Goal: Task Accomplishment & Management: Manage account settings

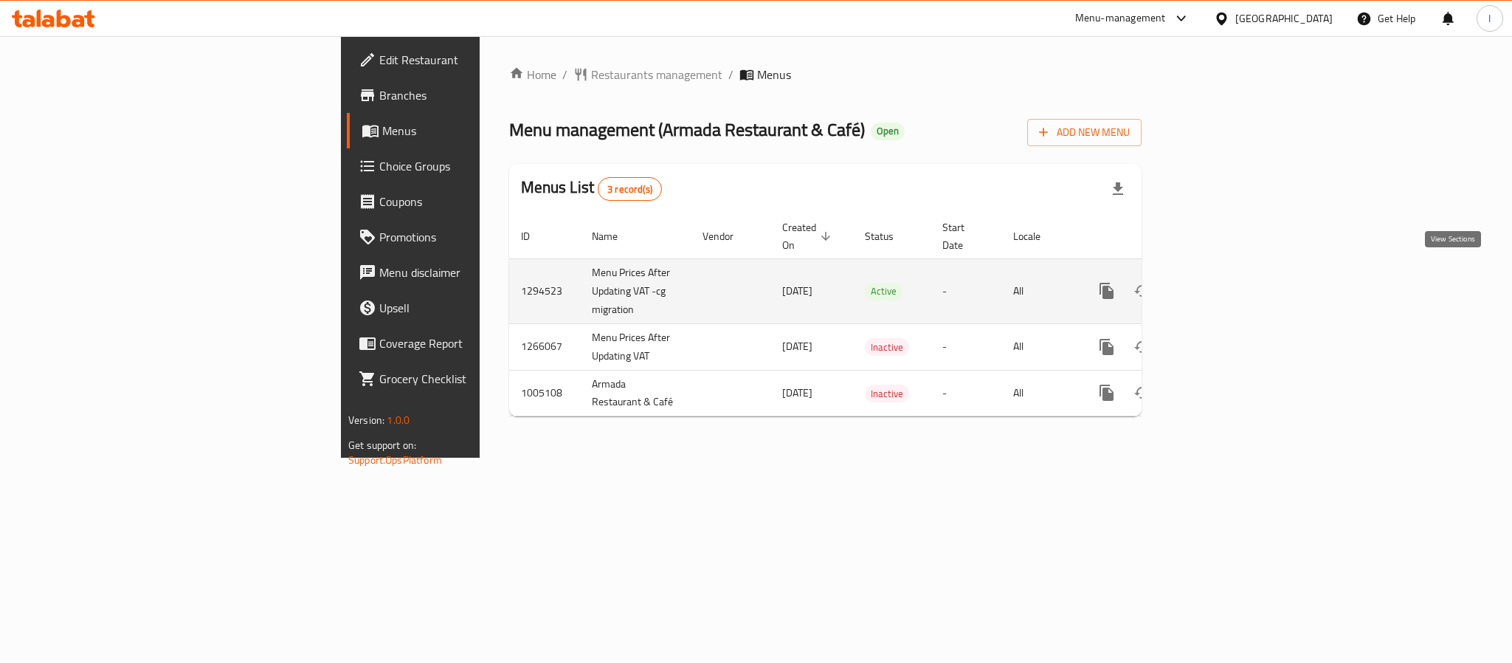
click at [1222, 282] on icon "enhanced table" at bounding box center [1213, 291] width 18 height 18
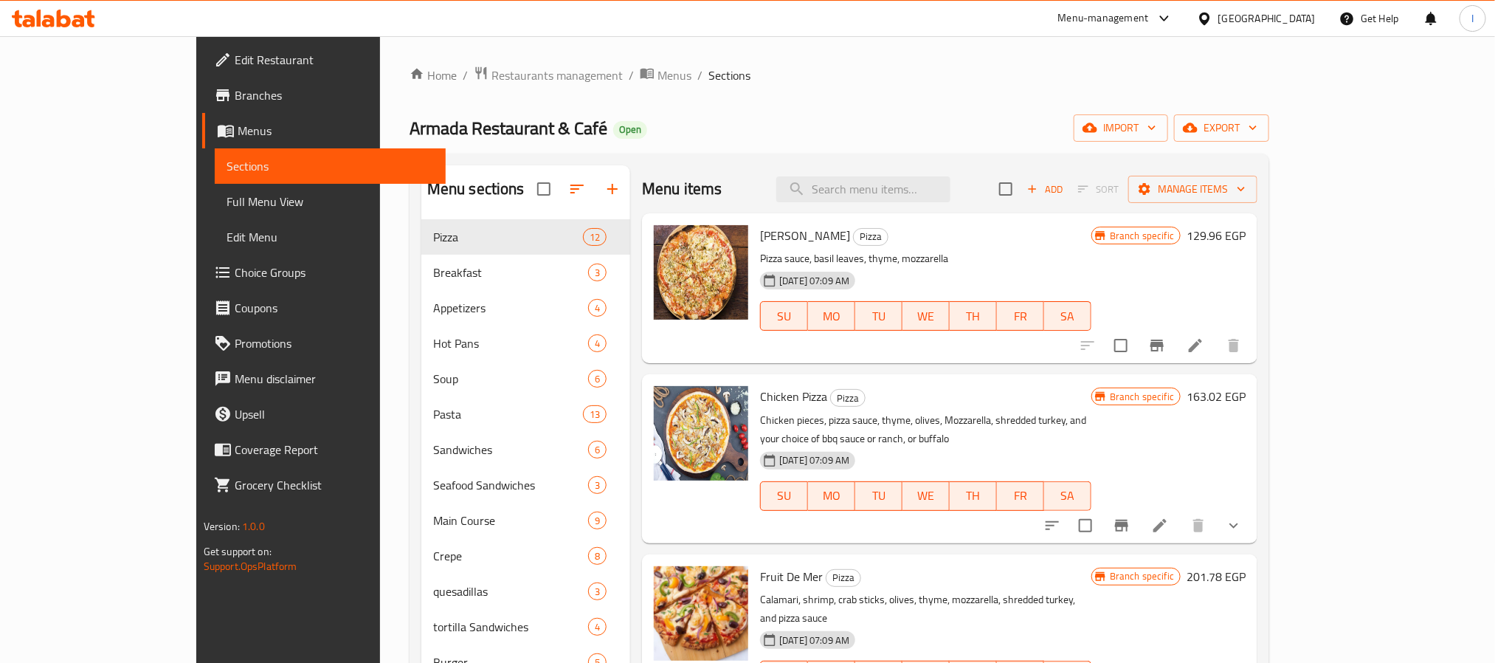
click at [667, 89] on div "Home / Restaurants management / Menus / Sections Armada Restaurant & Café Open …" at bounding box center [840, 665] width 860 height 1198
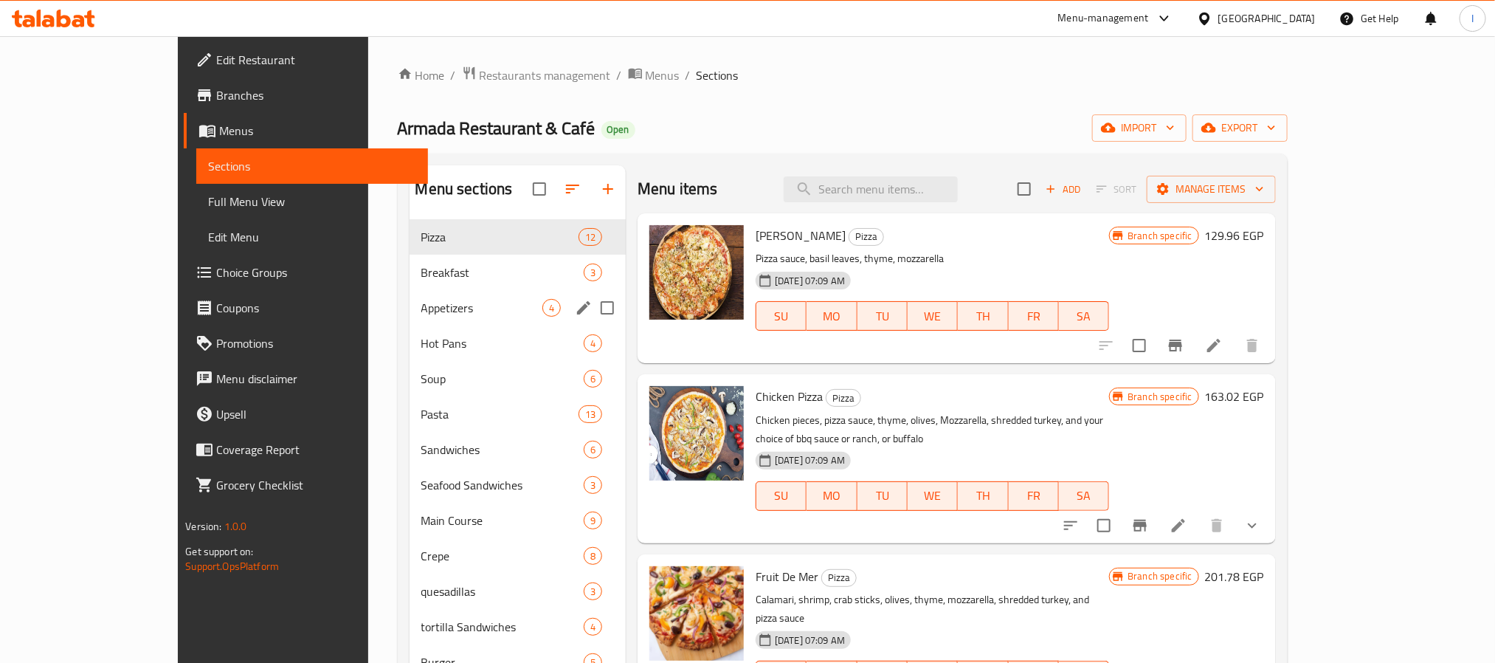
scroll to position [436, 0]
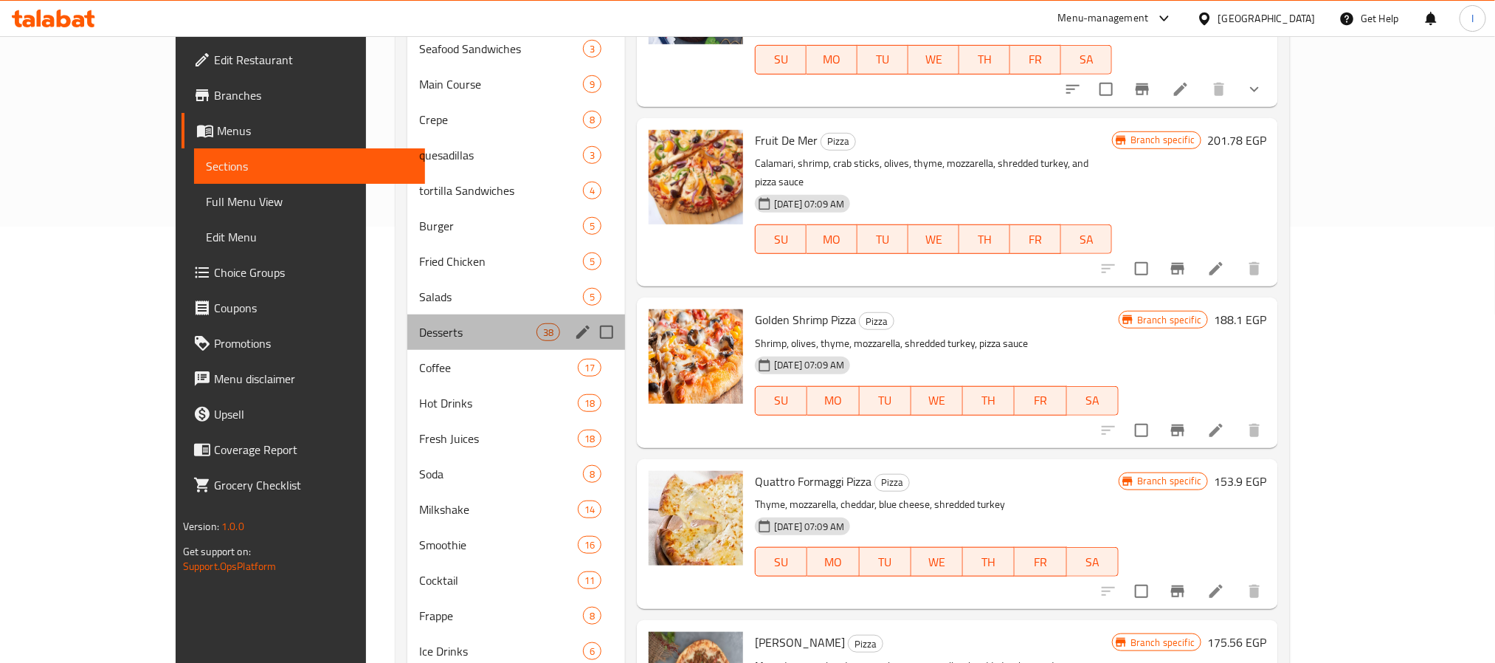
click at [418, 343] on div "Desserts 38" at bounding box center [516, 331] width 218 height 35
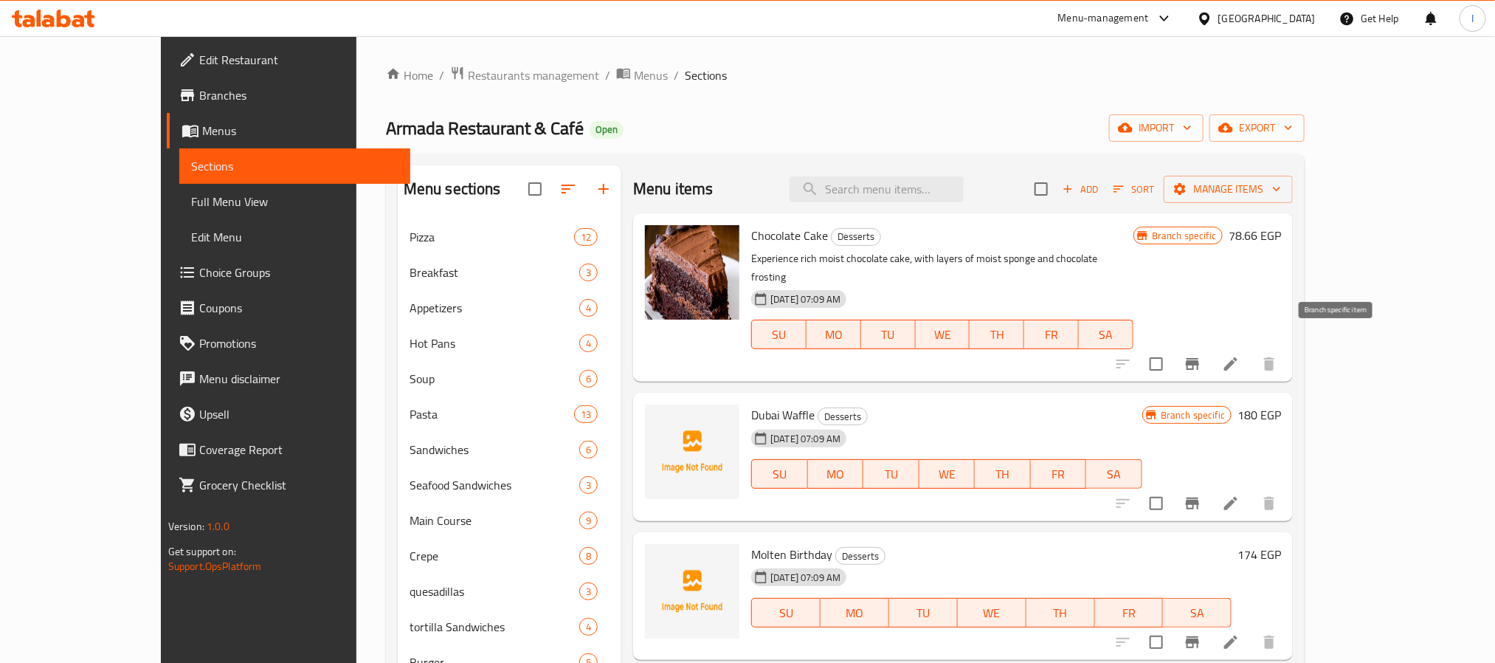
click at [1201, 355] on icon "Branch-specific-item" at bounding box center [1193, 364] width 18 height 18
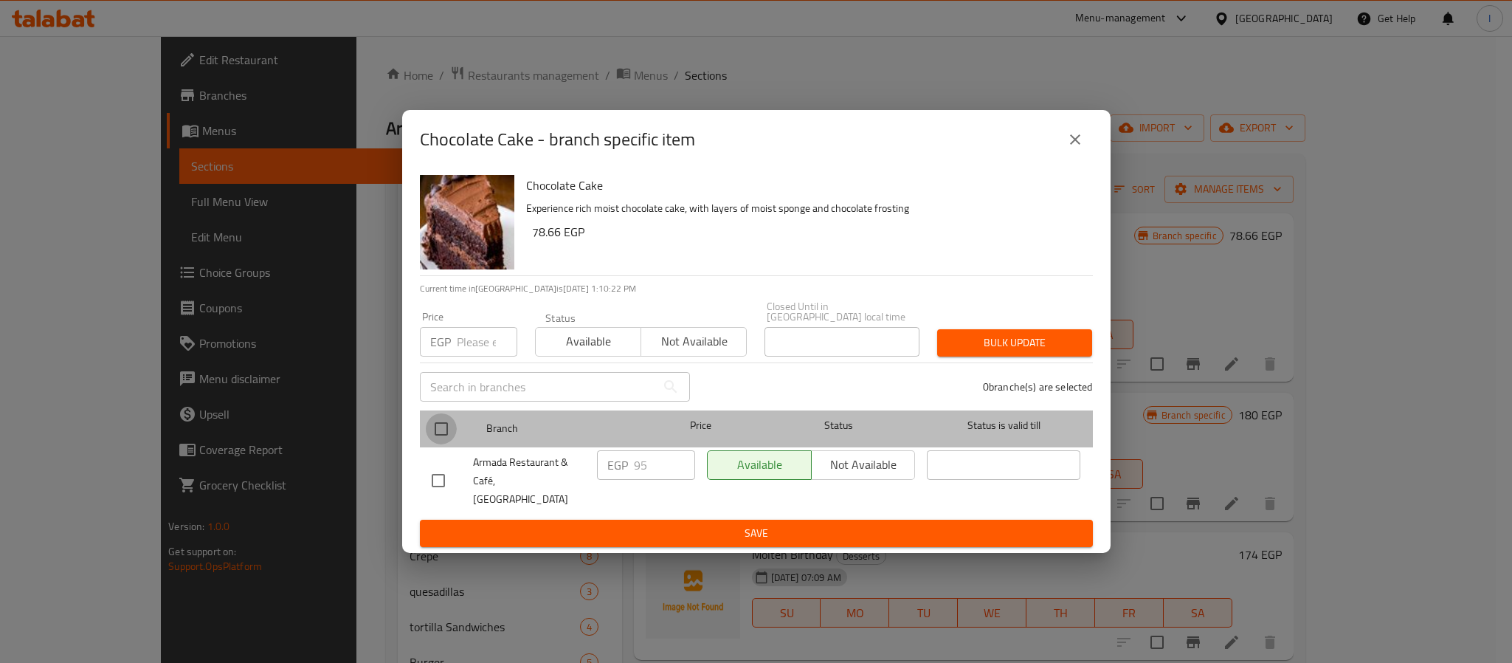
click at [450, 443] on input "checkbox" at bounding box center [441, 428] width 31 height 31
checkbox input "true"
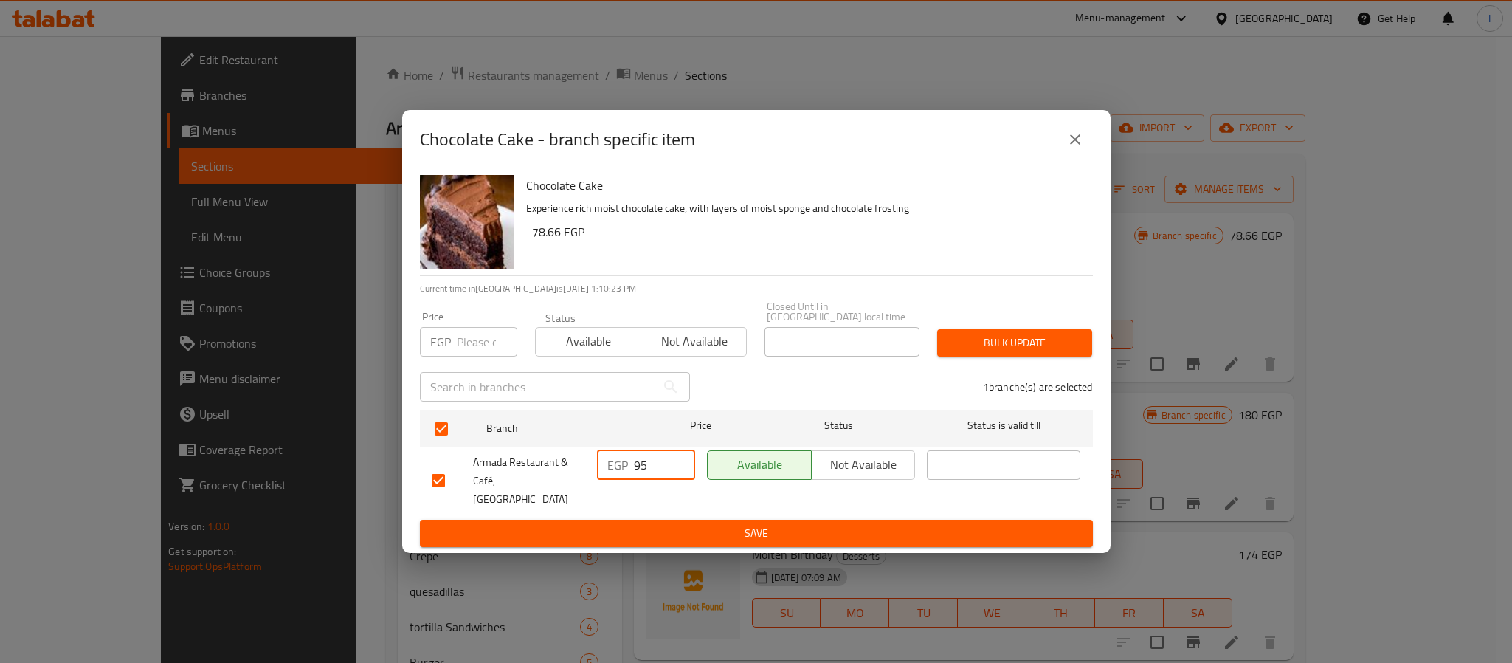
click at [652, 470] on input "95" at bounding box center [664, 465] width 61 height 30
type input "108"
click at [665, 520] on button "Save" at bounding box center [756, 533] width 673 height 27
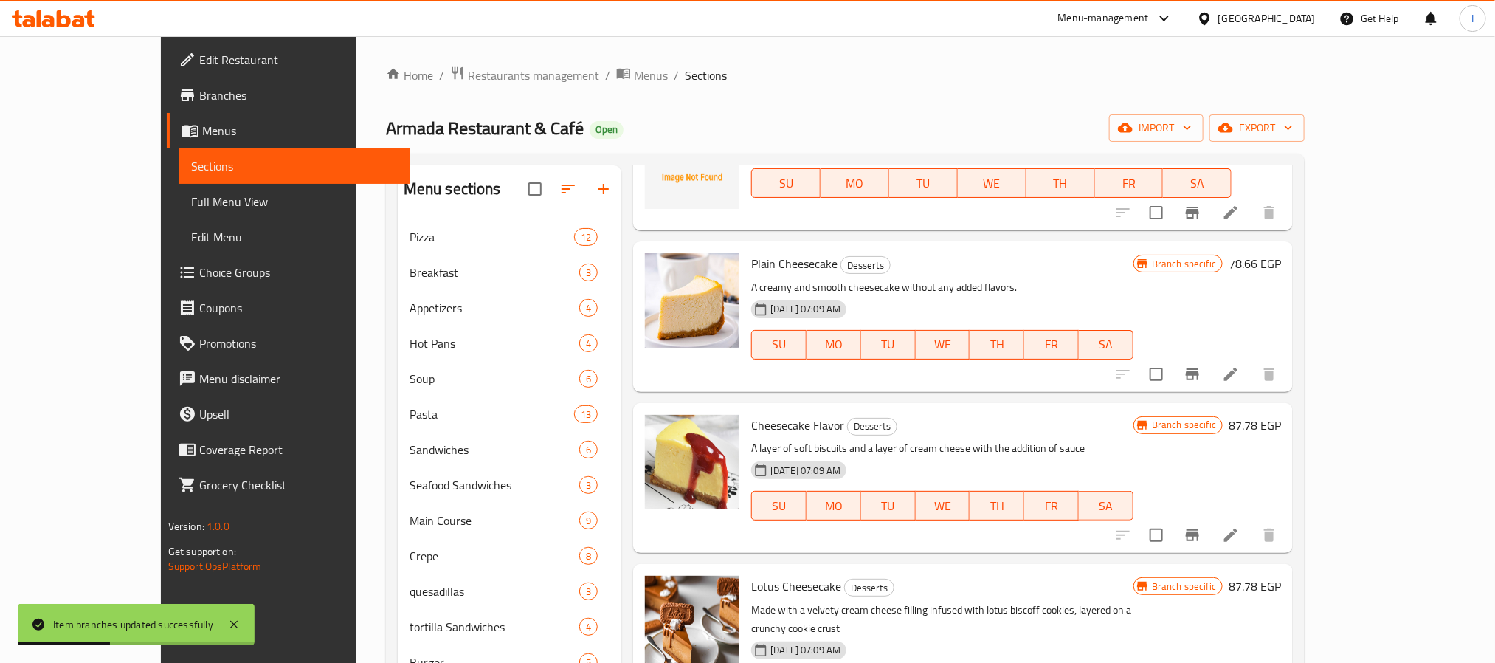
scroll to position [1218, 0]
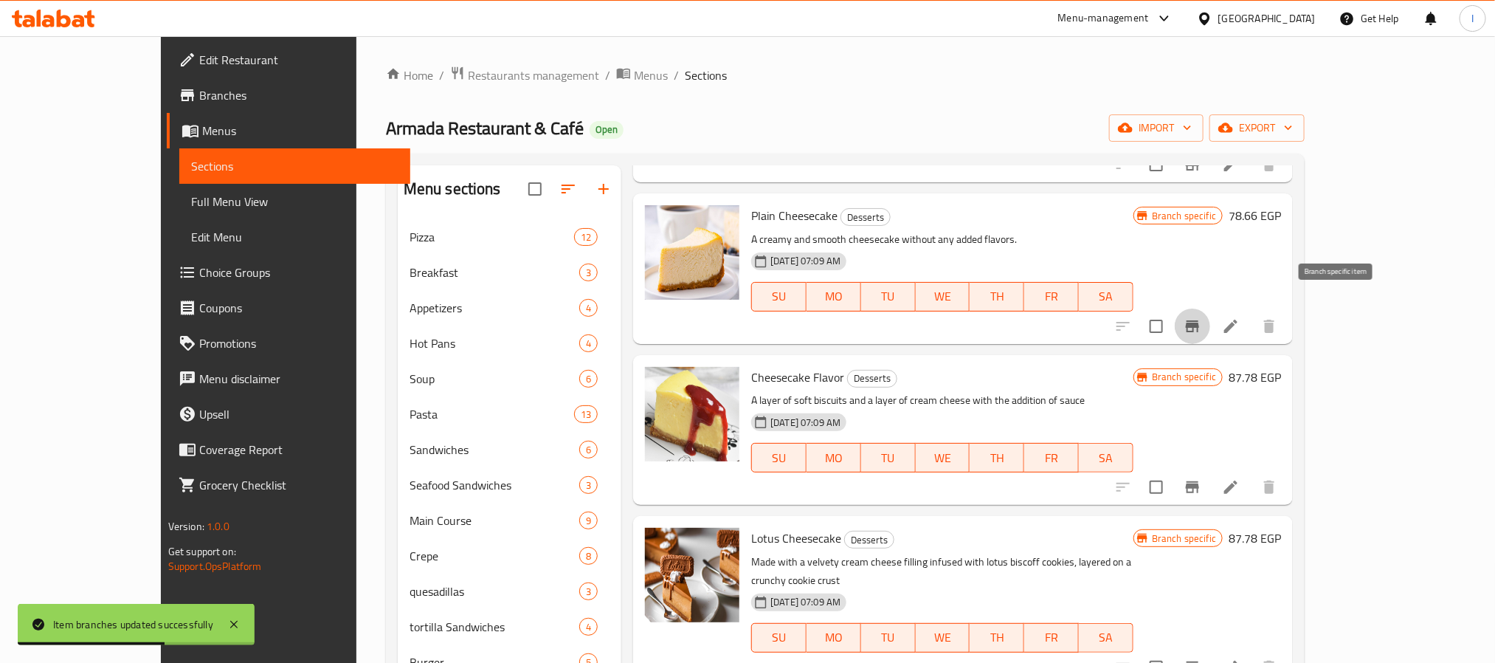
click at [1210, 317] on button "Branch-specific-item" at bounding box center [1192, 325] width 35 height 35
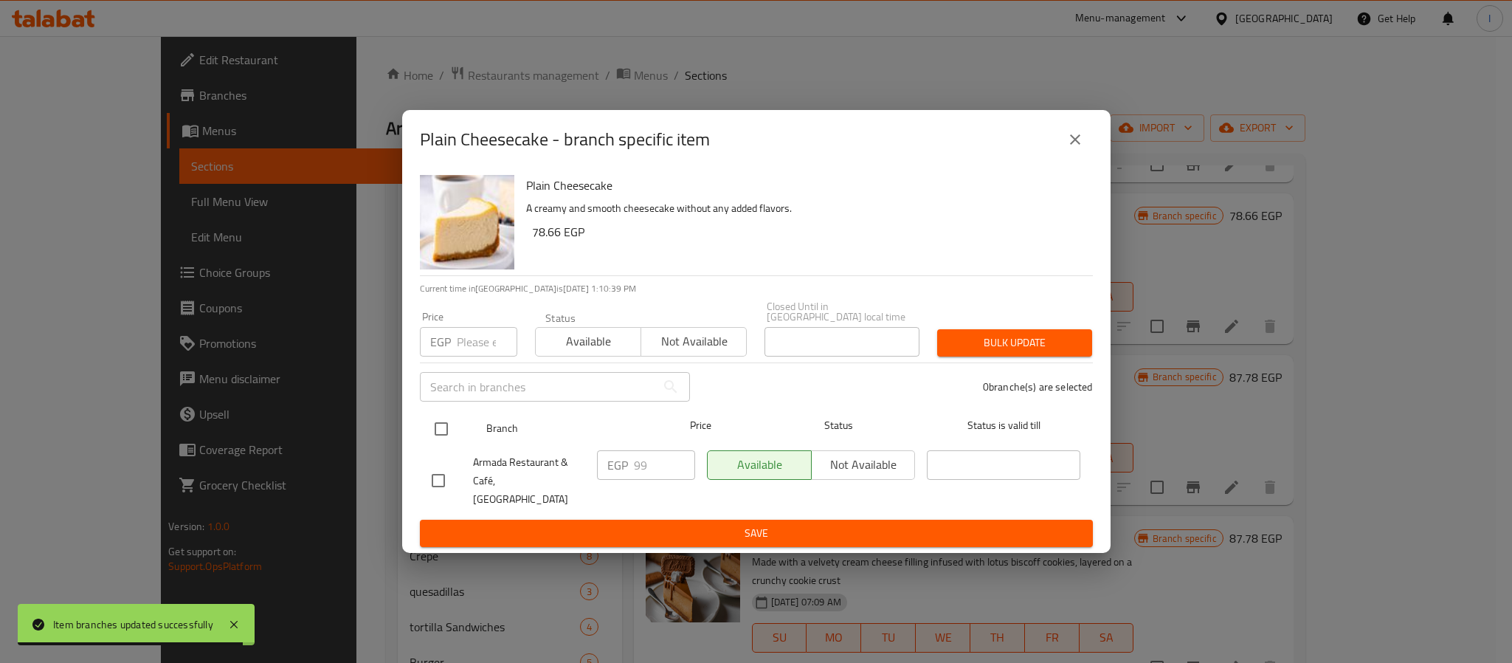
click at [445, 432] on input "checkbox" at bounding box center [441, 428] width 31 height 31
checkbox input "true"
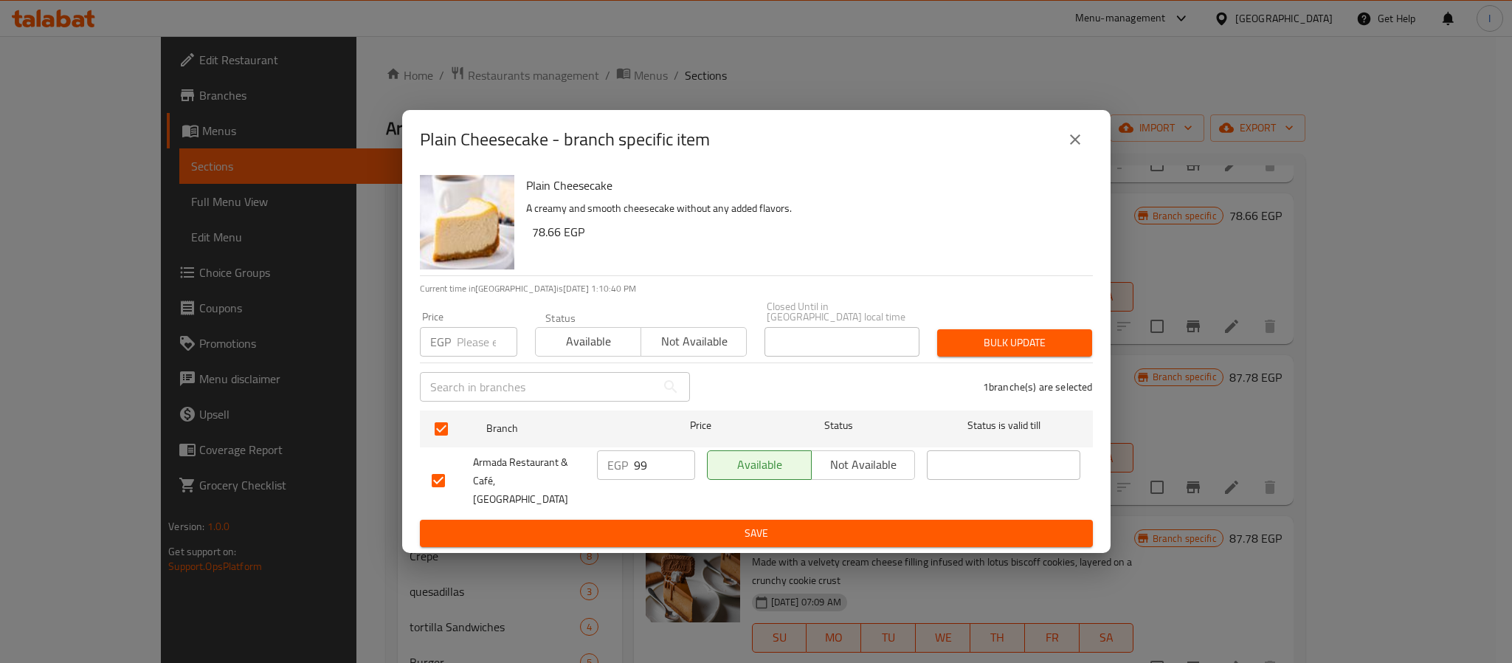
click at [645, 469] on input "99" at bounding box center [664, 465] width 61 height 30
type input "132"
click at [676, 524] on span "Save" at bounding box center [756, 533] width 649 height 18
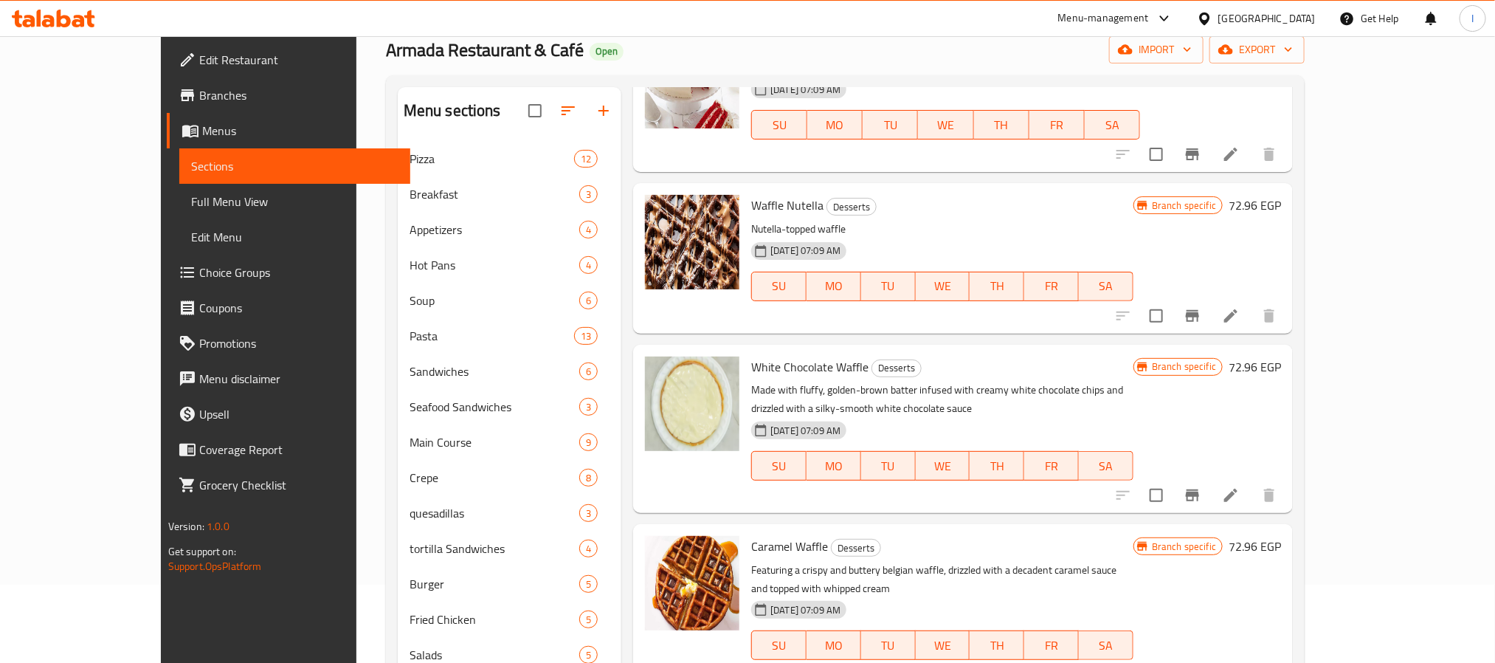
scroll to position [1793, 0]
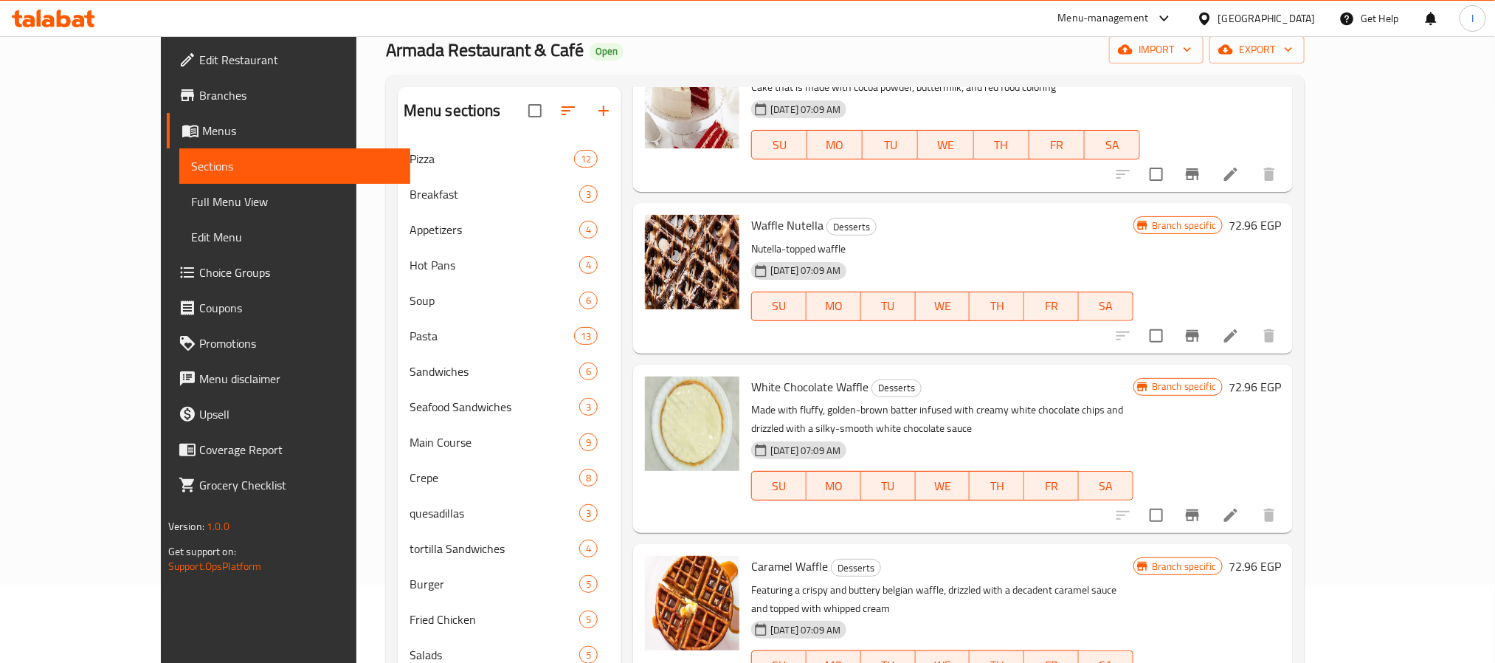
click at [1287, 318] on div at bounding box center [1196, 335] width 182 height 35
click at [1199, 330] on icon "Branch-specific-item" at bounding box center [1192, 336] width 13 height 12
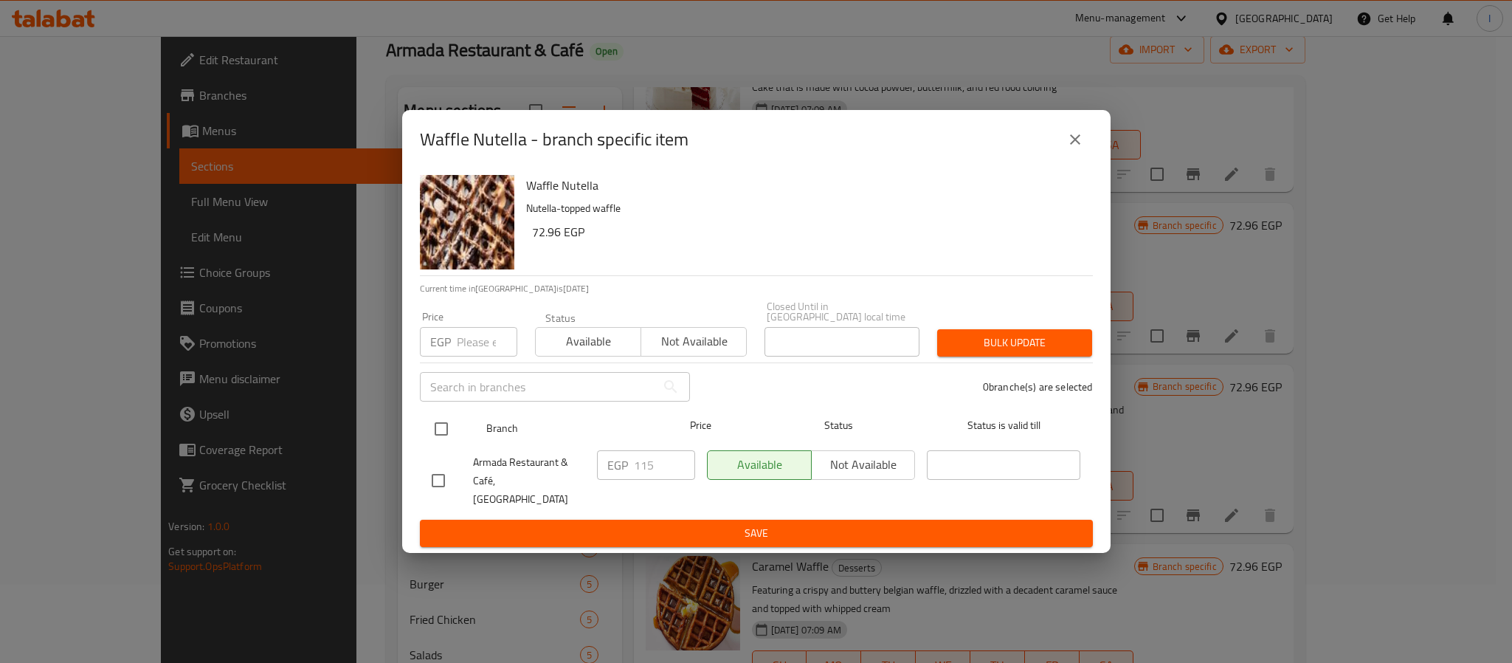
click at [446, 430] on input "checkbox" at bounding box center [441, 428] width 31 height 31
checkbox input "true"
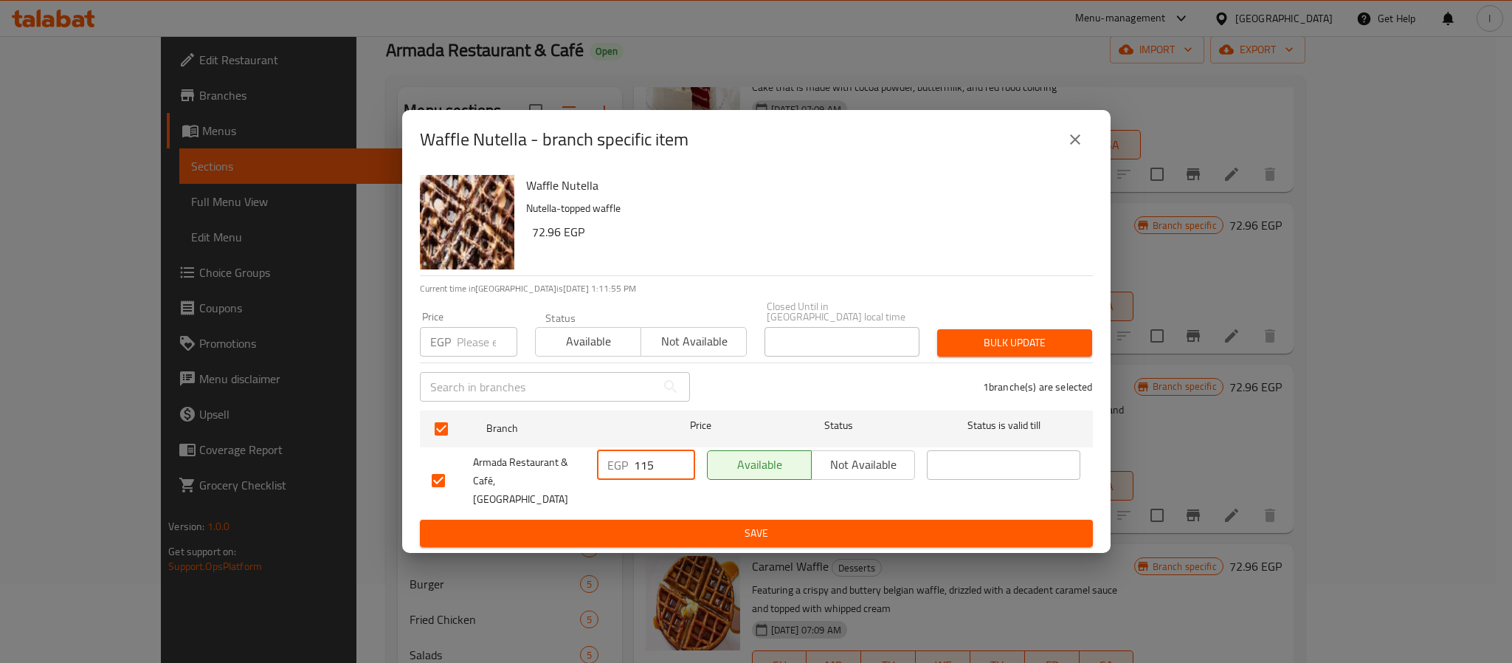
click at [644, 474] on input "115" at bounding box center [664, 465] width 61 height 30
type input "162"
click at [676, 524] on span "Save" at bounding box center [756, 533] width 649 height 18
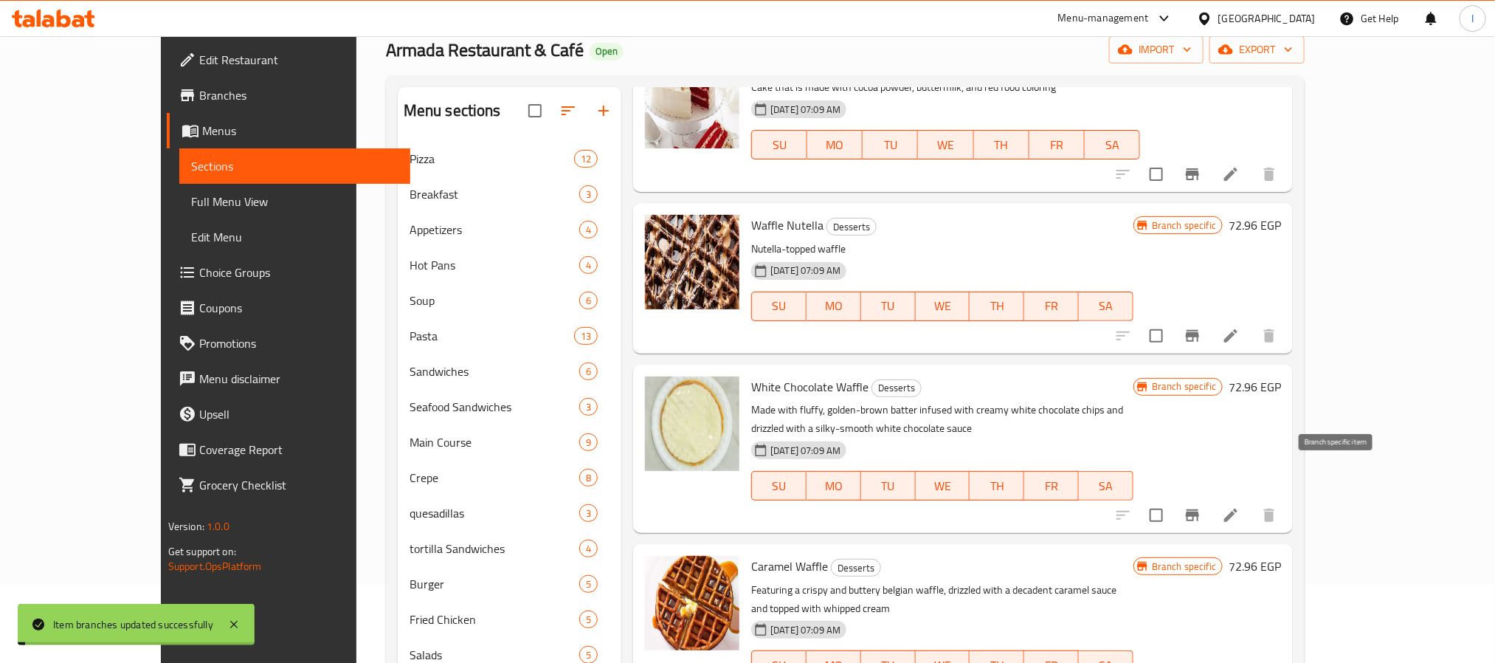
click at [1199, 509] on icon "Branch-specific-item" at bounding box center [1192, 515] width 13 height 12
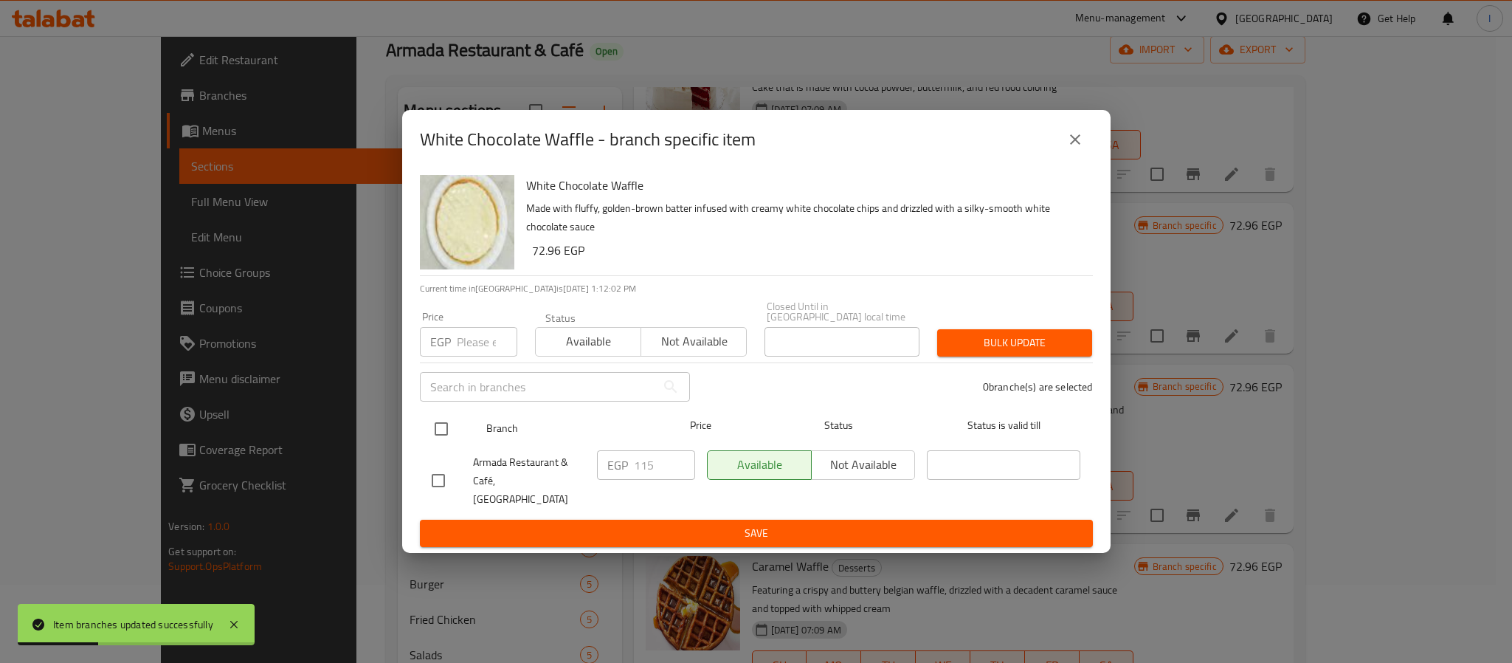
click at [443, 441] on input "checkbox" at bounding box center [441, 428] width 31 height 31
checkbox input "true"
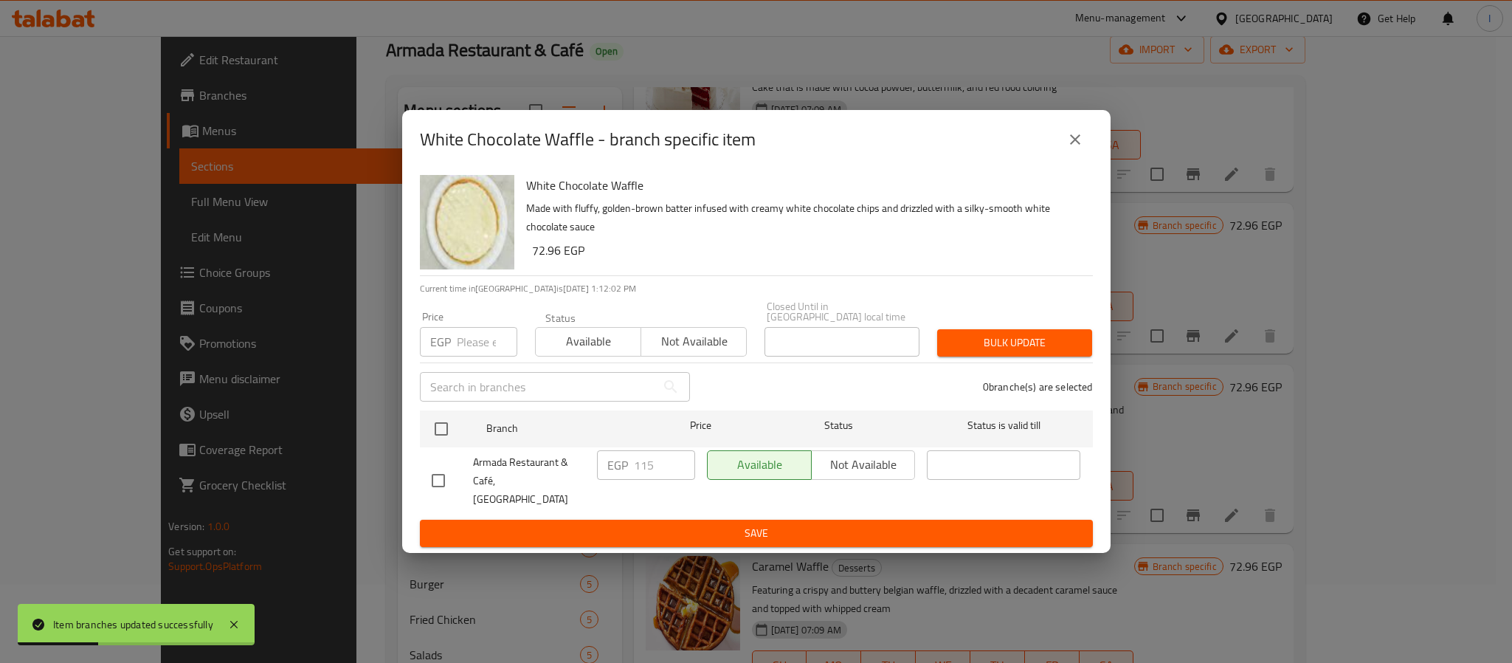
checkbox input "true"
click at [641, 472] on input "115" at bounding box center [664, 465] width 61 height 30
paste input "62"
type input "162"
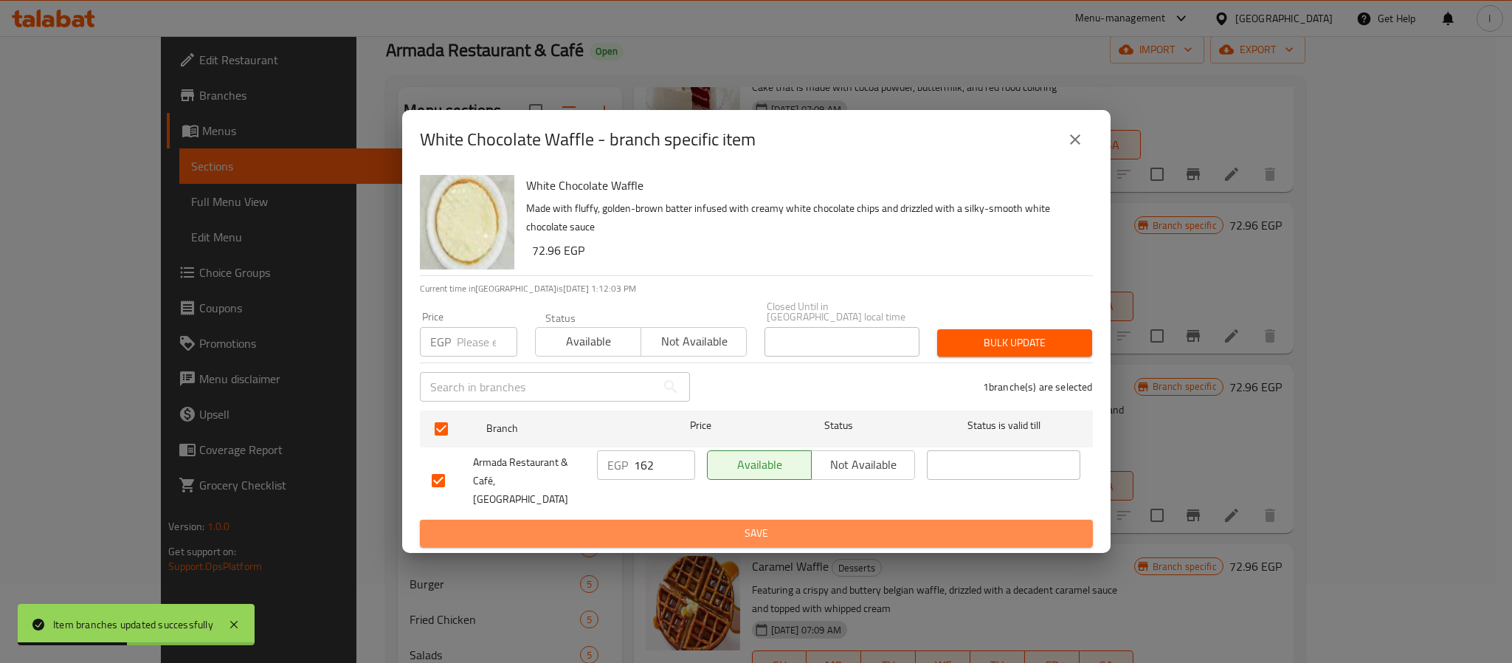
click at [675, 524] on span "Save" at bounding box center [756, 533] width 649 height 18
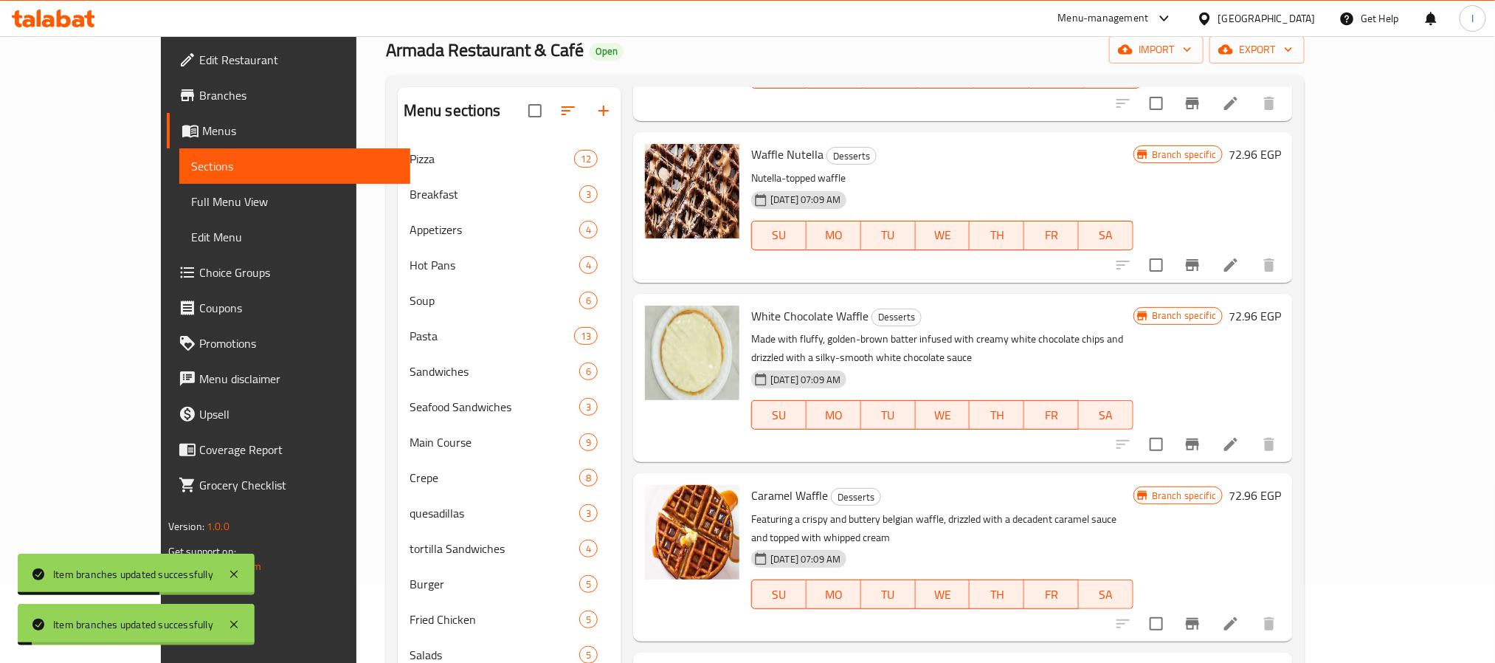
scroll to position [1904, 0]
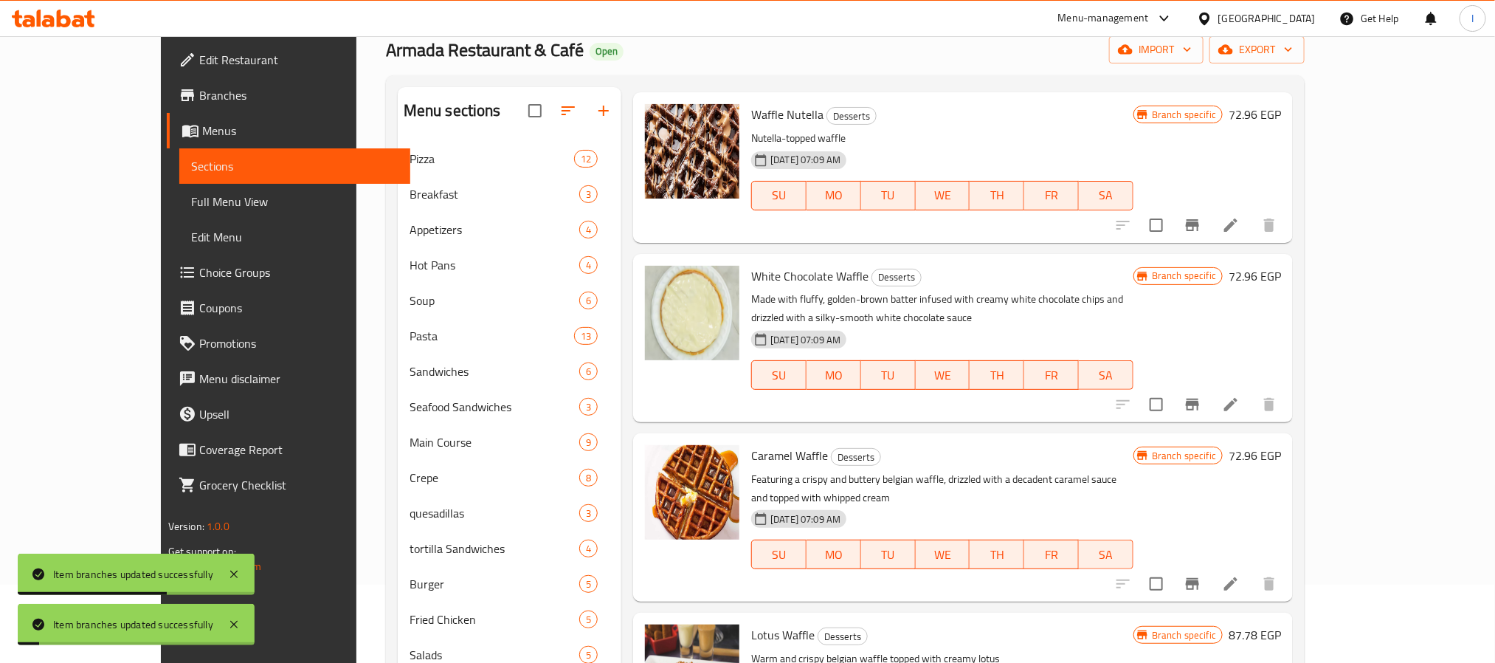
click at [1201, 575] on icon "Branch-specific-item" at bounding box center [1193, 584] width 18 height 18
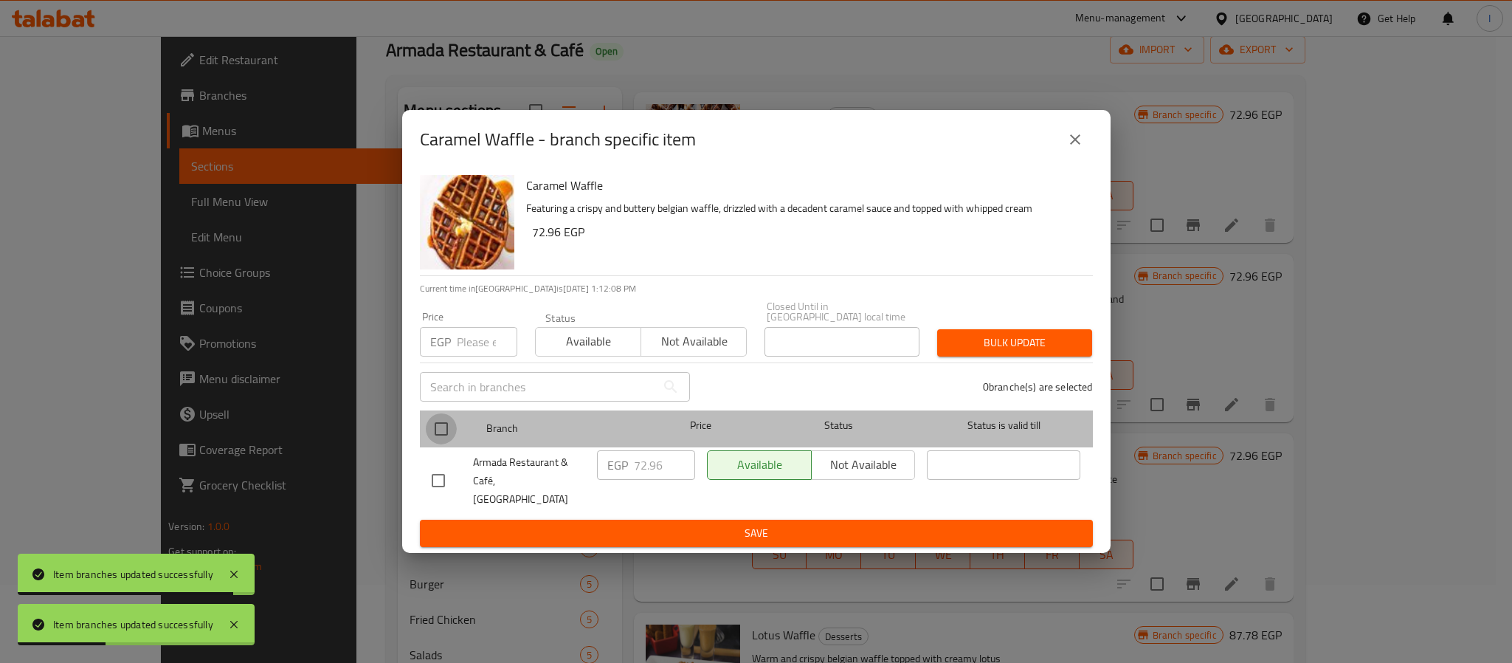
click at [449, 434] on input "checkbox" at bounding box center [441, 428] width 31 height 31
checkbox input "true"
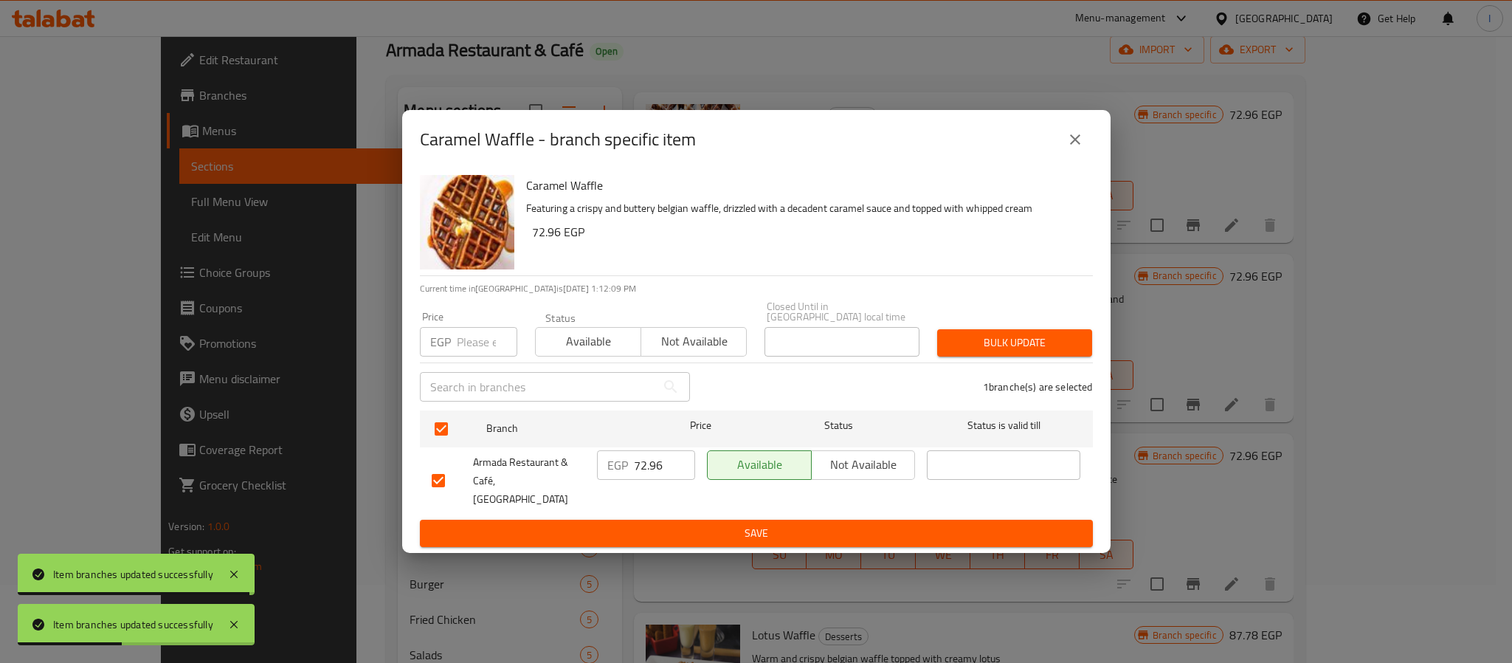
click at [634, 468] on input "72.96" at bounding box center [664, 465] width 61 height 30
paste input "162"
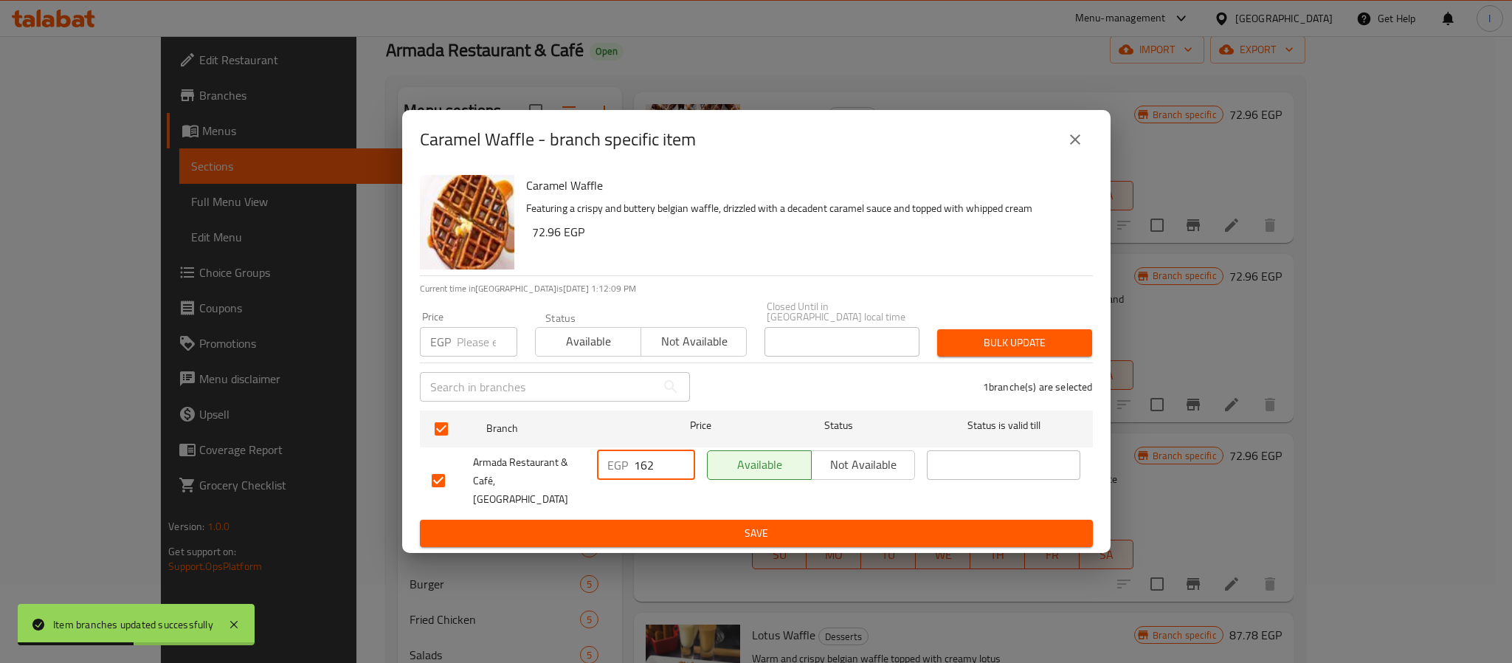
type input "162"
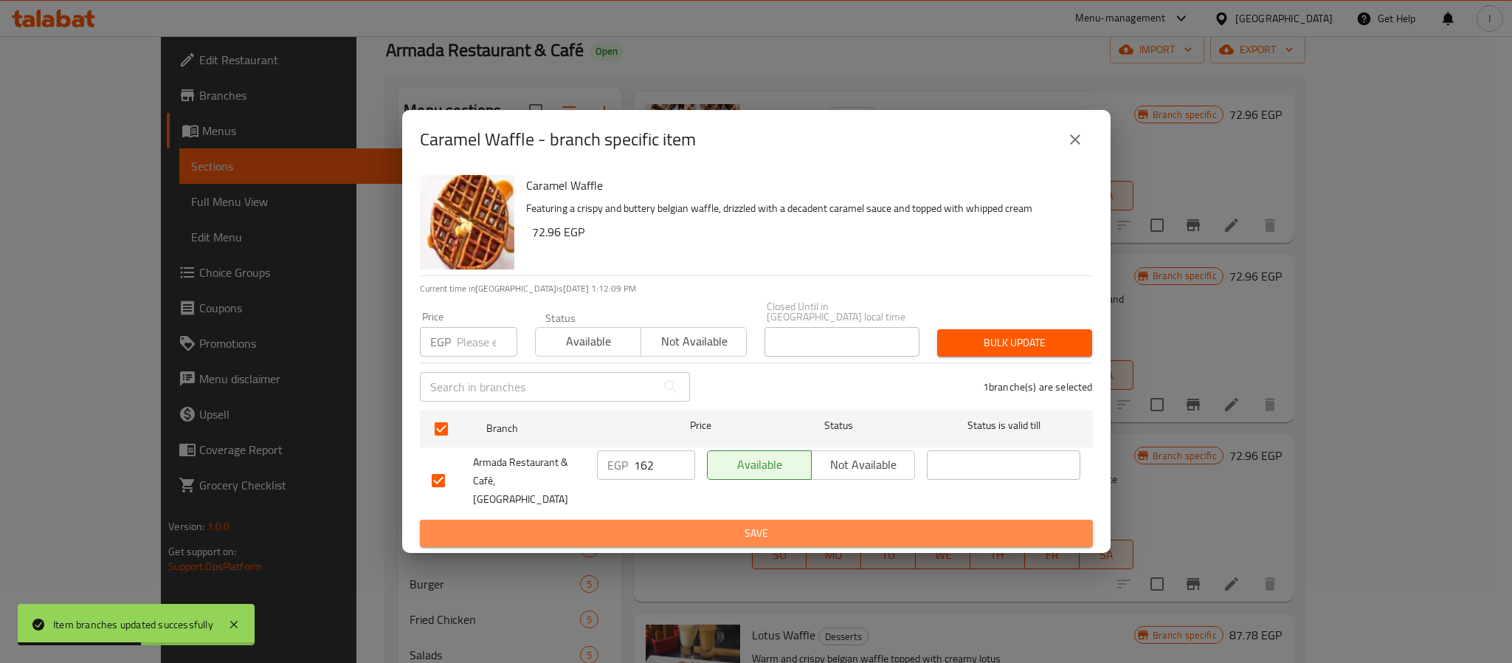
click at [683, 524] on span "Save" at bounding box center [756, 533] width 649 height 18
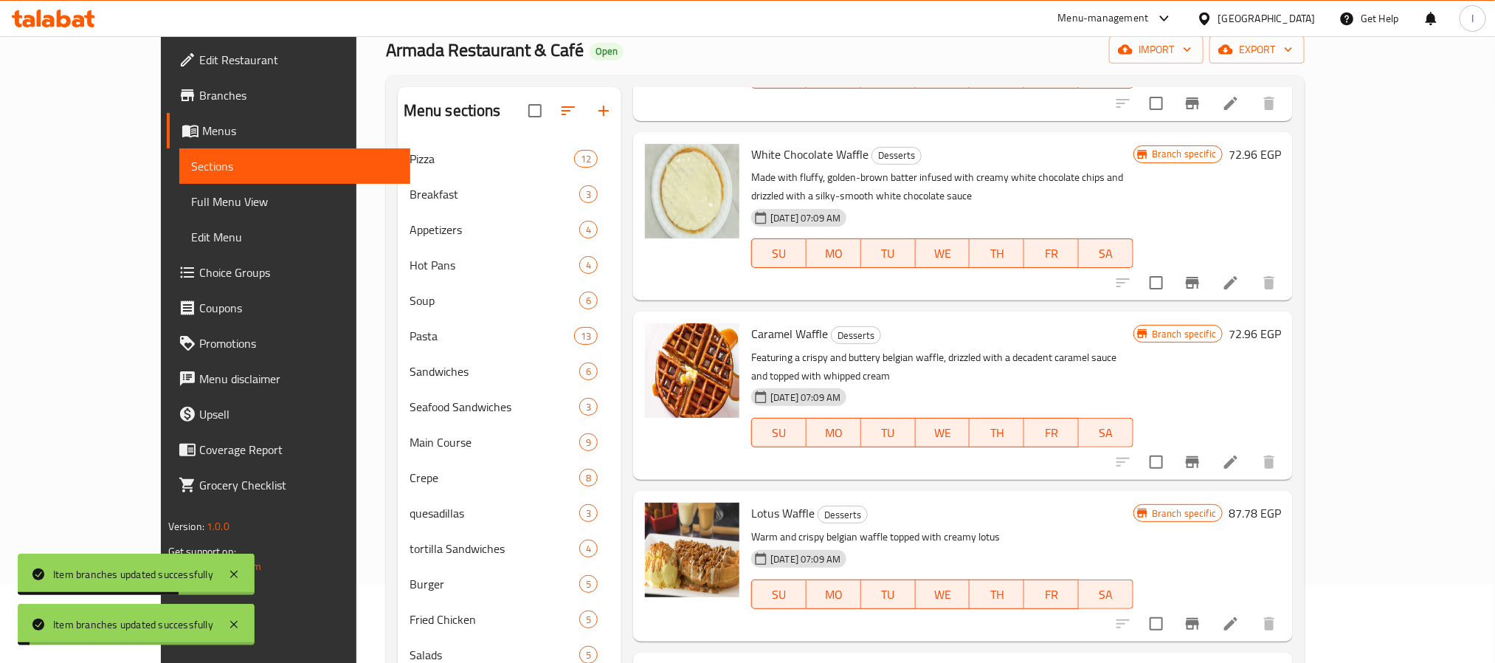
scroll to position [2125, 0]
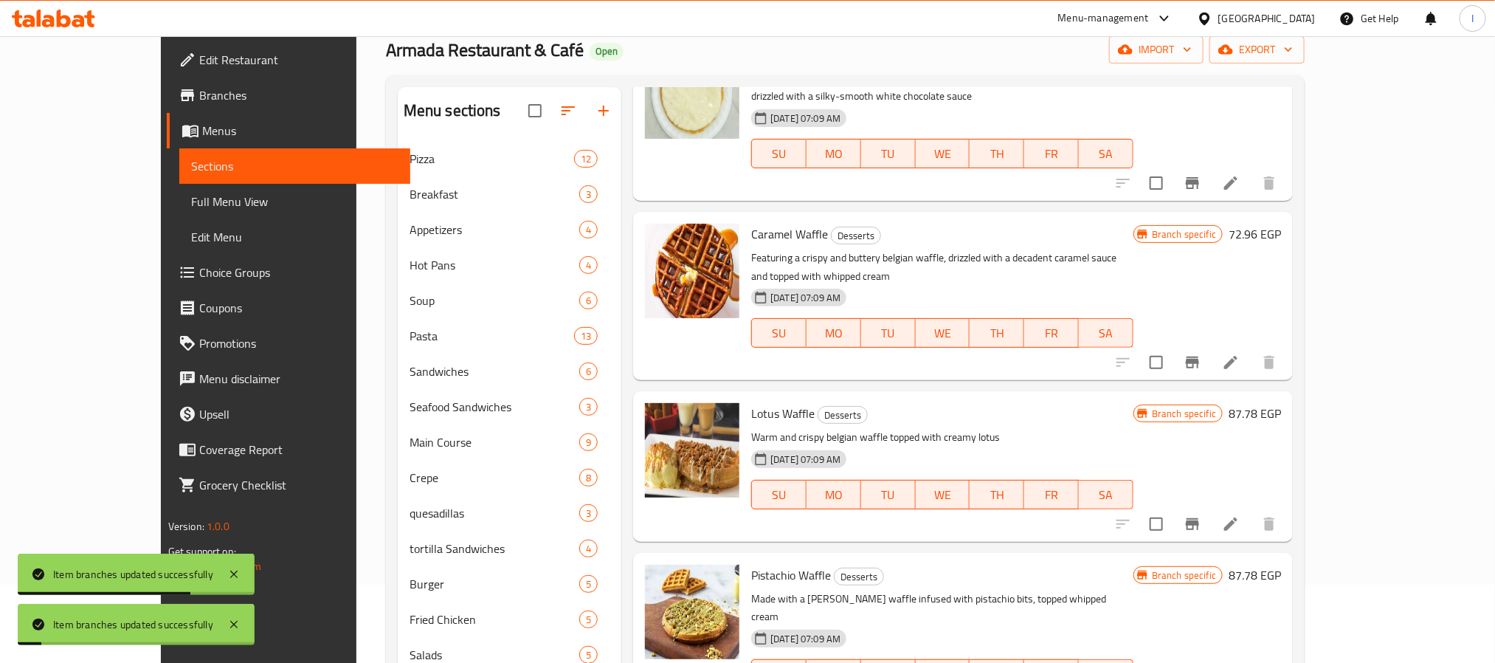
click at [1199, 518] on icon "Branch-specific-item" at bounding box center [1192, 524] width 13 height 12
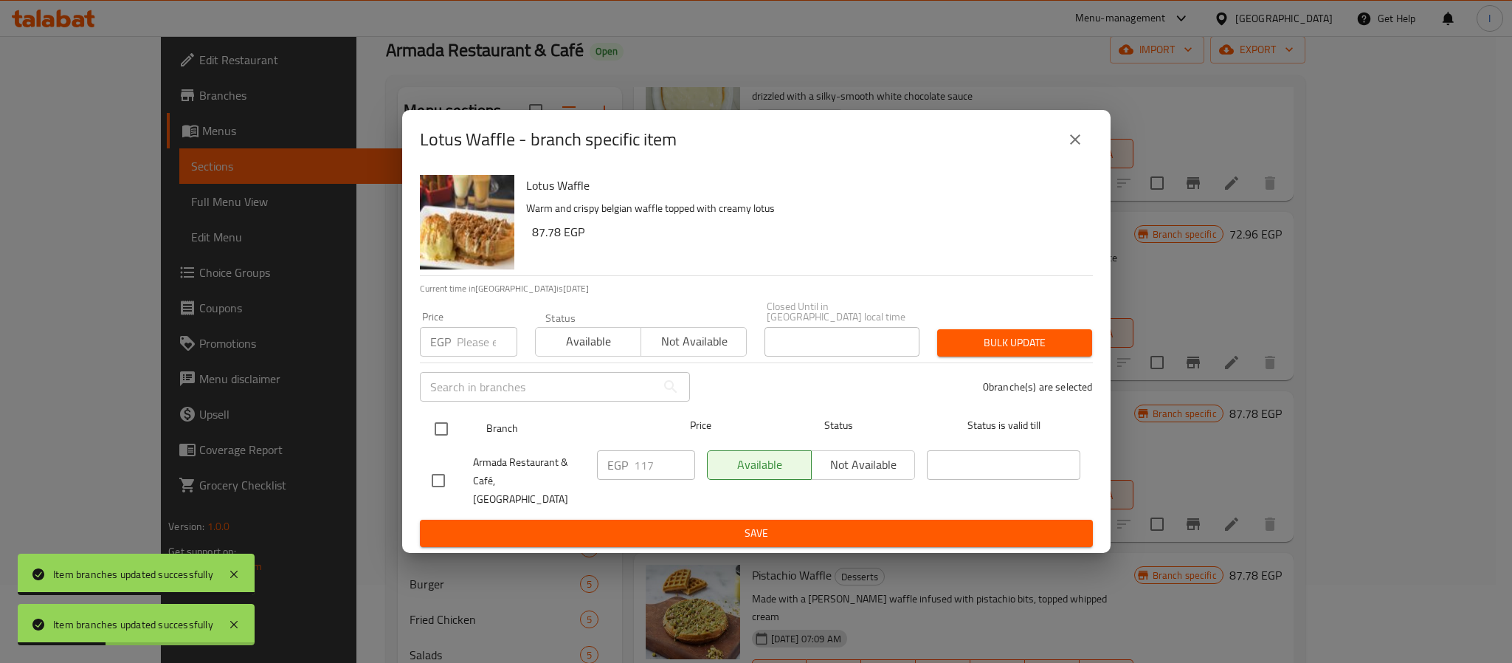
click at [438, 437] on input "checkbox" at bounding box center [441, 428] width 31 height 31
checkbox input "true"
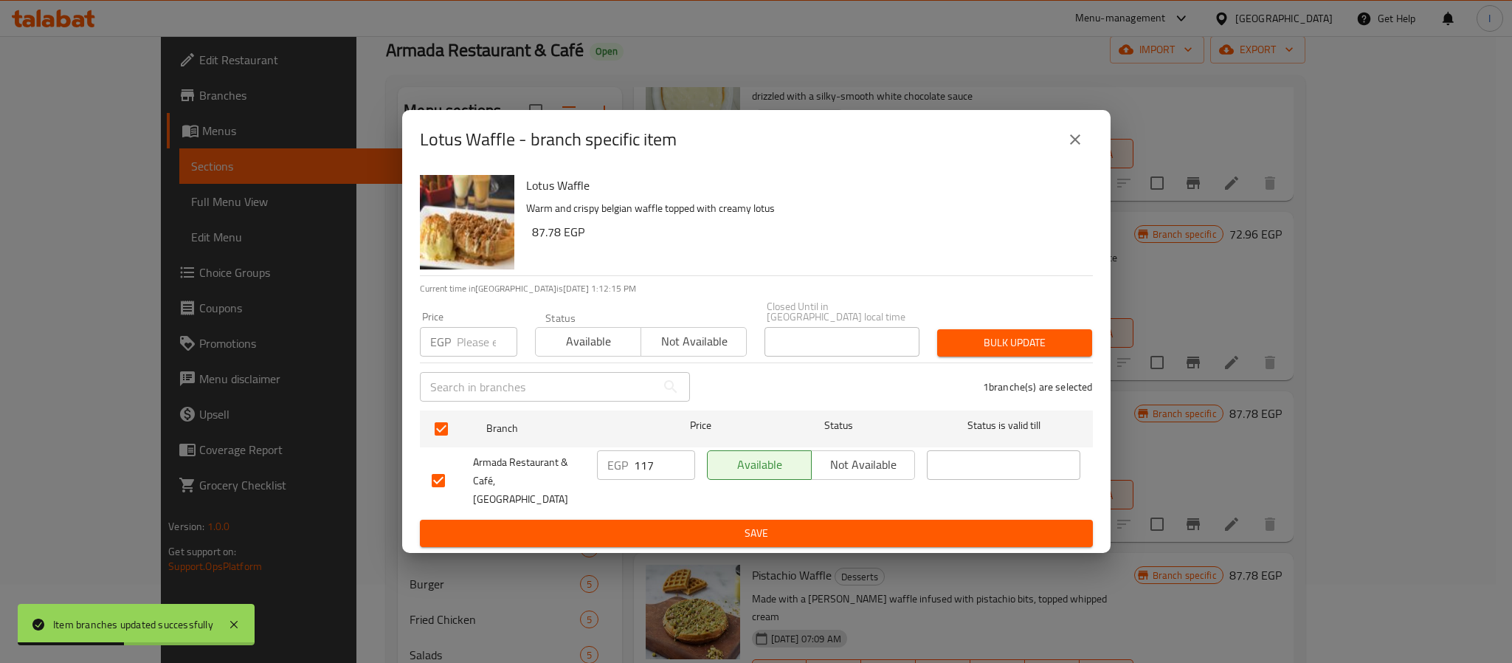
click at [642, 474] on input "117" at bounding box center [664, 465] width 61 height 30
paste input "62"
type input "162"
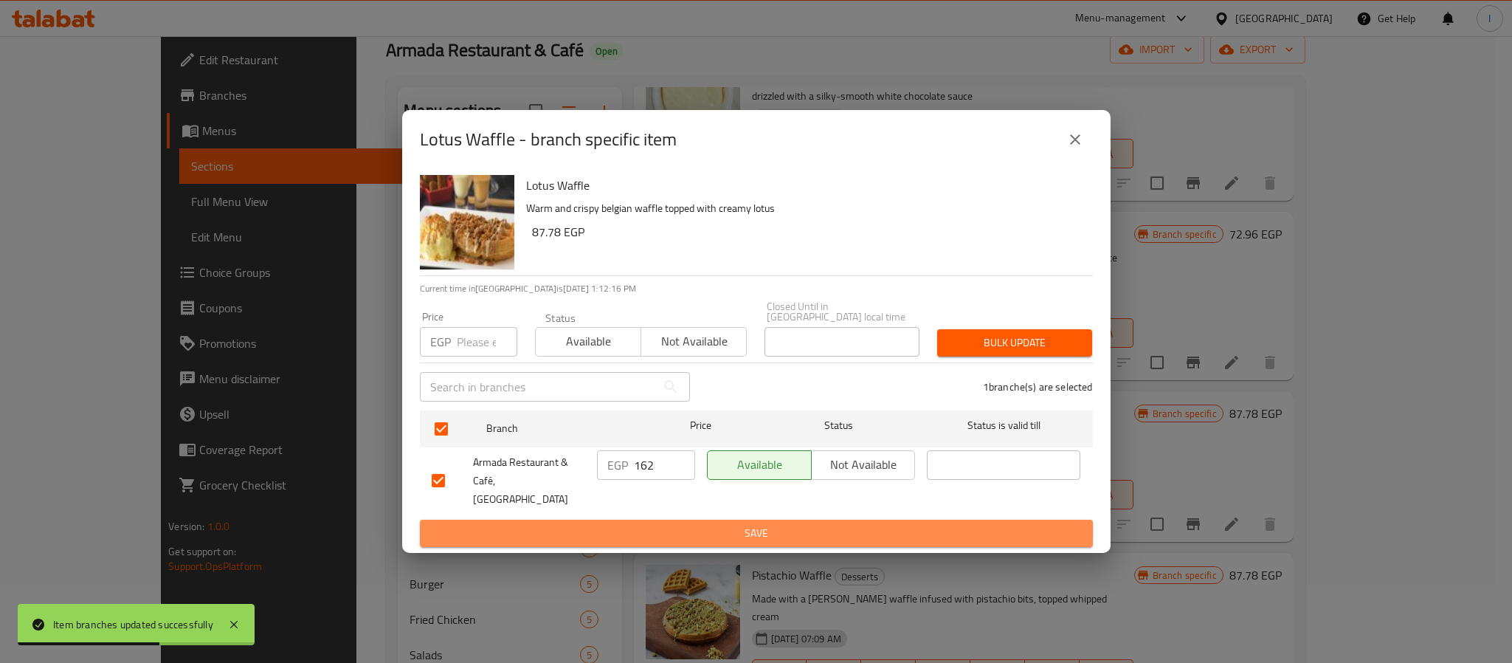
click at [684, 520] on button "Save" at bounding box center [756, 533] width 673 height 27
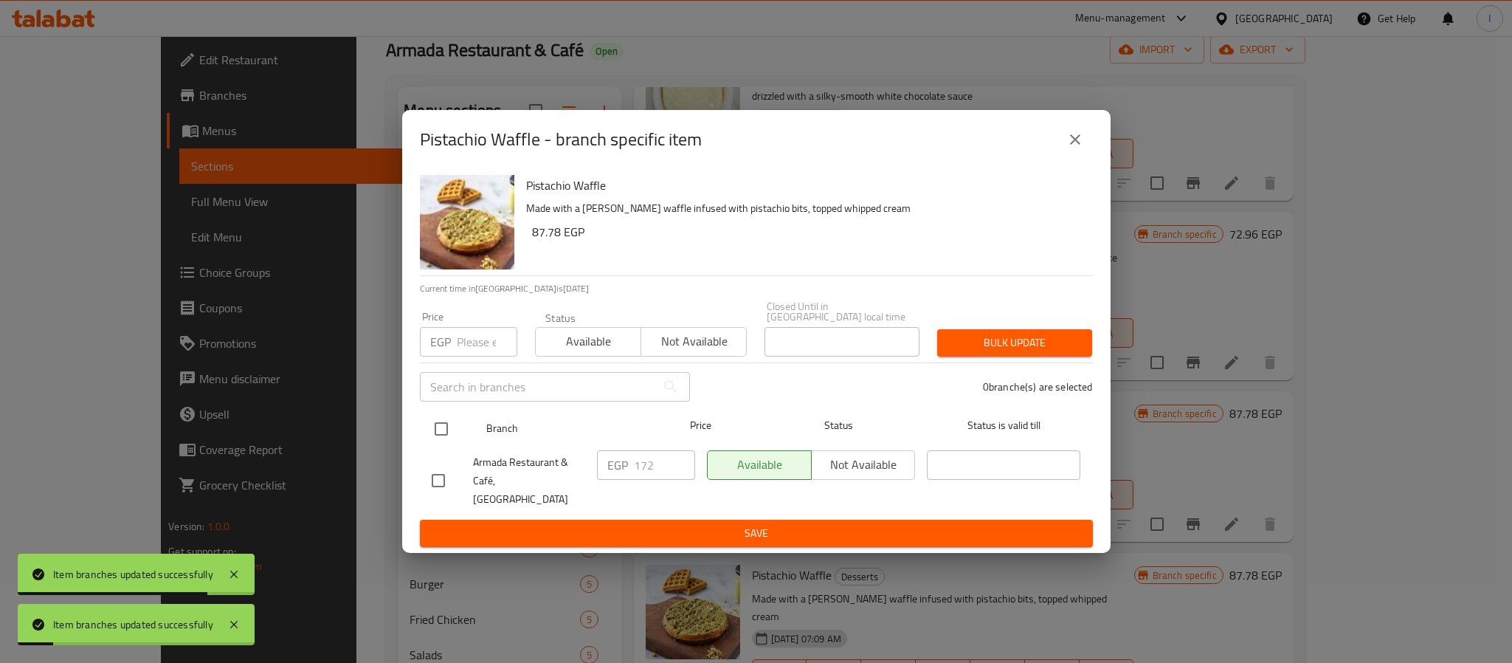
click at [438, 434] on input "checkbox" at bounding box center [441, 428] width 31 height 31
checkbox input "true"
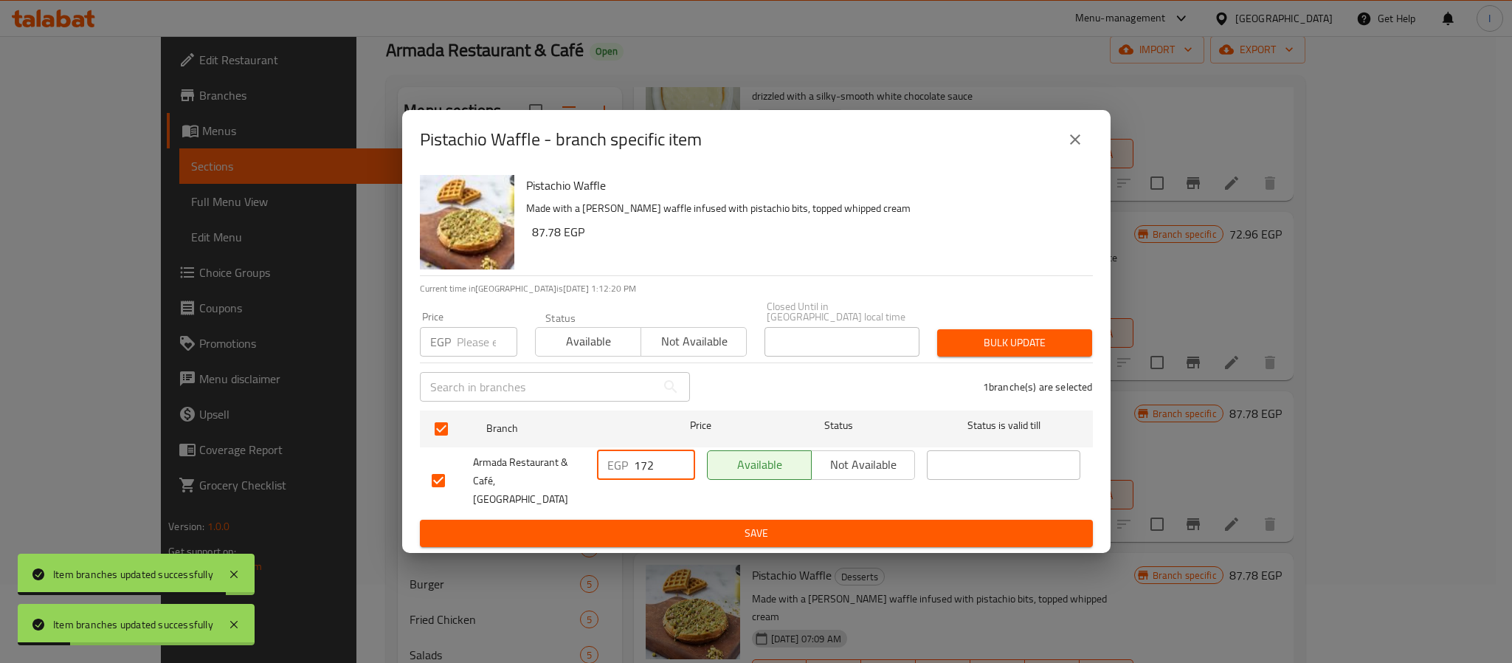
click at [652, 476] on input "172" at bounding box center [664, 465] width 61 height 30
paste input "6"
type input "162"
click at [677, 524] on span "Save" at bounding box center [756, 533] width 649 height 18
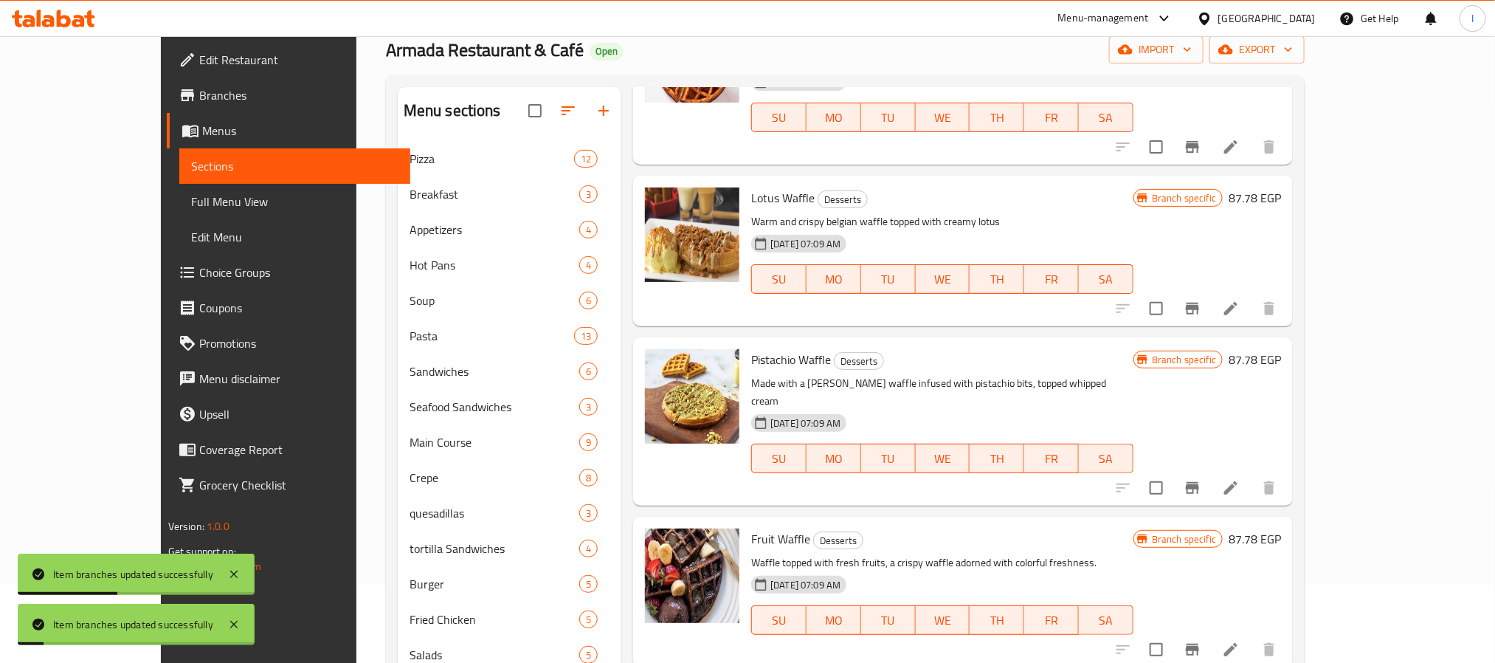
scroll to position [2347, 0]
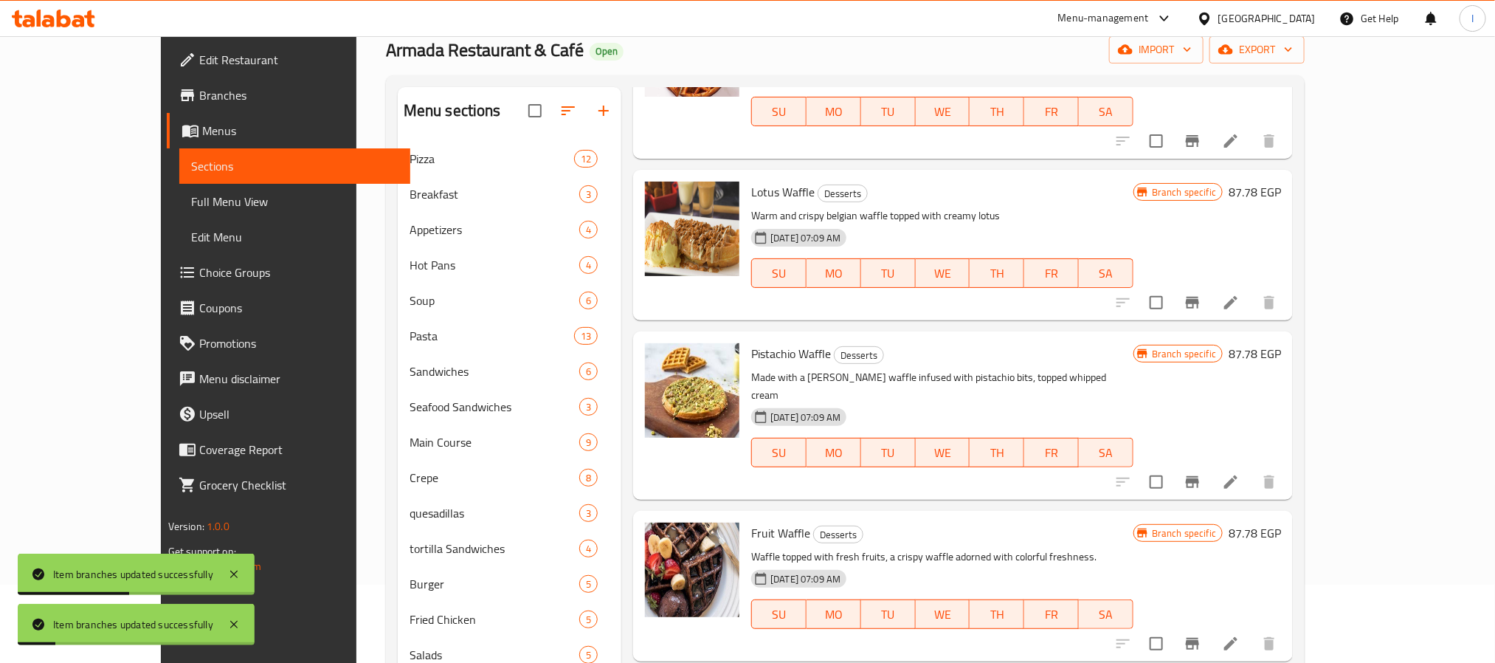
click at [1201, 635] on icon "Branch-specific-item" at bounding box center [1193, 644] width 18 height 18
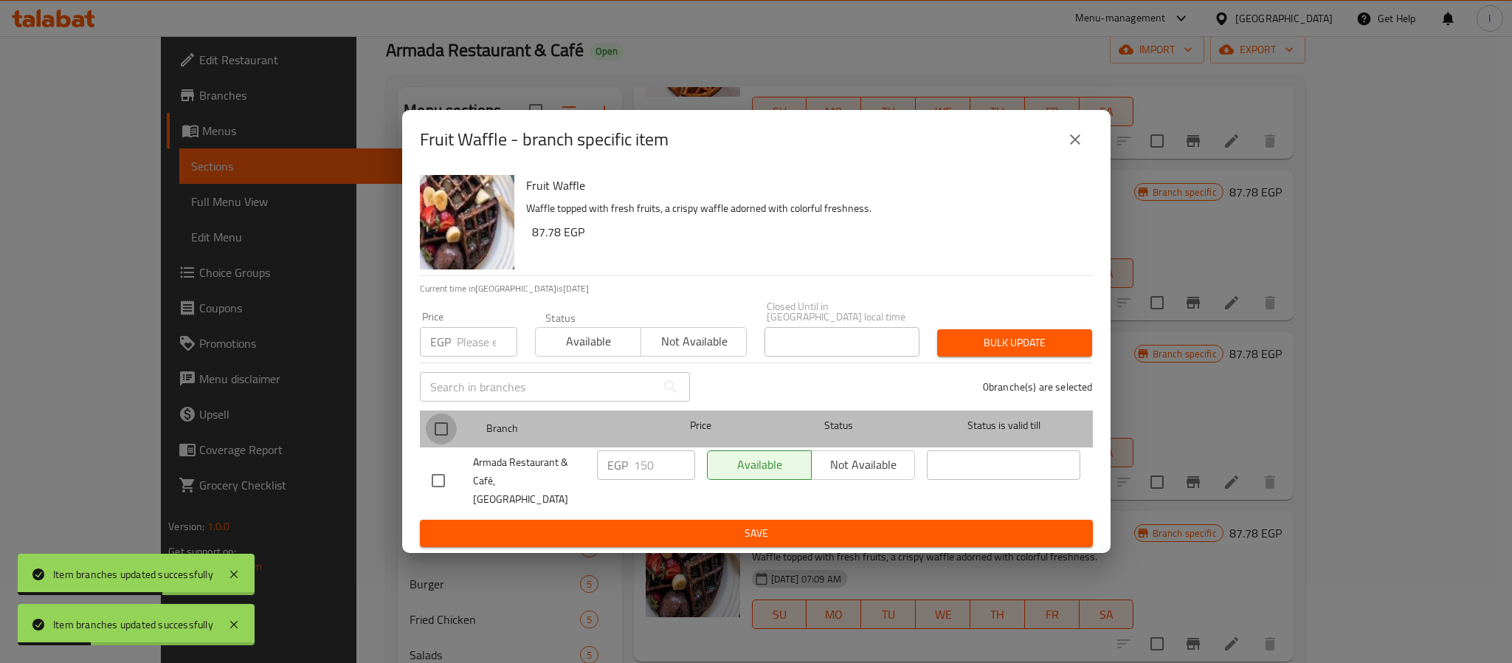
click at [455, 432] on input "checkbox" at bounding box center [441, 428] width 31 height 31
checkbox input "true"
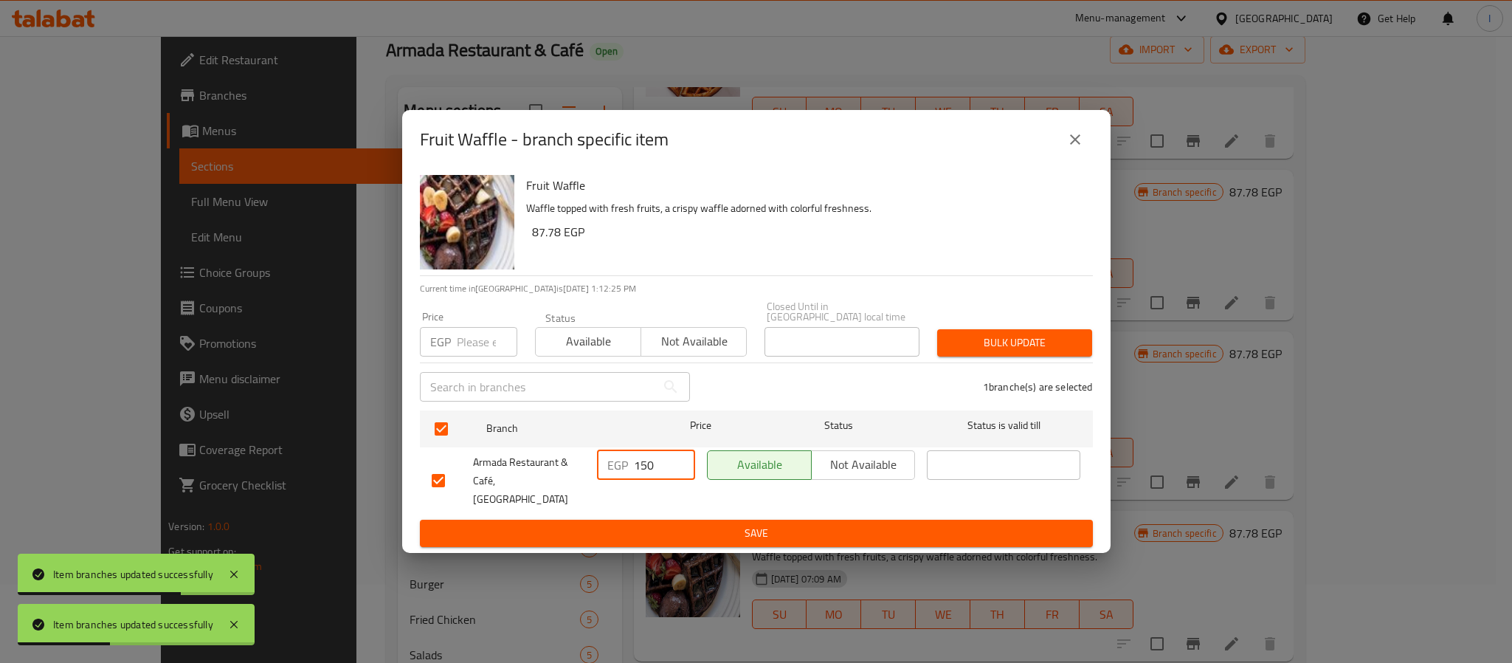
click at [641, 470] on input "150" at bounding box center [664, 465] width 61 height 30
paste input "62"
type input "162"
click at [684, 524] on span "Save" at bounding box center [756, 533] width 649 height 18
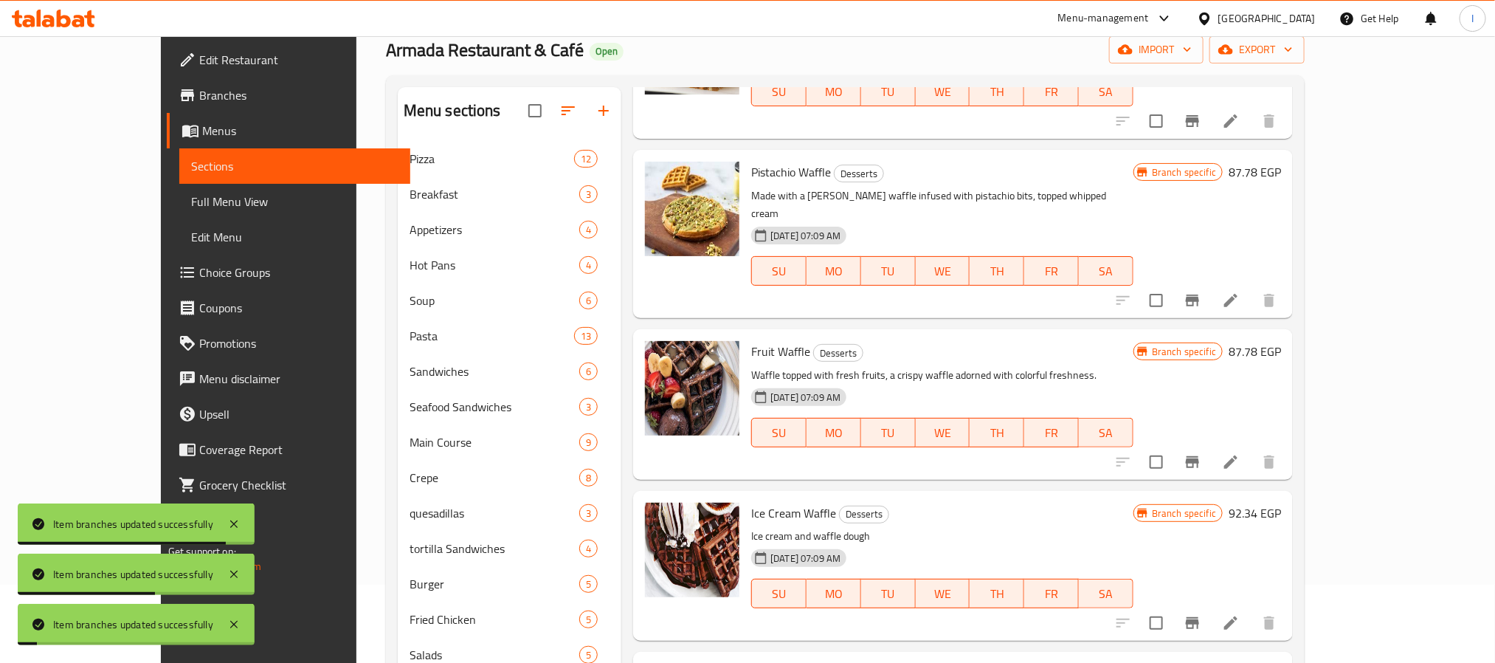
scroll to position [2568, 0]
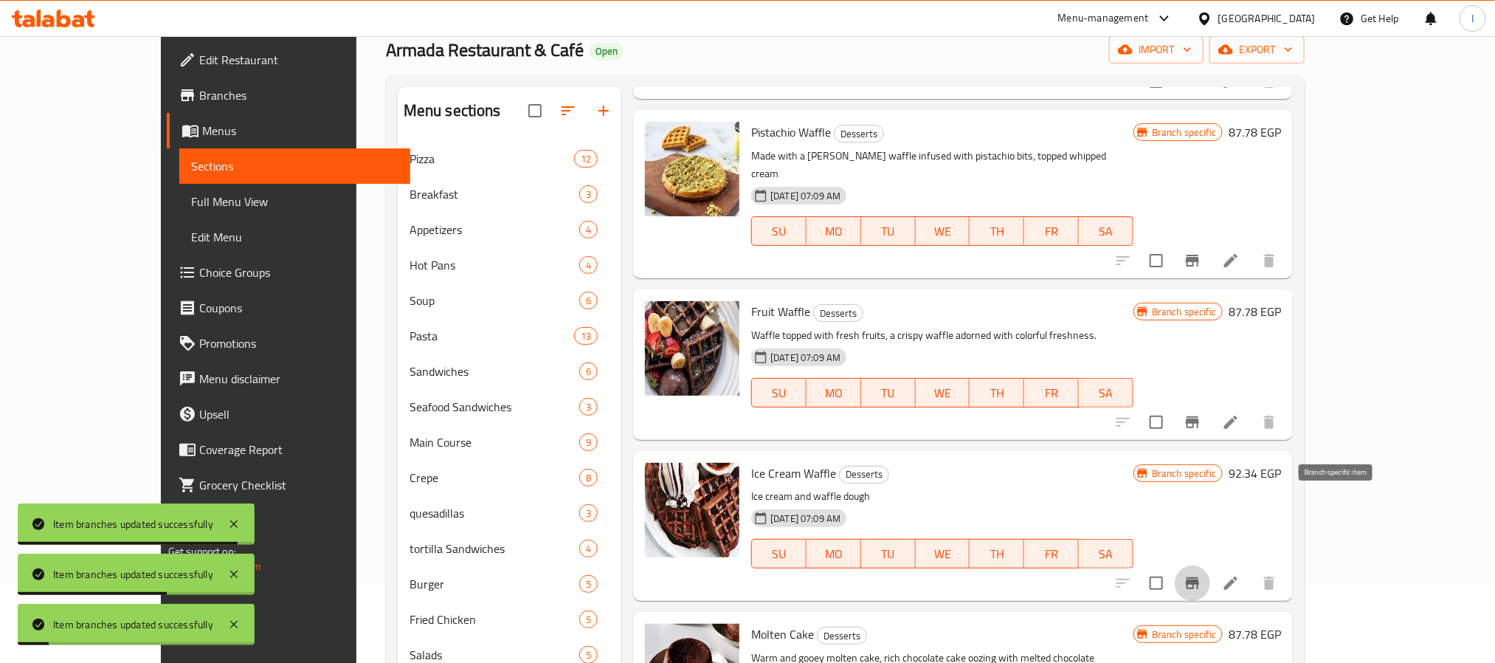
click at [1201, 574] on icon "Branch-specific-item" at bounding box center [1193, 583] width 18 height 18
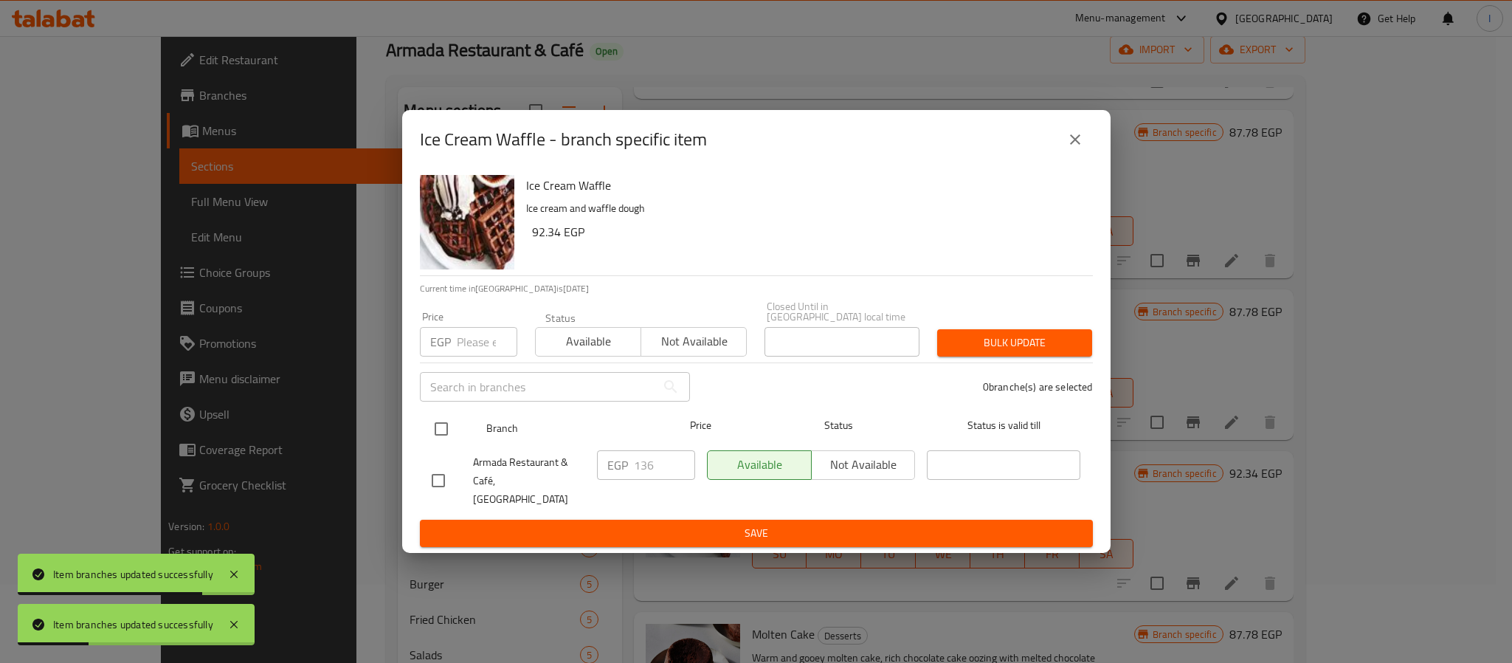
click at [445, 429] on input "checkbox" at bounding box center [441, 428] width 31 height 31
checkbox input "true"
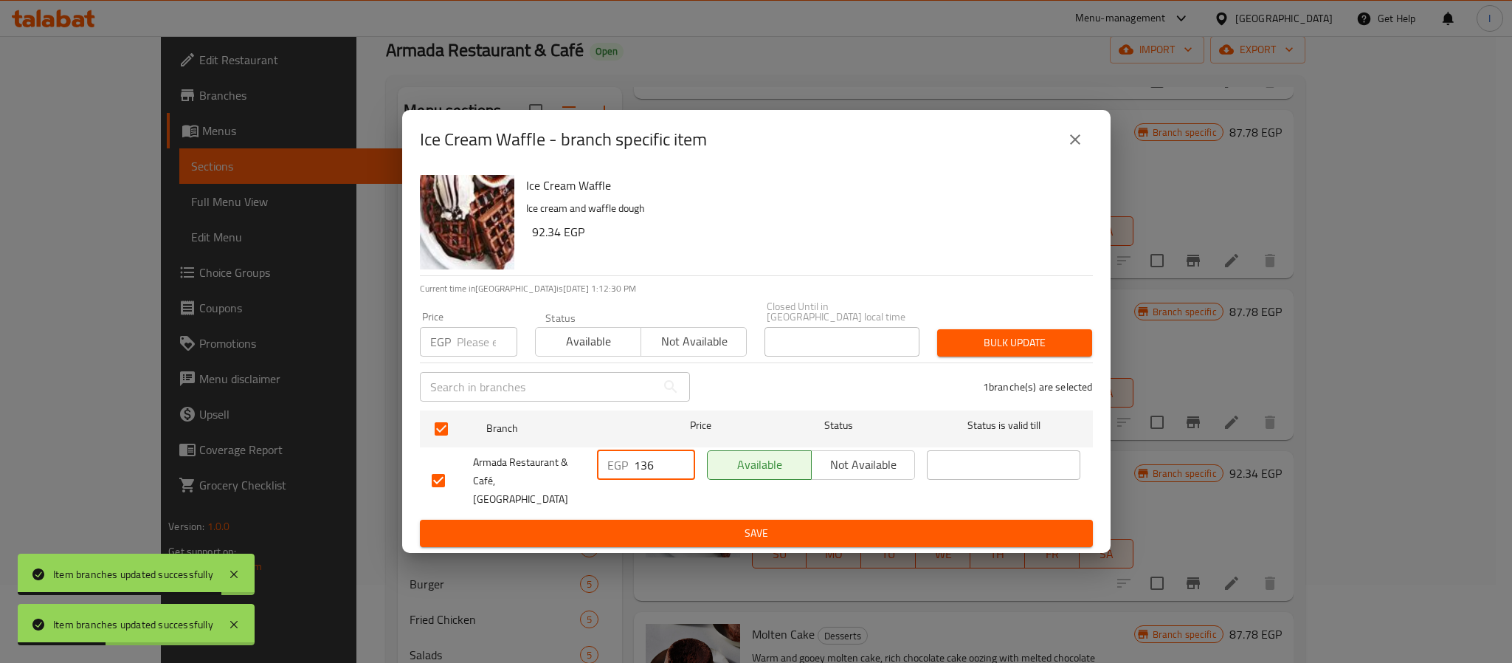
click at [653, 472] on input "136" at bounding box center [664, 465] width 61 height 30
paste input "62"
type input "162"
click at [666, 524] on span "Save" at bounding box center [756, 533] width 649 height 18
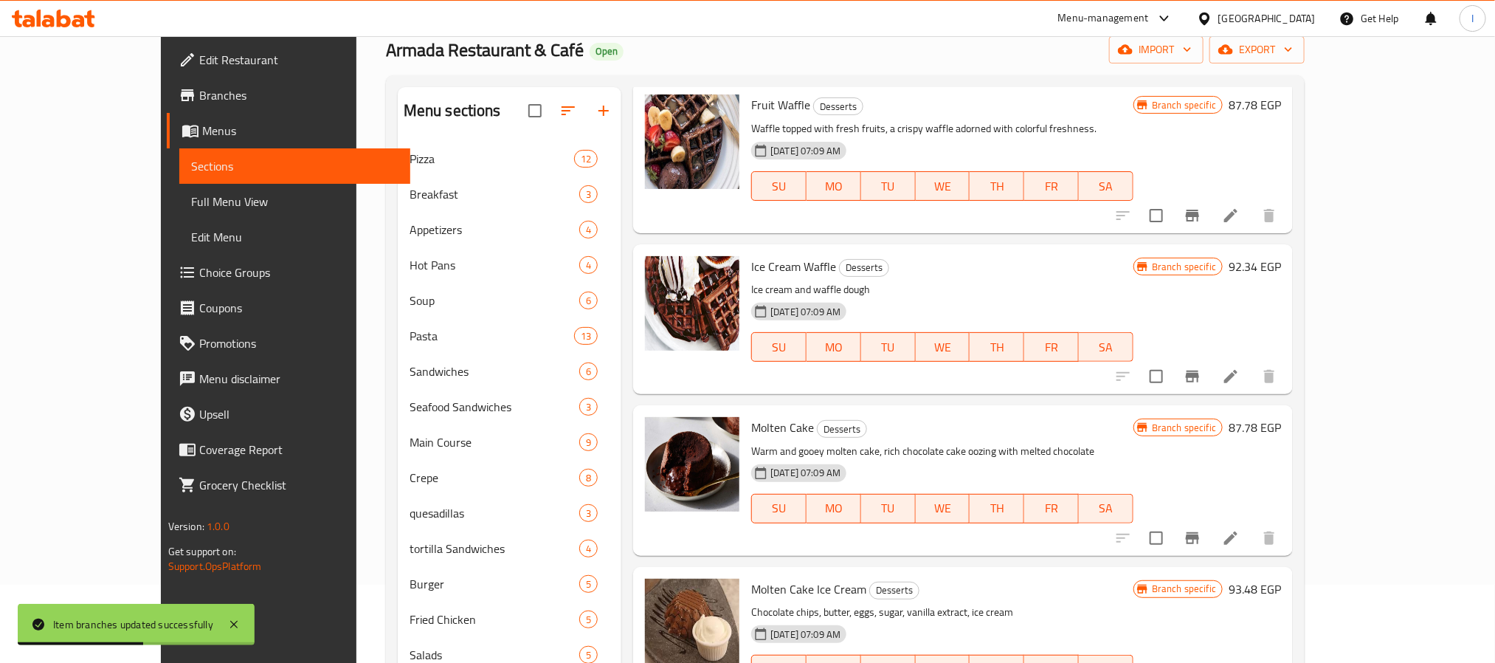
scroll to position [2789, 0]
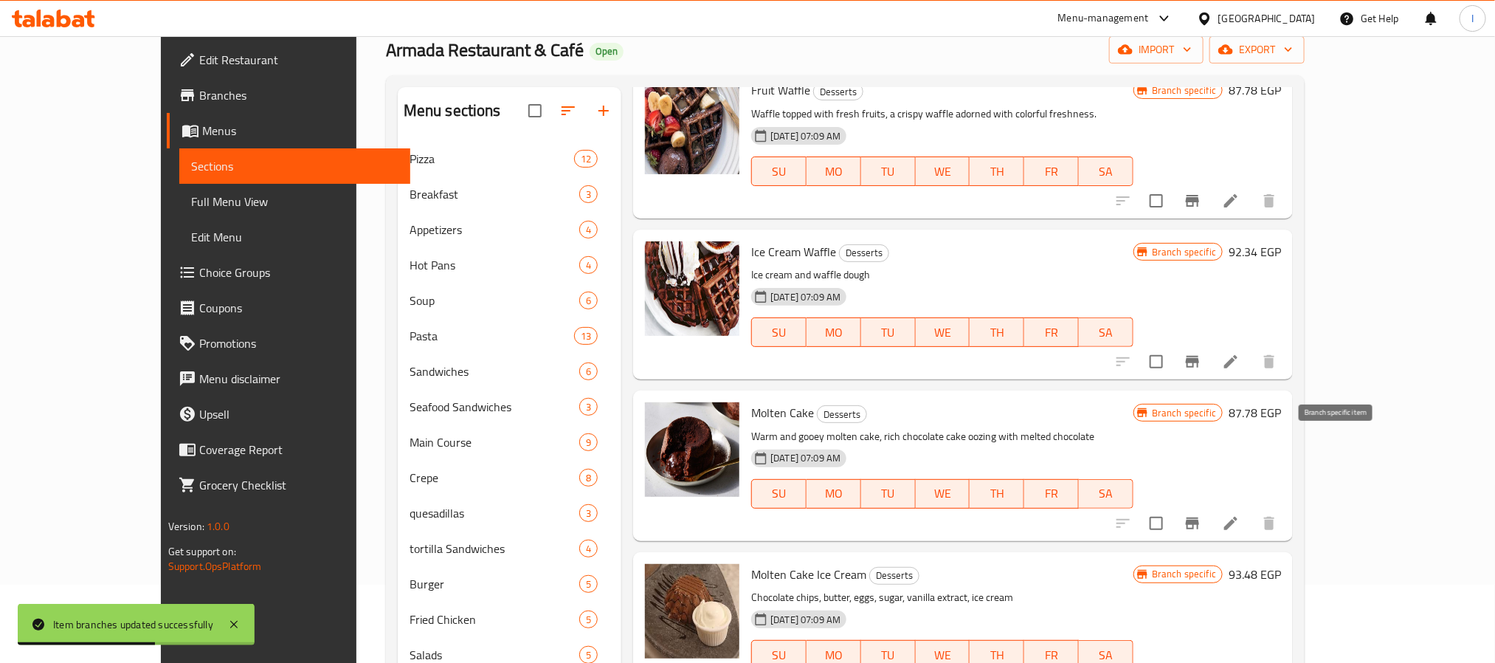
click at [1201, 514] on icon "Branch-specific-item" at bounding box center [1193, 523] width 18 height 18
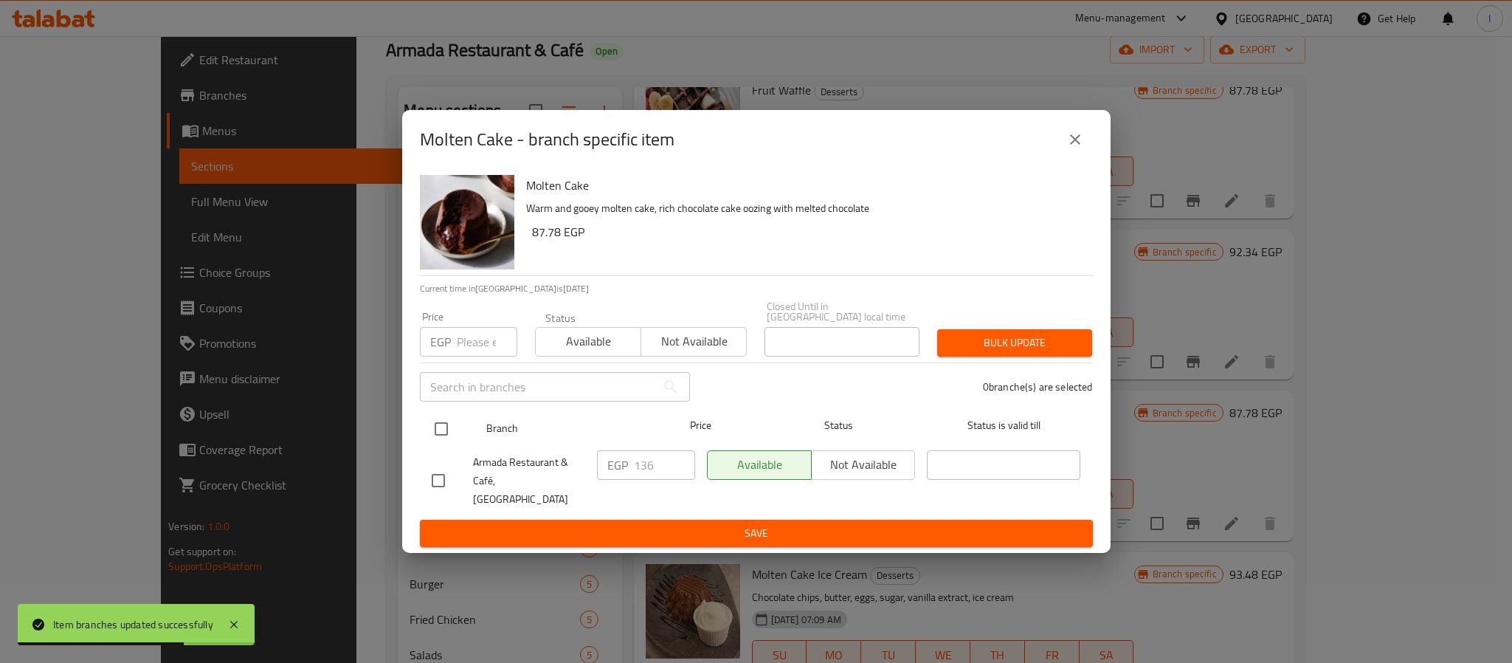
click at [432, 432] on input "checkbox" at bounding box center [441, 428] width 31 height 31
checkbox input "true"
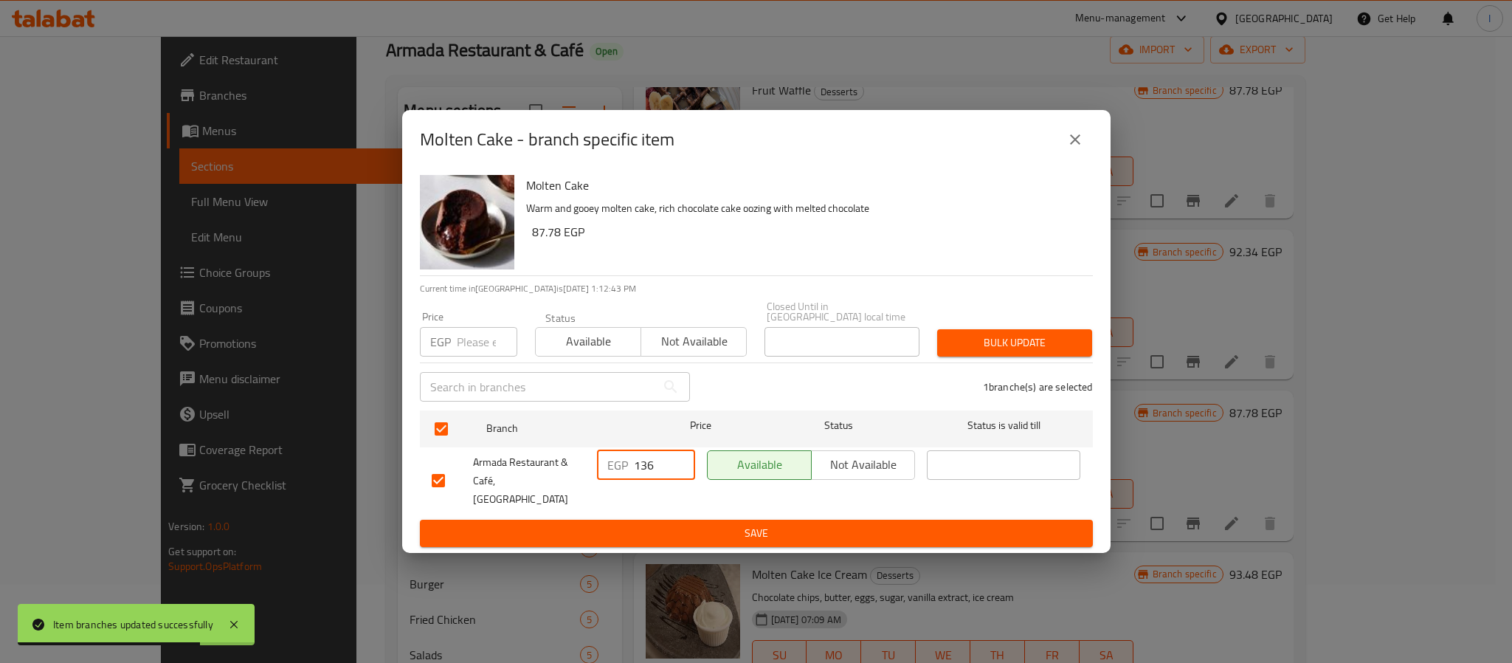
click at [651, 469] on input "136" at bounding box center [664, 465] width 61 height 30
type input "6"
type input "168"
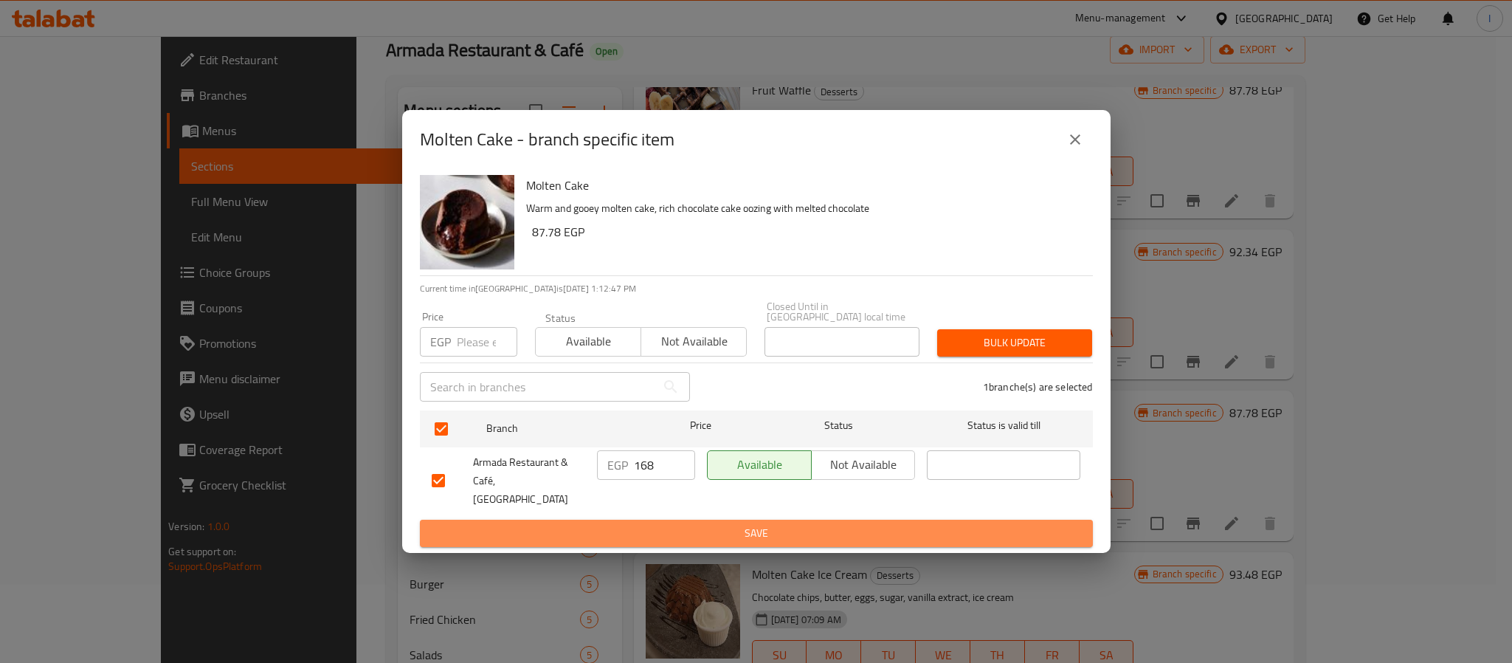
click at [669, 524] on span "Save" at bounding box center [756, 533] width 649 height 18
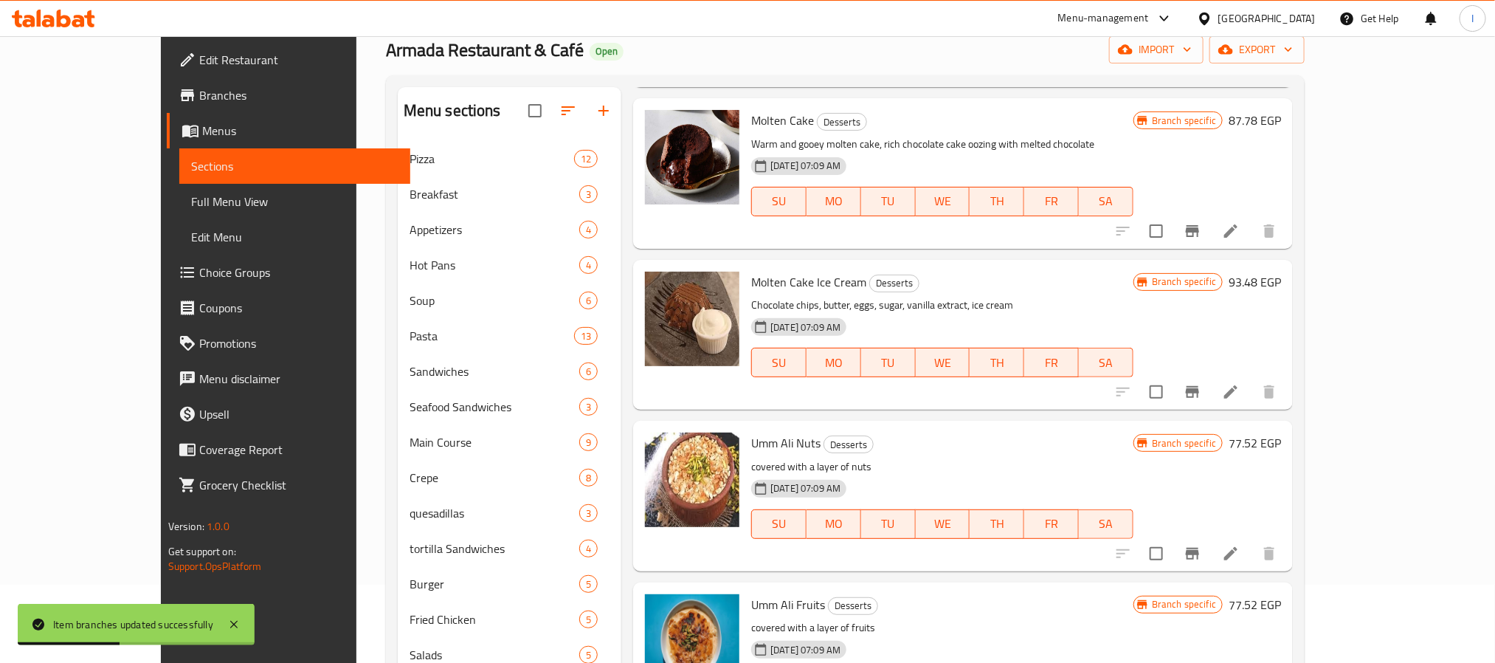
scroll to position [3121, 0]
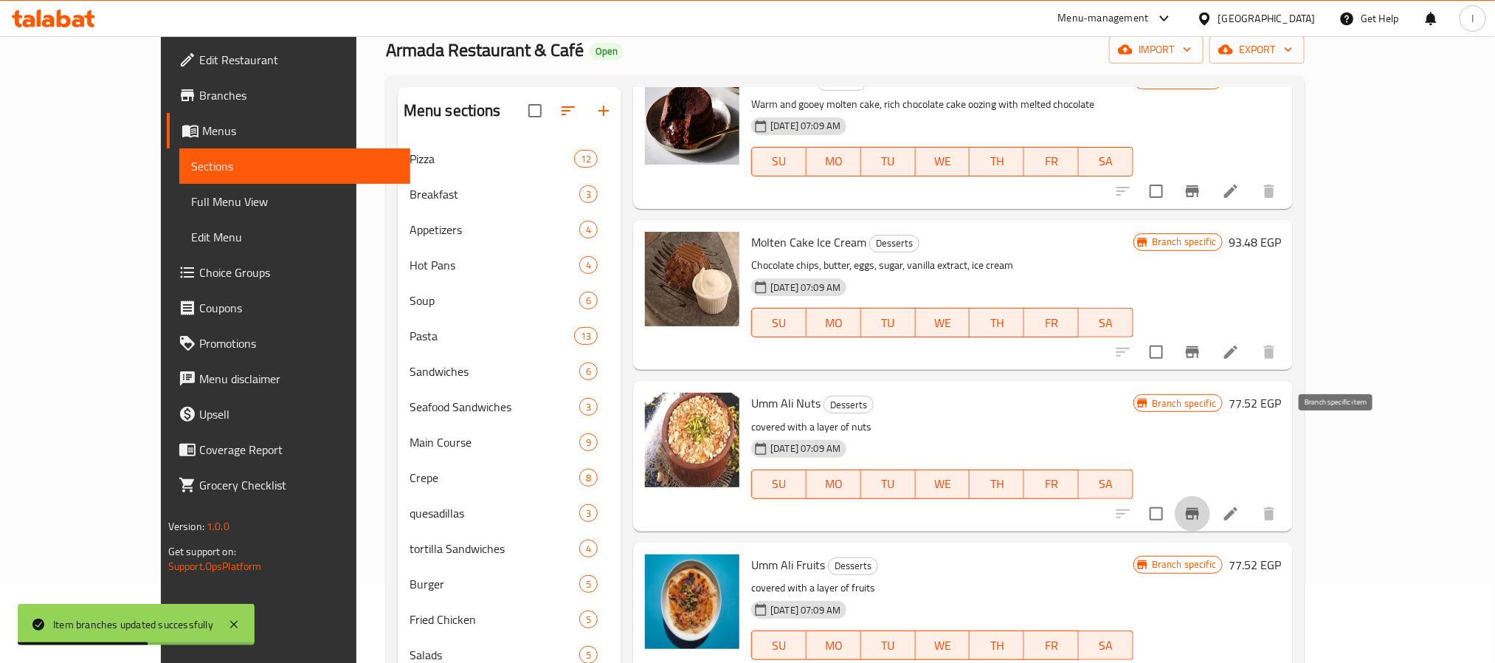
click at [1201, 505] on icon "Branch-specific-item" at bounding box center [1193, 514] width 18 height 18
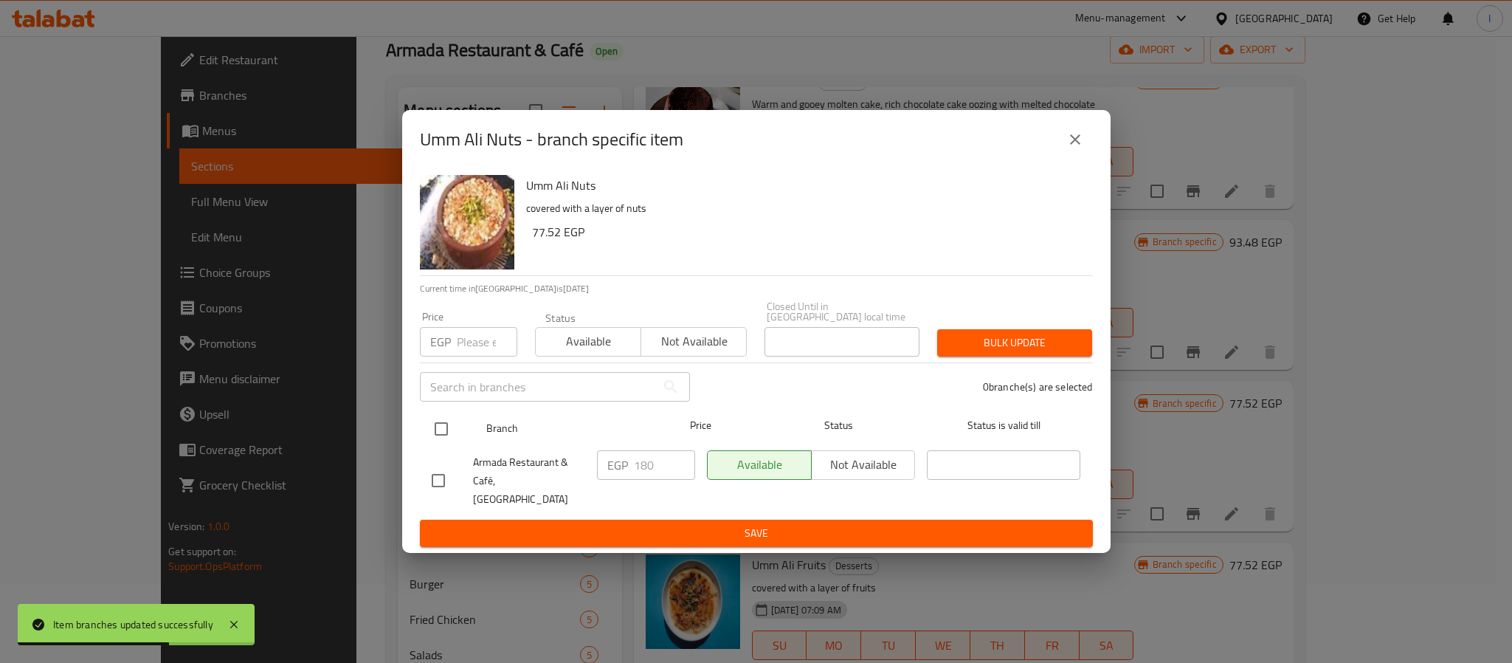
click at [438, 430] on input "checkbox" at bounding box center [441, 428] width 31 height 31
checkbox input "true"
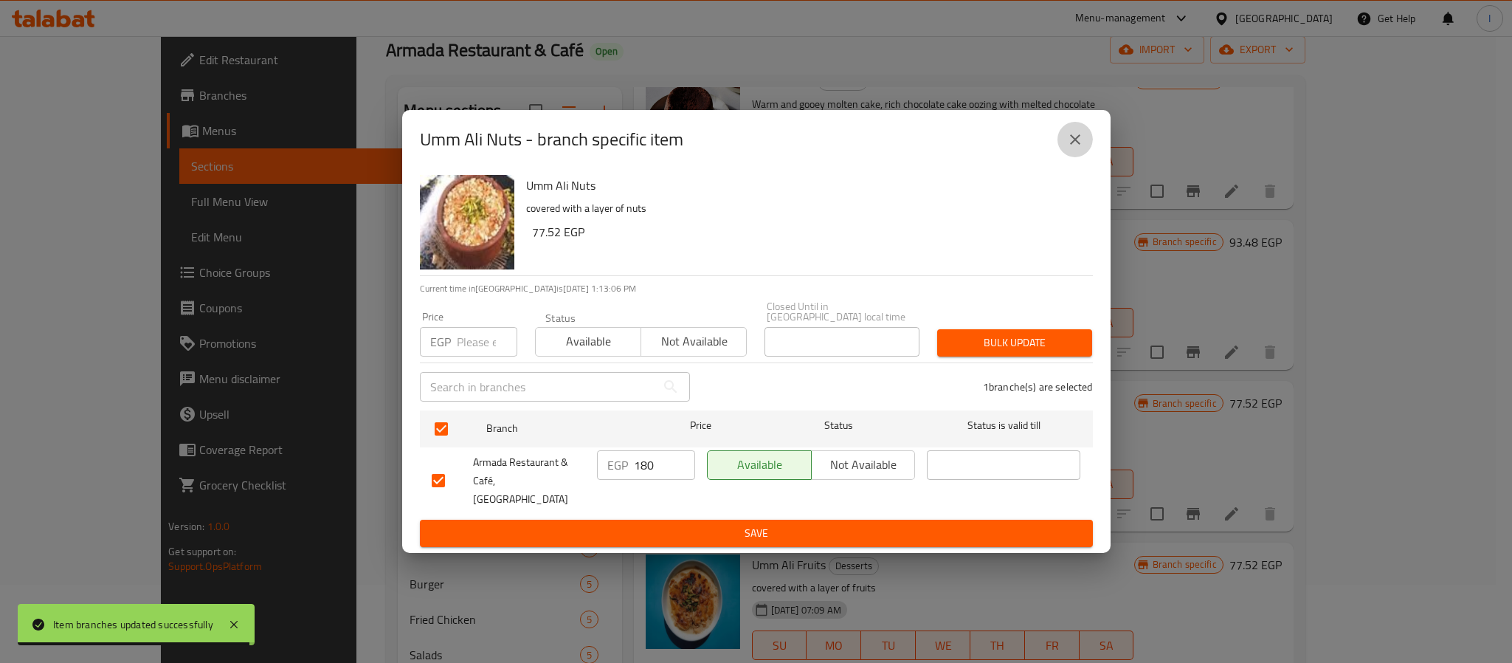
click at [1074, 148] on icon "close" at bounding box center [1075, 140] width 18 height 18
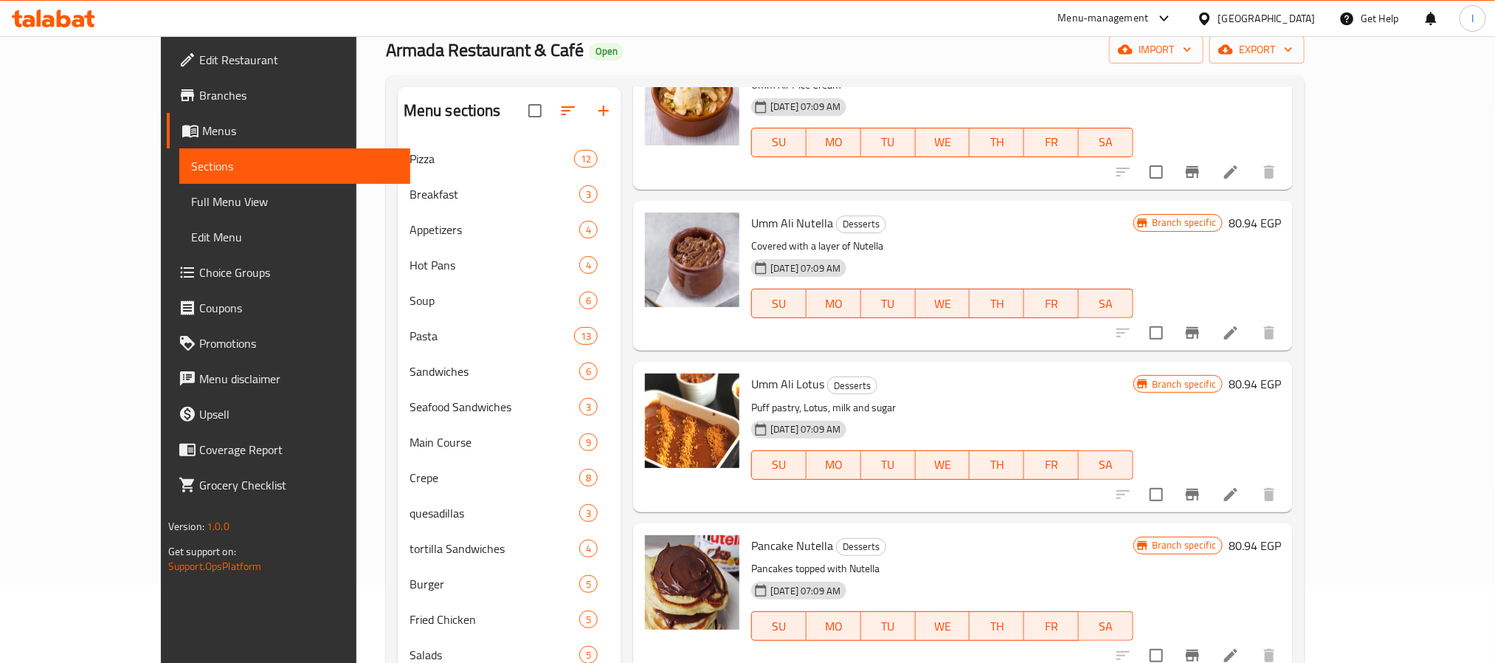
scroll to position [3675, 0]
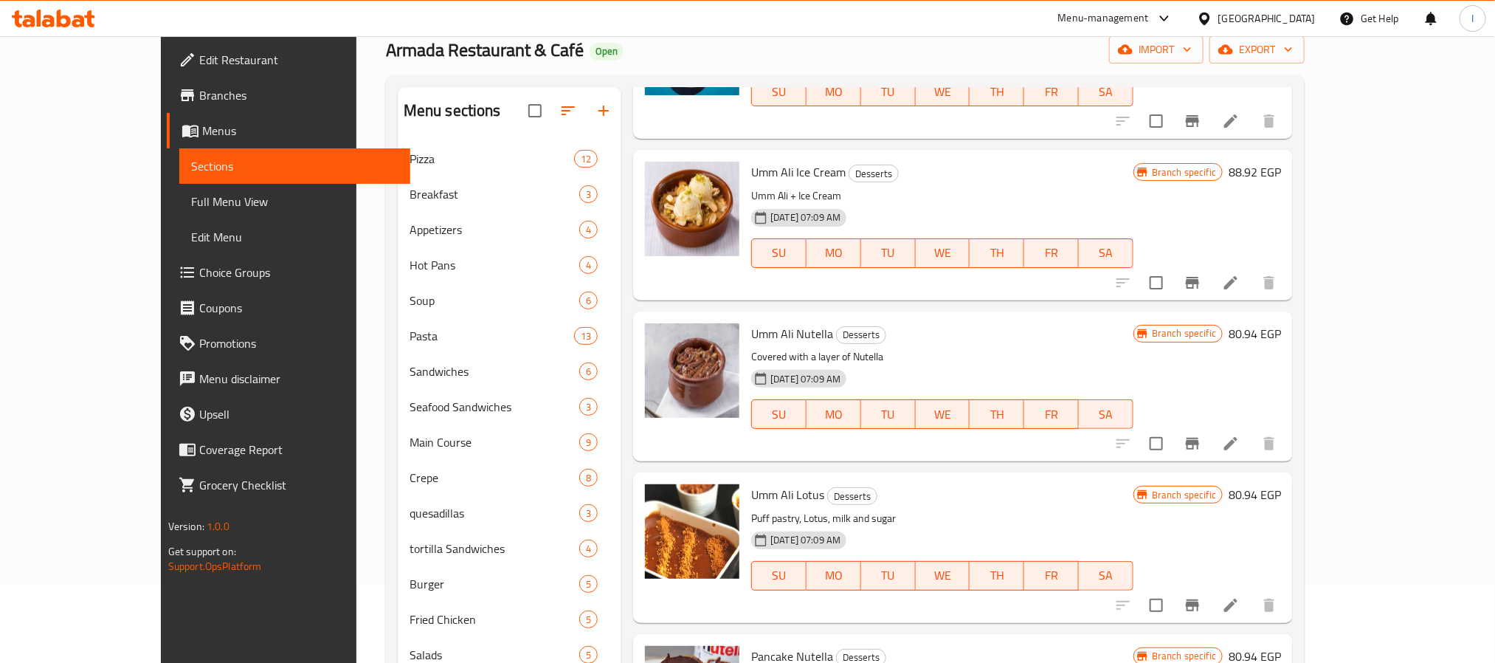
click at [751, 322] on span "Umm Ali Nutella" at bounding box center [792, 333] width 82 height 22
drag, startPoint x: 722, startPoint y: 255, endPoint x: 750, endPoint y: 255, distance: 28.8
click at [751, 322] on span "Umm Ali Nutella" at bounding box center [792, 333] width 82 height 22
copy span "Umm Ali"
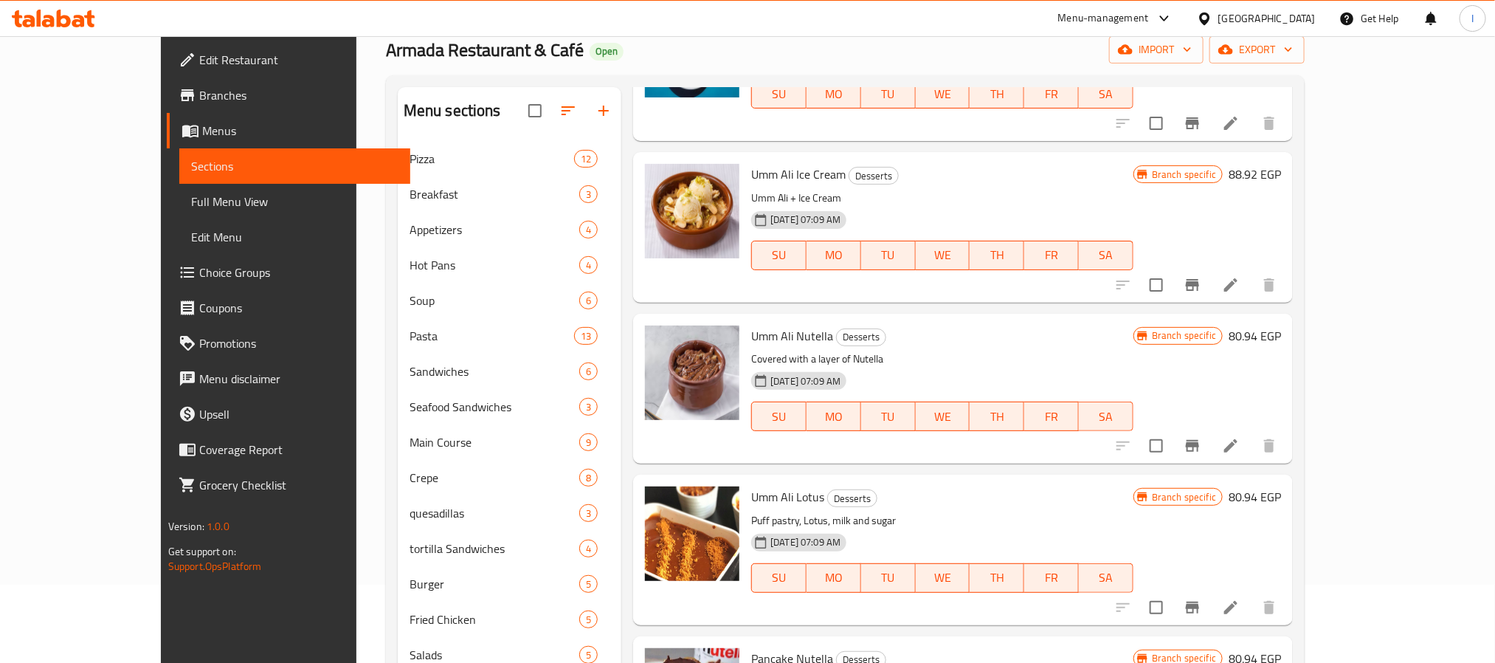
scroll to position [3564, 0]
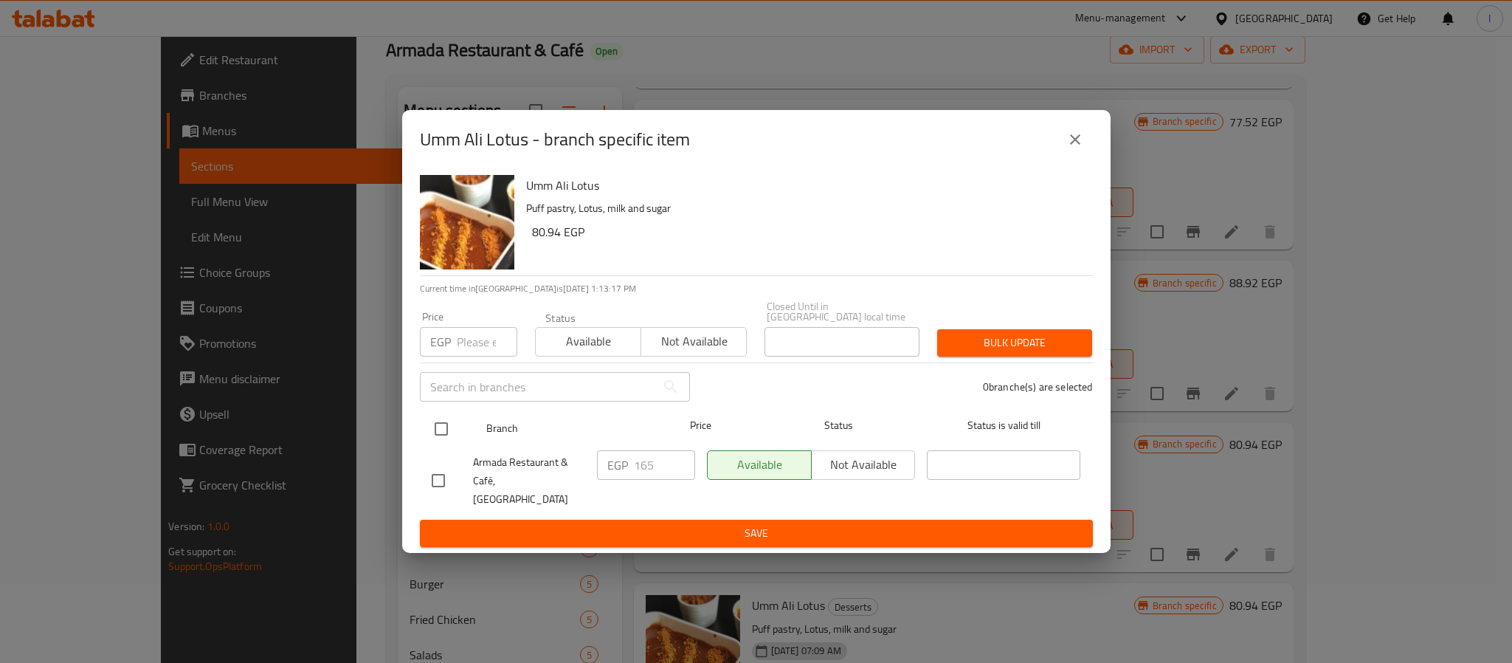
click at [446, 426] on input "checkbox" at bounding box center [441, 428] width 31 height 31
checkbox input "true"
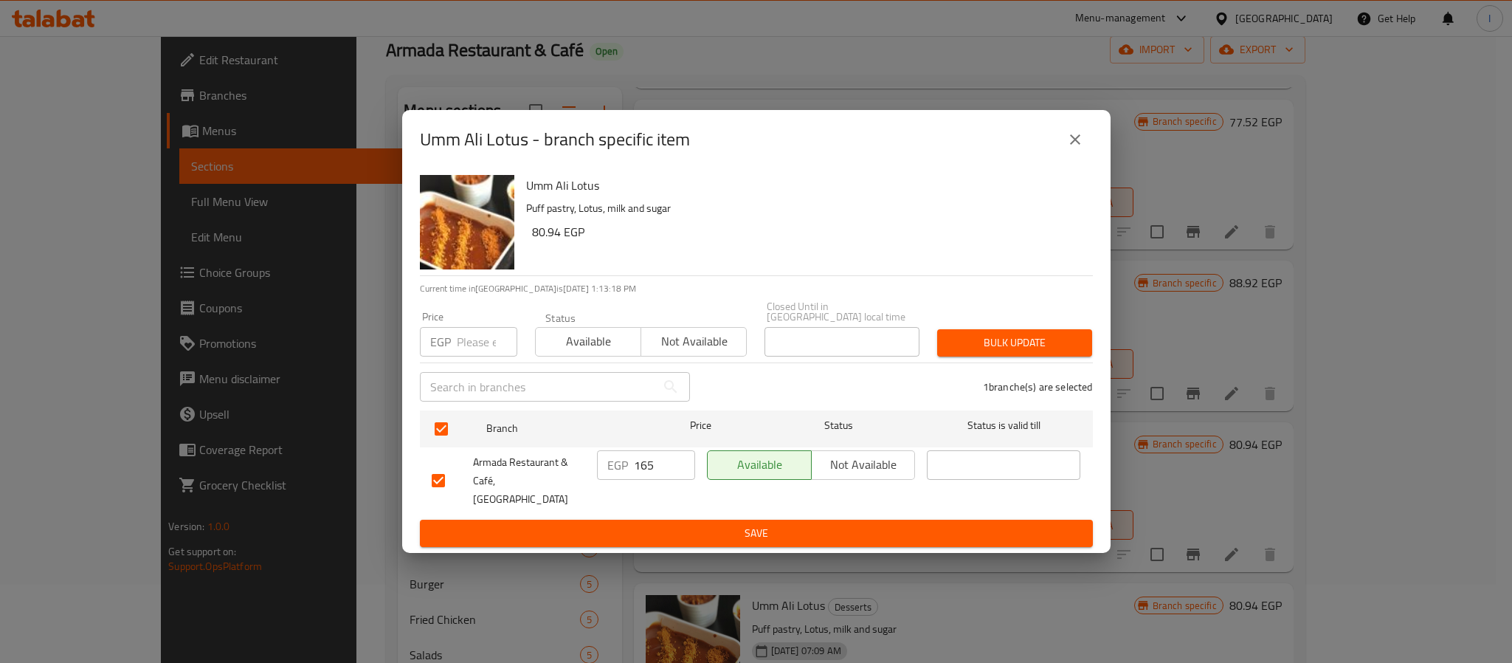
click at [647, 467] on input "165" at bounding box center [664, 465] width 61 height 30
type input "174"
click at [727, 530] on button "Save" at bounding box center [756, 533] width 673 height 27
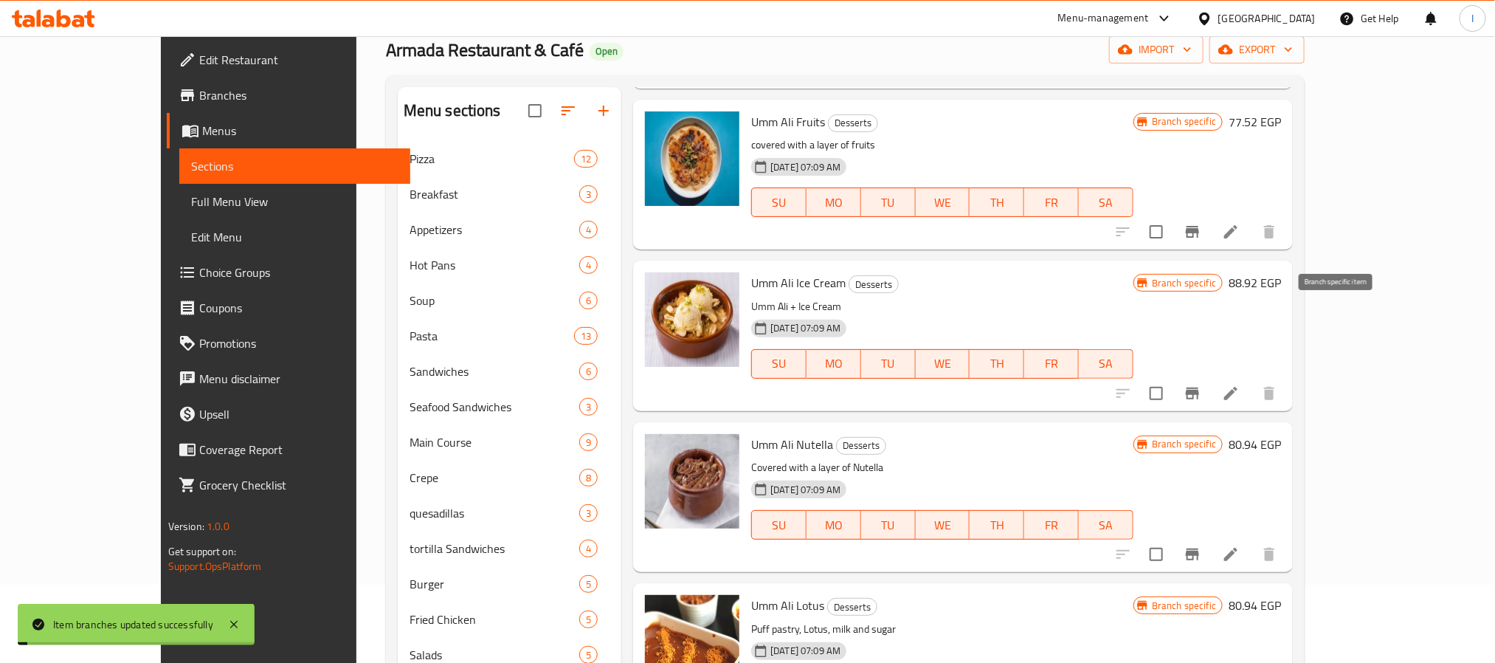
click at [1199, 387] on icon "Branch-specific-item" at bounding box center [1192, 393] width 13 height 12
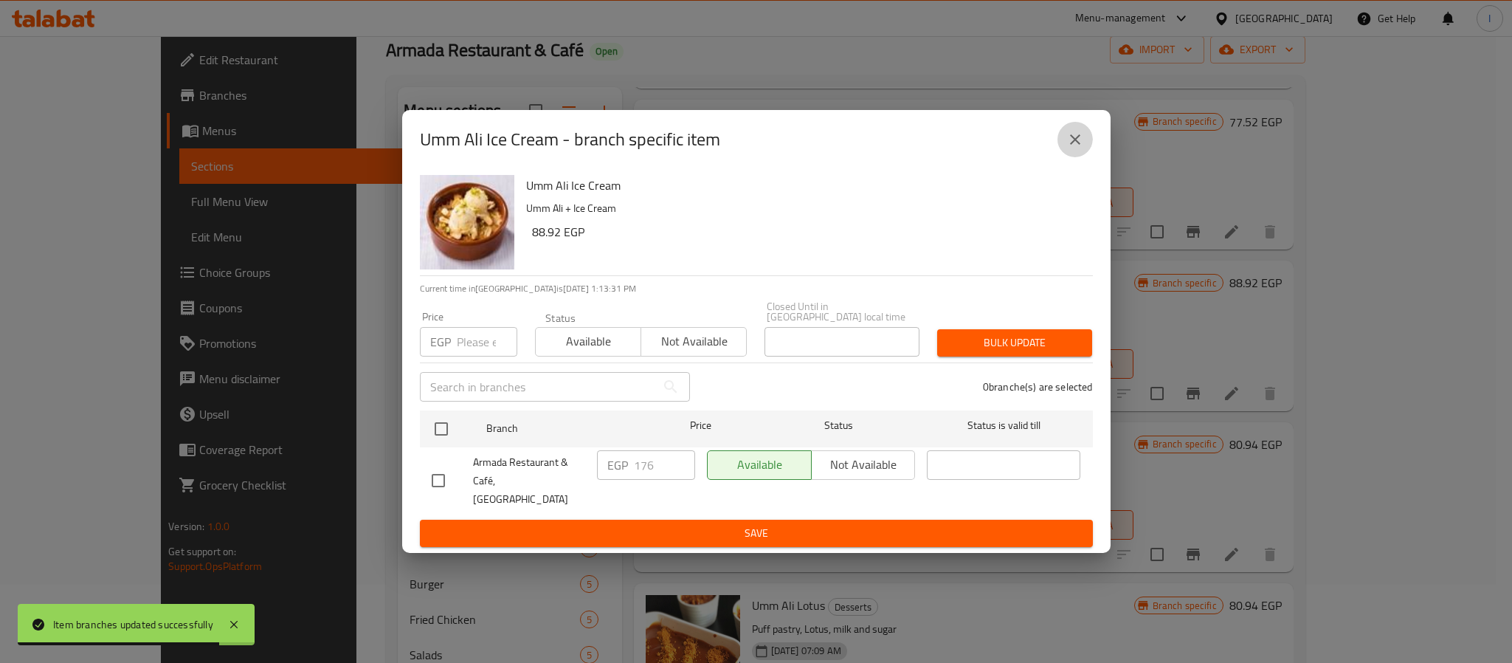
click at [1069, 157] on button "close" at bounding box center [1074, 139] width 35 height 35
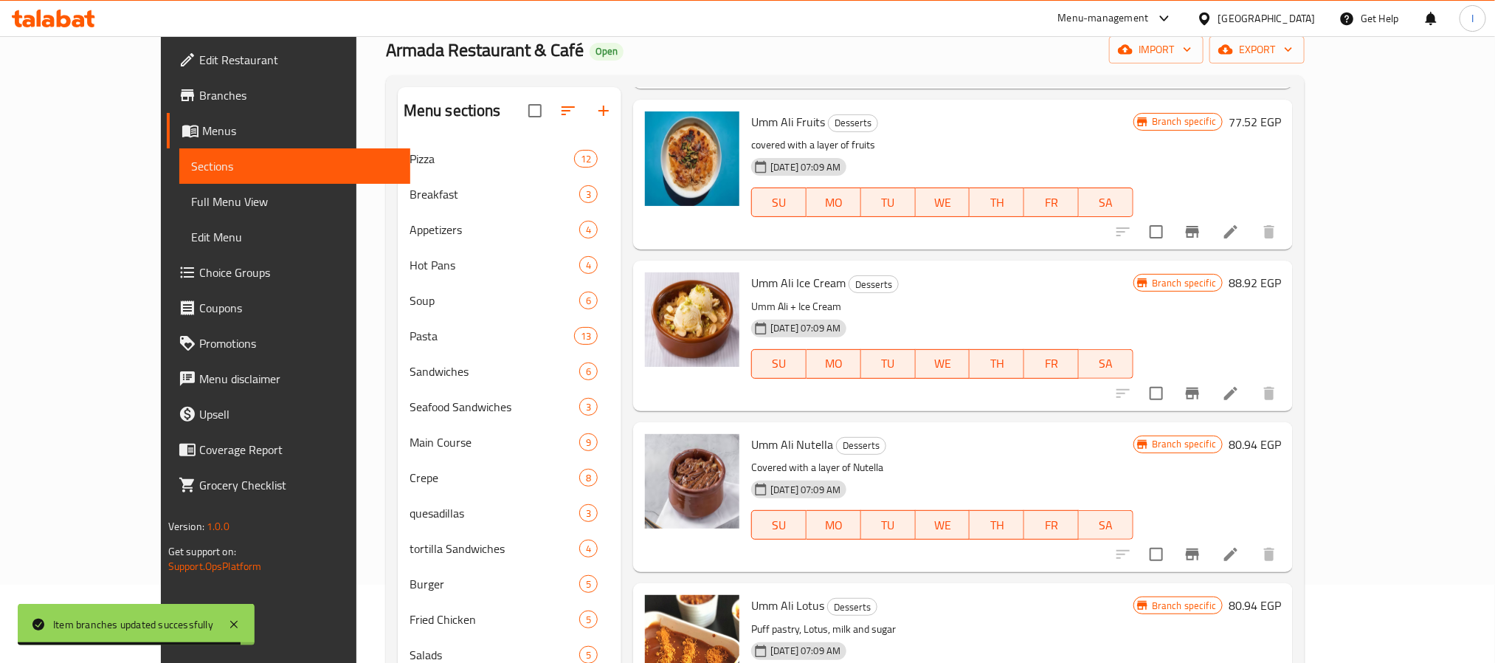
click at [1210, 214] on button "Branch-specific-item" at bounding box center [1192, 231] width 35 height 35
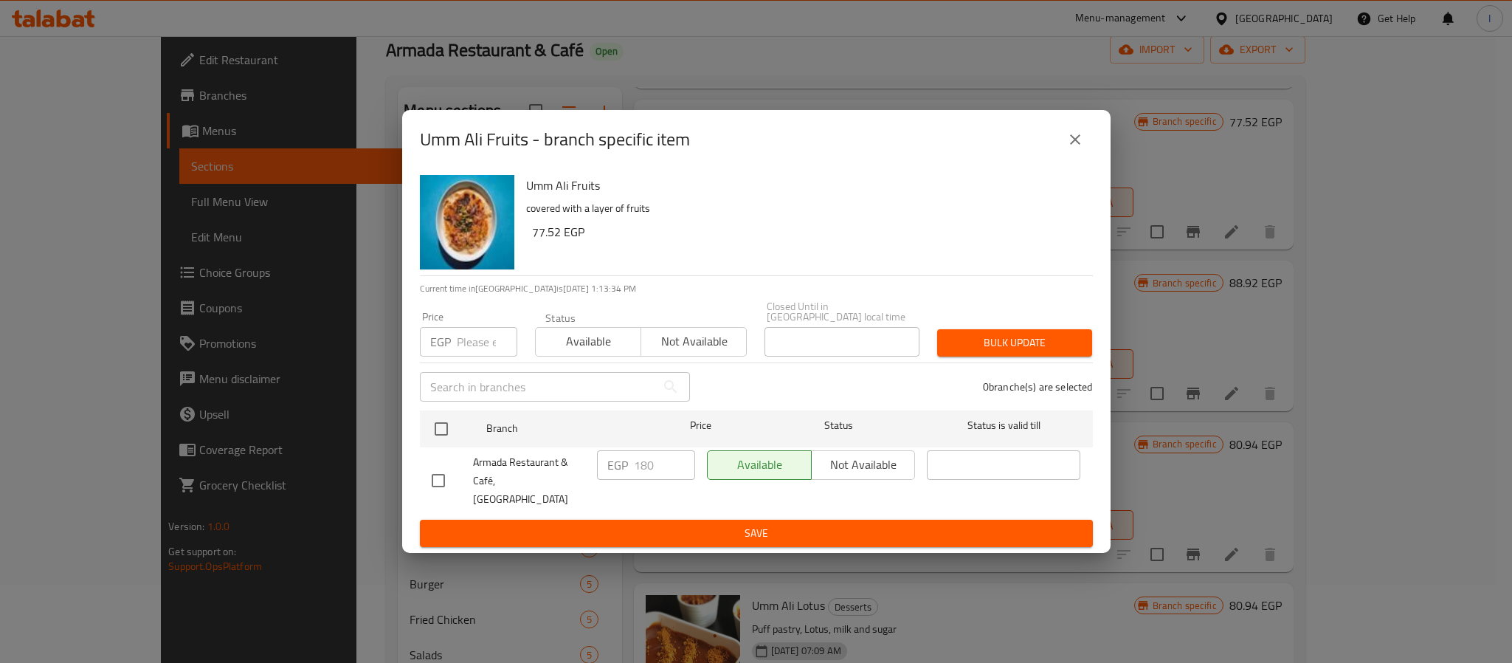
click at [1076, 148] on icon "close" at bounding box center [1075, 140] width 18 height 18
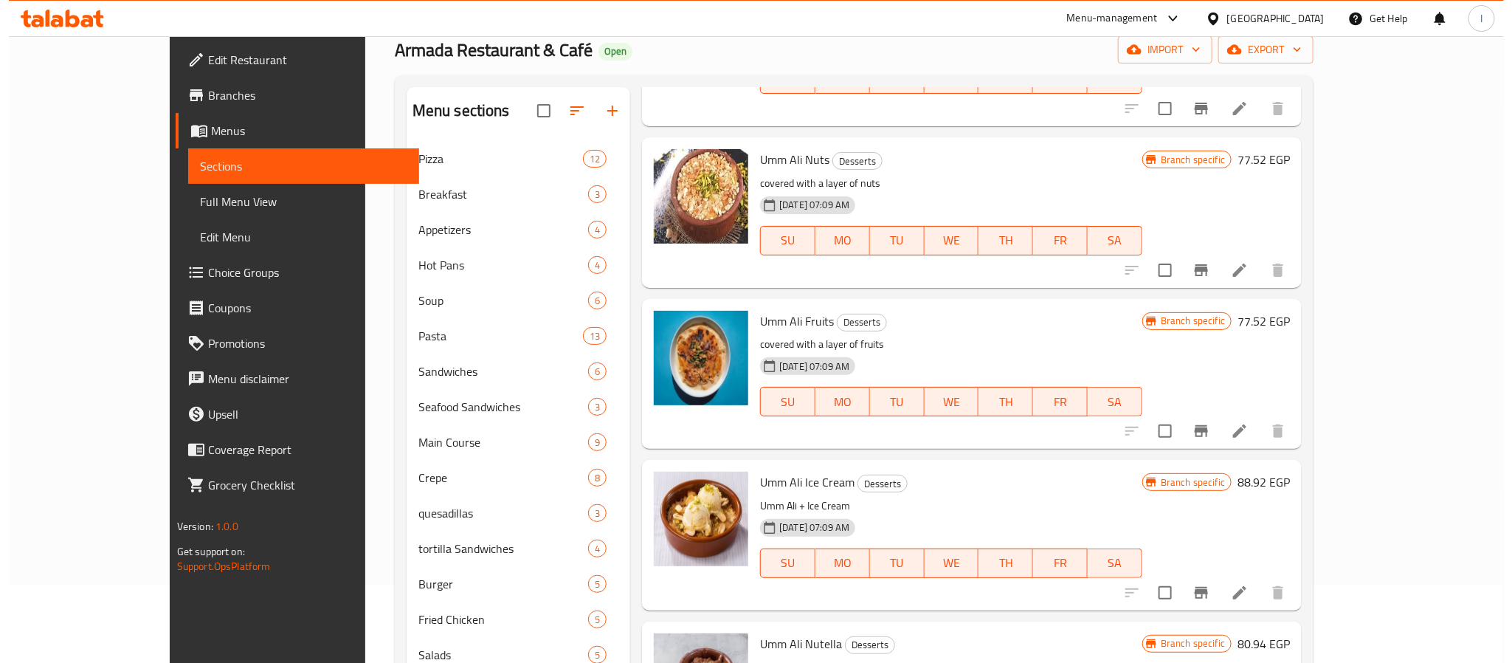
scroll to position [3343, 0]
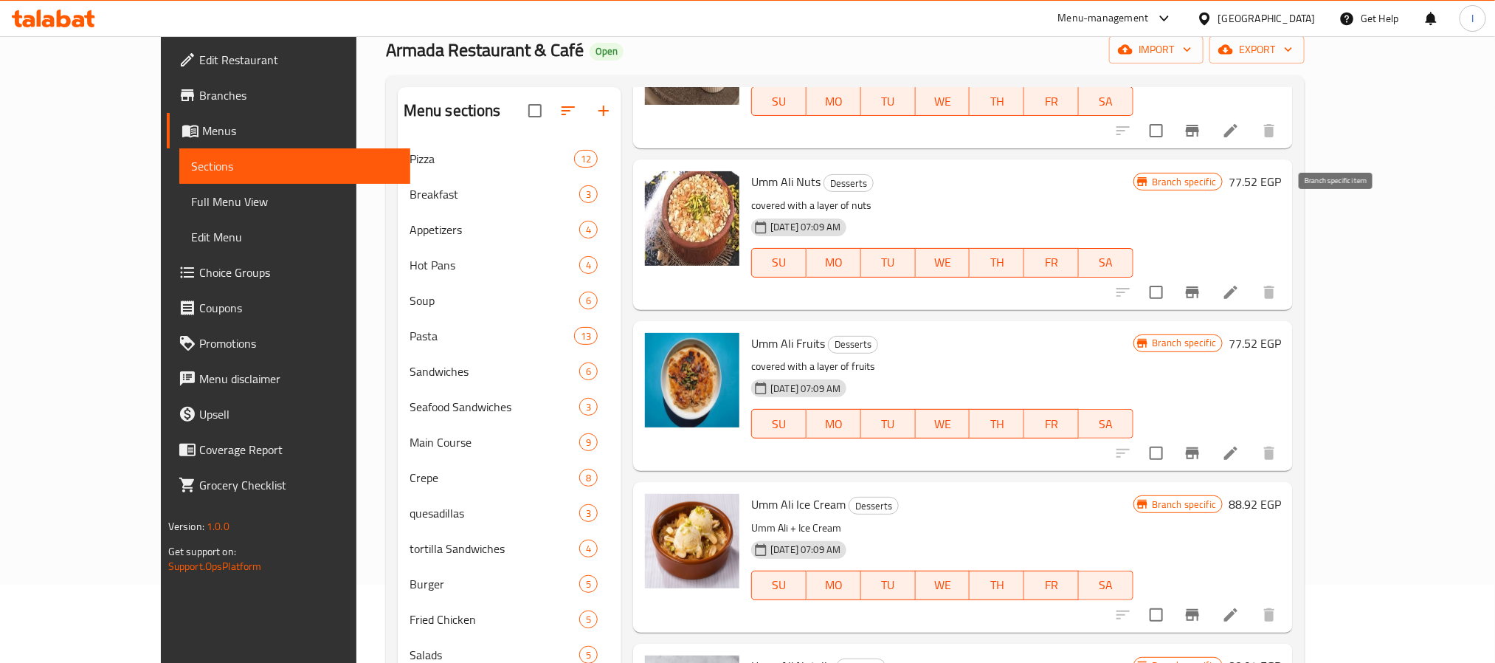
click at [1201, 283] on icon "Branch-specific-item" at bounding box center [1193, 292] width 18 height 18
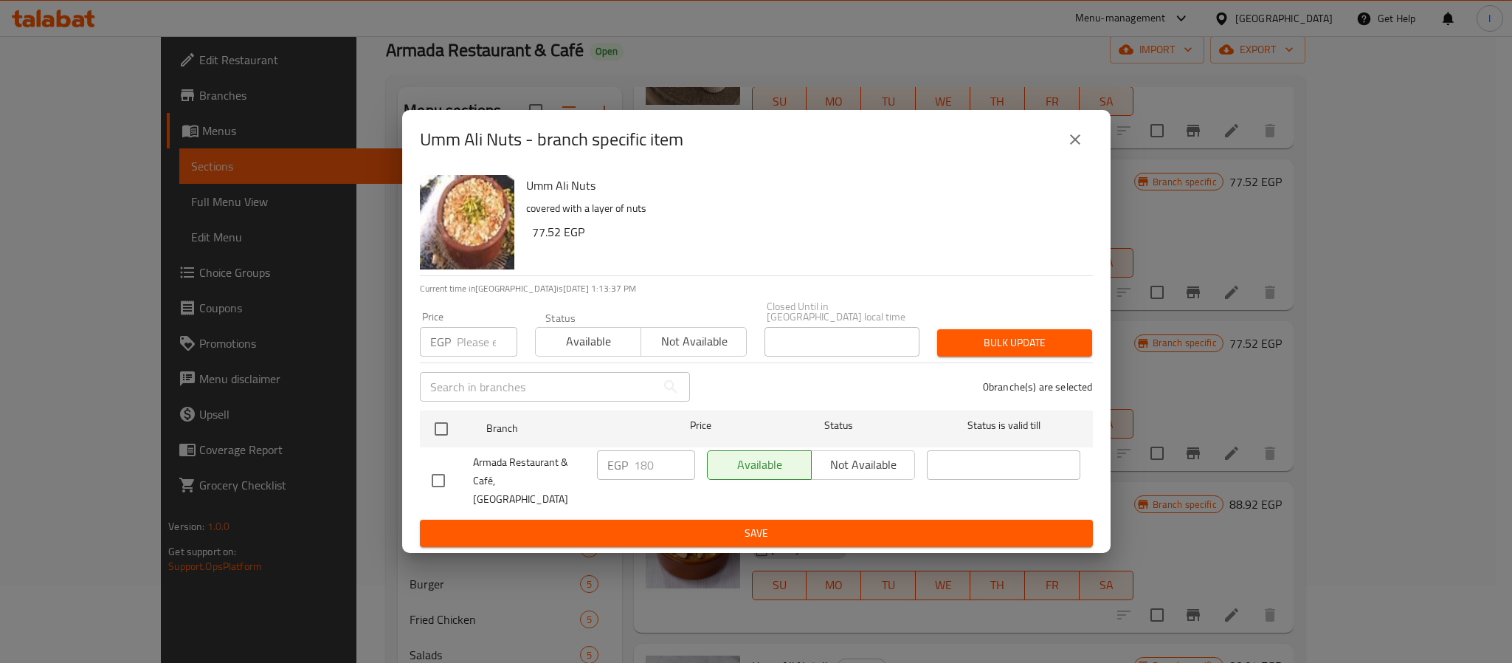
click at [1087, 151] on button "close" at bounding box center [1074, 139] width 35 height 35
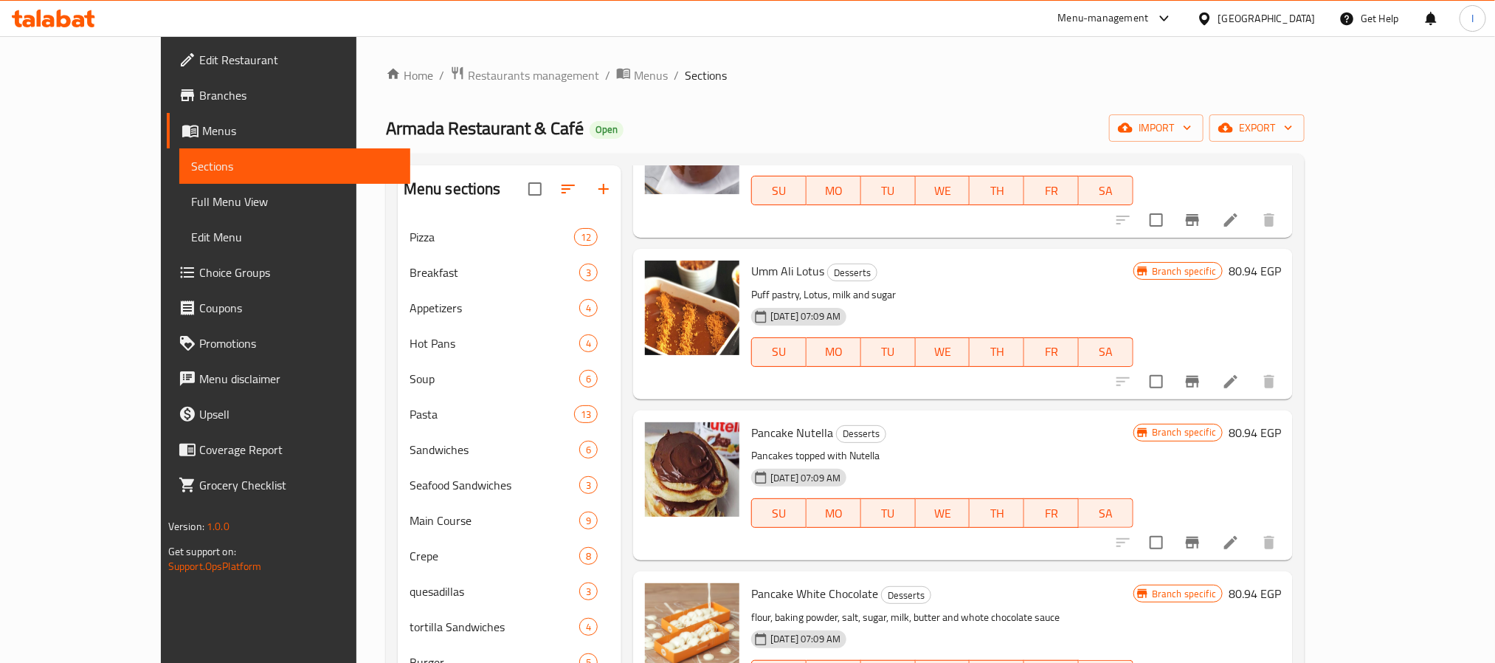
scroll to position [4118, 0]
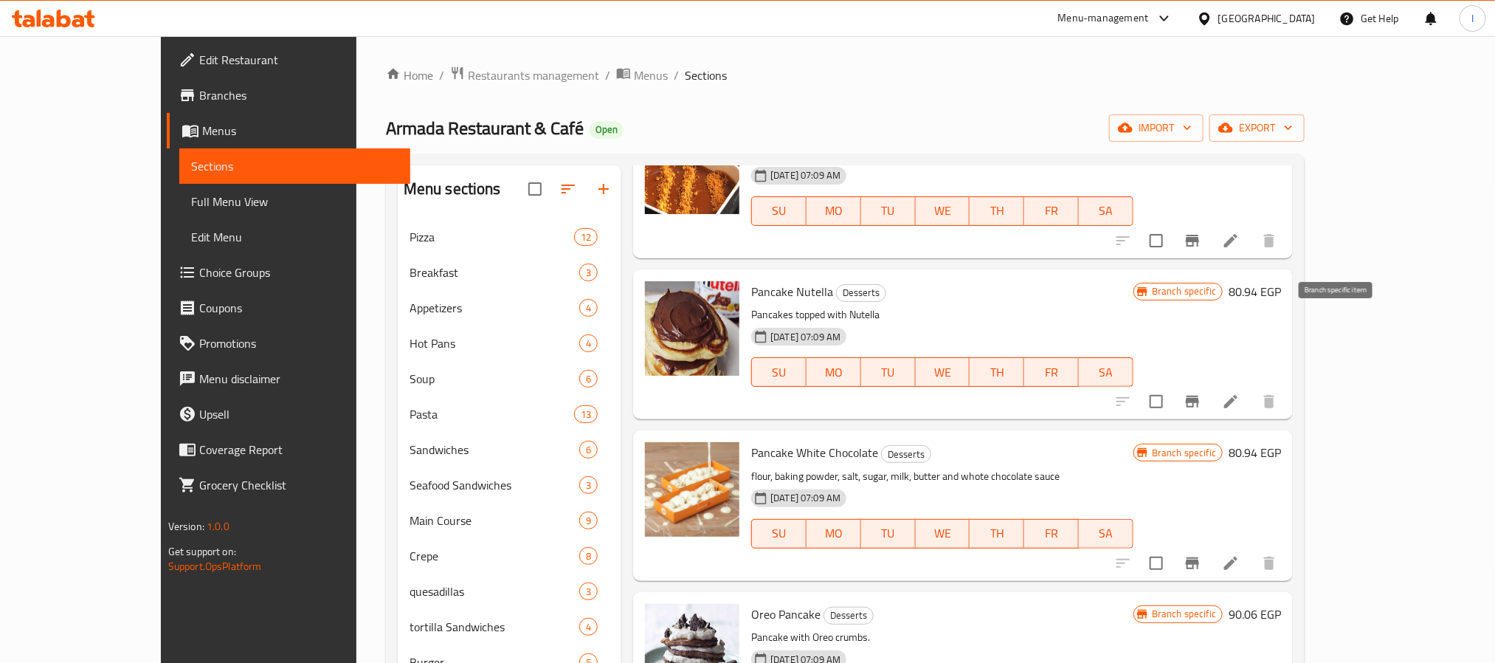
click at [1210, 384] on button "Branch-specific-item" at bounding box center [1192, 401] width 35 height 35
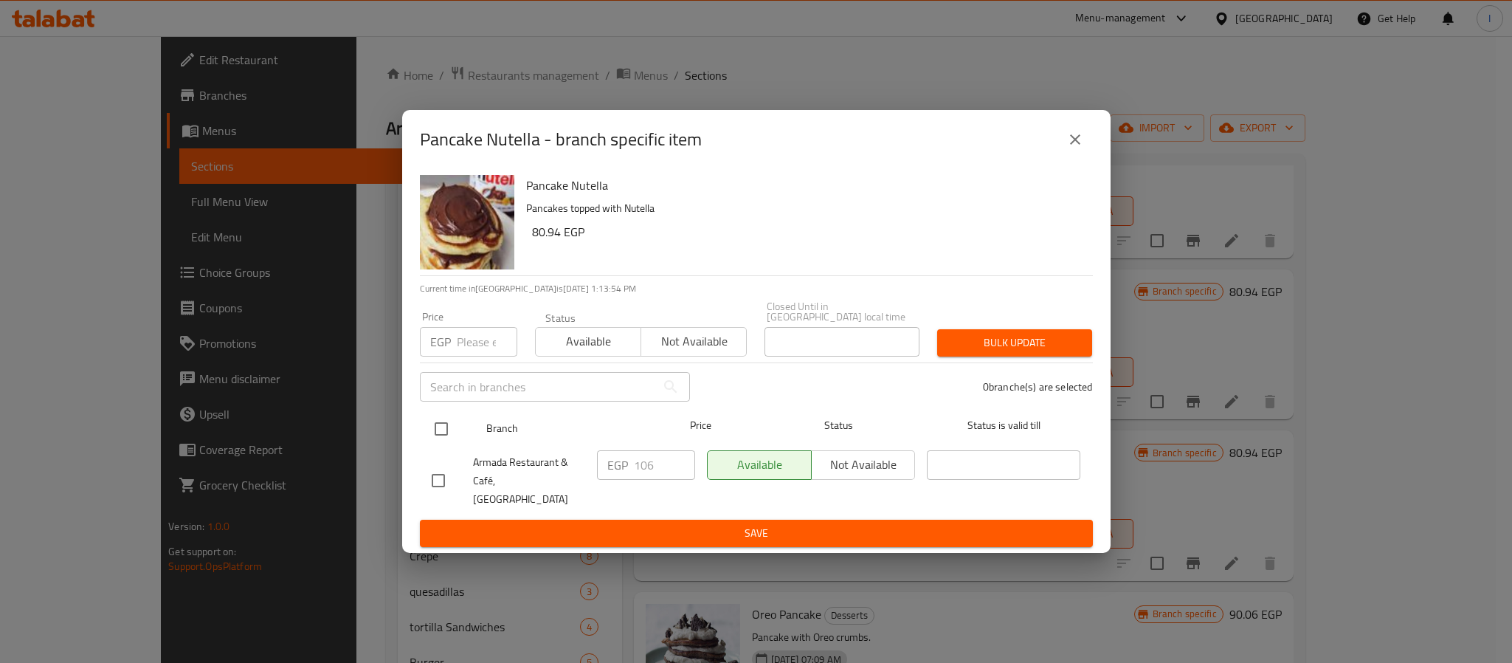
click at [441, 429] on input "checkbox" at bounding box center [441, 428] width 31 height 31
checkbox input "true"
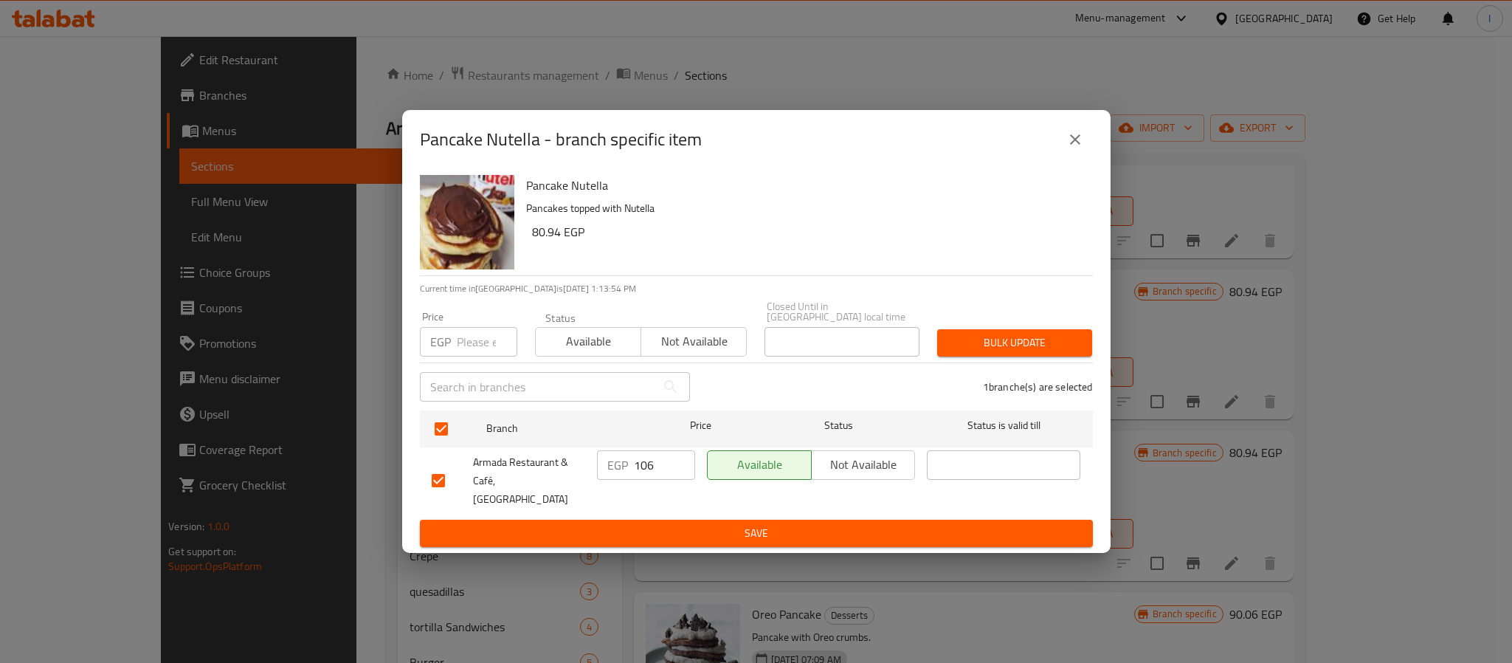
click at [646, 472] on input "106" at bounding box center [664, 465] width 61 height 30
type input "138"
click at [729, 534] on div "Pancake Nutella Pancakes topped with Nutella 80.94 EGP Current time in [GEOGRAP…" at bounding box center [756, 361] width 708 height 384
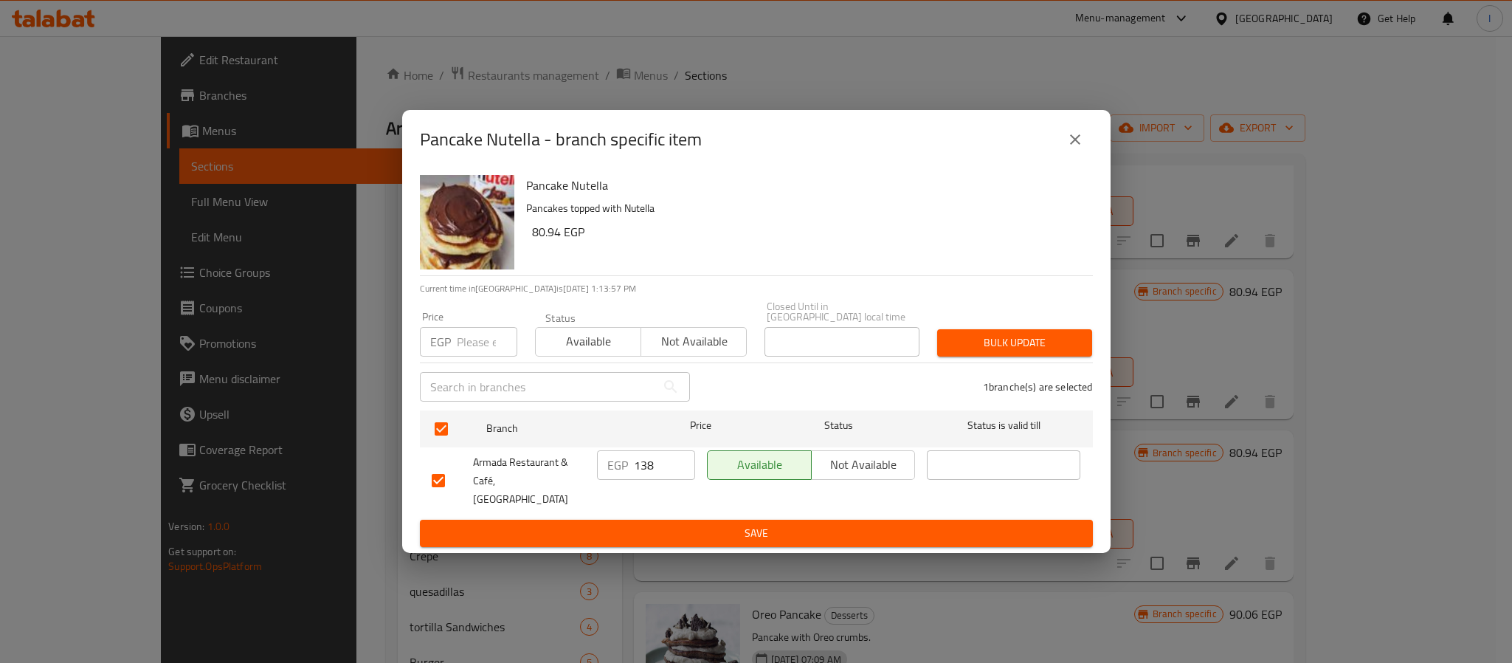
click at [735, 530] on button "Save" at bounding box center [756, 533] width 673 height 27
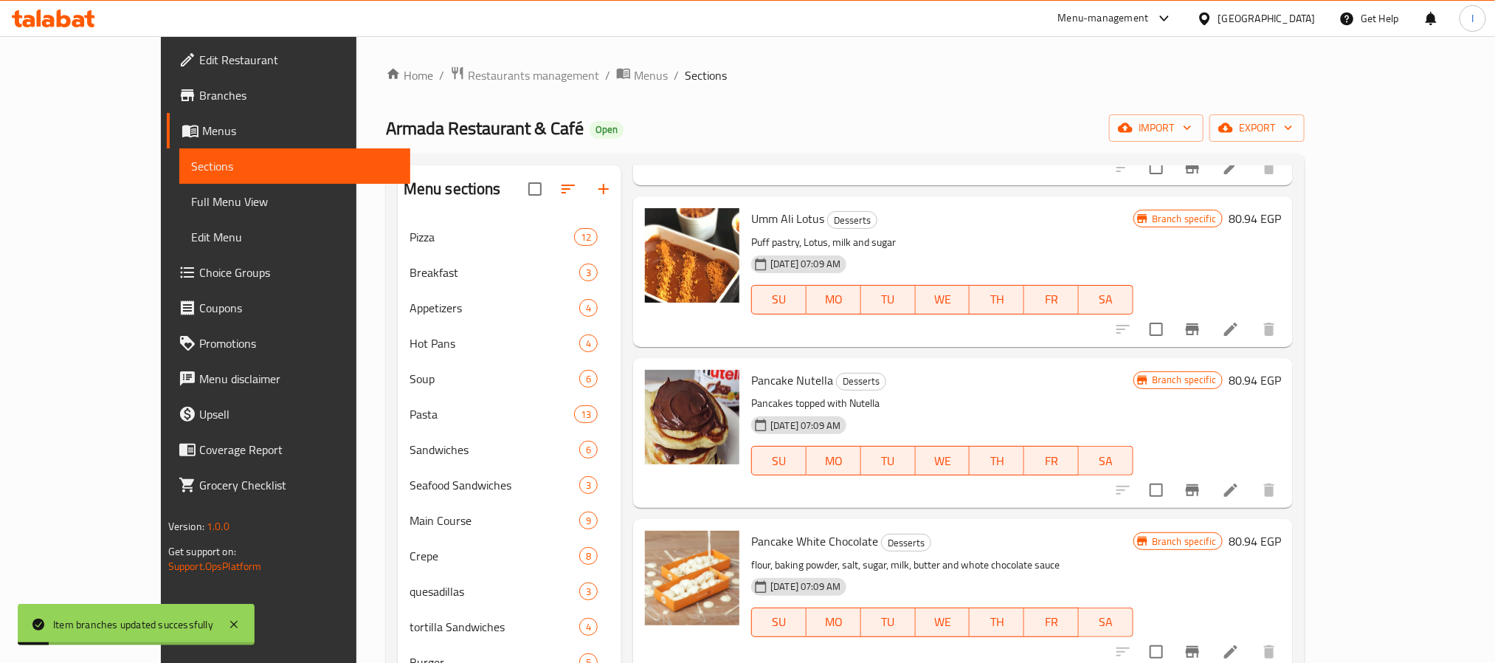
scroll to position [4007, 0]
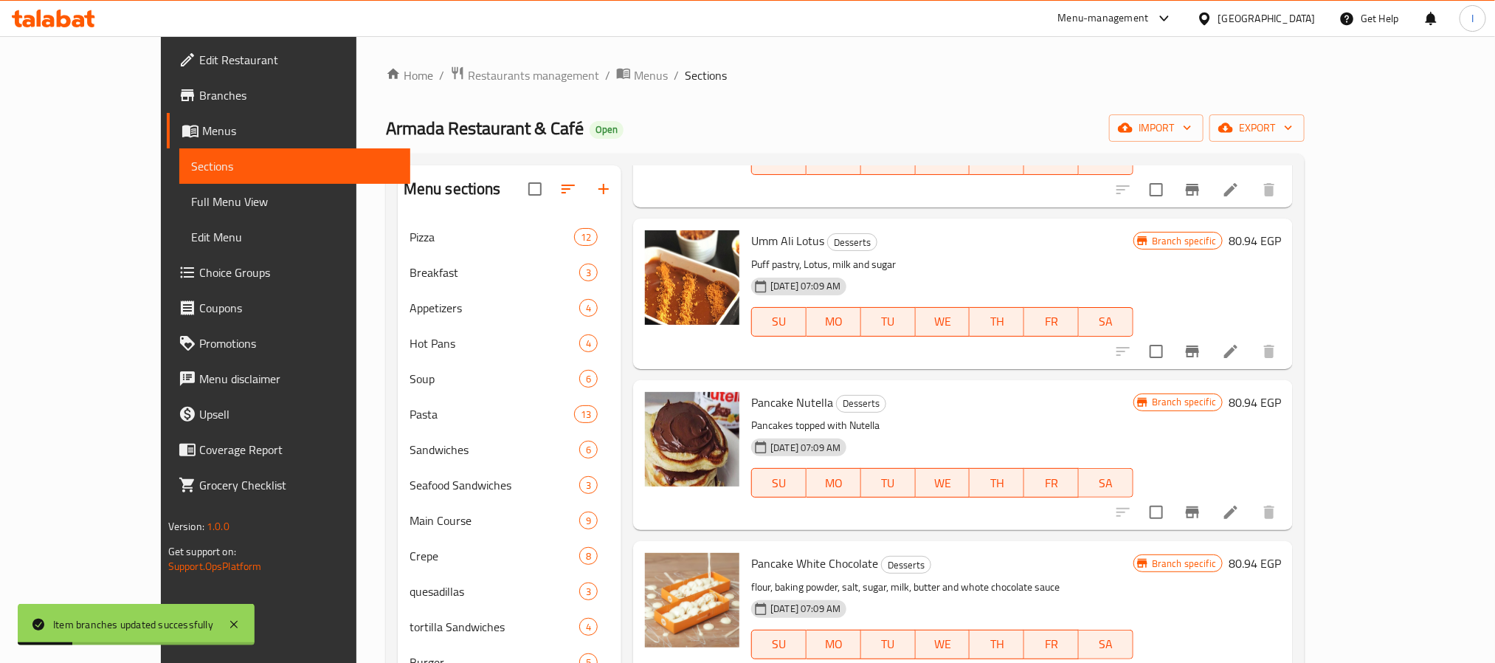
click at [1199, 506] on icon "Branch-specific-item" at bounding box center [1192, 512] width 13 height 12
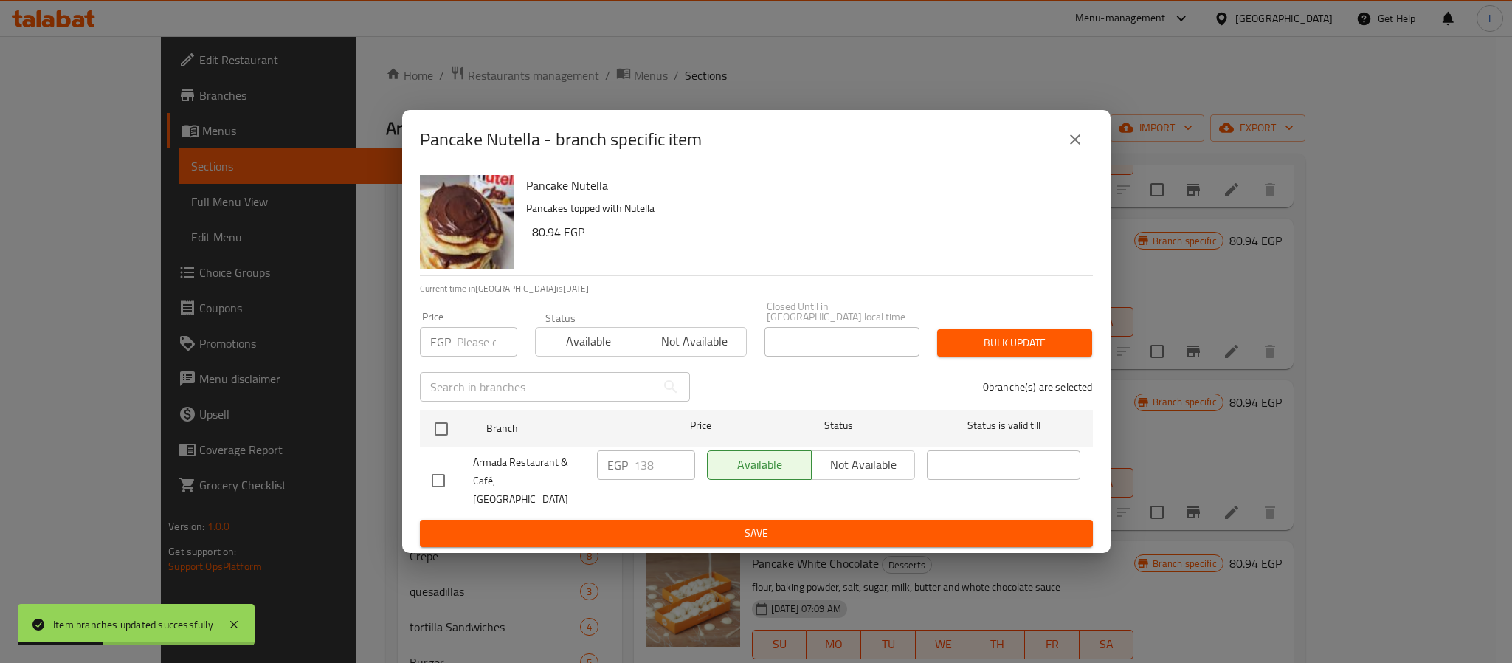
click at [1068, 148] on icon "close" at bounding box center [1075, 140] width 18 height 18
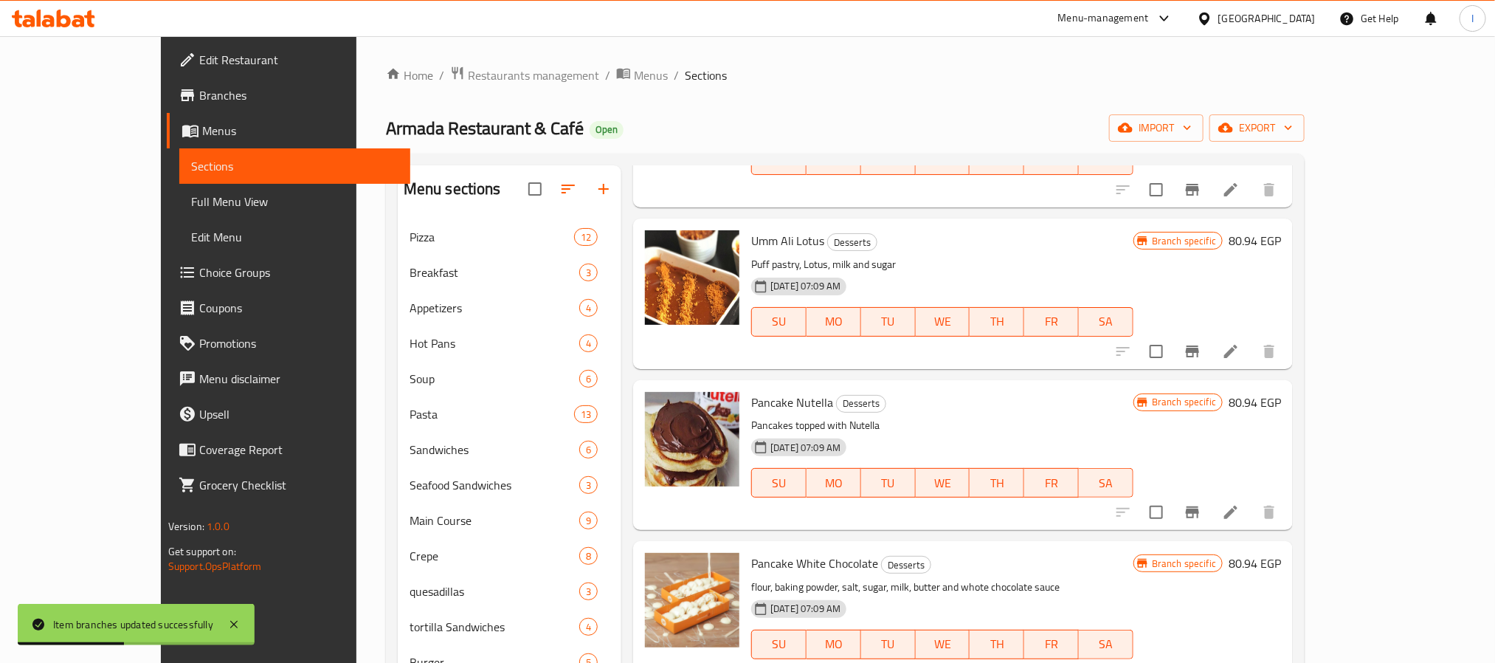
click at [1210, 656] on button "Branch-specific-item" at bounding box center [1192, 673] width 35 height 35
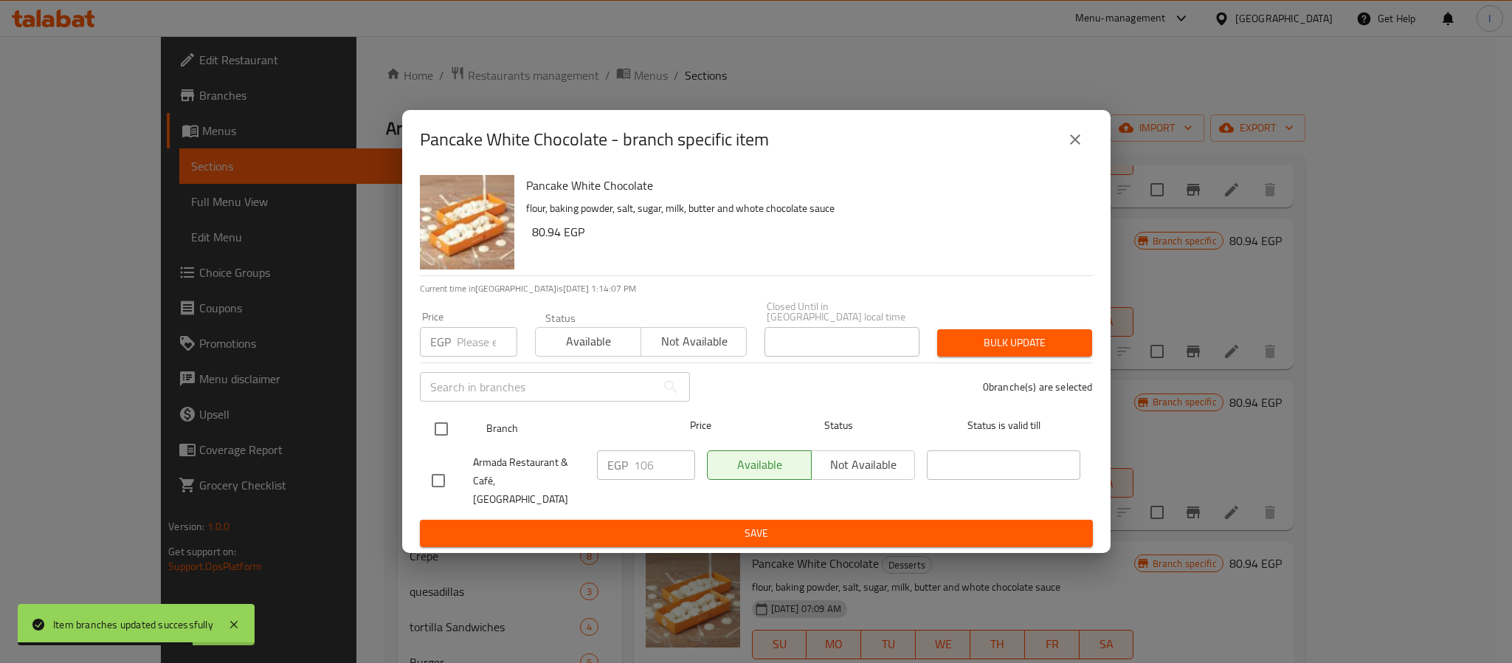
click at [449, 432] on input "checkbox" at bounding box center [441, 428] width 31 height 31
checkbox input "true"
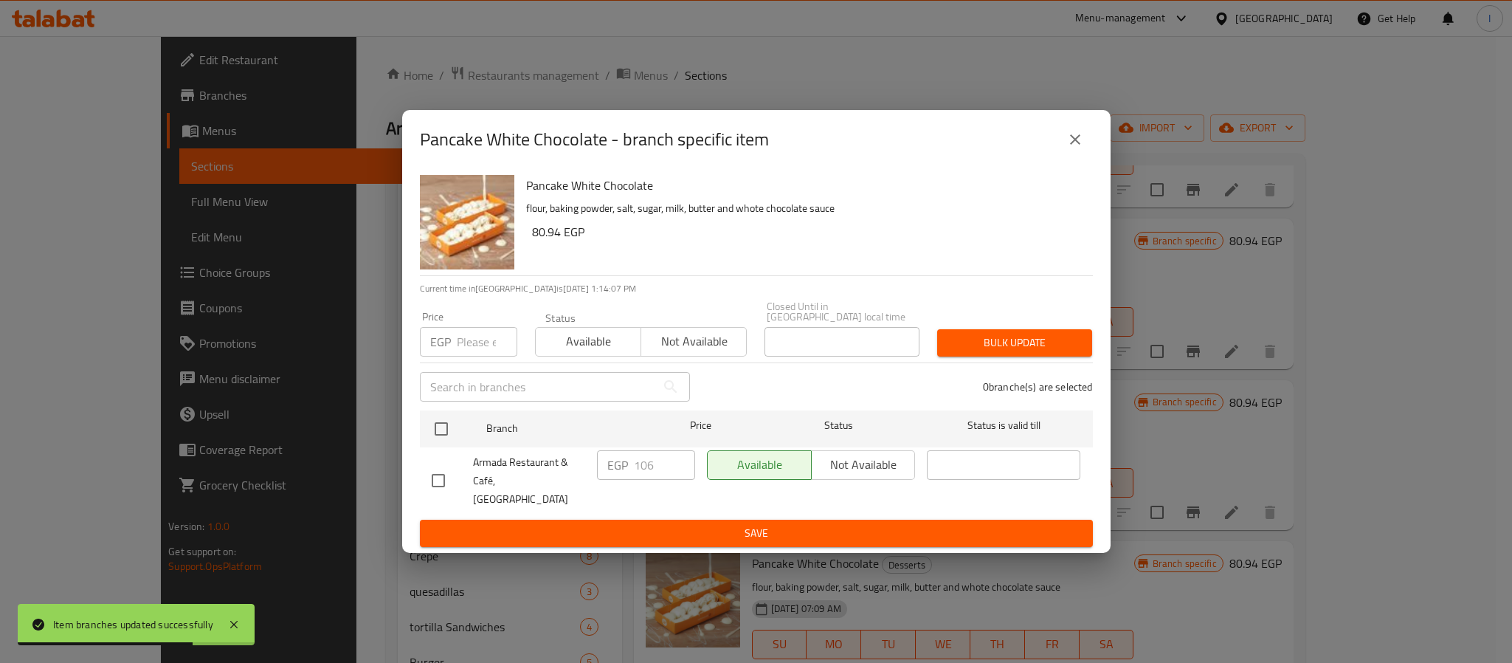
checkbox input "true"
click at [641, 474] on input "106" at bounding box center [664, 465] width 61 height 30
paste input "38"
type input "138"
click at [677, 524] on span "Save" at bounding box center [756, 533] width 649 height 18
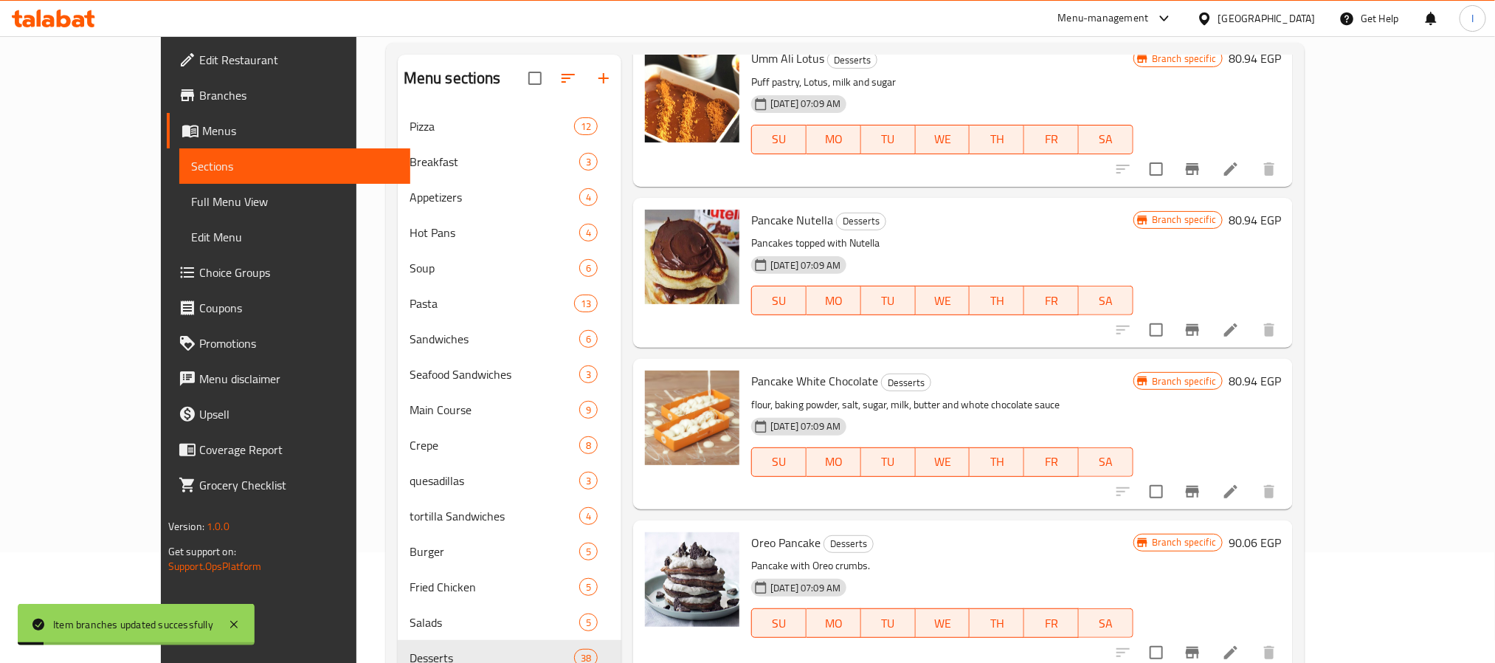
scroll to position [4118, 0]
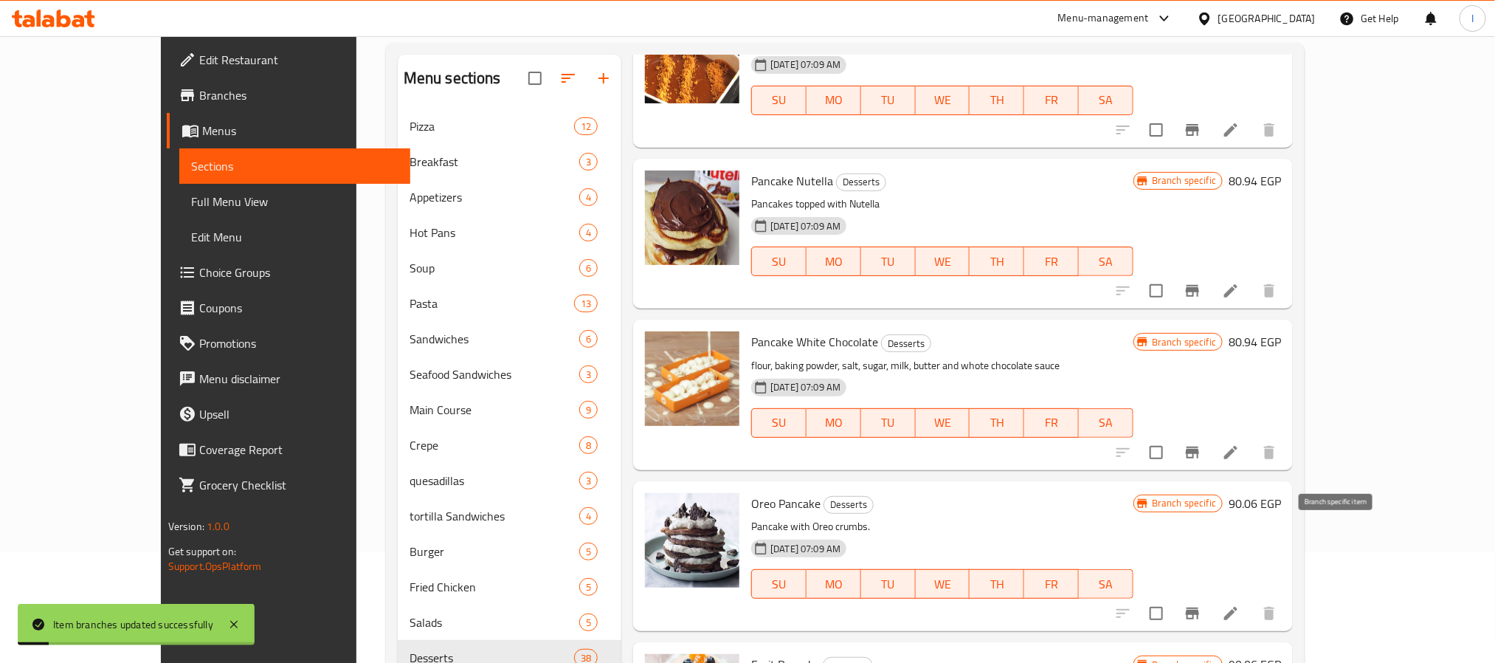
click at [1201, 604] on icon "Branch-specific-item" at bounding box center [1193, 613] width 18 height 18
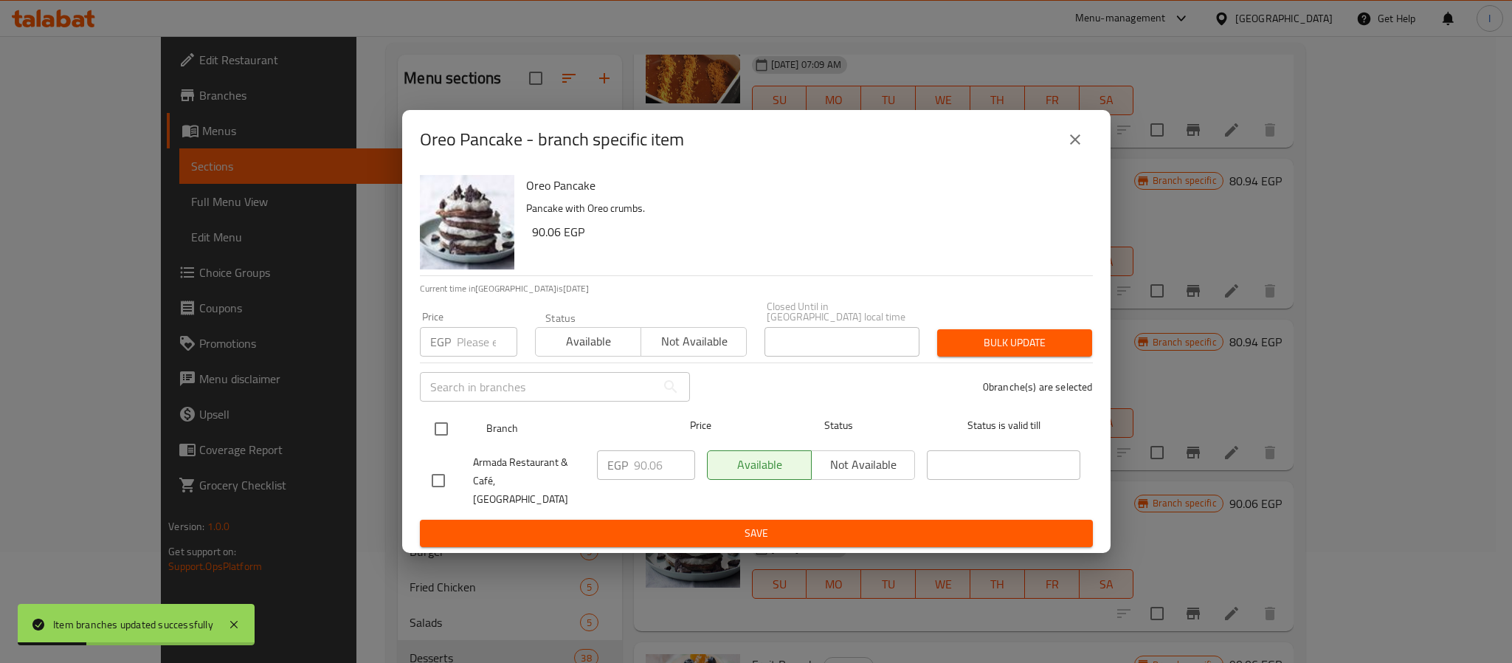
click at [452, 435] on input "checkbox" at bounding box center [441, 428] width 31 height 31
checkbox input "true"
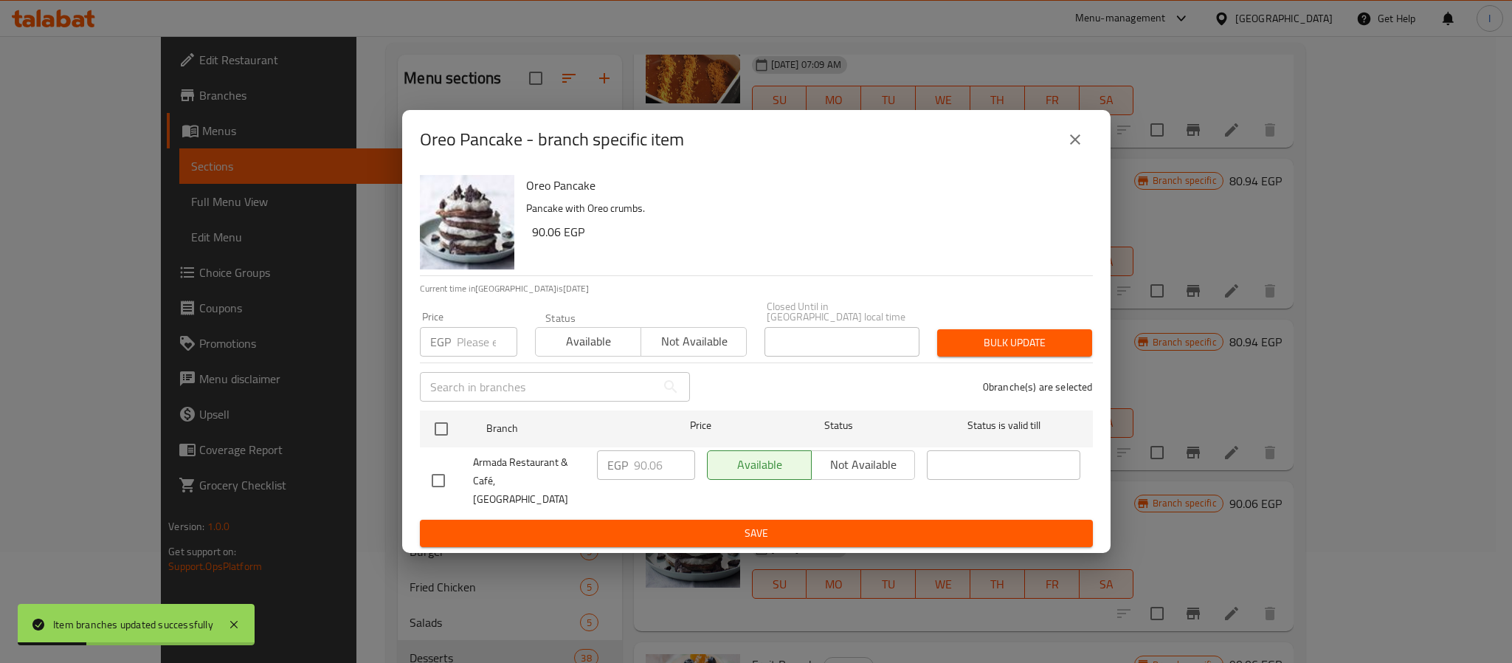
checkbox input "true"
click at [656, 474] on input "90.06" at bounding box center [664, 465] width 61 height 30
paste input "138"
type input "138"
click at [680, 524] on span "Save" at bounding box center [756, 533] width 649 height 18
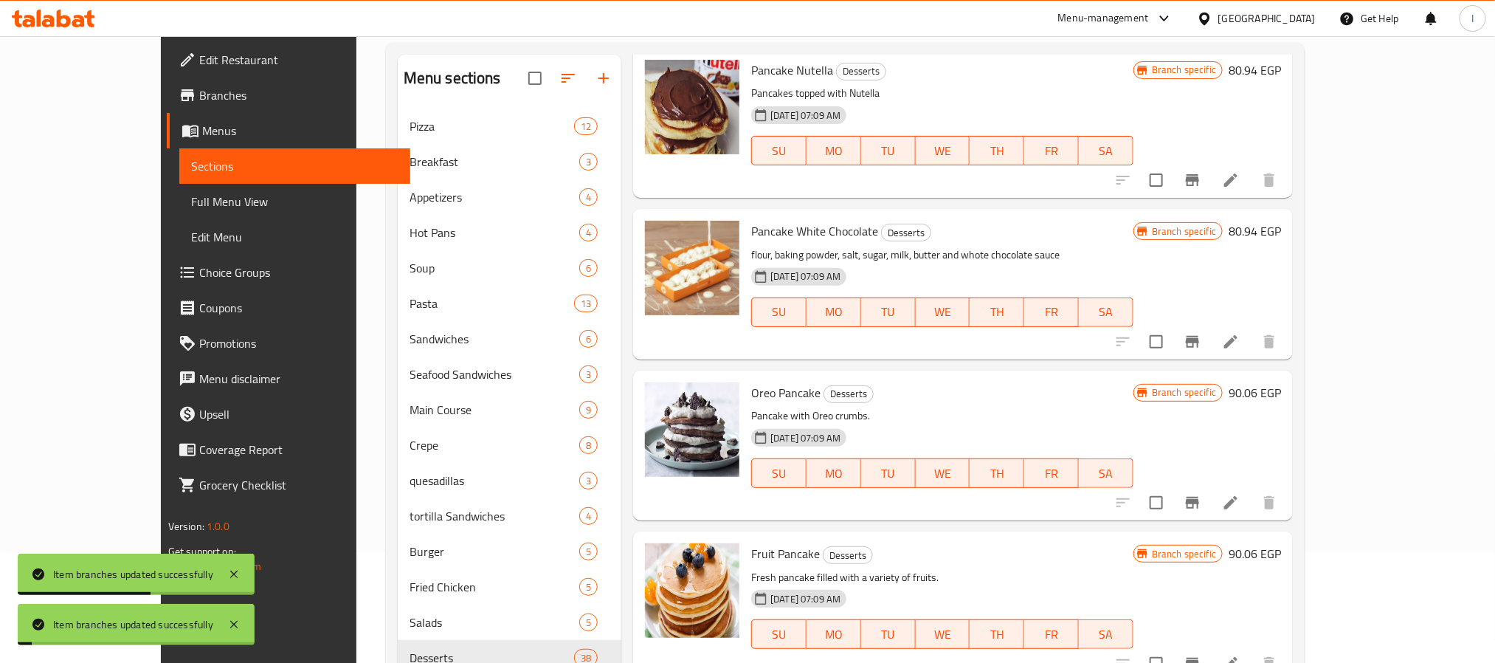
scroll to position [4339, 0]
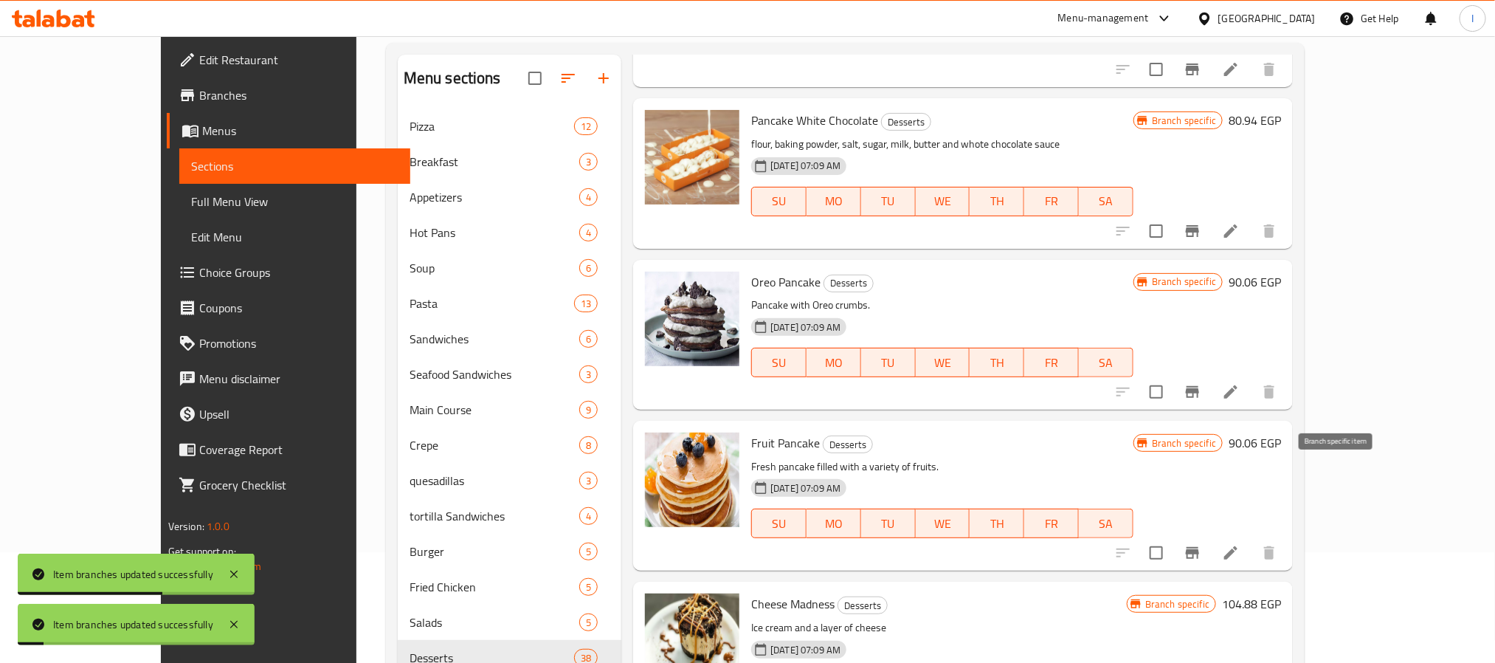
click at [1199, 547] on icon "Branch-specific-item" at bounding box center [1192, 553] width 13 height 12
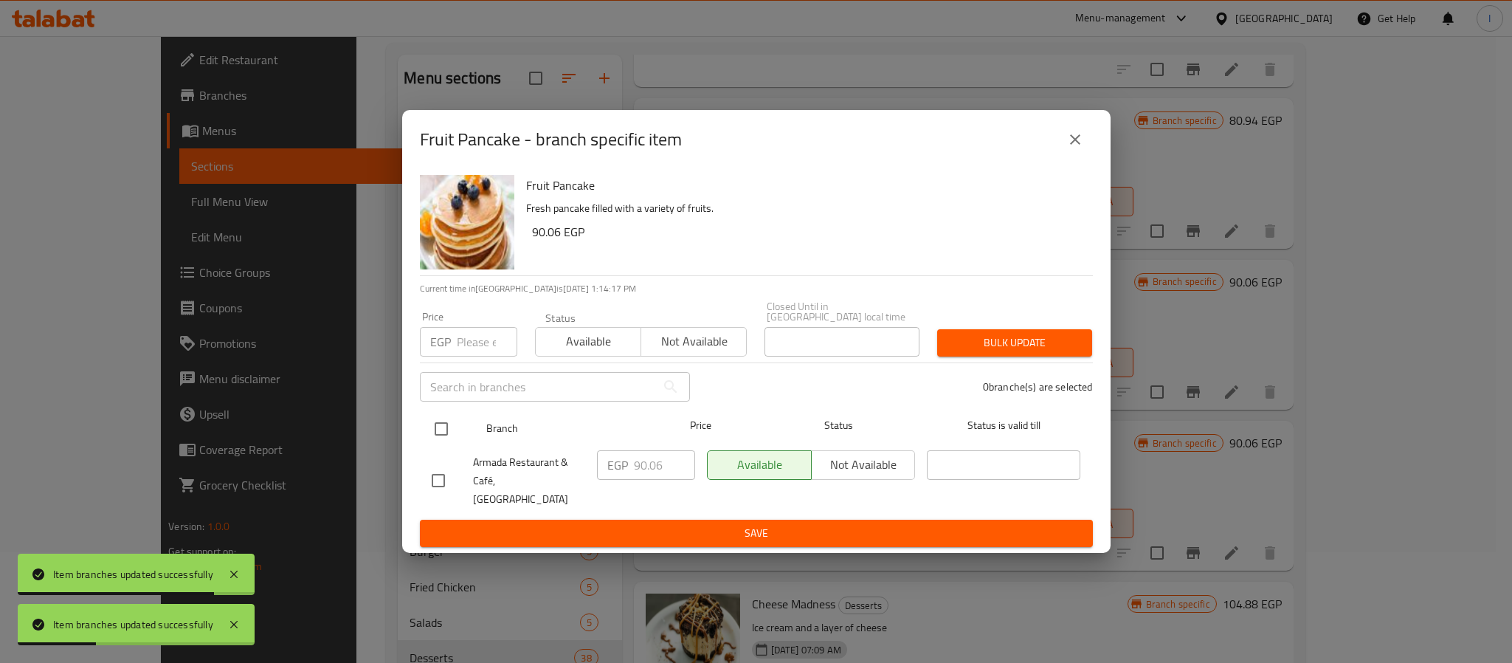
click at [438, 435] on input "checkbox" at bounding box center [441, 428] width 31 height 31
checkbox input "true"
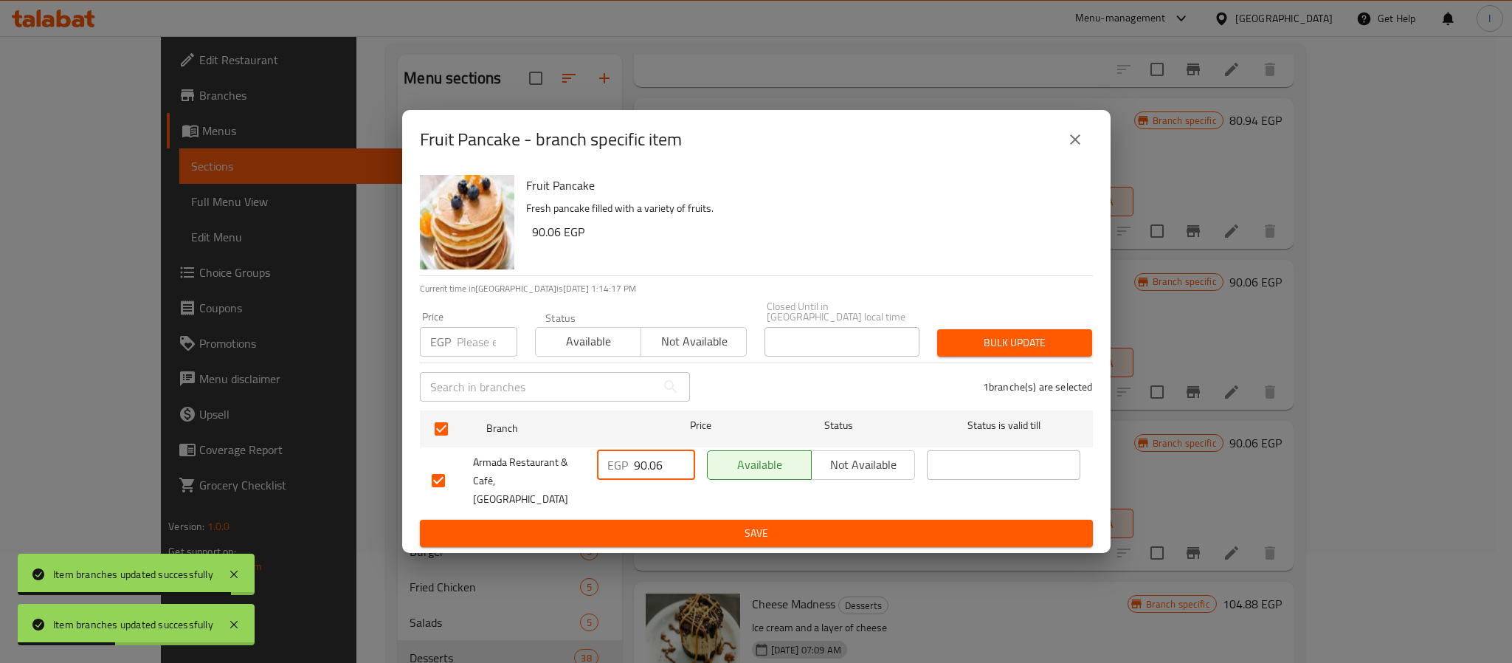
click at [651, 470] on input "90.06" at bounding box center [664, 465] width 61 height 30
paste input "138"
type input "138"
click at [667, 524] on span "Save" at bounding box center [756, 533] width 649 height 18
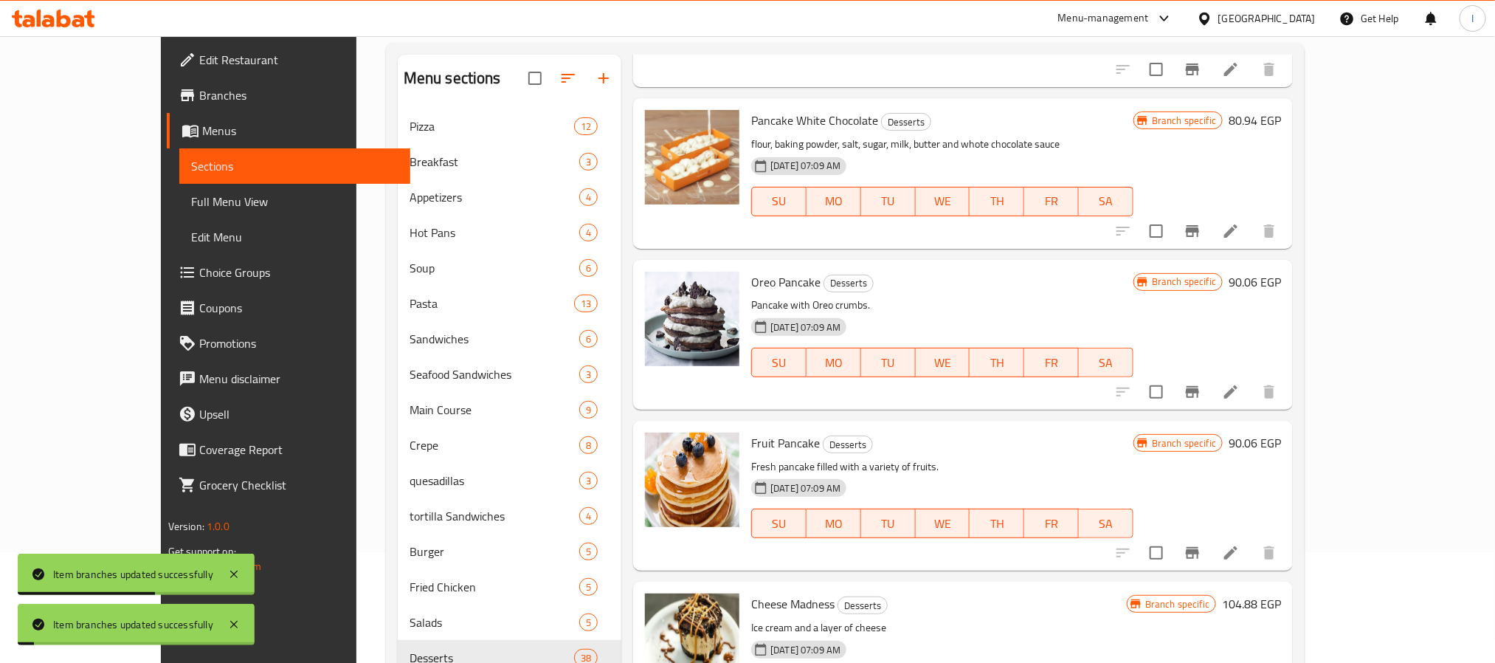
scroll to position [4450, 0]
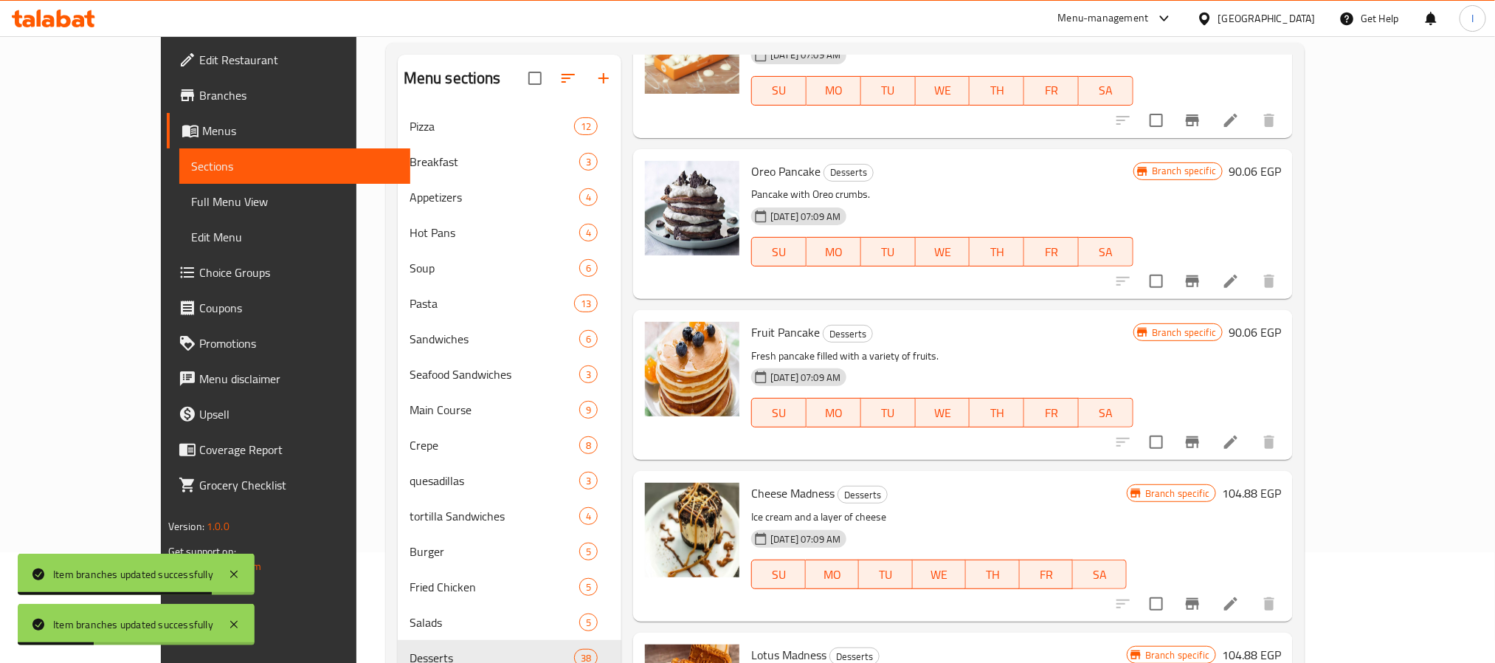
click at [1199, 598] on icon "Branch-specific-item" at bounding box center [1192, 604] width 13 height 12
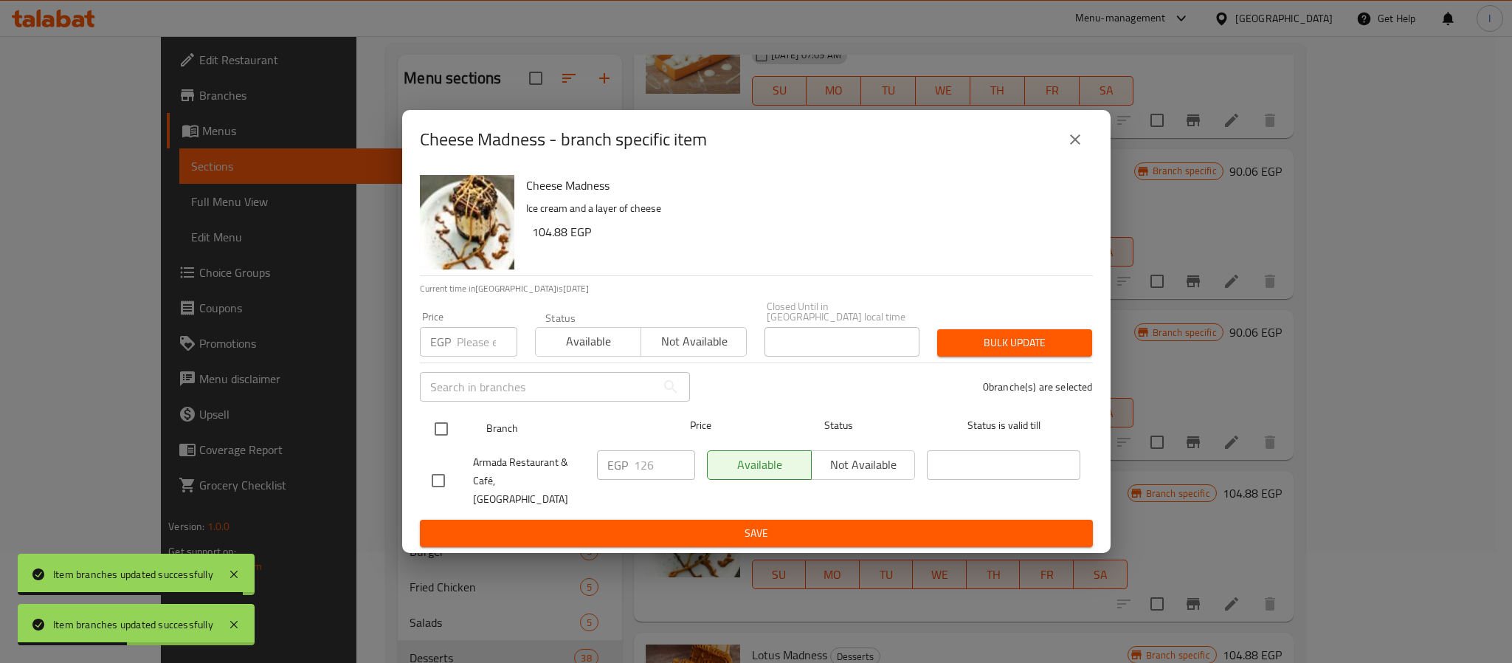
click at [446, 432] on input "checkbox" at bounding box center [441, 428] width 31 height 31
checkbox input "true"
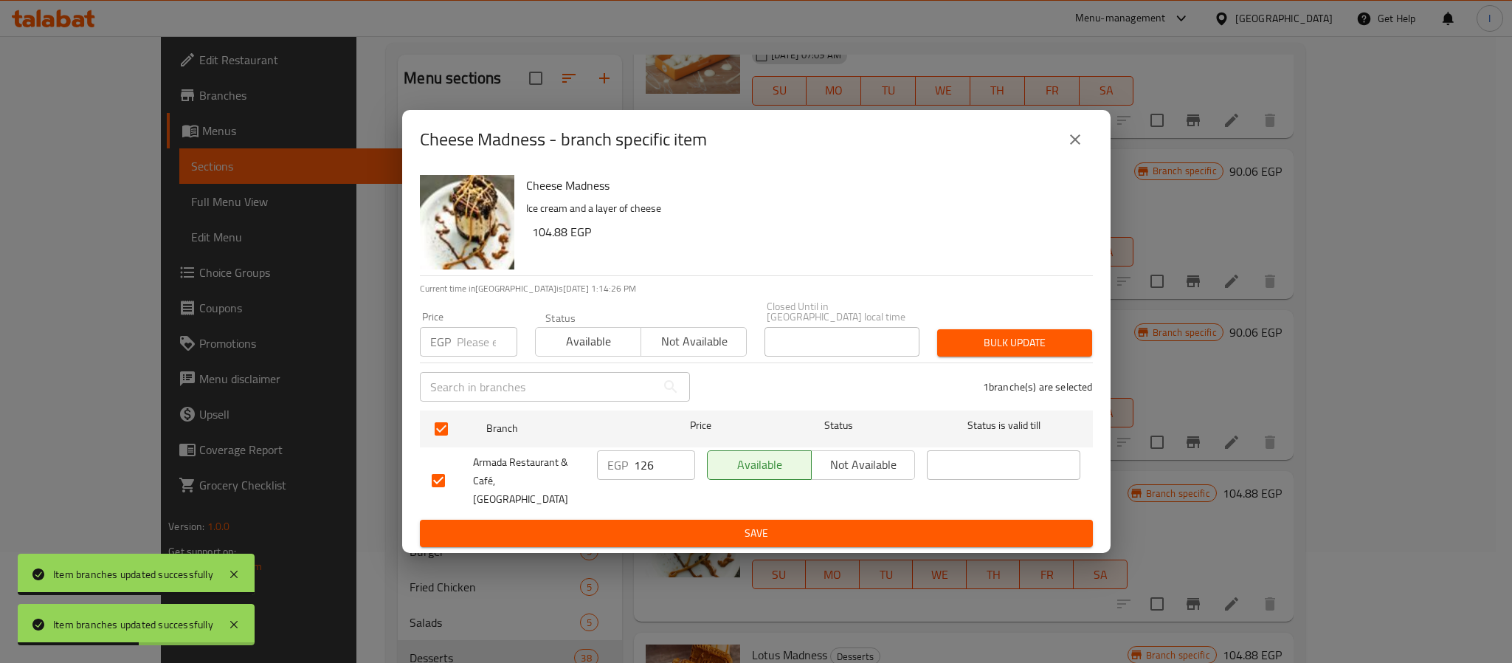
click at [642, 467] on input "126" at bounding box center [664, 465] width 61 height 30
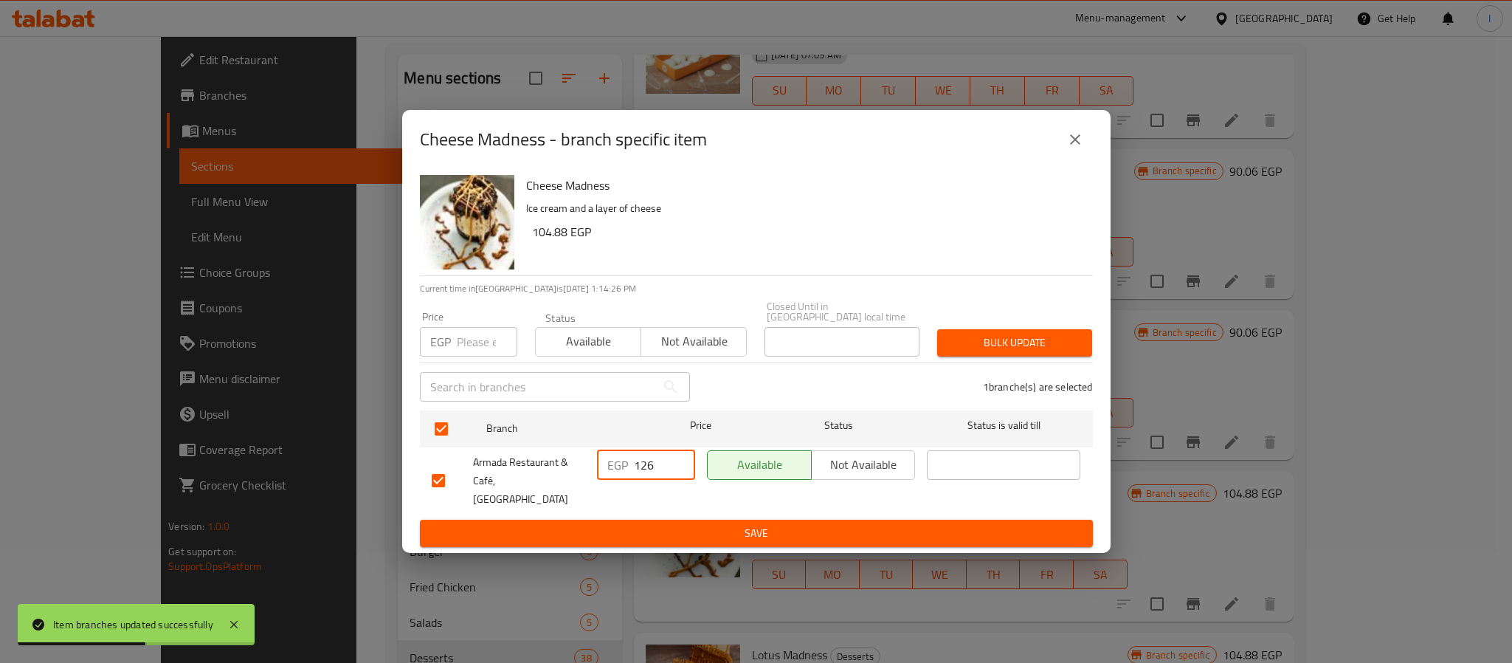
paste input "38"
type input "138"
click at [702, 520] on button "Save" at bounding box center [756, 533] width 673 height 27
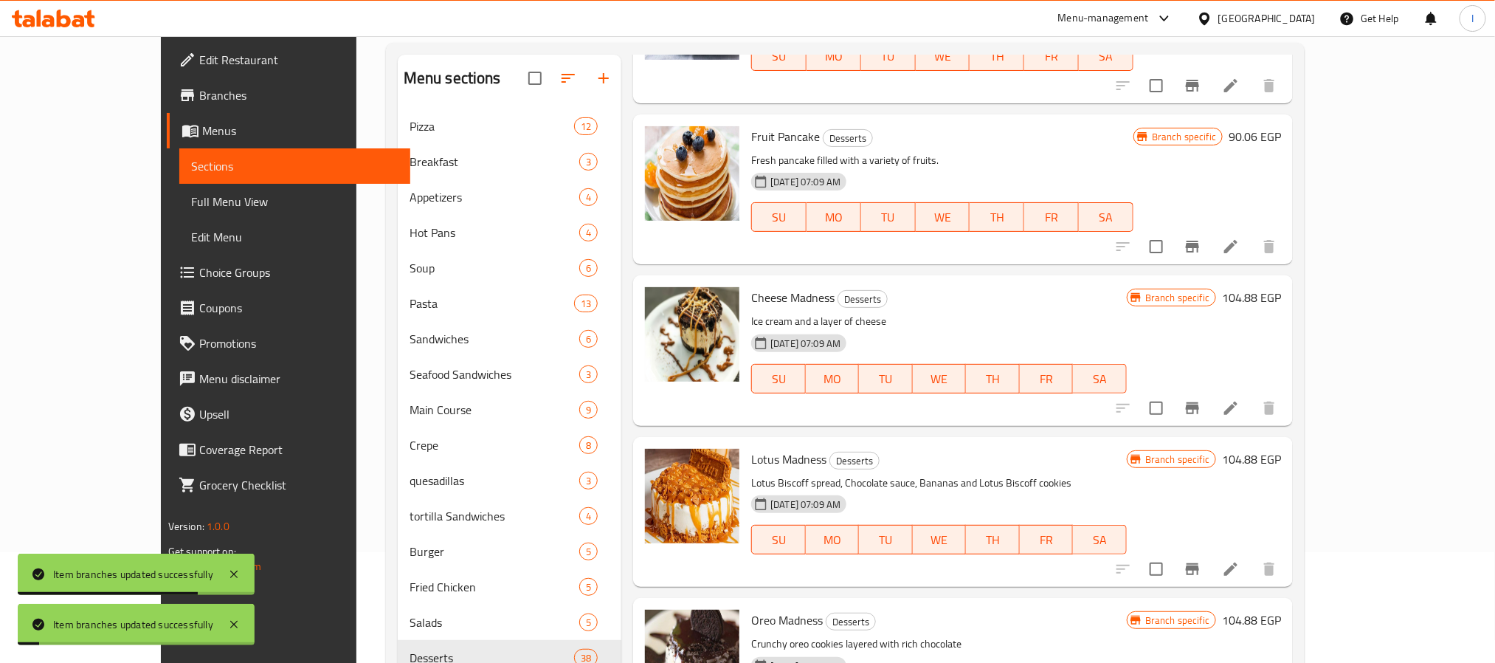
scroll to position [4671, 0]
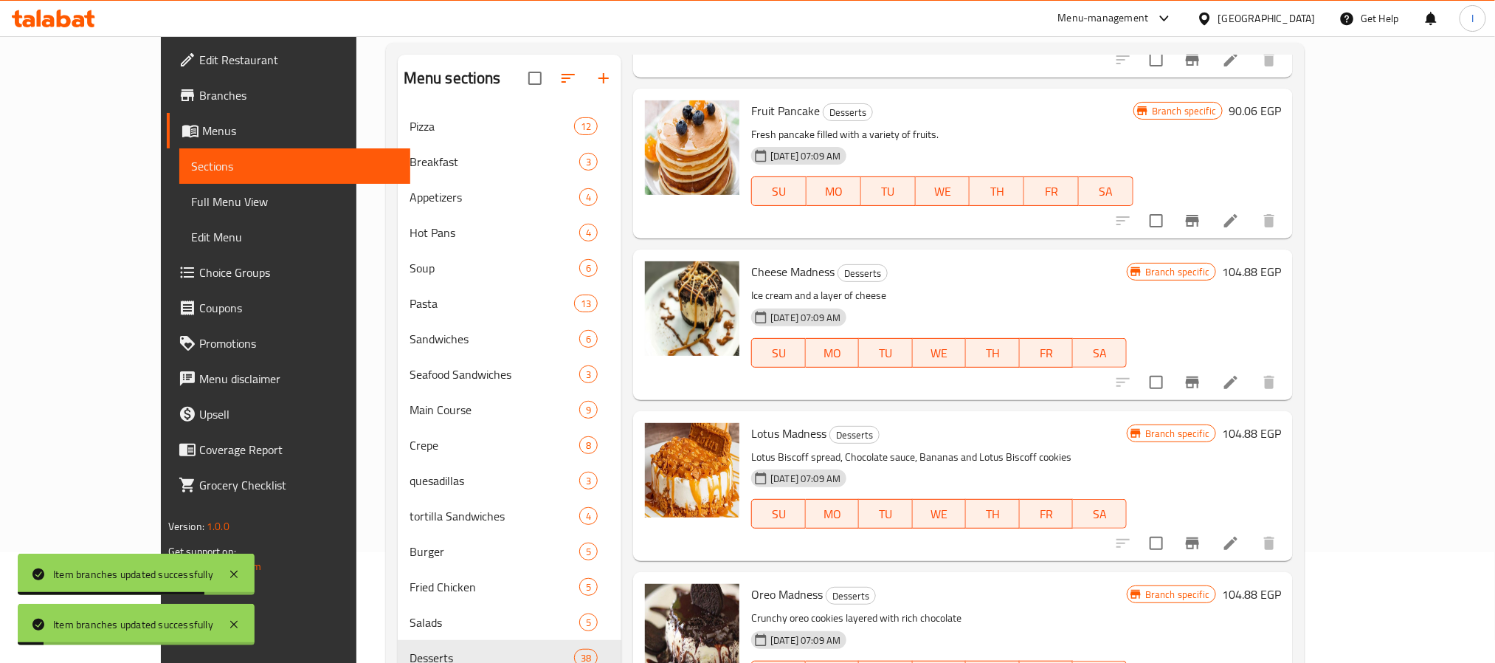
click at [1201, 534] on icon "Branch-specific-item" at bounding box center [1193, 543] width 18 height 18
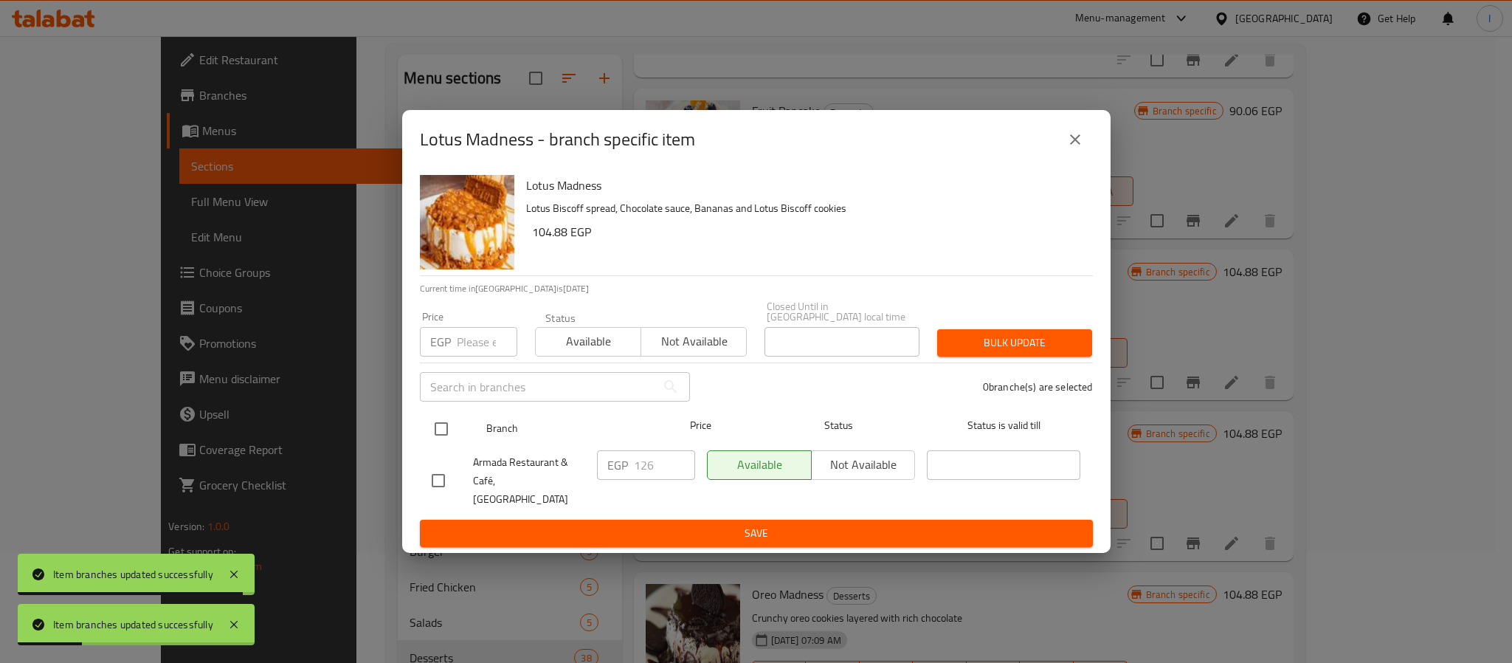
click at [441, 436] on input "checkbox" at bounding box center [441, 428] width 31 height 31
checkbox input "true"
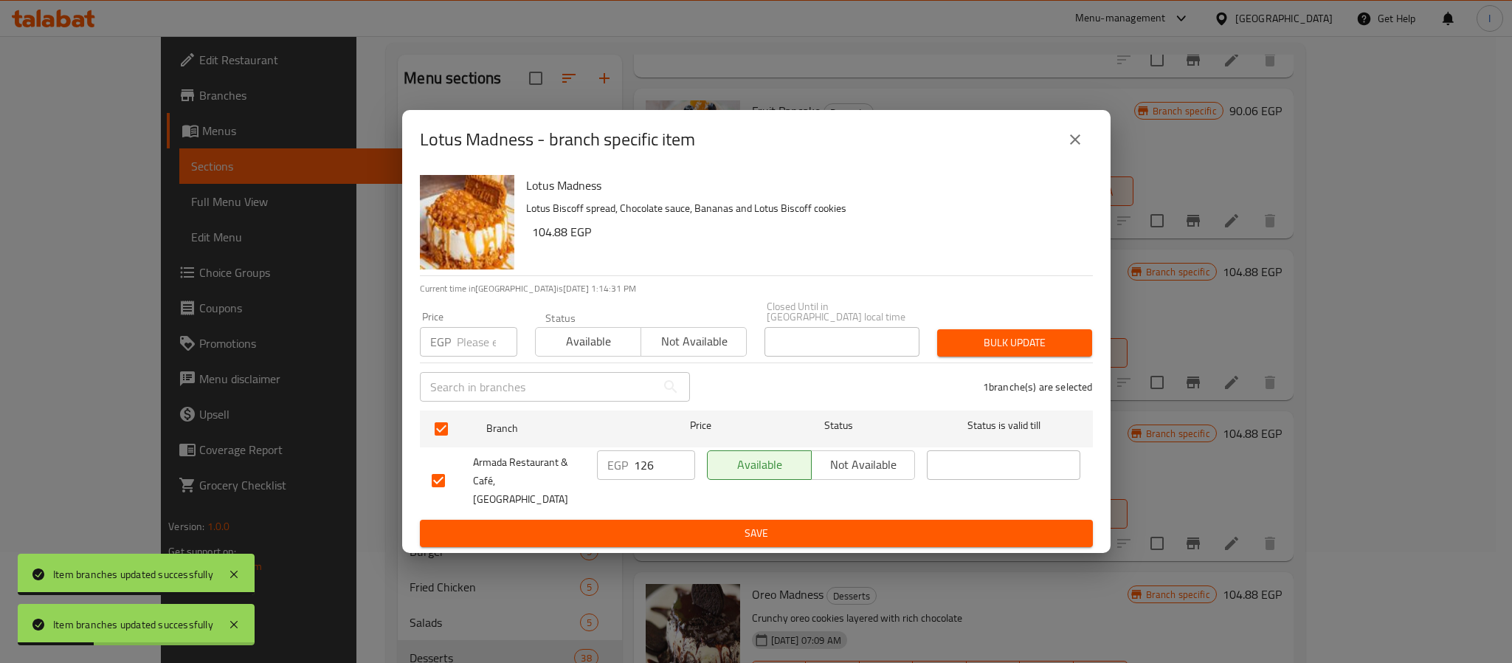
click at [660, 467] on input "126" at bounding box center [664, 465] width 61 height 30
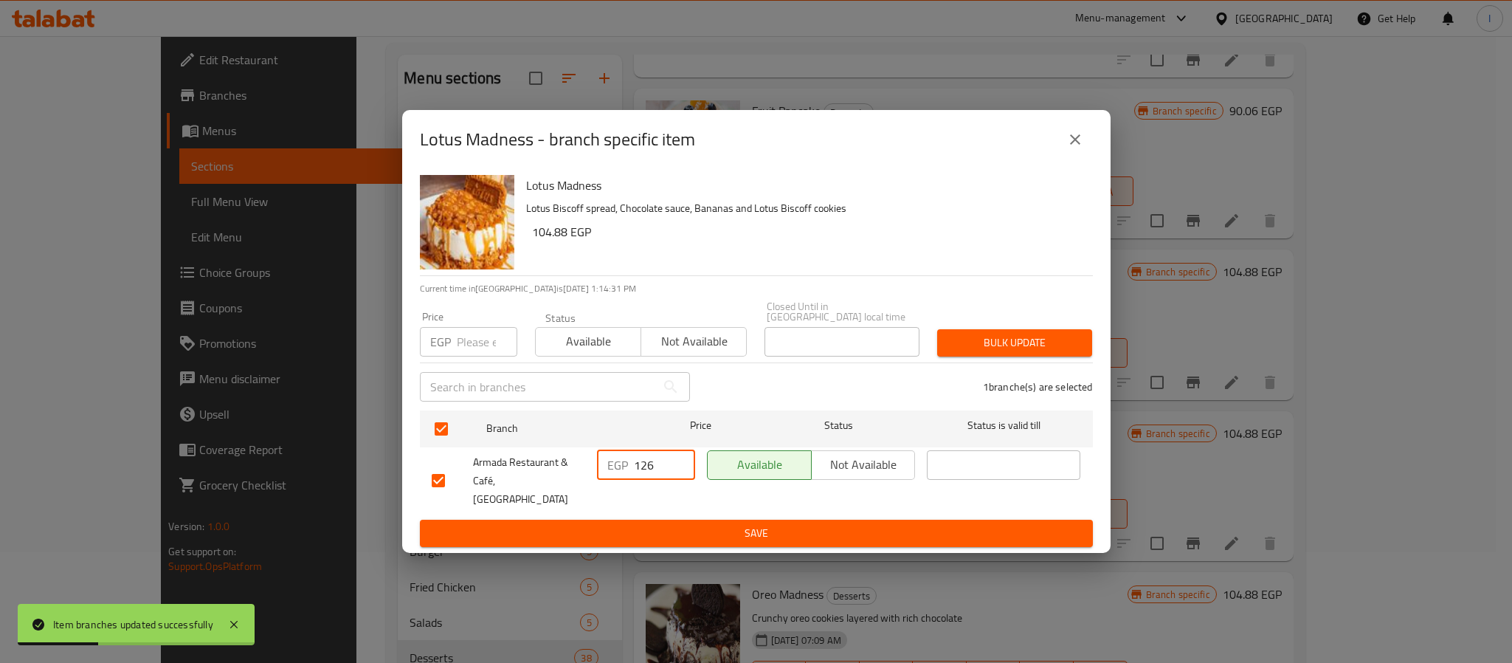
paste input "38"
type input "138"
click at [665, 524] on span "Save" at bounding box center [756, 533] width 649 height 18
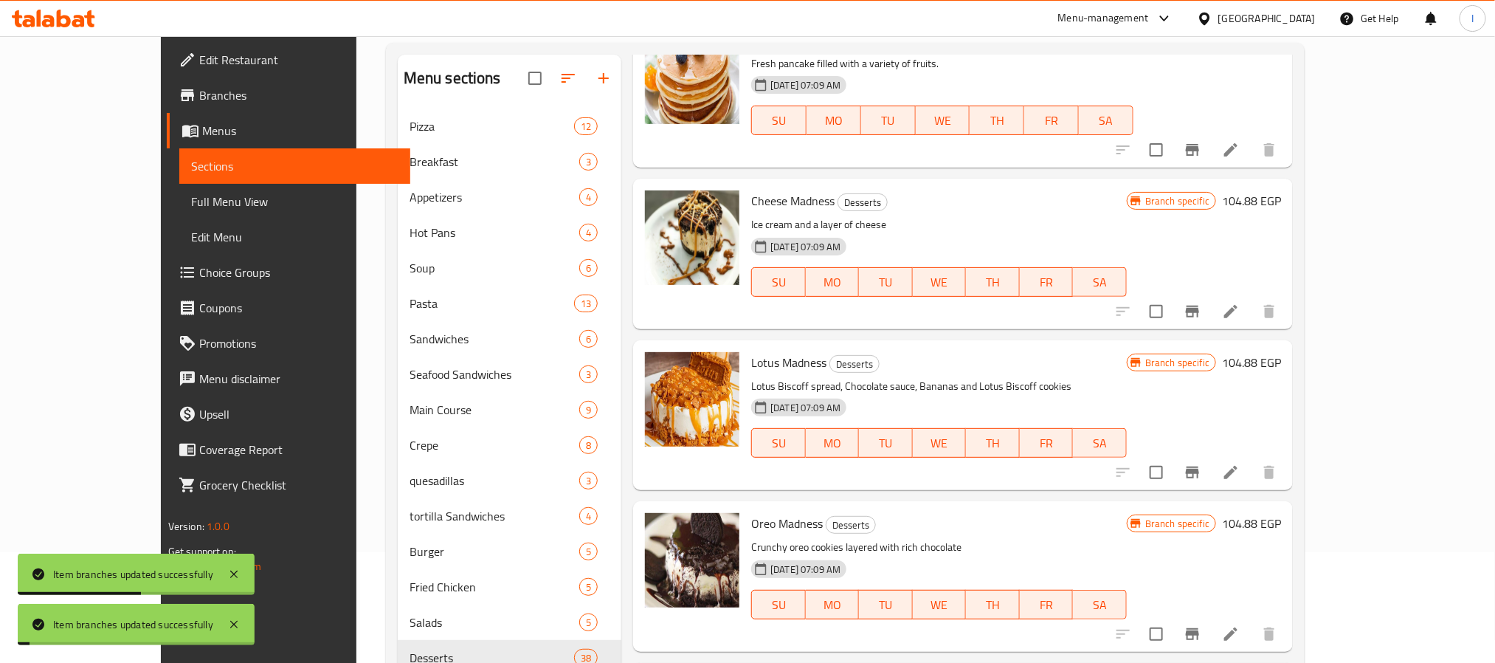
scroll to position [4782, 0]
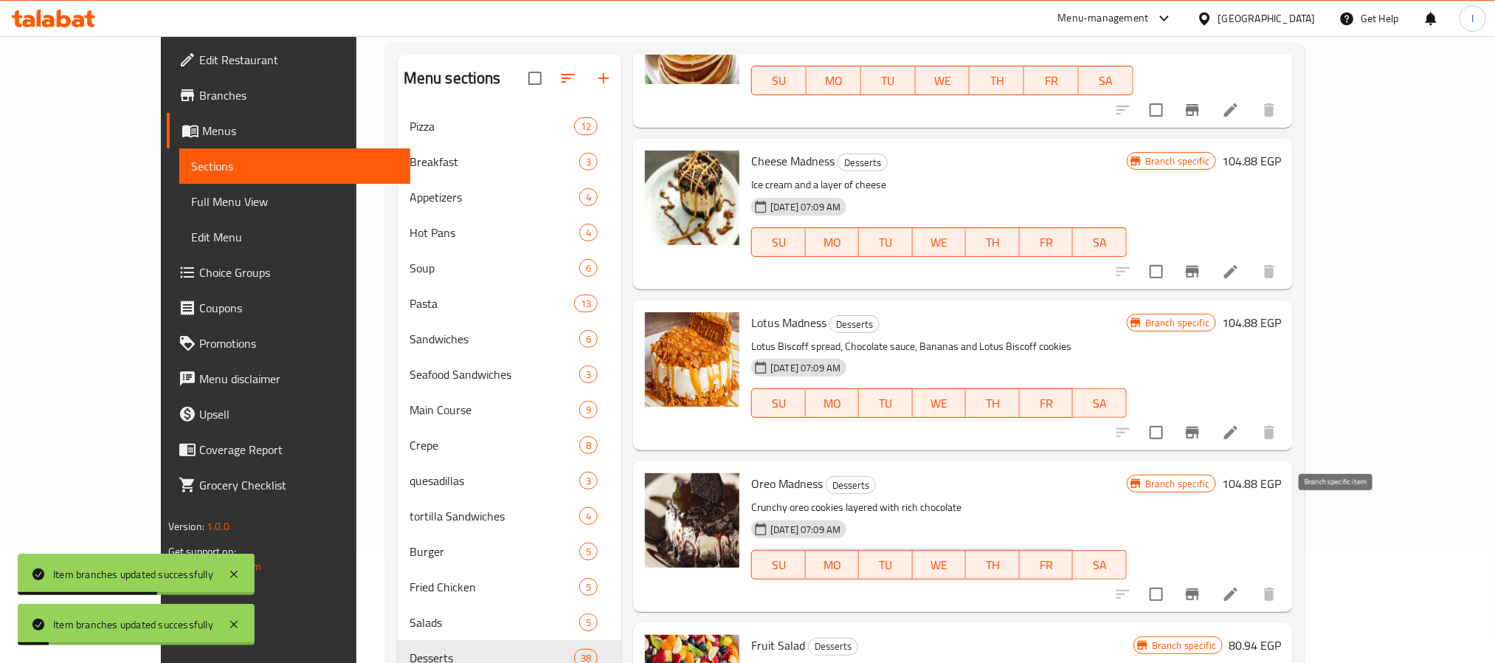
click at [1199, 588] on icon "Branch-specific-item" at bounding box center [1192, 594] width 13 height 12
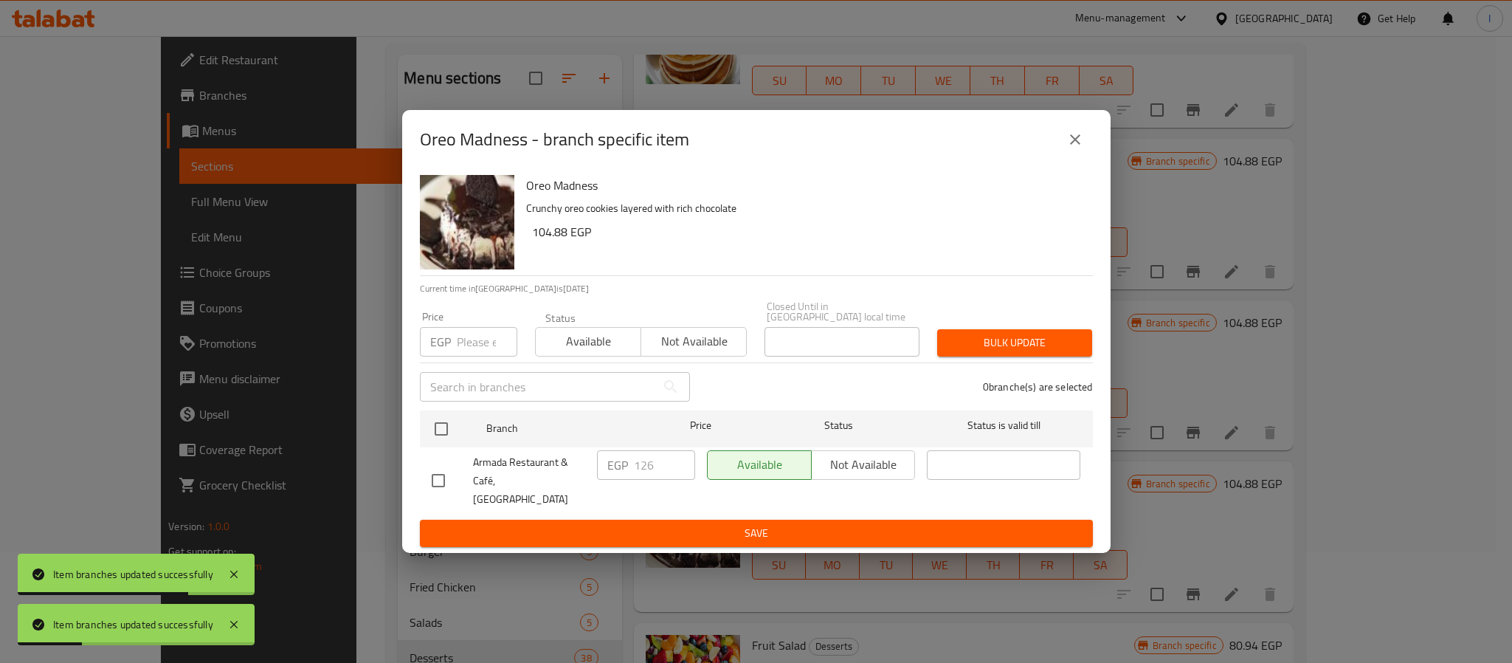
click at [446, 434] on input "checkbox" at bounding box center [441, 428] width 31 height 31
checkbox input "true"
click at [645, 478] on input "126" at bounding box center [664, 465] width 61 height 30
paste input "38"
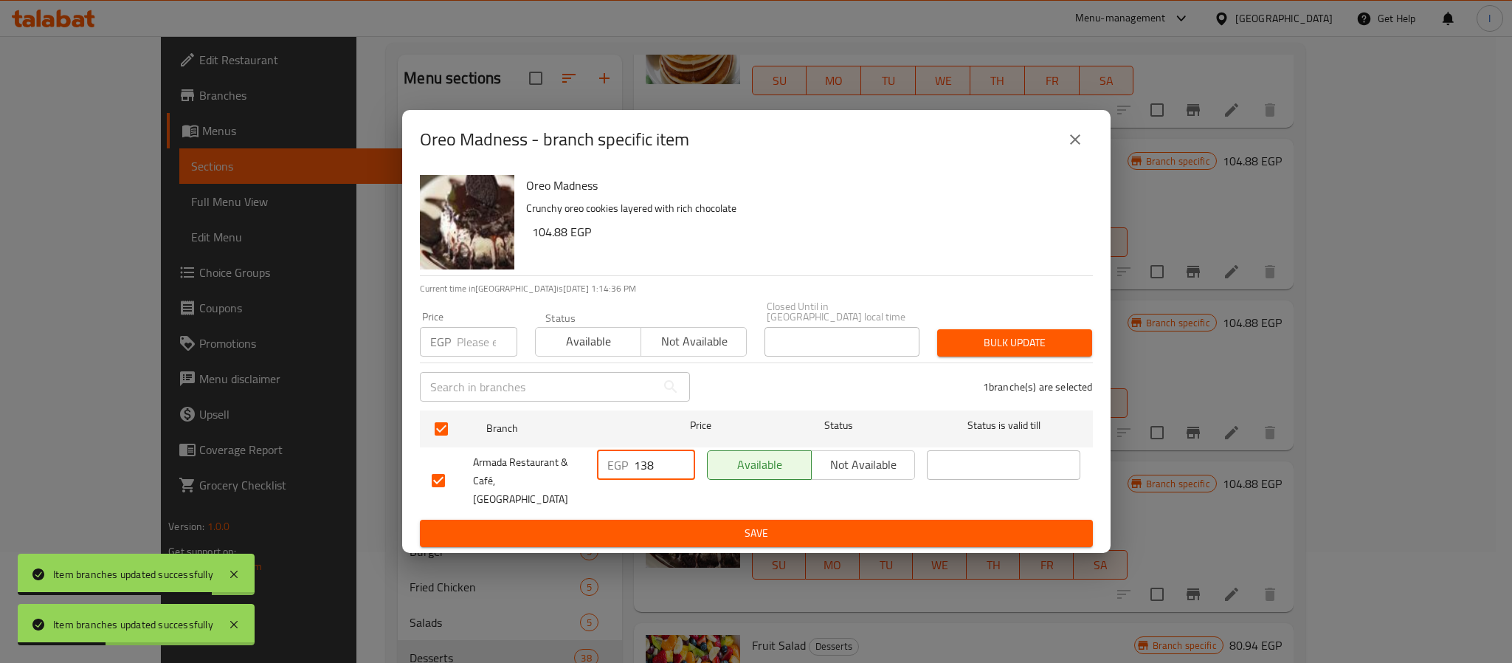
type input "138"
click at [686, 524] on span "Save" at bounding box center [756, 533] width 649 height 18
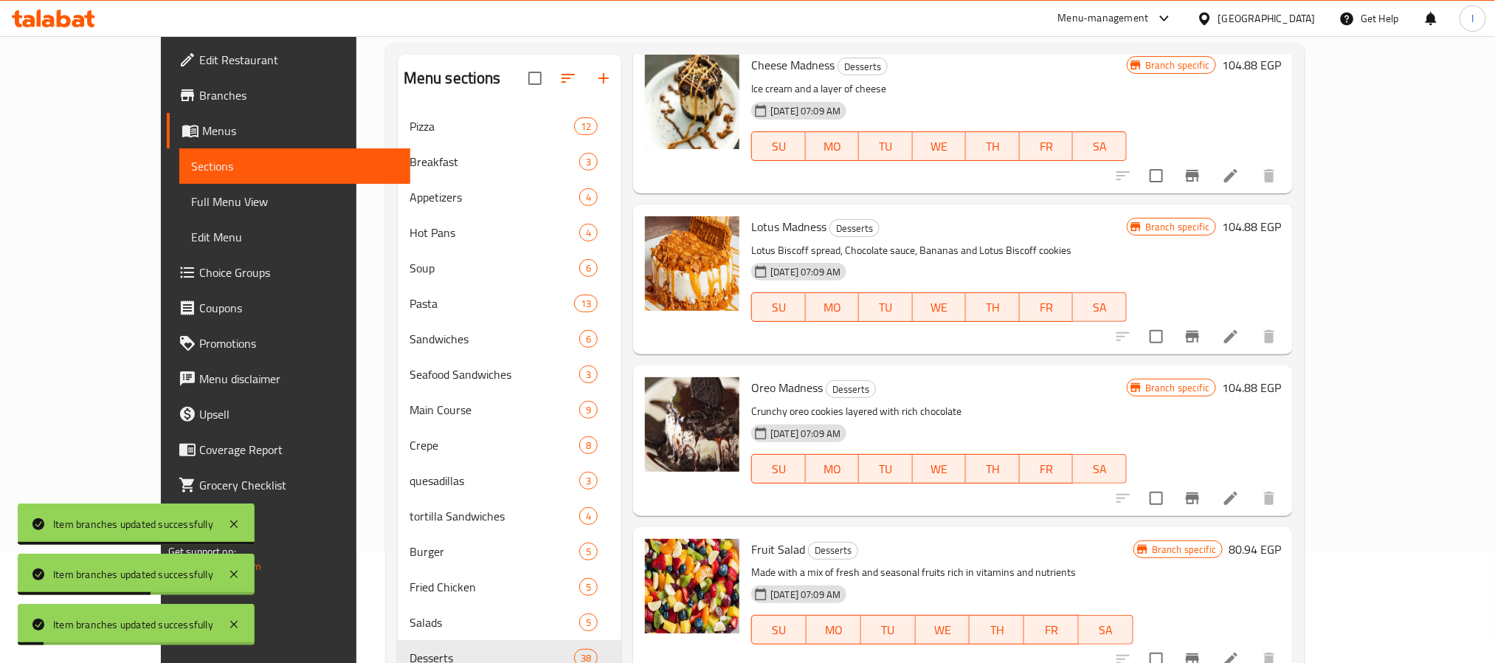
scroll to position [4892, 0]
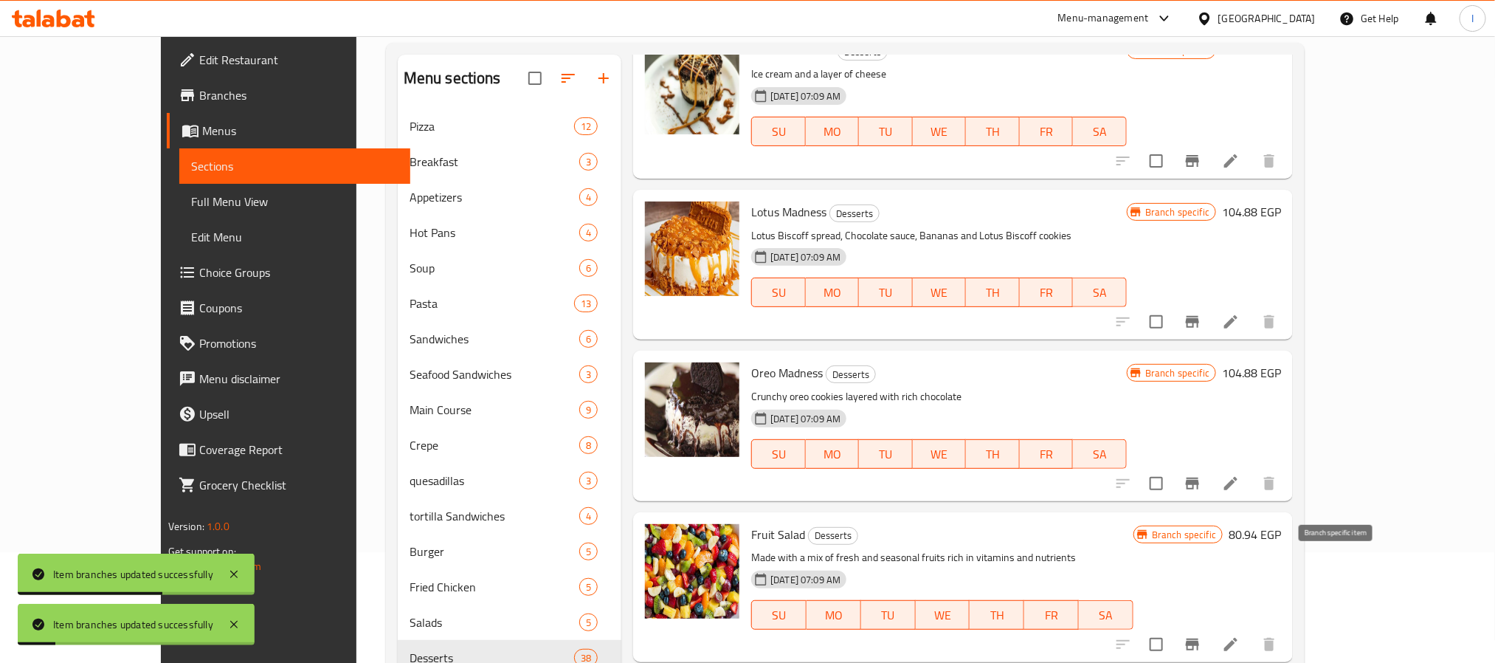
click at [1199, 638] on icon "Branch-specific-item" at bounding box center [1192, 644] width 13 height 12
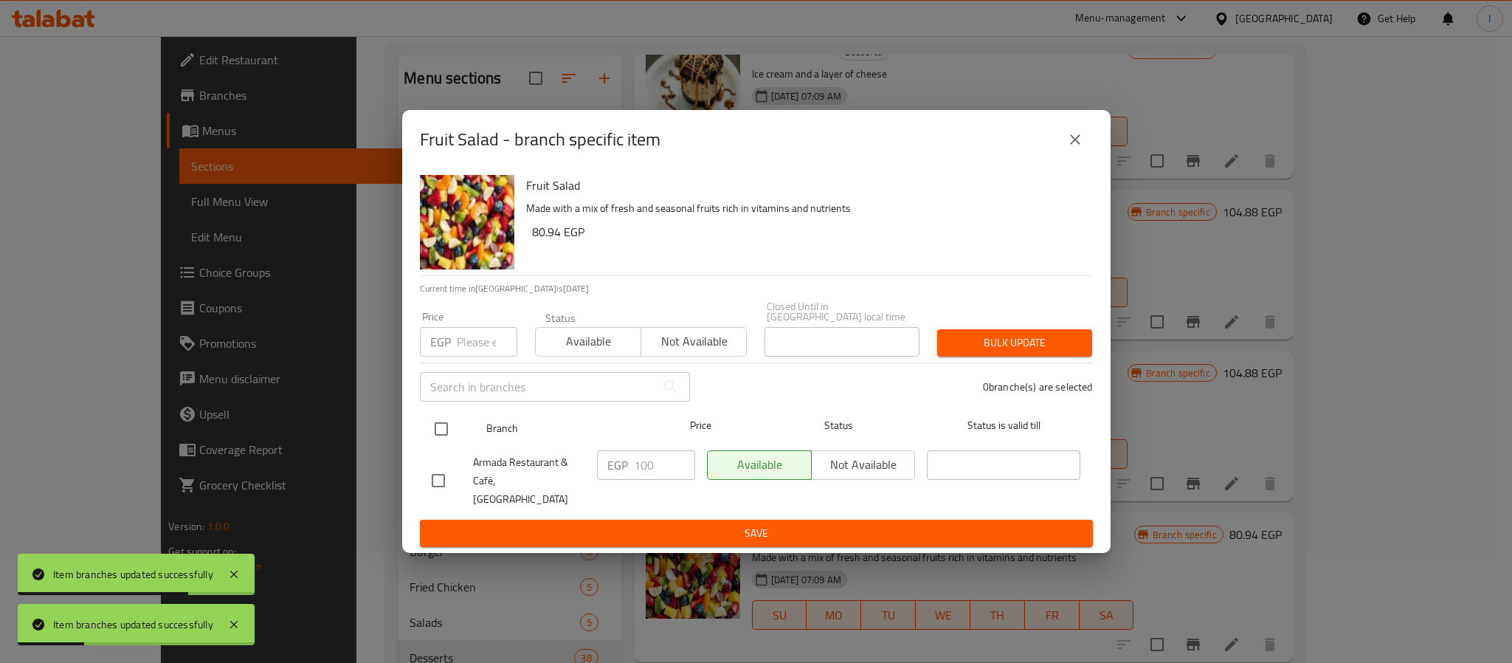
click at [438, 438] on input "checkbox" at bounding box center [441, 428] width 31 height 31
checkbox input "true"
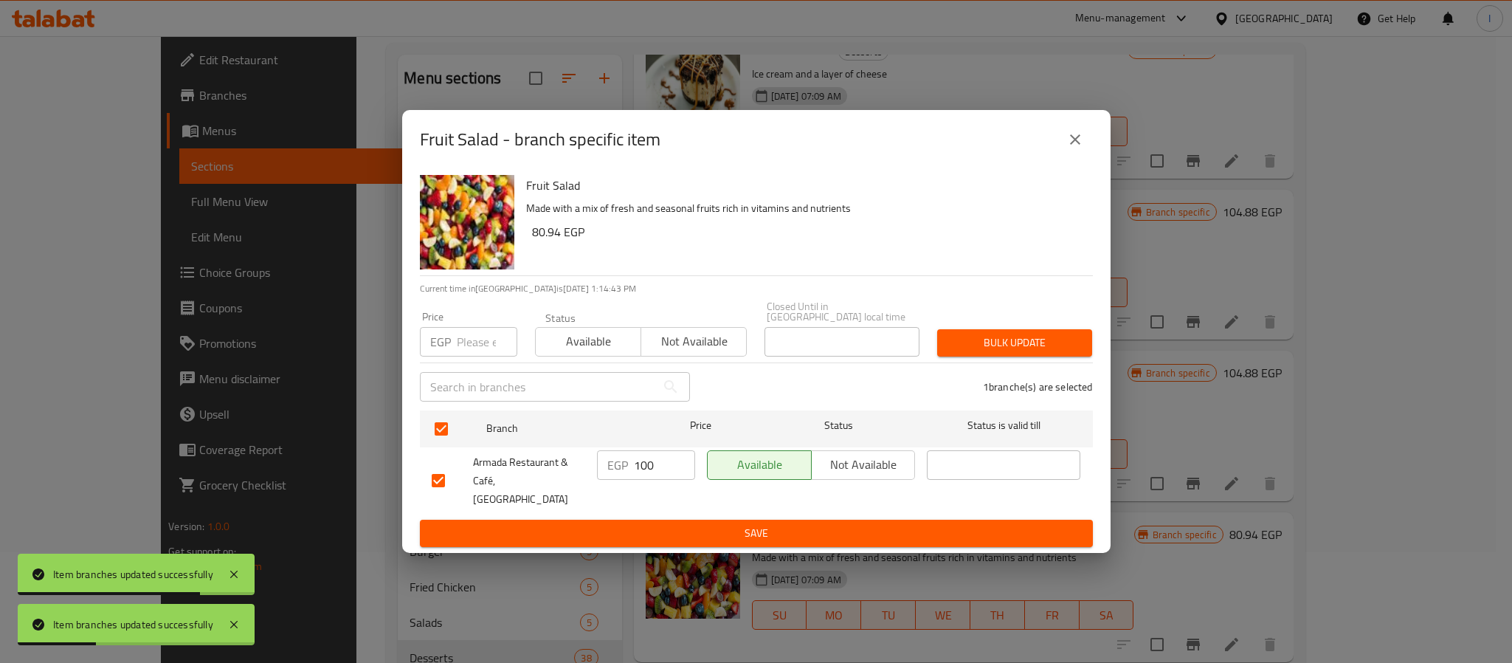
click at [640, 468] on input "100" at bounding box center [664, 465] width 61 height 30
click at [642, 467] on input "100" at bounding box center [664, 465] width 61 height 30
type input "114"
click at [657, 524] on span "Save" at bounding box center [756, 533] width 649 height 18
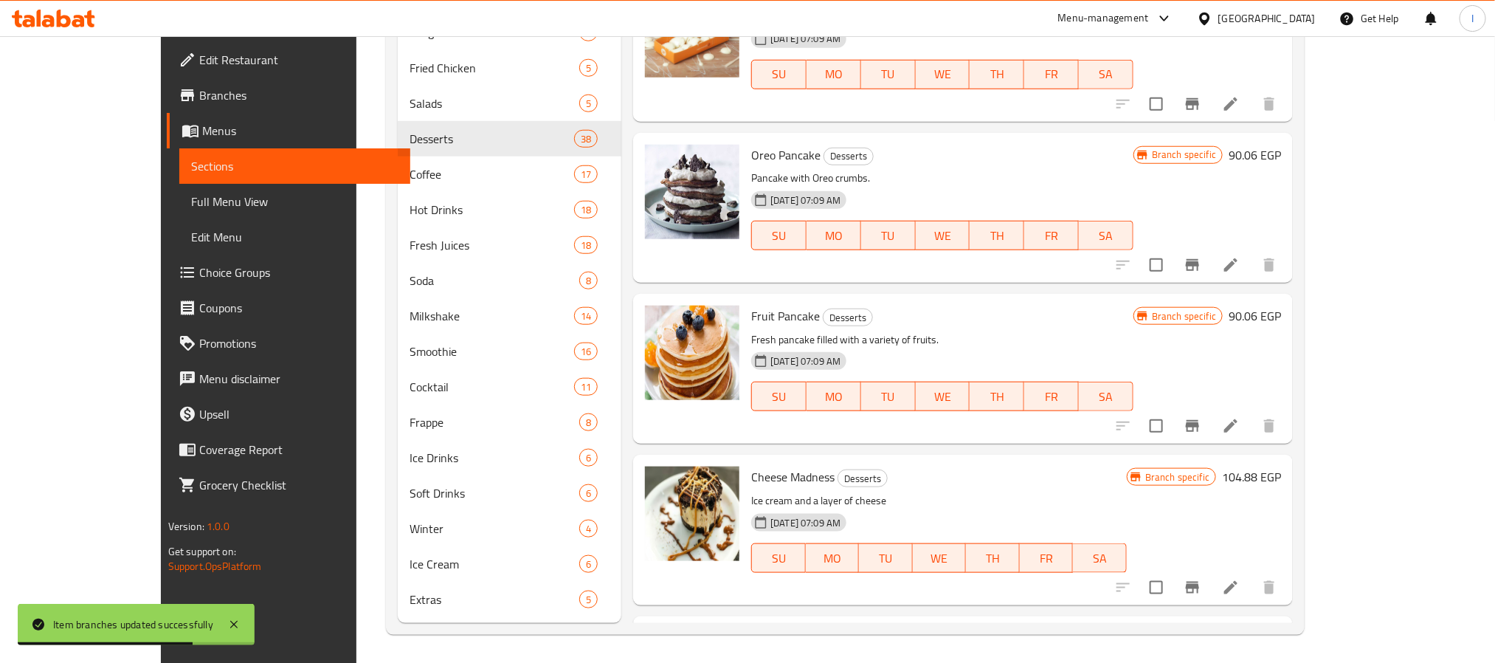
scroll to position [4591, 0]
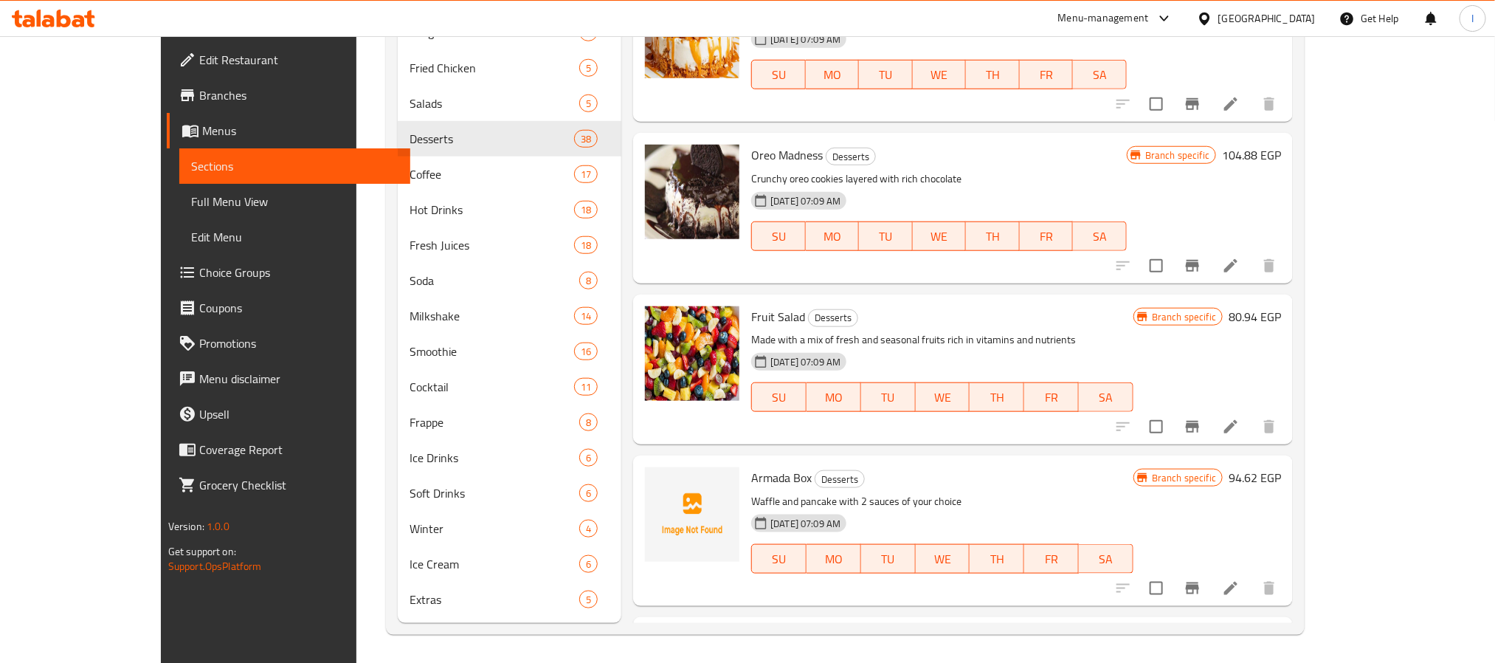
click at [1199, 582] on icon "Branch-specific-item" at bounding box center [1192, 588] width 13 height 12
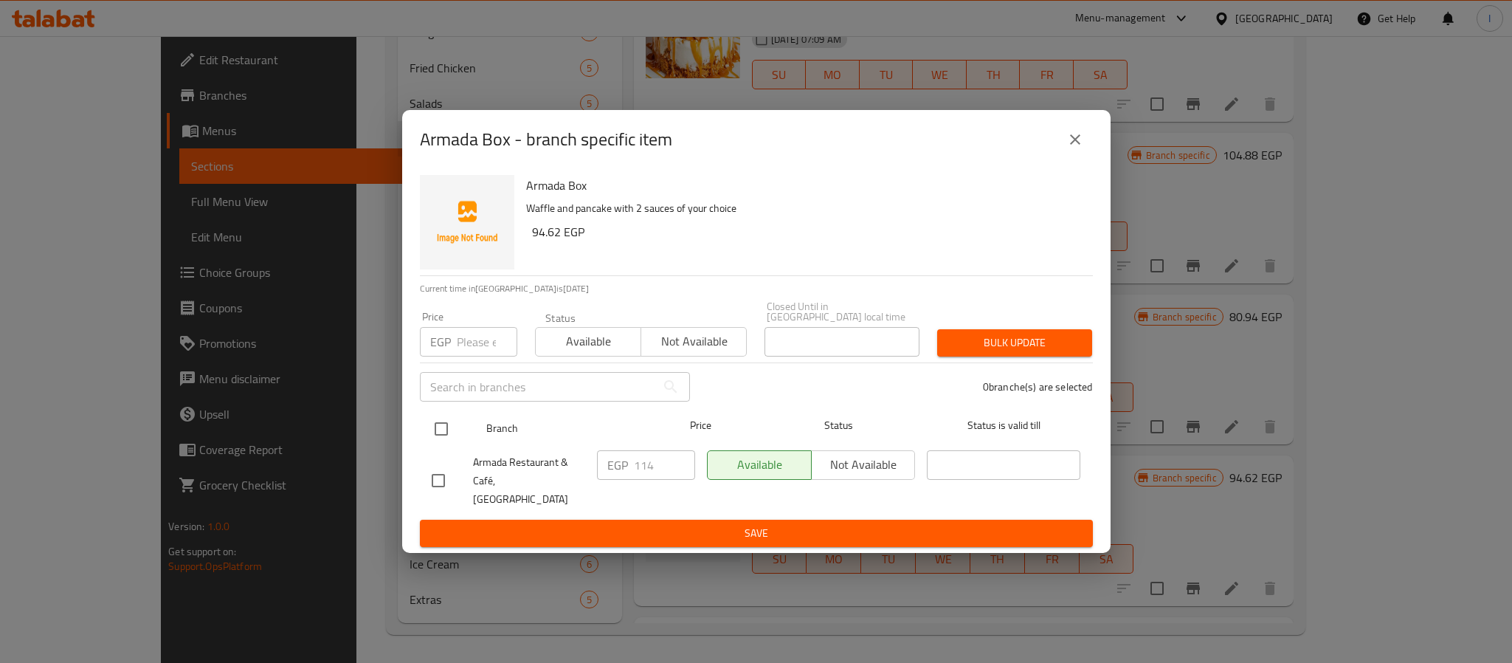
click at [441, 436] on input "checkbox" at bounding box center [441, 428] width 31 height 31
checkbox input "true"
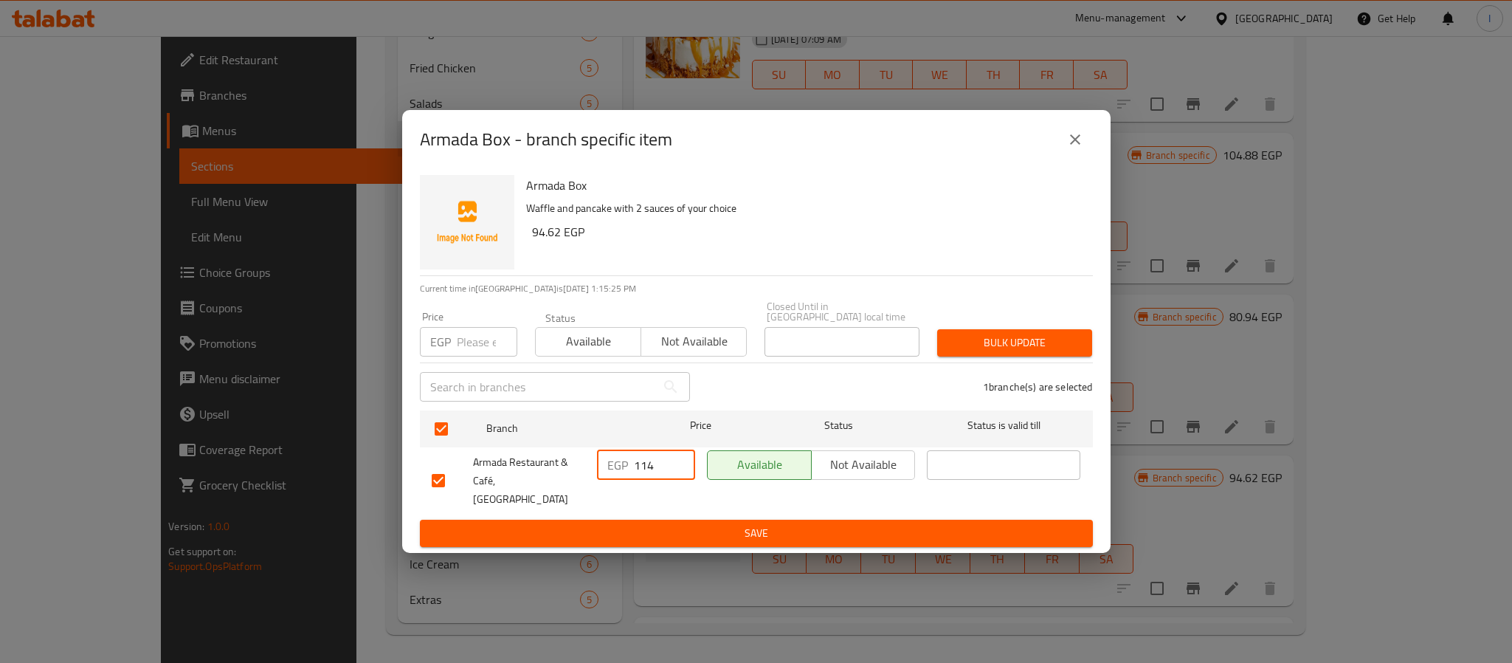
click at [640, 465] on input "114" at bounding box center [664, 465] width 61 height 30
type input "300"
click at [657, 524] on span "Save" at bounding box center [756, 533] width 649 height 18
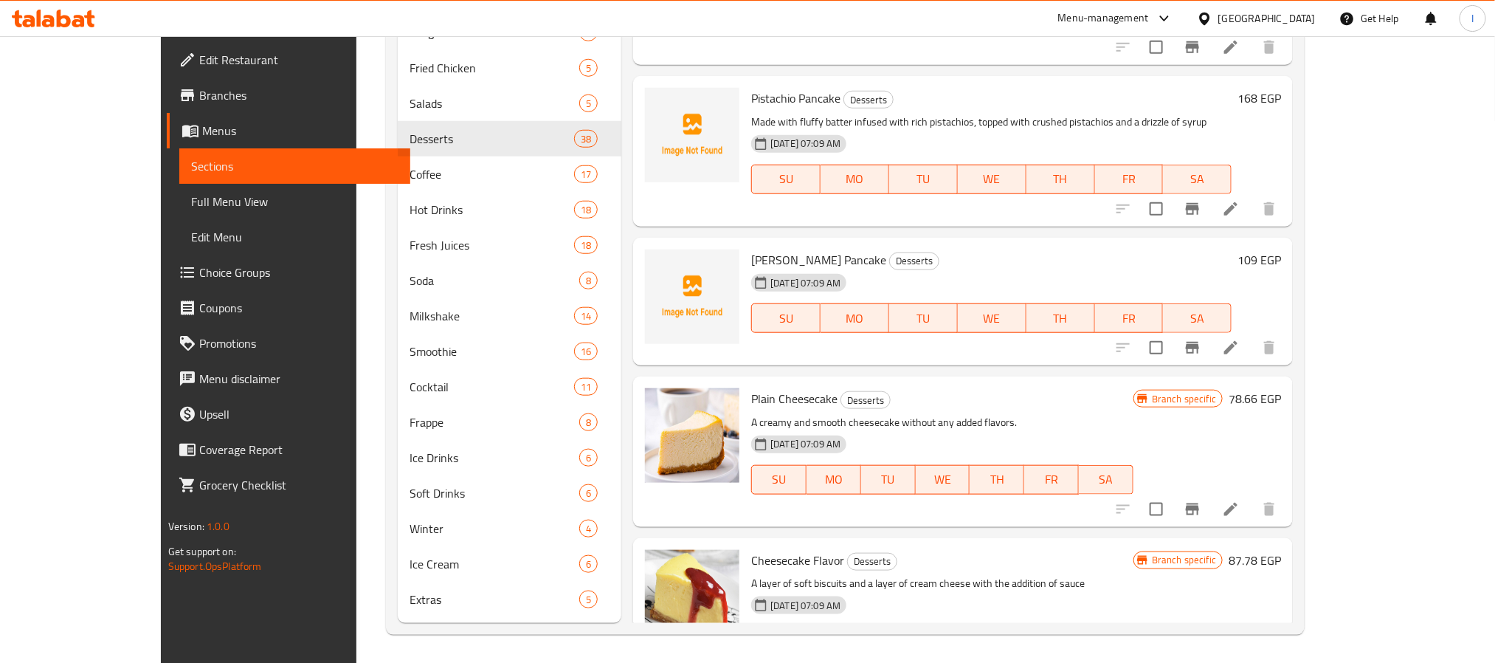
scroll to position [1052, 0]
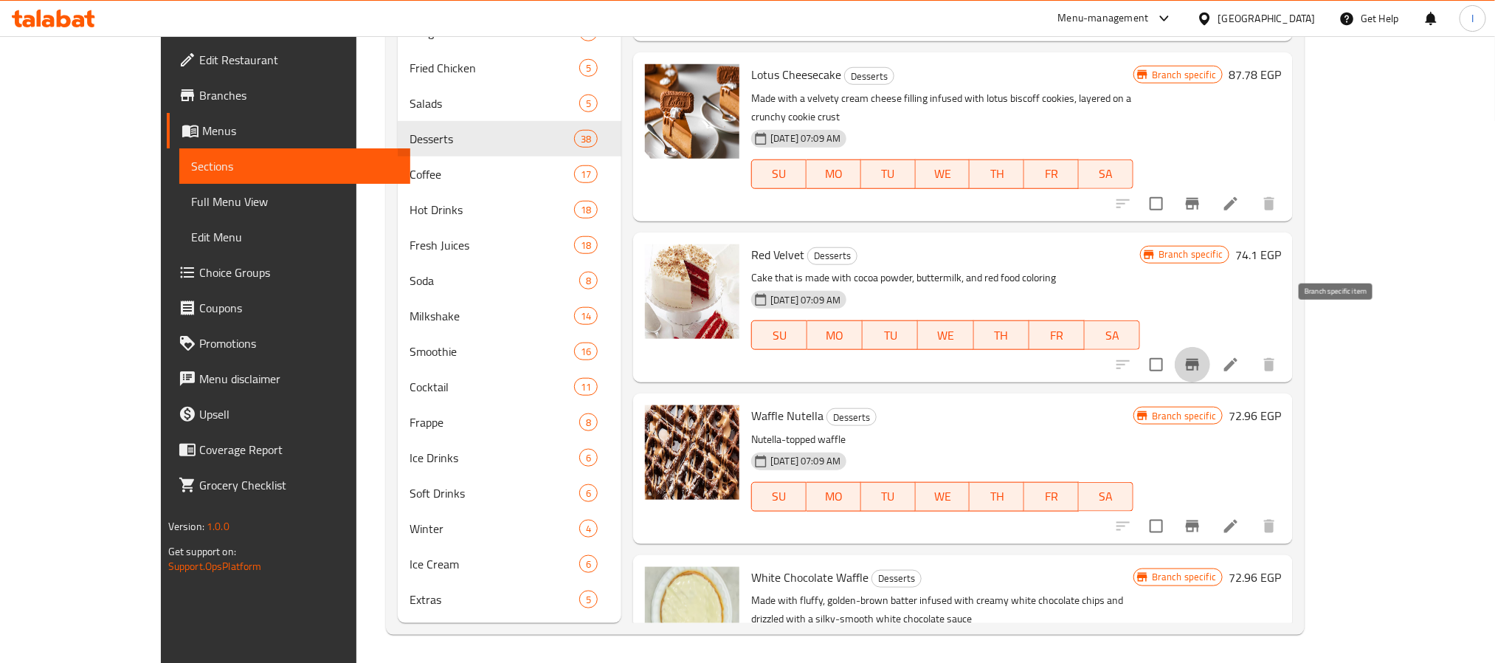
click at [1201, 356] on icon "Branch-specific-item" at bounding box center [1193, 365] width 18 height 18
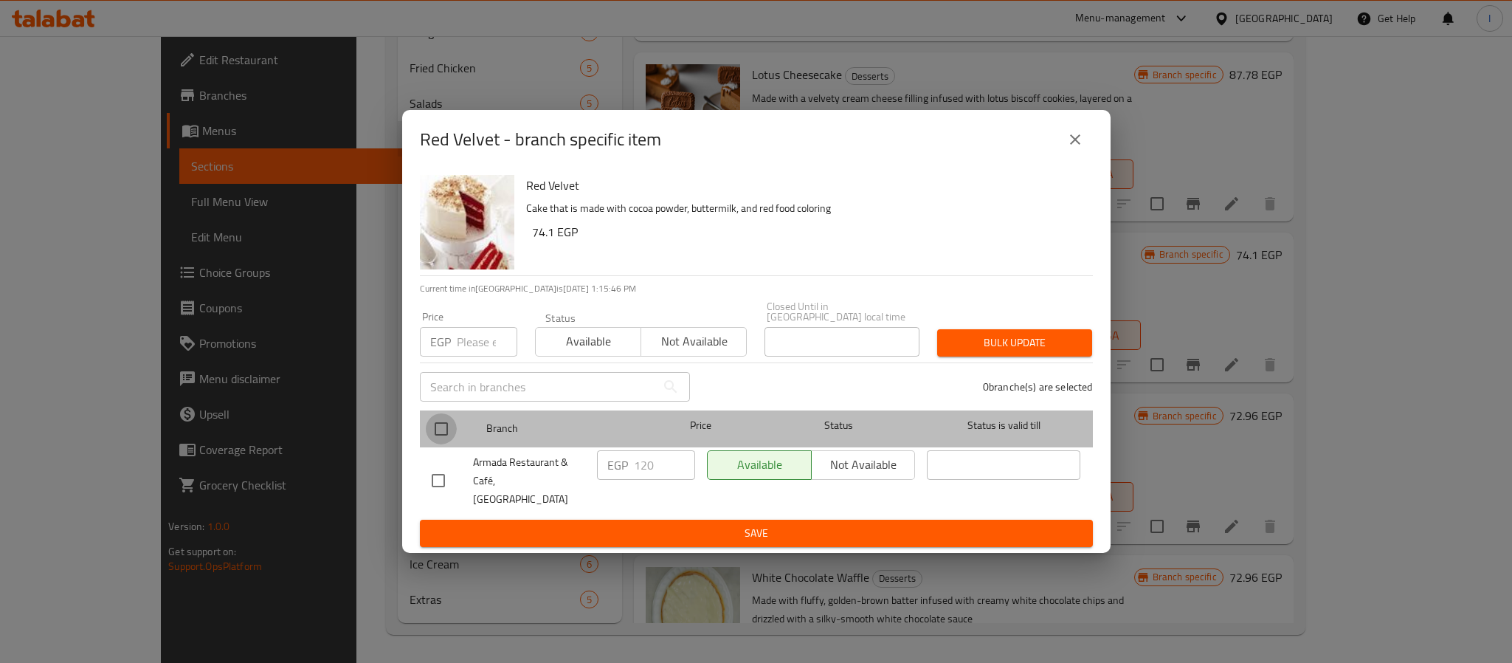
click at [438, 428] on input "checkbox" at bounding box center [441, 428] width 31 height 31
checkbox input "true"
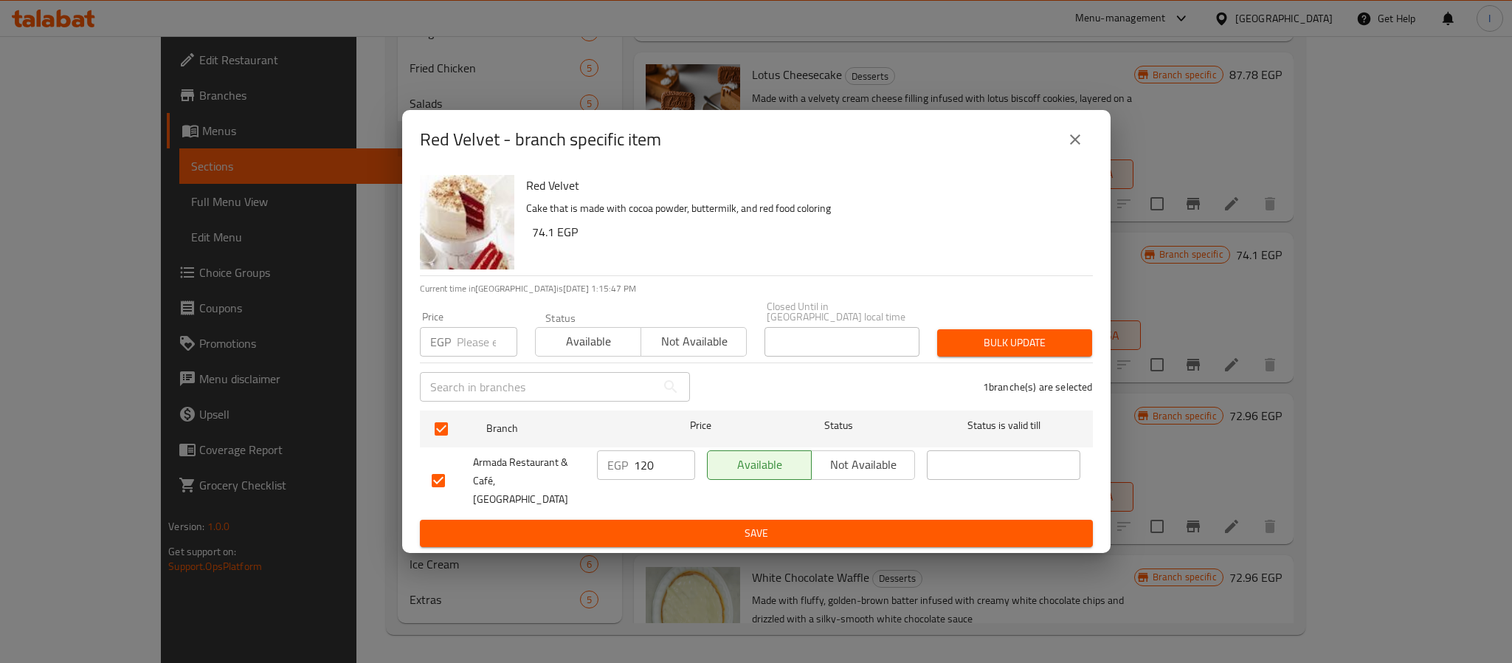
click at [1074, 148] on icon "close" at bounding box center [1075, 140] width 18 height 18
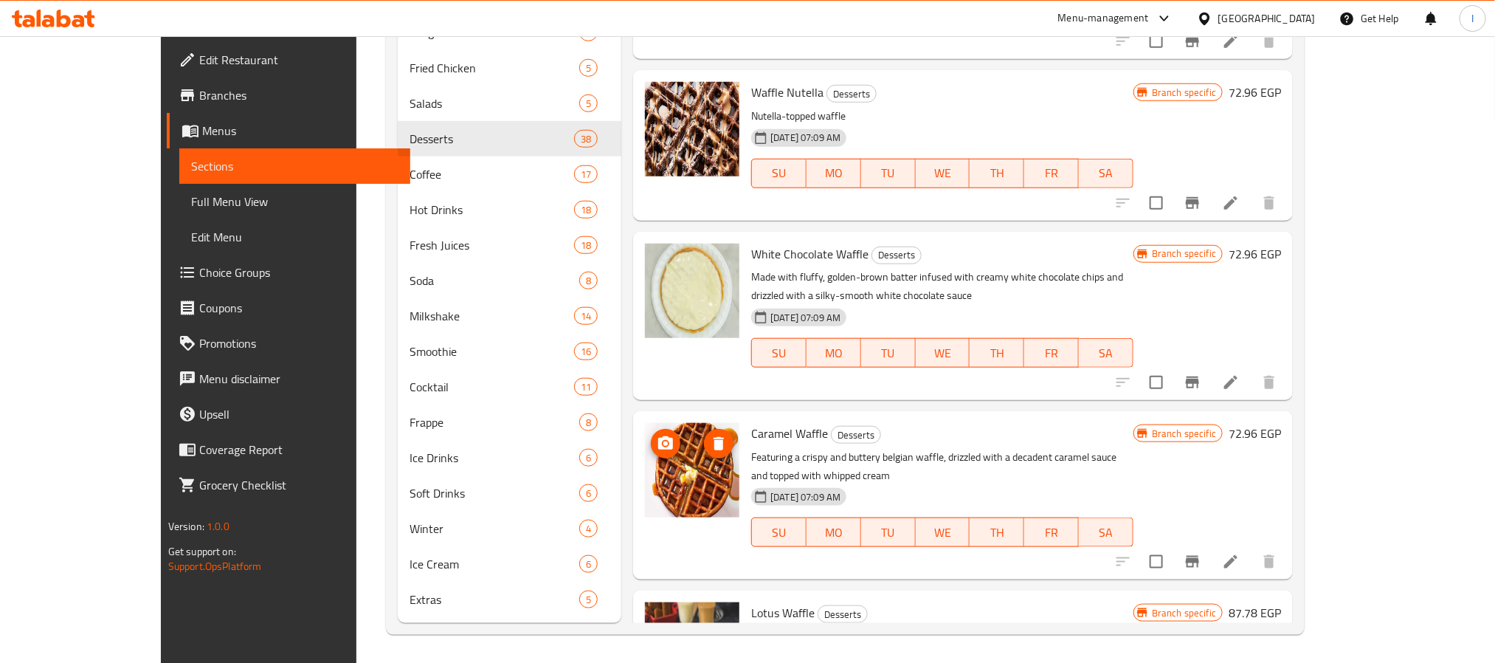
scroll to position [1384, 0]
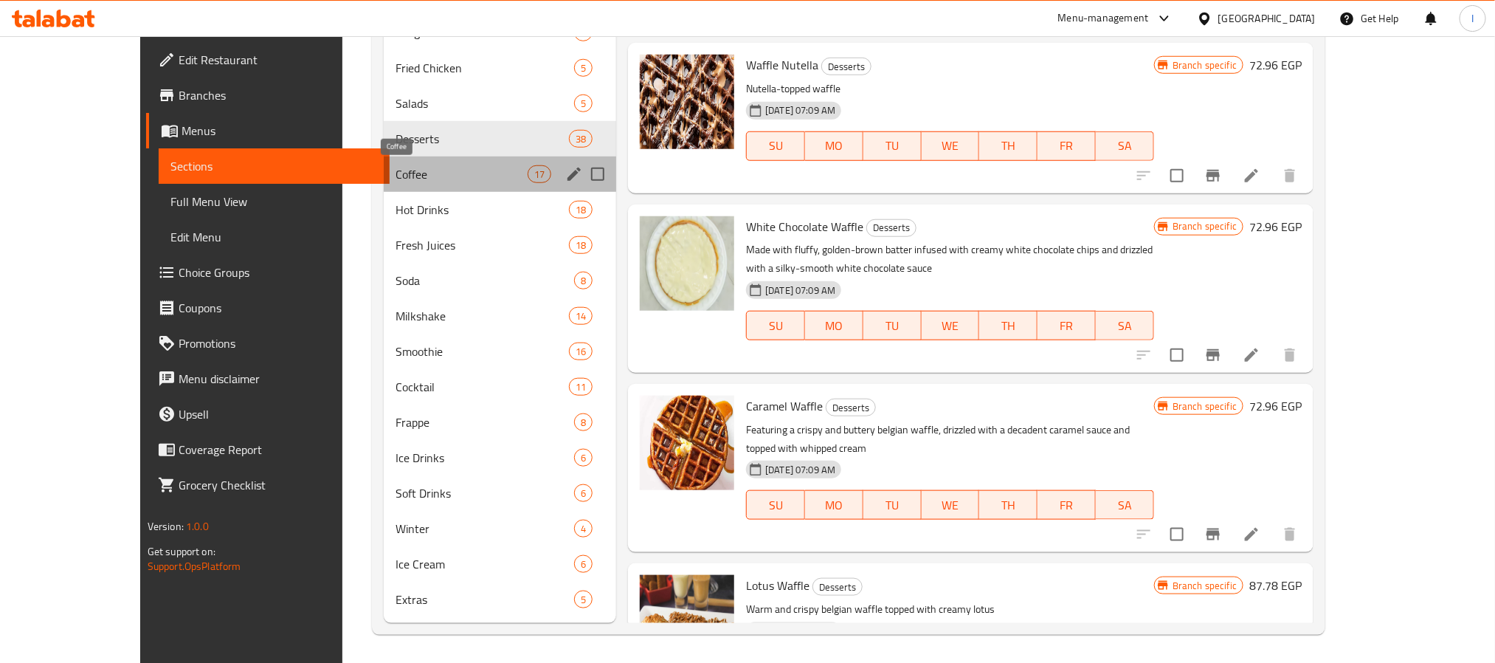
click at [396, 167] on span "Coffee" at bounding box center [462, 174] width 132 height 18
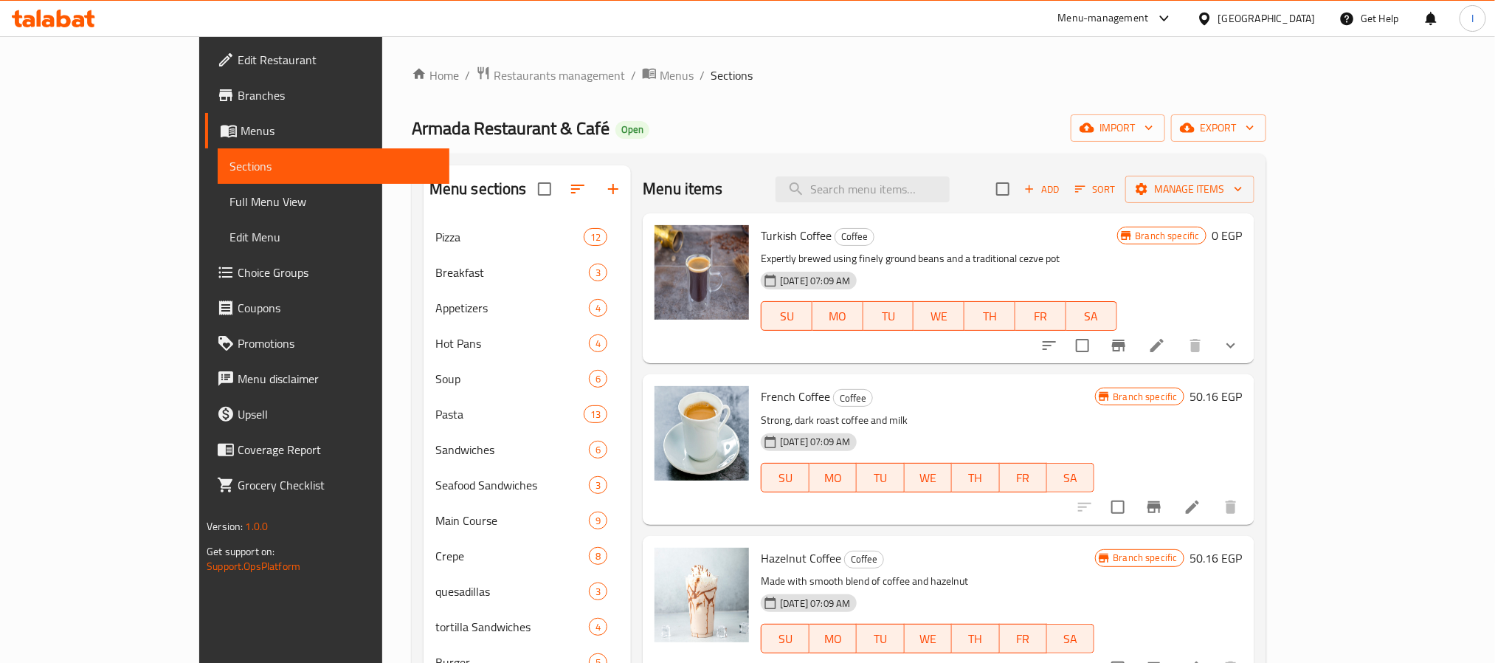
click at [1059, 146] on div "Home / Restaurants management / Menus / Sections Armada Restaurant & Café Open …" at bounding box center [839, 665] width 855 height 1198
drag, startPoint x: 1411, startPoint y: 348, endPoint x: 1291, endPoint y: 311, distance: 126.0
click at [1240, 348] on icon "show more" at bounding box center [1231, 345] width 18 height 18
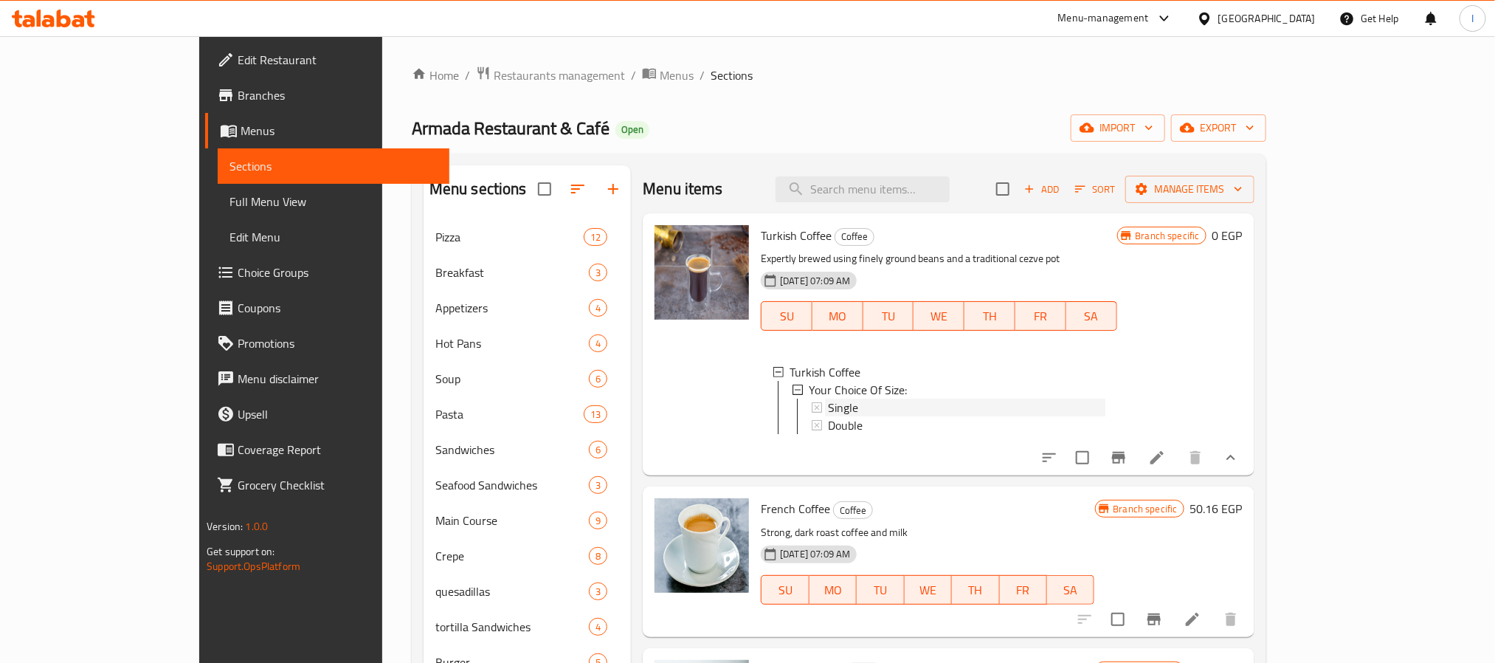
click at [828, 407] on div "Single" at bounding box center [966, 407] width 277 height 18
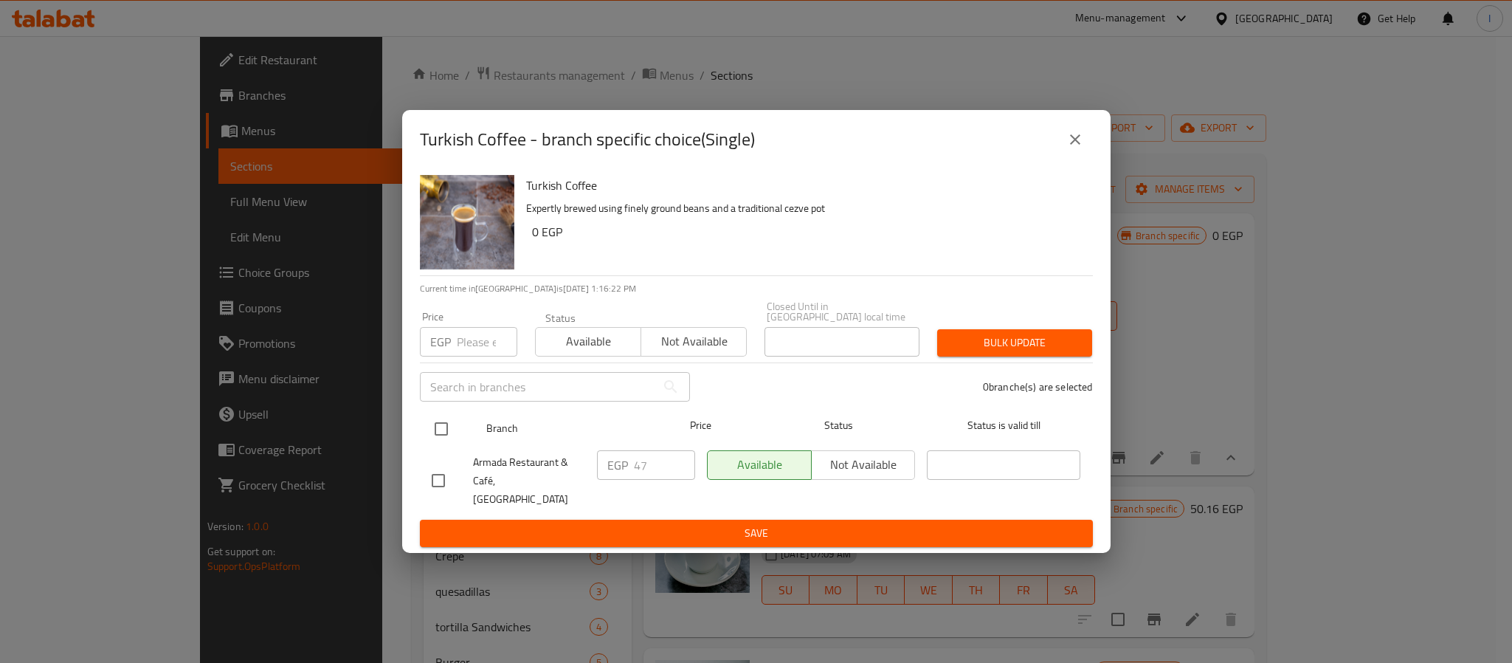
click at [436, 435] on input "checkbox" at bounding box center [441, 428] width 31 height 31
checkbox input "true"
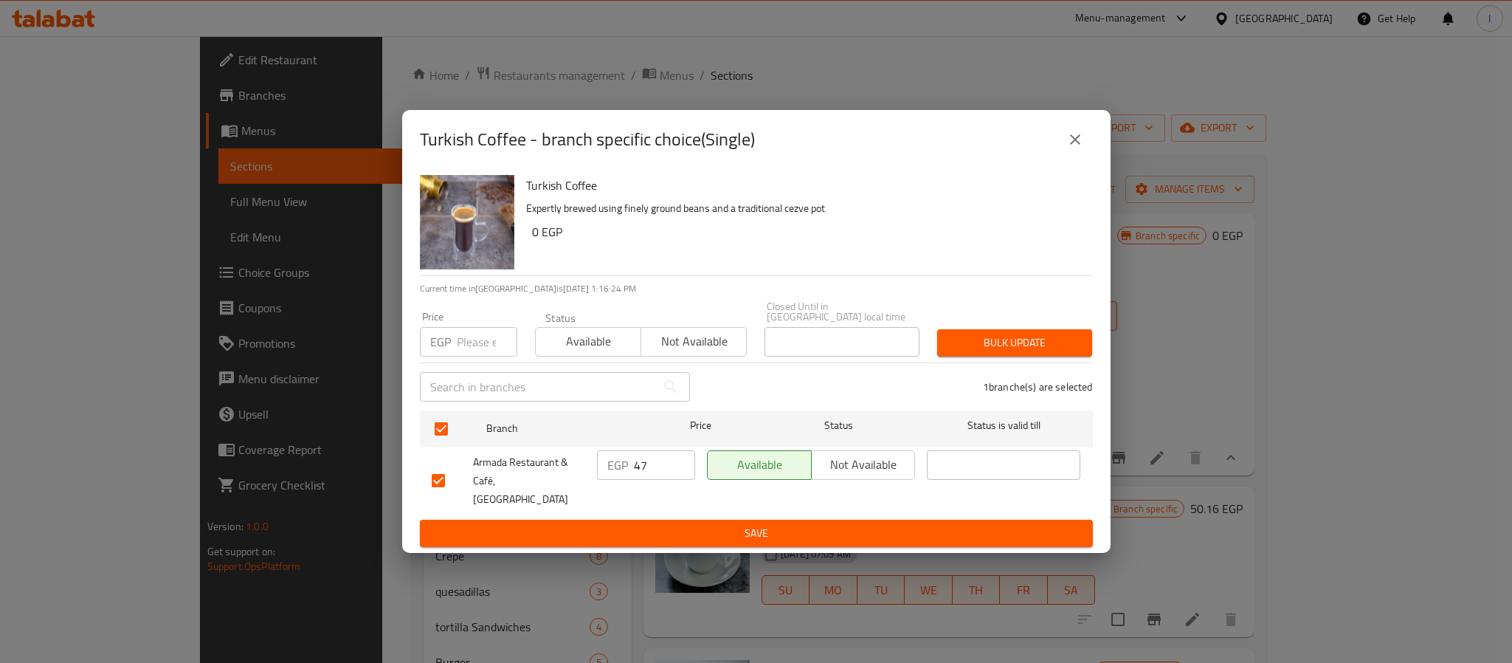
click at [642, 461] on input "47" at bounding box center [664, 465] width 61 height 30
click at [644, 463] on input "47" at bounding box center [664, 465] width 61 height 30
type input "52"
click at [658, 524] on span "Save" at bounding box center [756, 533] width 649 height 18
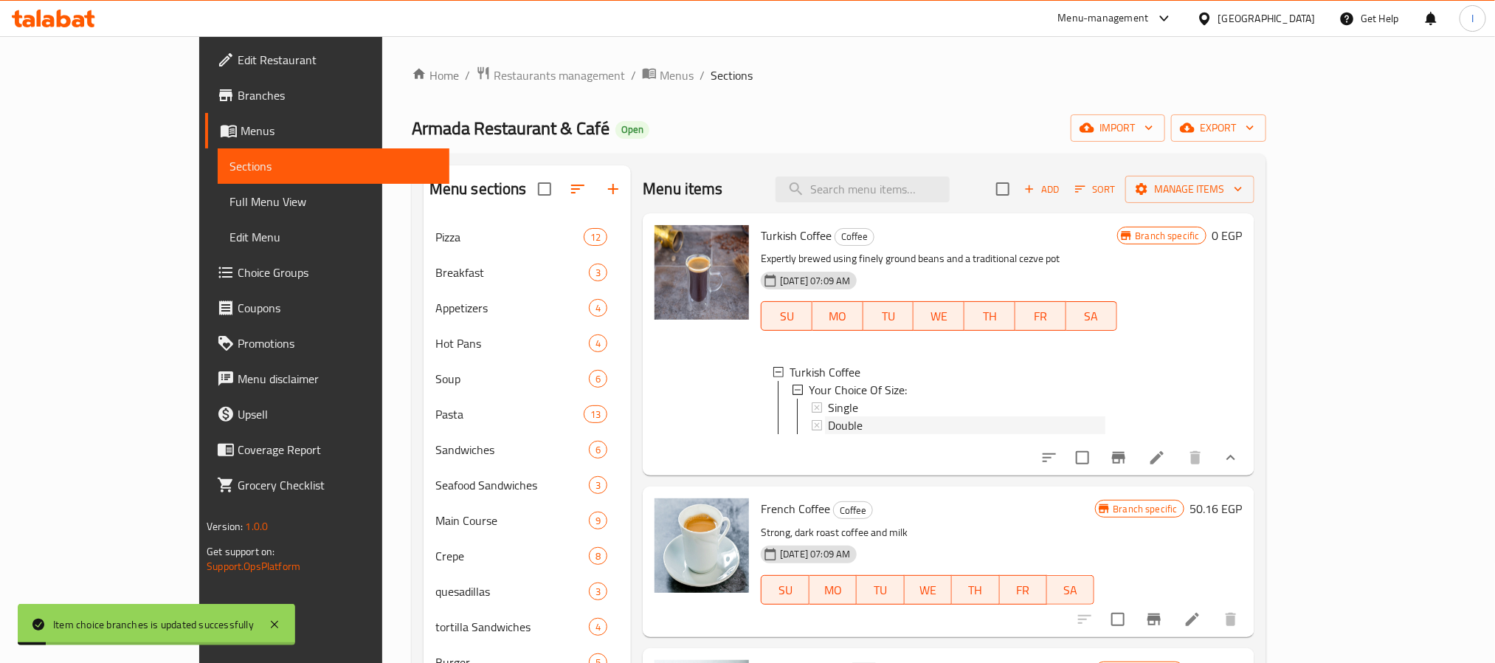
click at [828, 432] on div "Double" at bounding box center [966, 425] width 277 height 18
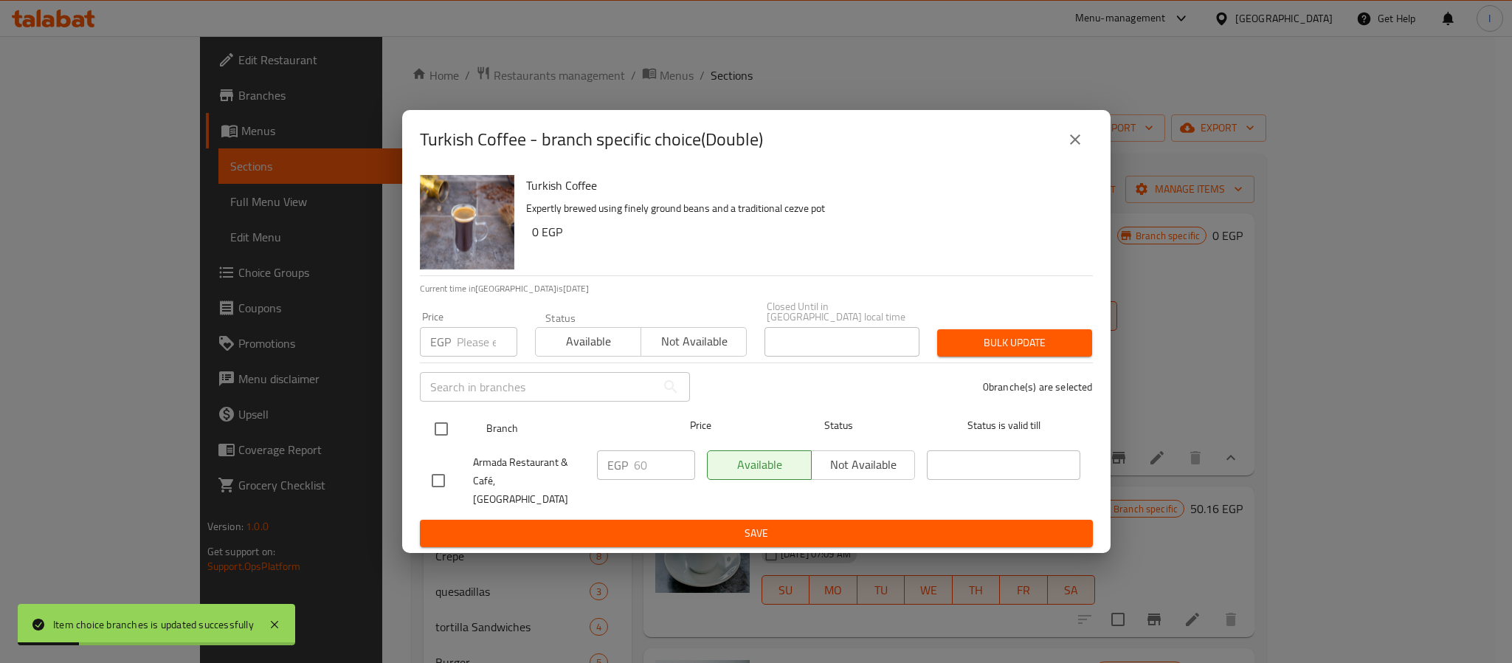
click at [445, 434] on input "checkbox" at bounding box center [441, 428] width 31 height 31
checkbox input "true"
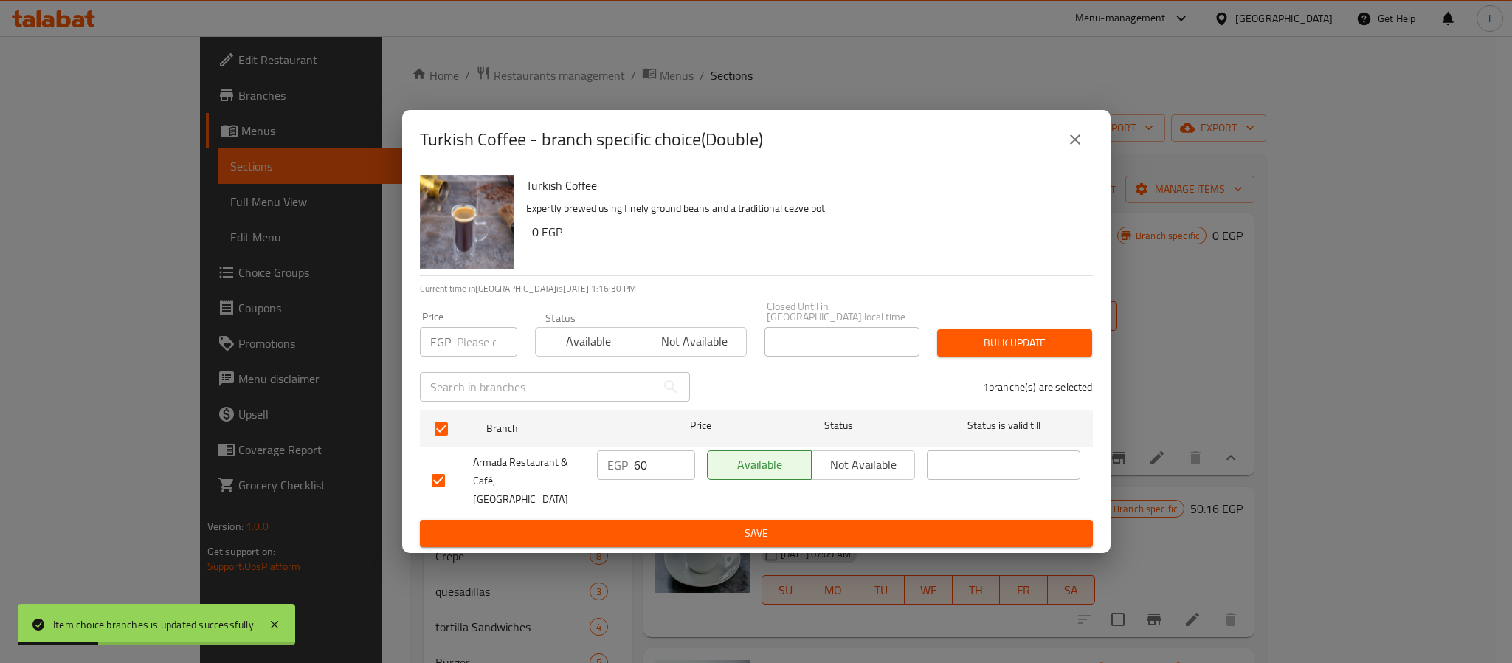
click at [638, 474] on input "60" at bounding box center [664, 465] width 61 height 30
type input "65"
click at [657, 525] on span "Save" at bounding box center [756, 533] width 649 height 18
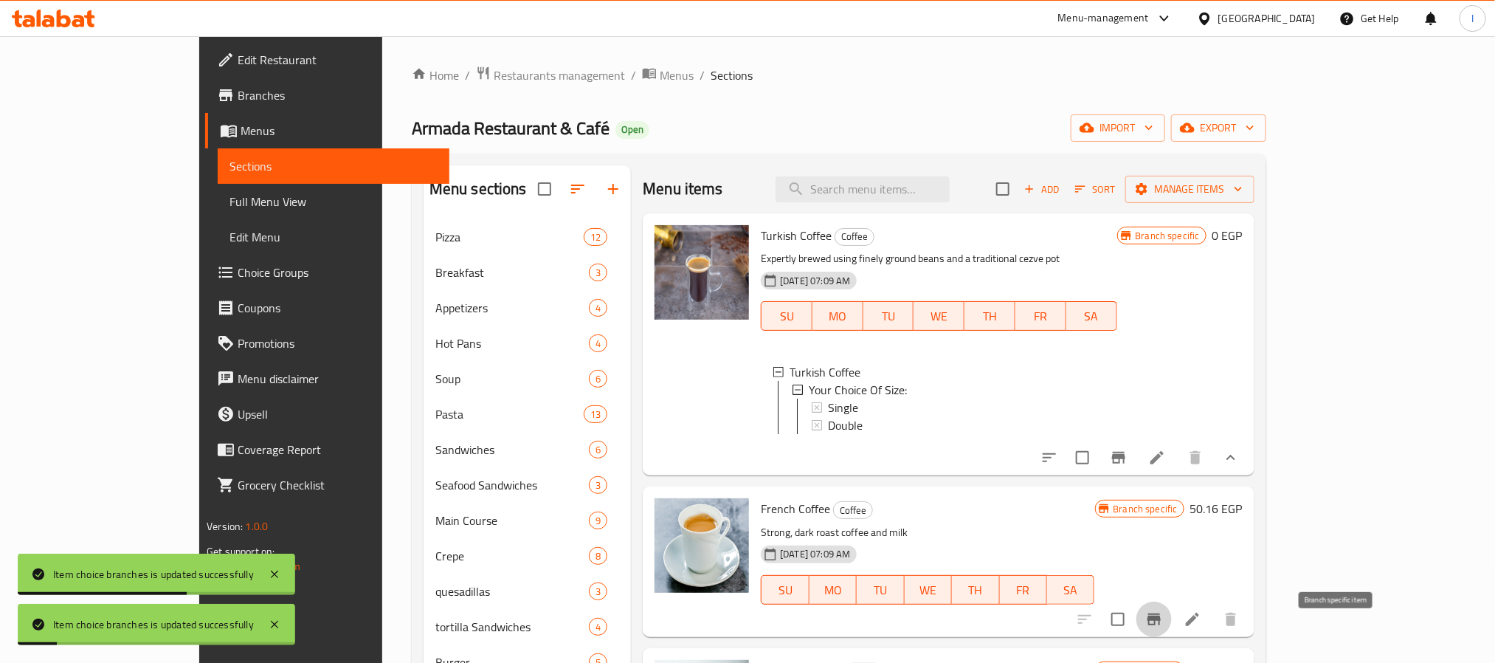
click at [1163, 628] on icon "Branch-specific-item" at bounding box center [1154, 619] width 18 height 18
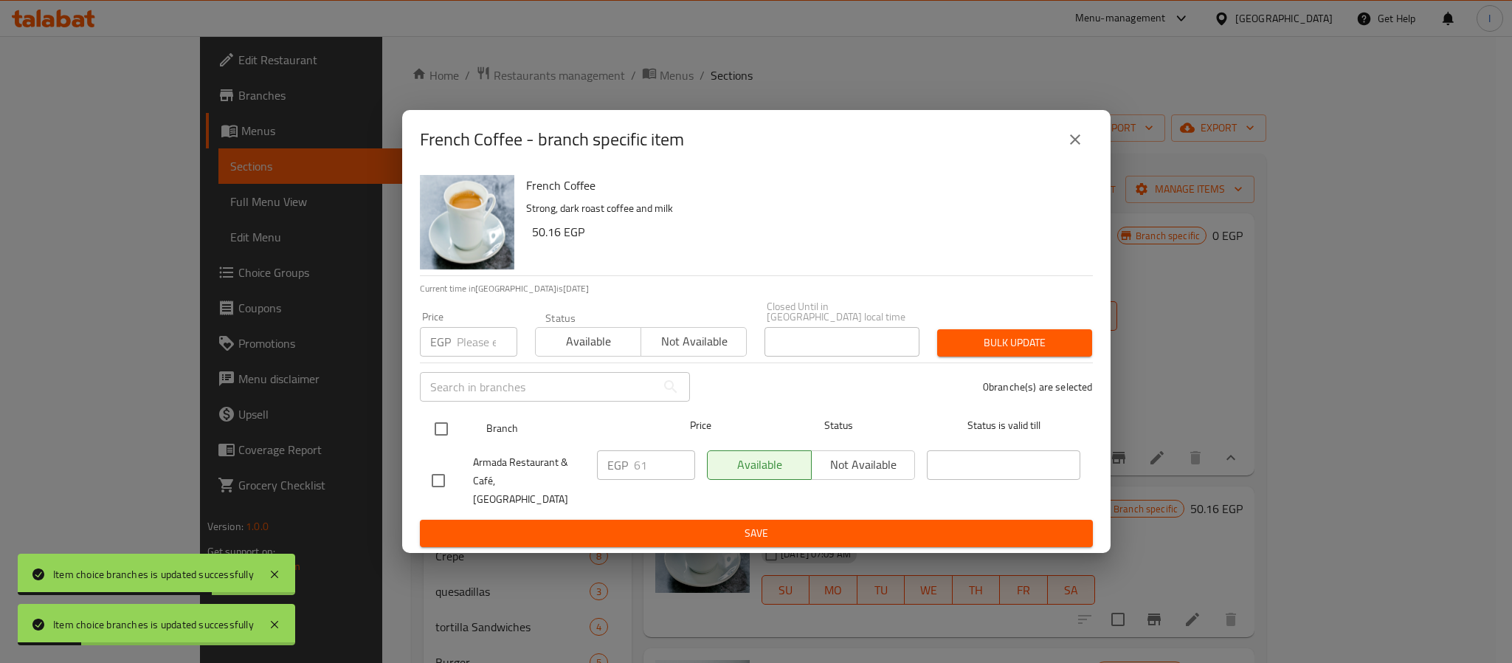
click at [443, 430] on input "checkbox" at bounding box center [441, 428] width 31 height 31
checkbox input "true"
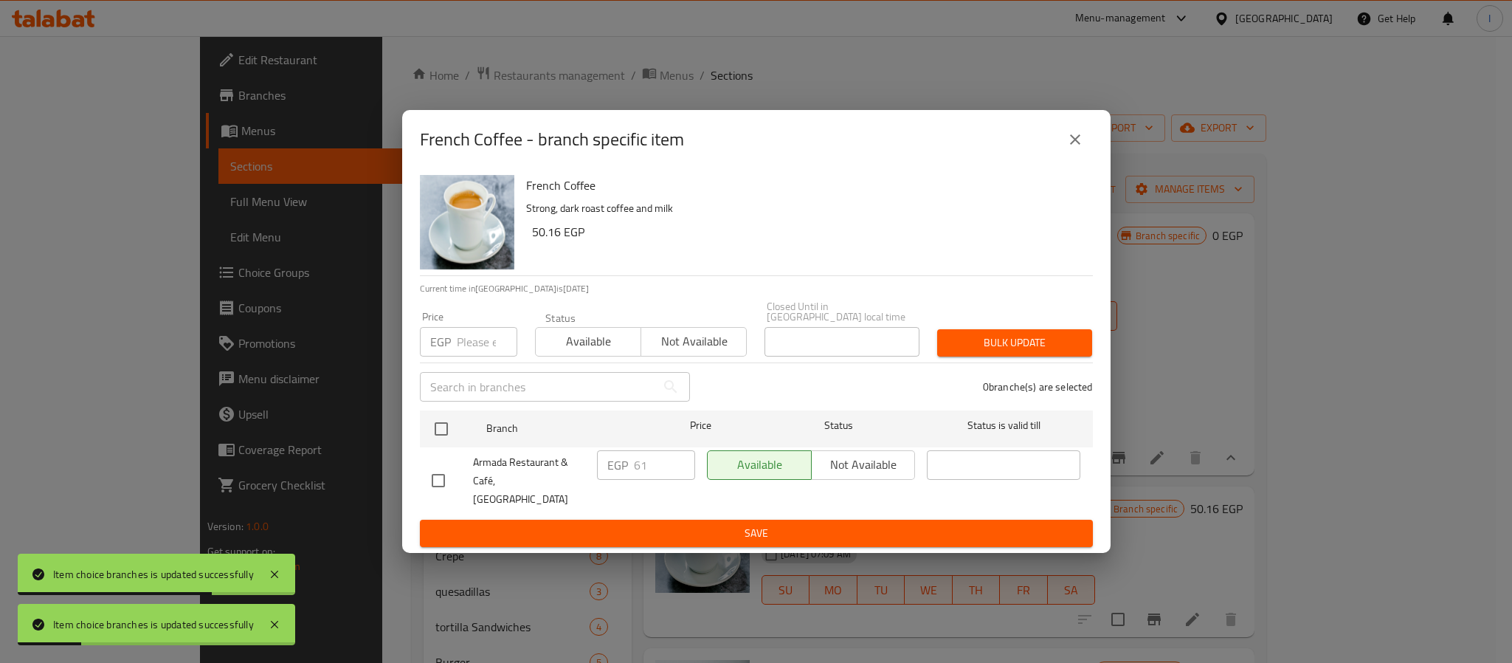
checkbox input "true"
click at [647, 470] on input "61" at bounding box center [664, 465] width 61 height 30
type input "66"
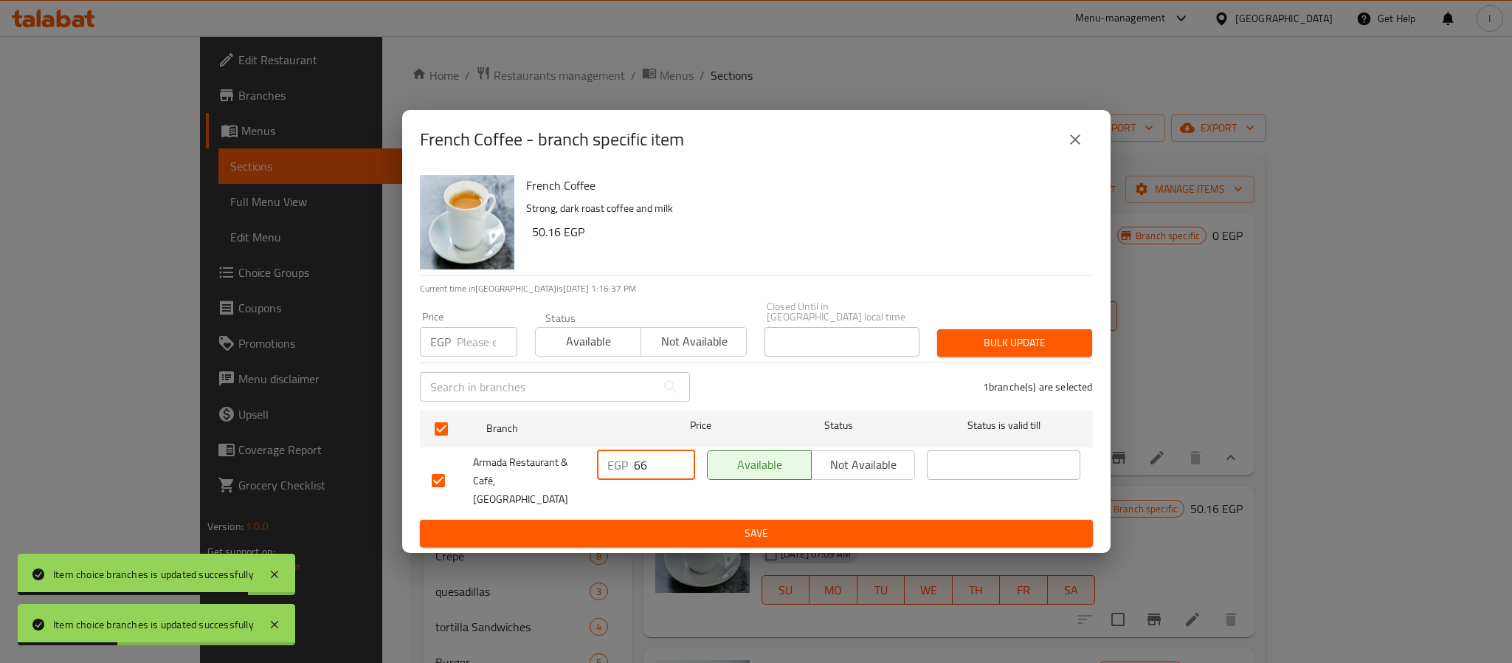
click at [676, 524] on span "Save" at bounding box center [756, 533] width 649 height 18
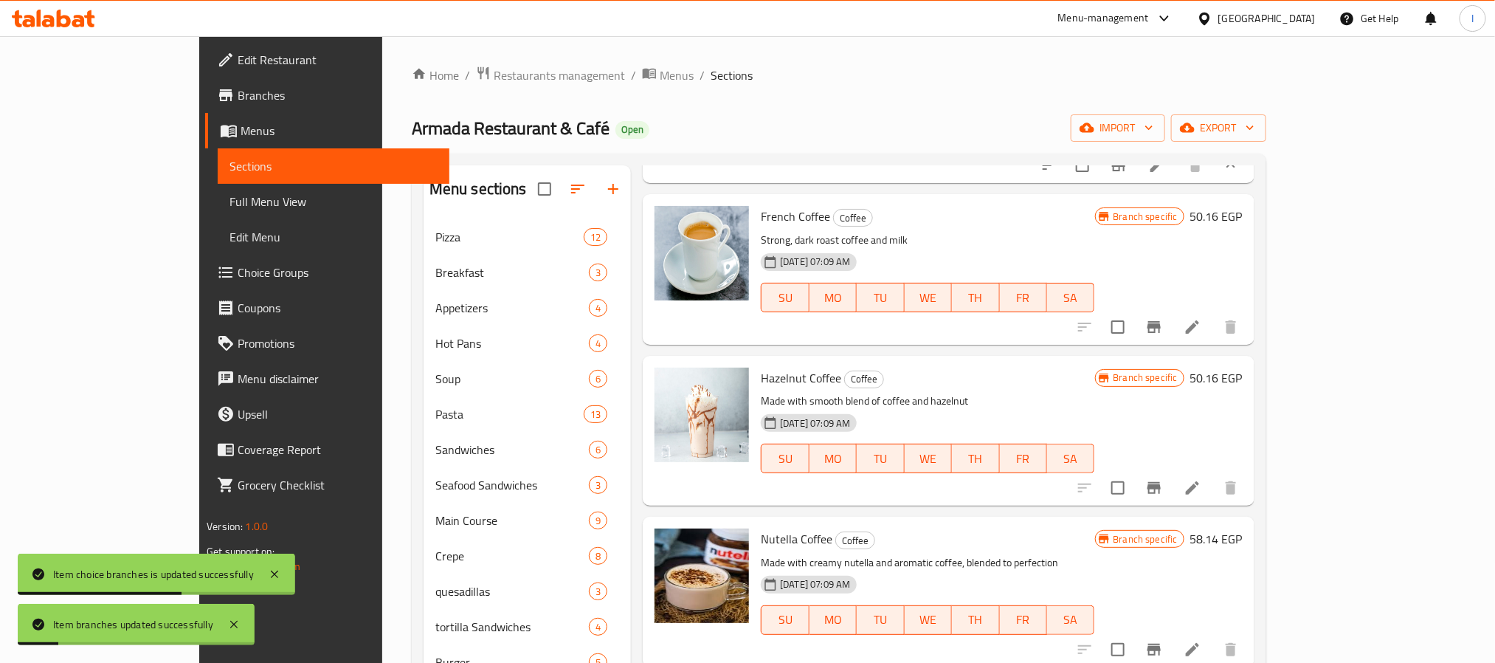
scroll to position [332, 0]
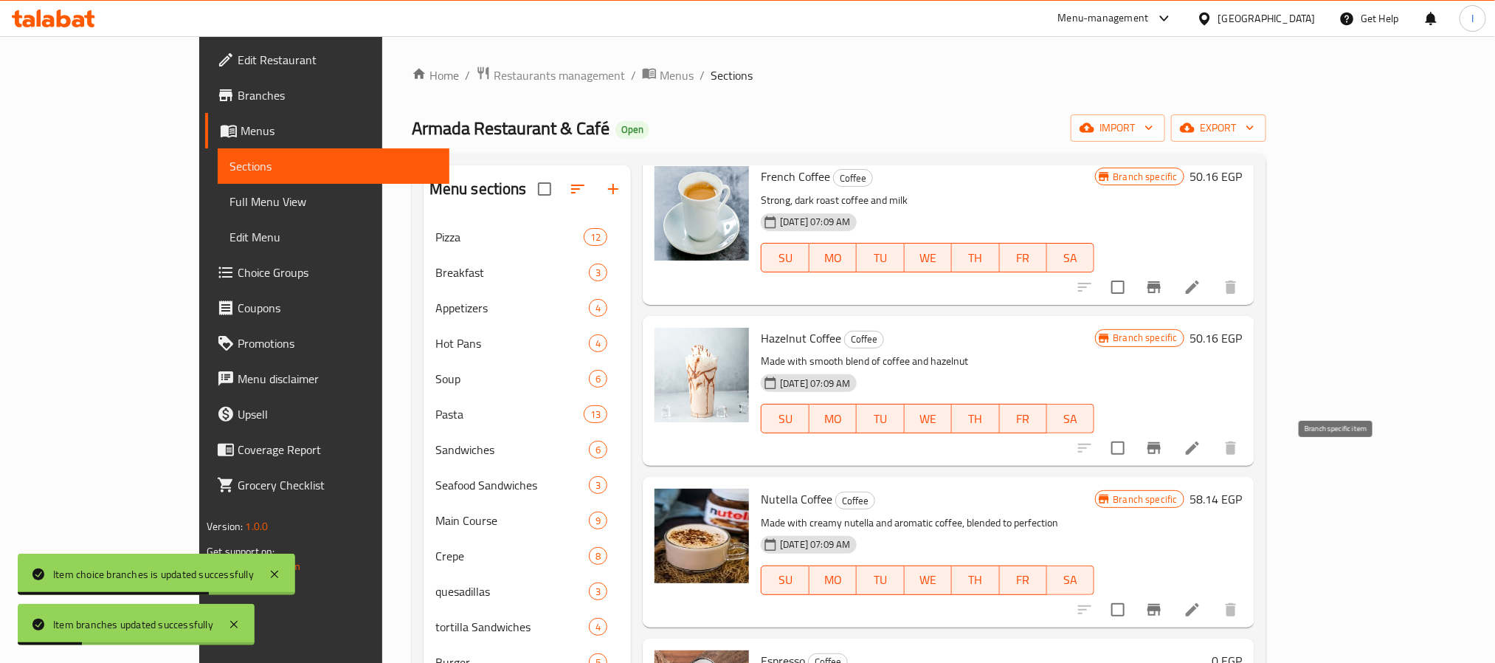
click at [1163, 457] on icon "Branch-specific-item" at bounding box center [1154, 448] width 18 height 18
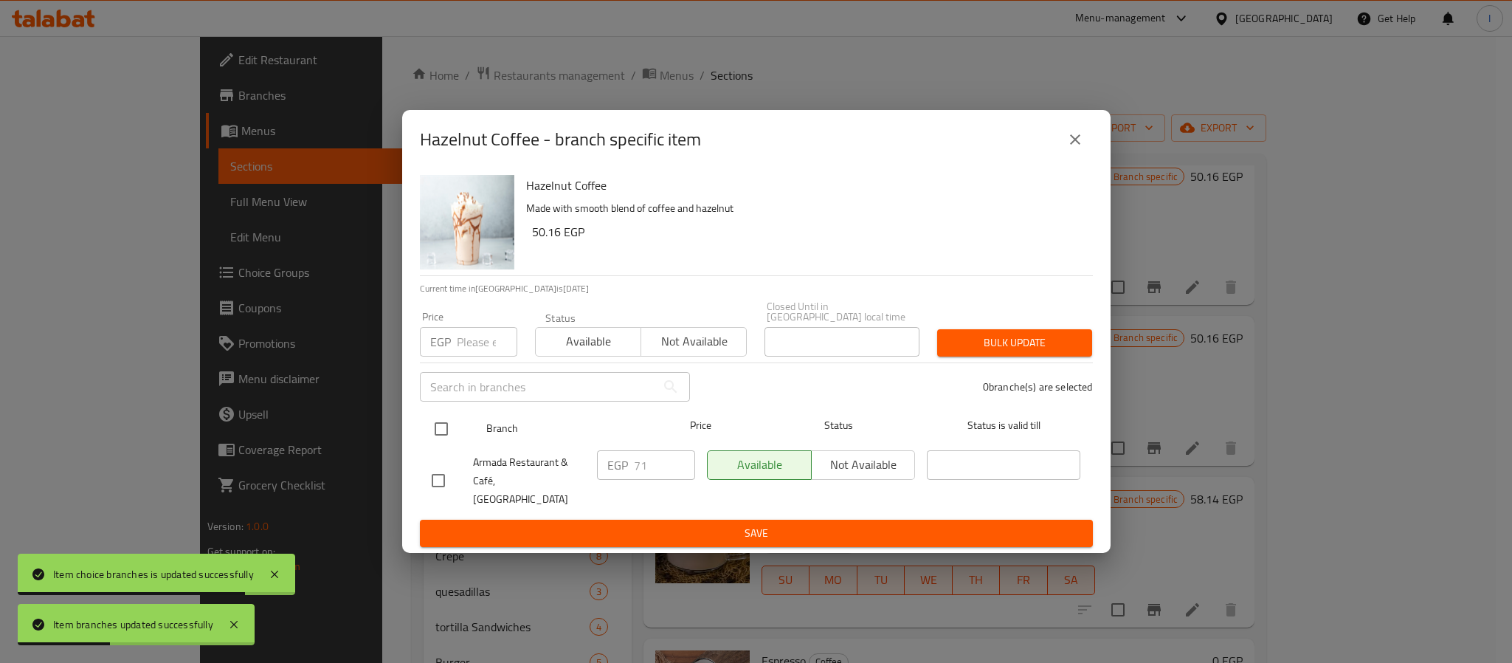
click at [443, 426] on input "checkbox" at bounding box center [441, 428] width 31 height 31
checkbox input "true"
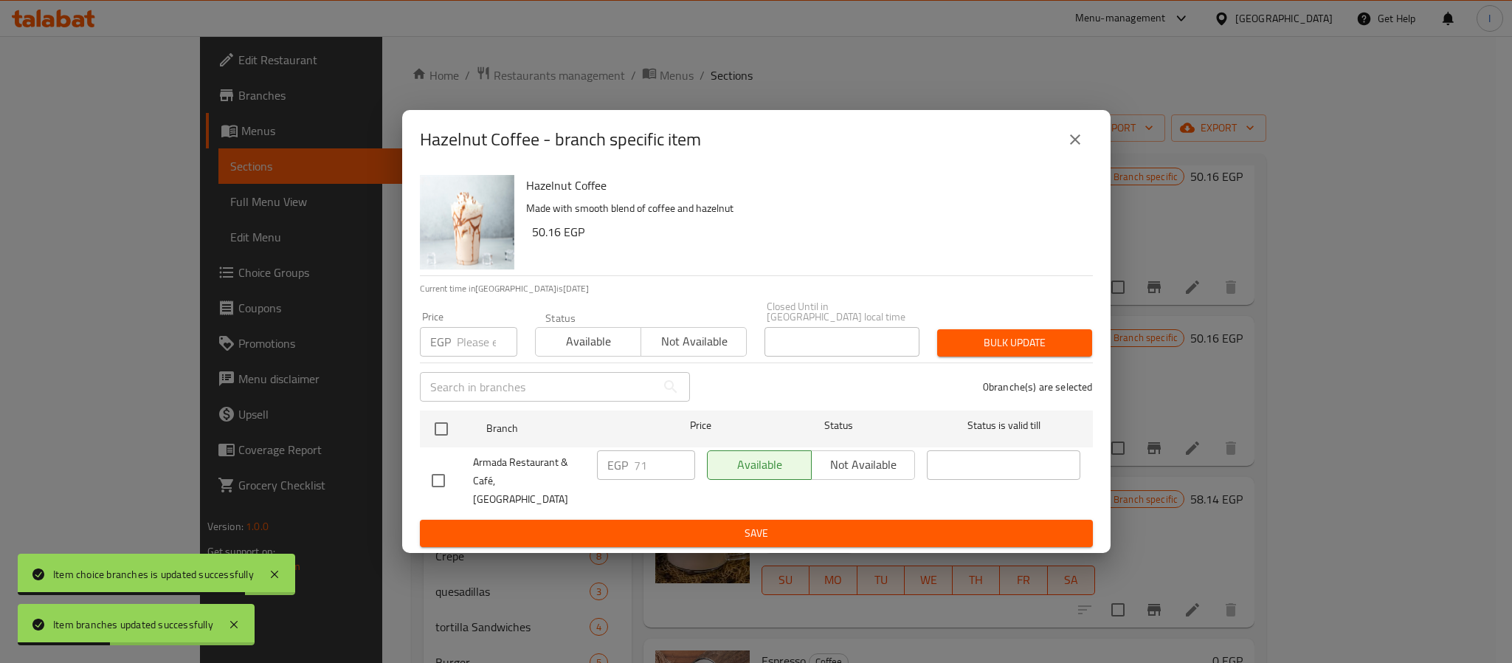
checkbox input "true"
click at [649, 474] on input "71" at bounding box center [664, 465] width 61 height 30
click at [646, 466] on input "77" at bounding box center [664, 465] width 61 height 30
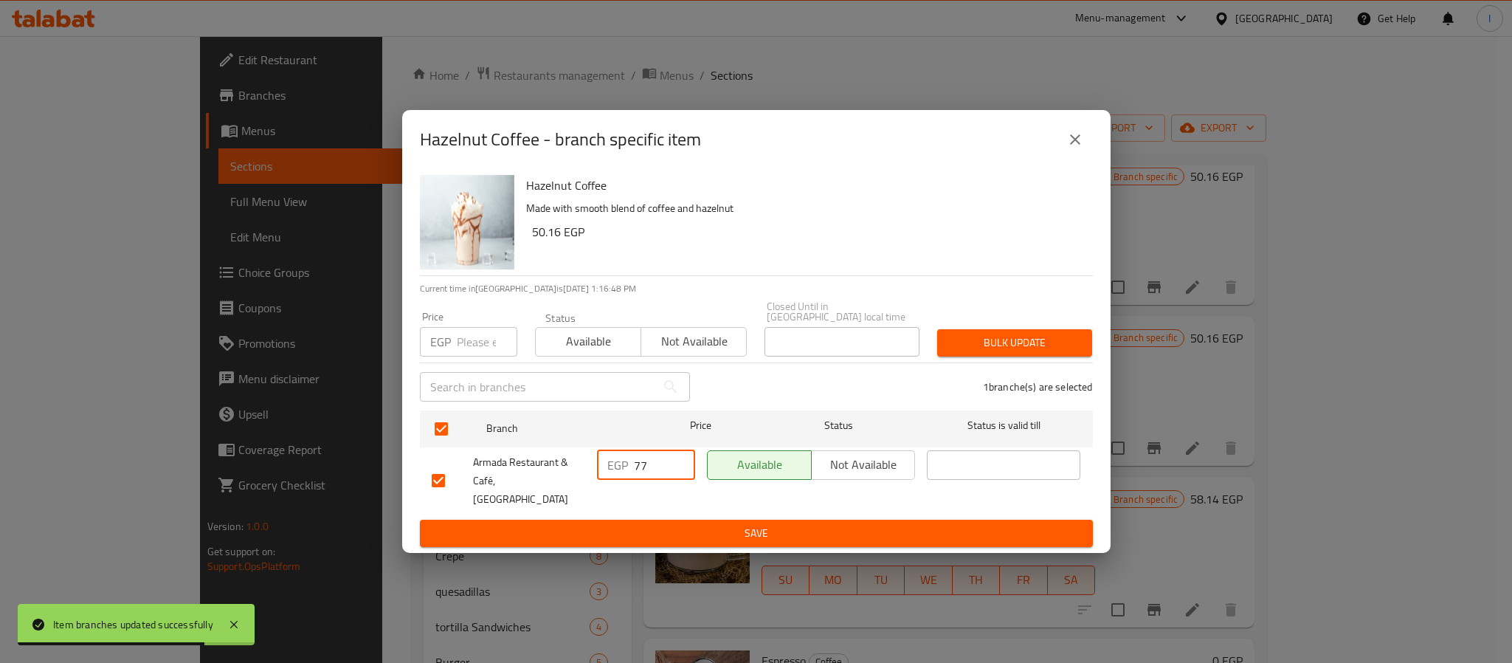
type input "77"
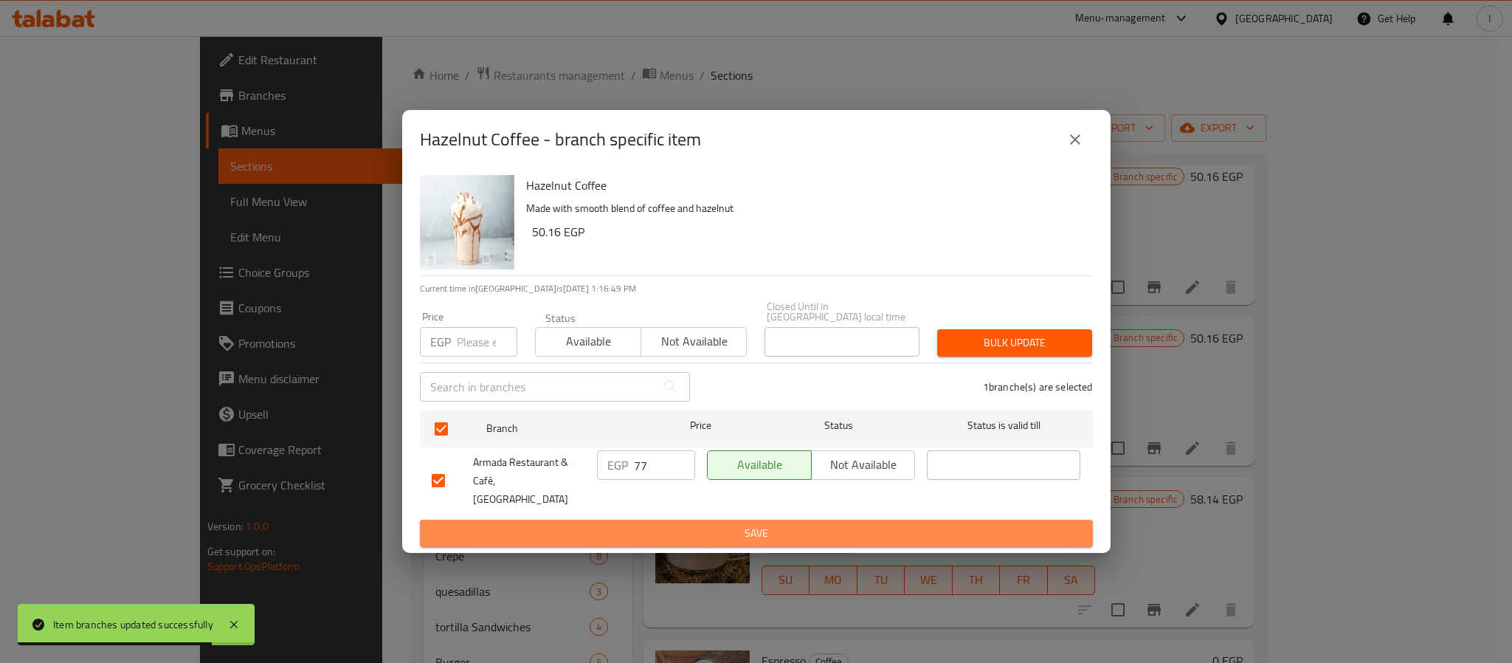
click at [703, 524] on span "Save" at bounding box center [756, 533] width 649 height 18
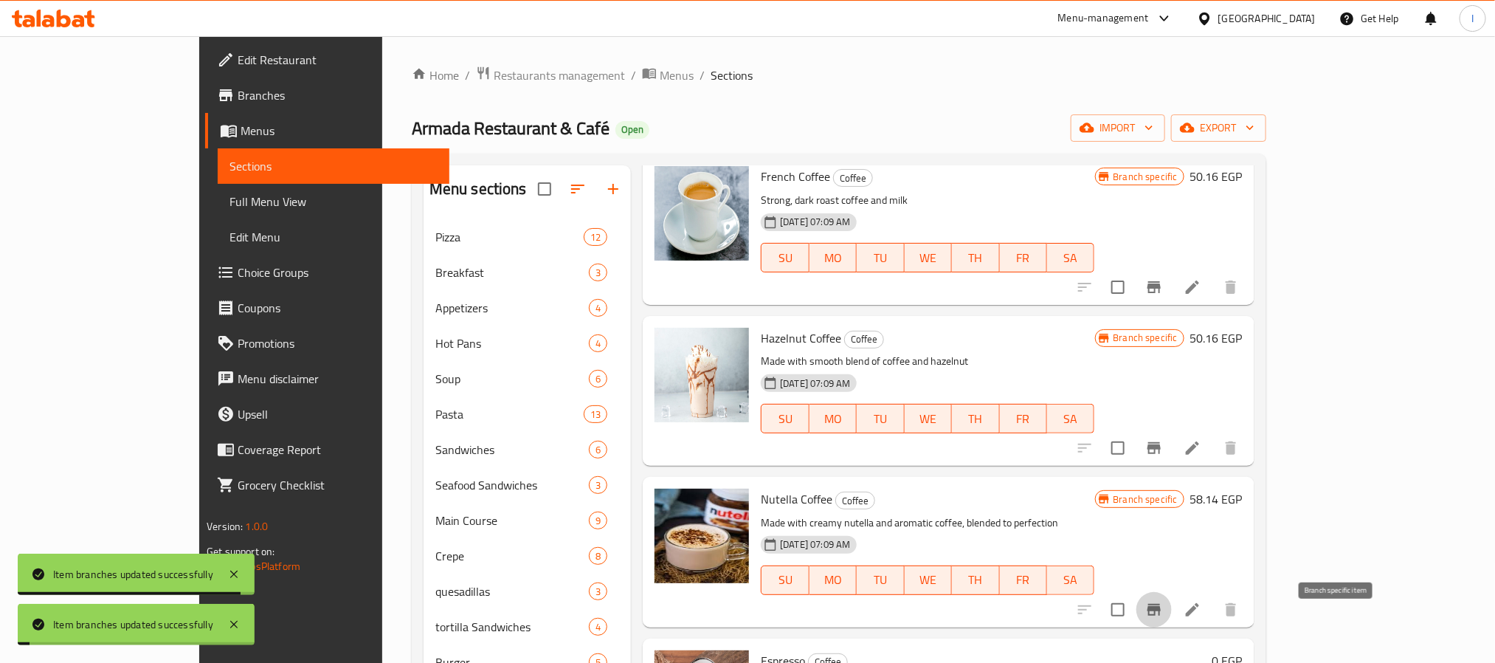
click at [1161, 615] on icon "Branch-specific-item" at bounding box center [1153, 610] width 13 height 12
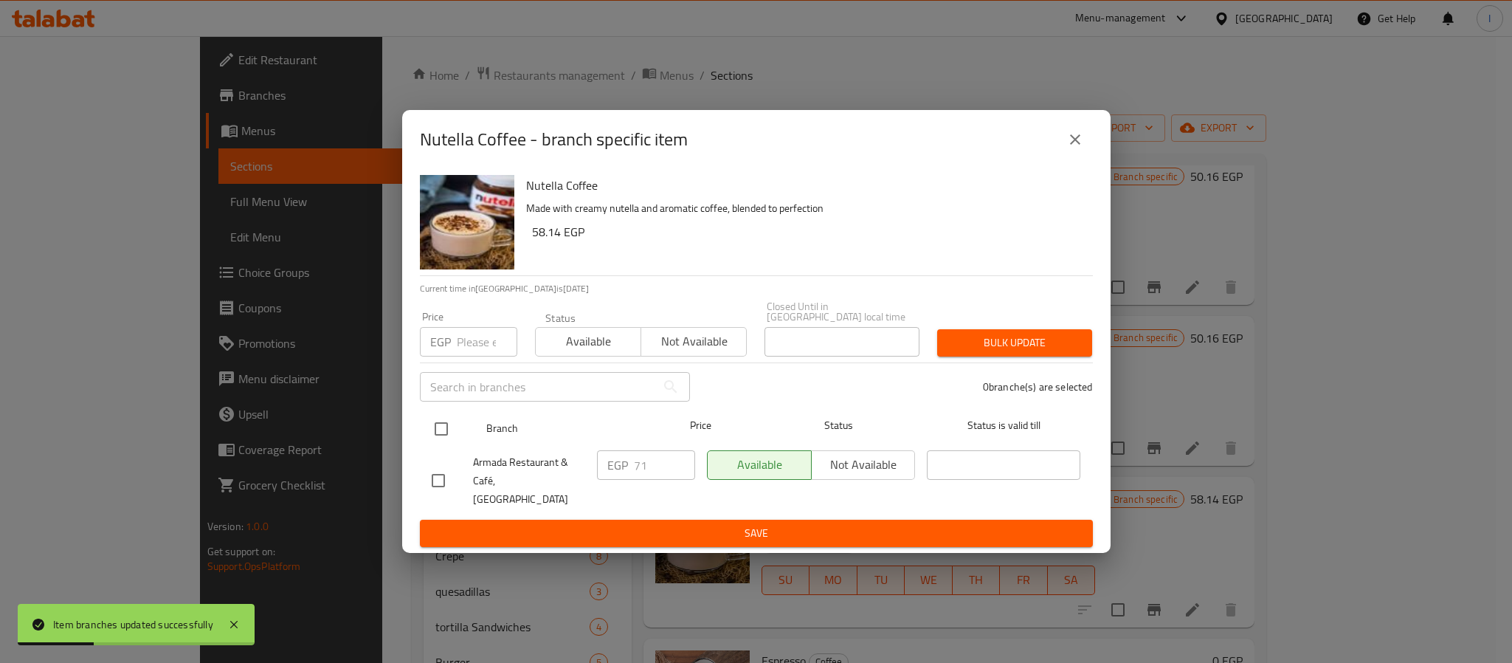
click at [447, 434] on input "checkbox" at bounding box center [441, 428] width 31 height 31
checkbox input "true"
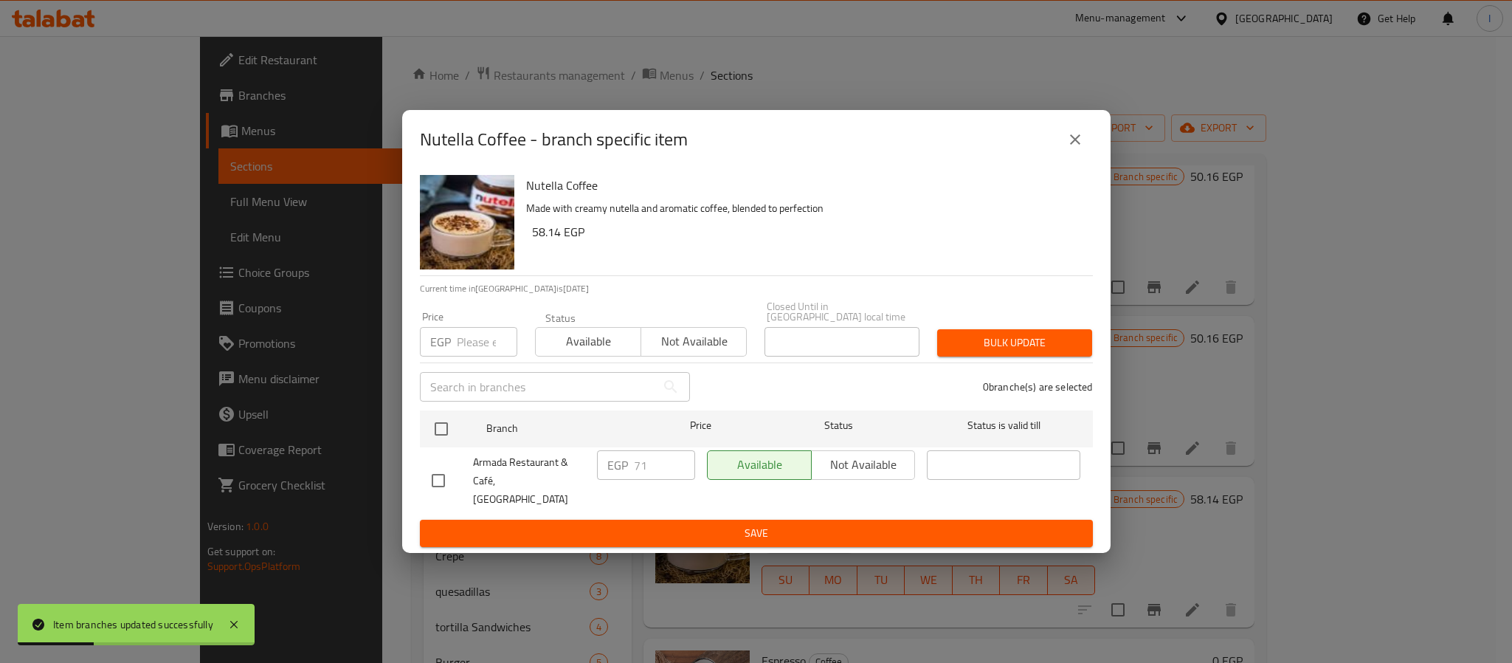
checkbox input "true"
click at [655, 467] on input "71" at bounding box center [664, 465] width 61 height 30
paste input "7"
type input "77"
click at [672, 524] on span "Save" at bounding box center [756, 533] width 649 height 18
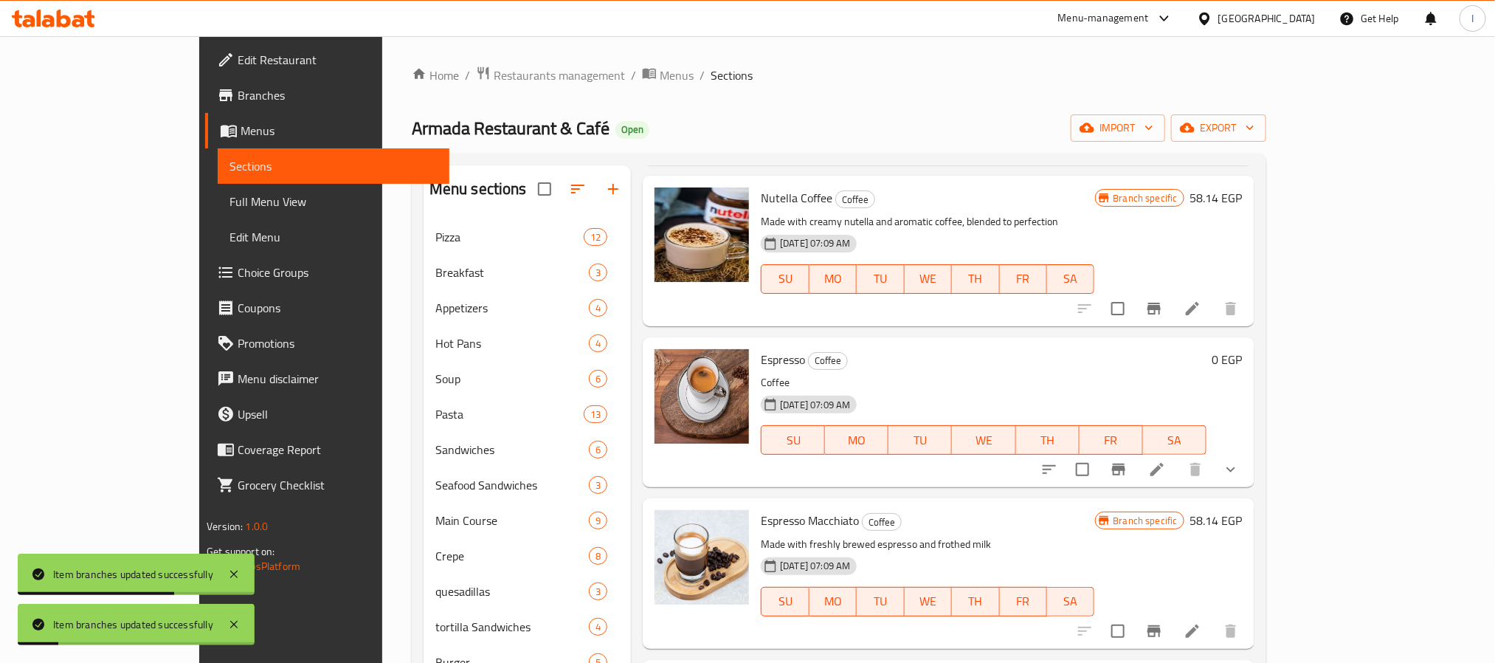
scroll to position [664, 0]
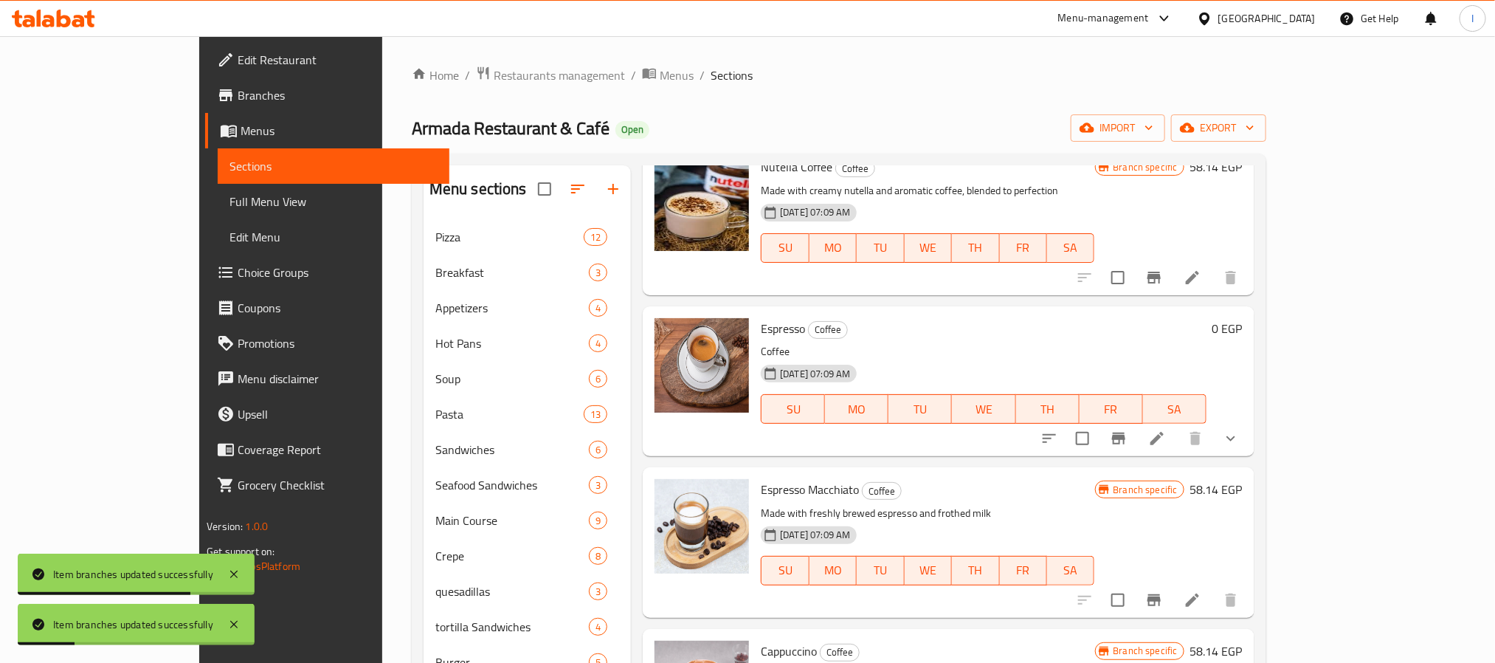
click at [1240, 447] on icon "show more" at bounding box center [1231, 438] width 18 height 18
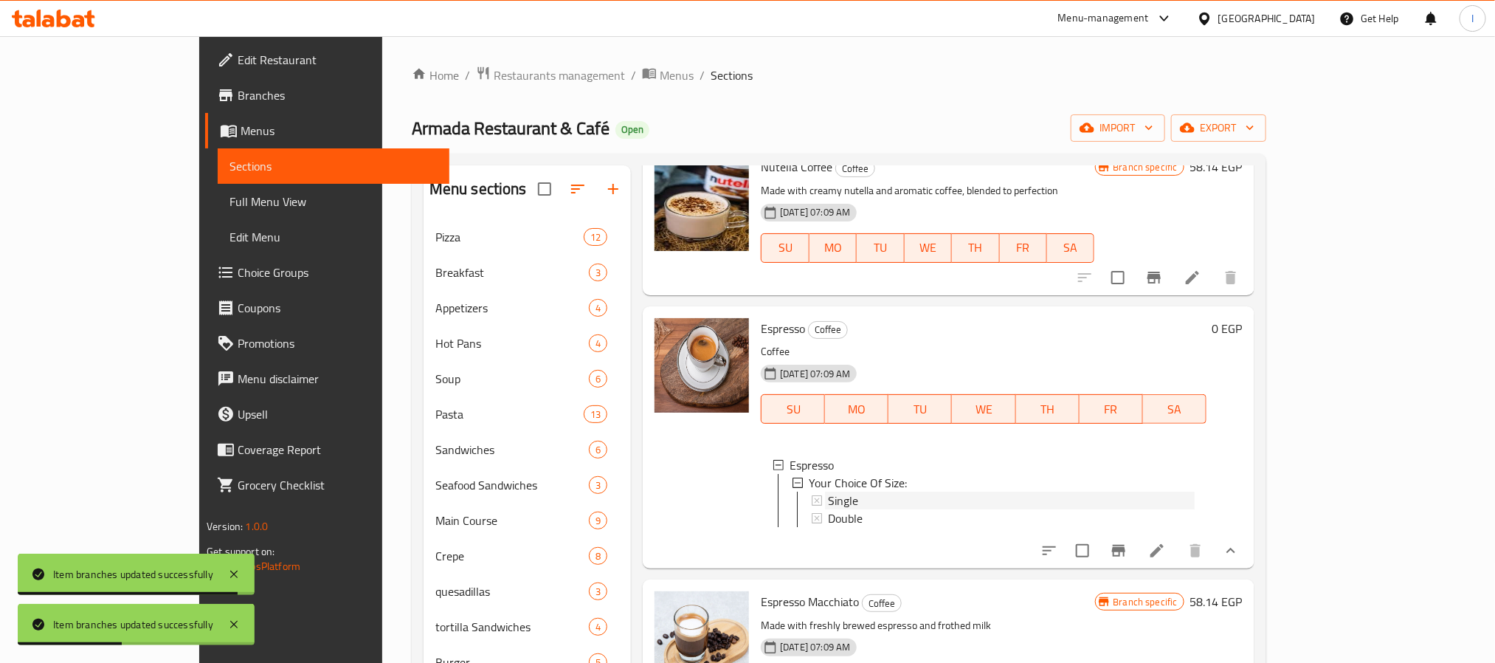
click at [828, 509] on div "Single" at bounding box center [1011, 500] width 366 height 18
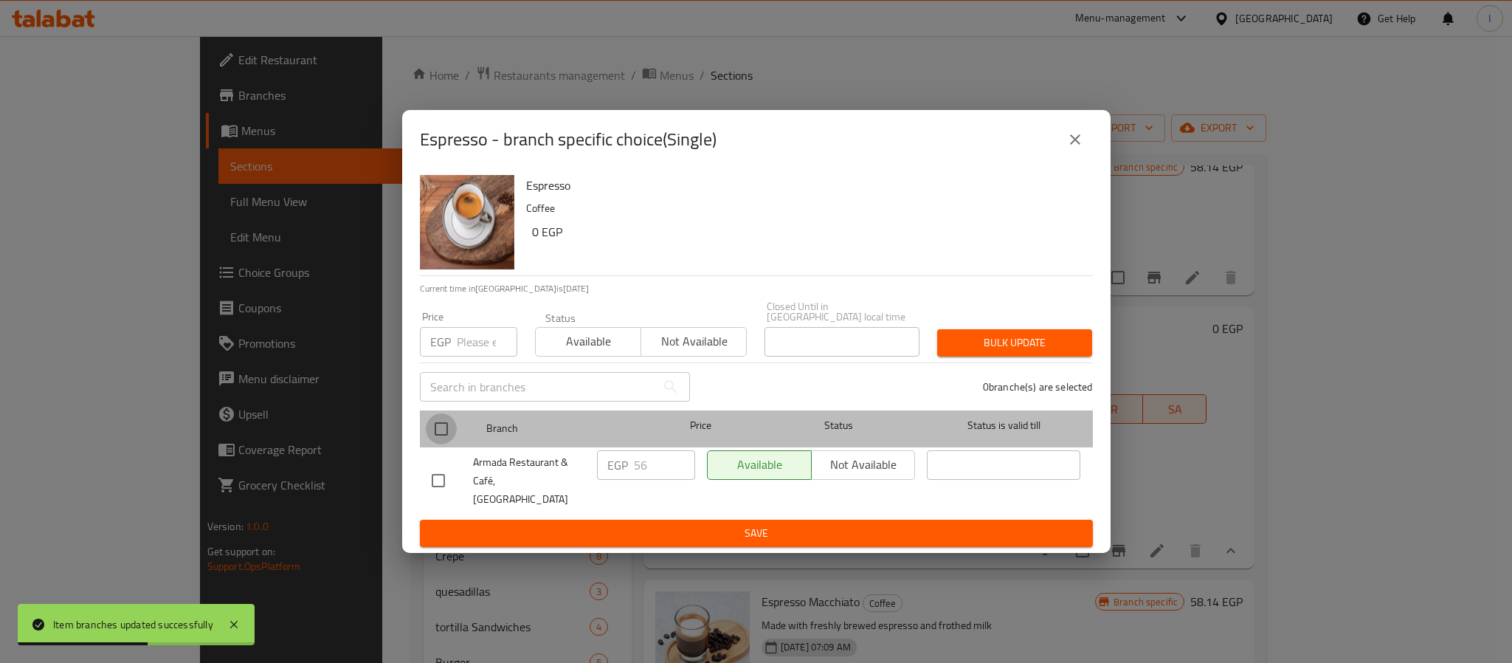
click at [435, 429] on input "checkbox" at bounding box center [441, 428] width 31 height 31
checkbox input "true"
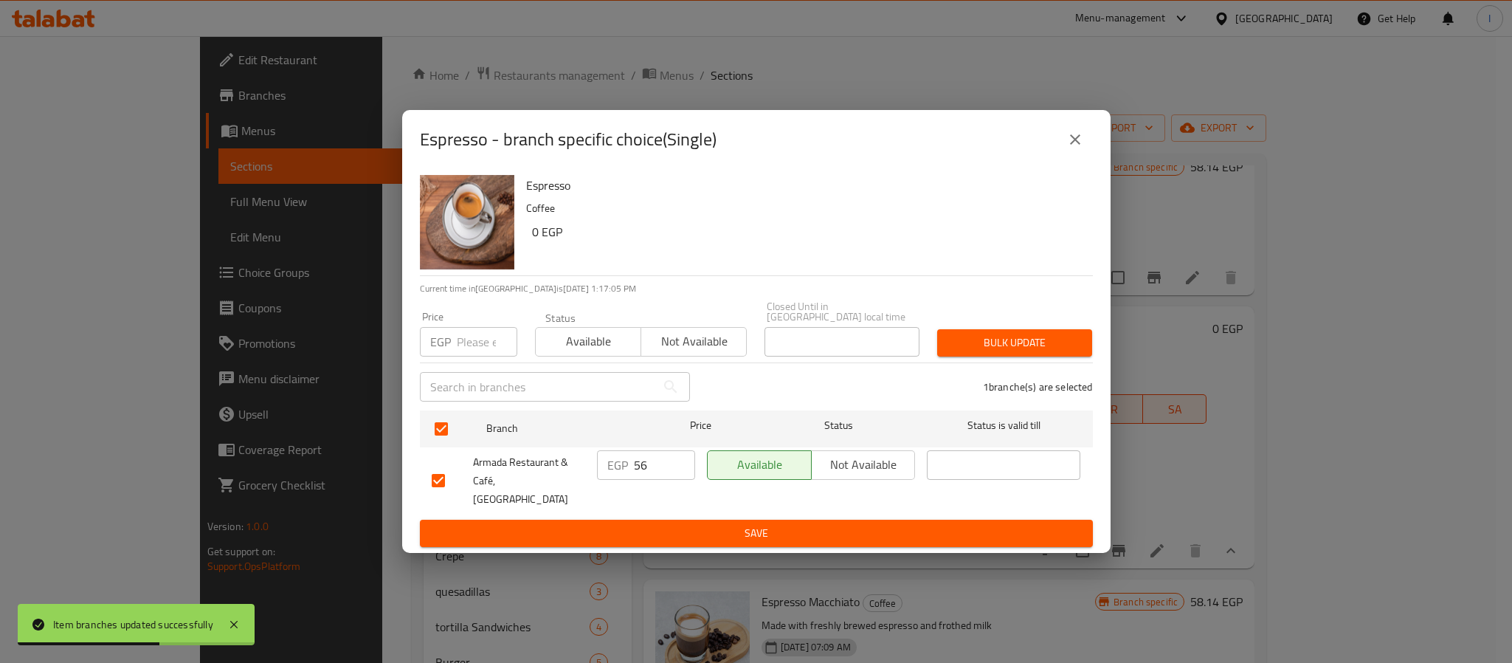
click at [653, 463] on input "56" at bounding box center [664, 465] width 61 height 30
type input "61"
click at [677, 524] on span "Save" at bounding box center [756, 533] width 649 height 18
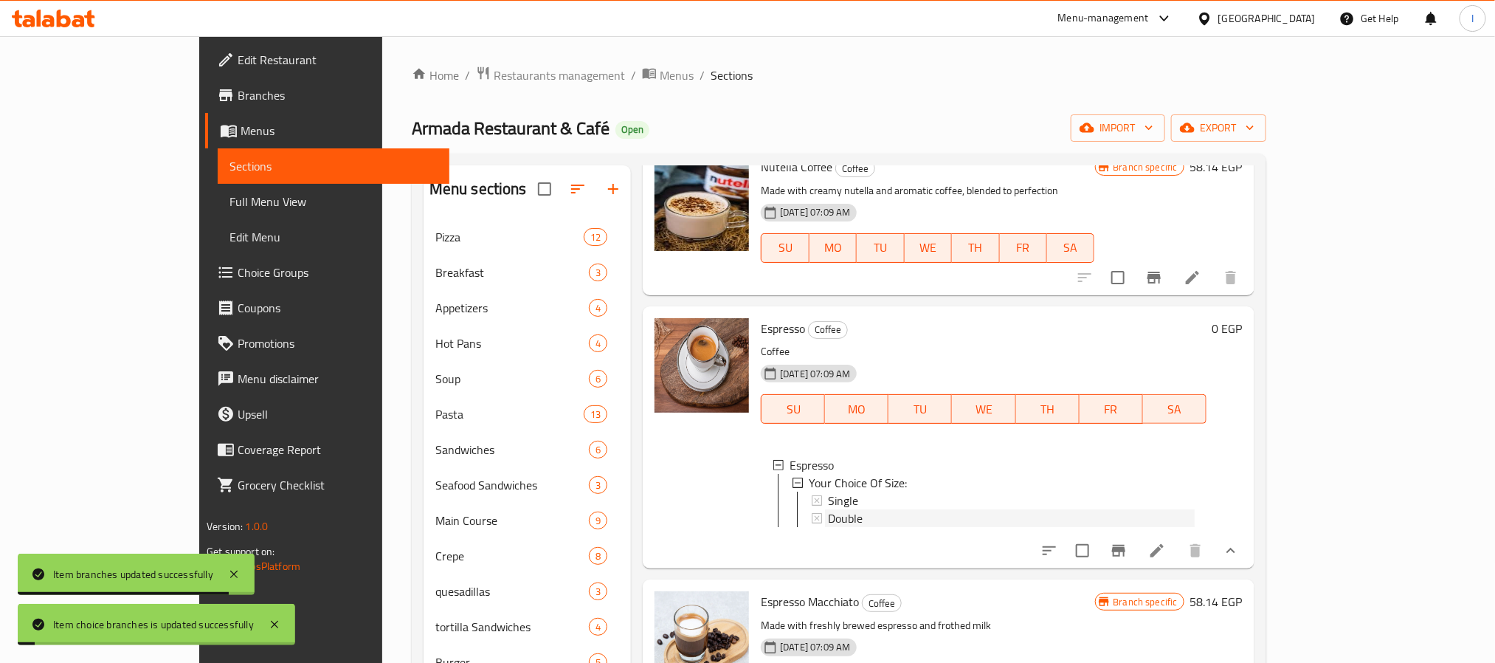
click at [828, 527] on span "Double" at bounding box center [845, 518] width 35 height 18
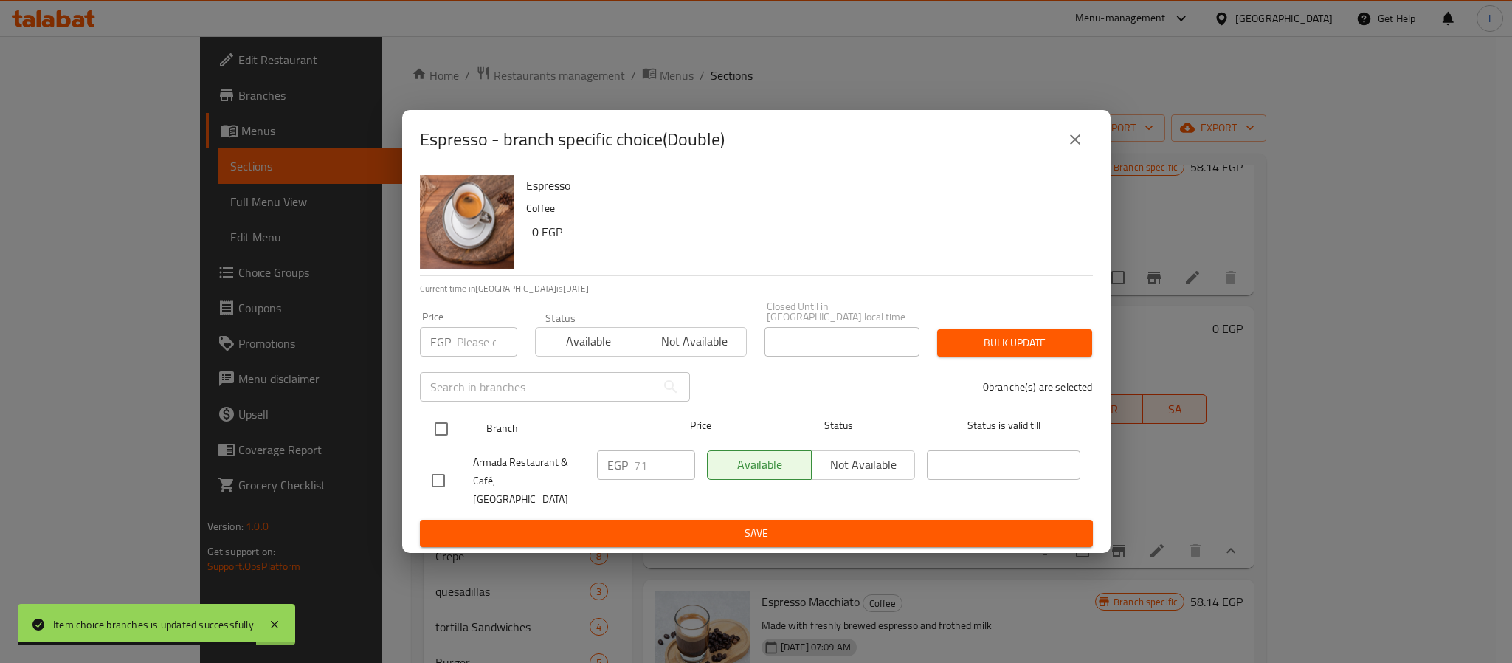
click at [449, 432] on input "checkbox" at bounding box center [441, 428] width 31 height 31
checkbox input "true"
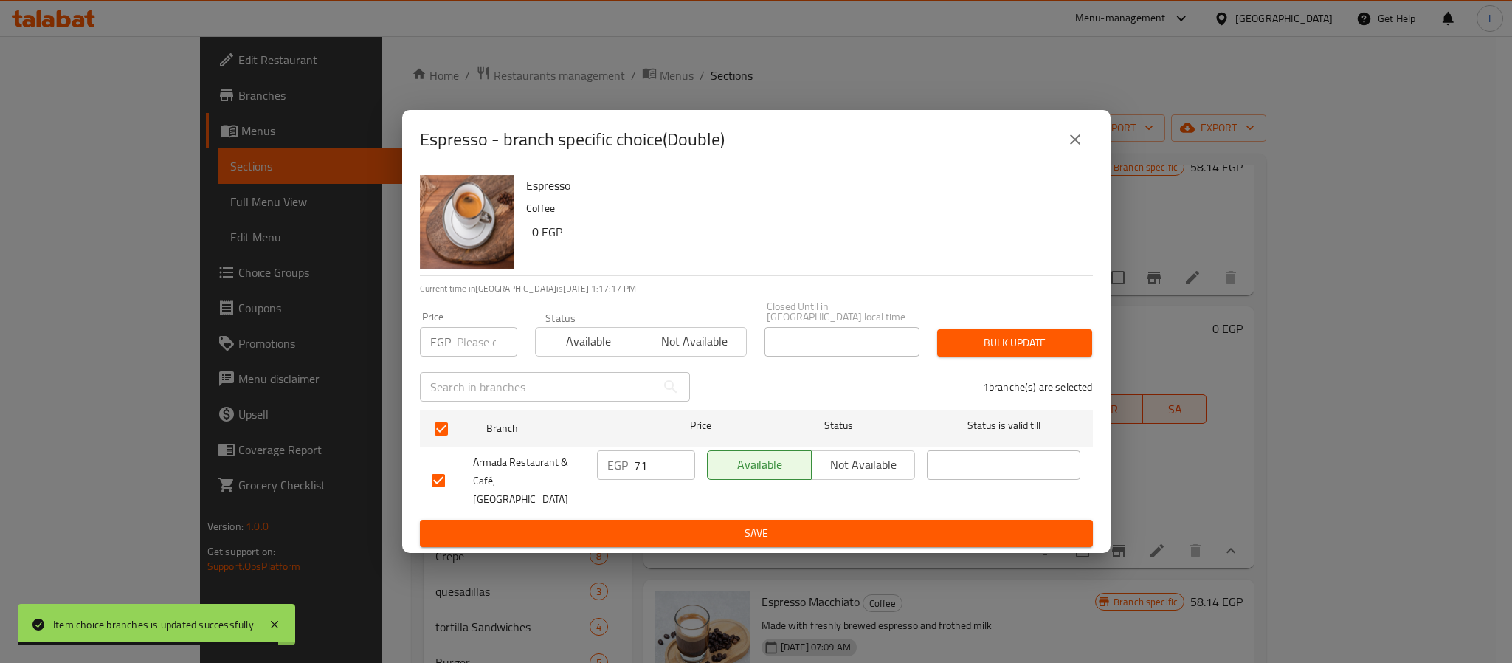
click at [652, 474] on input "71" at bounding box center [664, 465] width 61 height 30
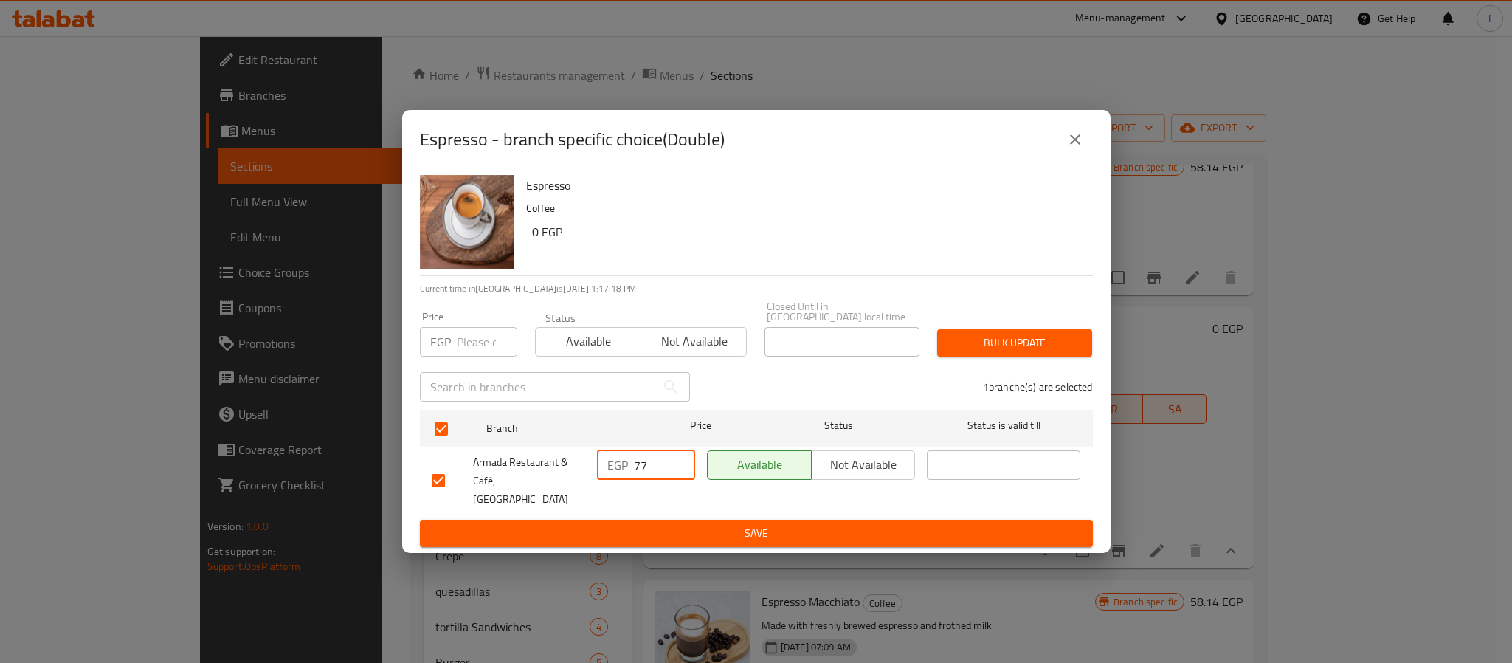
type input "77"
click at [691, 524] on span "Save" at bounding box center [756, 533] width 649 height 18
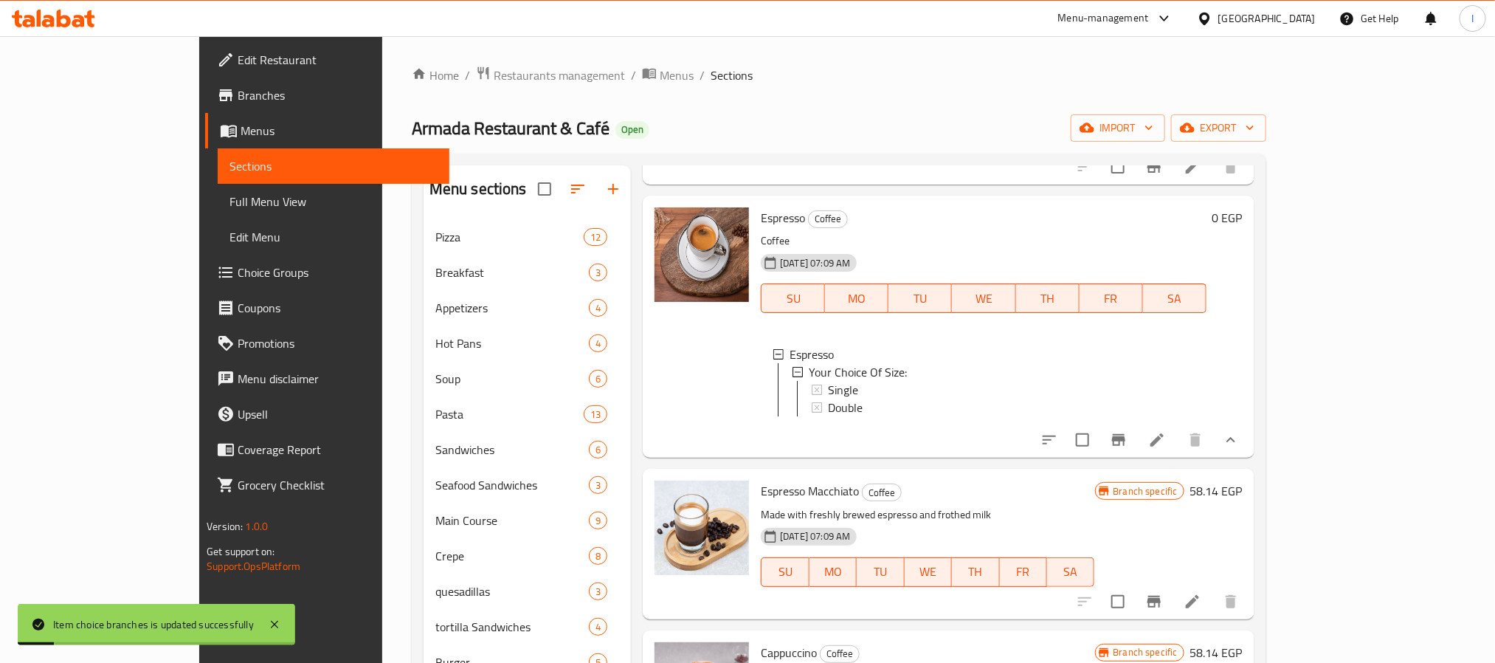
scroll to position [2, 0]
click at [1161, 607] on icon "Branch-specific-item" at bounding box center [1153, 602] width 13 height 12
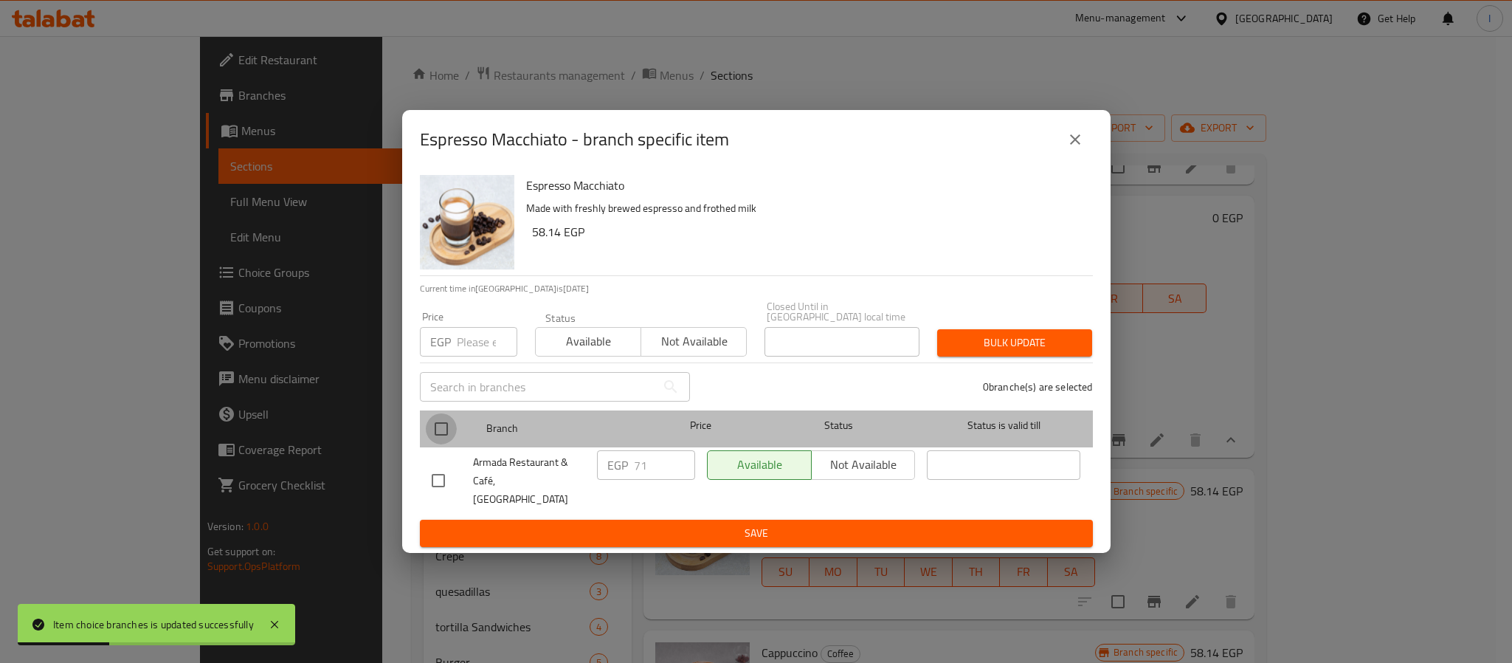
click at [443, 430] on input "checkbox" at bounding box center [441, 428] width 31 height 31
checkbox input "true"
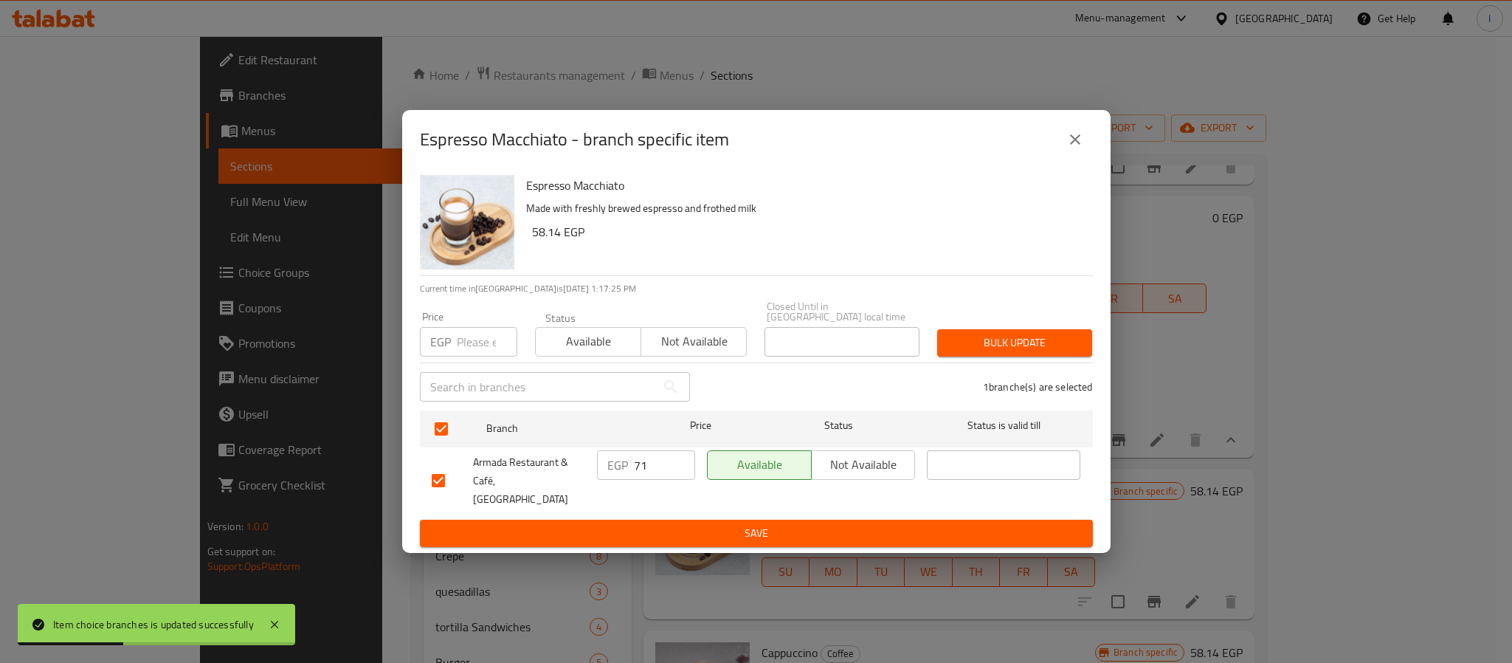
click at [649, 467] on input "71" at bounding box center [664, 465] width 61 height 30
type input "77"
click at [666, 520] on button "Save" at bounding box center [756, 533] width 673 height 27
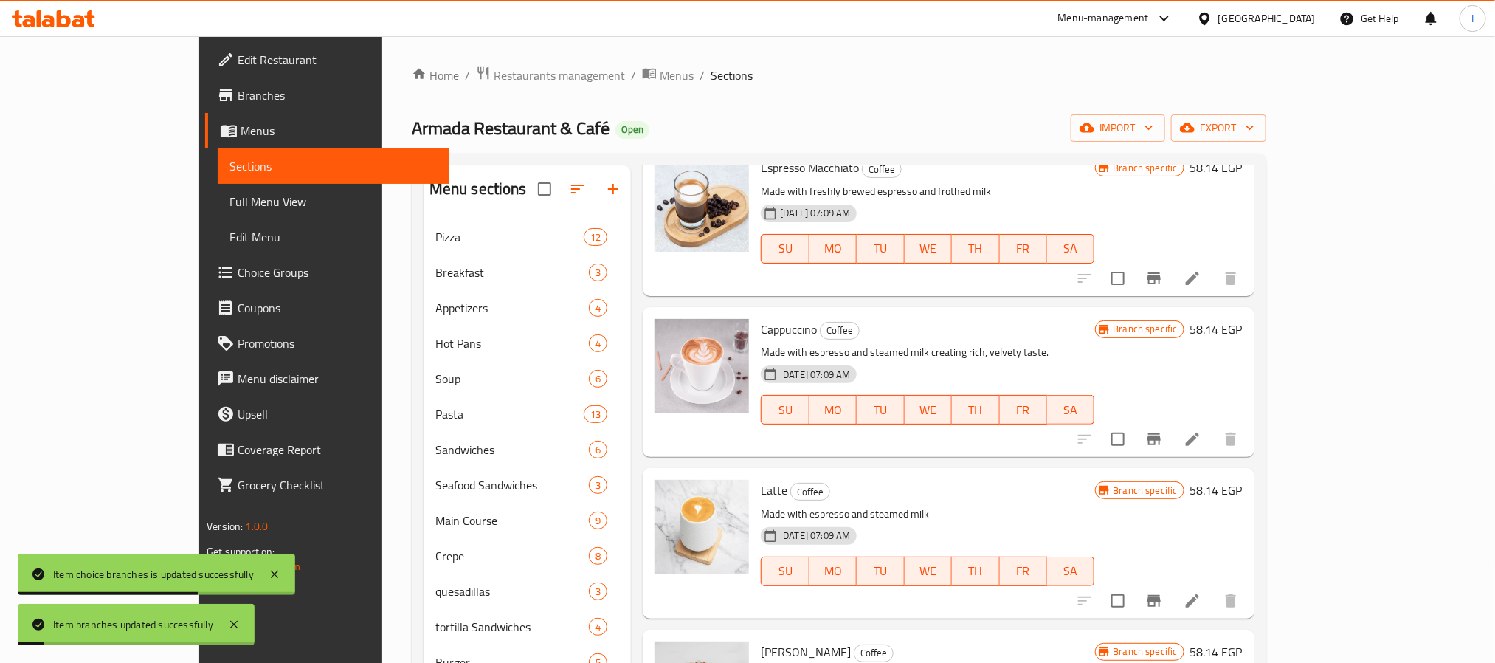
scroll to position [1107, 0]
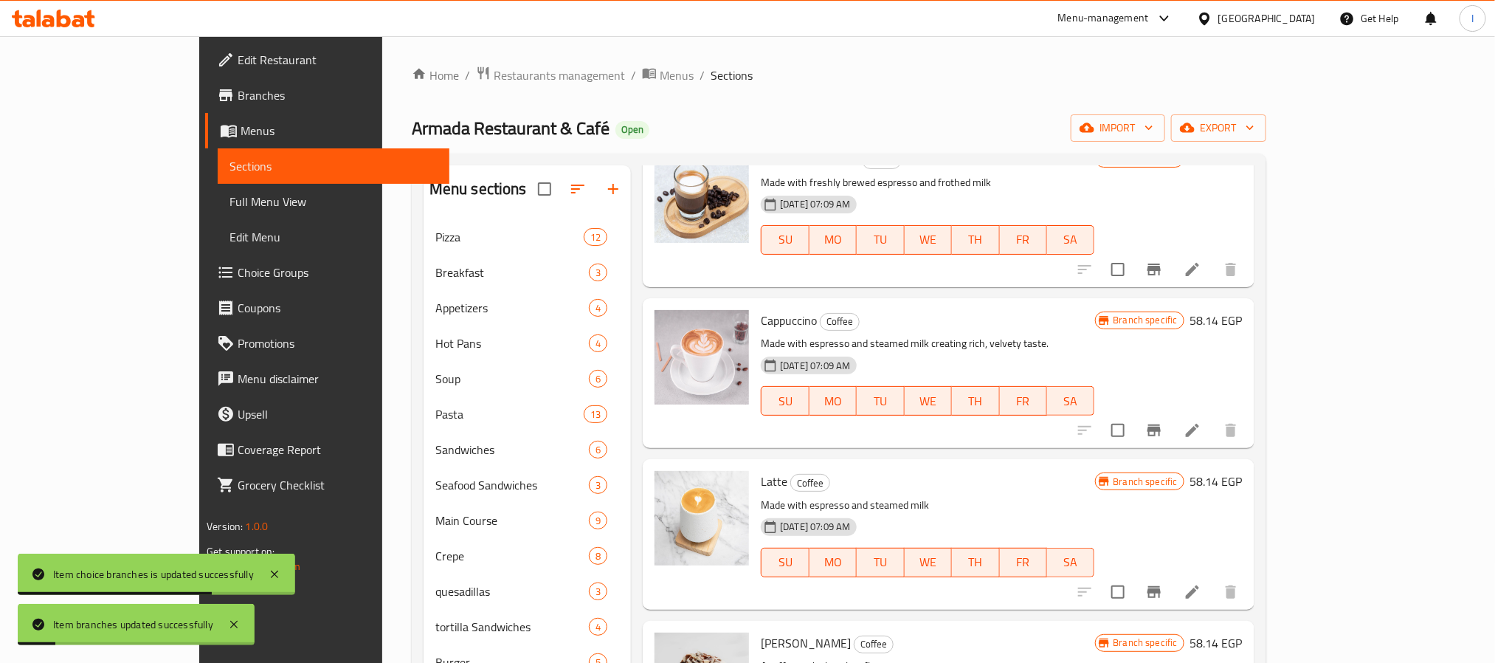
click at [1172, 448] on button "Branch-specific-item" at bounding box center [1153, 430] width 35 height 35
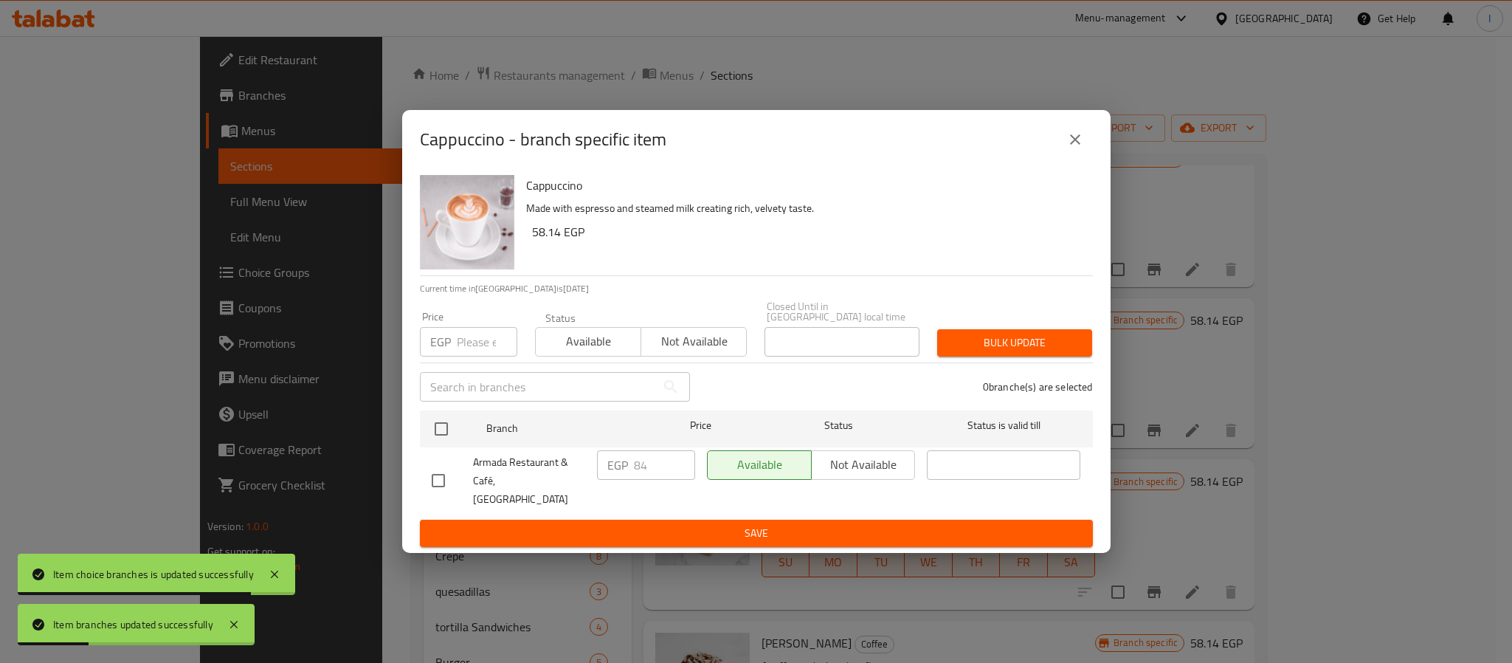
click at [443, 432] on input "checkbox" at bounding box center [441, 428] width 31 height 31
checkbox input "true"
click at [653, 470] on input "84" at bounding box center [664, 465] width 61 height 30
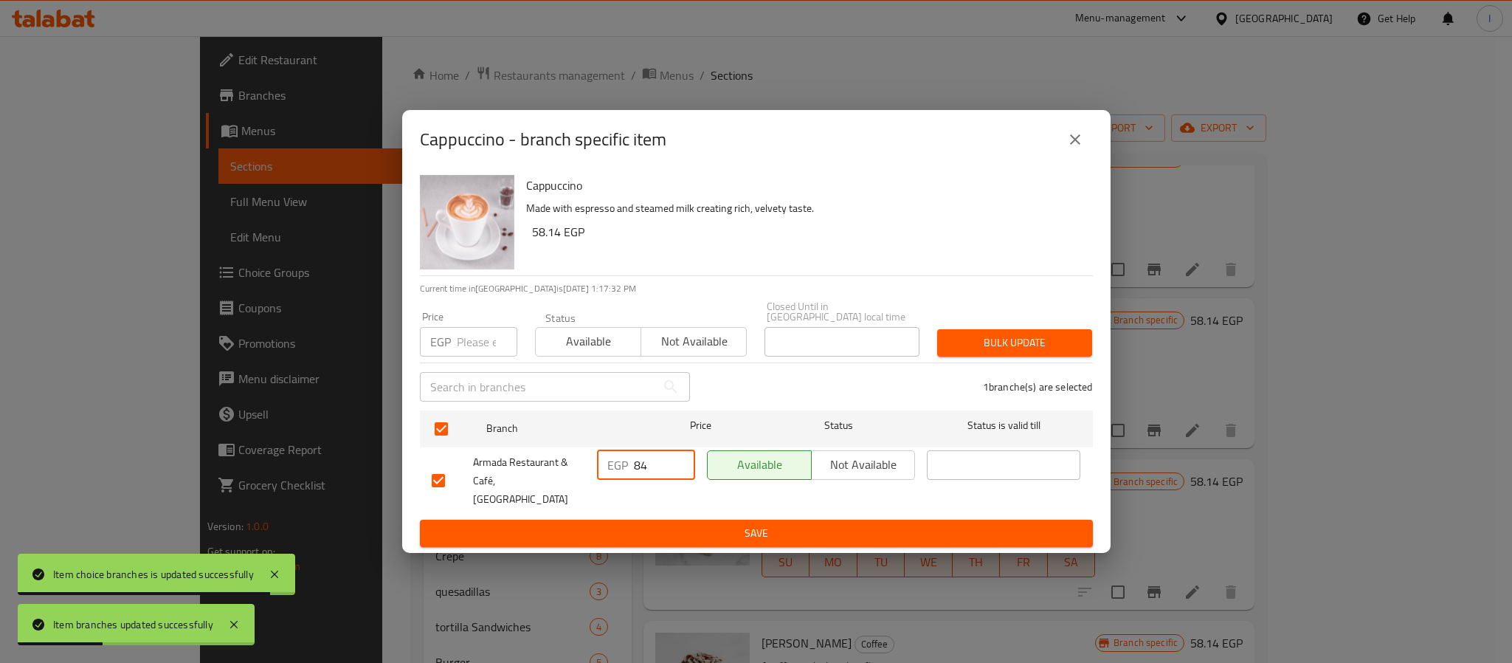
click at [660, 470] on input "84" at bounding box center [664, 465] width 61 height 30
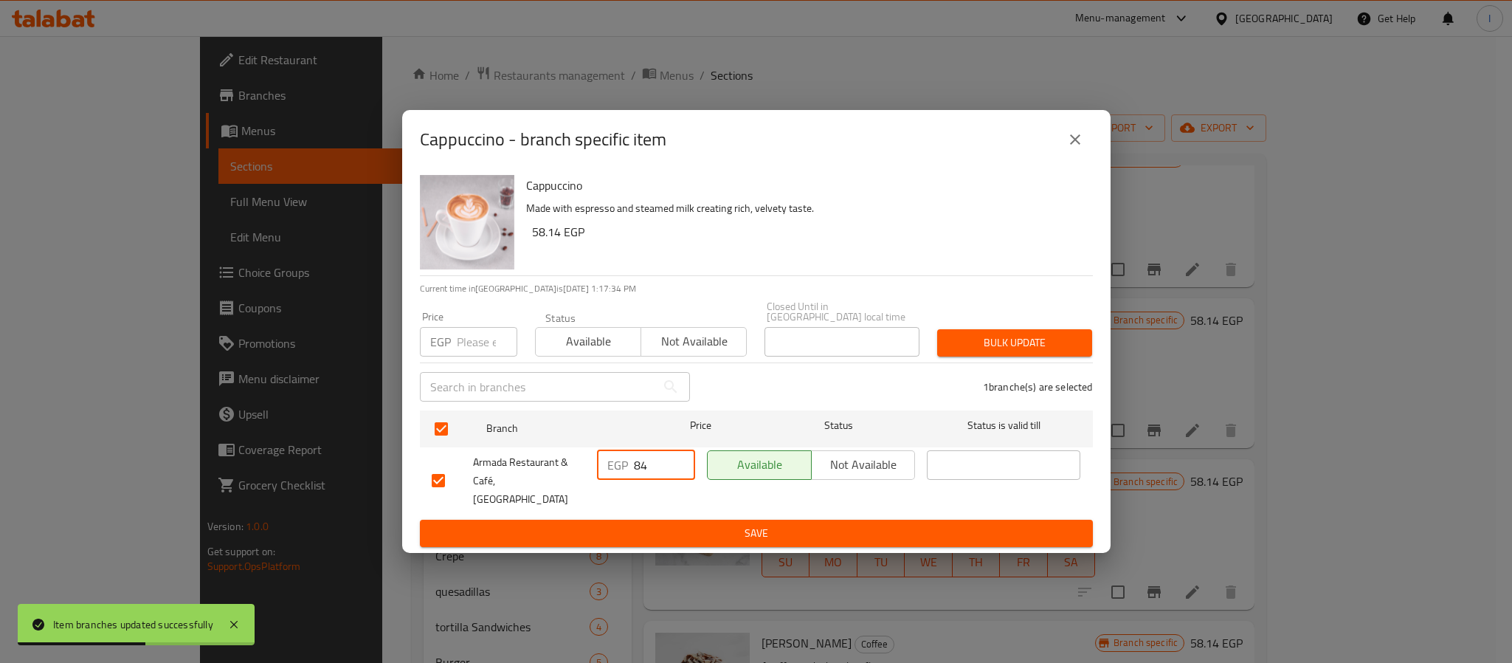
type input "8"
type input "91"
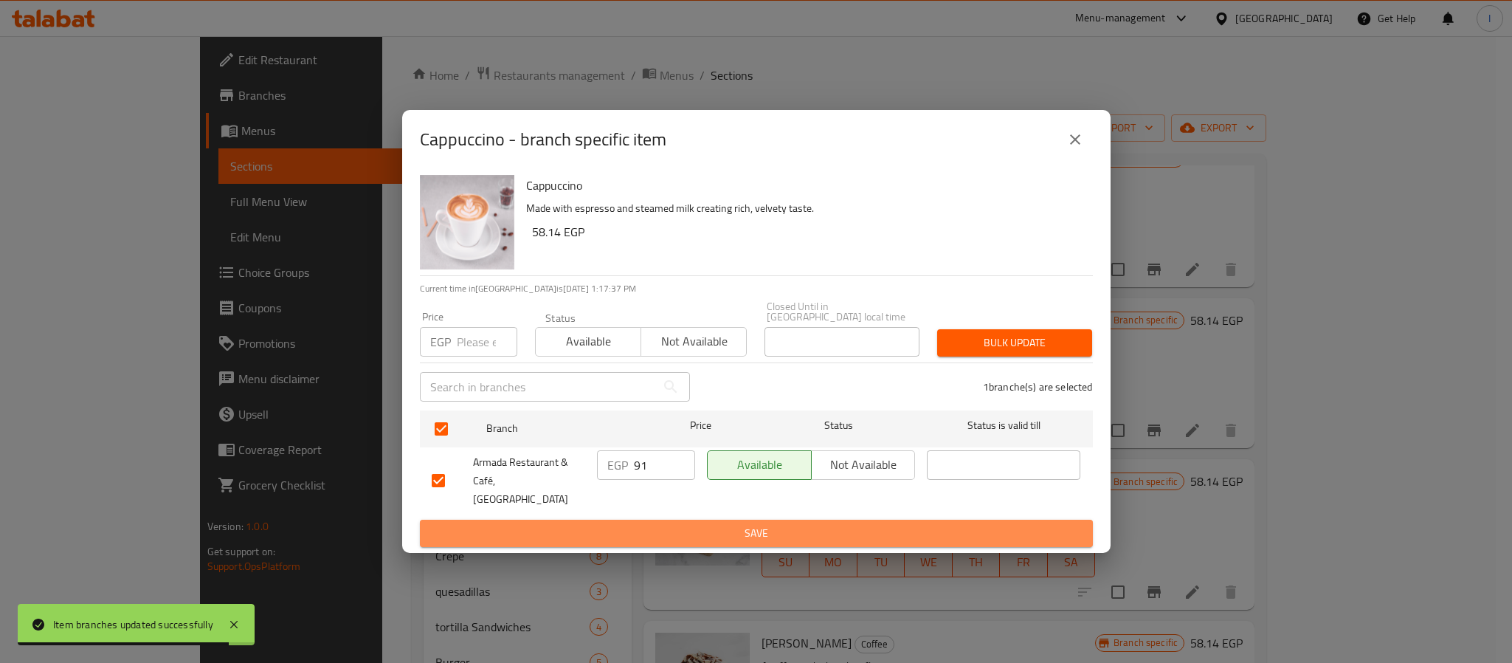
click at [669, 524] on span "Save" at bounding box center [756, 533] width 649 height 18
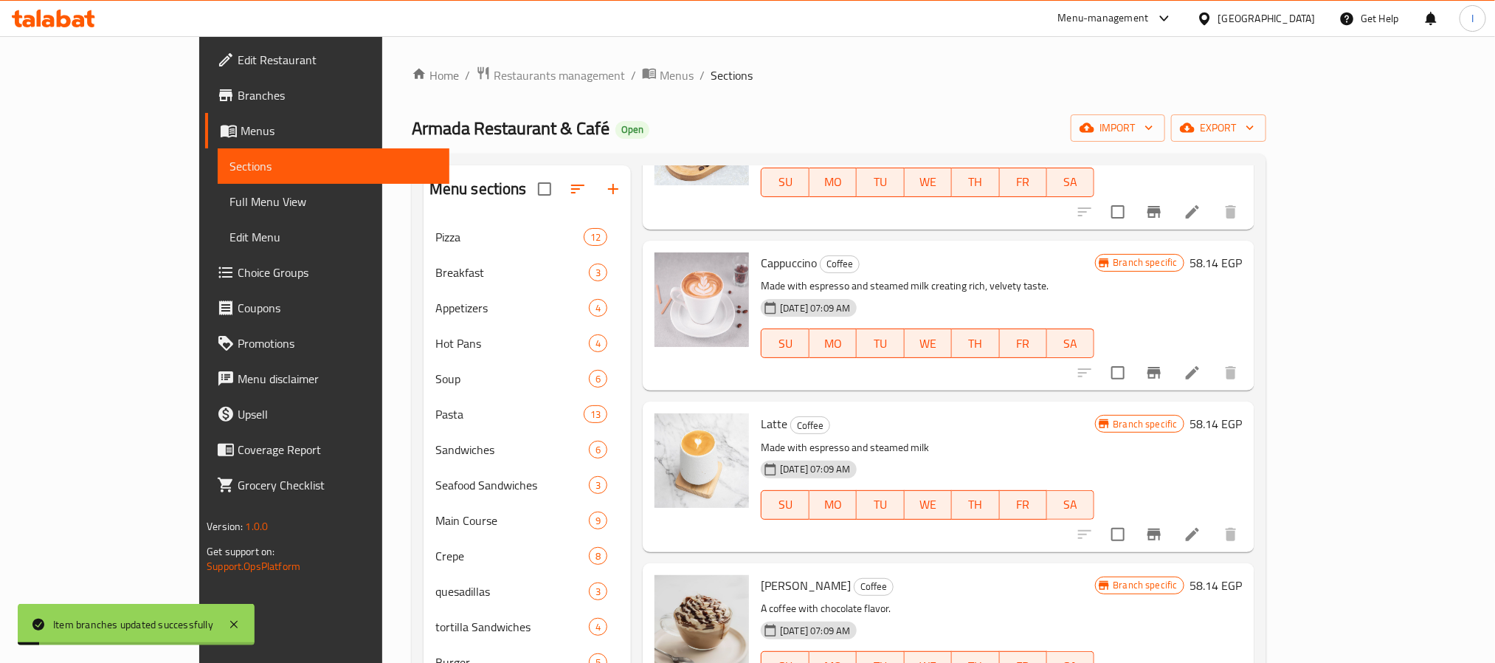
scroll to position [1218, 0]
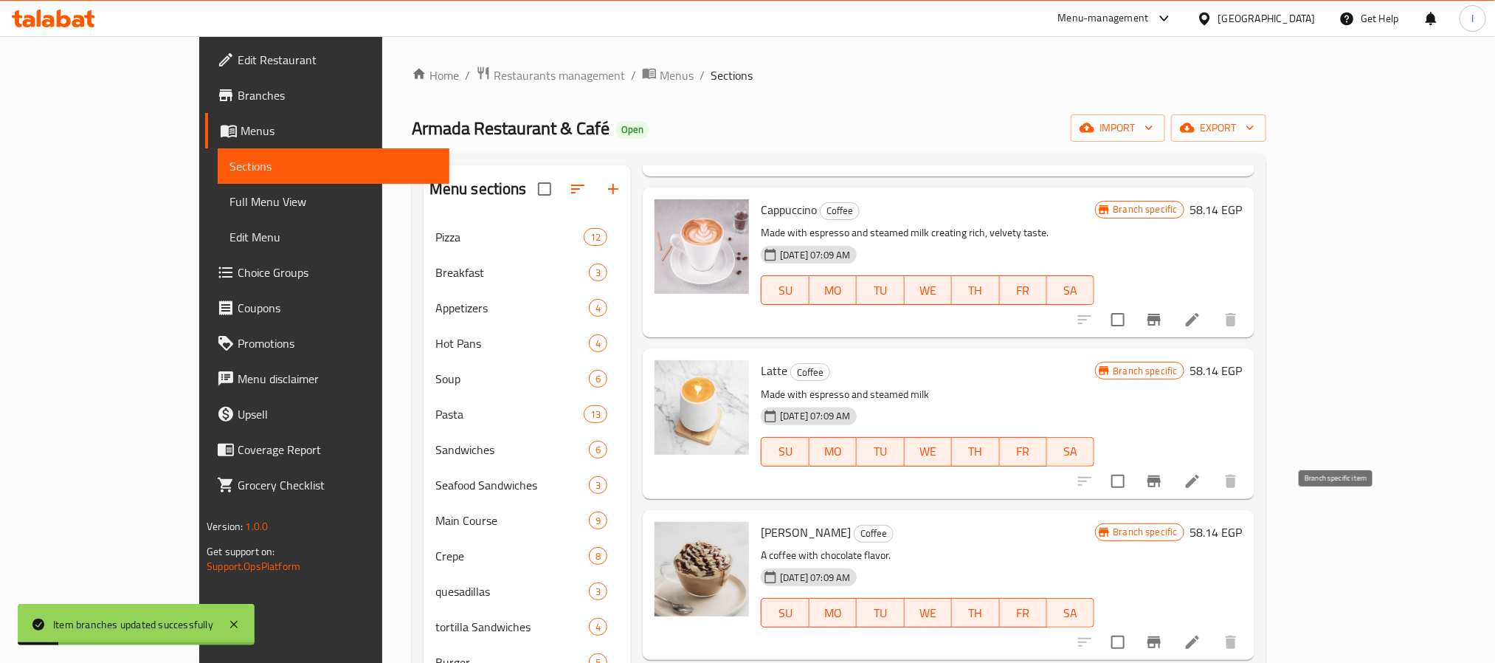
click at [1163, 490] on icon "Branch-specific-item" at bounding box center [1154, 481] width 18 height 18
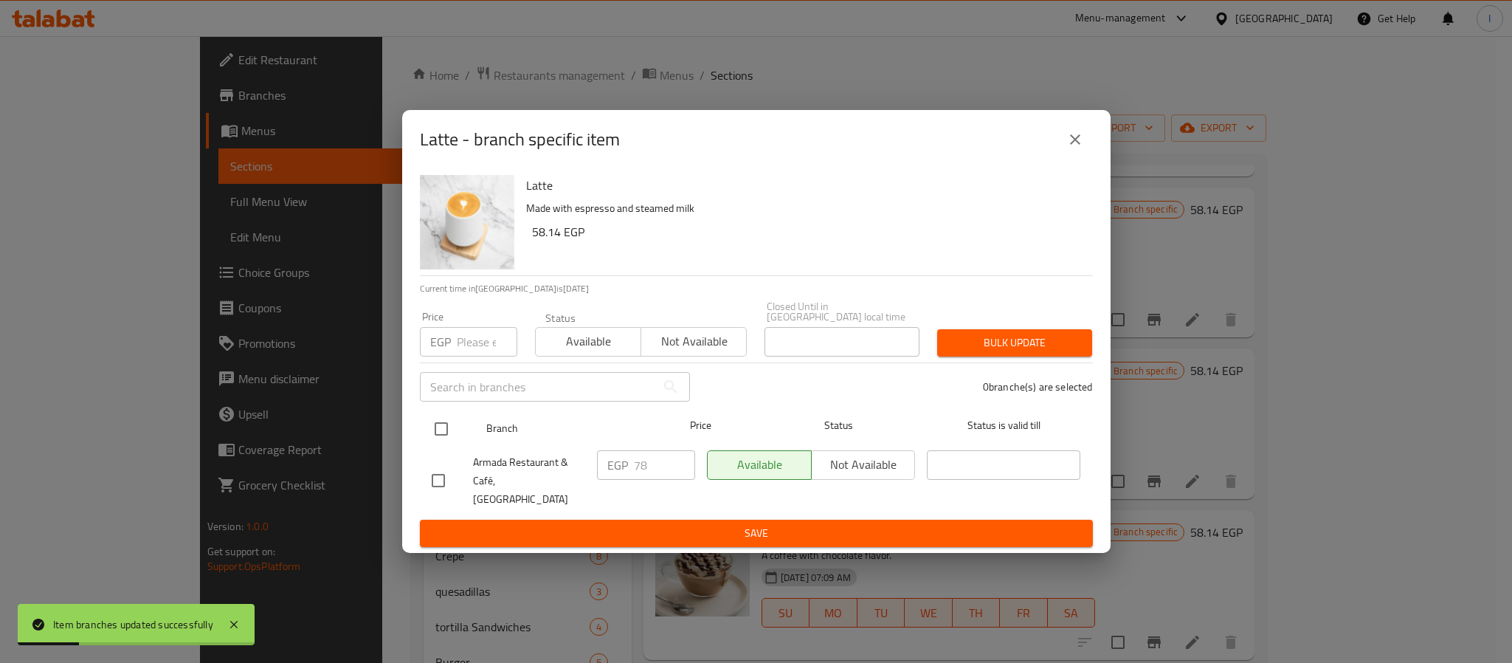
click at [436, 426] on input "checkbox" at bounding box center [441, 428] width 31 height 31
checkbox input "true"
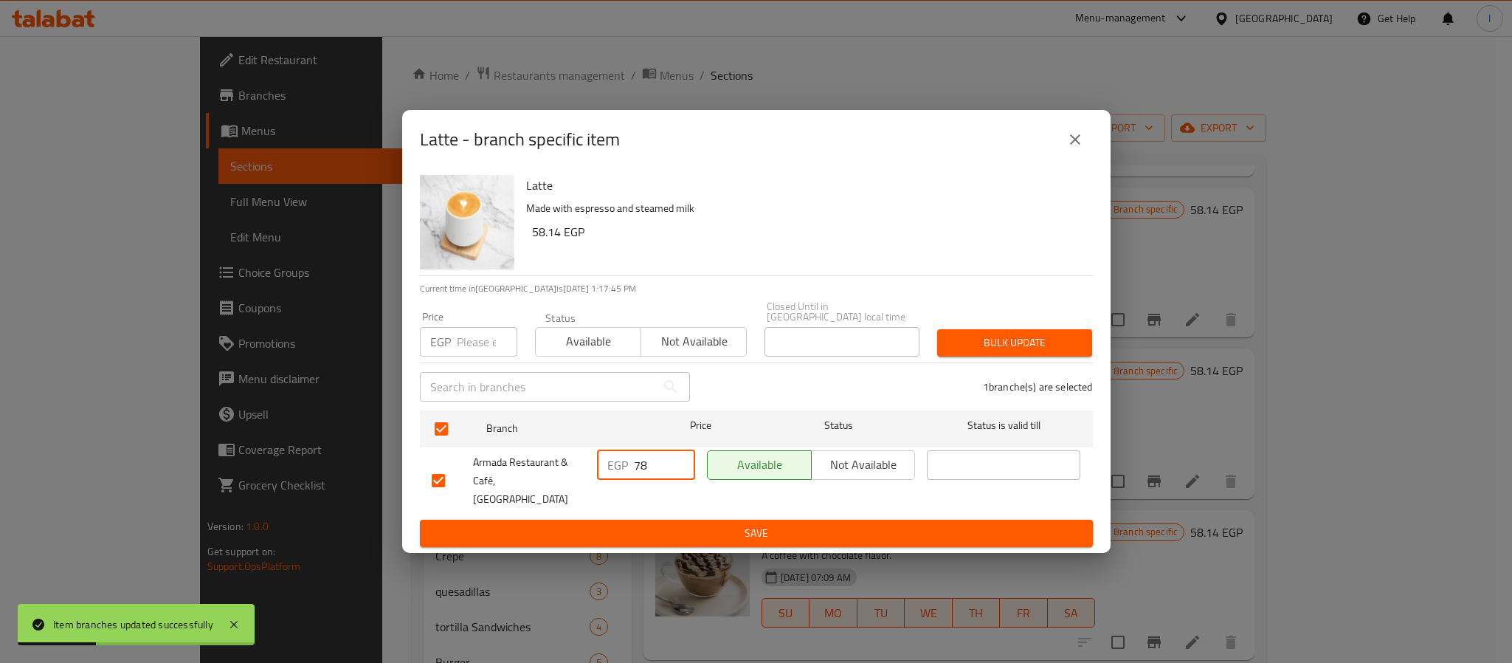
click at [646, 466] on input "78" at bounding box center [664, 465] width 61 height 30
type input "85"
click at [649, 524] on span "Save" at bounding box center [756, 533] width 649 height 18
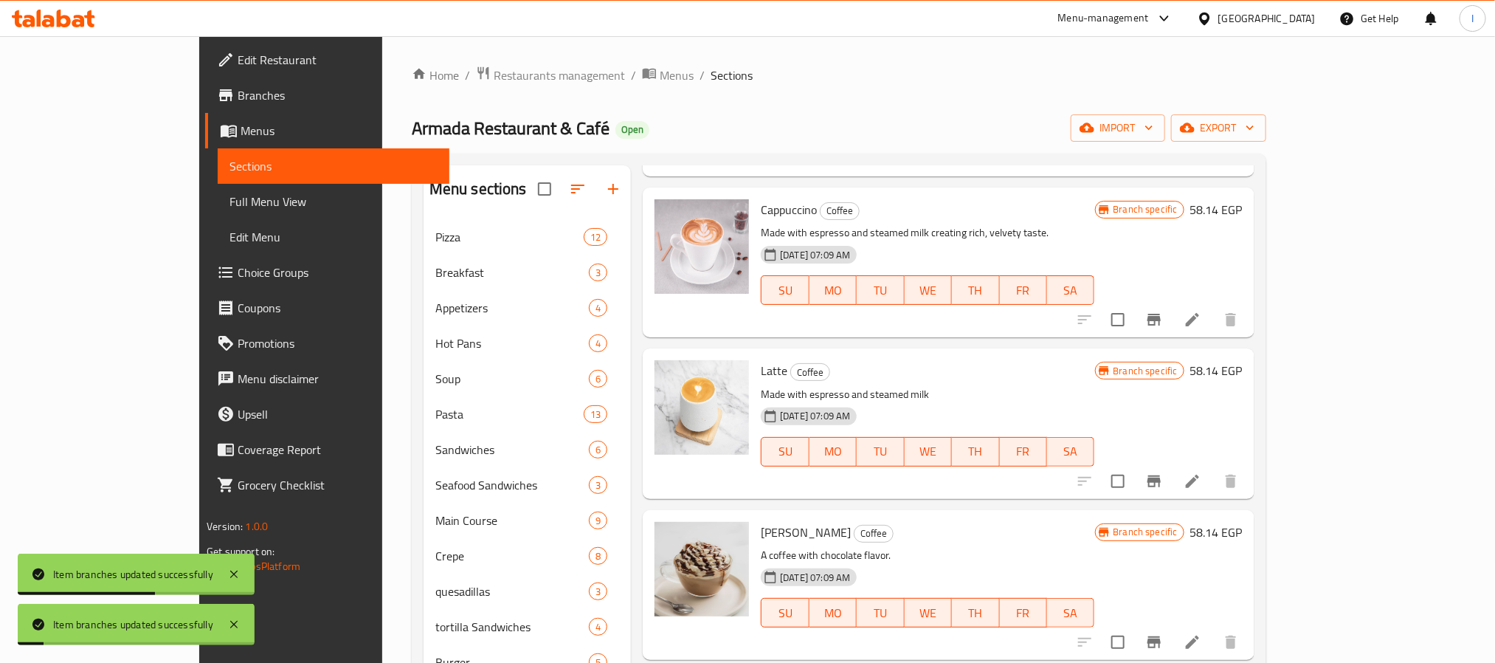
scroll to position [1439, 0]
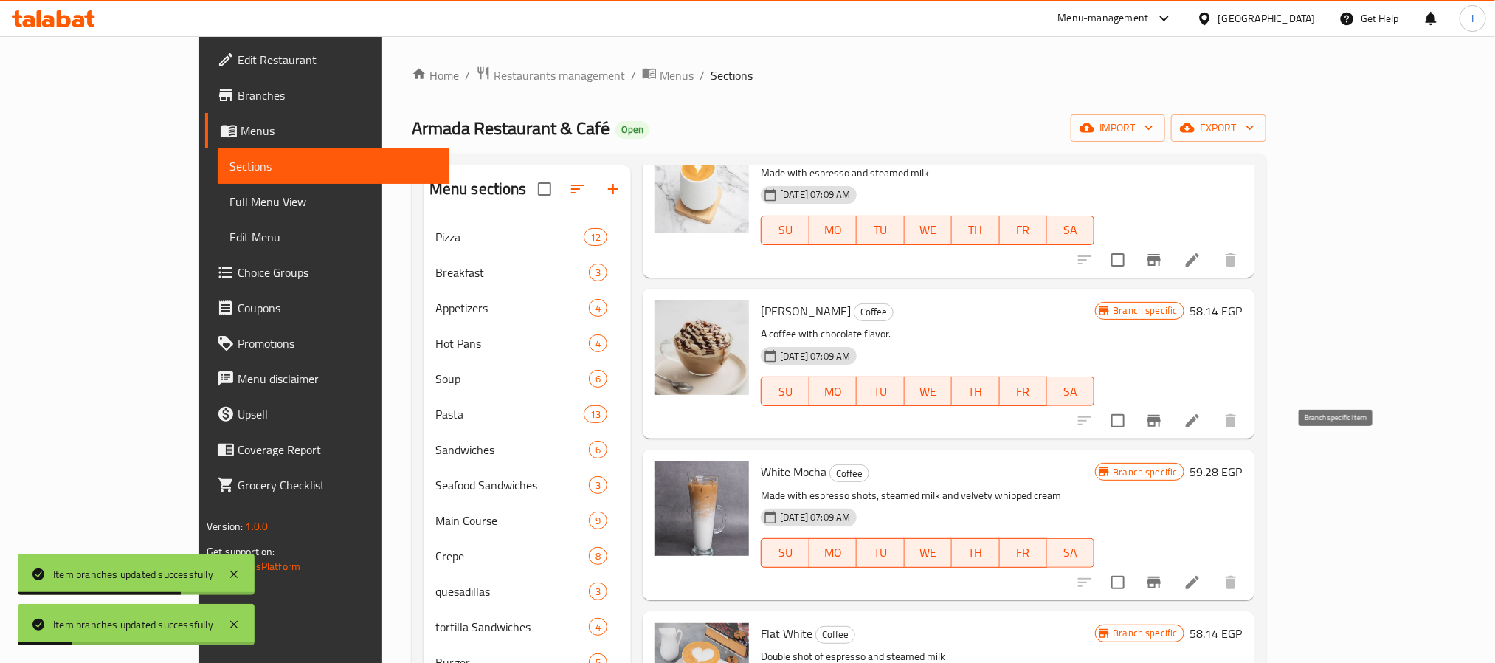
click at [1172, 438] on button "Branch-specific-item" at bounding box center [1153, 420] width 35 height 35
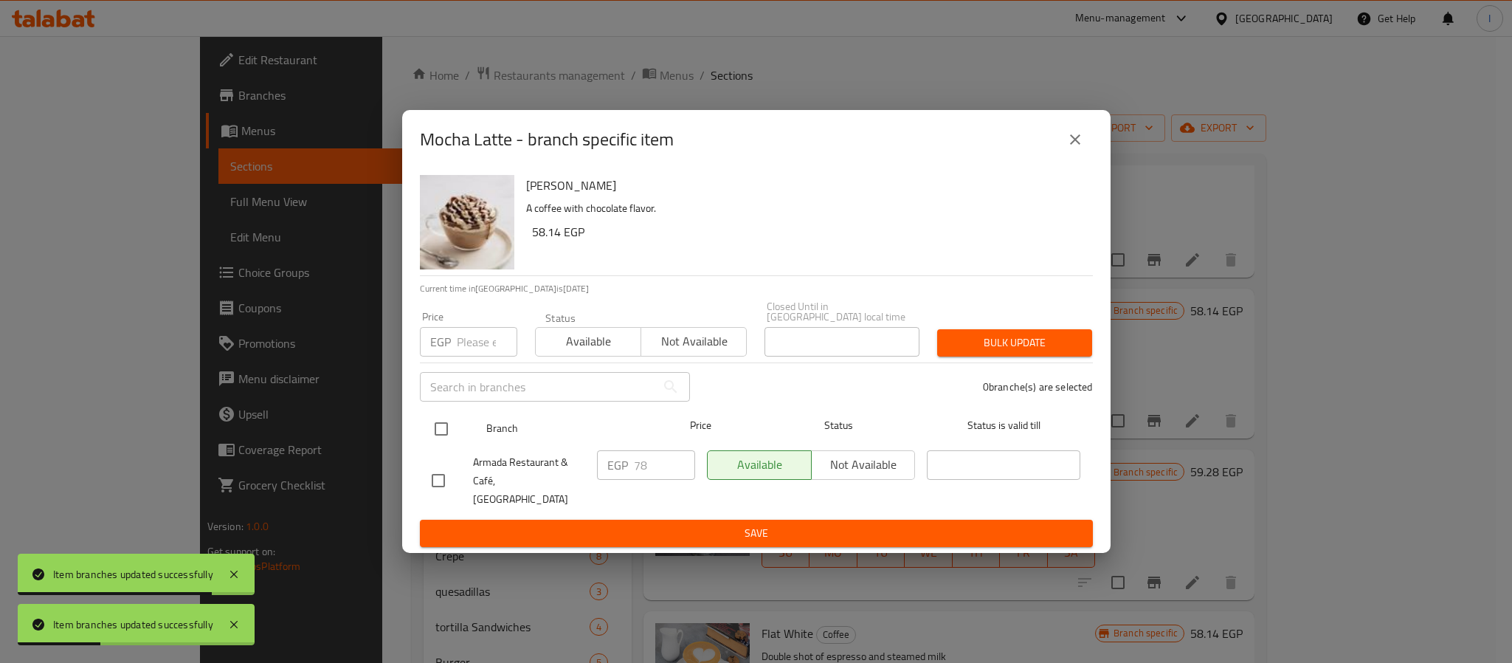
click at [443, 426] on input "checkbox" at bounding box center [441, 428] width 31 height 31
checkbox input "true"
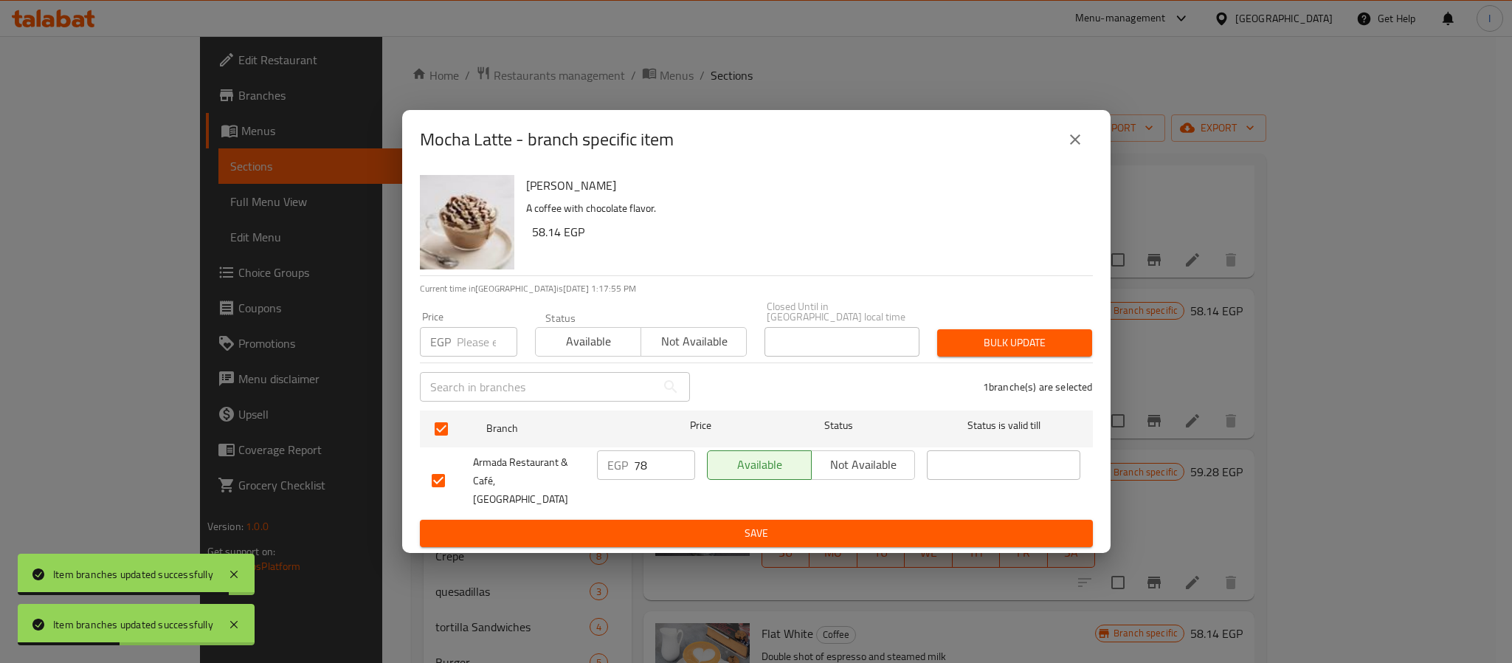
click at [652, 461] on input "78" at bounding box center [664, 465] width 61 height 30
type input "85"
click at [676, 520] on button "Save" at bounding box center [756, 533] width 673 height 27
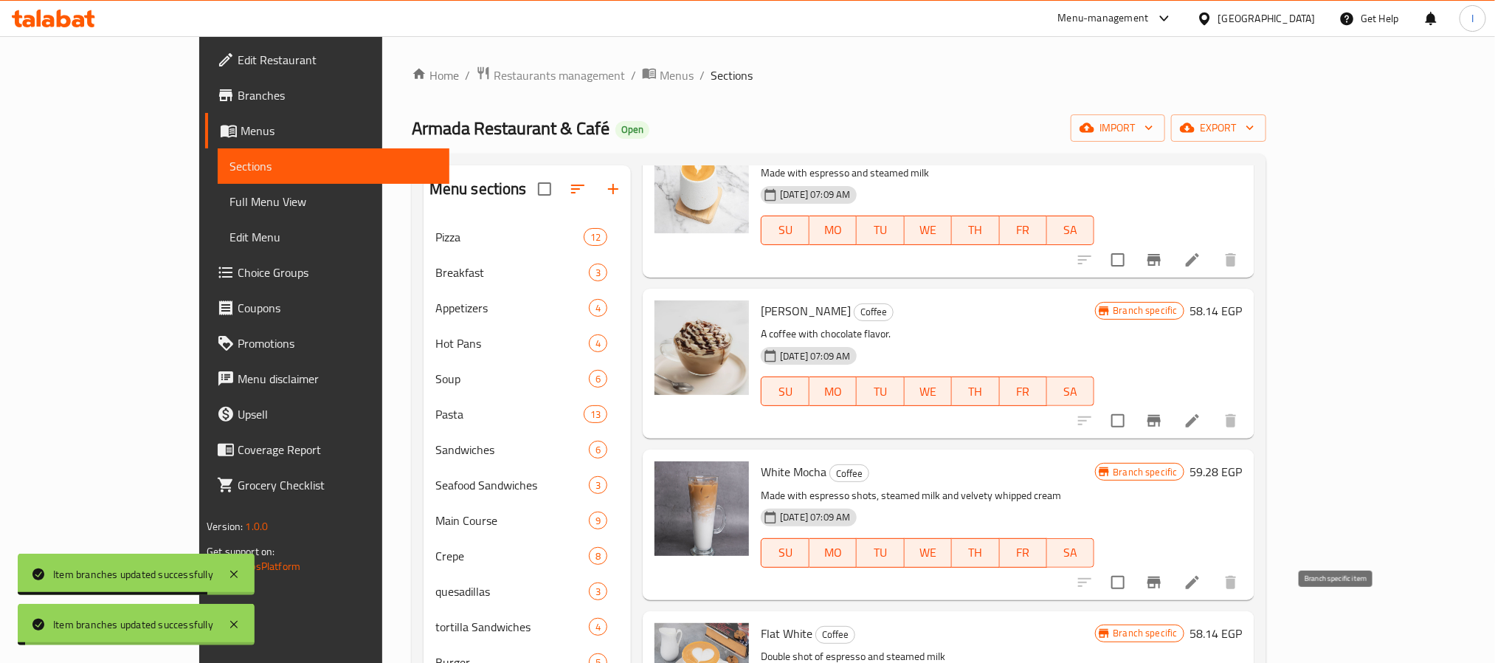
click at [1161, 588] on icon "Branch-specific-item" at bounding box center [1153, 582] width 13 height 12
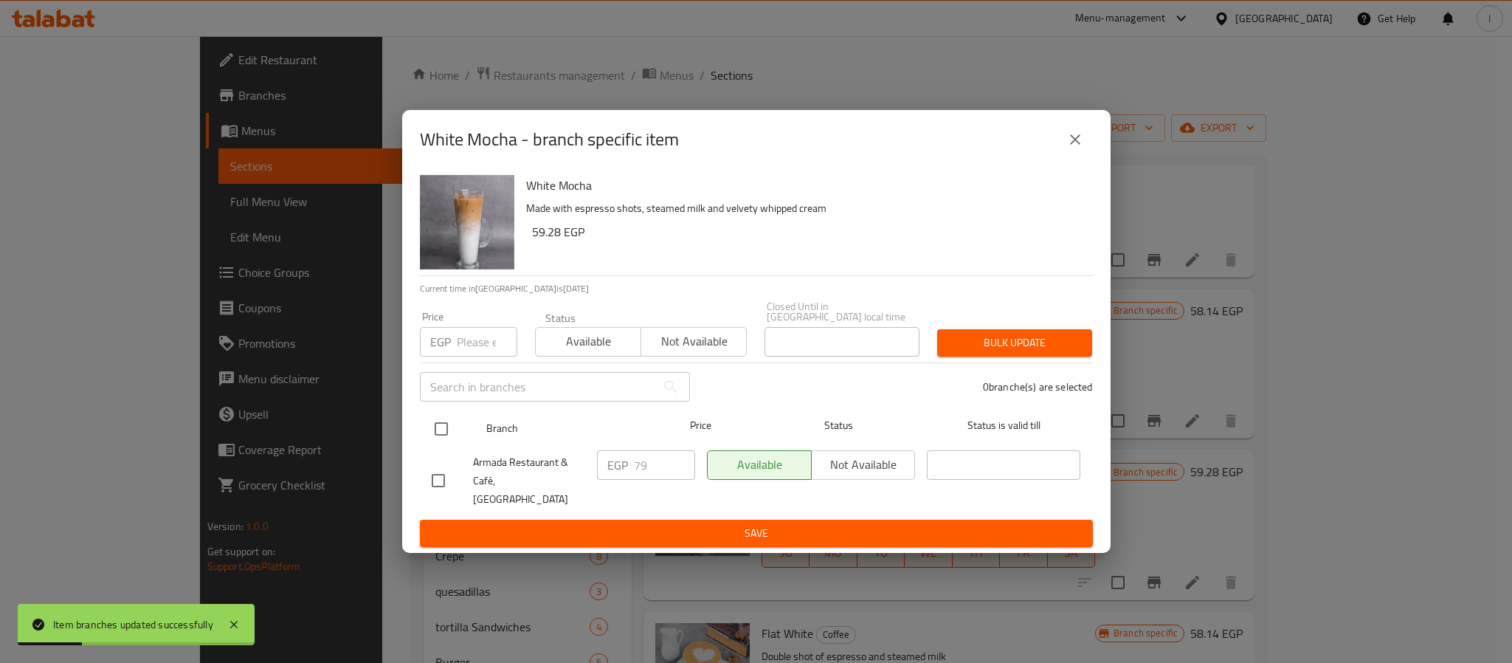
click at [441, 432] on input "checkbox" at bounding box center [441, 428] width 31 height 31
checkbox input "true"
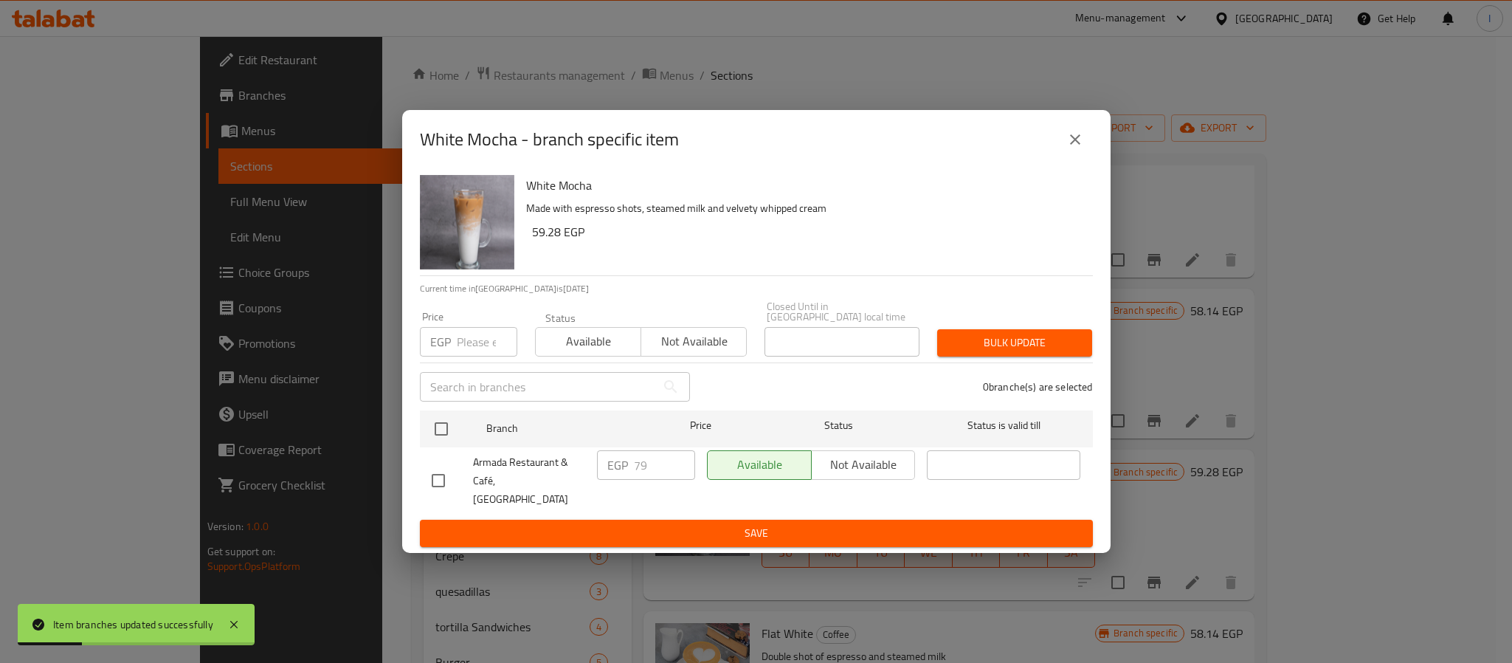
checkbox input "true"
click at [653, 467] on input "79" at bounding box center [664, 465] width 61 height 30
type input "86"
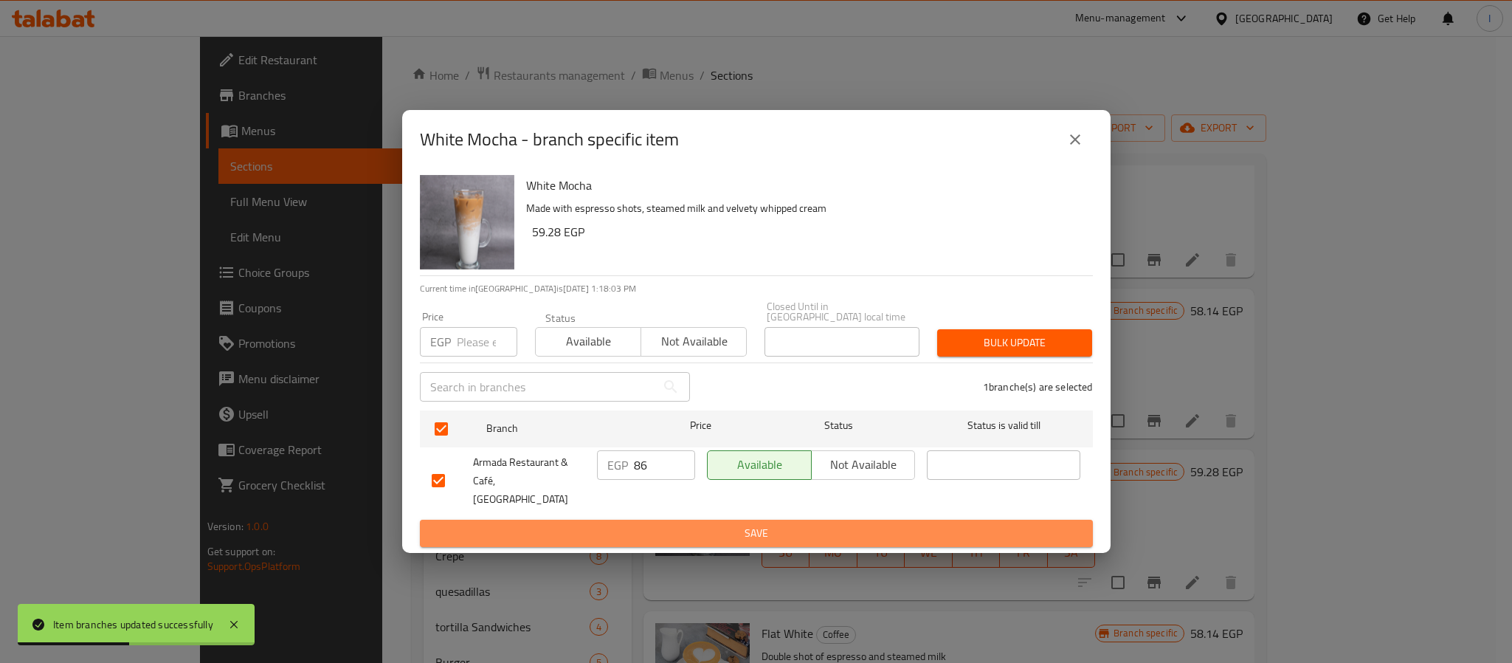
click at [695, 525] on span "Save" at bounding box center [756, 533] width 649 height 18
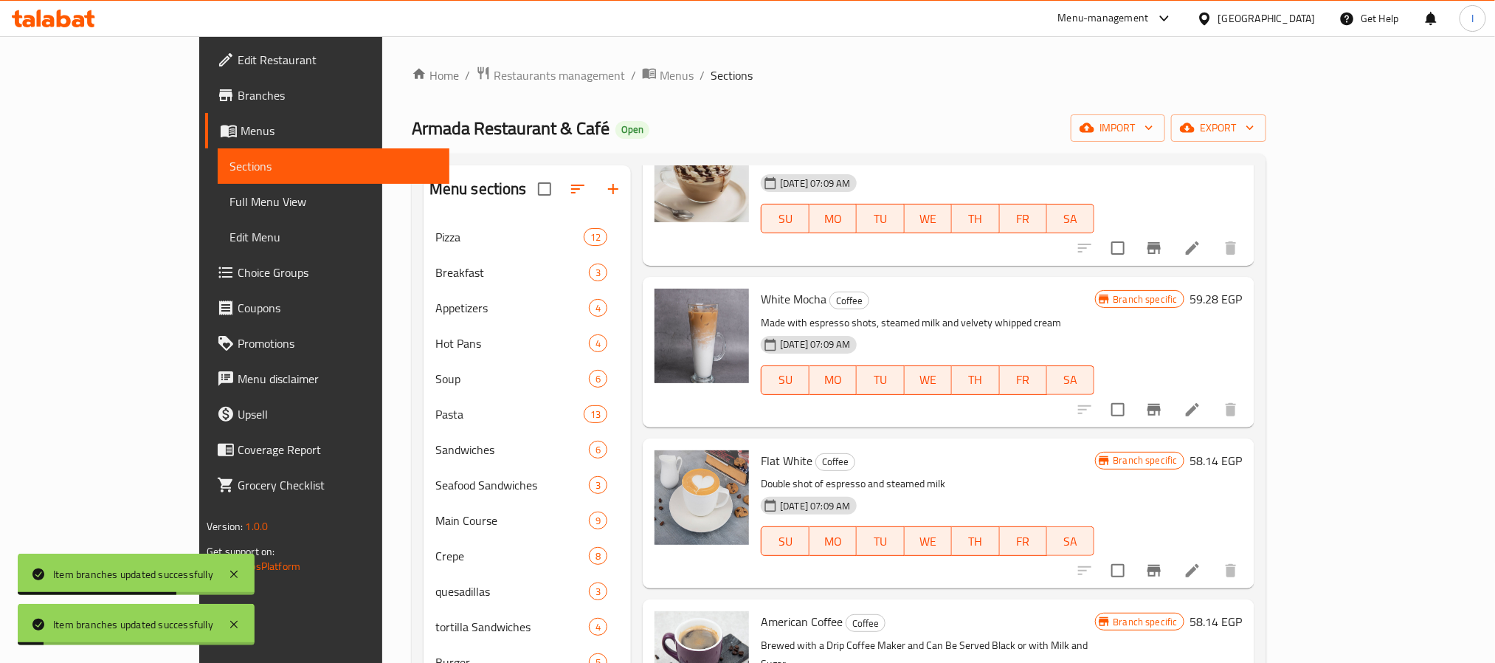
scroll to position [1660, 0]
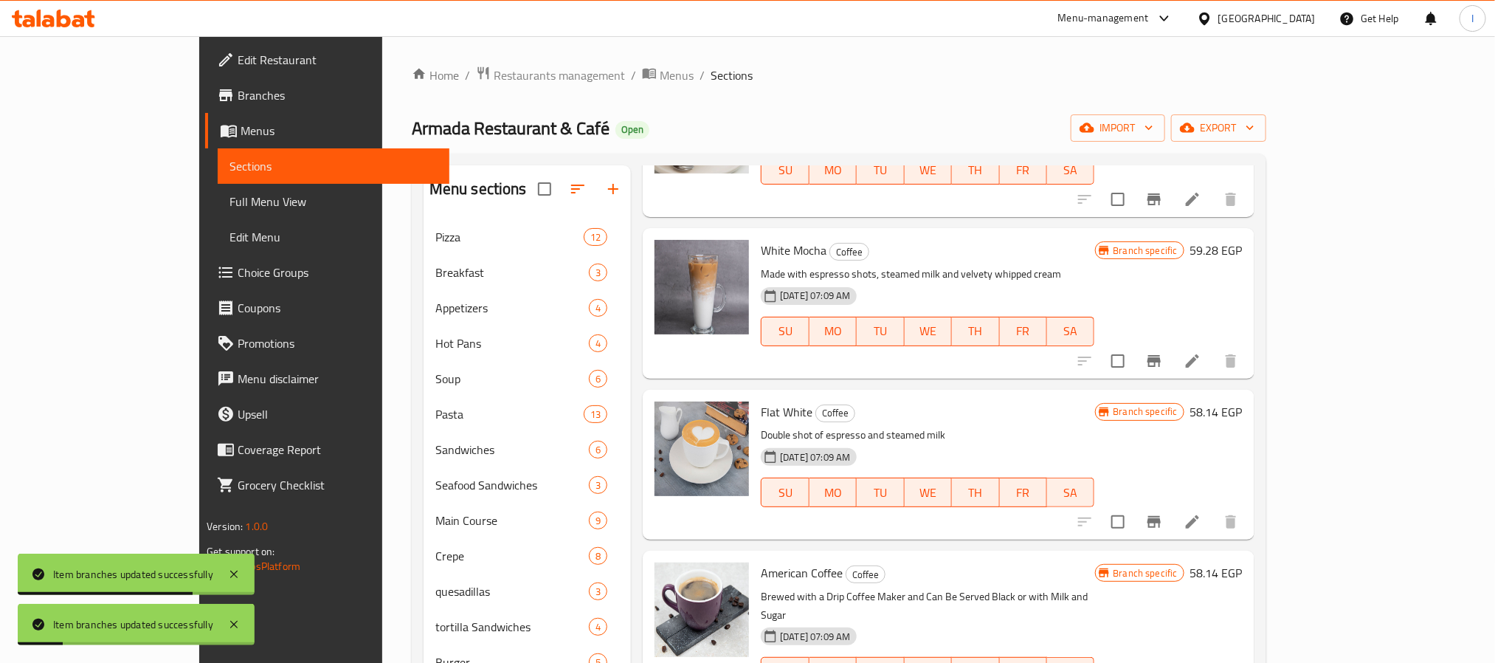
click at [1161, 528] on icon "Branch-specific-item" at bounding box center [1153, 522] width 13 height 12
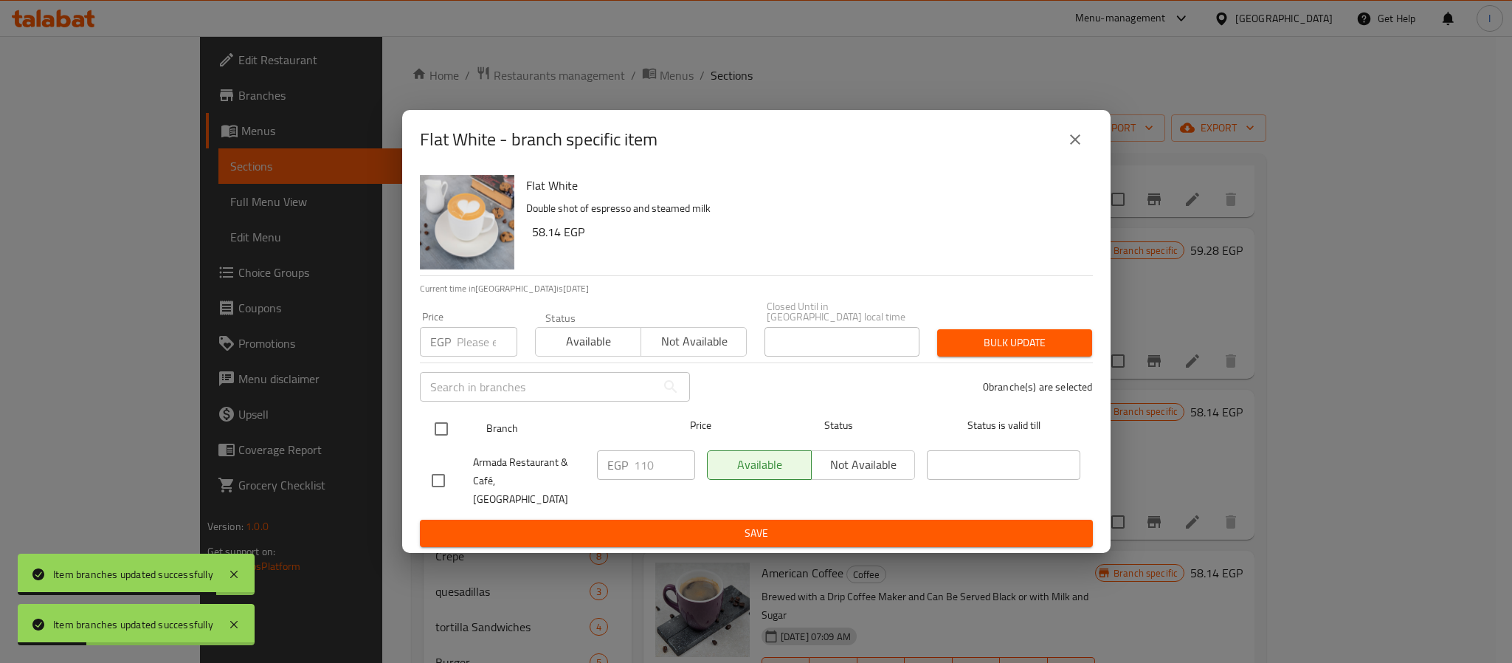
click at [445, 432] on input "checkbox" at bounding box center [441, 428] width 31 height 31
checkbox input "true"
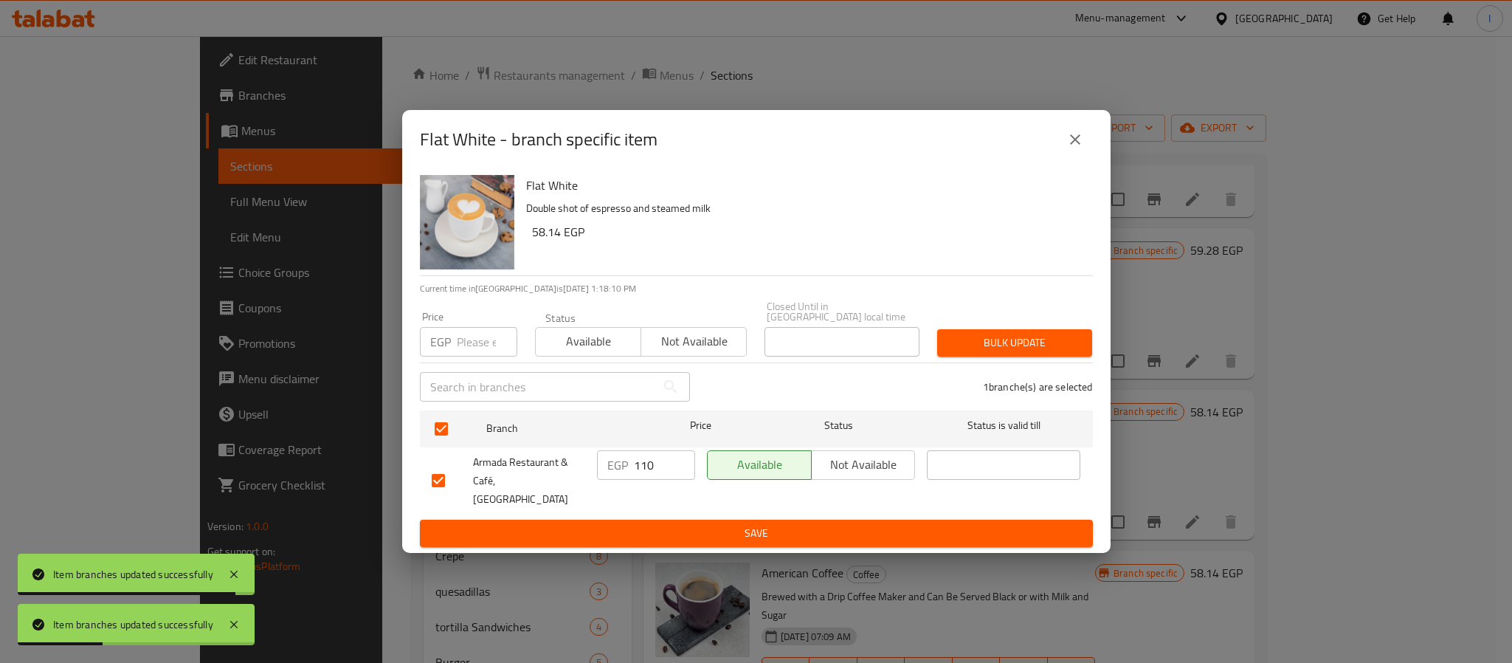
click at [649, 469] on input "110" at bounding box center [664, 465] width 61 height 30
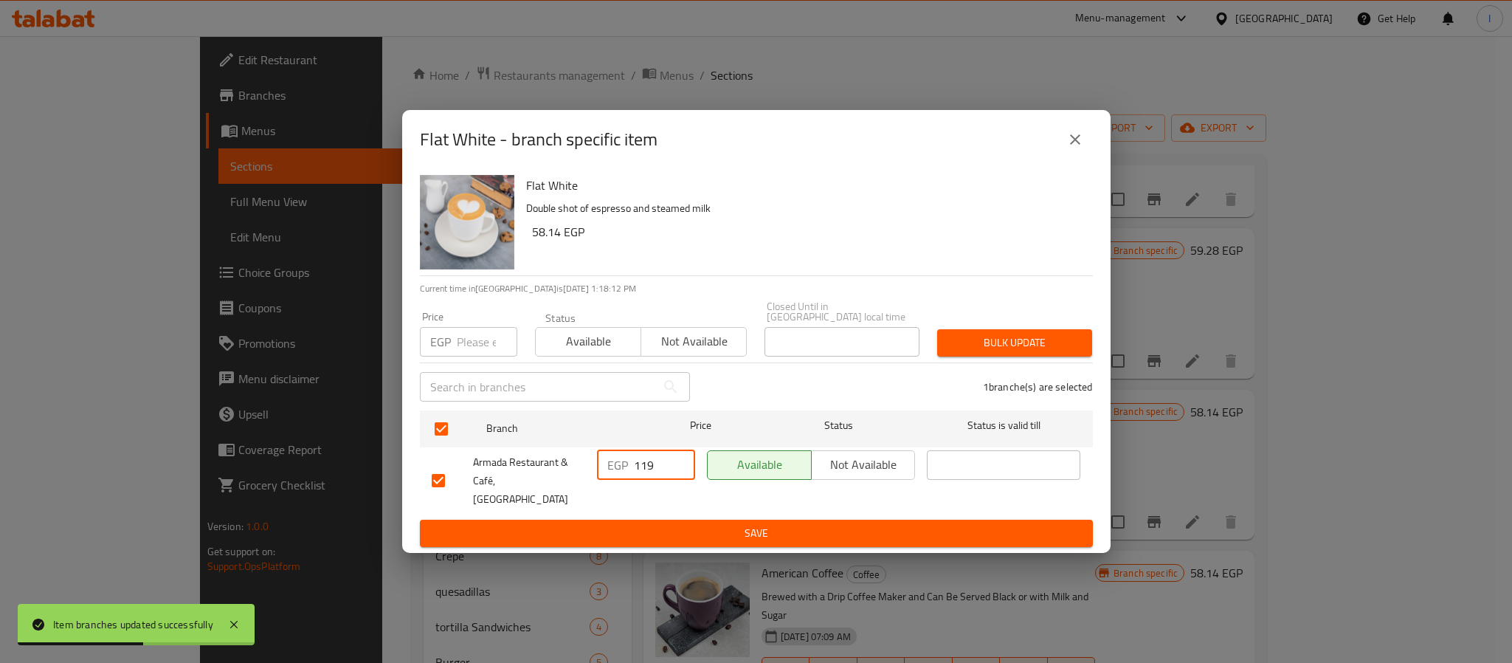
type input "119"
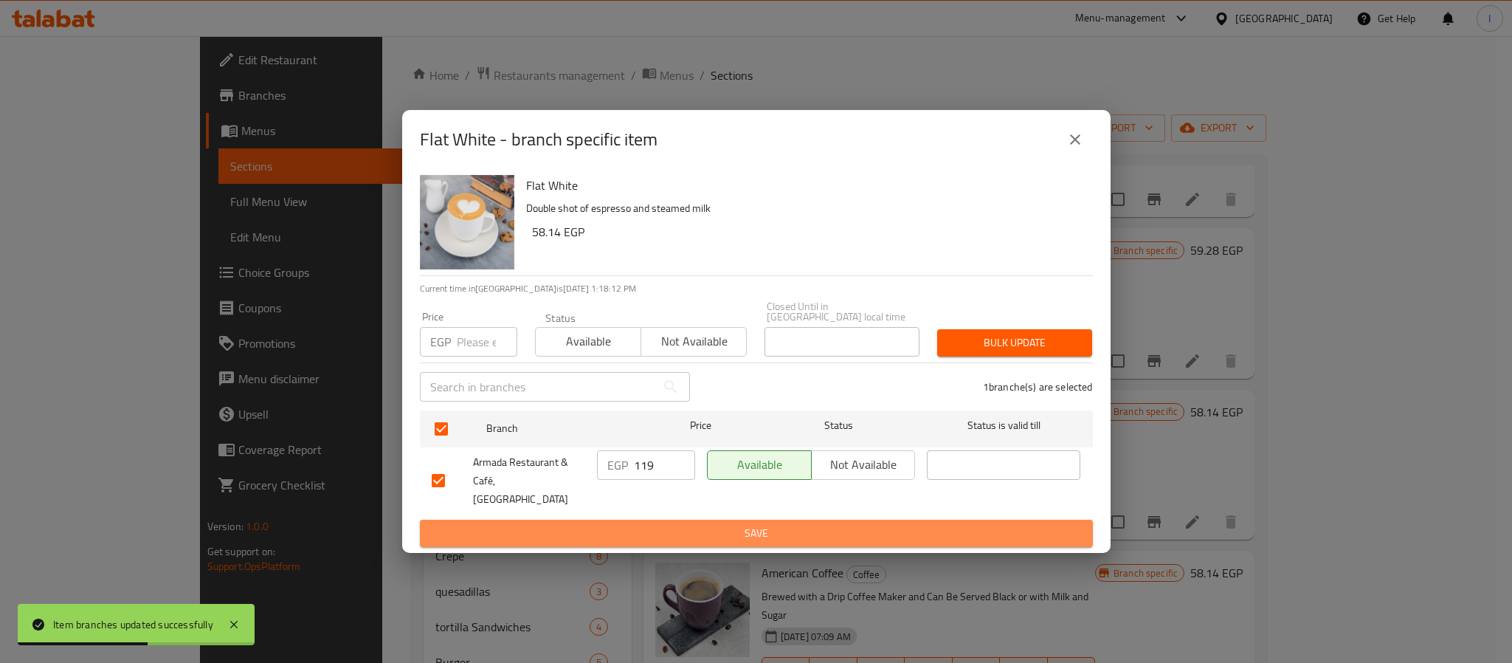
click at [677, 524] on span "Save" at bounding box center [756, 533] width 649 height 18
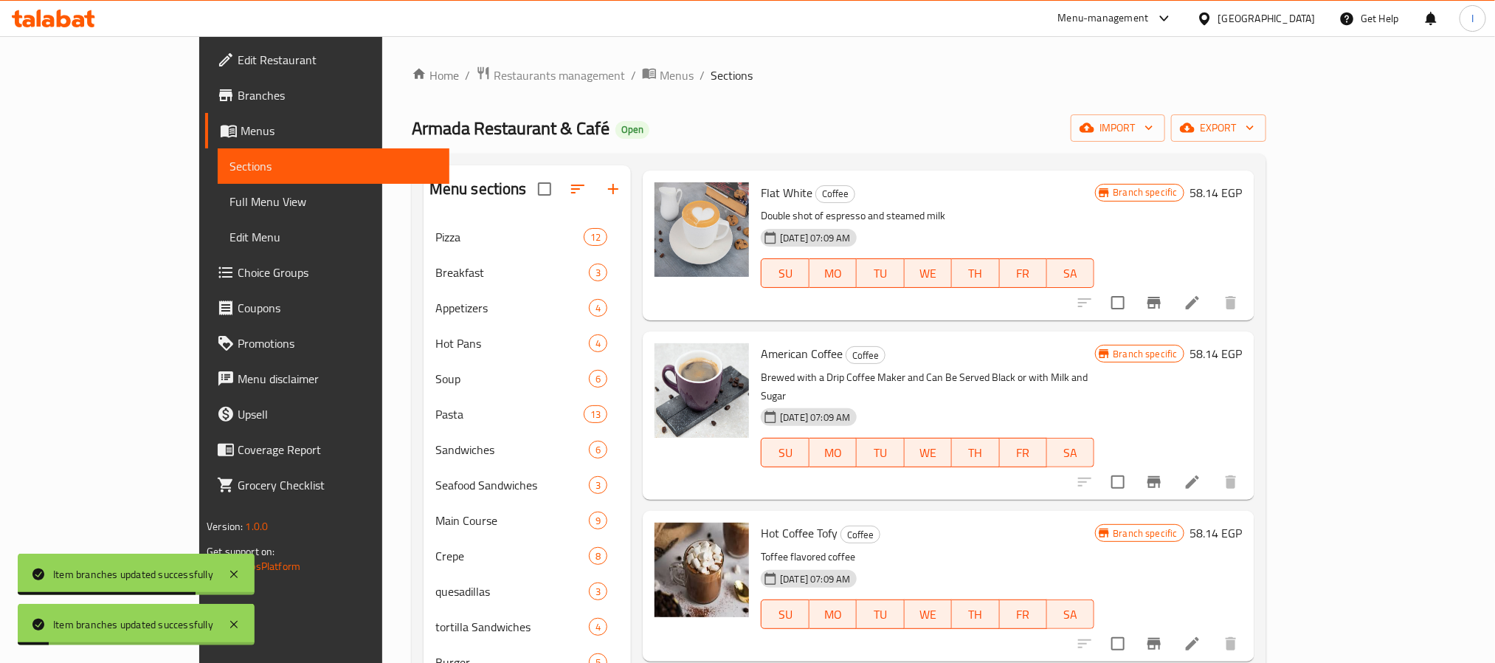
scroll to position [1882, 0]
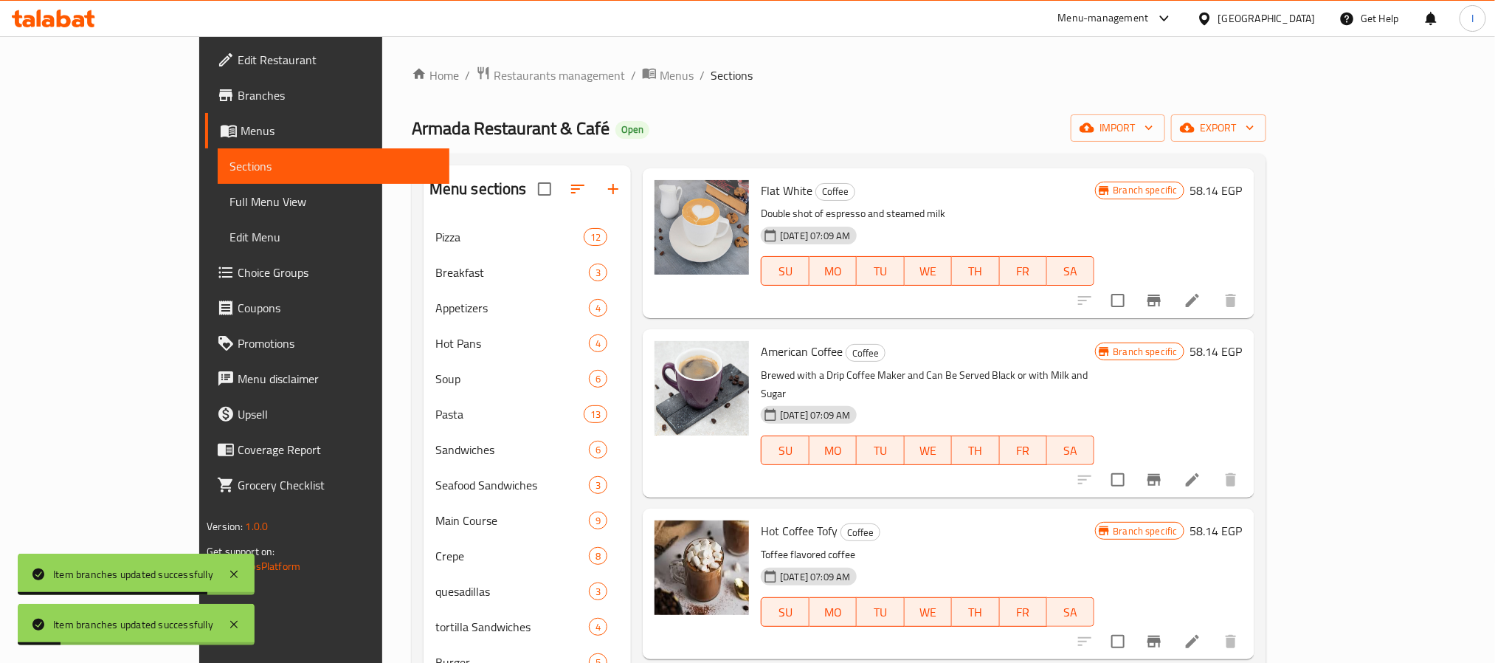
click at [1172, 497] on button "Branch-specific-item" at bounding box center [1153, 479] width 35 height 35
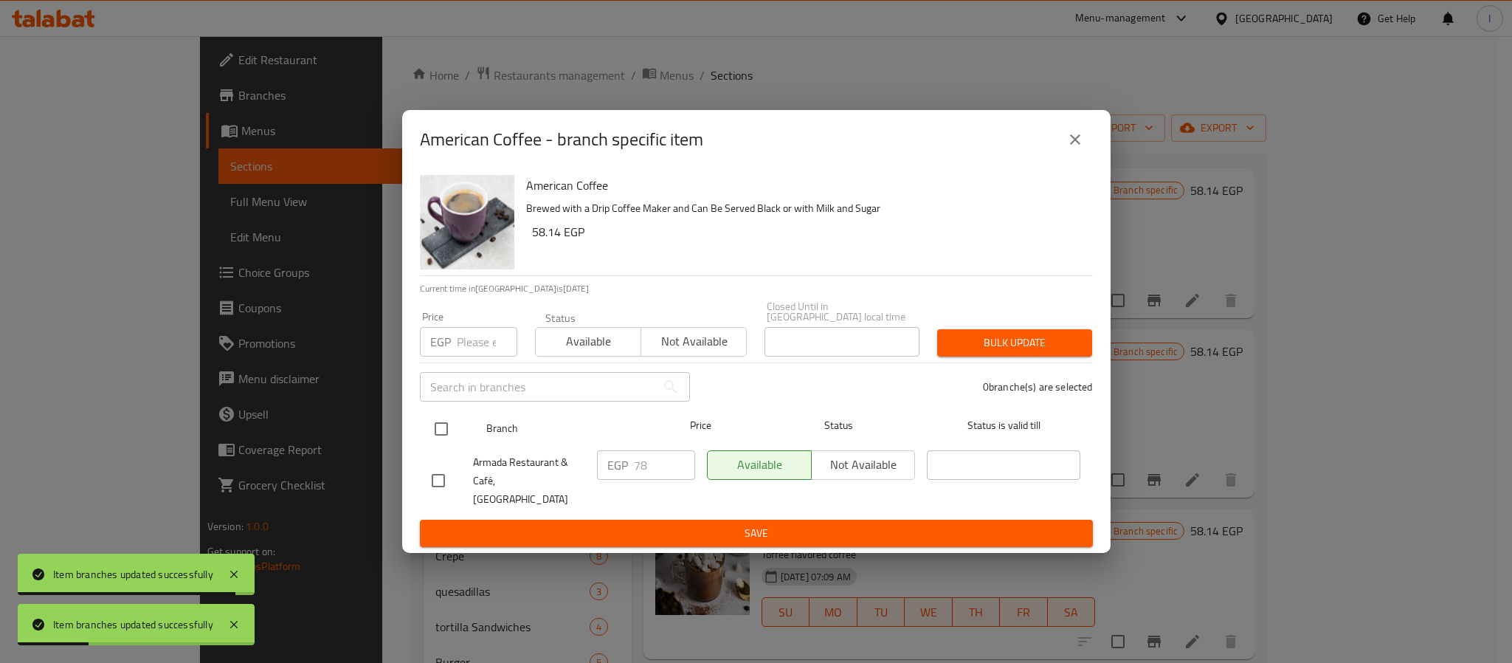
click at [446, 427] on input "checkbox" at bounding box center [441, 428] width 31 height 31
checkbox input "true"
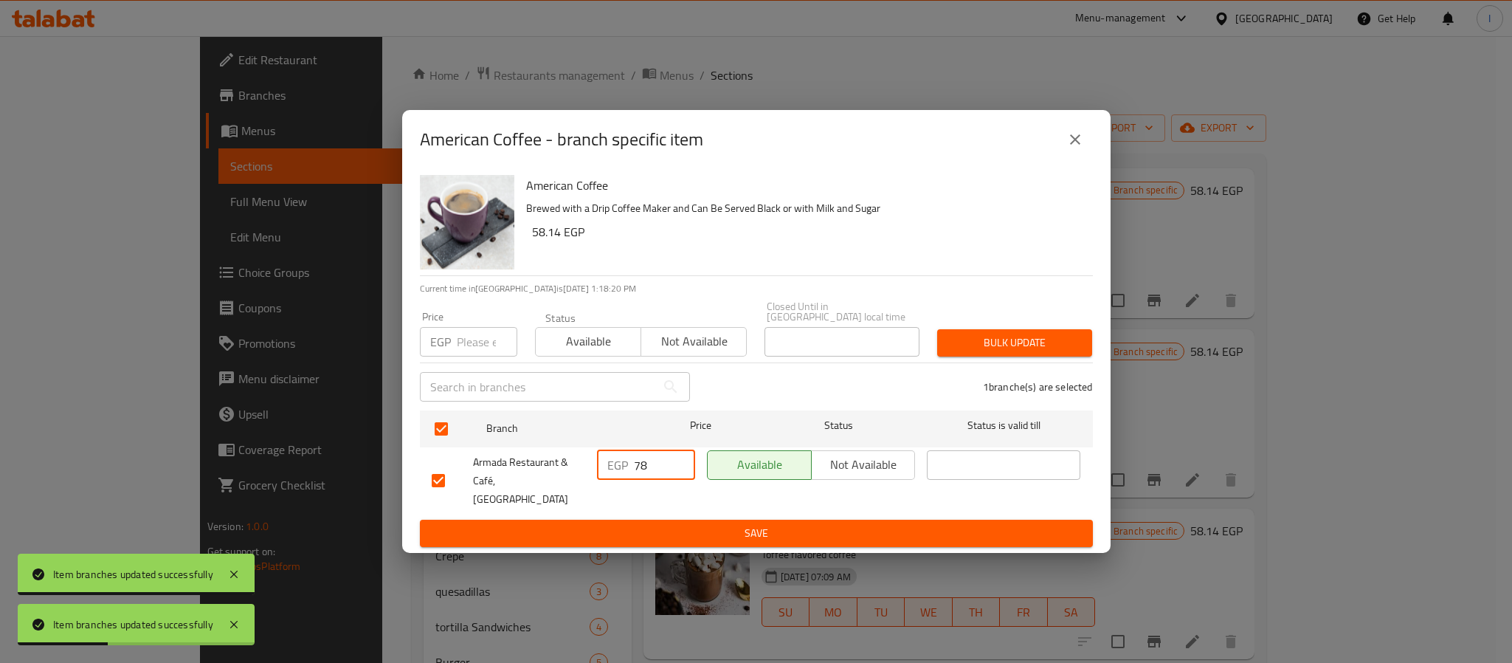
click at [649, 459] on input "78" at bounding box center [664, 465] width 61 height 30
click at [652, 461] on input "78" at bounding box center [664, 465] width 61 height 30
type input "85"
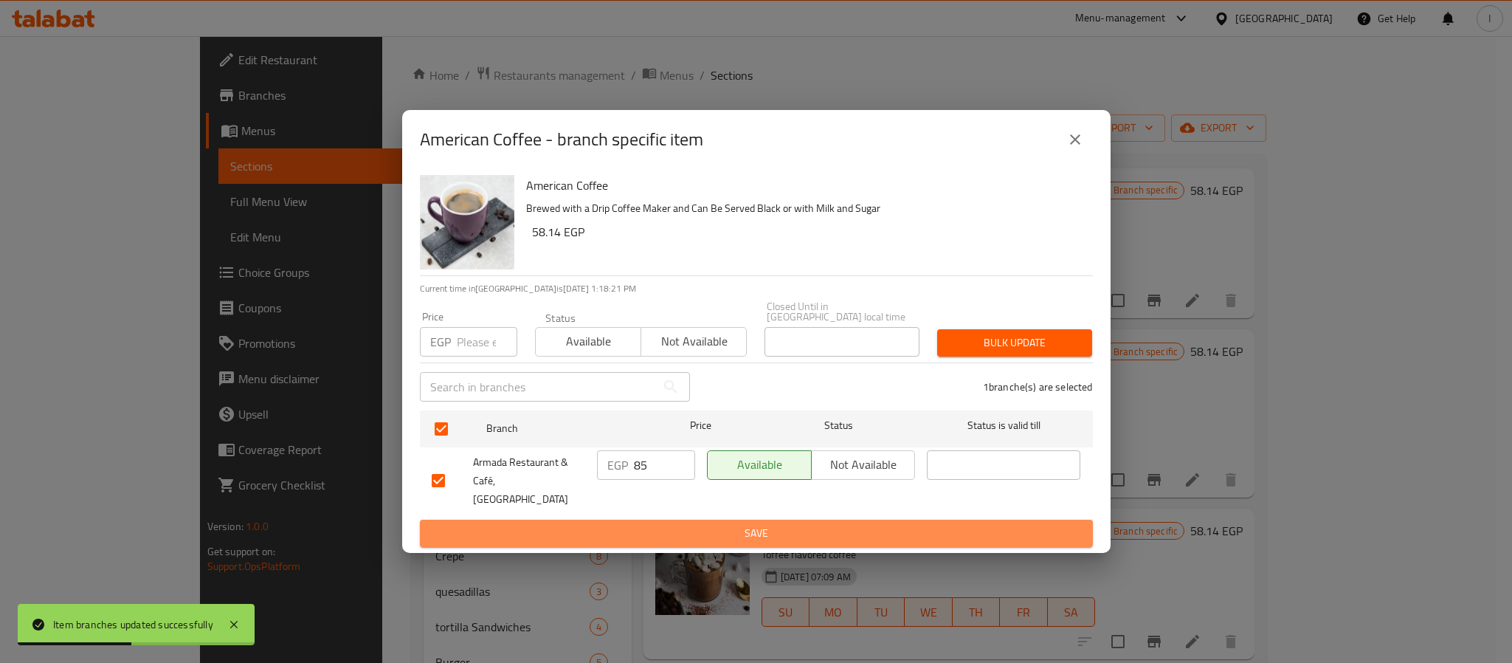
click at [684, 525] on span "Save" at bounding box center [756, 533] width 649 height 18
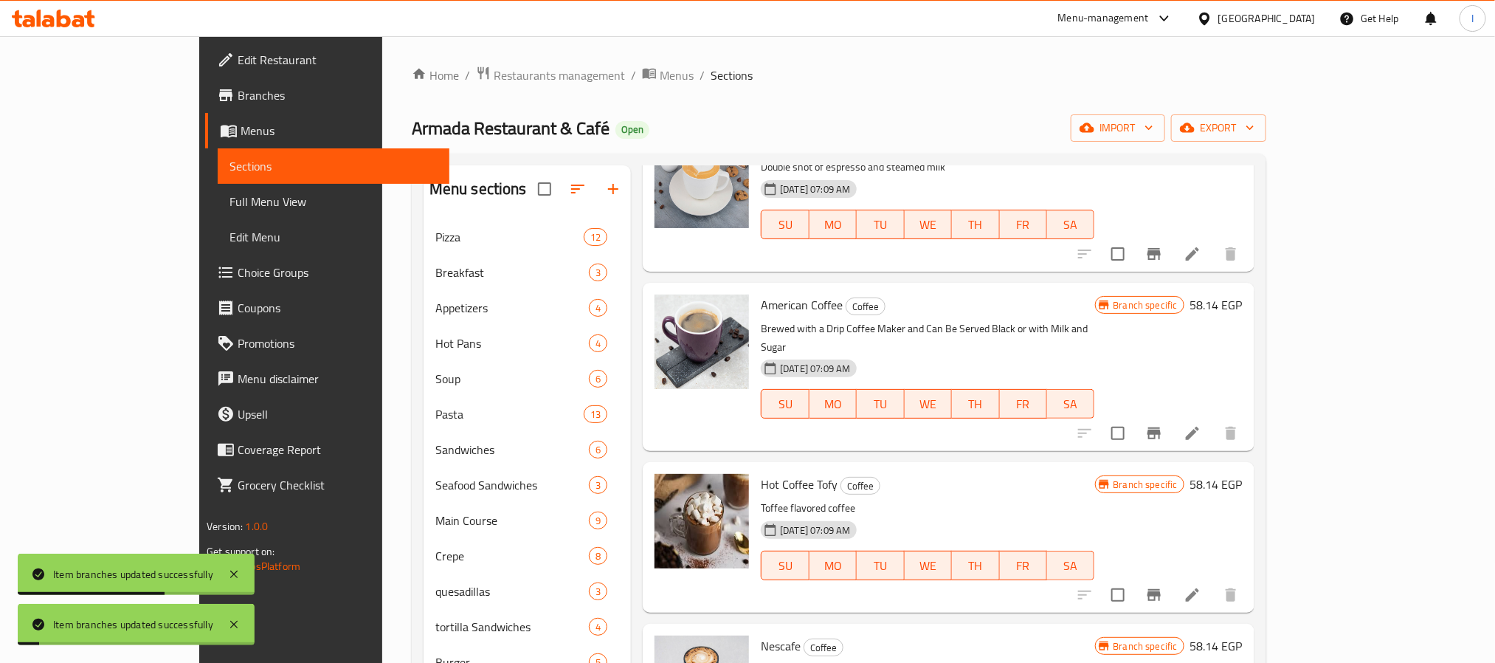
scroll to position [1948, 0]
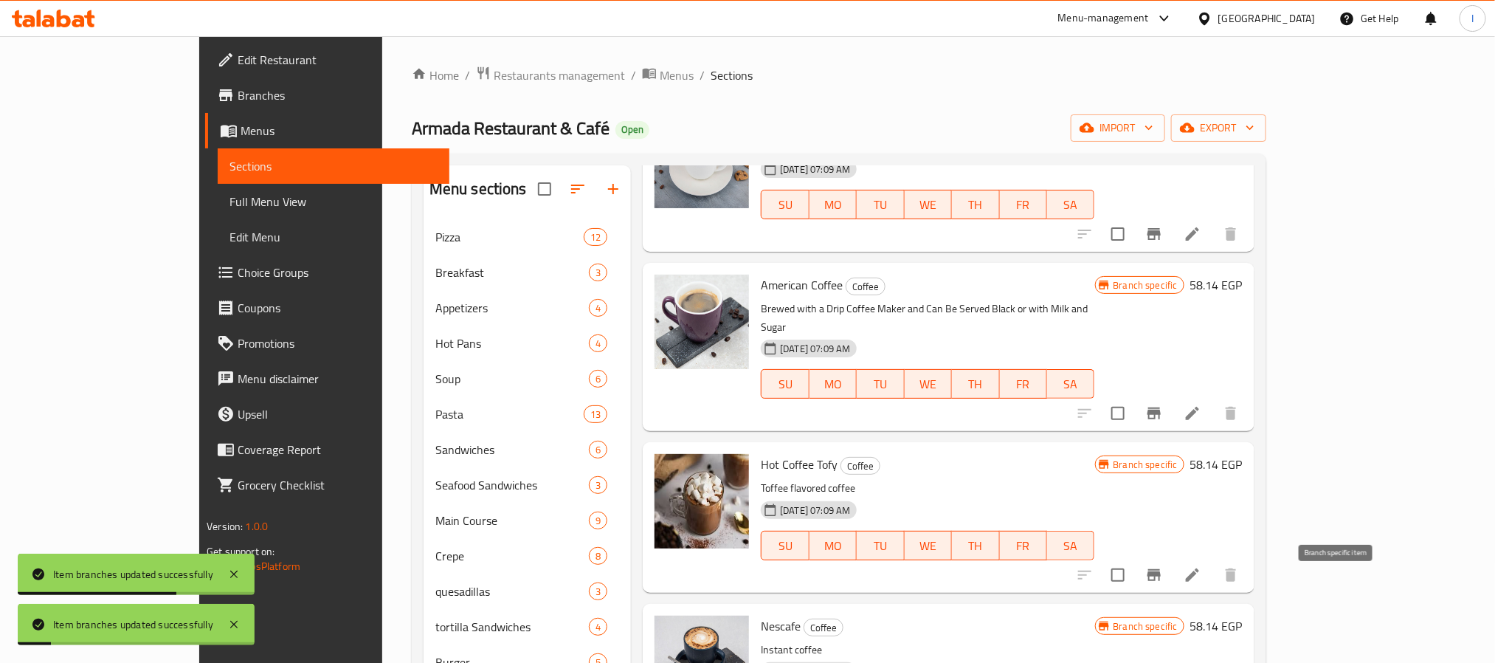
click at [1161, 581] on icon "Branch-specific-item" at bounding box center [1153, 575] width 13 height 12
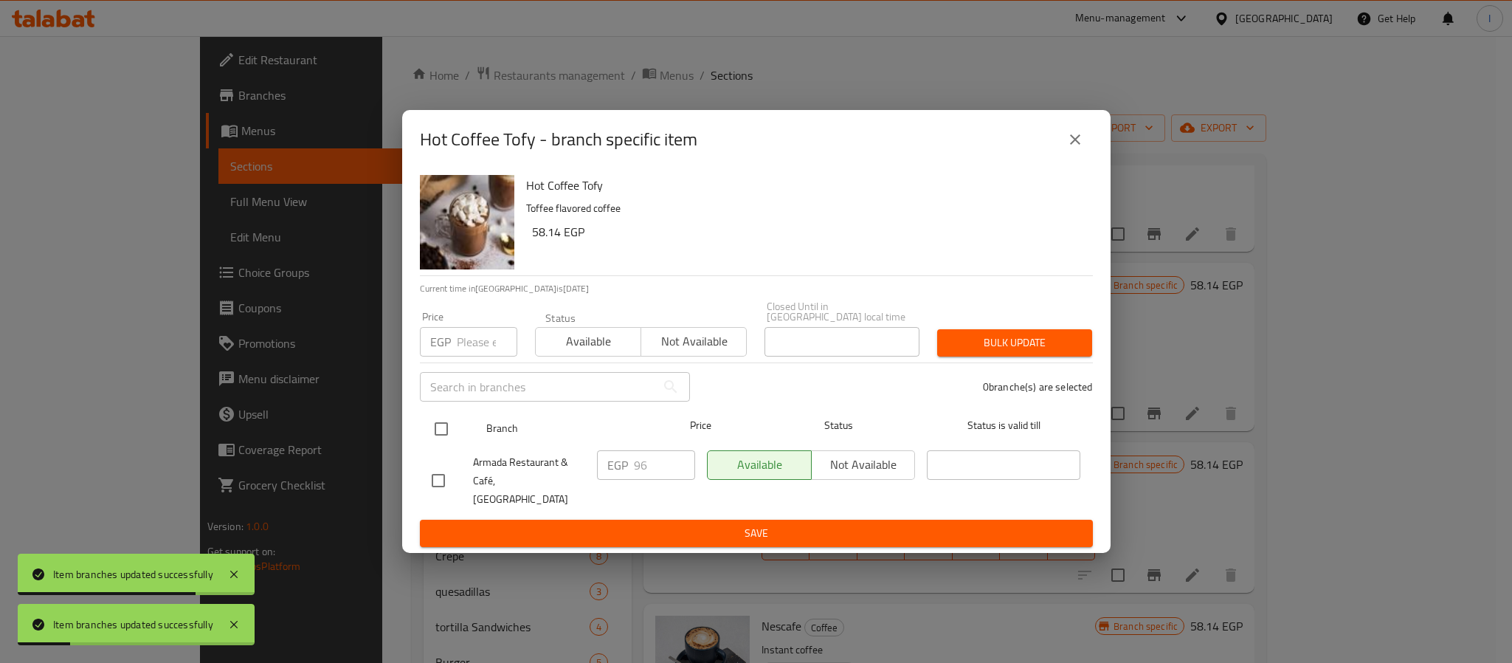
drag, startPoint x: 432, startPoint y: 432, endPoint x: 450, endPoint y: 435, distance: 18.6
click at [432, 432] on input "checkbox" at bounding box center [441, 428] width 31 height 31
checkbox input "true"
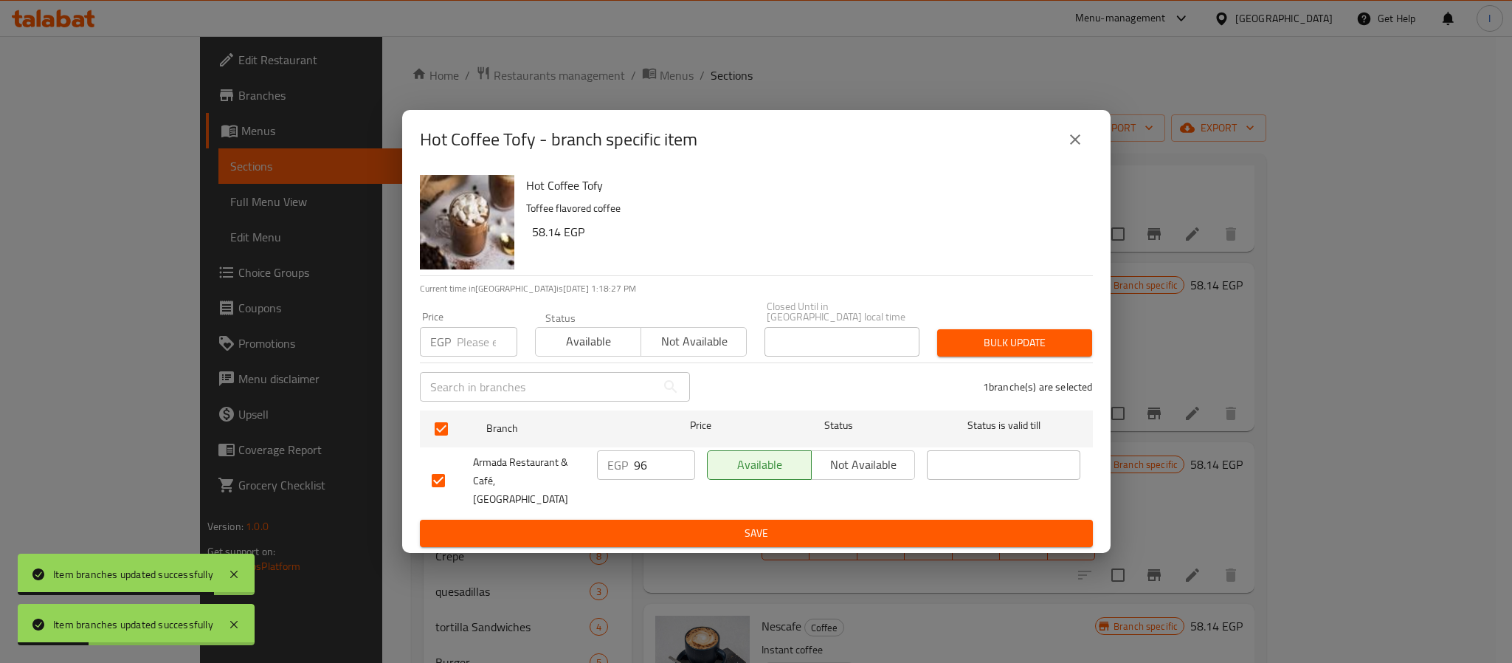
click at [657, 470] on input "96" at bounding box center [664, 465] width 61 height 30
type input "107"
click at [720, 524] on span "Save" at bounding box center [756, 533] width 649 height 18
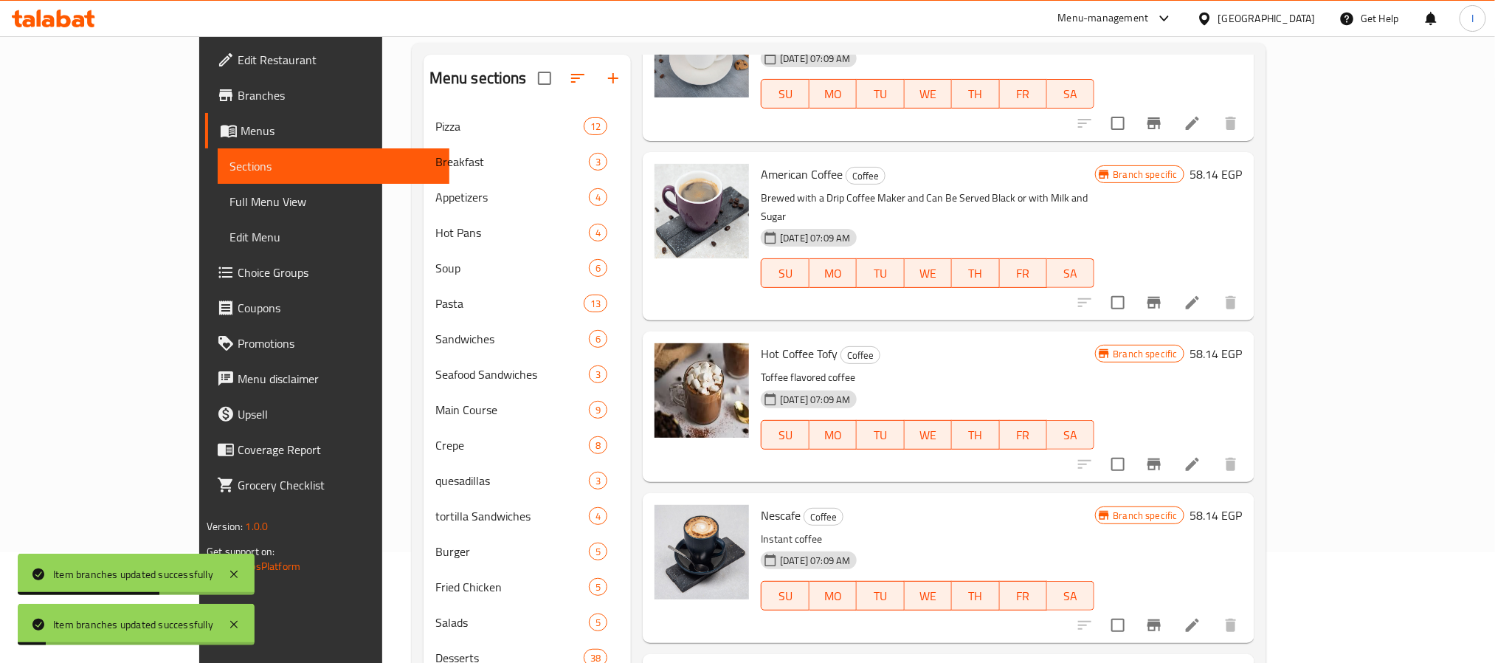
scroll to position [221, 0]
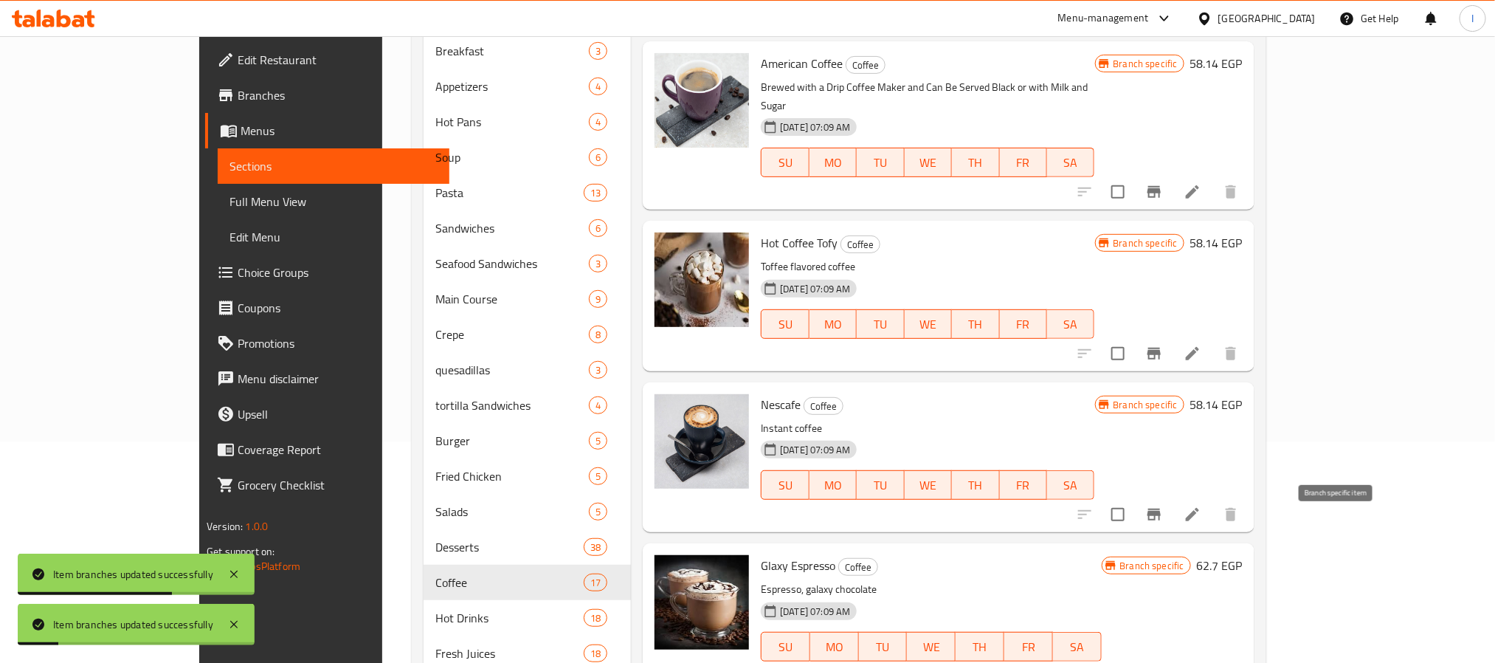
click at [1172, 532] on button "Branch-specific-item" at bounding box center [1153, 514] width 35 height 35
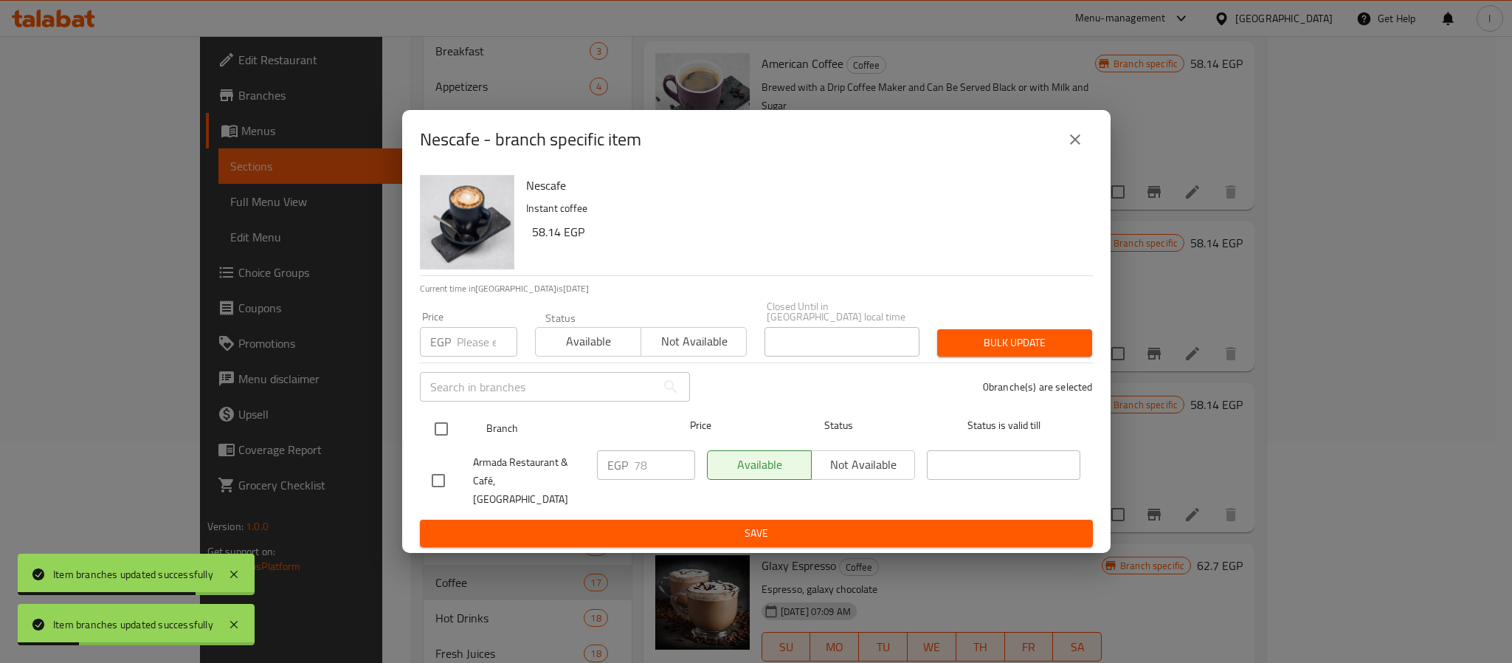
click at [447, 434] on input "checkbox" at bounding box center [441, 428] width 31 height 31
checkbox input "true"
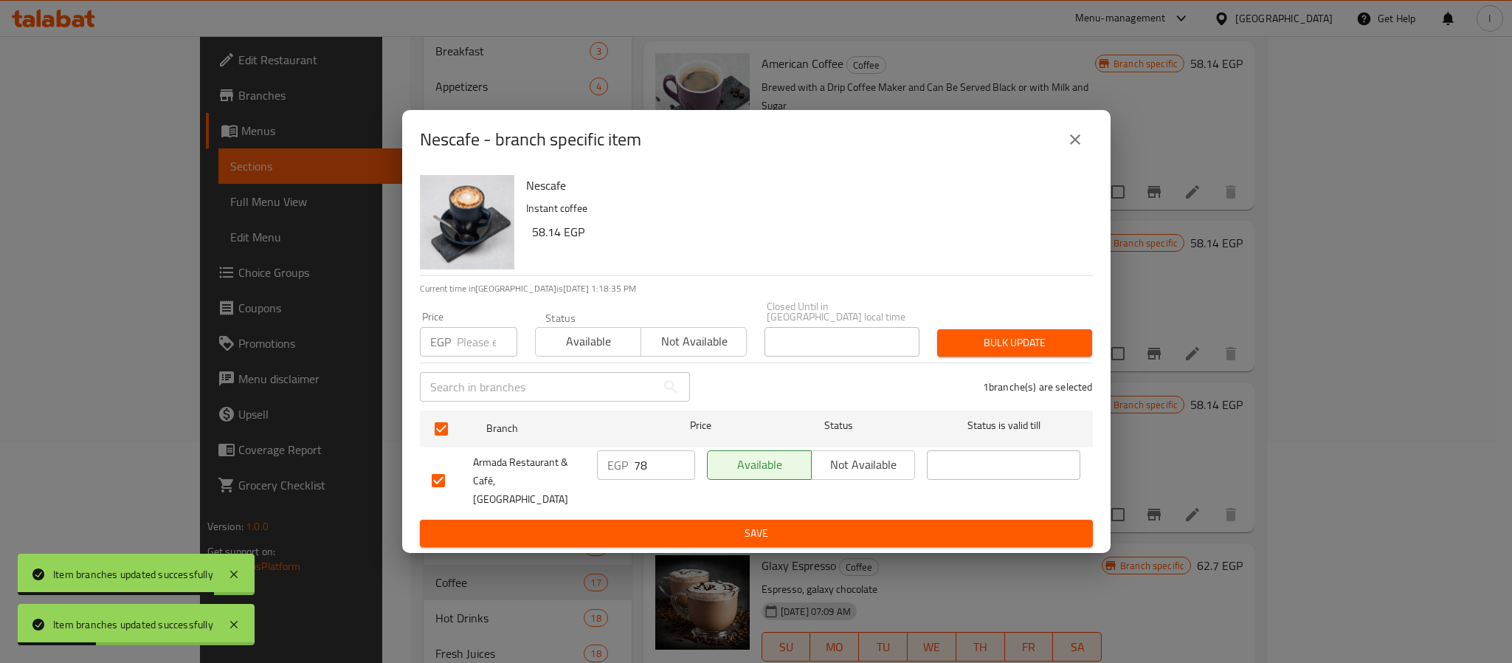
click at [660, 466] on input "78" at bounding box center [664, 465] width 61 height 30
type input "85"
click at [672, 525] on span "Save" at bounding box center [756, 533] width 649 height 18
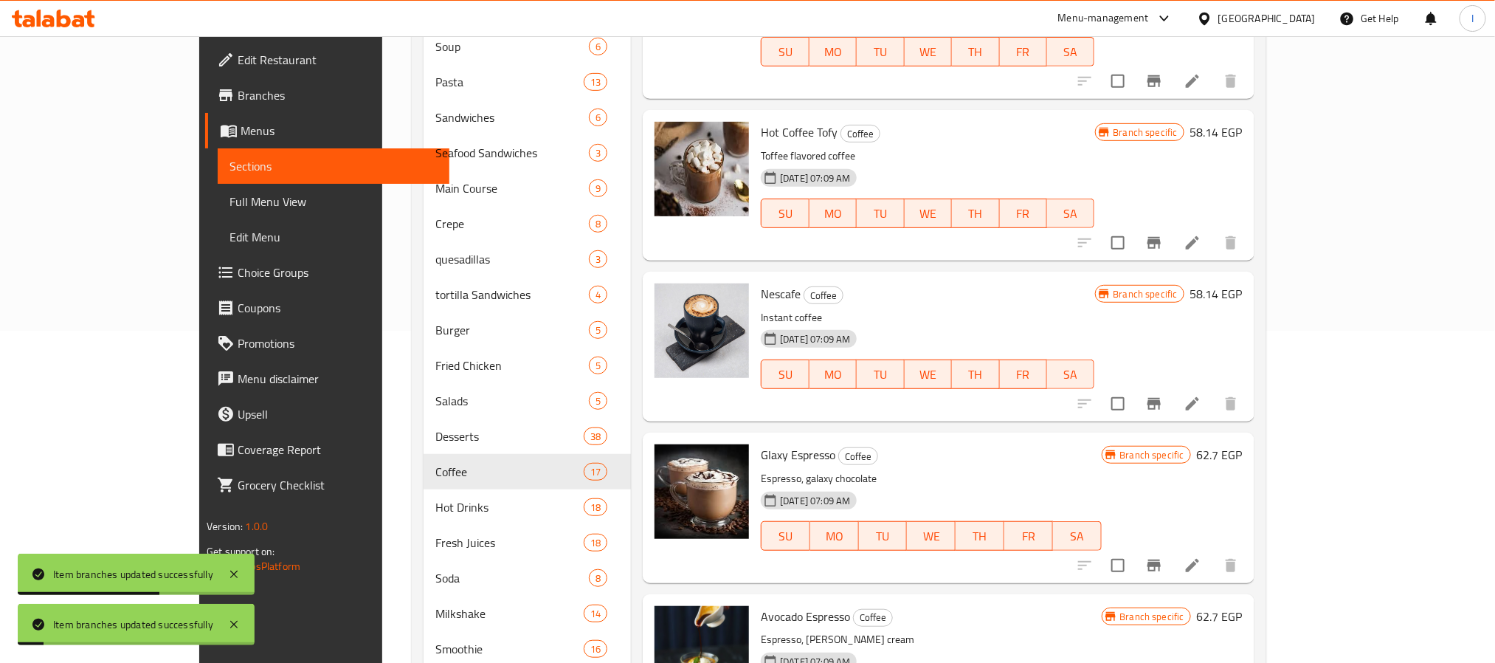
scroll to position [443, 0]
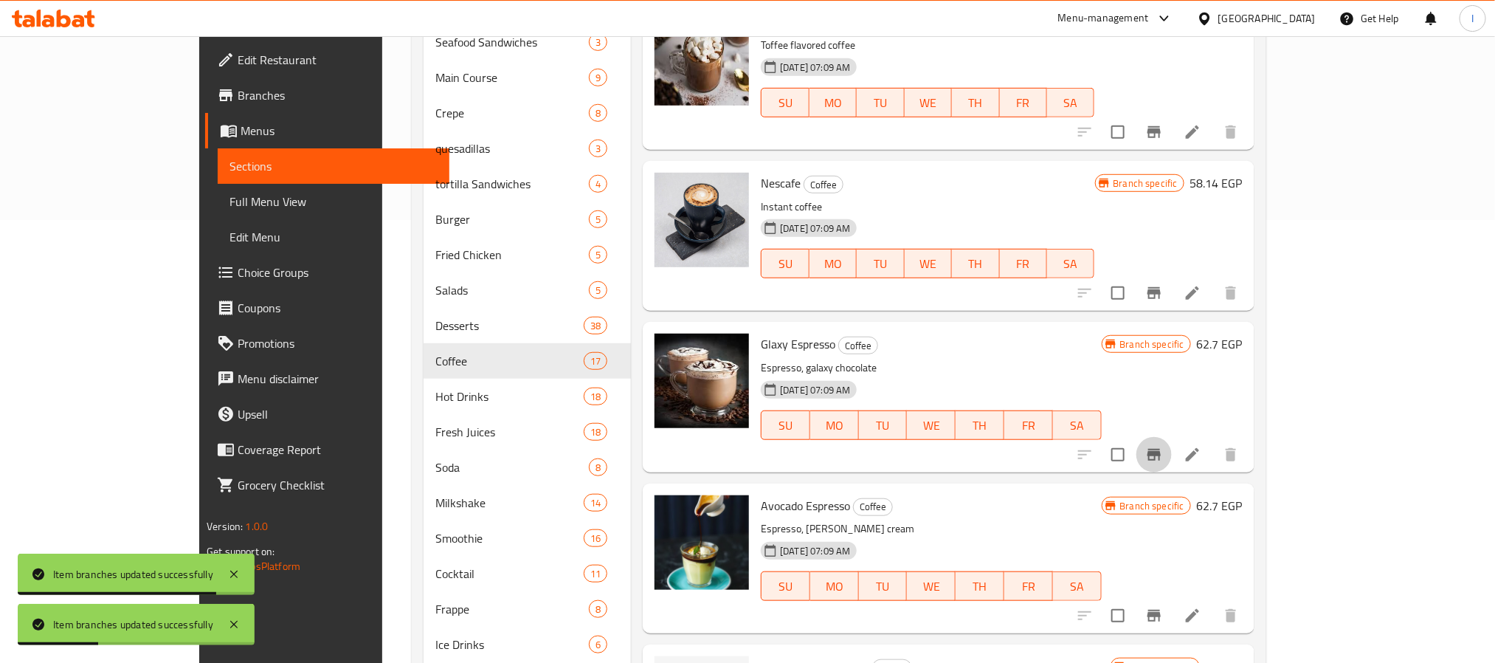
click at [1161, 460] on icon "Branch-specific-item" at bounding box center [1153, 455] width 13 height 12
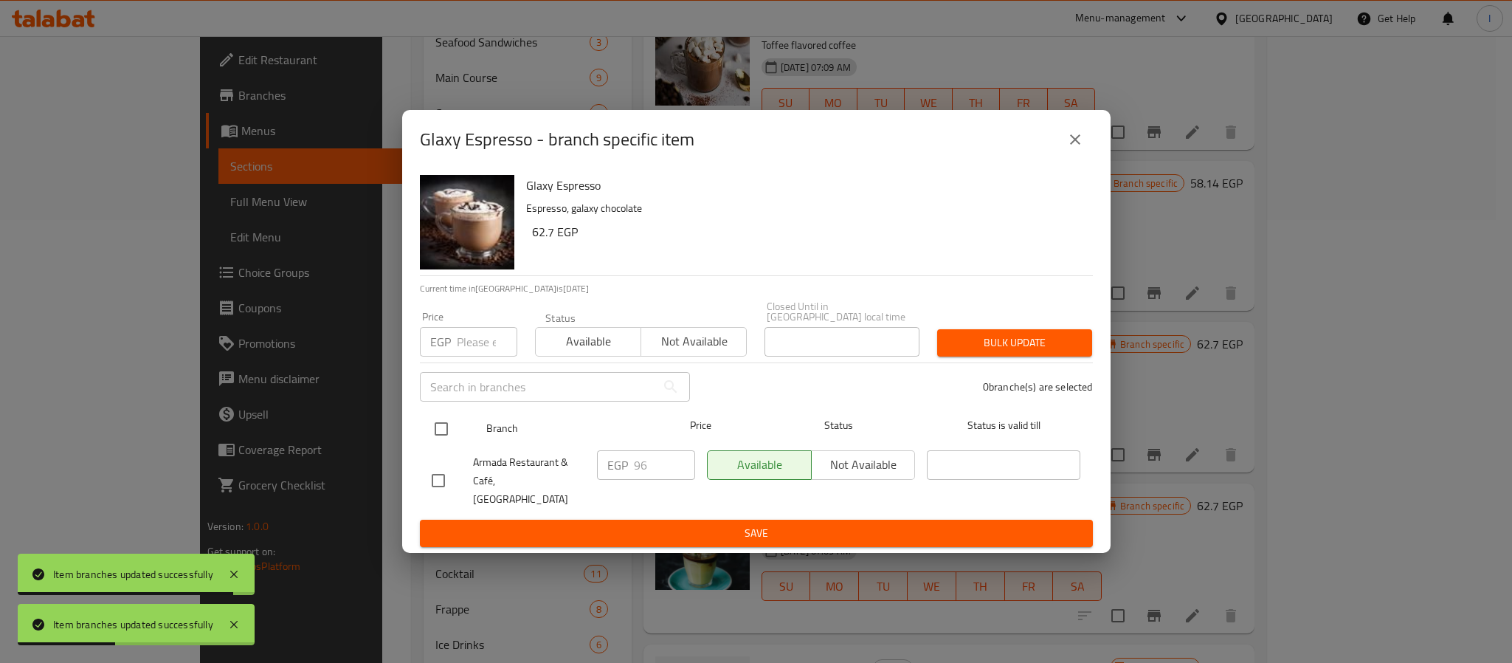
click at [439, 426] on input "checkbox" at bounding box center [441, 428] width 31 height 31
checkbox input "true"
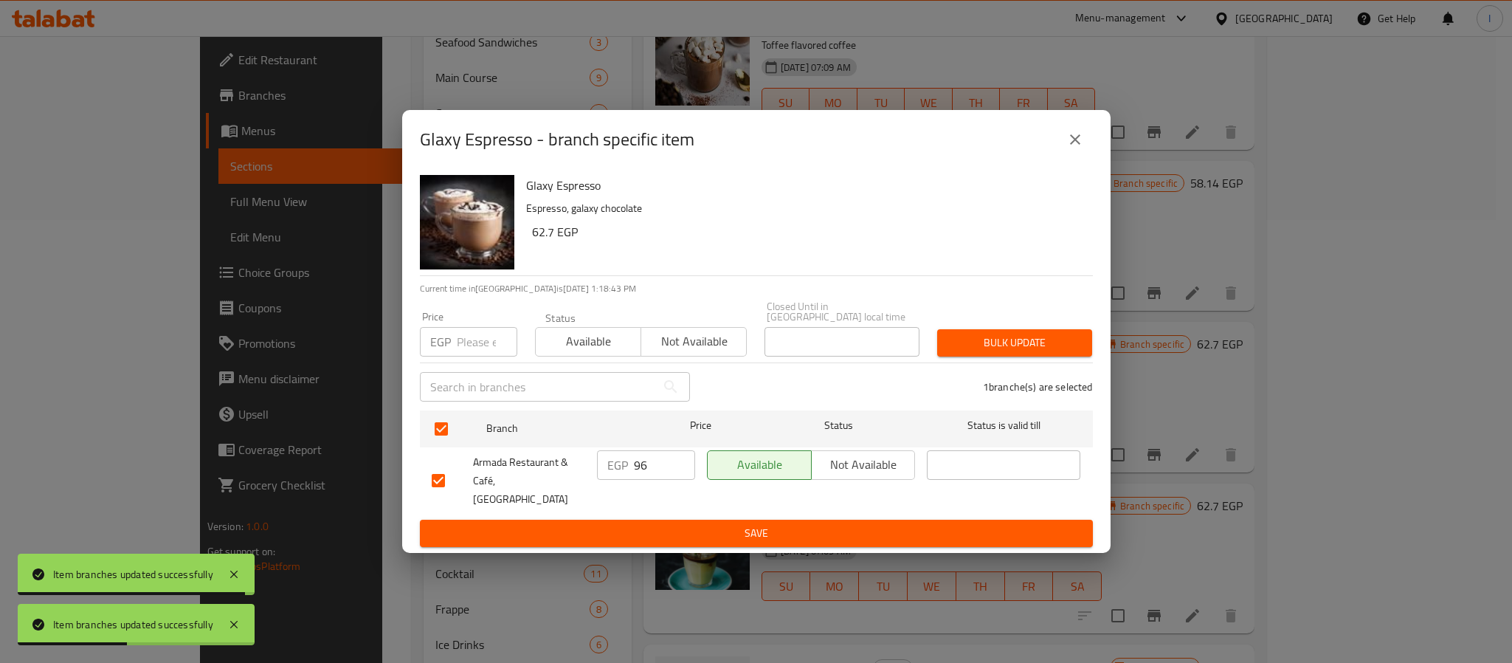
click at [649, 469] on input "96" at bounding box center [664, 465] width 61 height 30
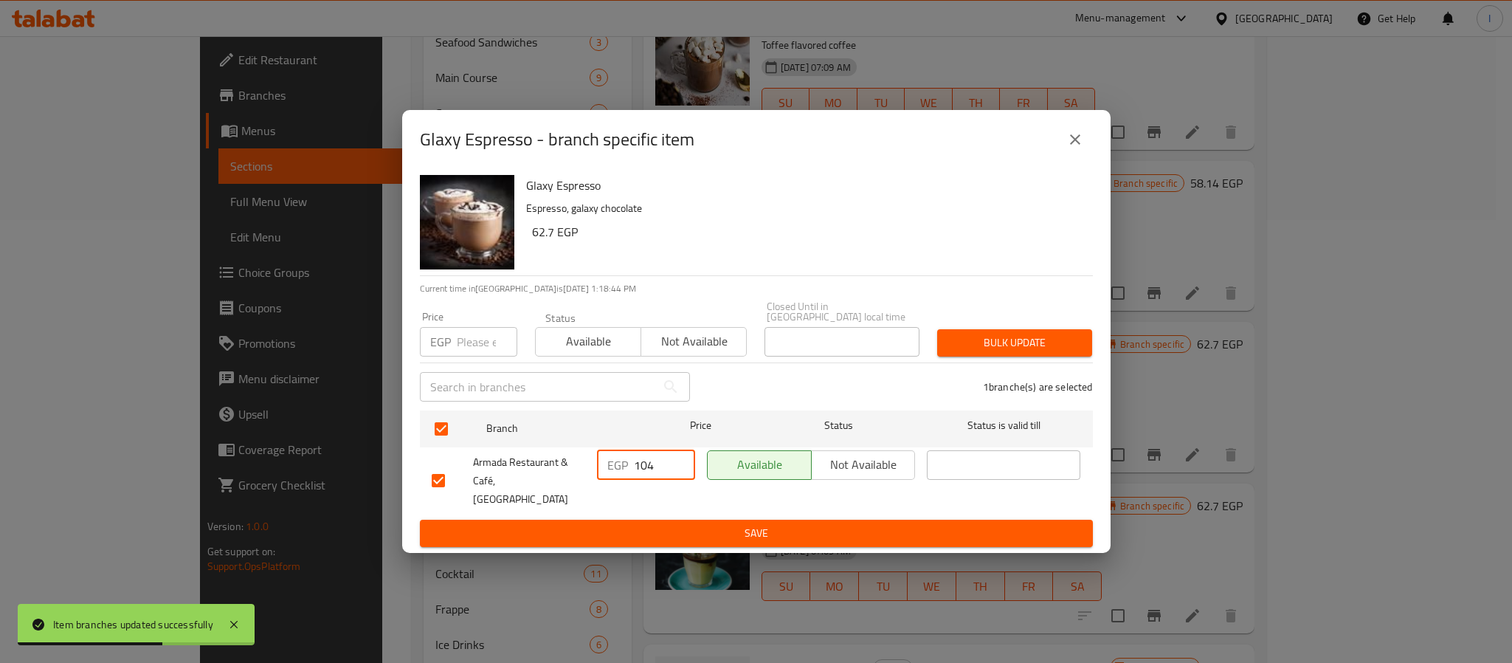
type input "104"
click at [685, 520] on button "Save" at bounding box center [756, 533] width 673 height 27
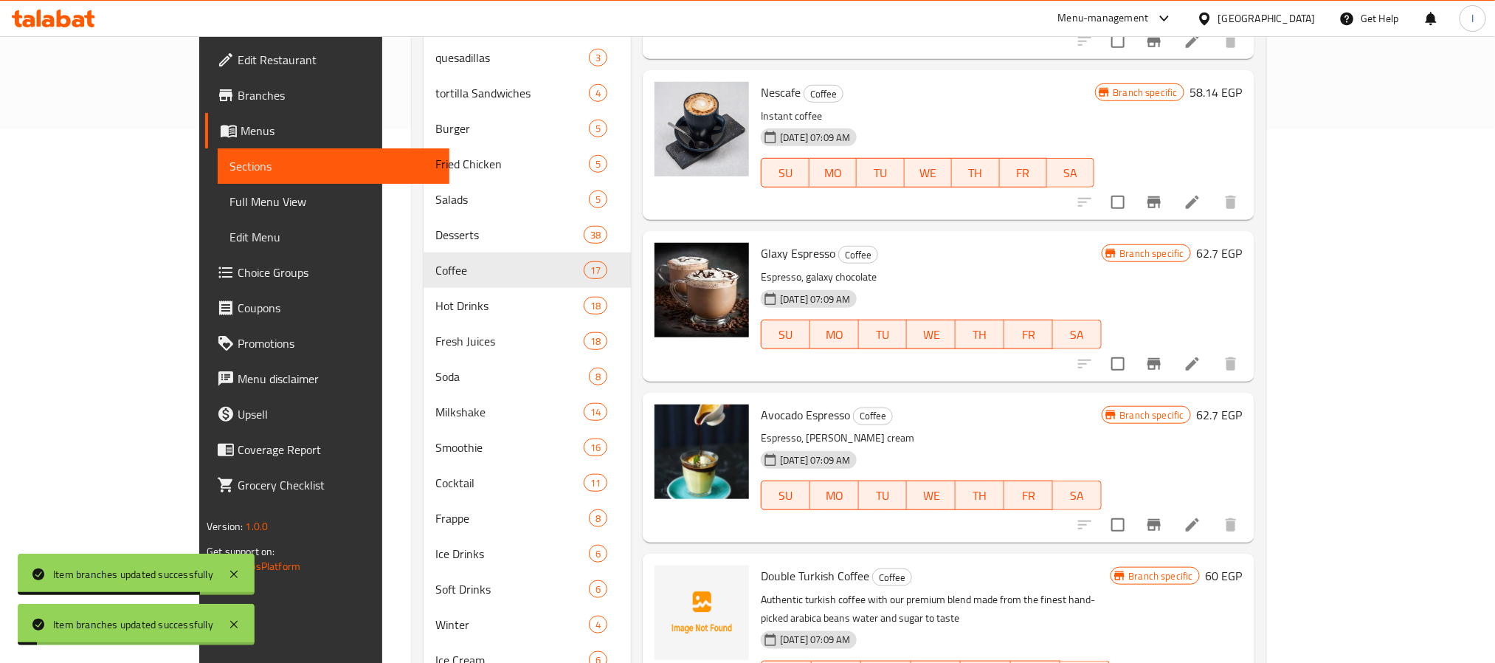
scroll to position [553, 0]
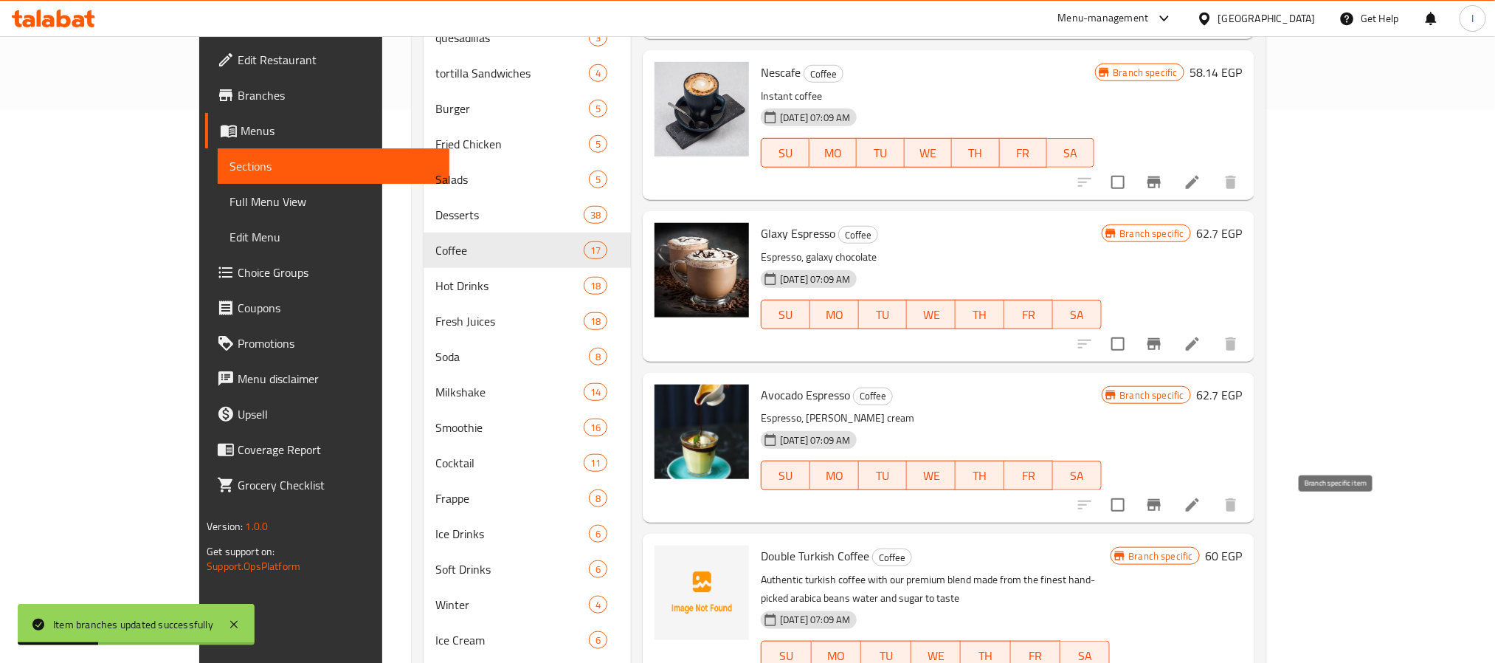
click at [1172, 520] on button "Branch-specific-item" at bounding box center [1153, 504] width 35 height 35
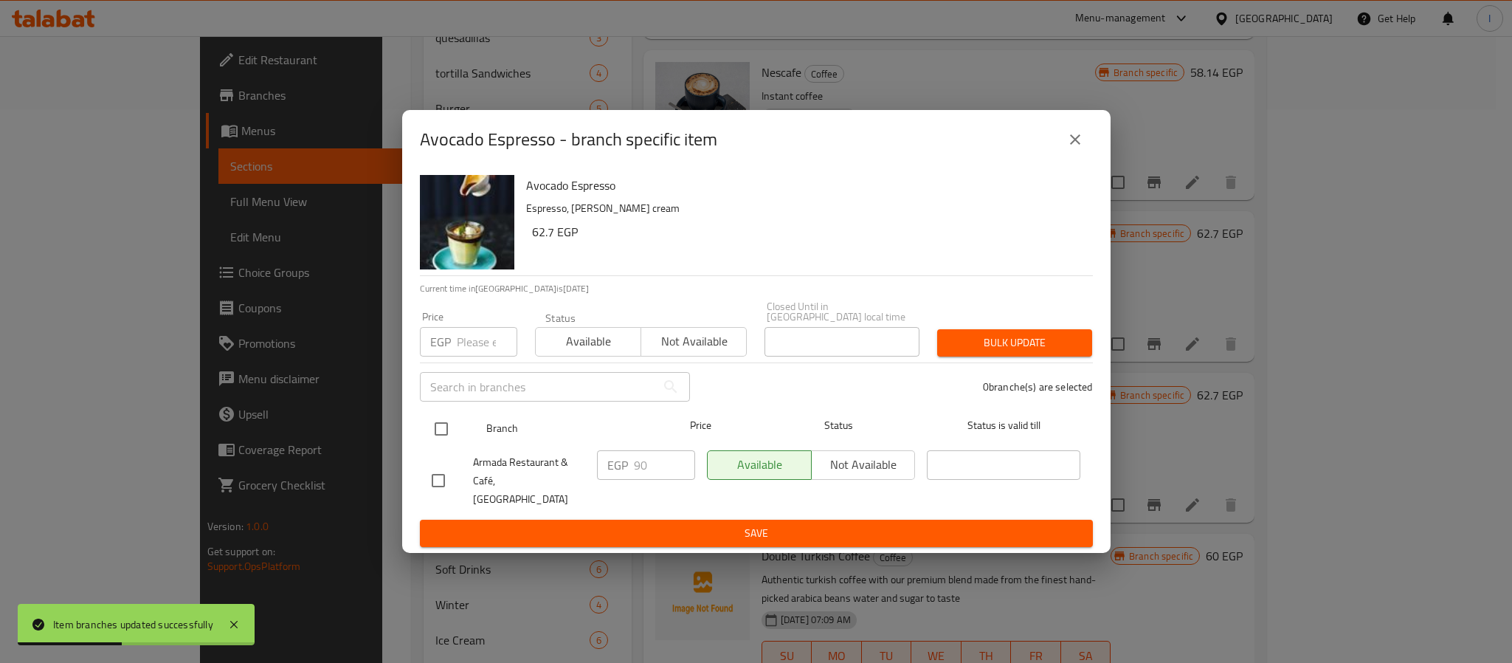
drag, startPoint x: 455, startPoint y: 419, endPoint x: 447, endPoint y: 424, distance: 8.6
click at [452, 419] on input "checkbox" at bounding box center [441, 428] width 31 height 31
checkbox input "true"
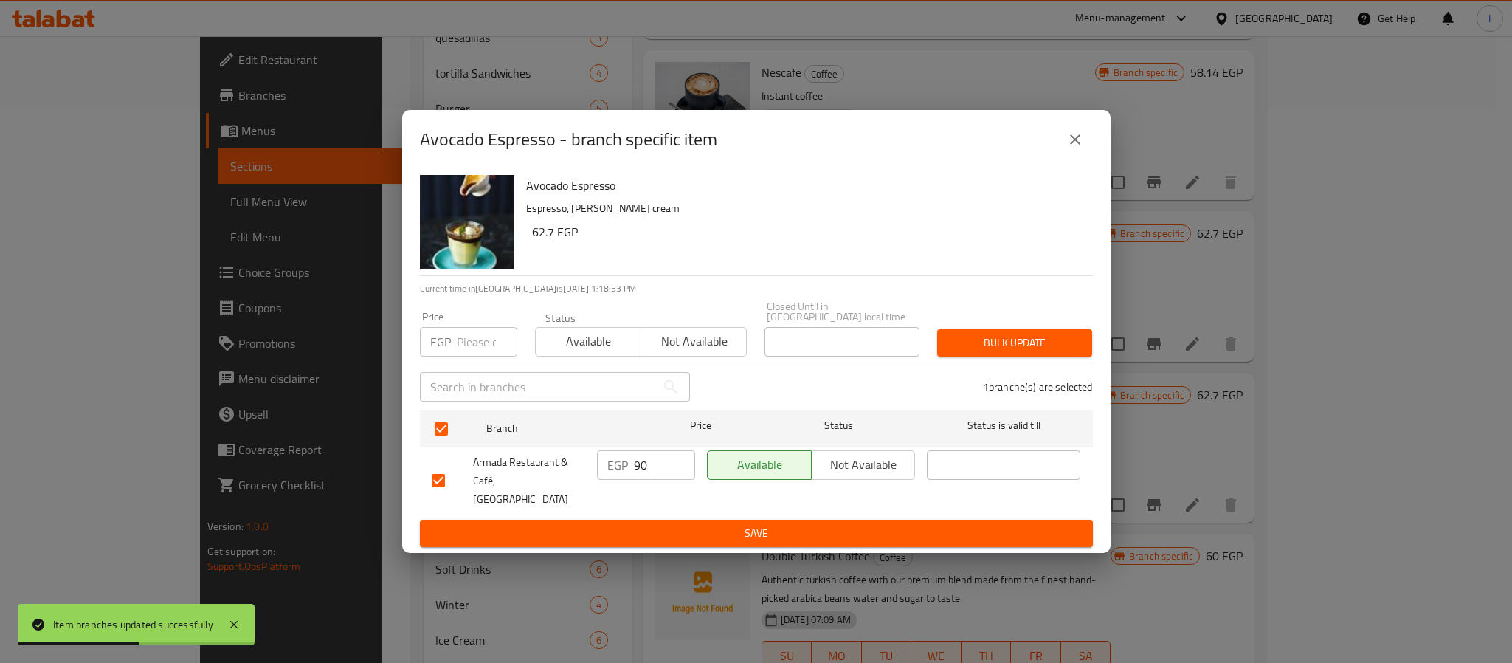
click at [652, 472] on input "90" at bounding box center [664, 465] width 61 height 30
type input "97"
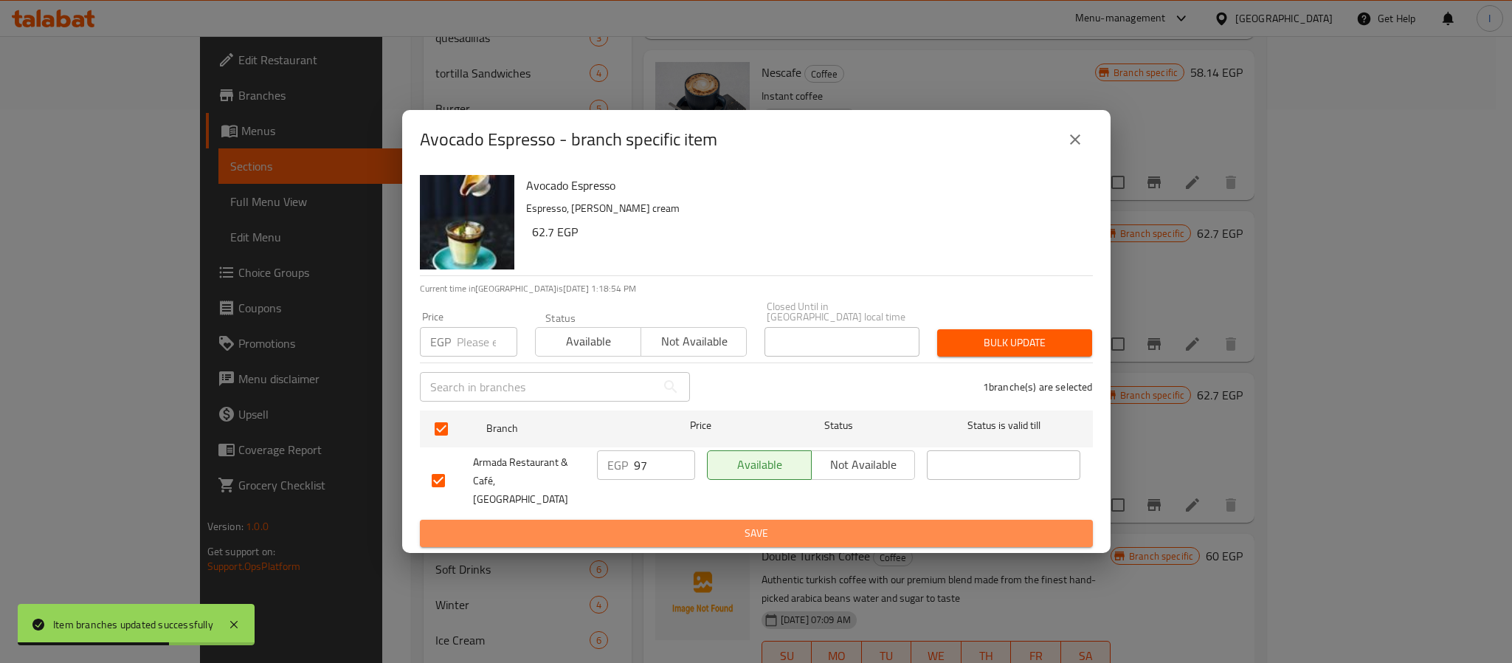
click at [686, 524] on span "Save" at bounding box center [756, 533] width 649 height 18
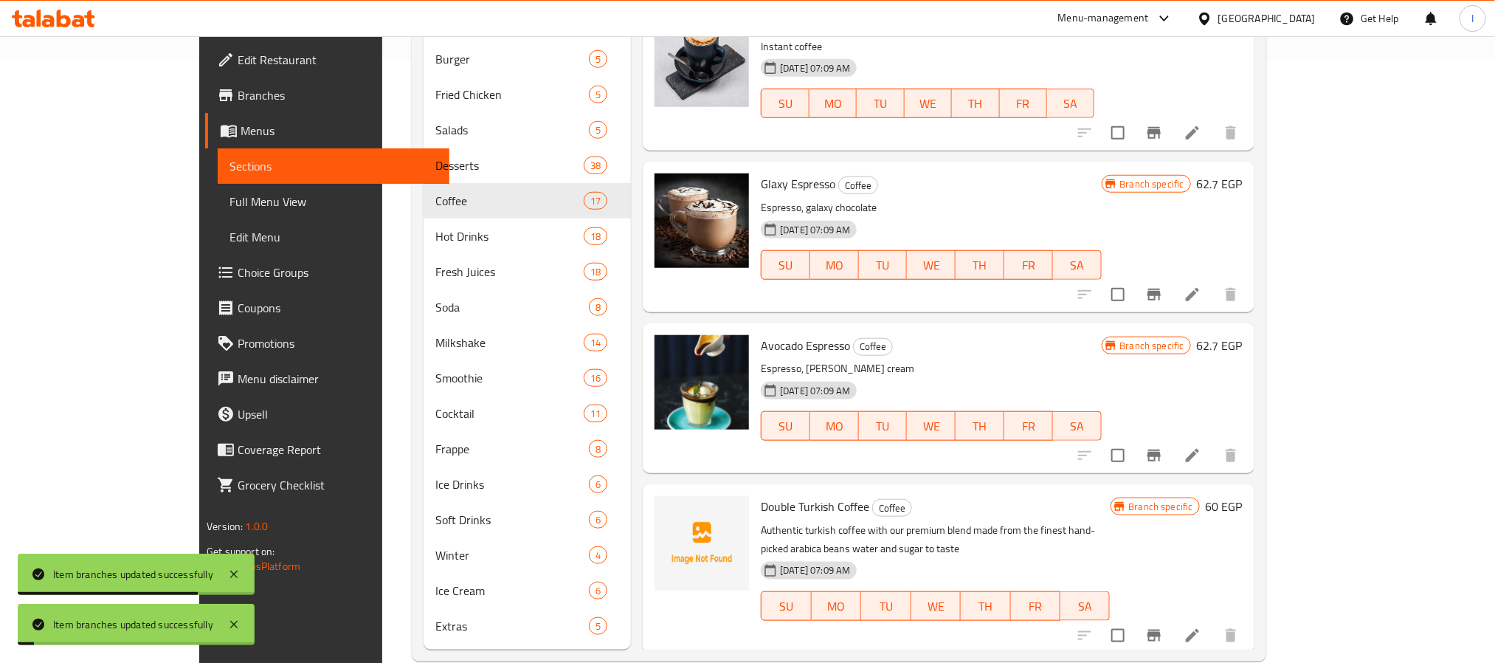
scroll to position [629, 0]
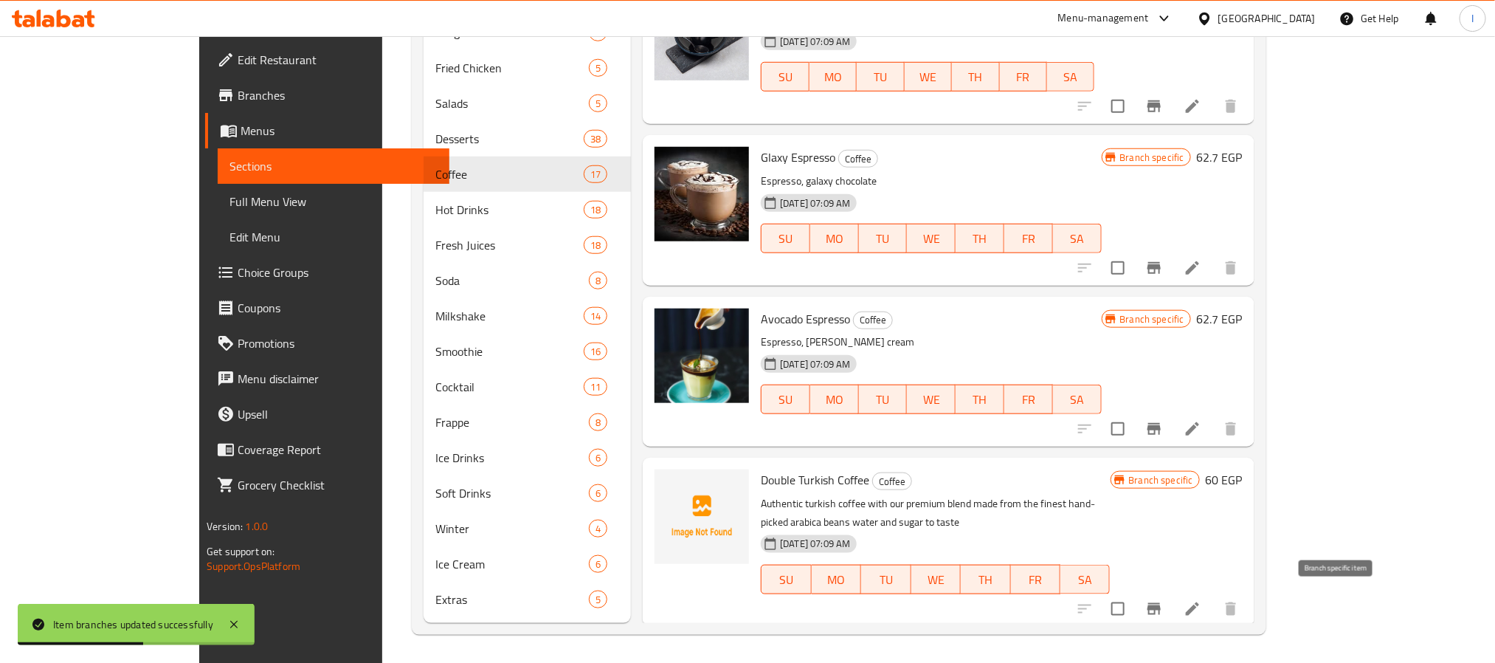
click at [1172, 611] on button "Branch-specific-item" at bounding box center [1153, 608] width 35 height 35
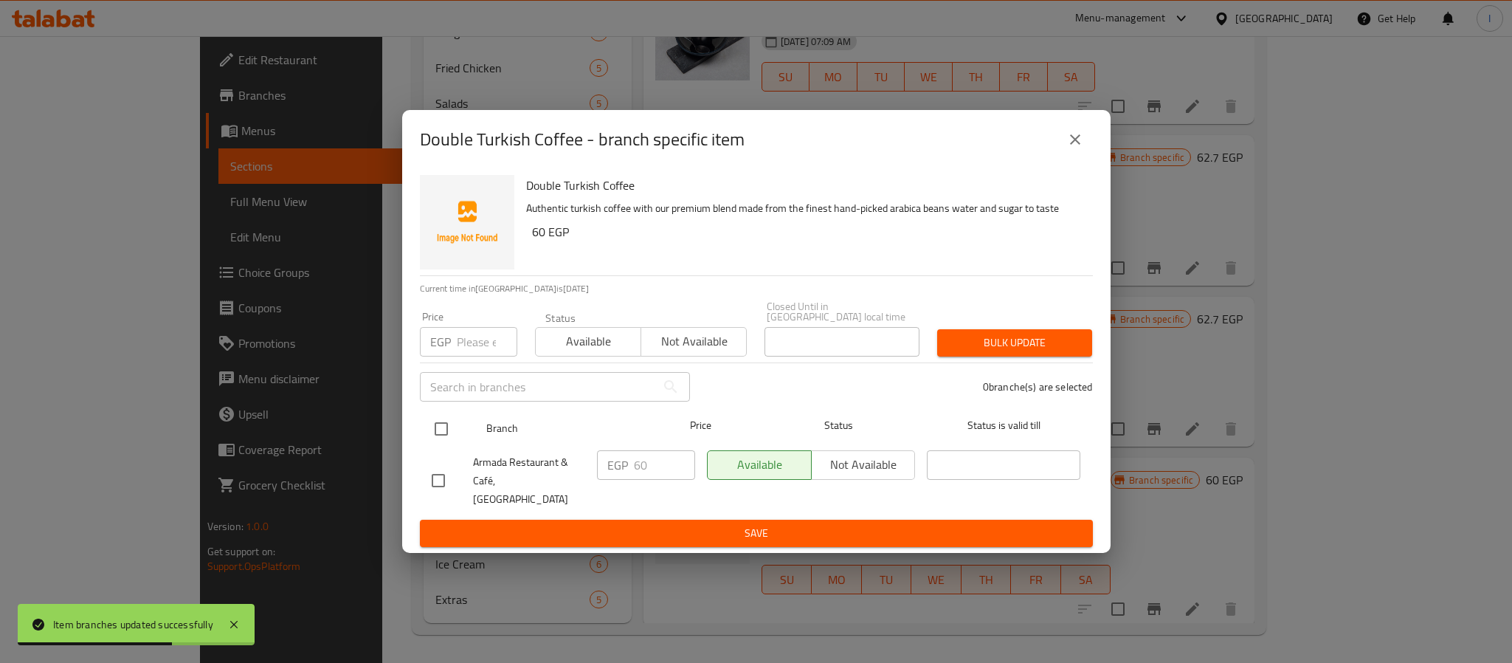
click at [441, 429] on input "checkbox" at bounding box center [441, 428] width 31 height 31
checkbox input "true"
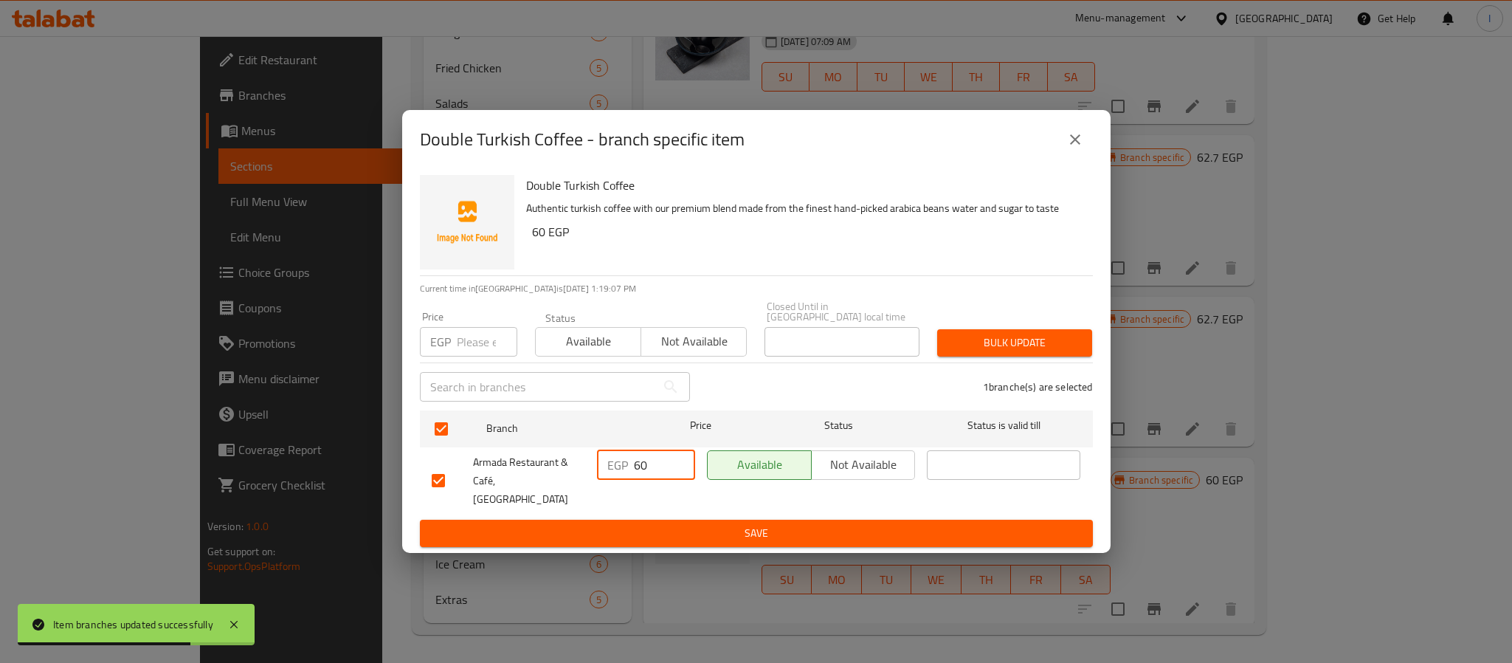
click at [638, 472] on input "60" at bounding box center [664, 465] width 61 height 30
type input "65"
click at [665, 524] on span "Save" at bounding box center [756, 533] width 649 height 18
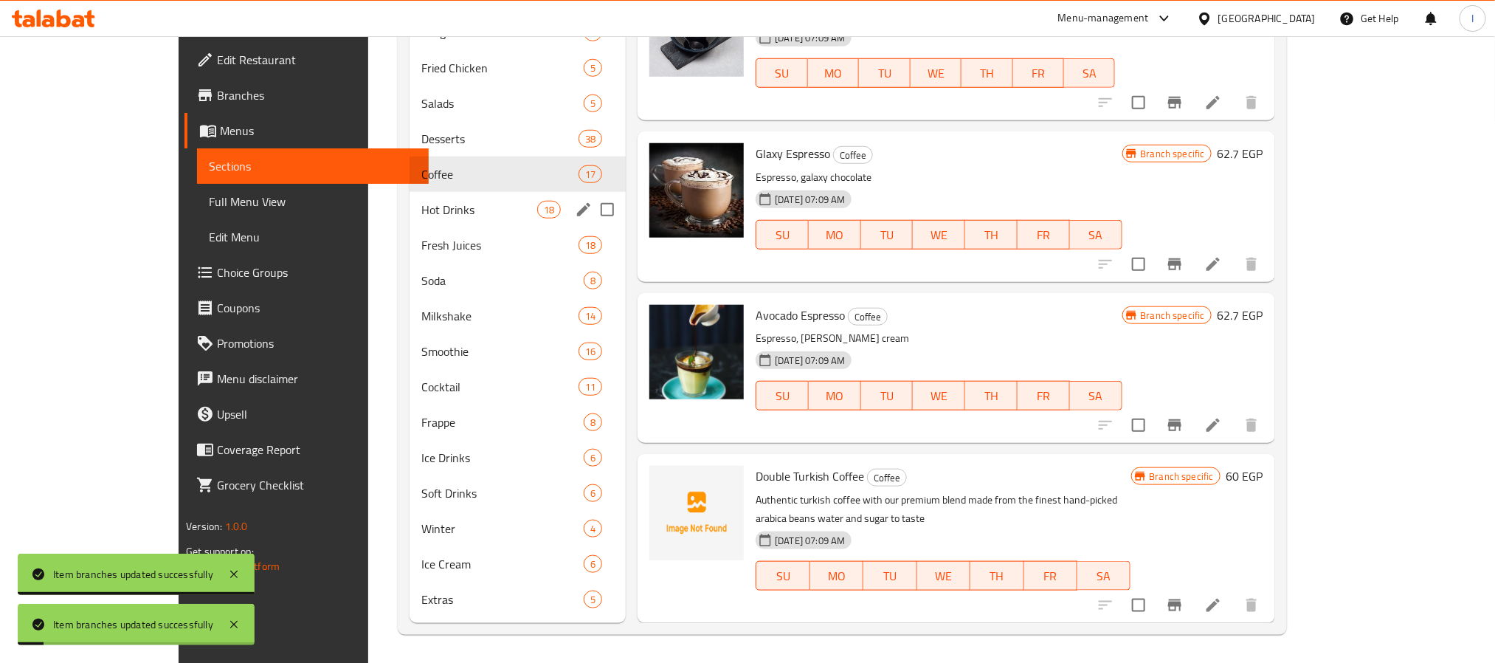
click at [432, 218] on div "Hot Drinks 18" at bounding box center [518, 209] width 216 height 35
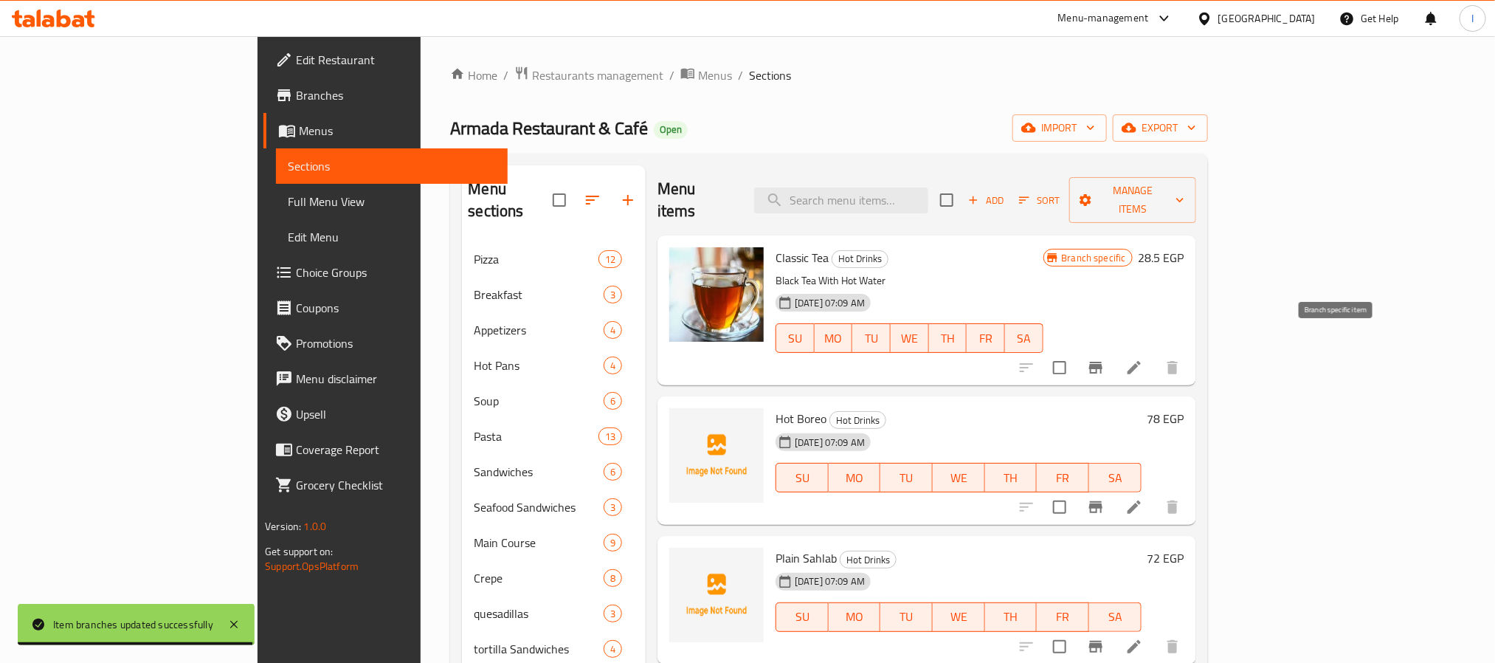
click at [1114, 350] on button "Branch-specific-item" at bounding box center [1095, 367] width 35 height 35
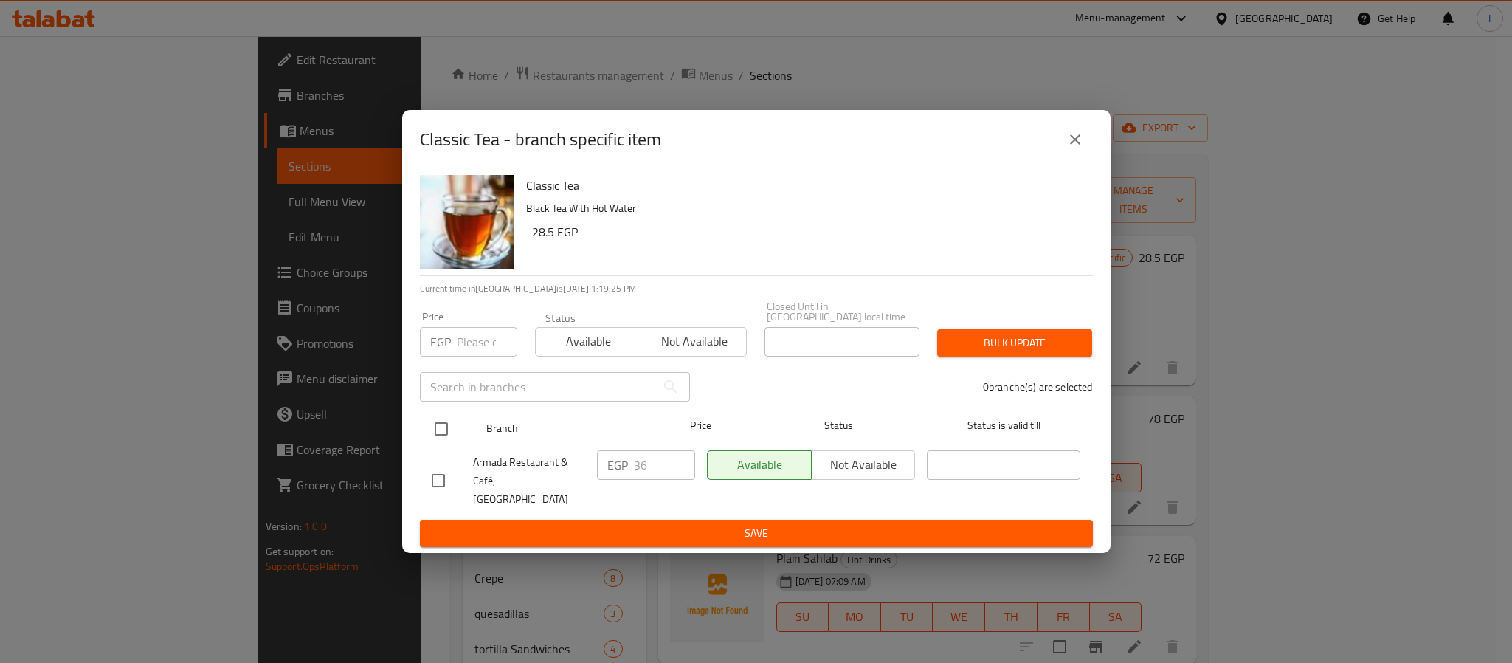
click at [441, 428] on input "checkbox" at bounding box center [441, 428] width 31 height 31
checkbox input "true"
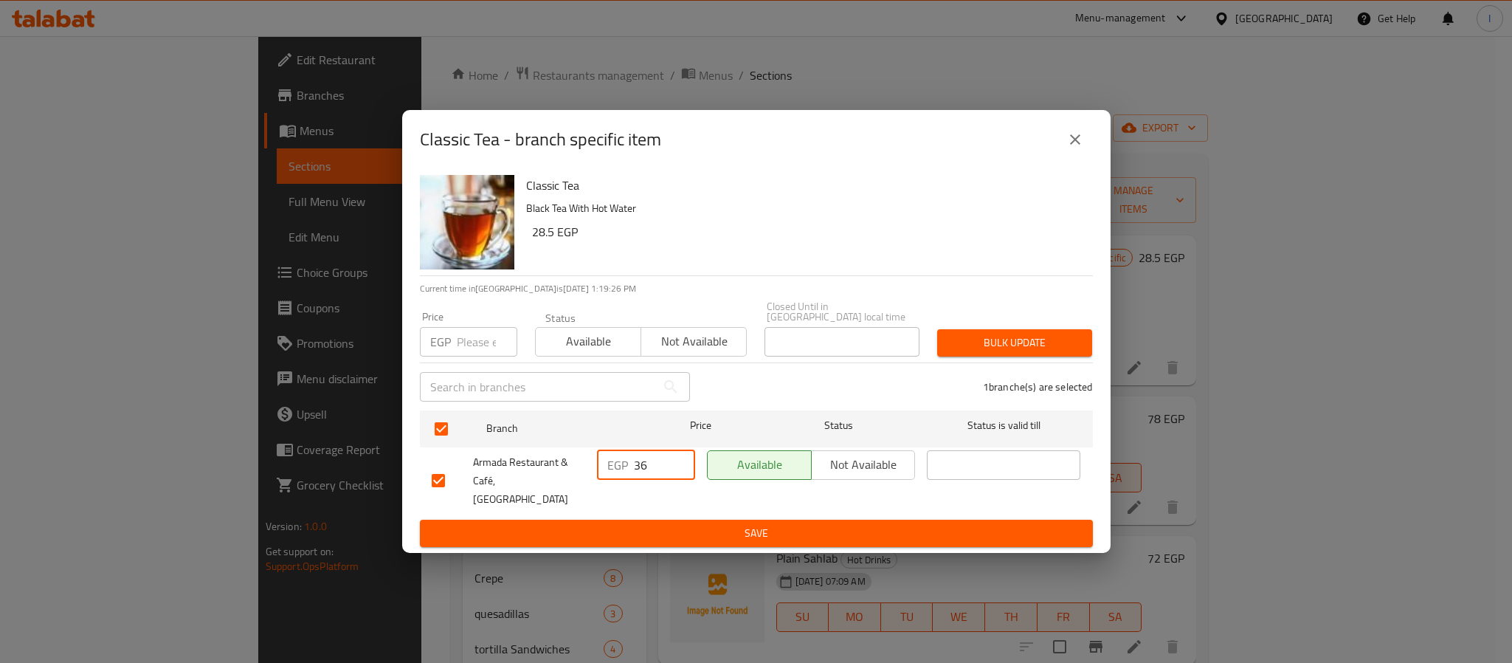
click at [642, 465] on input "36" at bounding box center [664, 465] width 61 height 30
click at [663, 503] on div "EGP 10 ​" at bounding box center [646, 480] width 110 height 73
click at [655, 474] on input "10" at bounding box center [664, 465] width 61 height 30
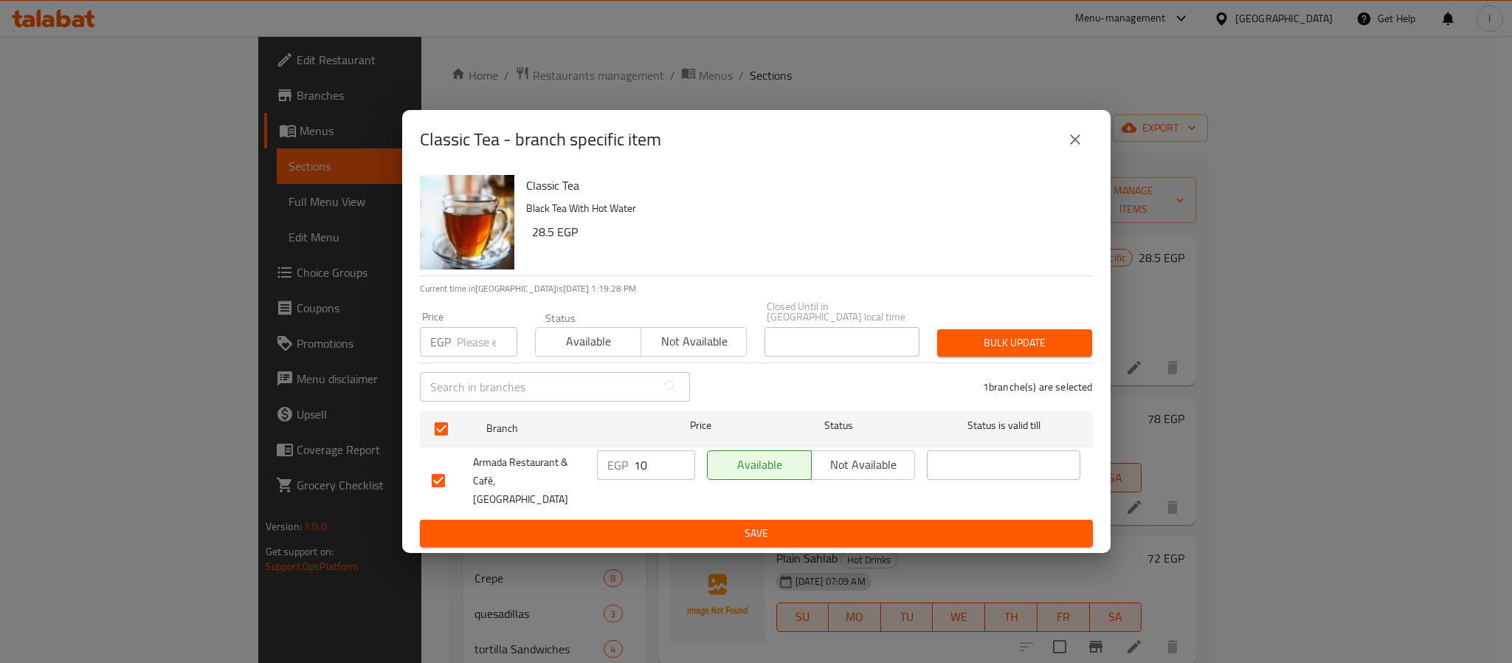
click at [655, 474] on input "10" at bounding box center [664, 465] width 61 height 30
type input "40"
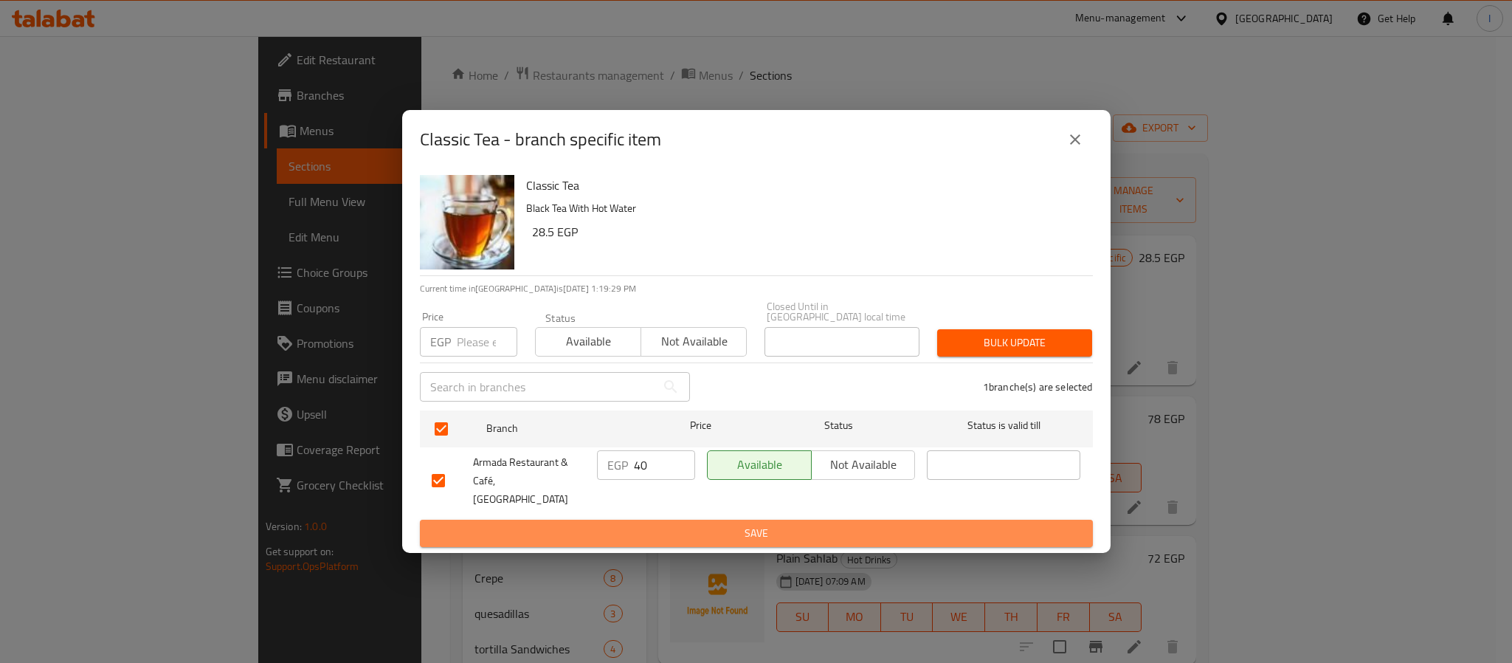
click at [663, 520] on button "Save" at bounding box center [756, 533] width 673 height 27
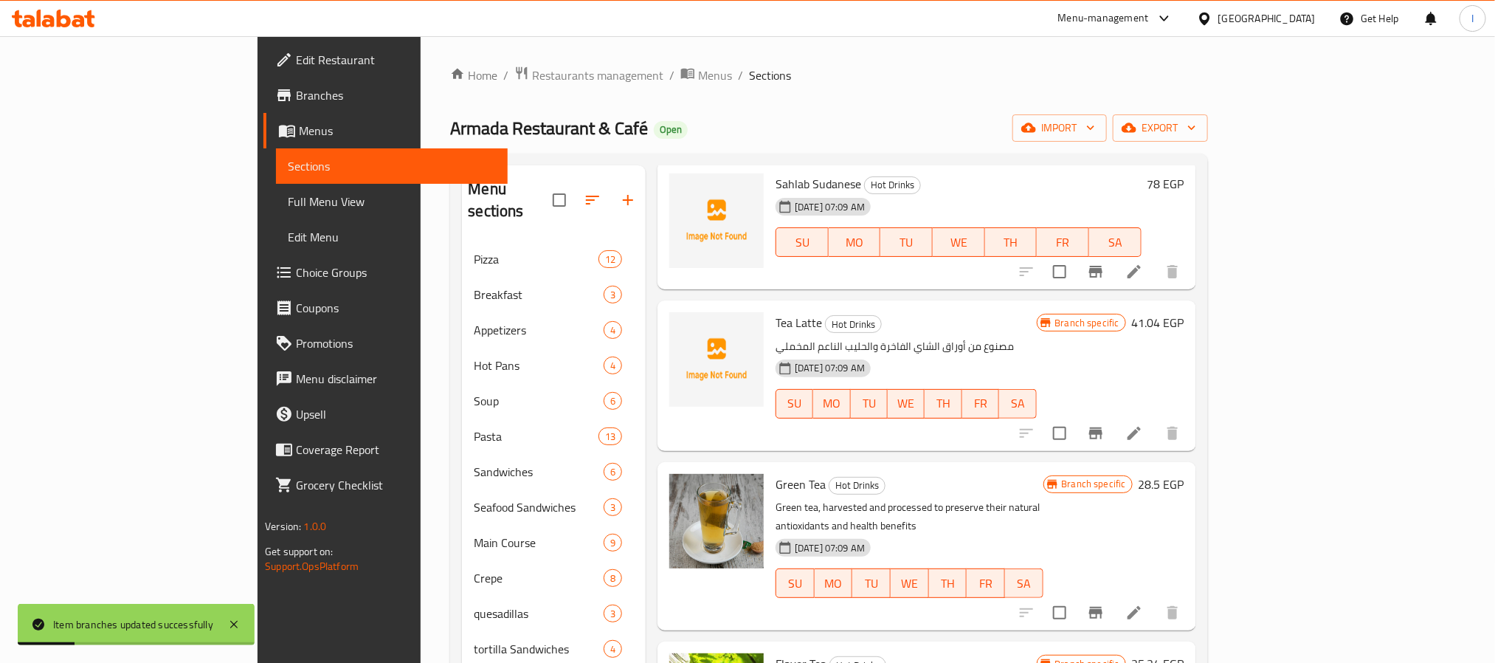
scroll to position [553, 0]
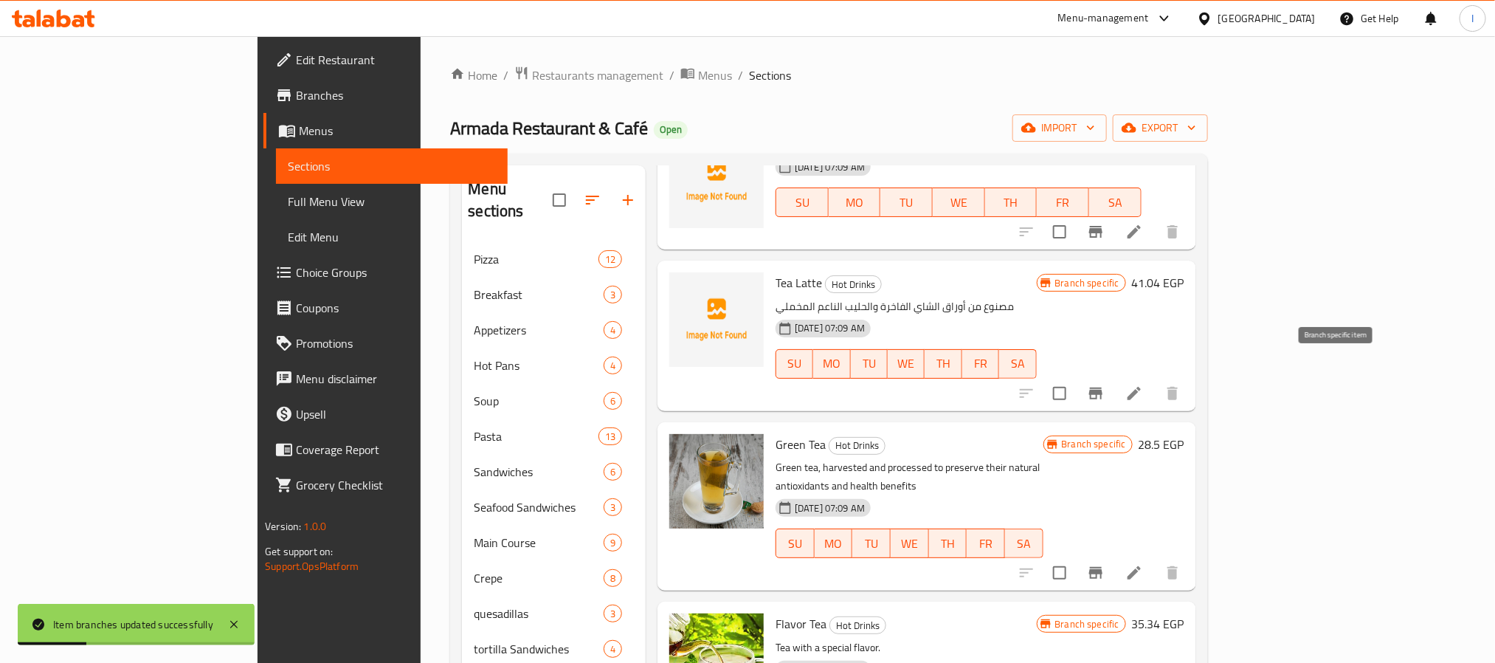
click at [1105, 384] on icon "Branch-specific-item" at bounding box center [1096, 393] width 18 height 18
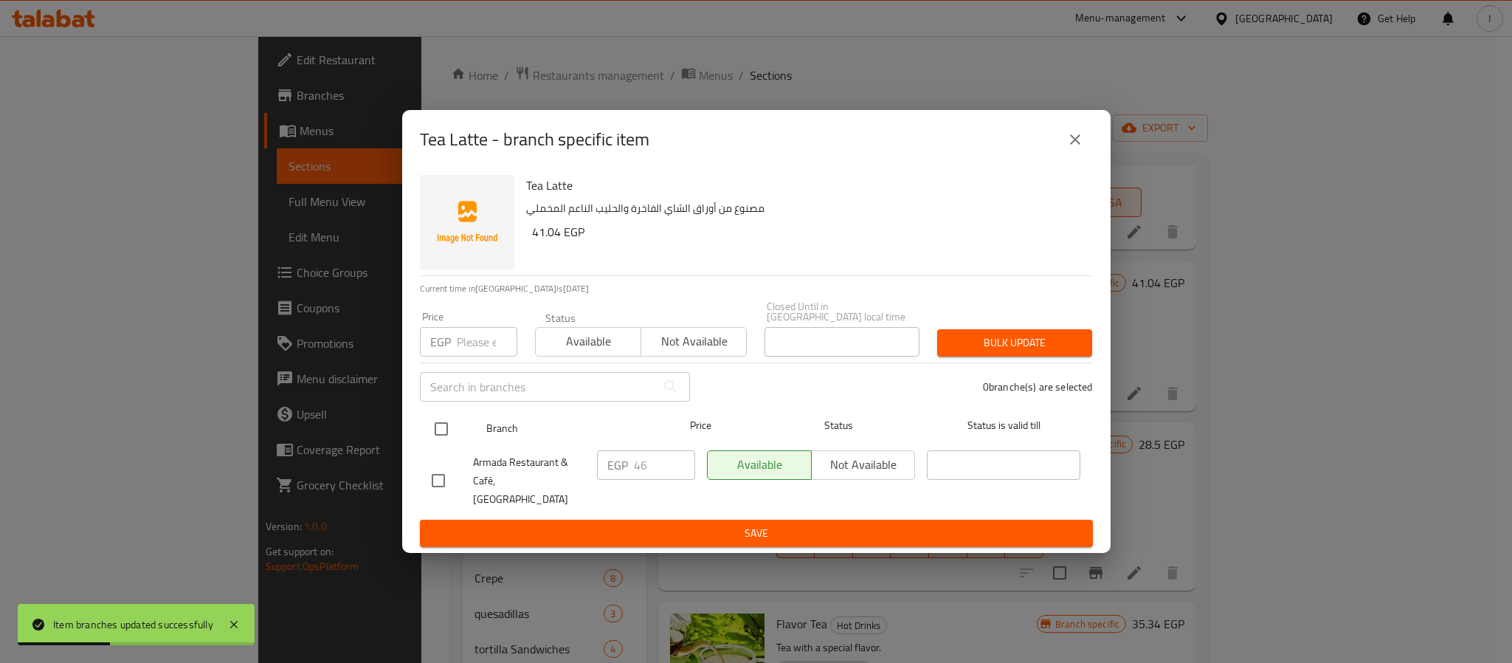
click at [441, 429] on input "checkbox" at bounding box center [441, 428] width 31 height 31
checkbox input "true"
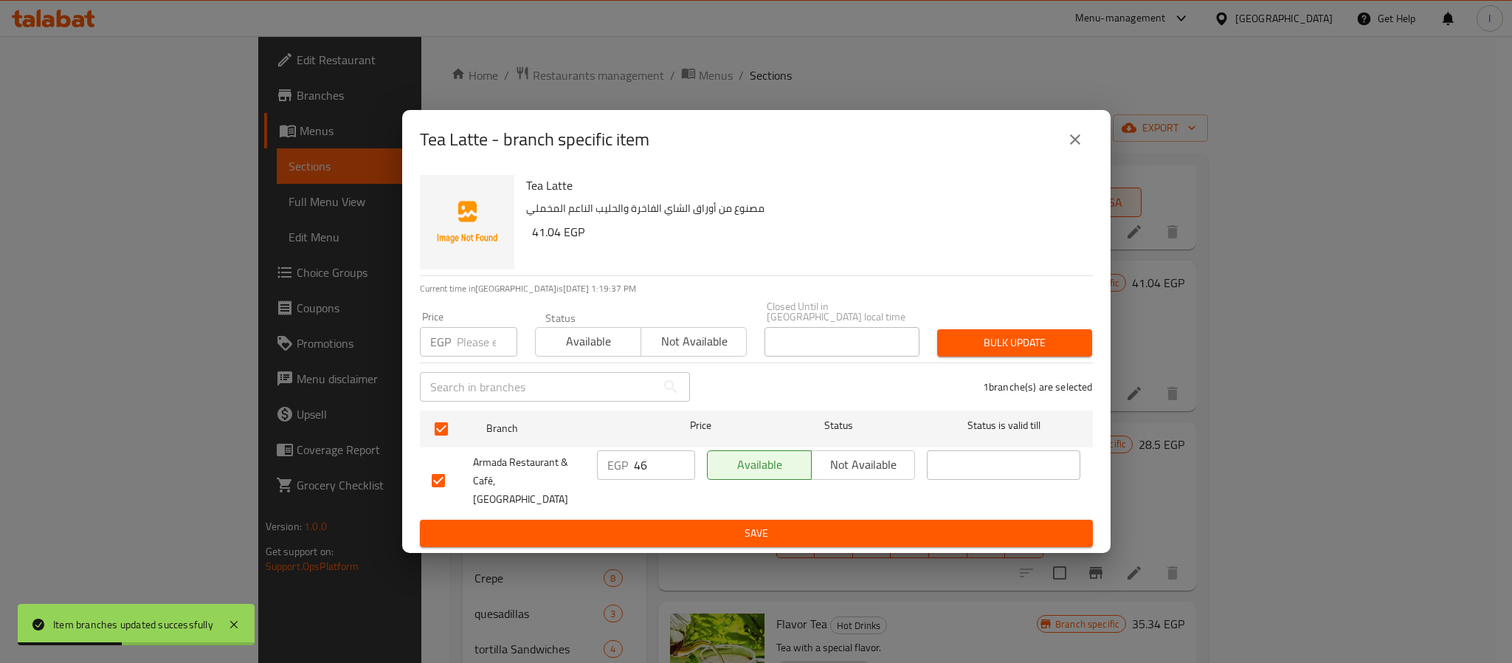
click at [638, 470] on input "46" at bounding box center [664, 465] width 61 height 30
type input "50"
click at [656, 524] on span "Save" at bounding box center [756, 533] width 649 height 18
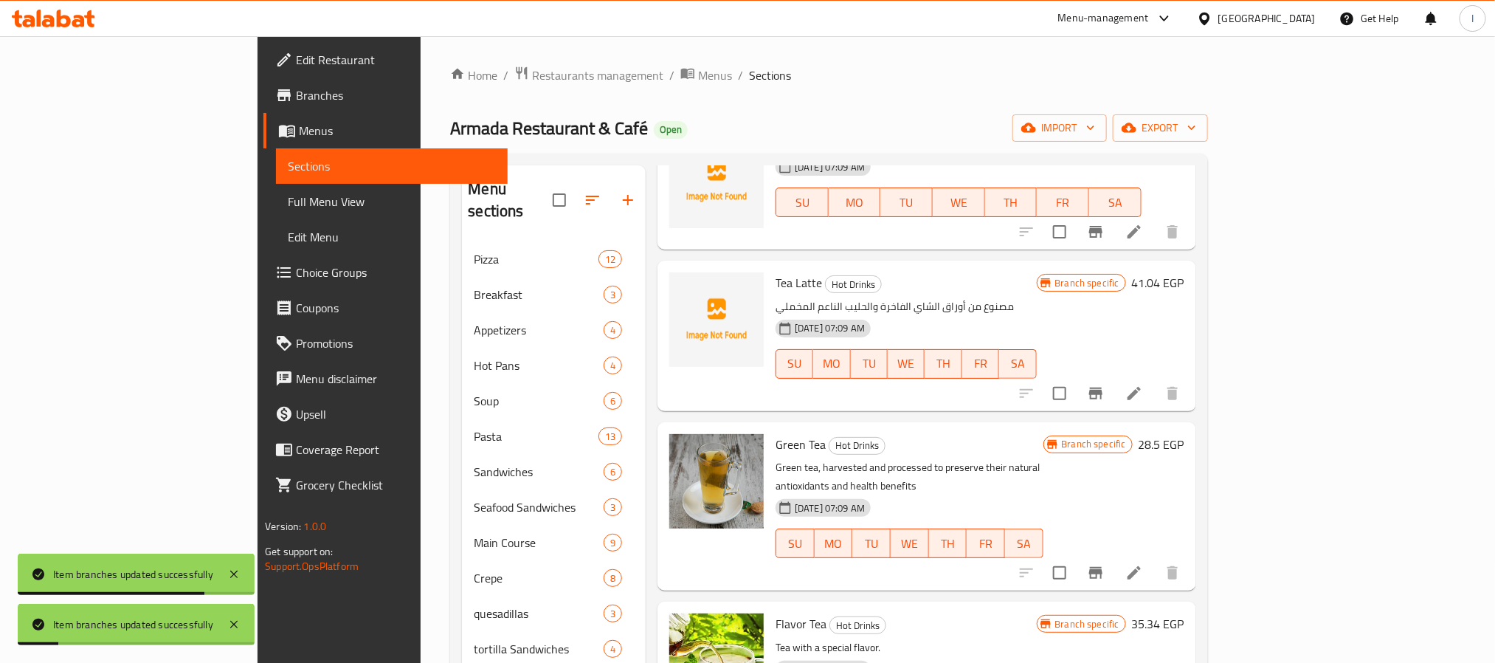
click at [1102, 567] on icon "Branch-specific-item" at bounding box center [1095, 573] width 13 height 12
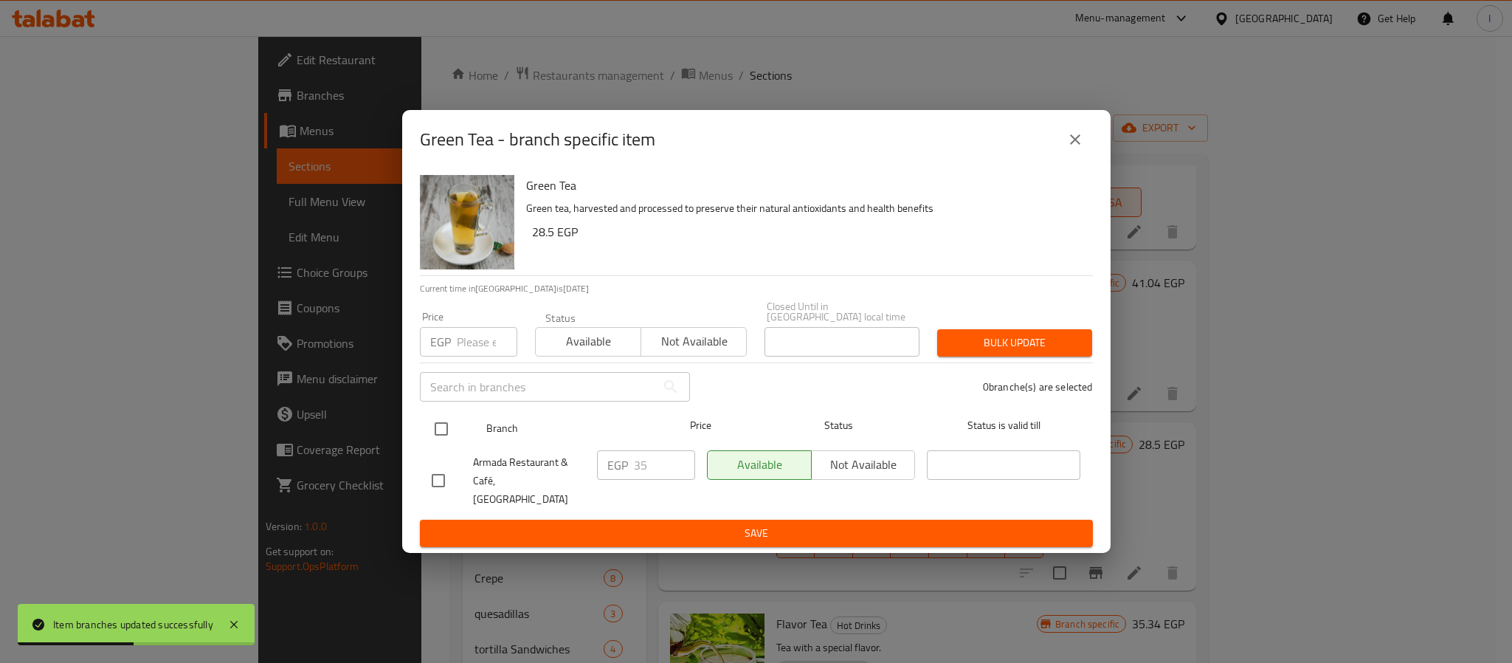
click at [447, 438] on input "checkbox" at bounding box center [441, 428] width 31 height 31
checkbox input "true"
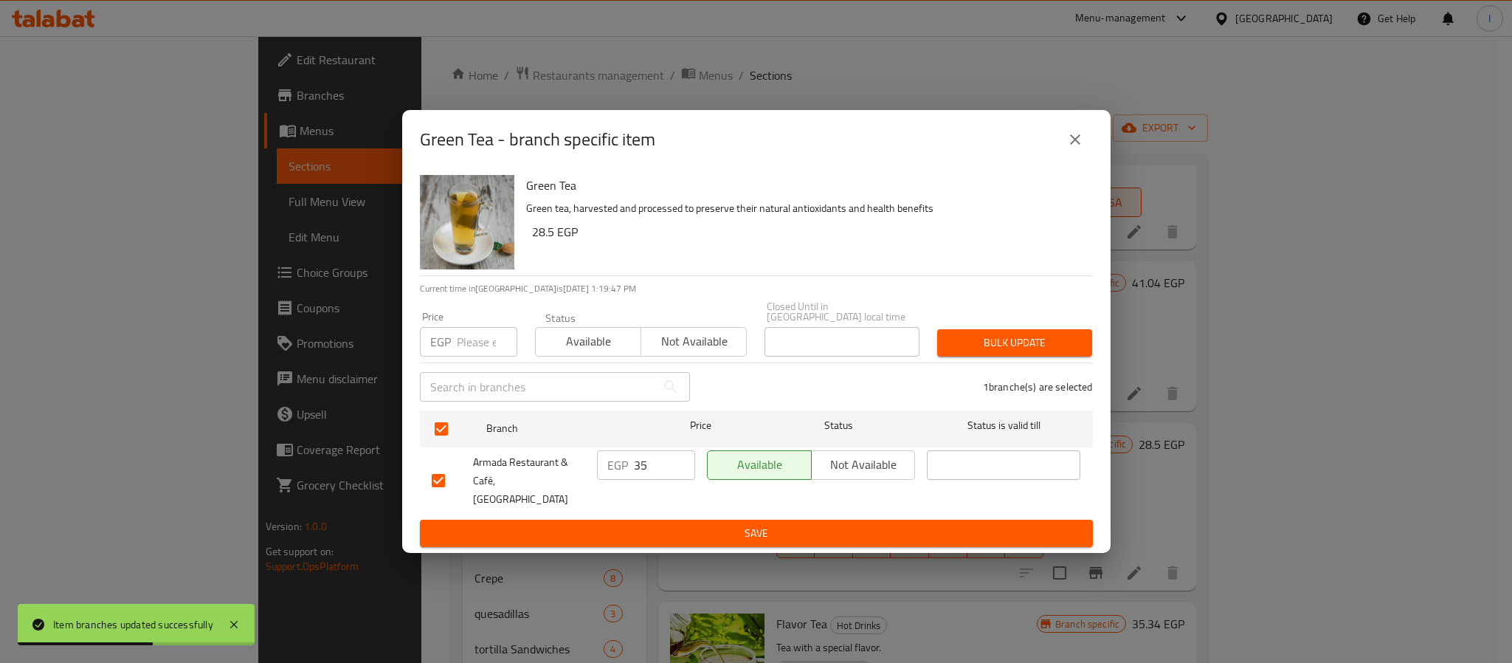
click at [663, 470] on input "35" at bounding box center [664, 465] width 61 height 30
type input "38"
click at [669, 532] on button "Save" at bounding box center [756, 533] width 673 height 27
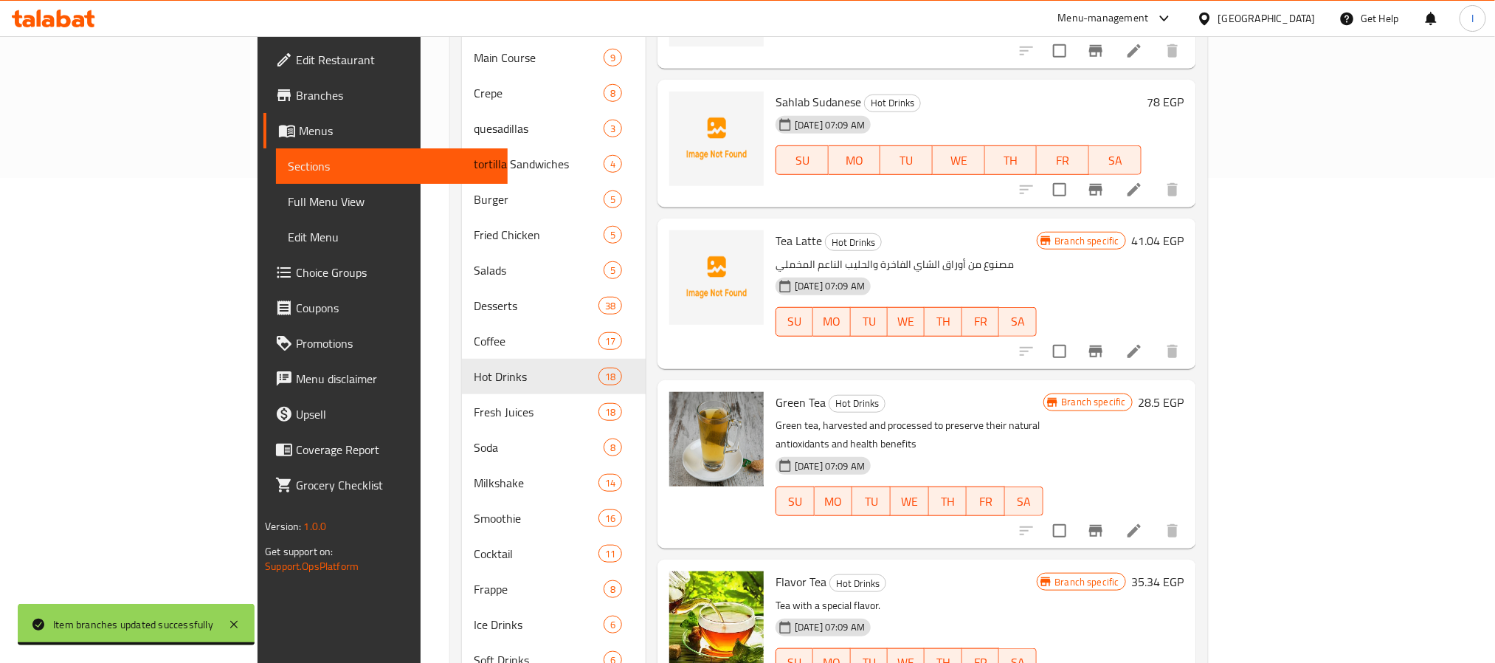
scroll to position [221, 0]
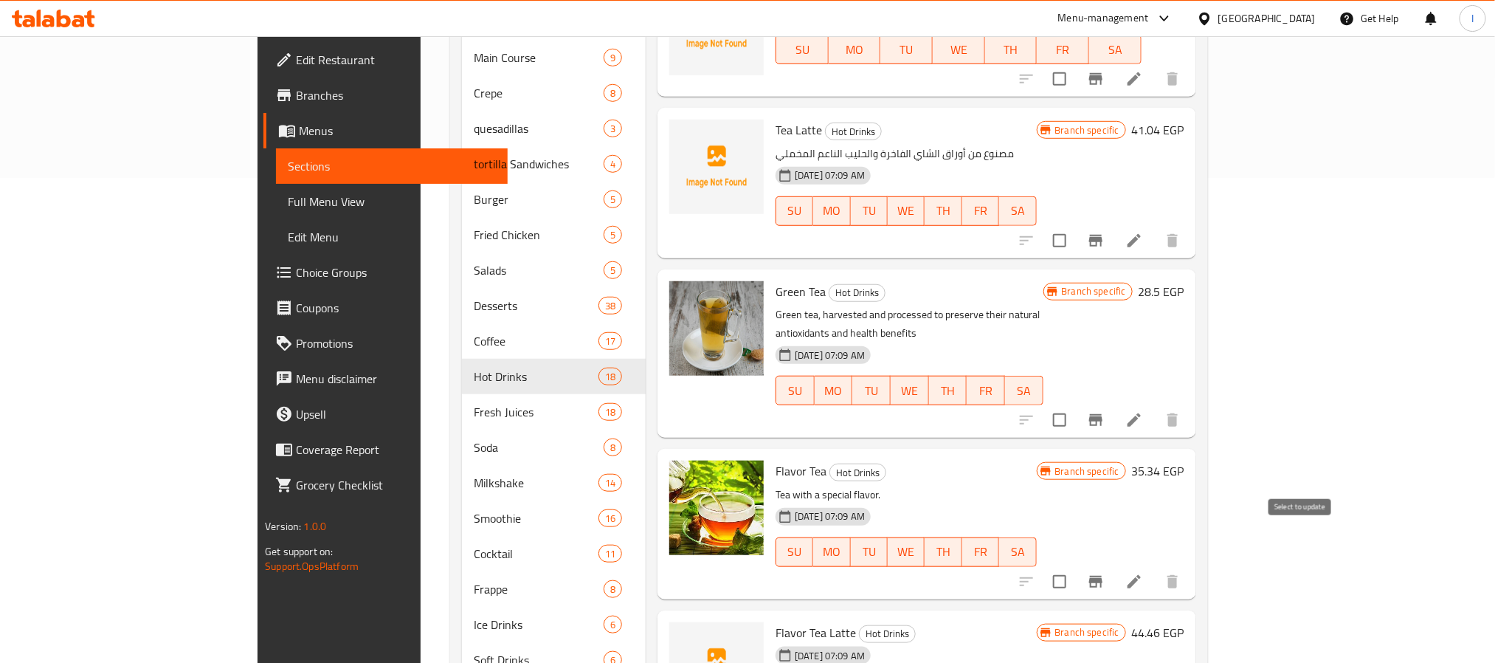
click at [1102, 576] on icon "Branch-specific-item" at bounding box center [1095, 582] width 13 height 12
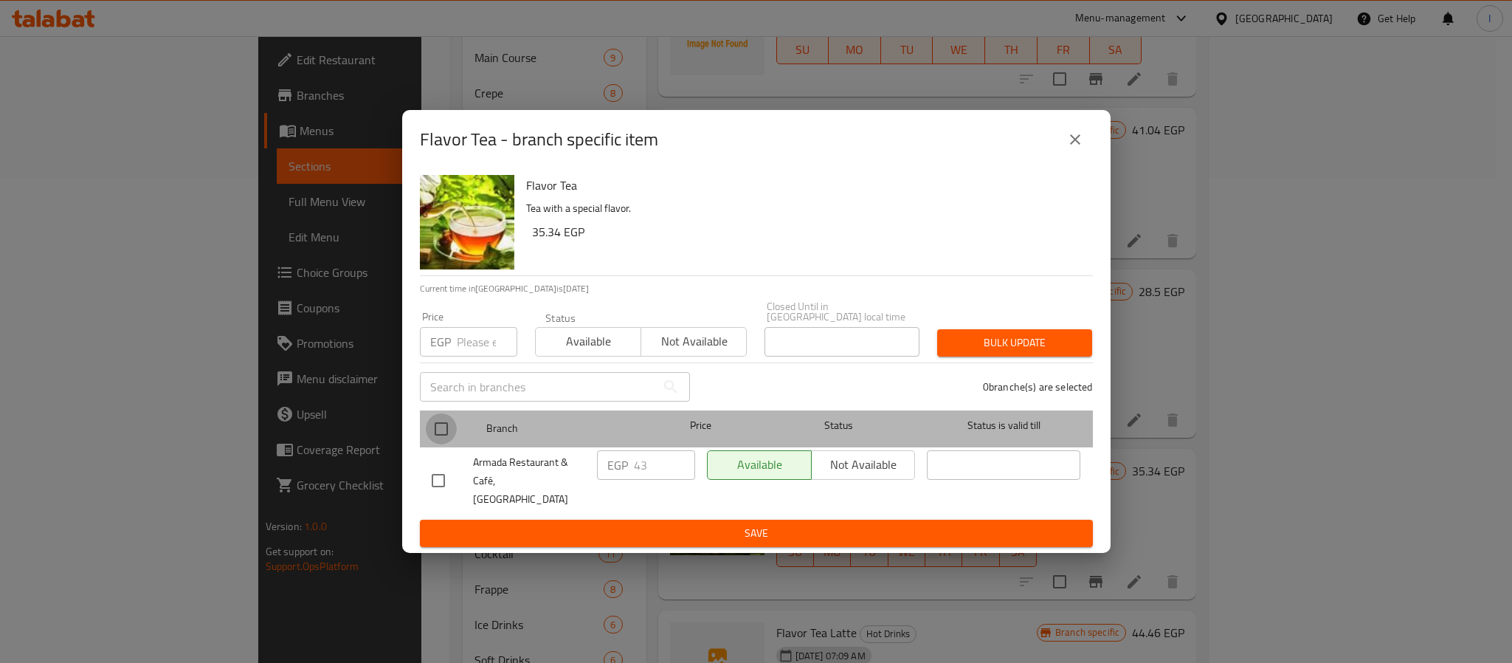
drag, startPoint x: 439, startPoint y: 443, endPoint x: 592, endPoint y: 486, distance: 158.6
click at [441, 441] on input "checkbox" at bounding box center [441, 428] width 31 height 31
checkbox input "true"
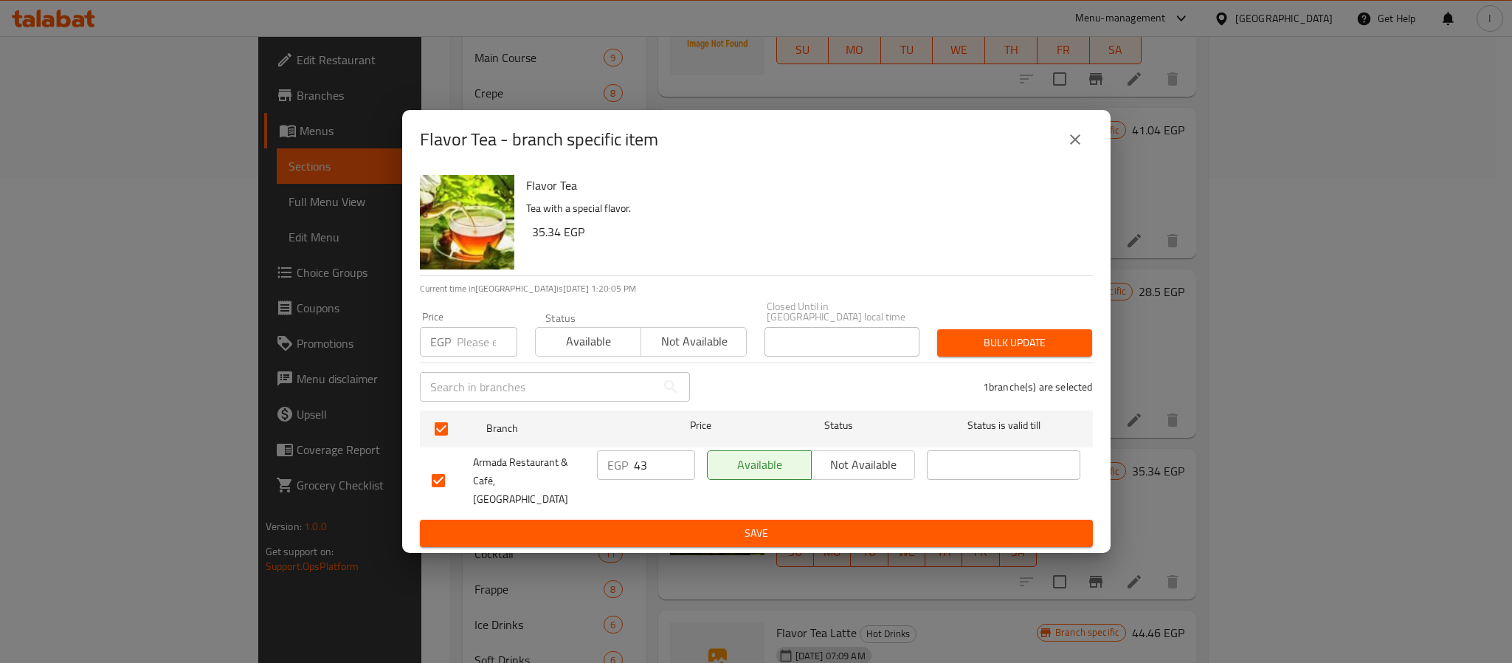
click at [644, 472] on input "43" at bounding box center [664, 465] width 61 height 30
type input "47"
click at [729, 524] on span "Save" at bounding box center [756, 533] width 649 height 18
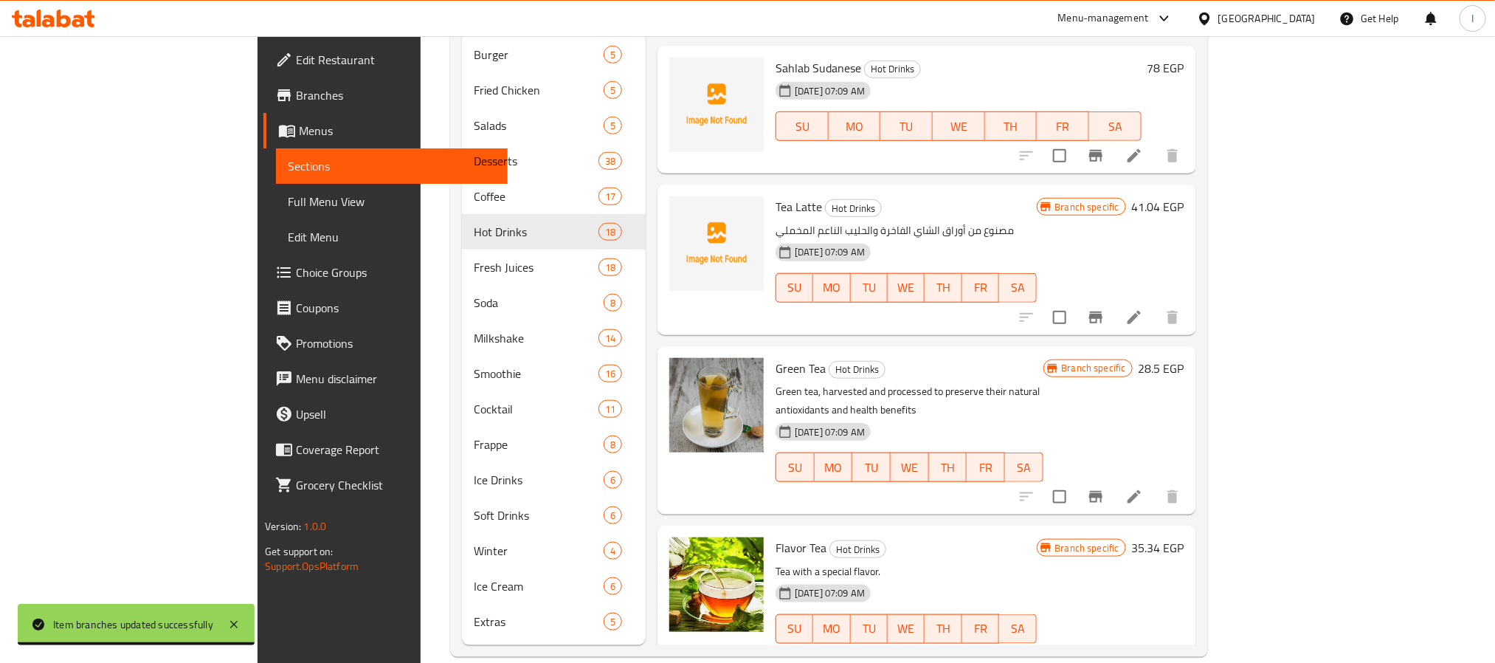
scroll to position [589, 0]
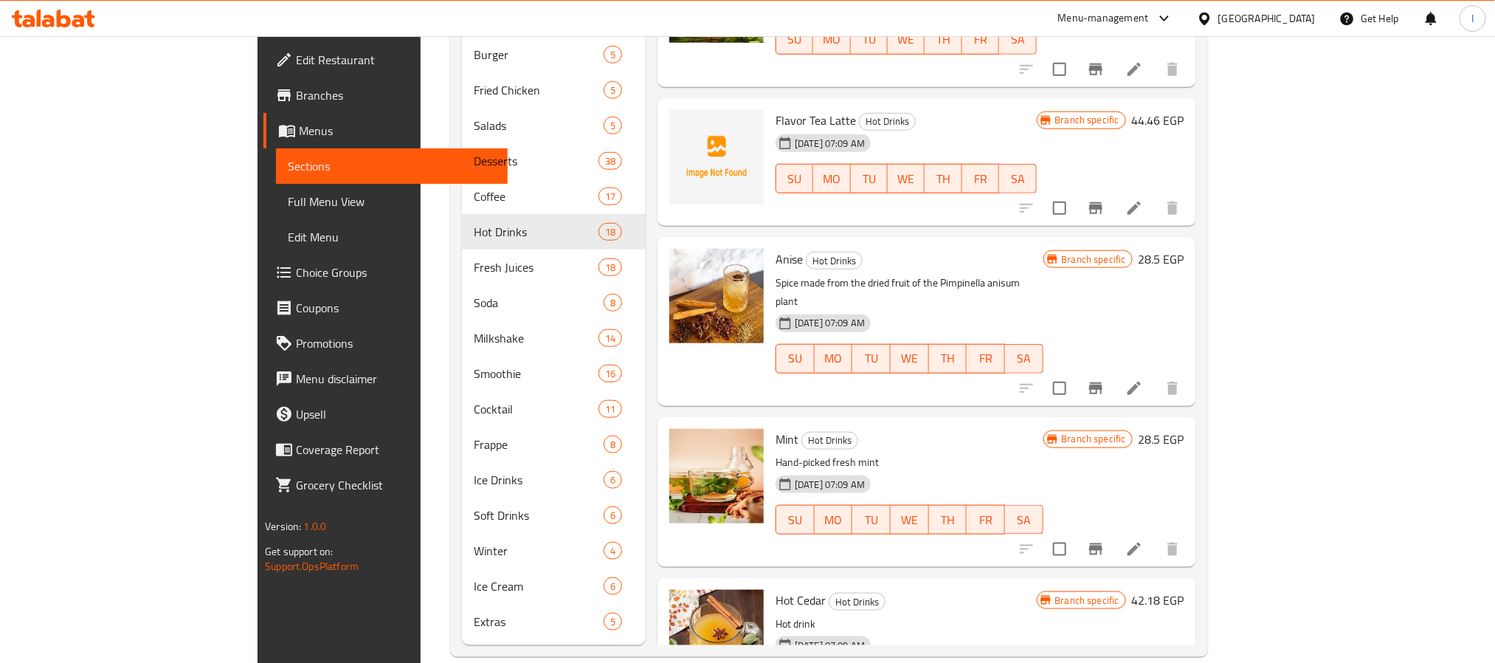
click at [1102, 202] on icon "Branch-specific-item" at bounding box center [1095, 208] width 13 height 12
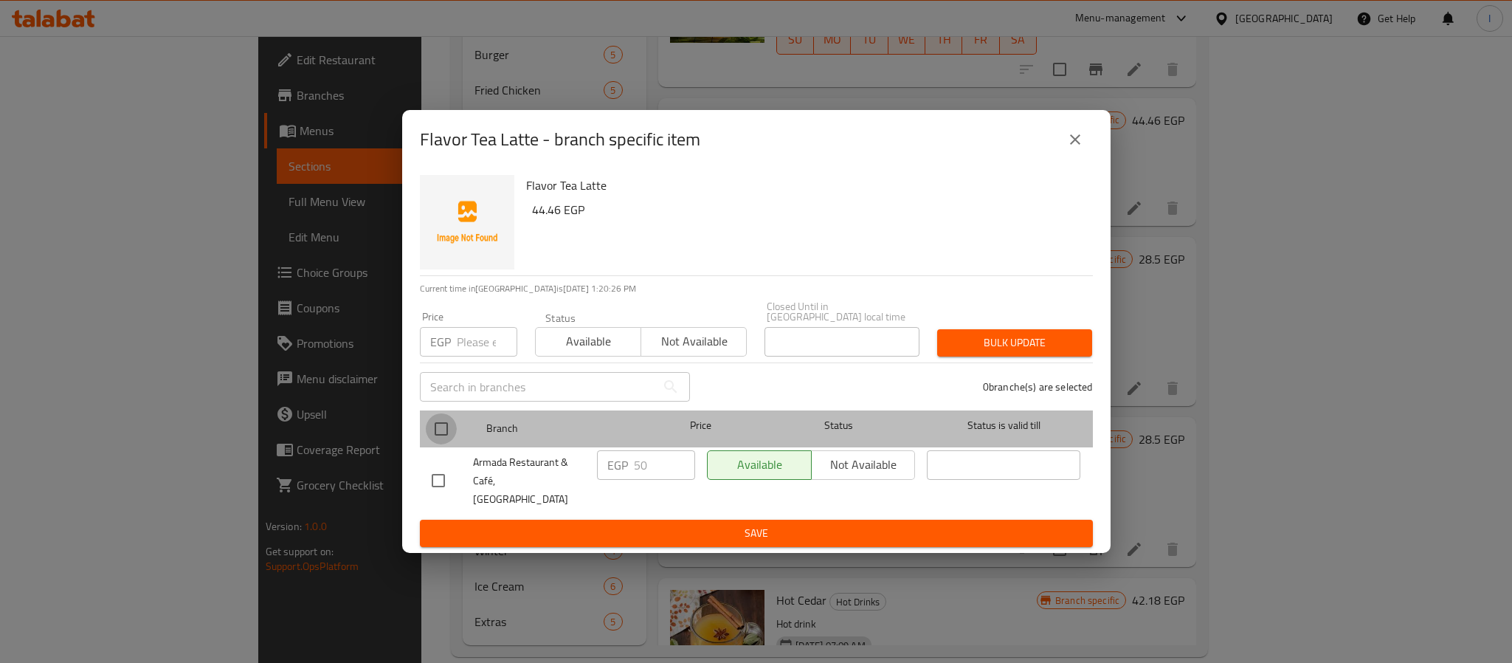
click at [441, 439] on input "checkbox" at bounding box center [441, 428] width 31 height 31
checkbox input "true"
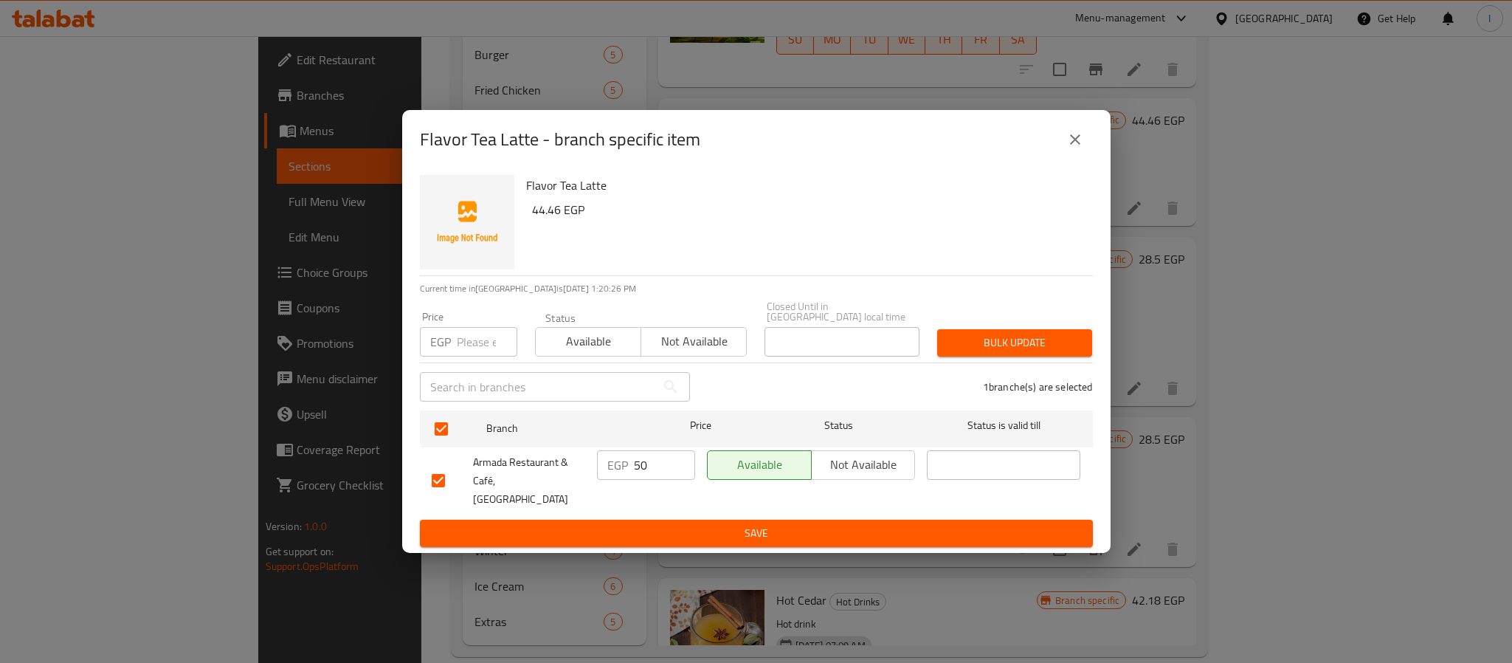
click at [647, 477] on input "50" at bounding box center [664, 465] width 61 height 30
click at [646, 474] on input "50" at bounding box center [664, 465] width 61 height 30
click at [649, 470] on input "50" at bounding box center [664, 465] width 61 height 30
type input "5"
type input "54"
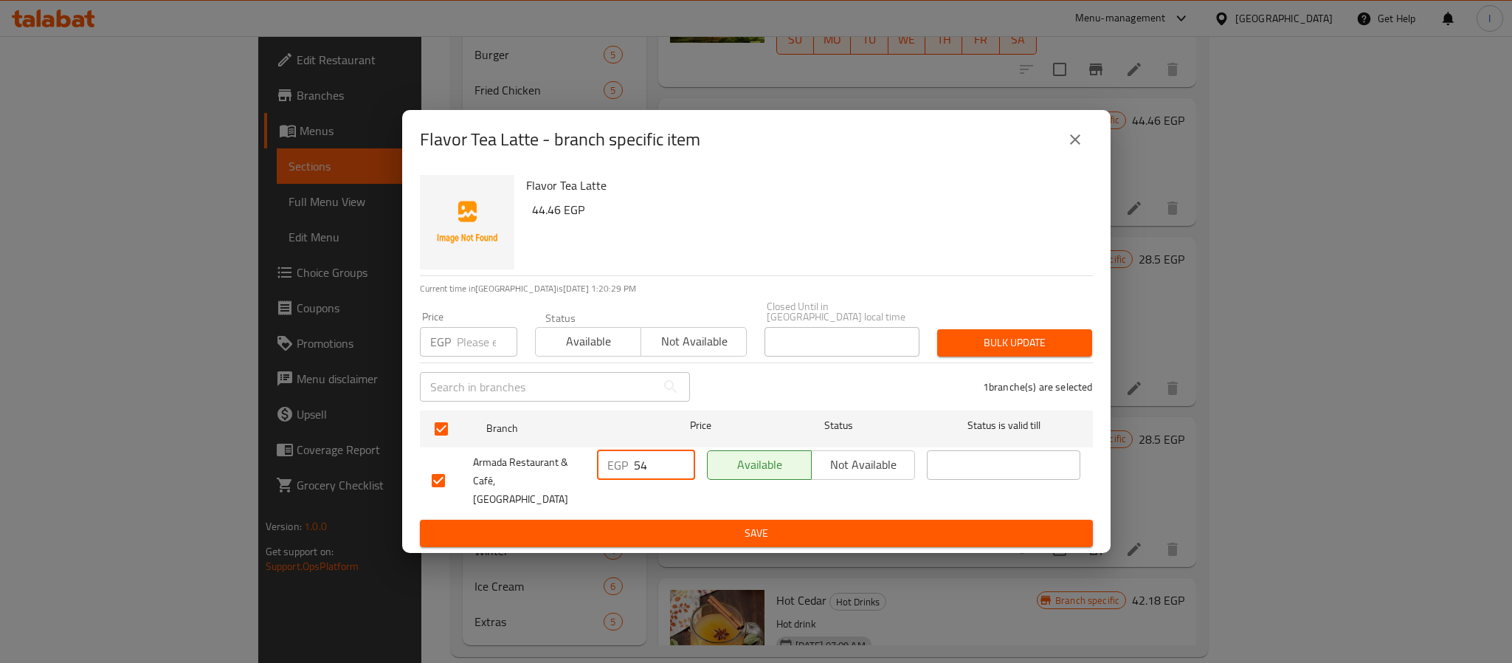
click at [700, 532] on button "Save" at bounding box center [756, 533] width 673 height 27
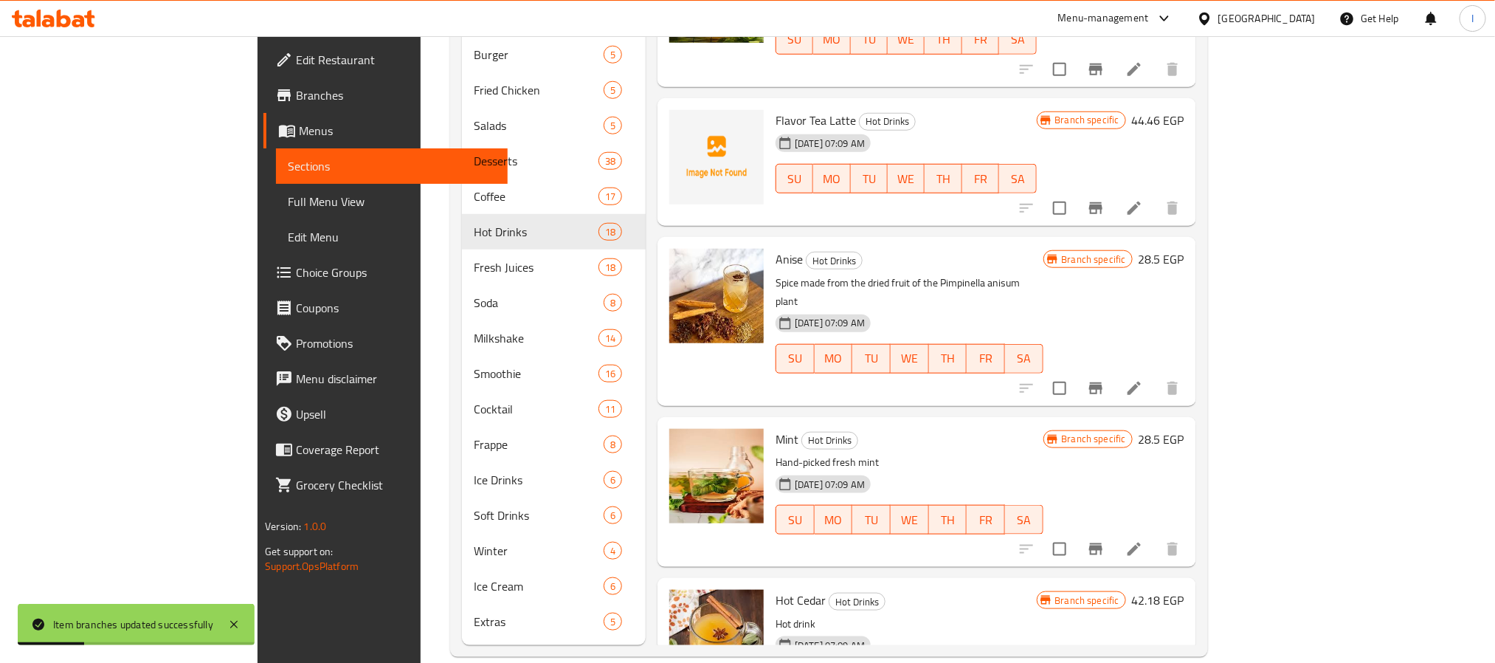
click at [1105, 379] on icon "Branch-specific-item" at bounding box center [1096, 388] width 18 height 18
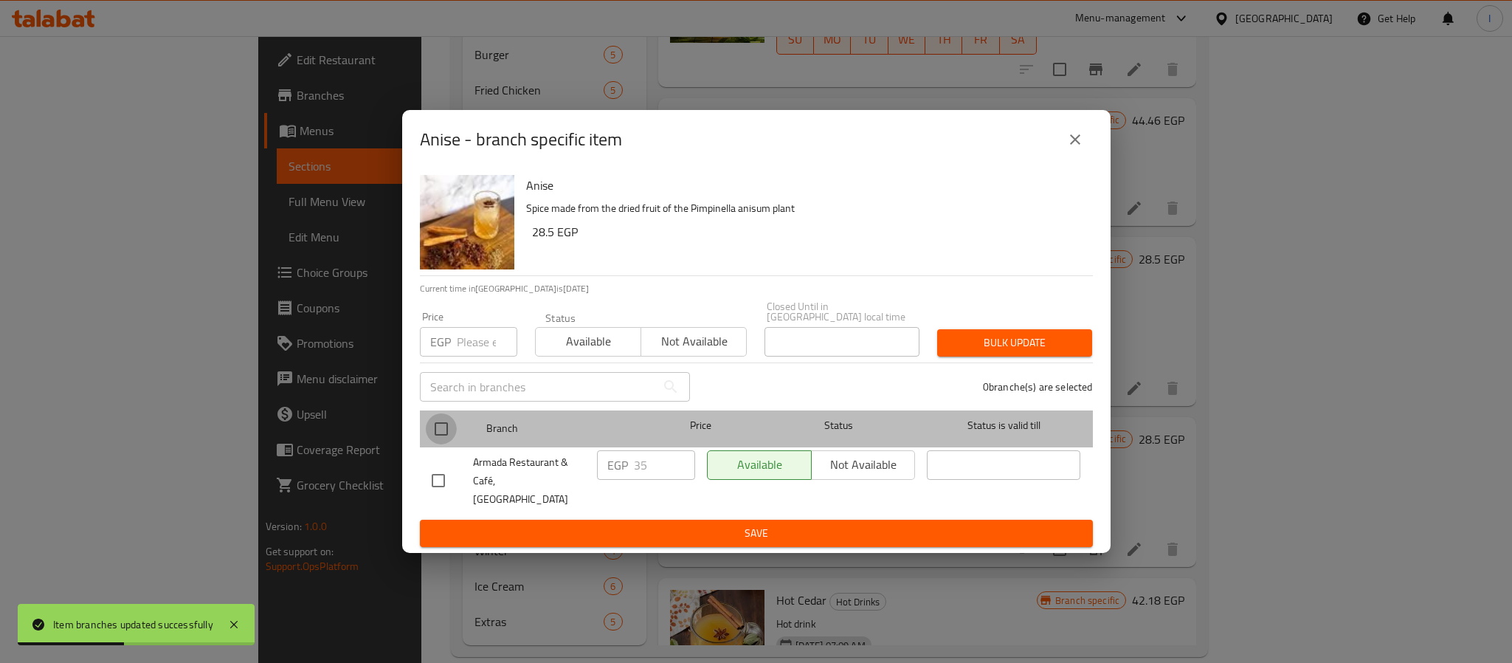
drag, startPoint x: 435, startPoint y: 434, endPoint x: 705, endPoint y: 483, distance: 274.6
click at [437, 434] on input "checkbox" at bounding box center [441, 428] width 31 height 31
checkbox input "true"
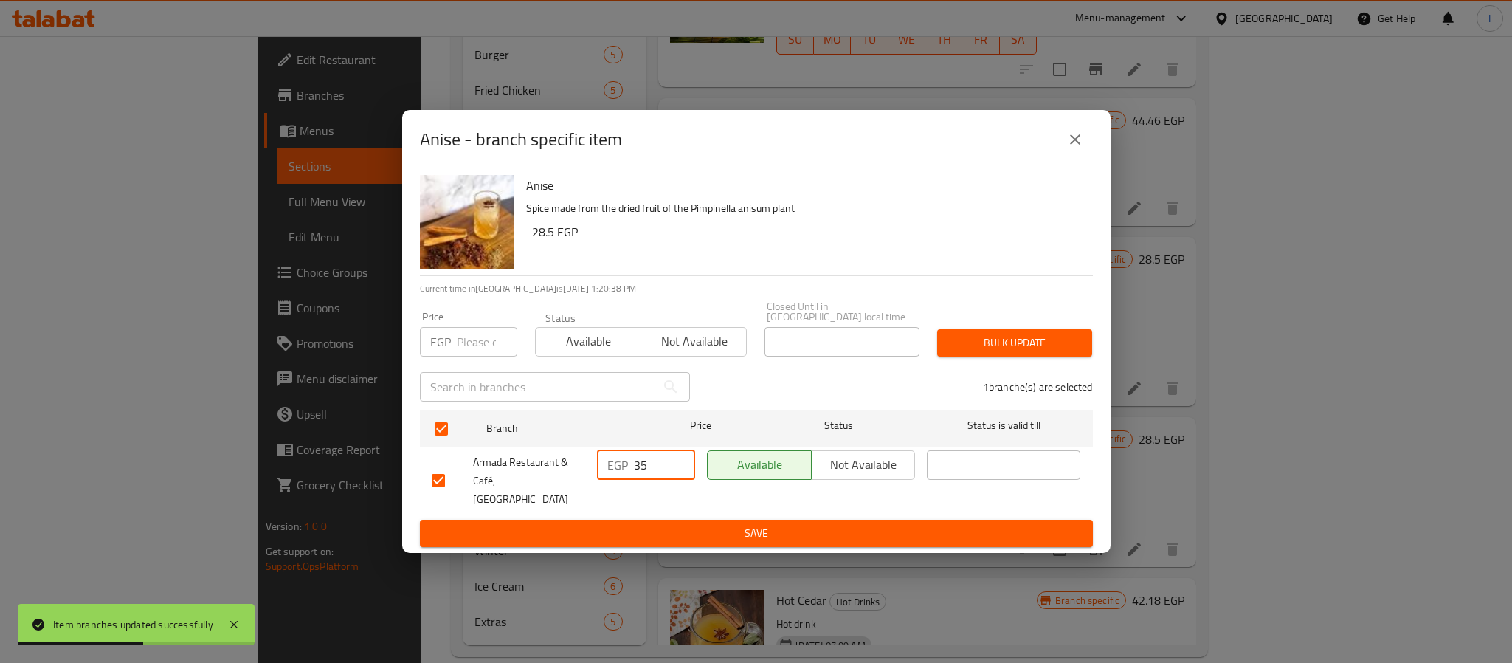
click at [660, 468] on input "35" at bounding box center [664, 465] width 61 height 30
click at [658, 469] on input "38" at bounding box center [664, 465] width 61 height 30
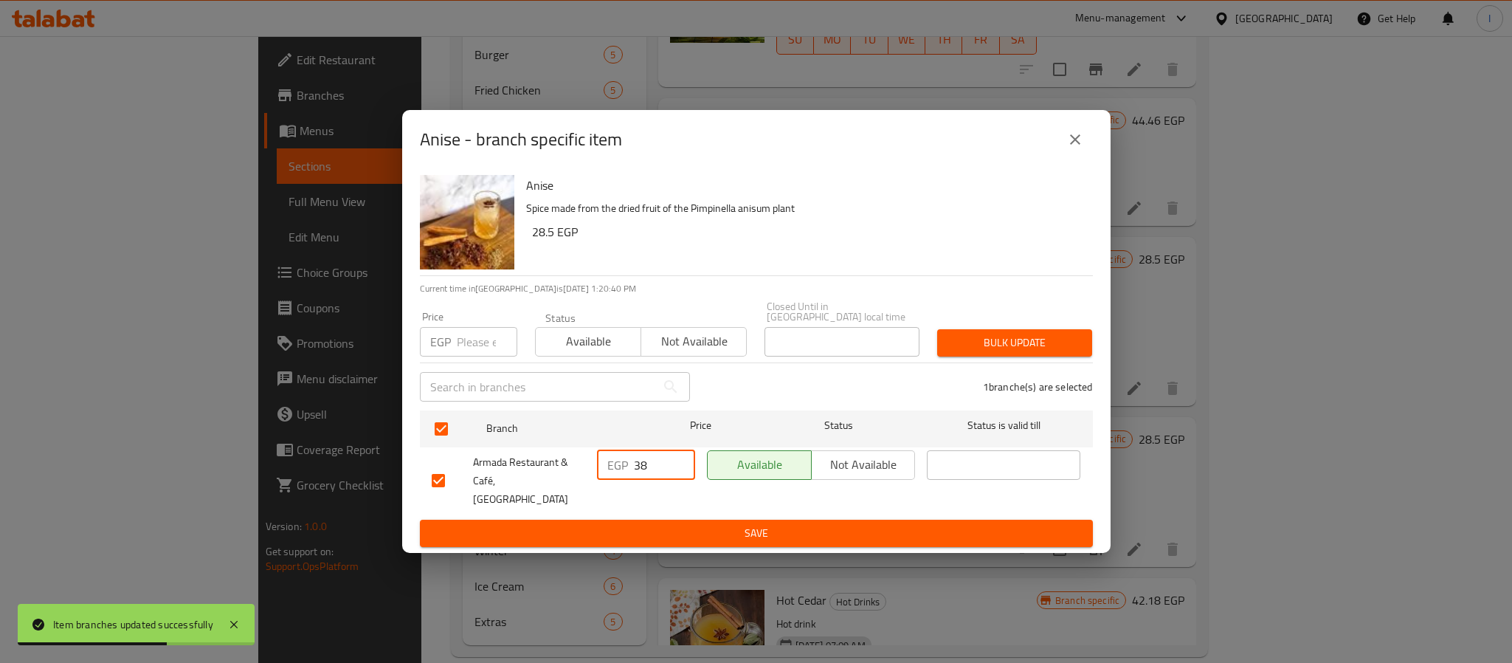
click at [658, 469] on input "38" at bounding box center [664, 465] width 61 height 30
type input "38"
click at [697, 524] on span "Save" at bounding box center [756, 533] width 649 height 18
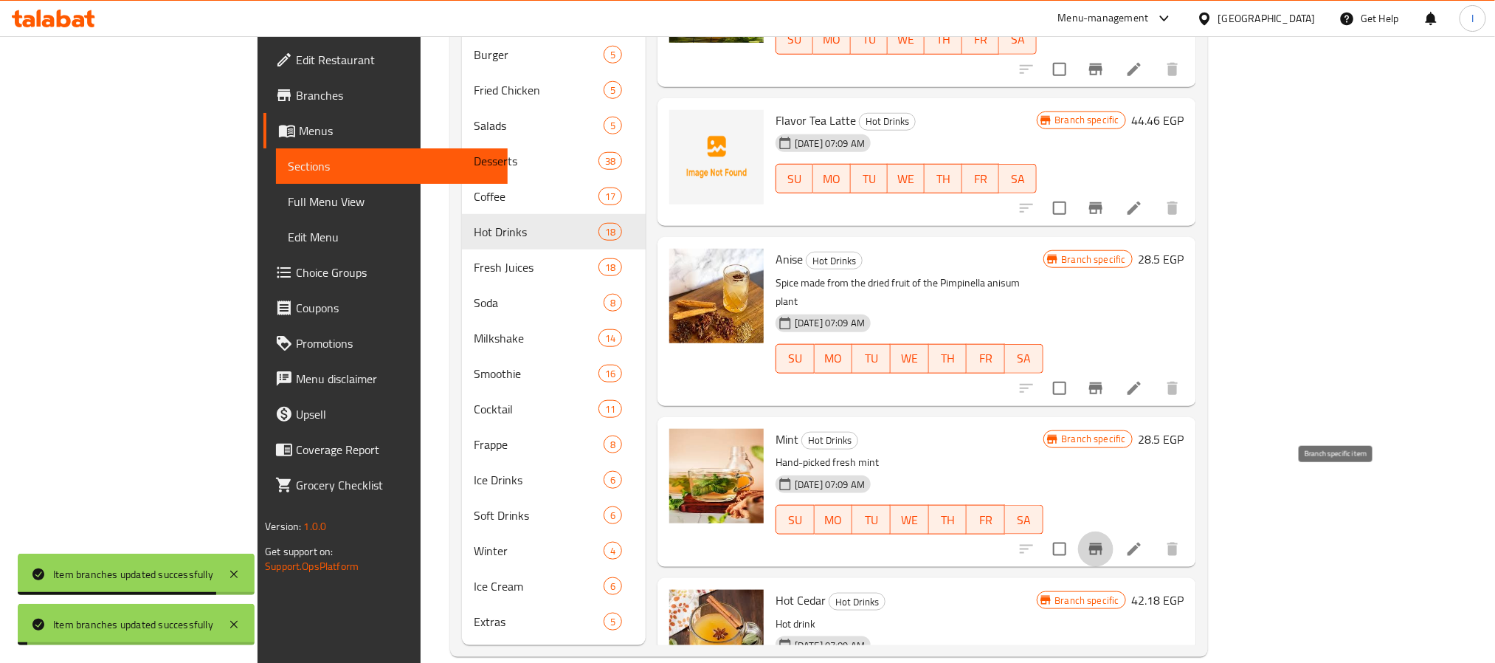
click at [1105, 540] on icon "Branch-specific-item" at bounding box center [1096, 549] width 18 height 18
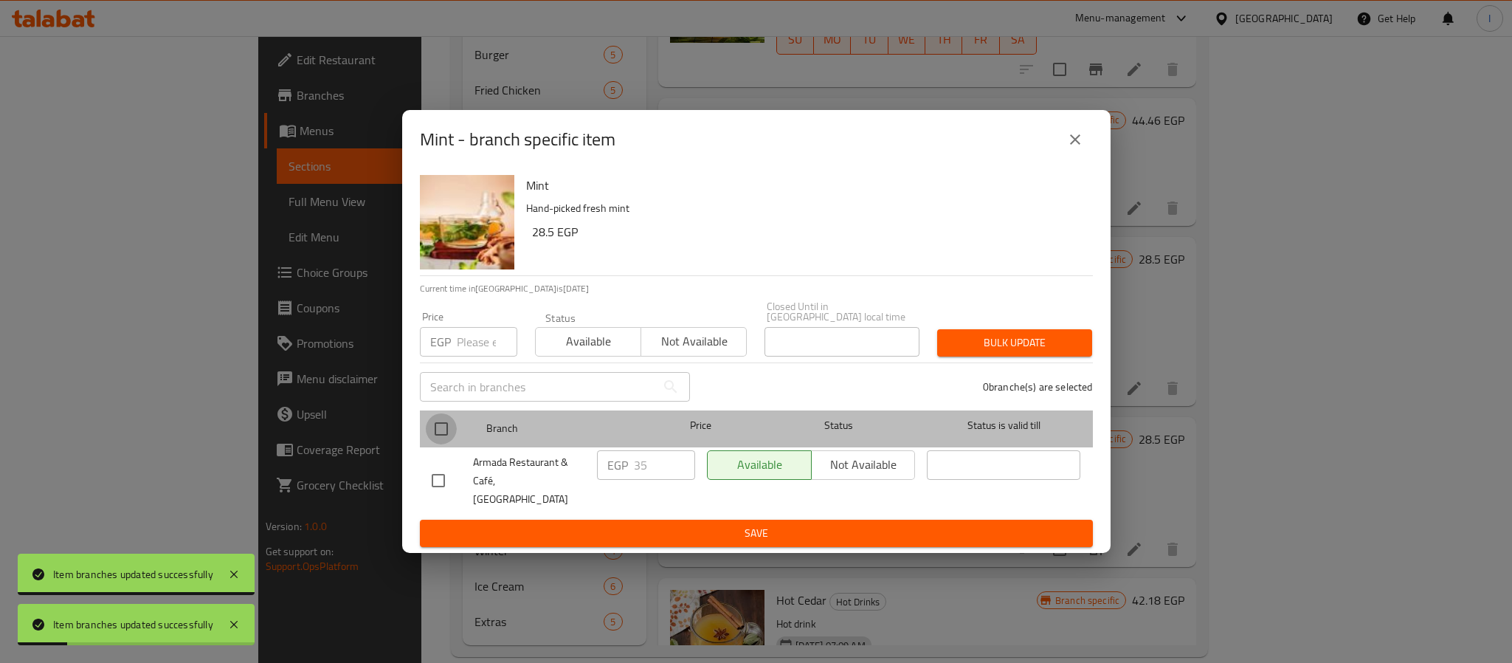
click at [432, 435] on input "checkbox" at bounding box center [441, 428] width 31 height 31
checkbox input "true"
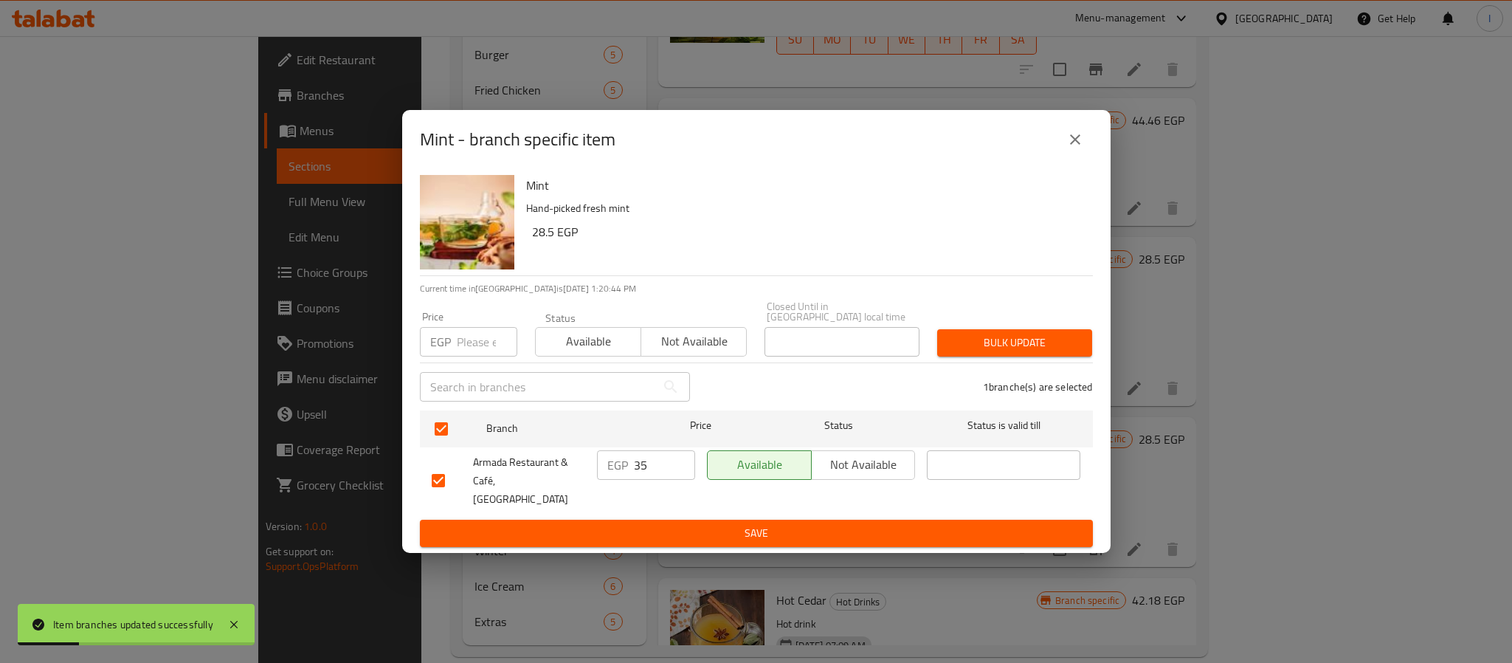
click at [653, 468] on input "35" at bounding box center [664, 465] width 61 height 30
paste input "8"
type input "38"
click at [669, 524] on span "Save" at bounding box center [756, 533] width 649 height 18
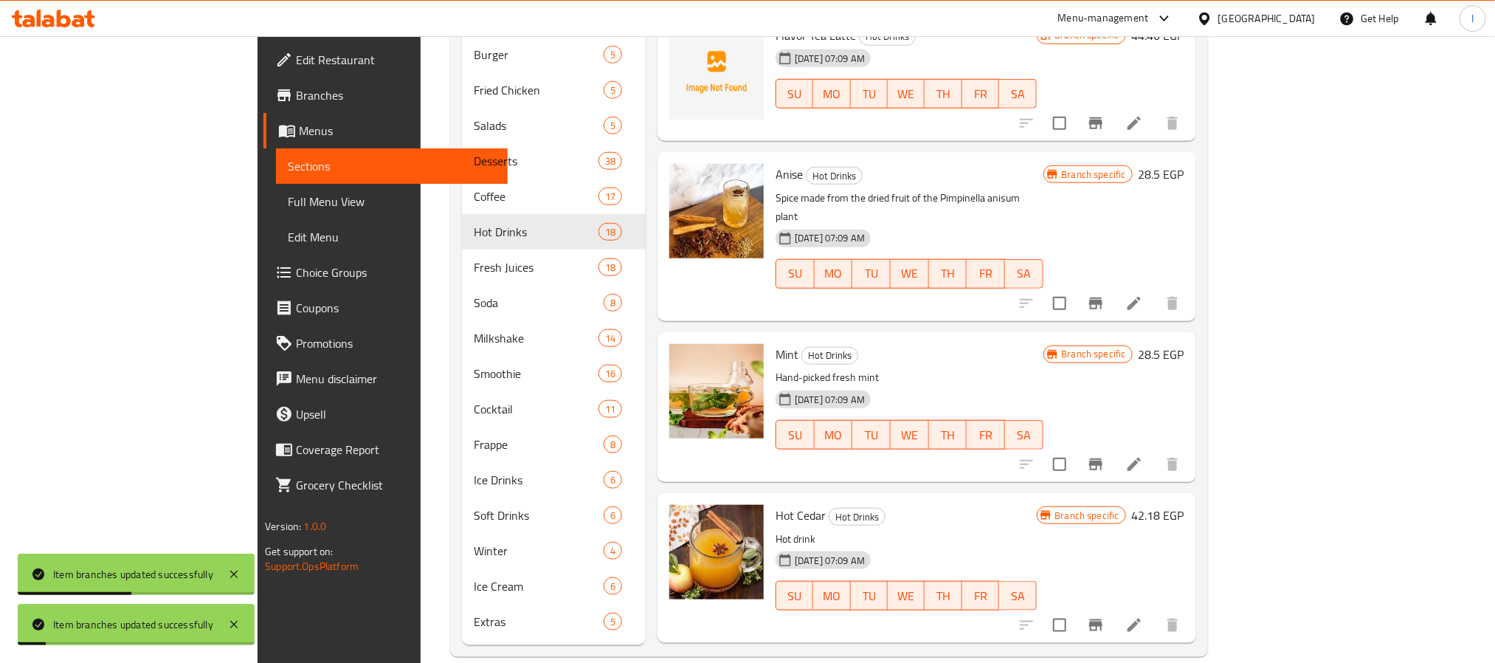
scroll to position [700, 0]
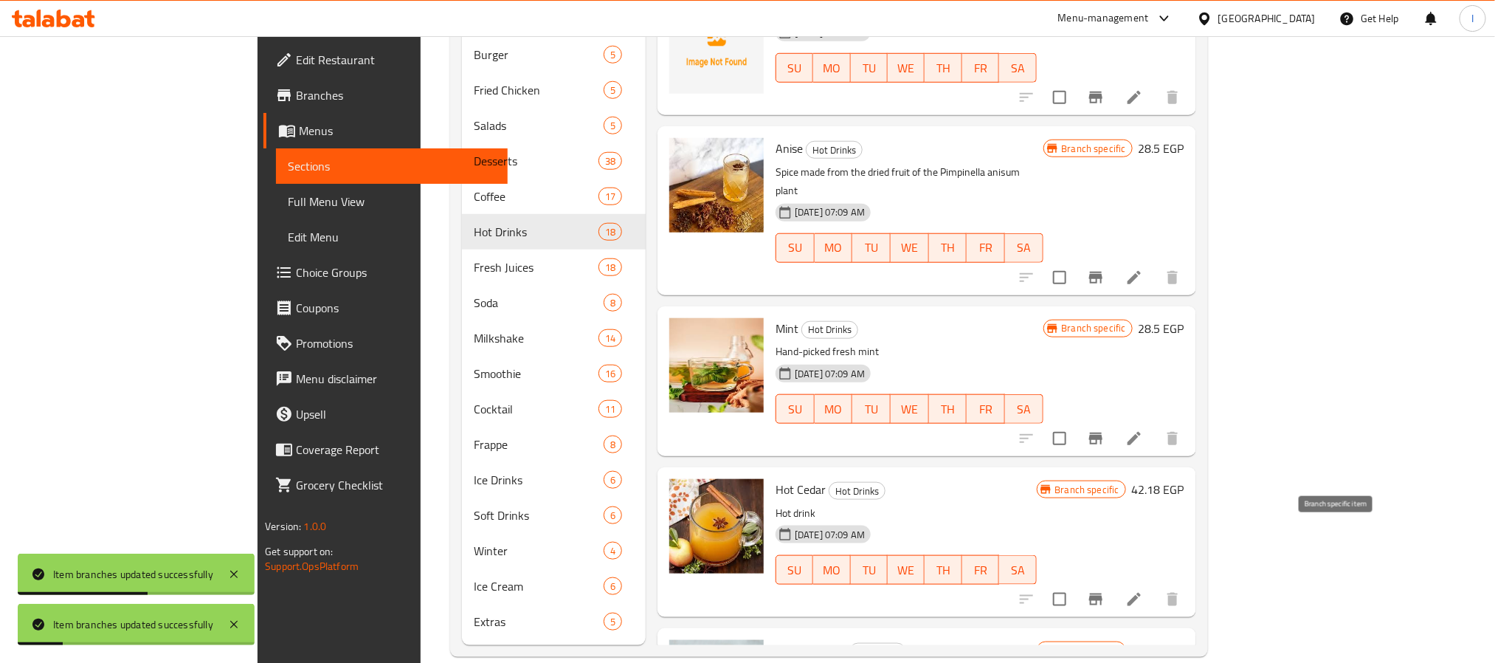
click at [1105, 590] on icon "Branch-specific-item" at bounding box center [1096, 599] width 18 height 18
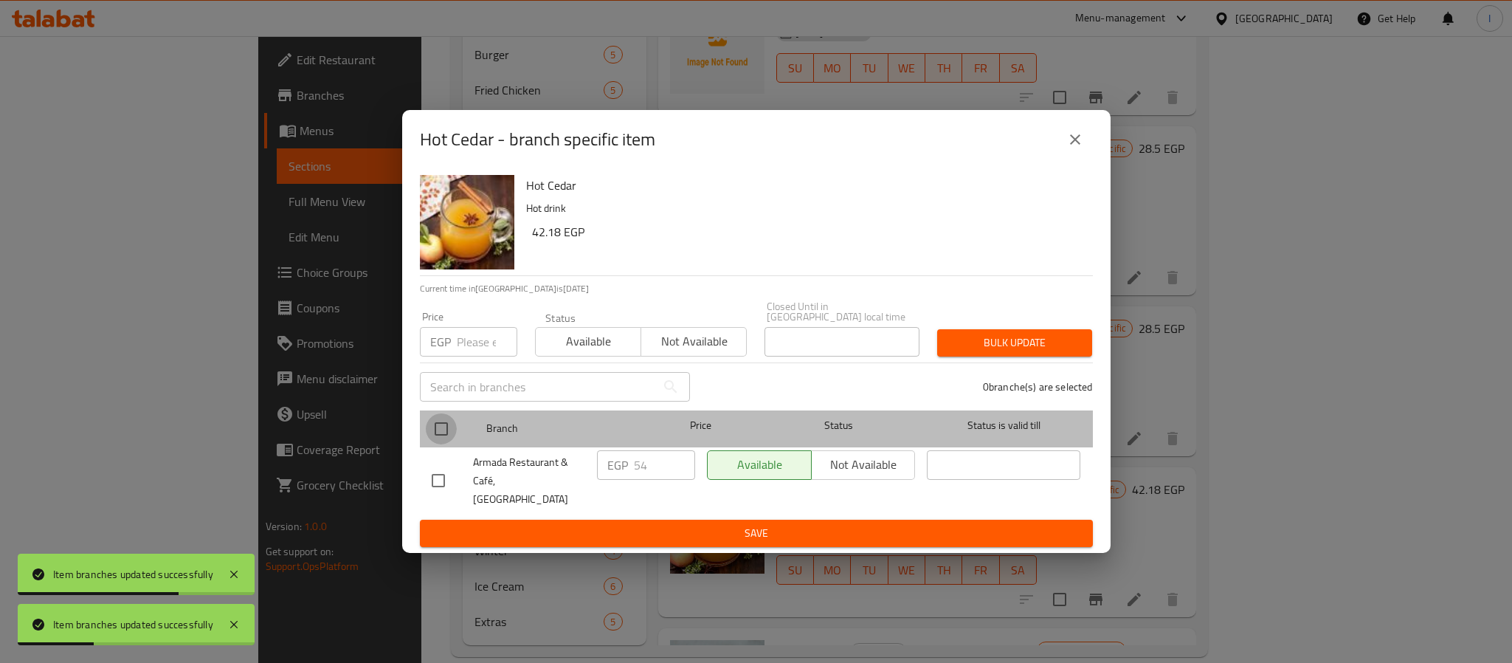
click at [430, 443] on input "checkbox" at bounding box center [441, 428] width 31 height 31
checkbox input "true"
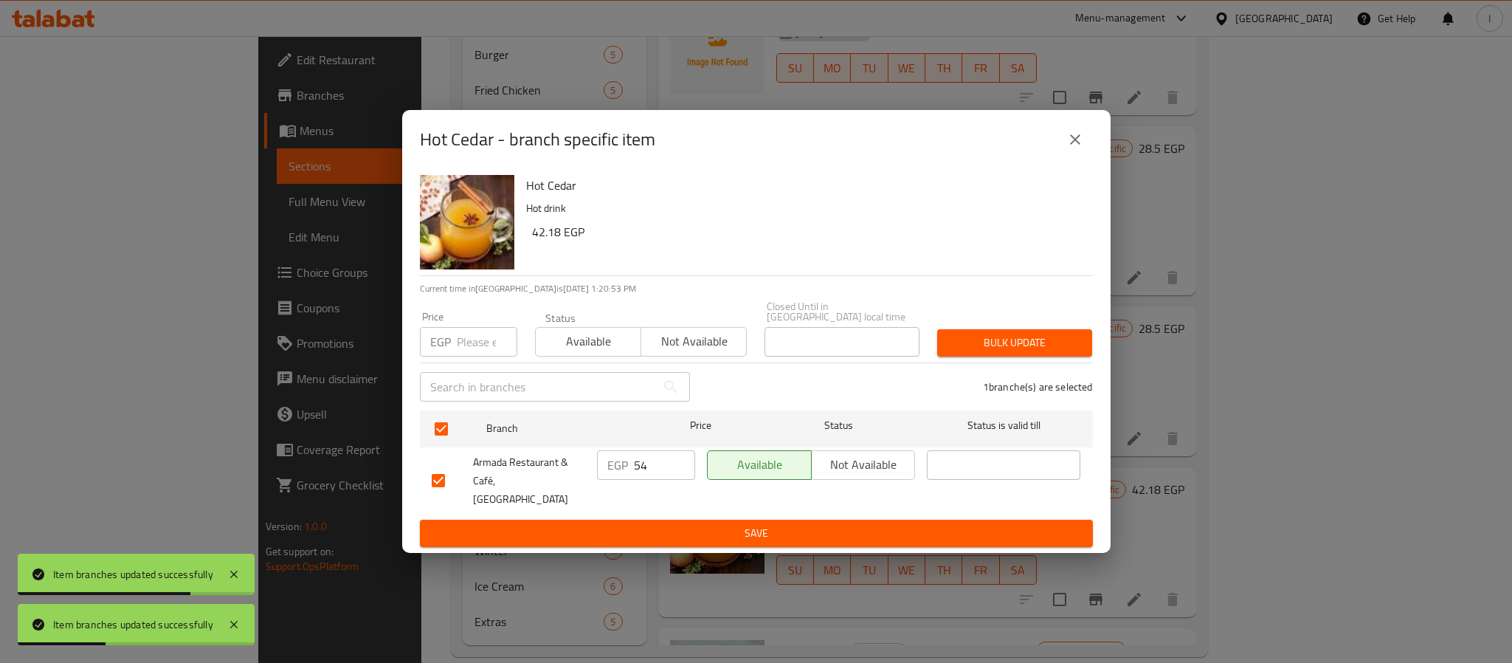
click at [635, 463] on input "54" at bounding box center [664, 465] width 61 height 30
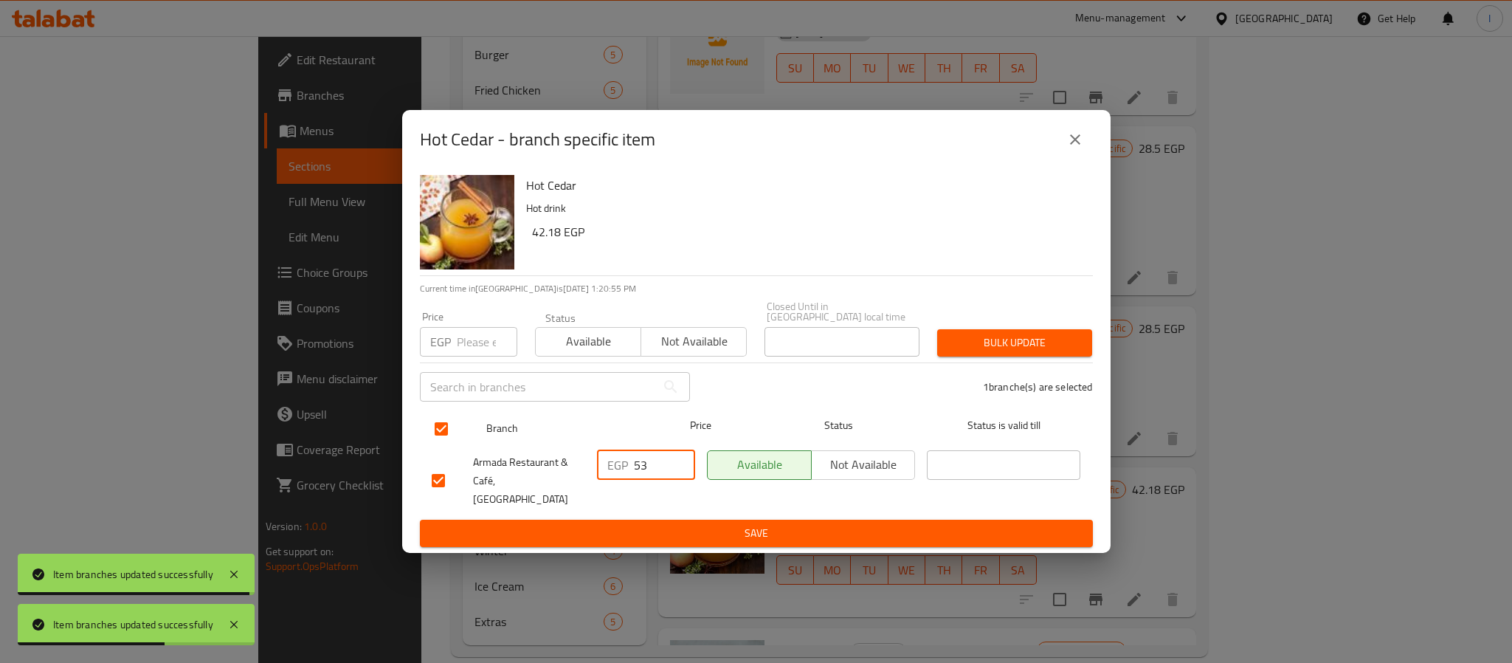
type input "53"
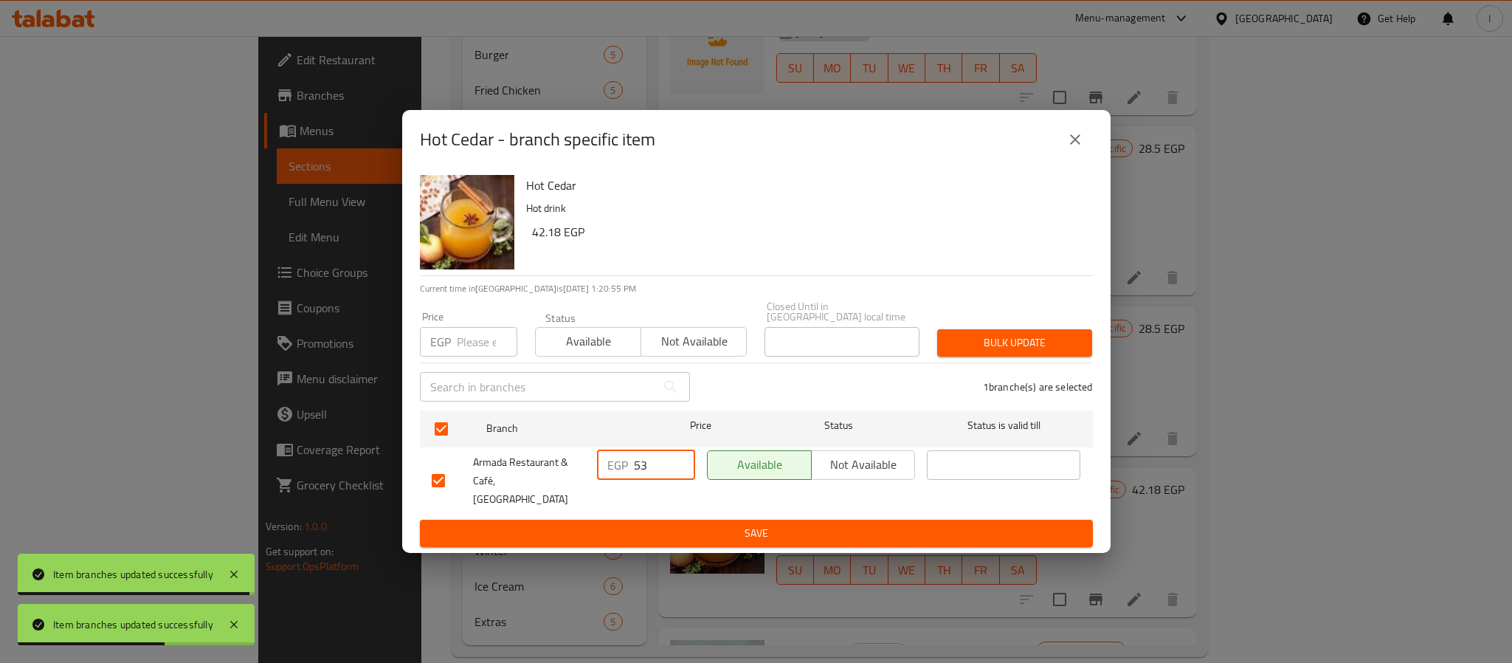
drag, startPoint x: 644, startPoint y: 443, endPoint x: 649, endPoint y: 459, distance: 16.8
click at [647, 450] on ul "Branch Price Status Status is valid till Armada Restaurant & Café, [GEOGRAPHIC_…" at bounding box center [756, 462] width 673 height 116
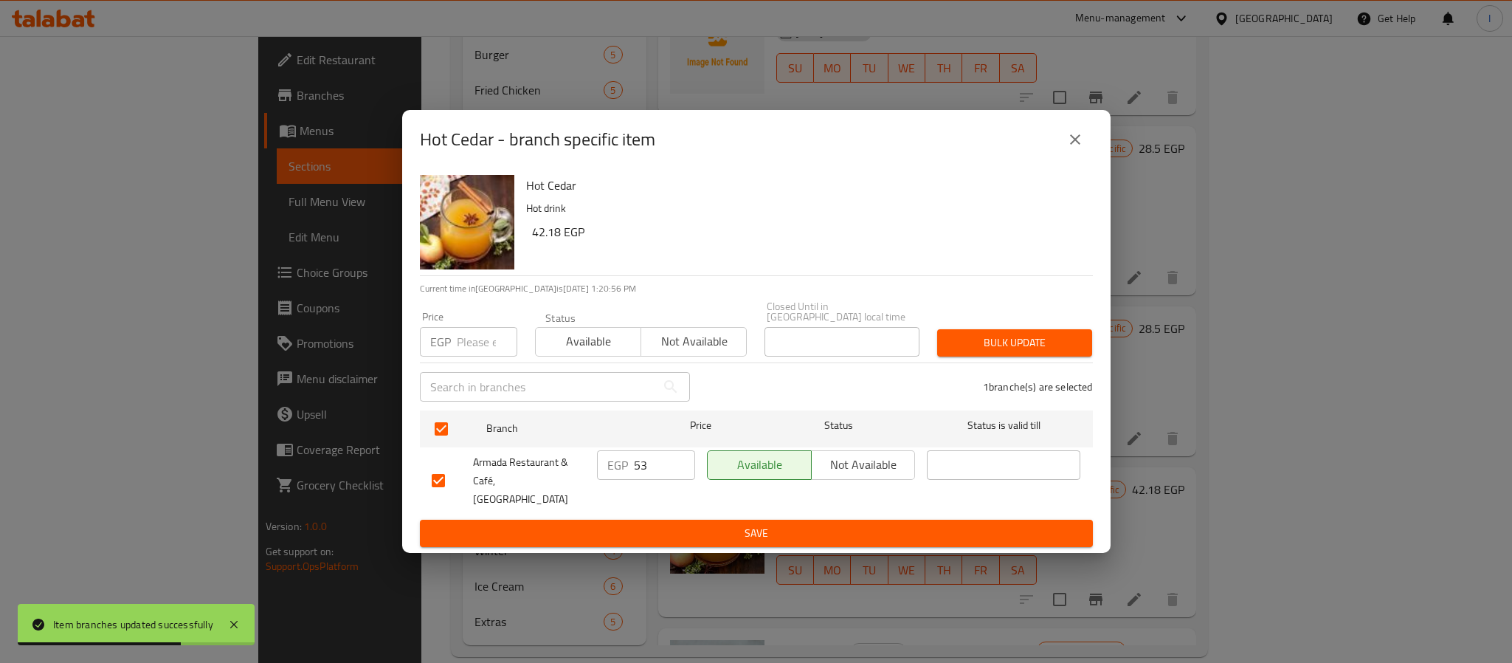
click at [644, 524] on span "Save" at bounding box center [756, 533] width 649 height 18
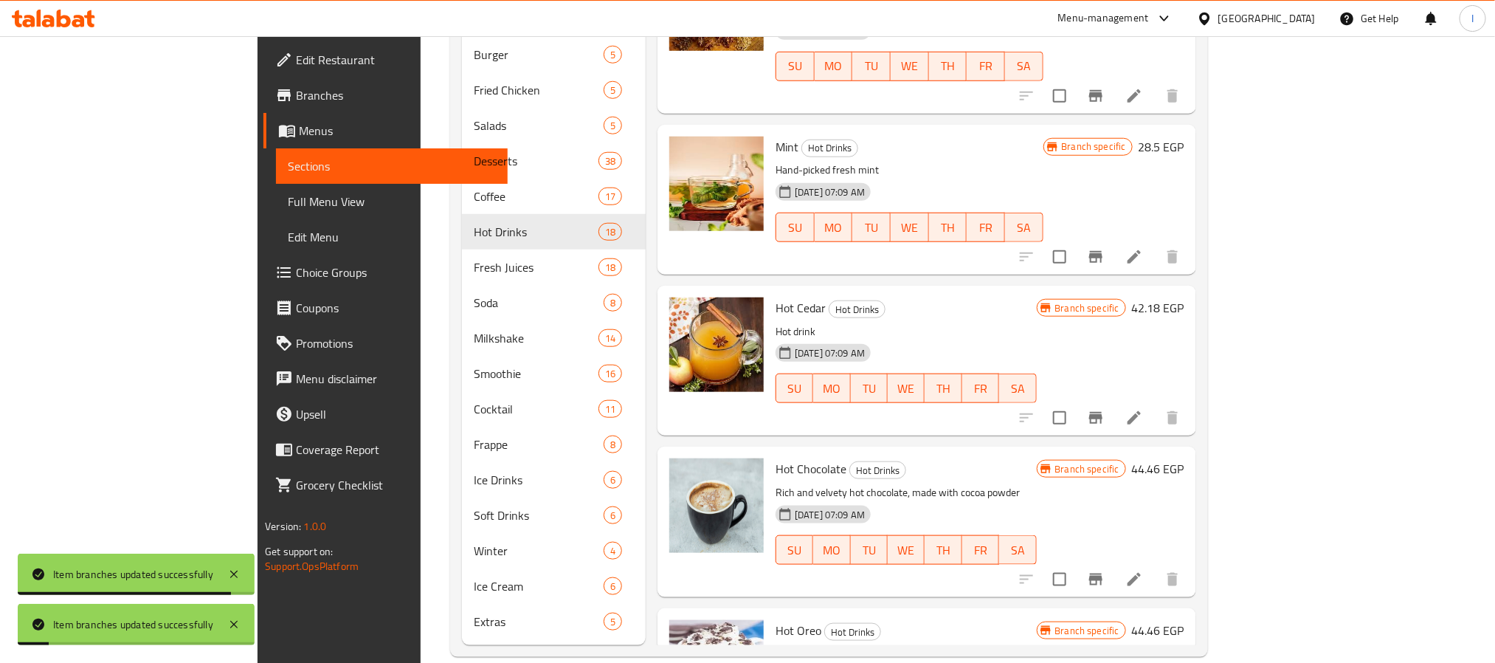
scroll to position [921, 0]
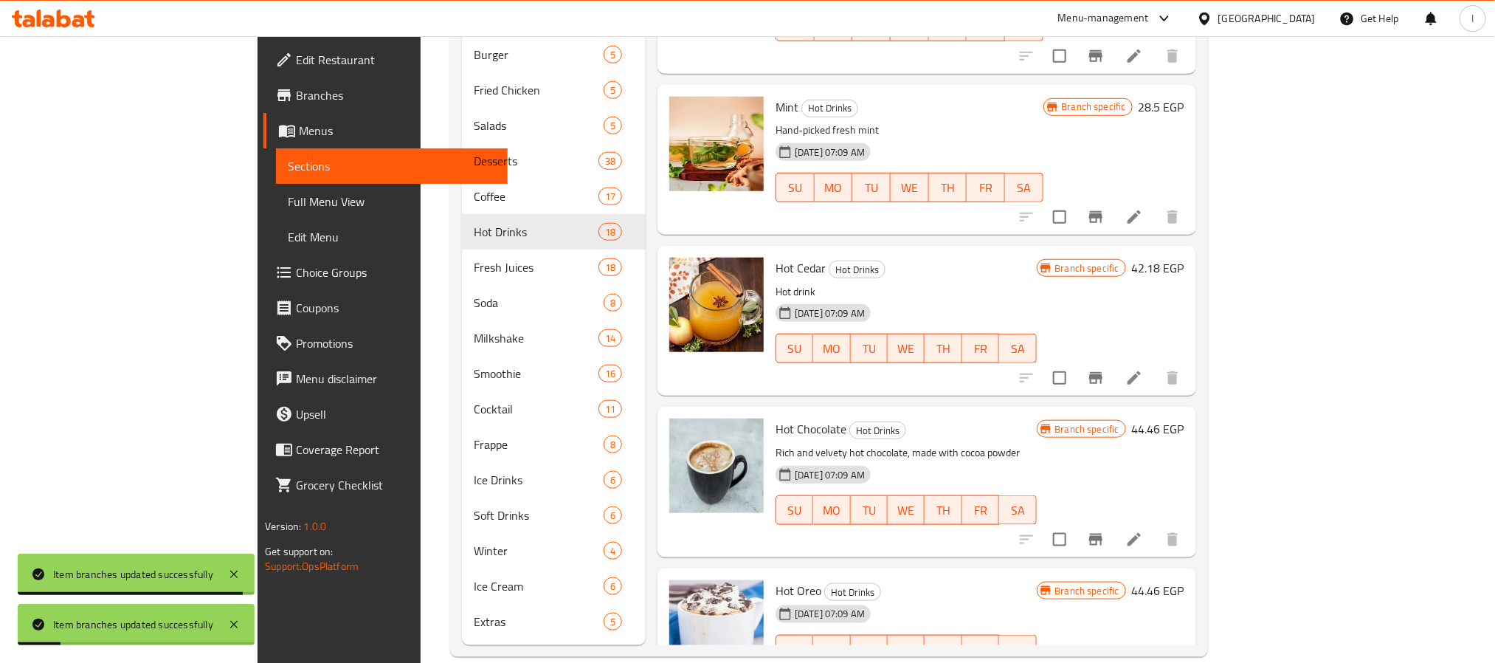
click at [1105, 531] on icon "Branch-specific-item" at bounding box center [1096, 540] width 18 height 18
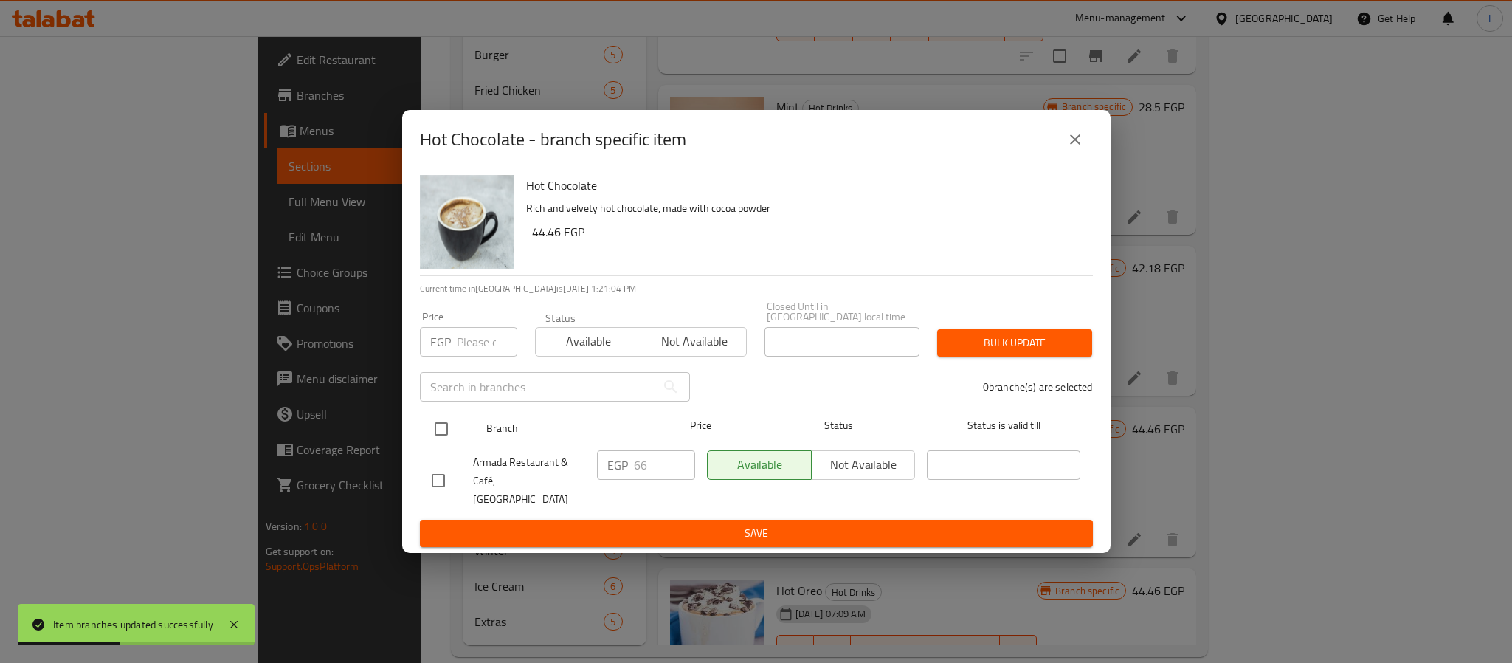
click at [454, 438] on input "checkbox" at bounding box center [441, 428] width 31 height 31
checkbox input "true"
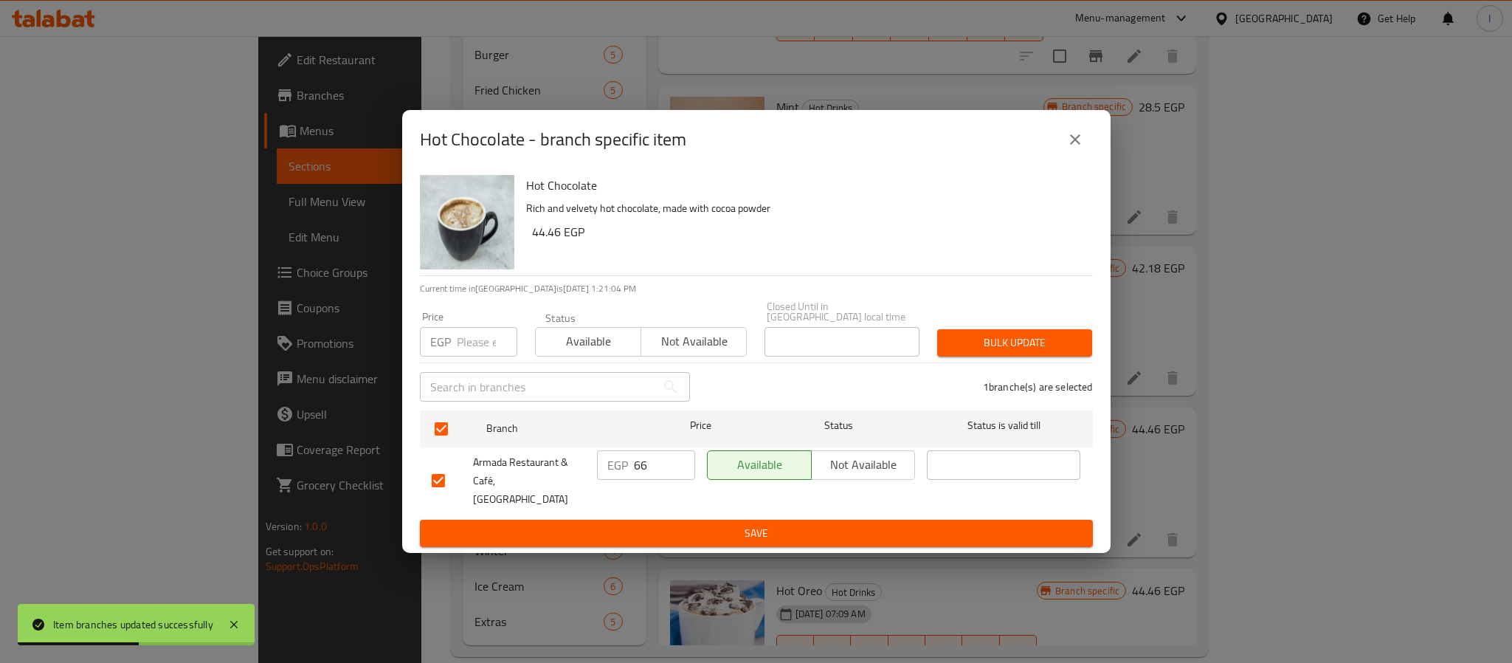
click at [643, 466] on input "66" at bounding box center [664, 465] width 61 height 30
type input "72"
click at [660, 524] on span "Save" at bounding box center [756, 533] width 649 height 18
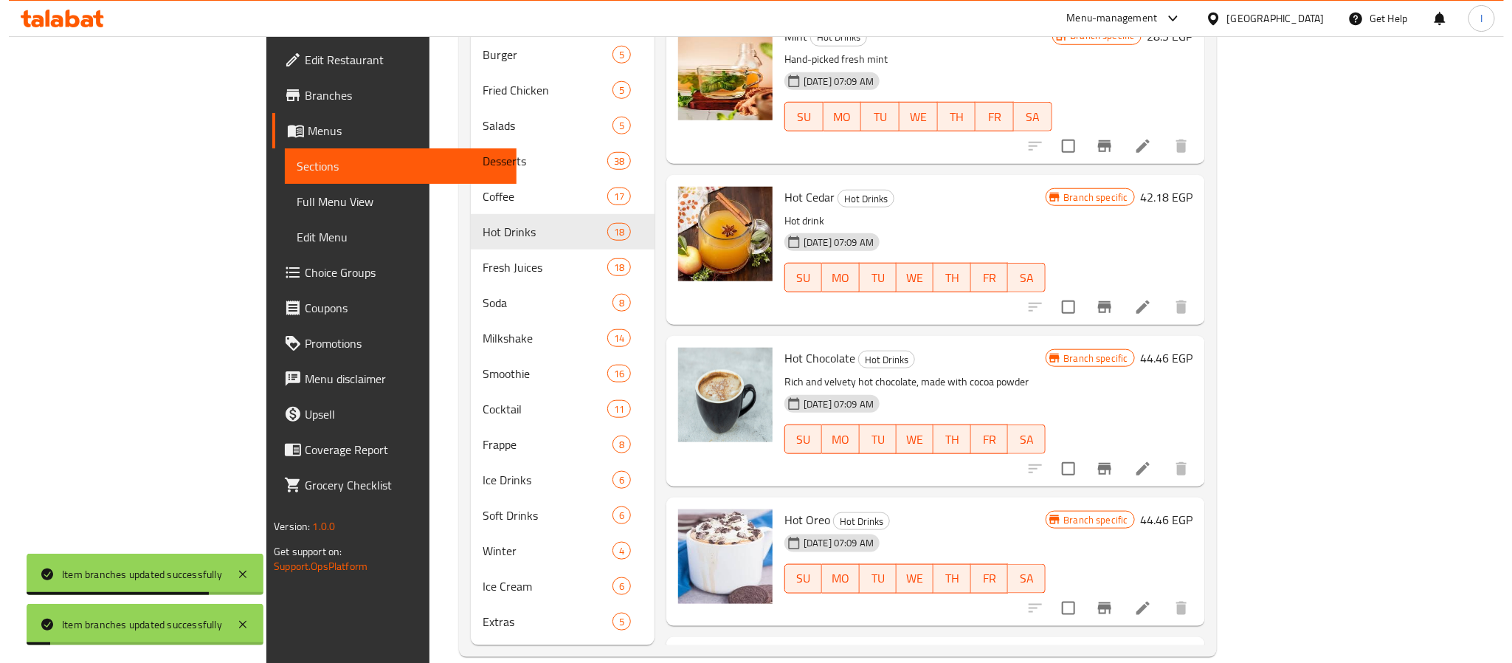
scroll to position [1032, 0]
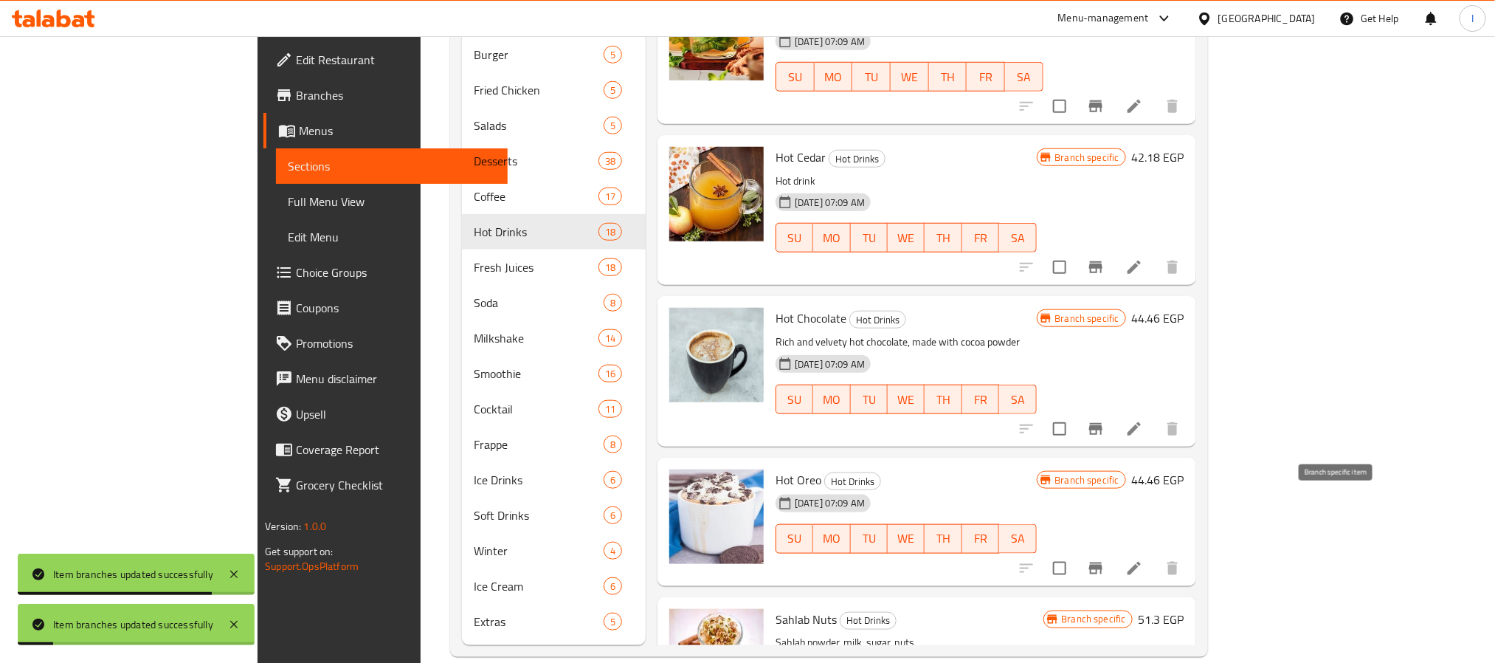
click at [1105, 559] on icon "Branch-specific-item" at bounding box center [1096, 568] width 18 height 18
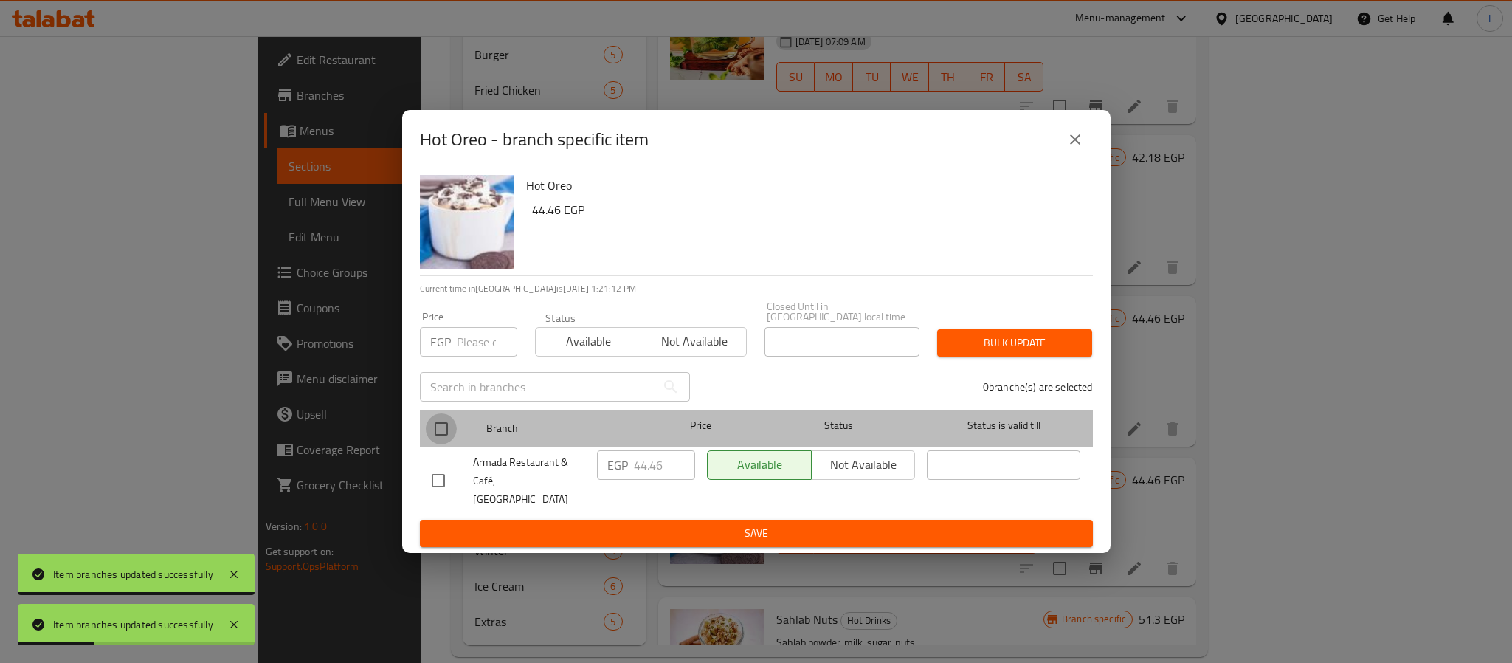
click at [445, 437] on input "checkbox" at bounding box center [441, 428] width 31 height 31
checkbox input "true"
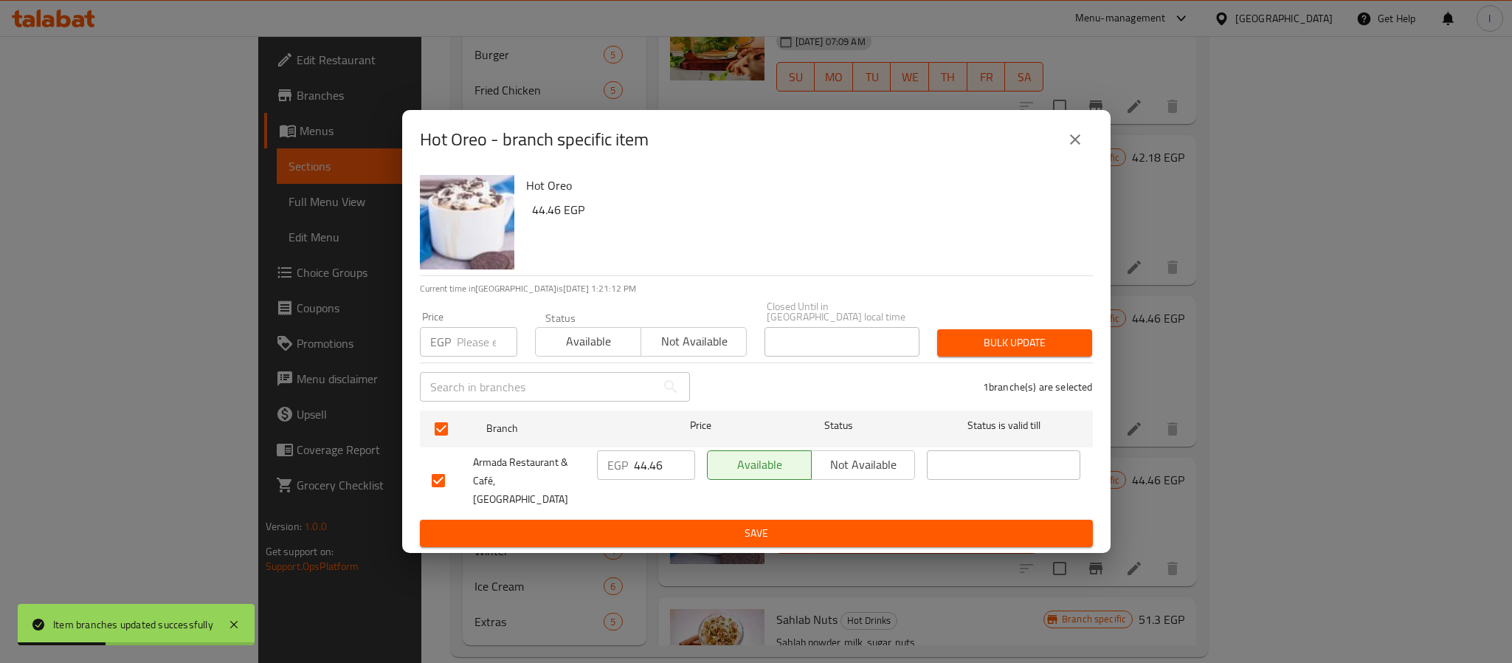
click at [649, 461] on input "44.46" at bounding box center [664, 465] width 61 height 30
click at [1074, 145] on icon "close" at bounding box center [1075, 139] width 10 height 10
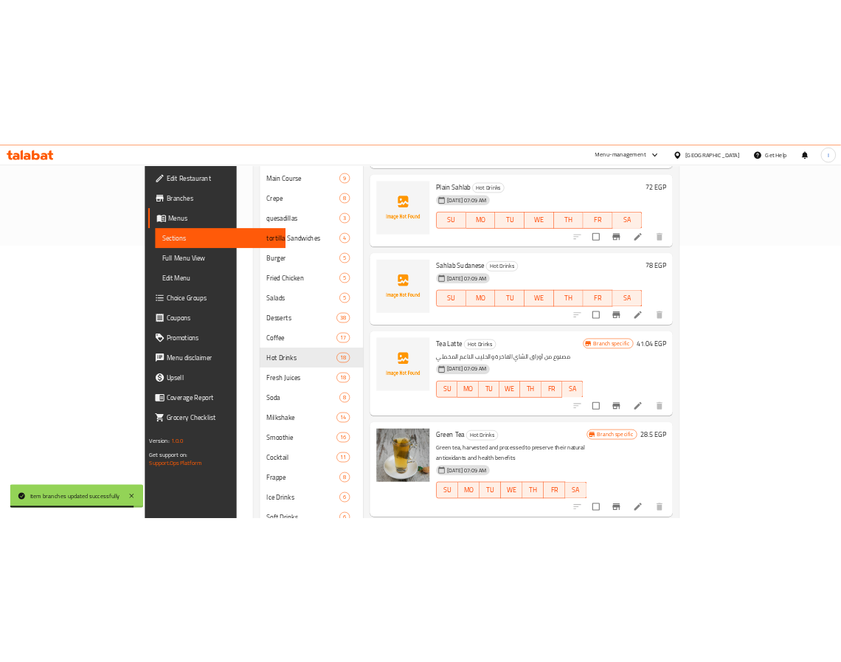
scroll to position [187, 0]
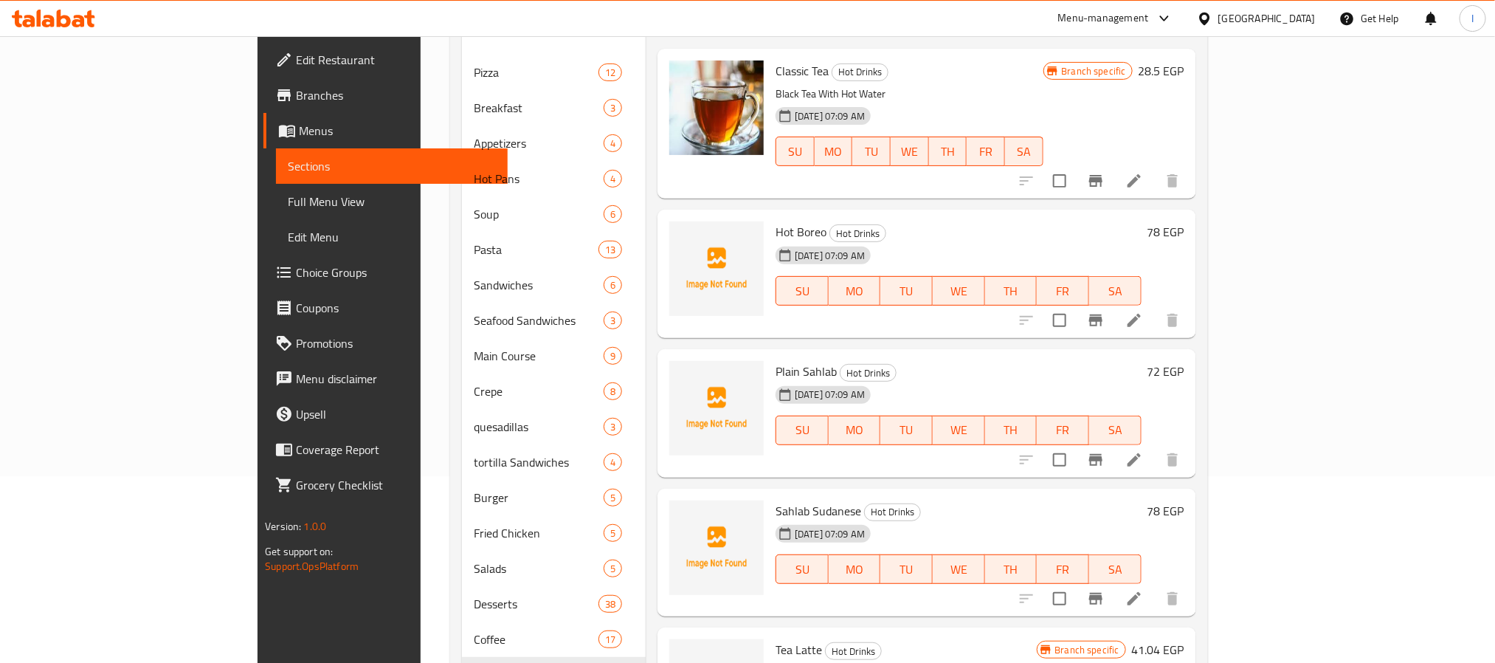
click at [1114, 303] on button "Branch-specific-item" at bounding box center [1095, 320] width 35 height 35
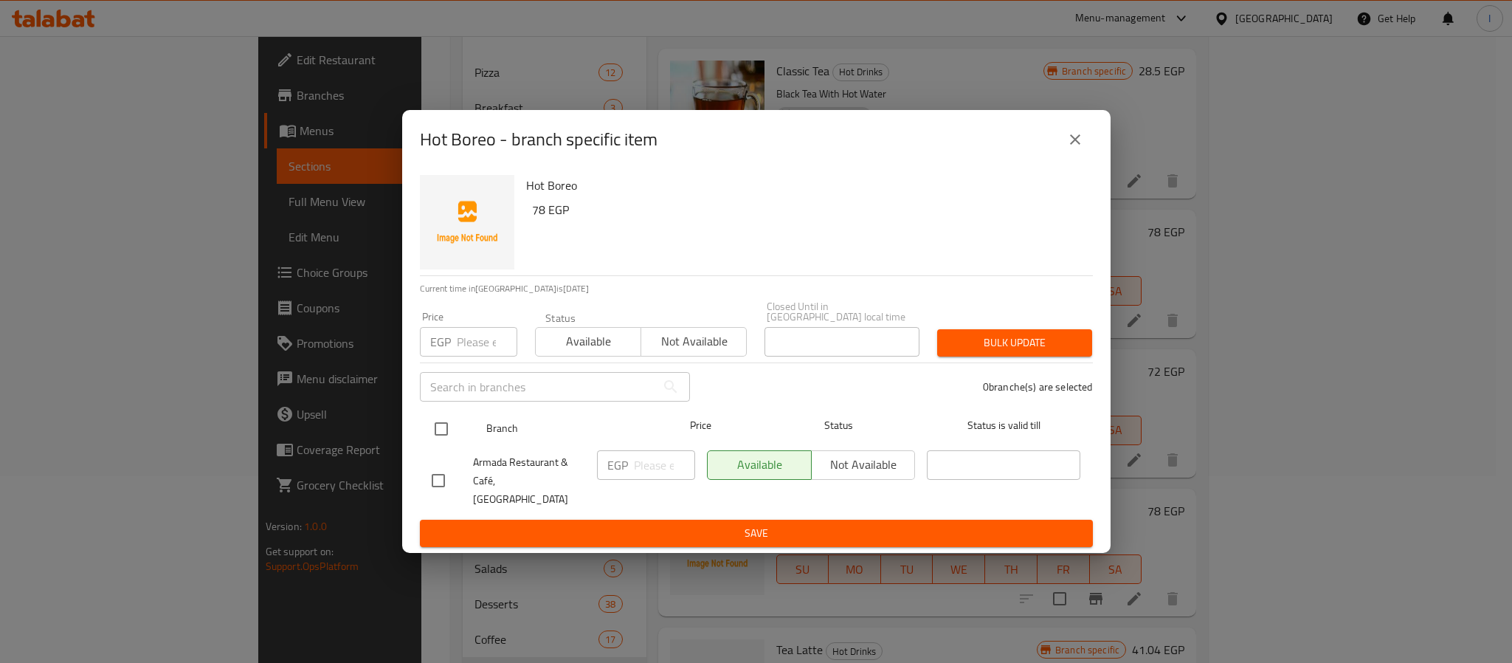
click at [445, 430] on input "checkbox" at bounding box center [441, 428] width 31 height 31
checkbox input "true"
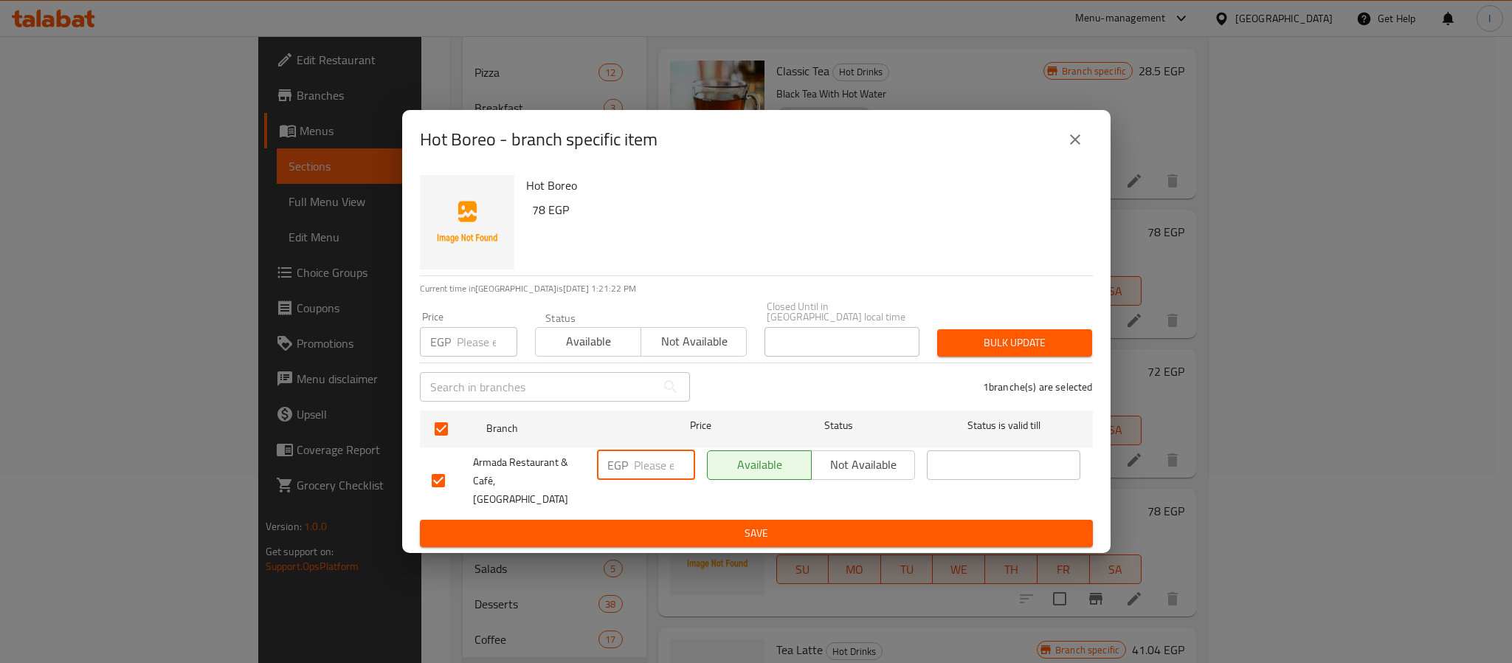
click at [644, 472] on input "number" at bounding box center [664, 465] width 61 height 30
click at [645, 472] on input "number" at bounding box center [664, 465] width 61 height 30
type input "85"
click at [685, 524] on span "Save" at bounding box center [756, 533] width 649 height 18
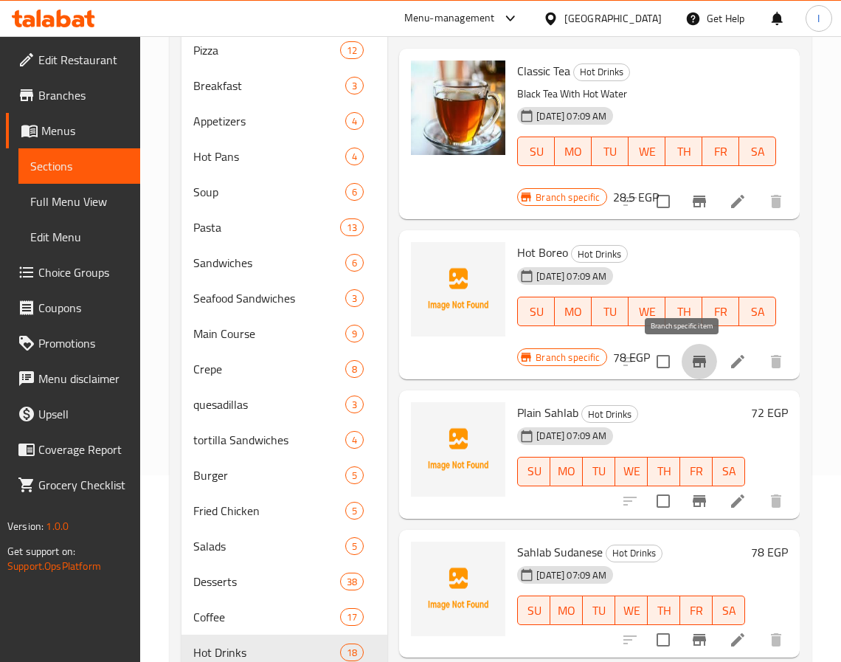
click at [693, 363] on icon "Branch-specific-item" at bounding box center [699, 362] width 13 height 12
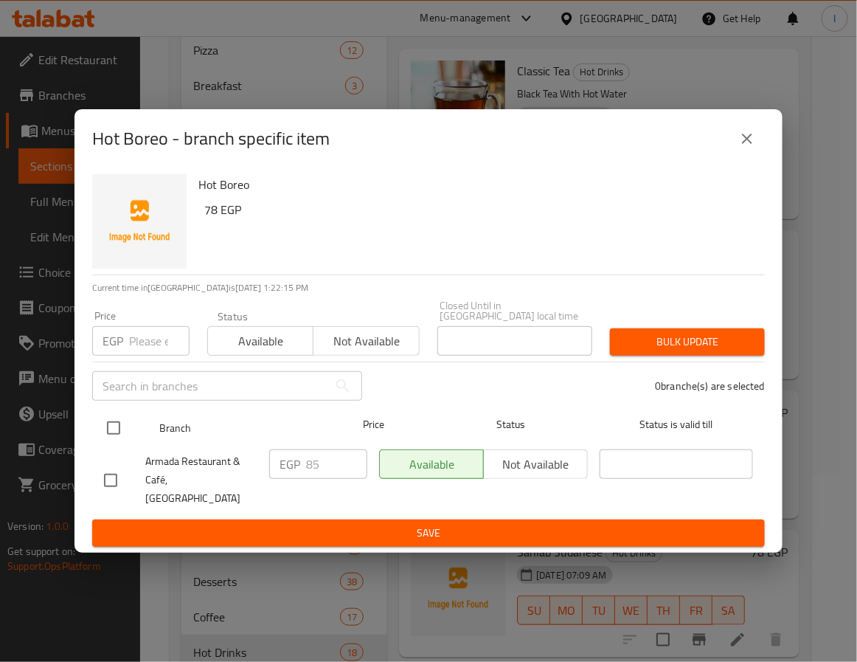
click at [126, 428] on input "checkbox" at bounding box center [113, 428] width 31 height 31
checkbox input "true"
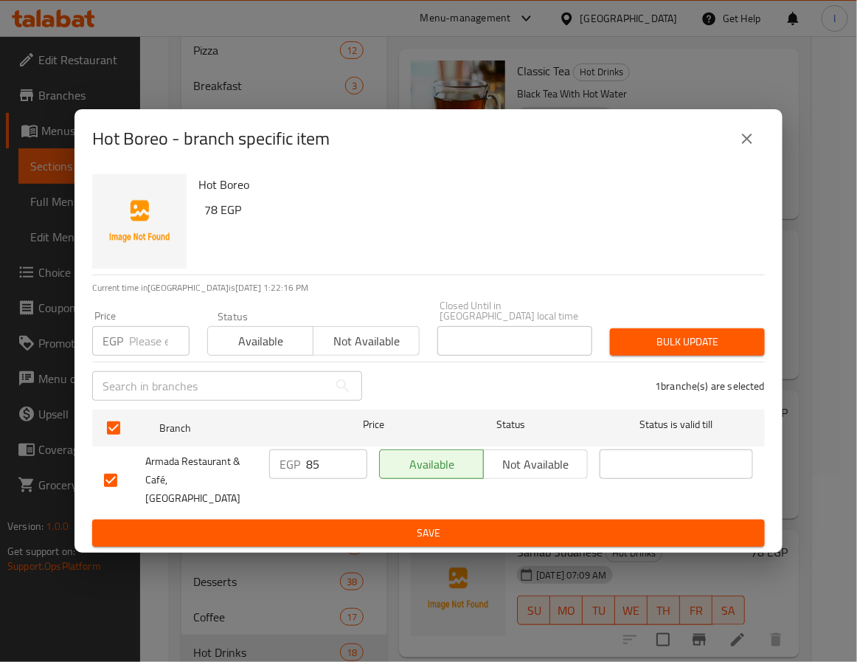
click at [379, 524] on span "Save" at bounding box center [428, 533] width 649 height 18
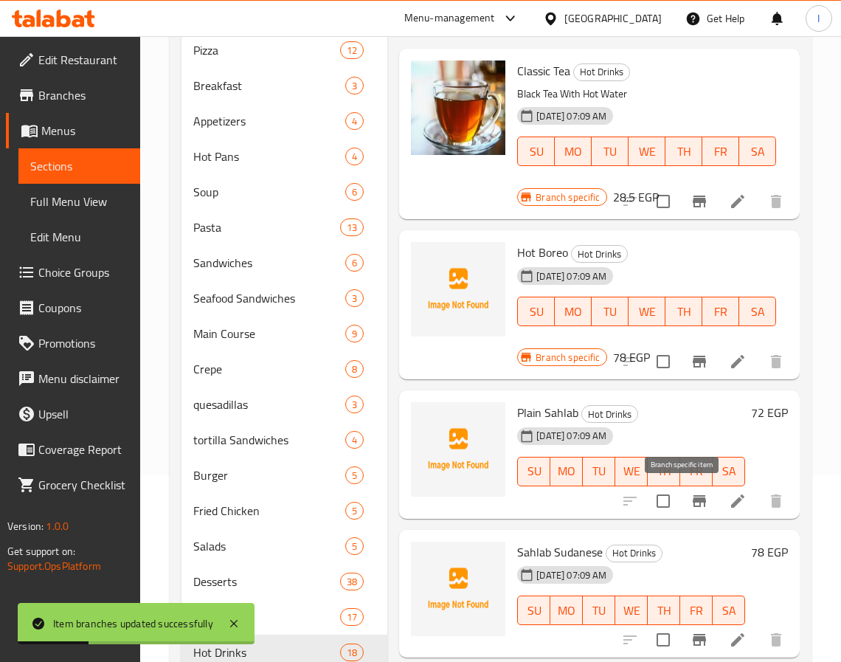
click at [693, 500] on icon "Branch-specific-item" at bounding box center [699, 501] width 13 height 12
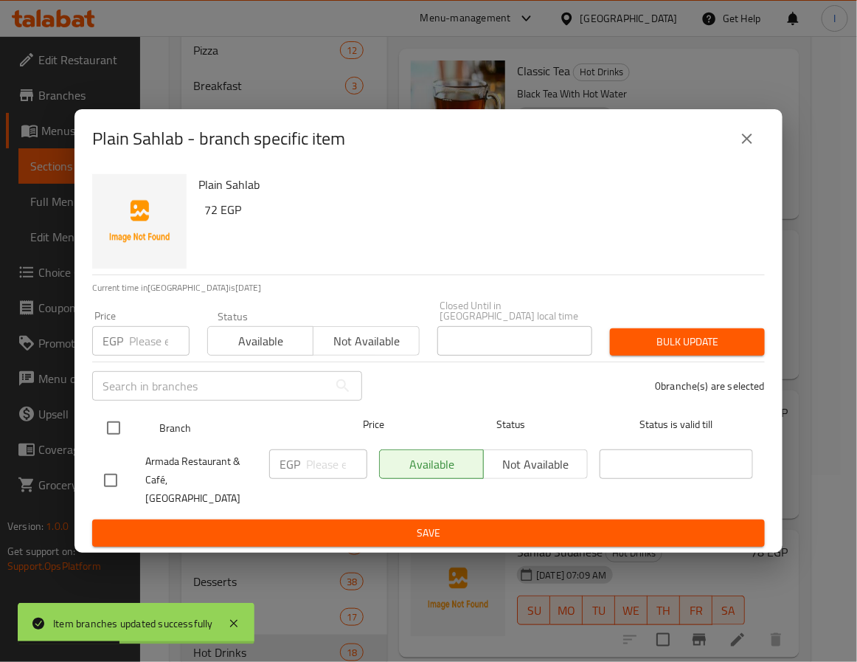
click at [116, 427] on input "checkbox" at bounding box center [113, 428] width 31 height 31
checkbox input "true"
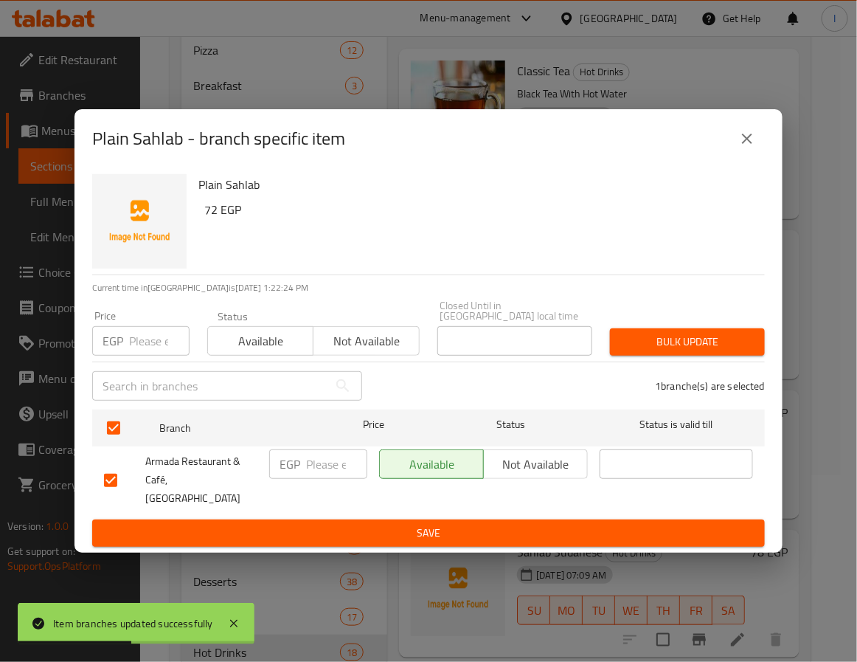
click at [317, 472] on input "number" at bounding box center [336, 464] width 61 height 30
type input "78"
click at [403, 524] on span "Save" at bounding box center [428, 533] width 649 height 18
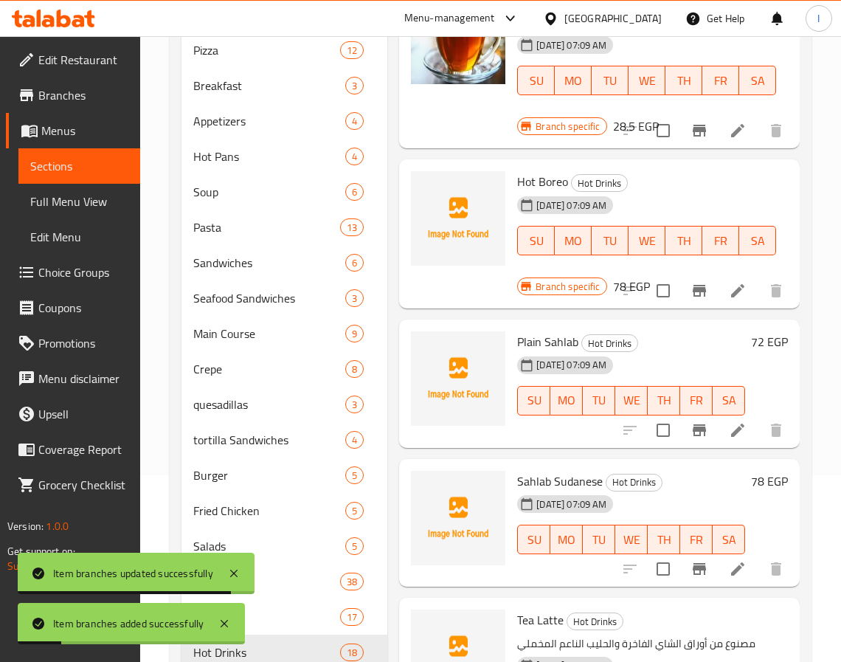
scroll to position [111, 0]
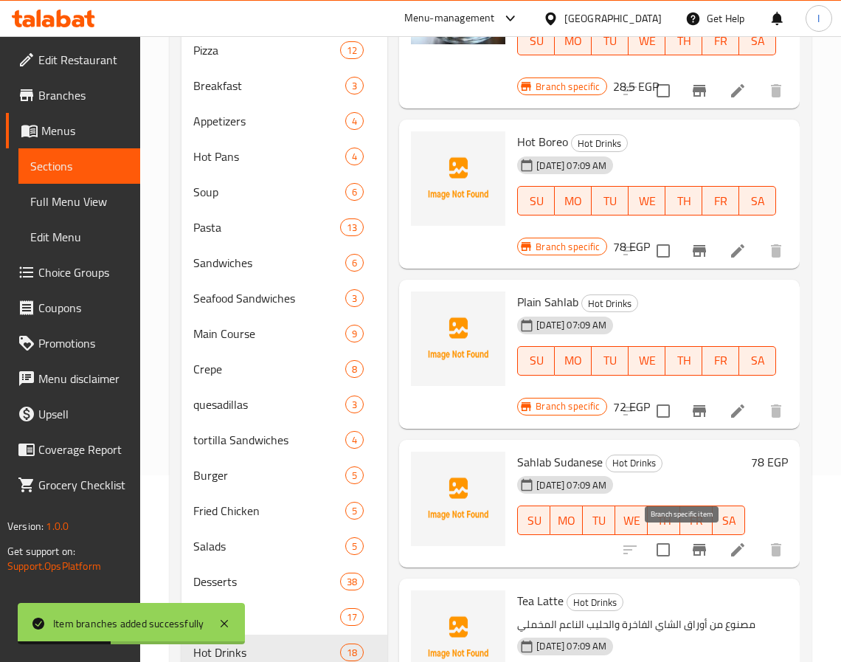
click at [684, 534] on button "Branch-specific-item" at bounding box center [699, 549] width 35 height 35
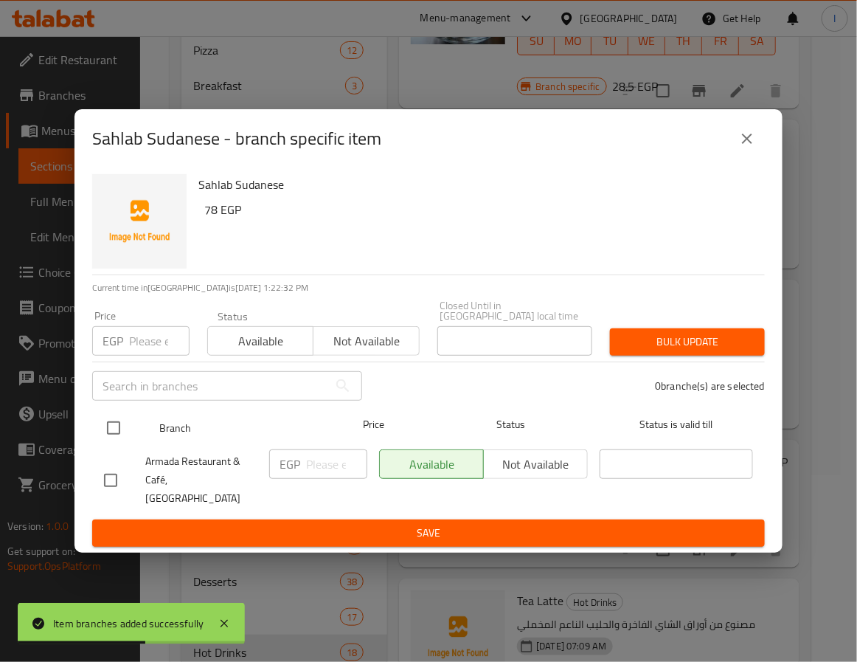
drag, startPoint x: 118, startPoint y: 432, endPoint x: 317, endPoint y: 466, distance: 202.1
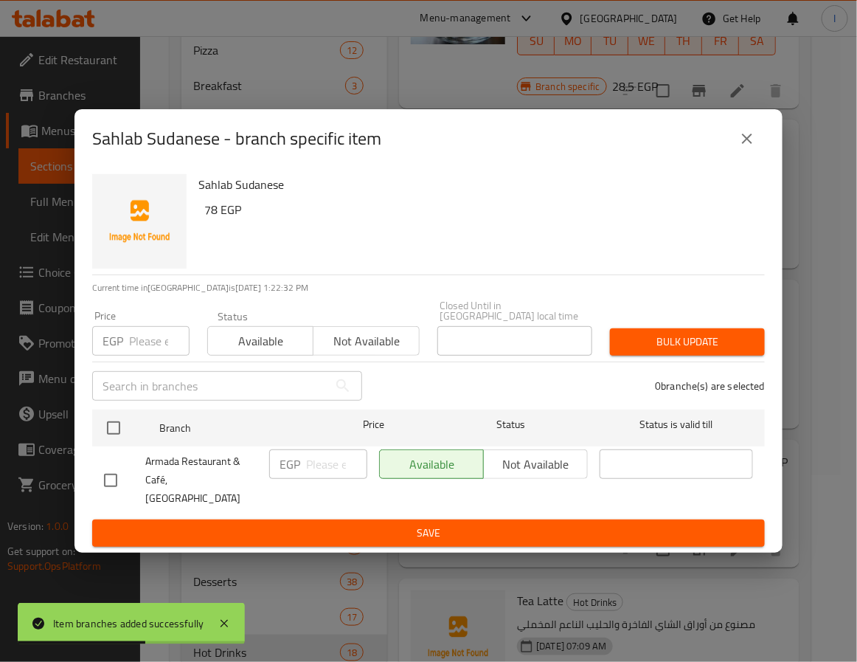
click at [118, 430] on input "checkbox" at bounding box center [113, 428] width 31 height 31
checkbox input "true"
click at [334, 468] on input "number" at bounding box center [336, 464] width 61 height 30
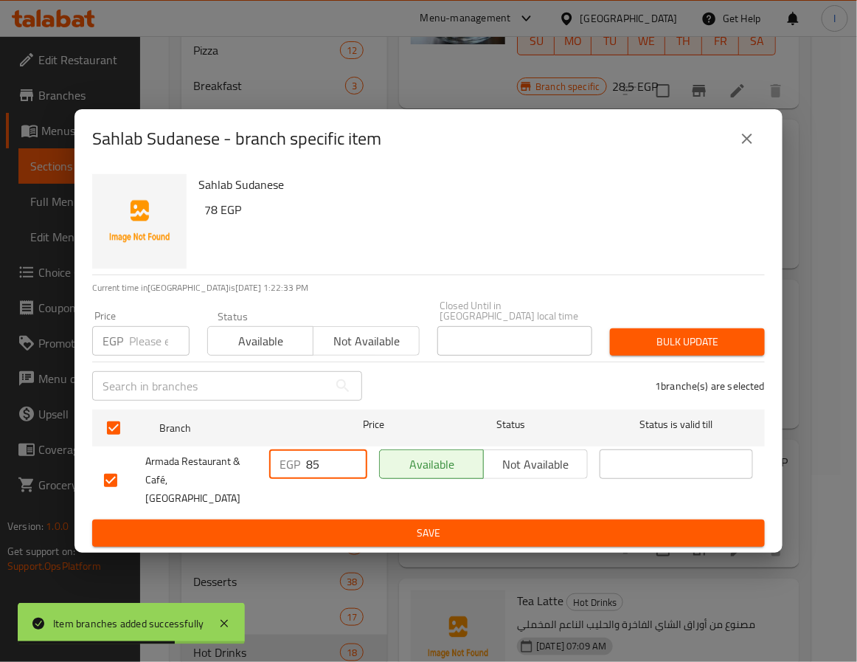
type input "85"
click at [356, 524] on span "Save" at bounding box center [428, 533] width 649 height 18
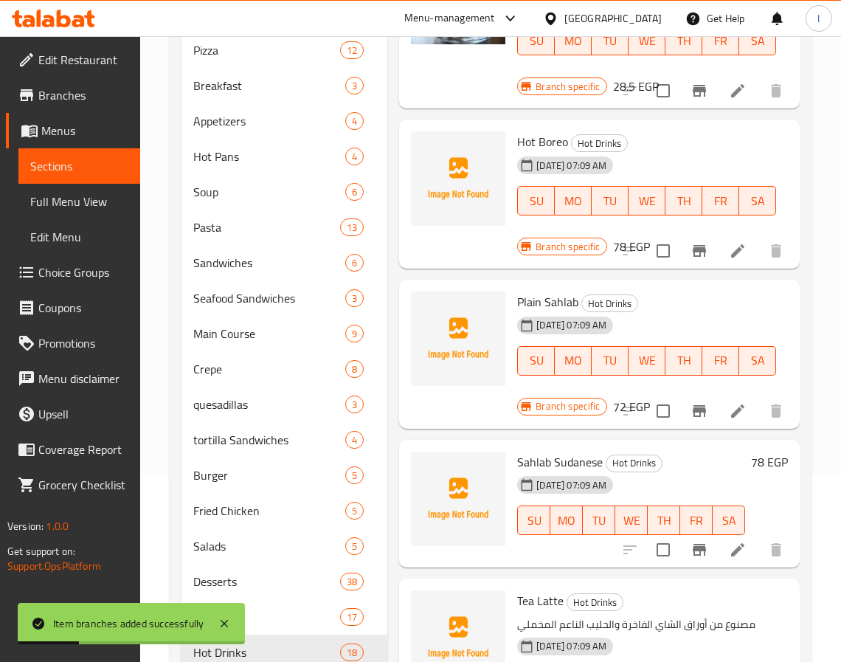
click at [531, 463] on span "Sahlab Sudanese" at bounding box center [560, 462] width 86 height 22
copy span "Sahlab"
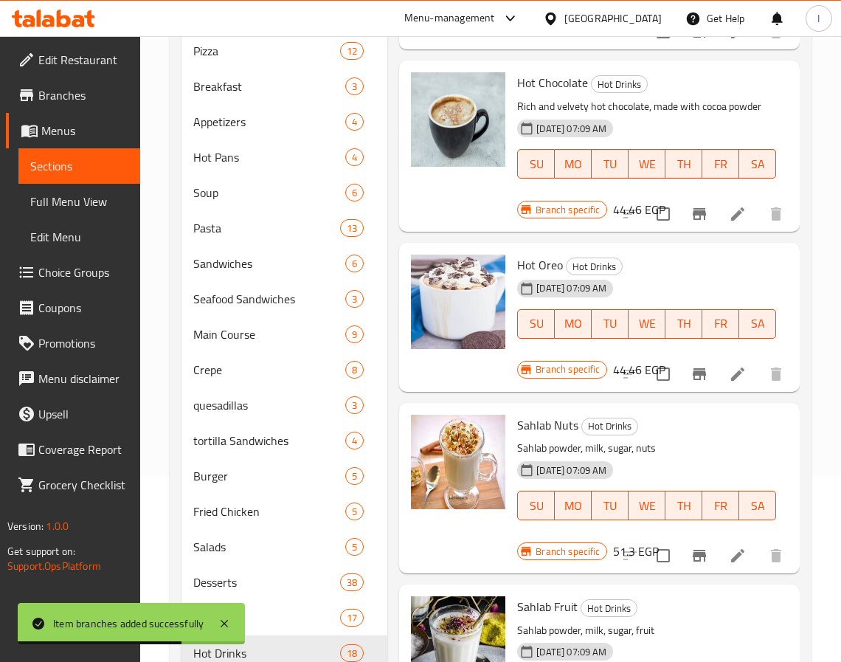
scroll to position [1977, 0]
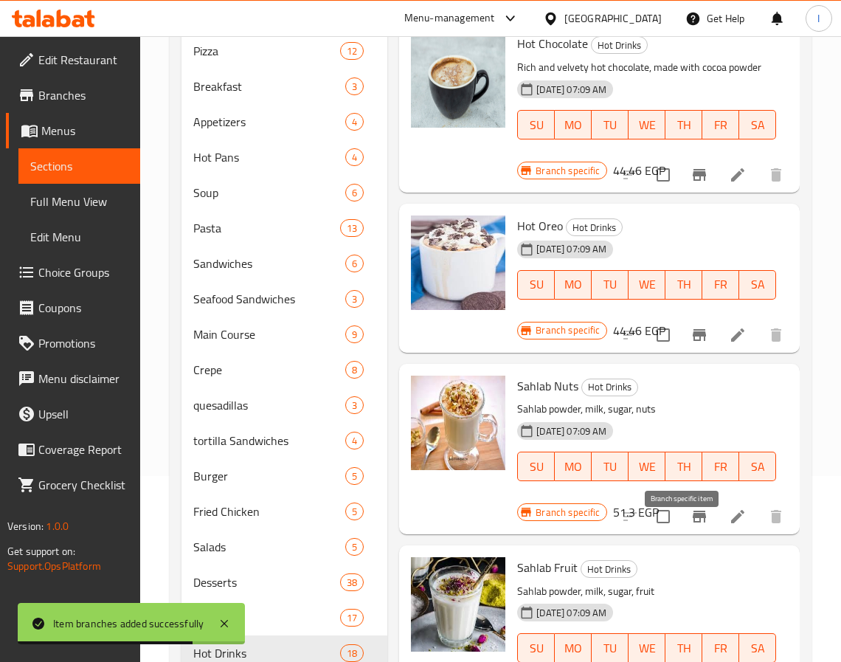
click at [682, 534] on button "Branch-specific-item" at bounding box center [699, 516] width 35 height 35
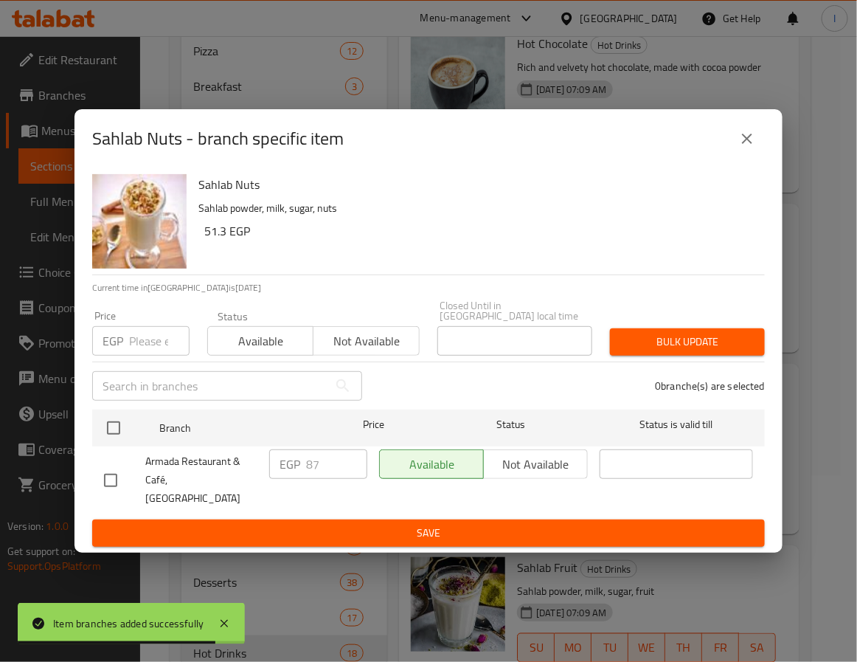
click at [84, 427] on div "Sahlab Nuts Sahlab powder, milk, sugar, nuts 51.3 EGP Current time in [GEOGRAPH…" at bounding box center [429, 360] width 708 height 384
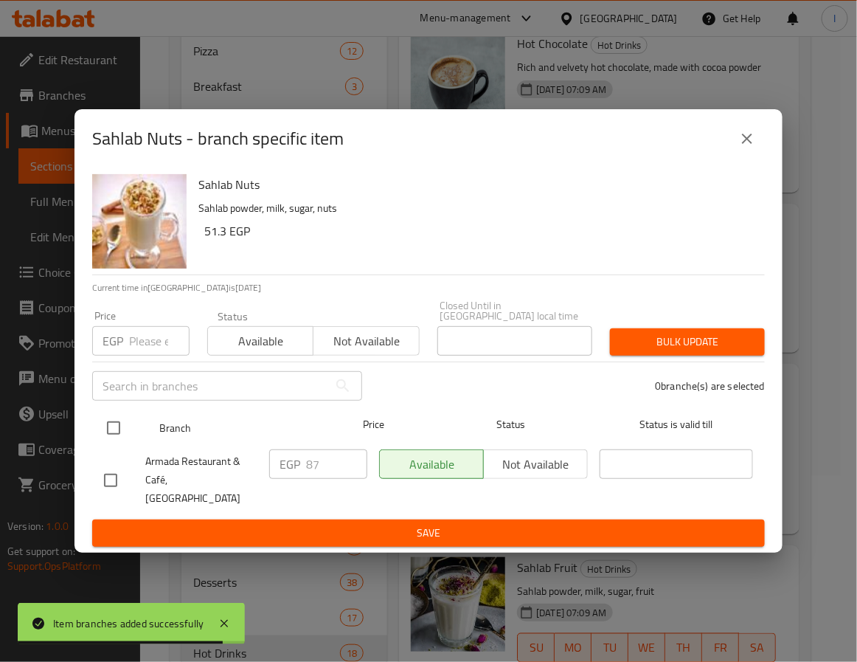
click at [108, 429] on input "checkbox" at bounding box center [113, 428] width 31 height 31
checkbox input "true"
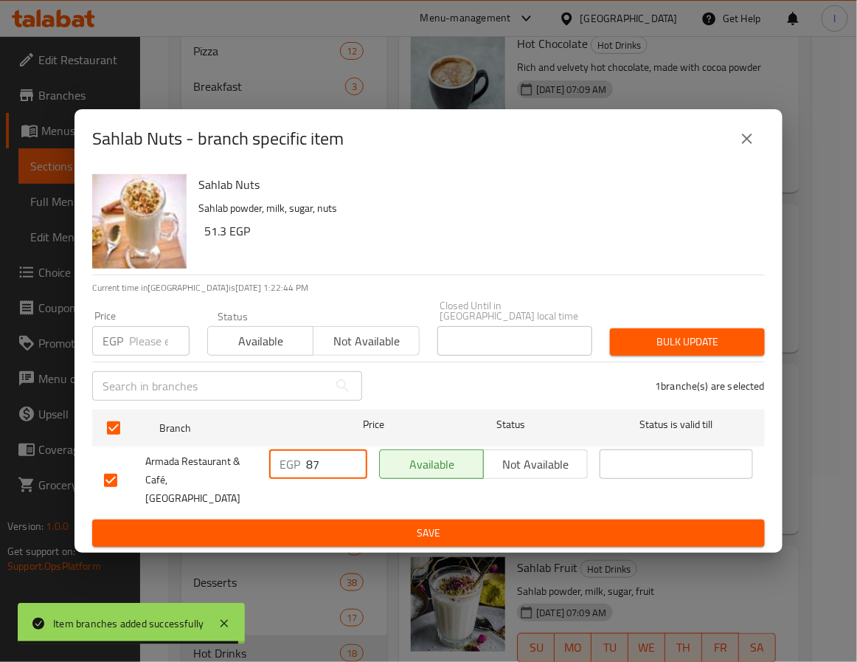
click at [330, 463] on input "87" at bounding box center [336, 464] width 61 height 30
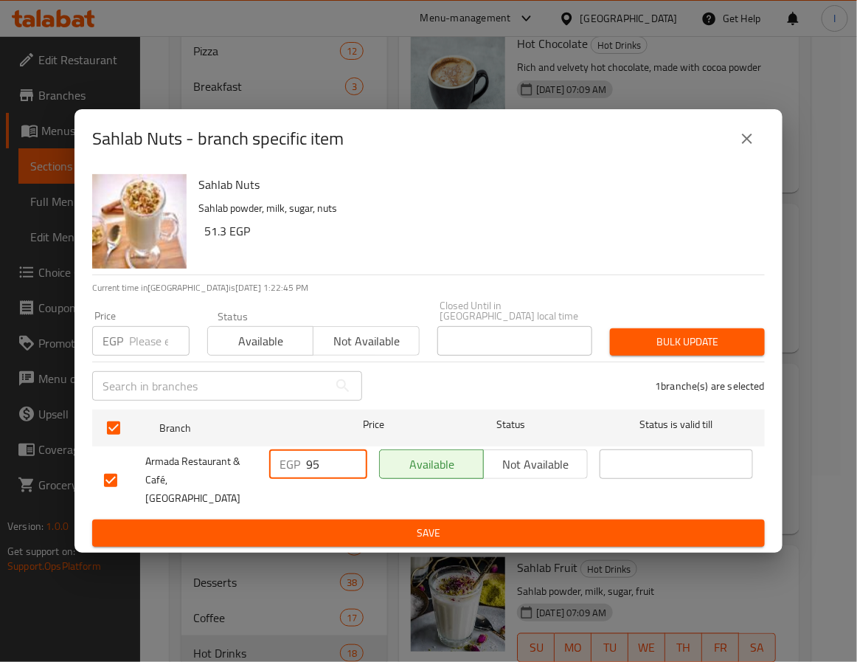
type input "95"
click at [334, 527] on span "Save" at bounding box center [428, 533] width 649 height 18
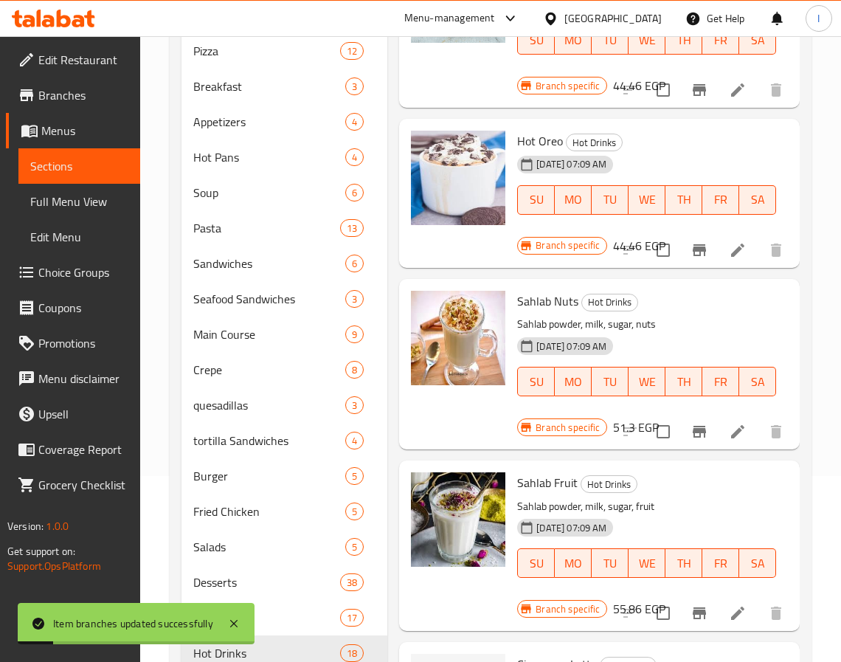
scroll to position [2088, 0]
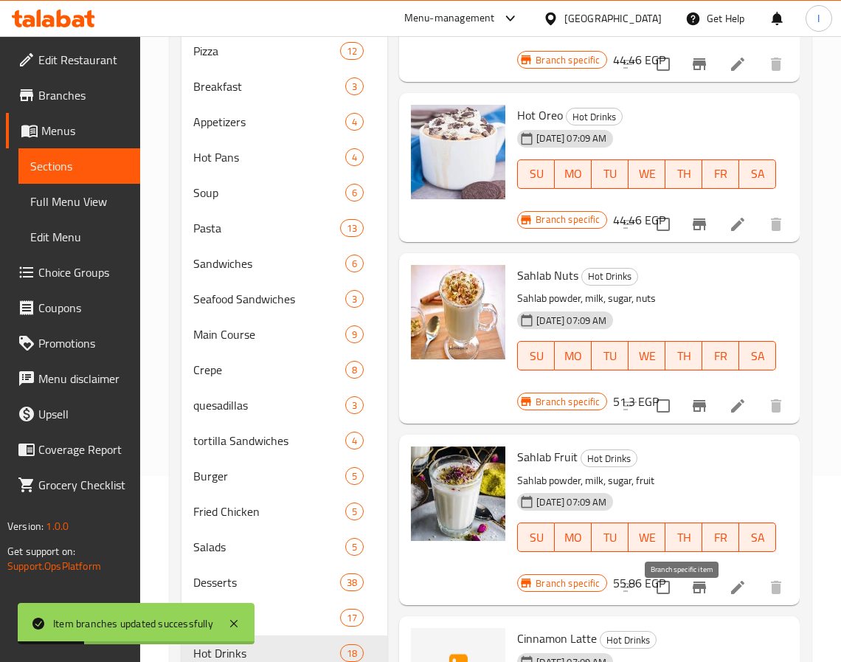
click at [693, 593] on icon "Branch-specific-item" at bounding box center [699, 587] width 13 height 12
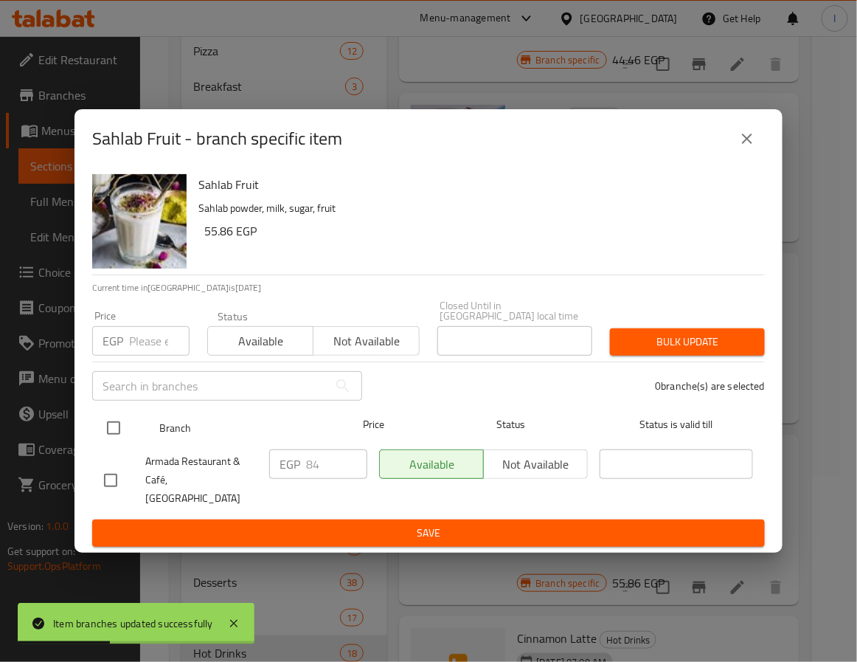
click at [114, 428] on input "checkbox" at bounding box center [113, 428] width 31 height 31
checkbox input "true"
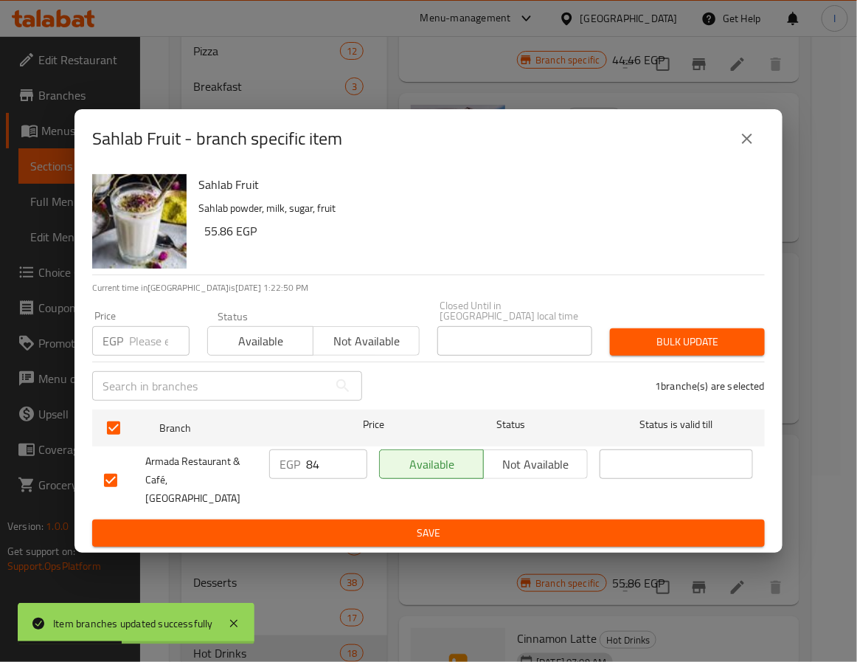
click at [323, 468] on input "84" at bounding box center [336, 464] width 61 height 30
type input "91"
click at [342, 520] on button "Save" at bounding box center [428, 533] width 673 height 27
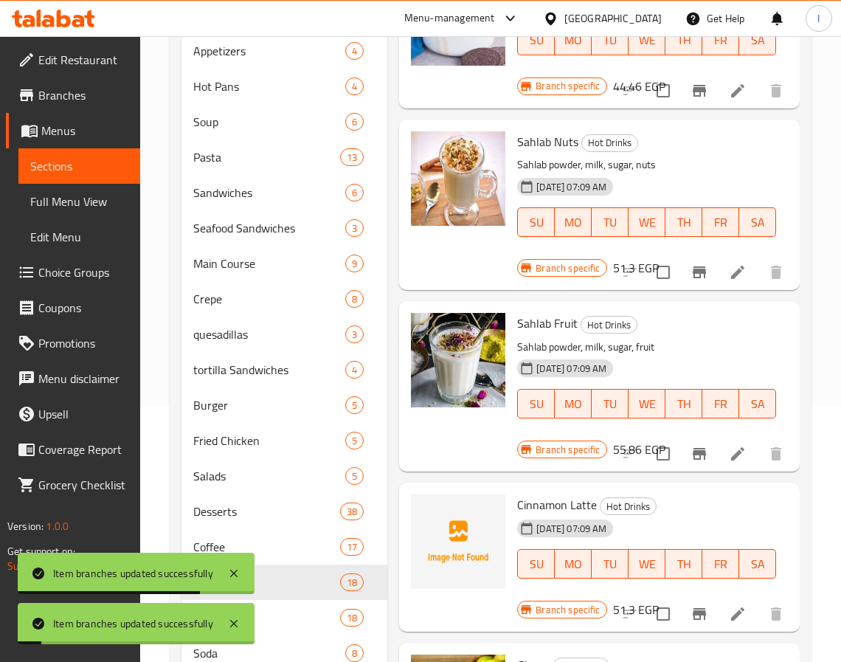
scroll to position [297, 0]
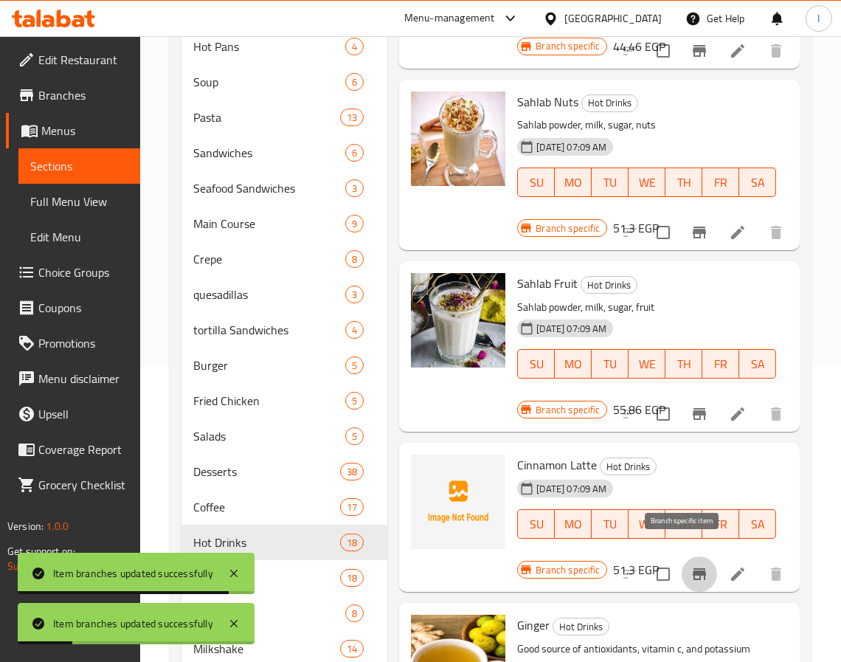
click at [693, 568] on icon "Branch-specific-item" at bounding box center [699, 574] width 13 height 12
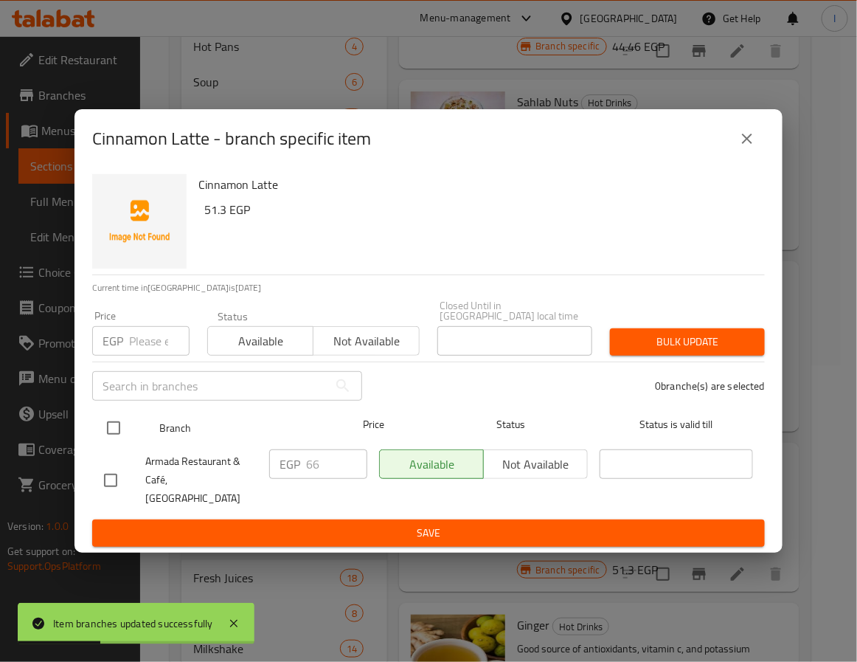
click at [104, 426] on input "checkbox" at bounding box center [113, 428] width 31 height 31
checkbox input "true"
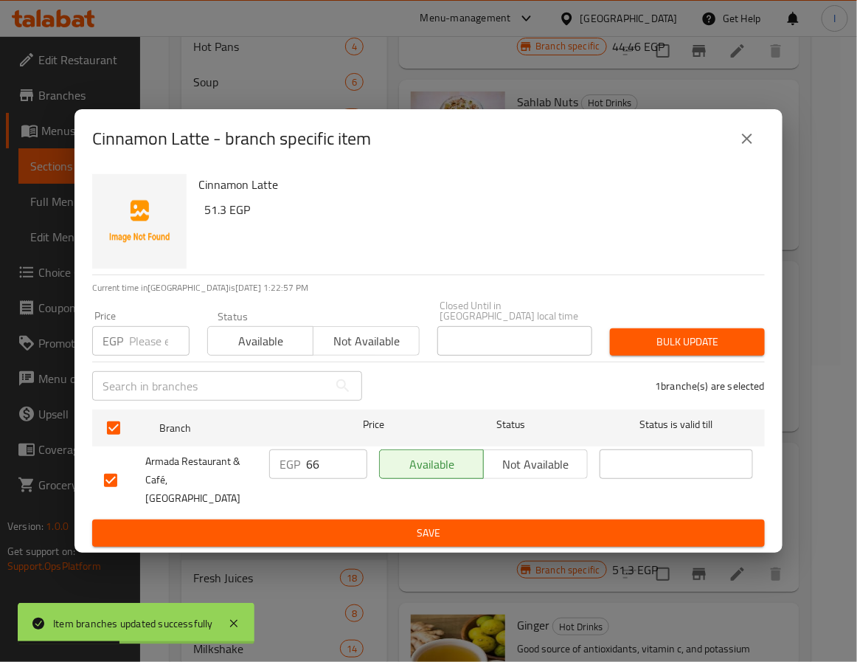
click at [331, 472] on input "66" at bounding box center [336, 464] width 61 height 30
type input "72"
click at [351, 524] on span "Save" at bounding box center [428, 533] width 649 height 18
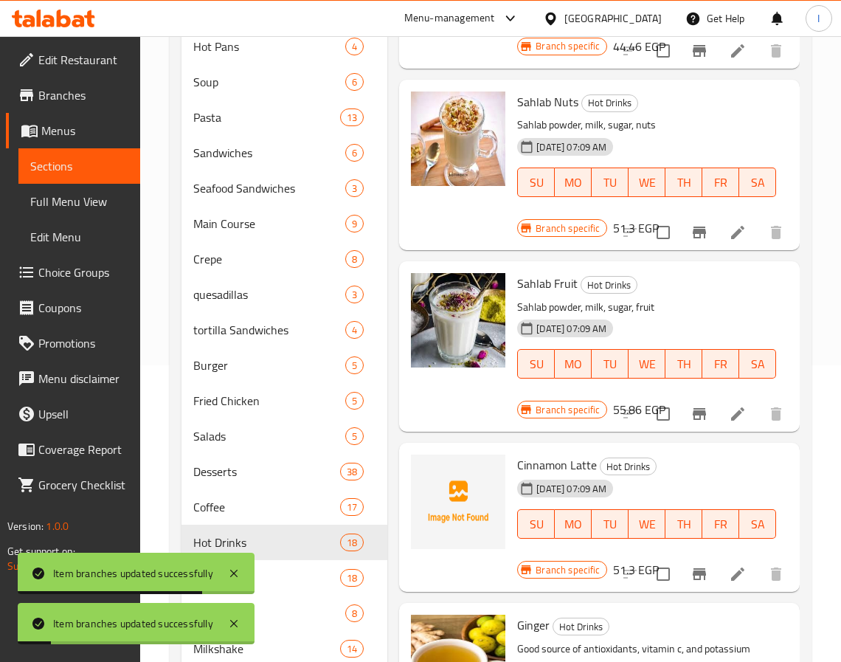
scroll to position [407, 0]
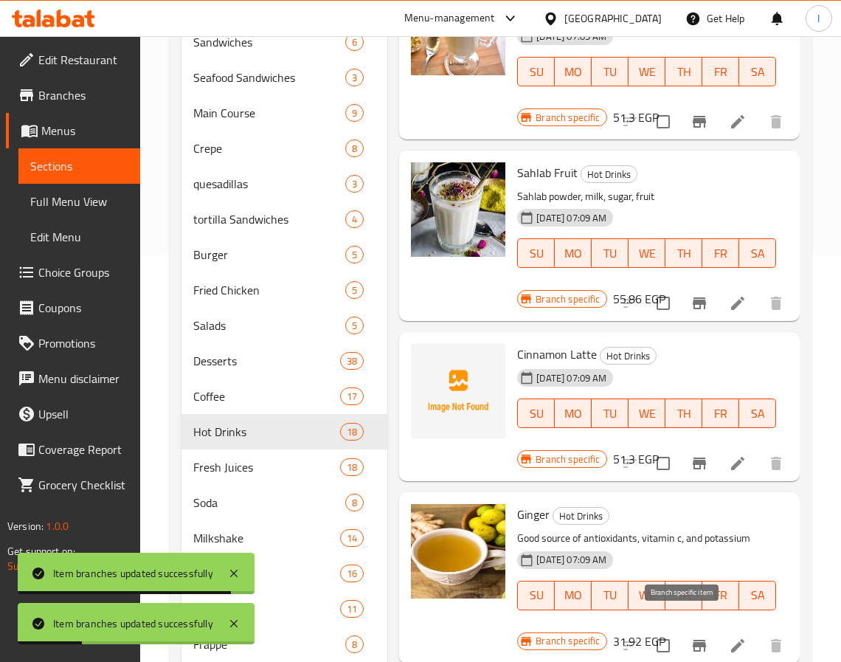
click at [693, 640] on icon "Branch-specific-item" at bounding box center [699, 646] width 13 height 12
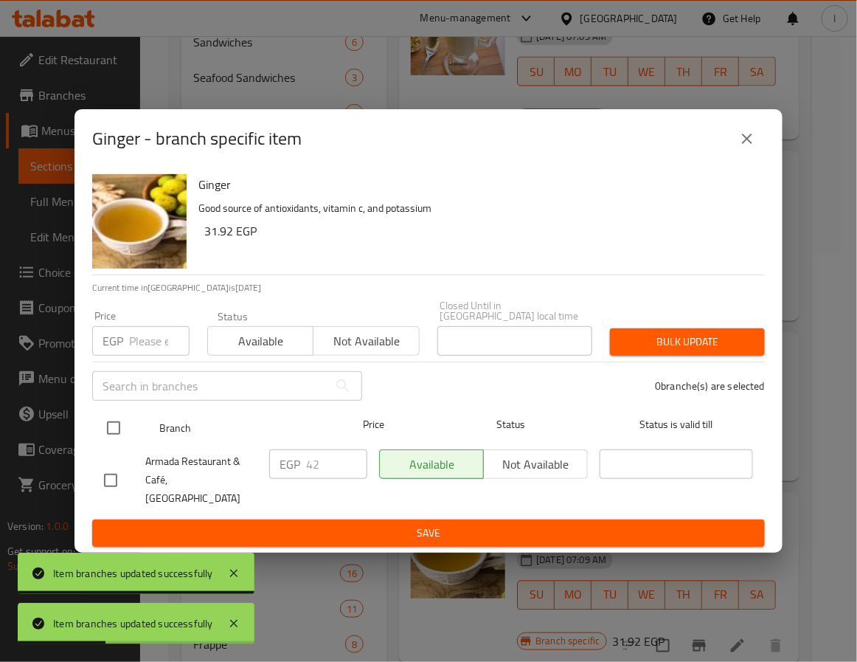
click at [114, 426] on input "checkbox" at bounding box center [113, 428] width 31 height 31
checkbox input "true"
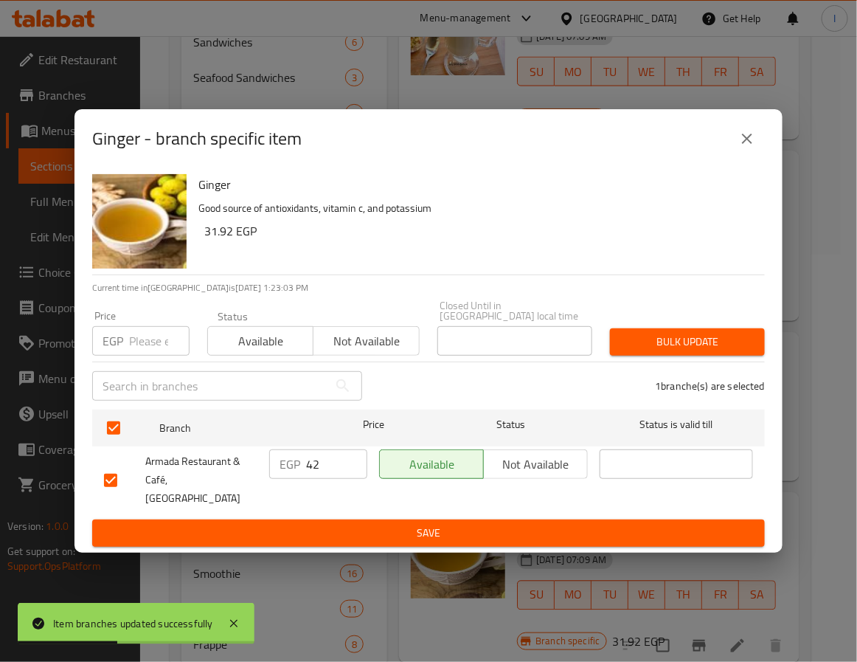
click at [311, 463] on input "42" at bounding box center [336, 464] width 61 height 30
type input "58"
click at [343, 524] on span "Save" at bounding box center [428, 533] width 649 height 18
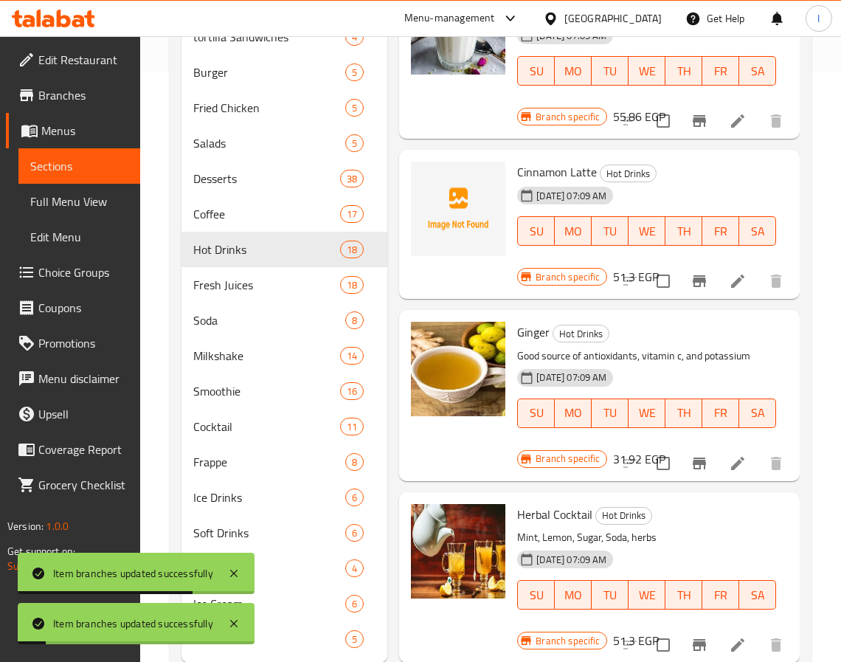
scroll to position [629, 0]
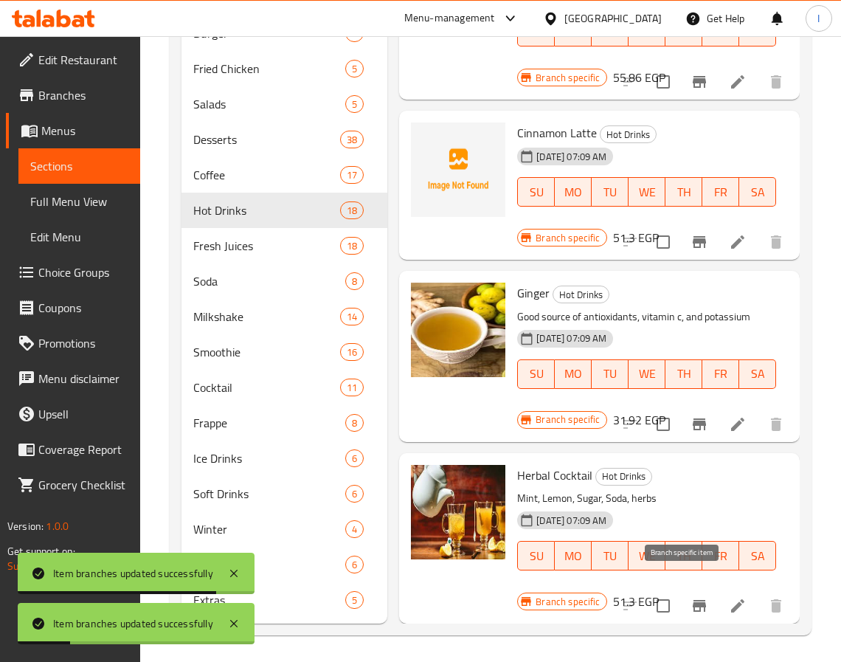
click at [693, 600] on icon "Branch-specific-item" at bounding box center [699, 606] width 13 height 12
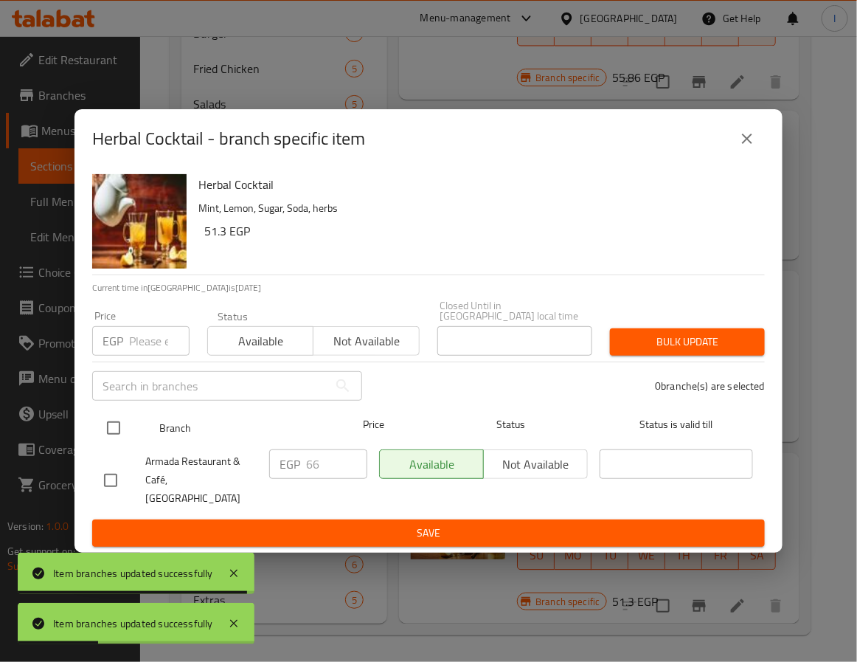
click at [113, 432] on input "checkbox" at bounding box center [113, 428] width 31 height 31
checkbox input "true"
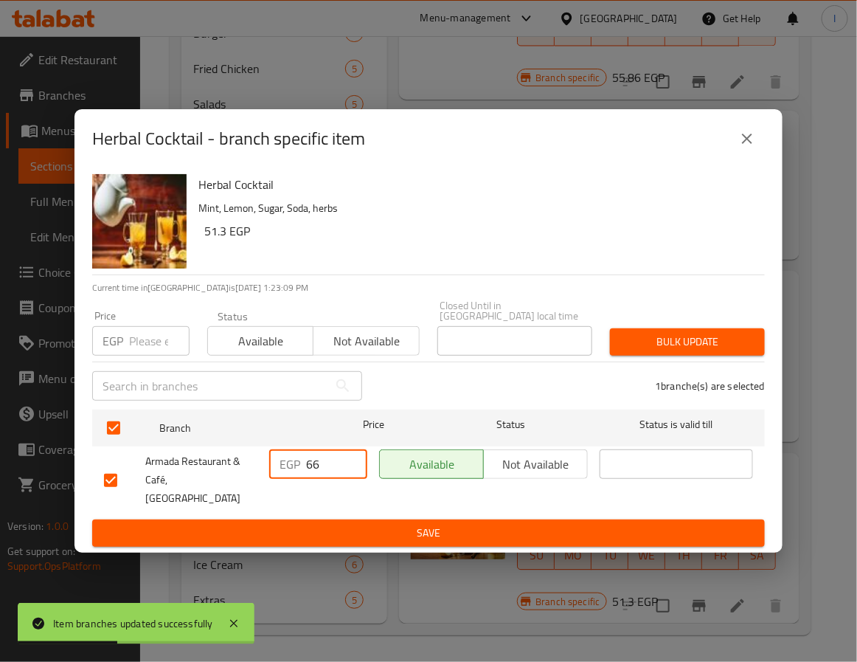
click at [319, 468] on input "66" at bounding box center [336, 464] width 61 height 30
type input "72"
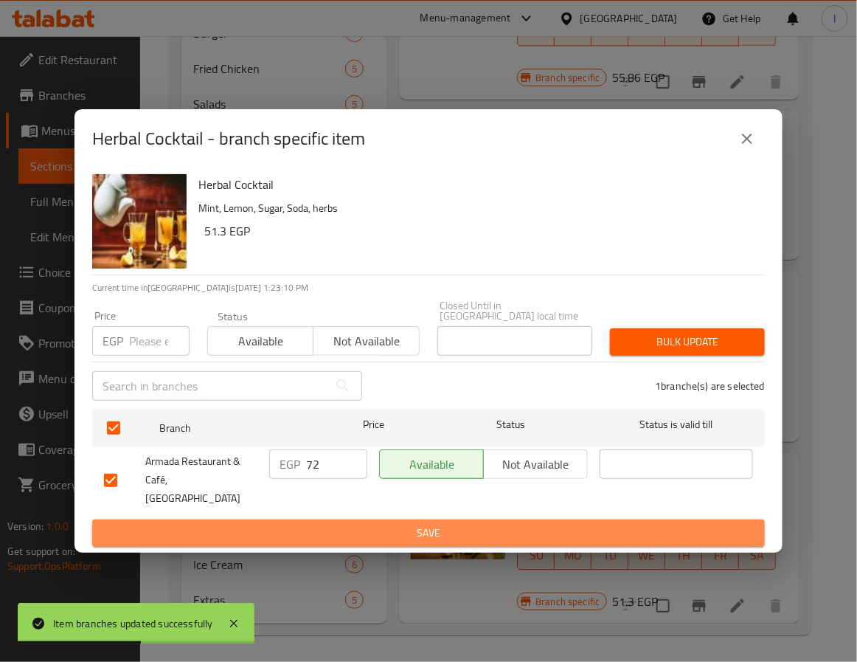
click at [339, 524] on span "Save" at bounding box center [428, 533] width 649 height 18
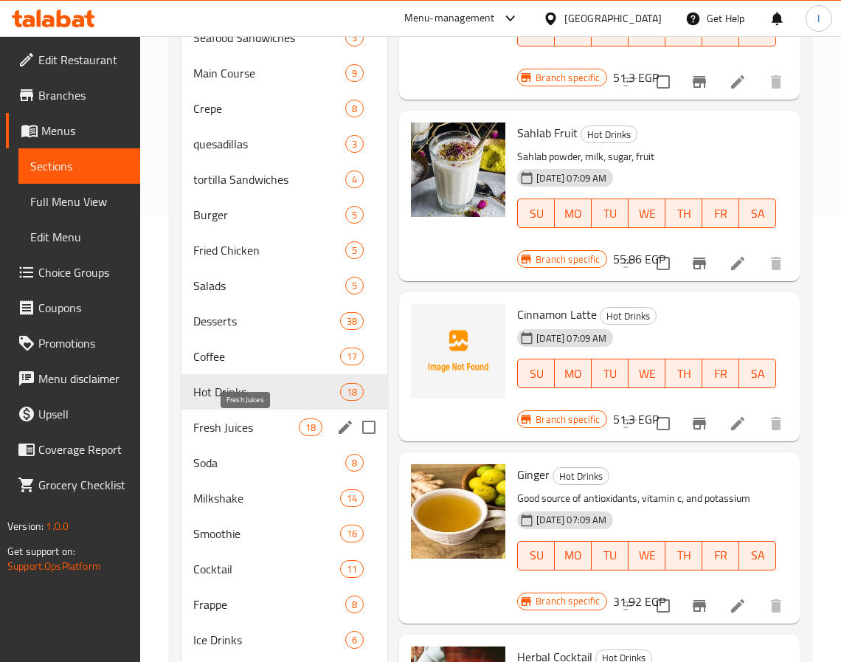
scroll to position [407, 0]
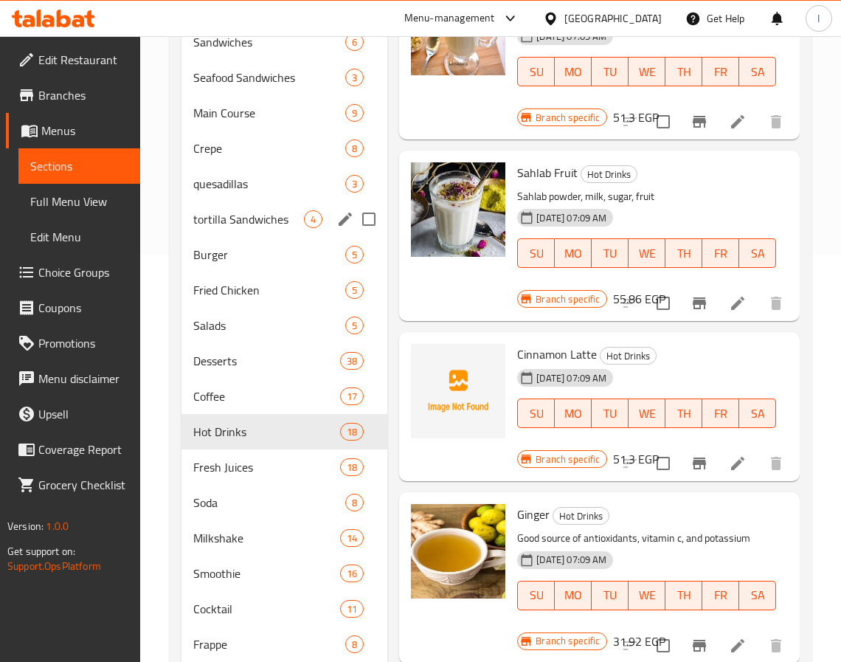
click at [244, 227] on span "tortilla Sandwiches" at bounding box center [248, 219] width 111 height 18
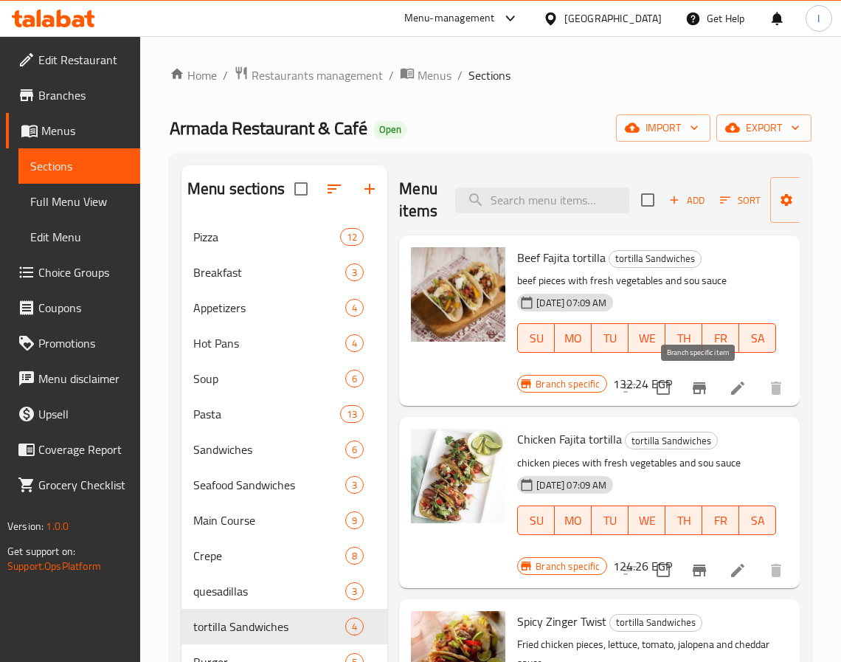
click at [709, 387] on button "Branch-specific-item" at bounding box center [699, 387] width 35 height 35
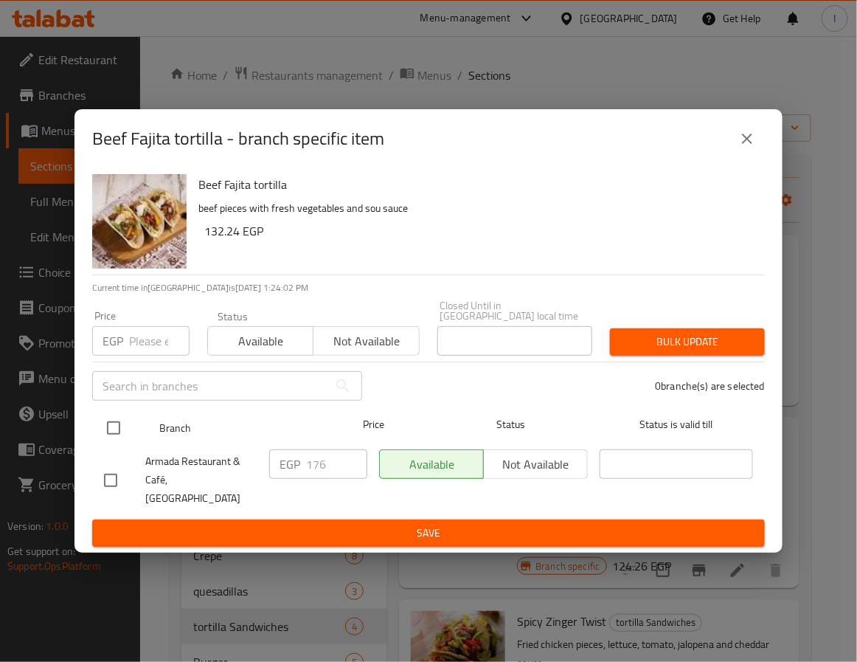
click at [114, 434] on input "checkbox" at bounding box center [113, 428] width 31 height 31
checkbox input "true"
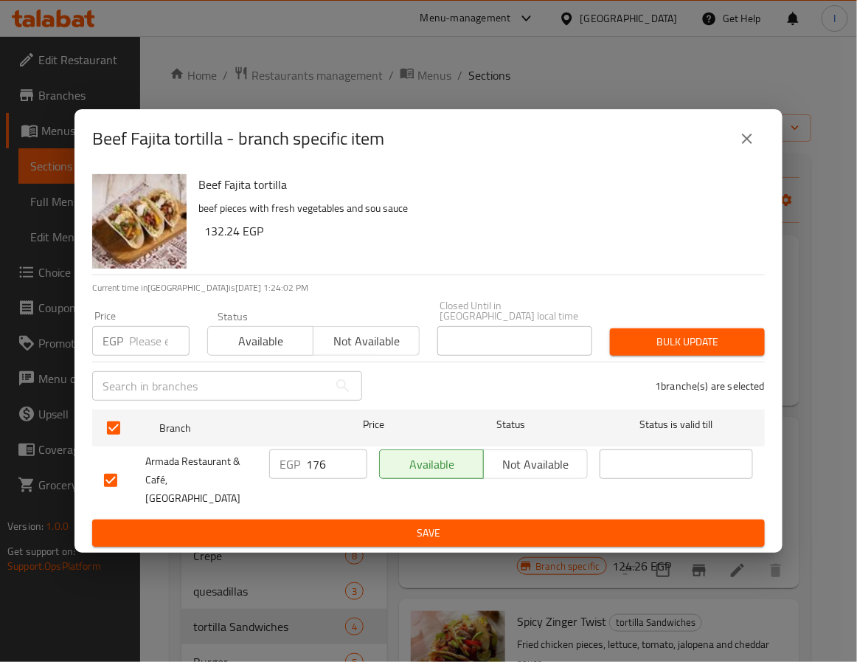
click at [315, 467] on input "176" at bounding box center [336, 464] width 61 height 30
click at [317, 467] on input "176" at bounding box center [336, 464] width 61 height 30
type input "209"
click at [333, 524] on span "Save" at bounding box center [428, 533] width 649 height 18
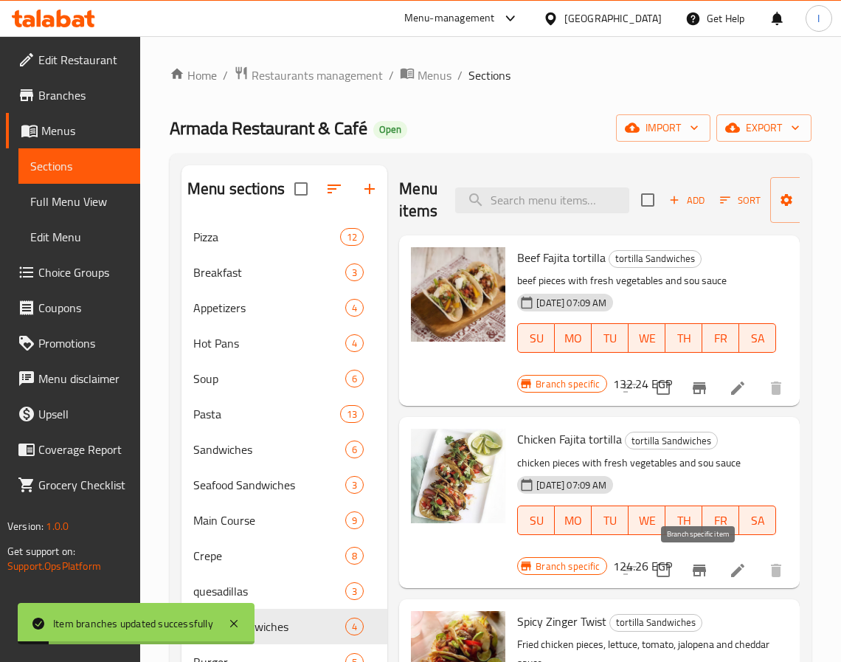
click at [704, 574] on icon "Branch-specific-item" at bounding box center [700, 571] width 18 height 18
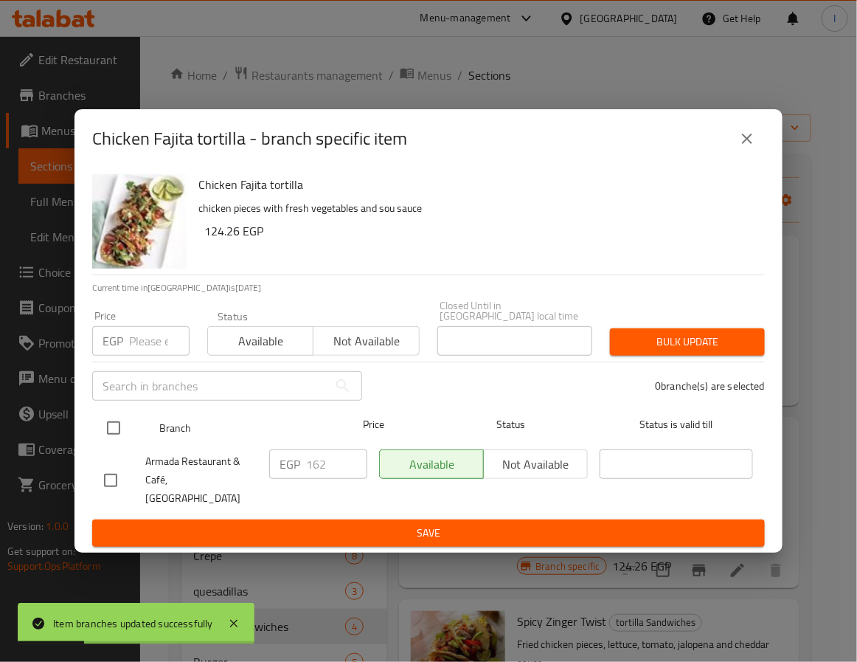
drag, startPoint x: 113, startPoint y: 429, endPoint x: 142, endPoint y: 434, distance: 29.1
click at [114, 429] on input "checkbox" at bounding box center [113, 428] width 31 height 31
checkbox input "true"
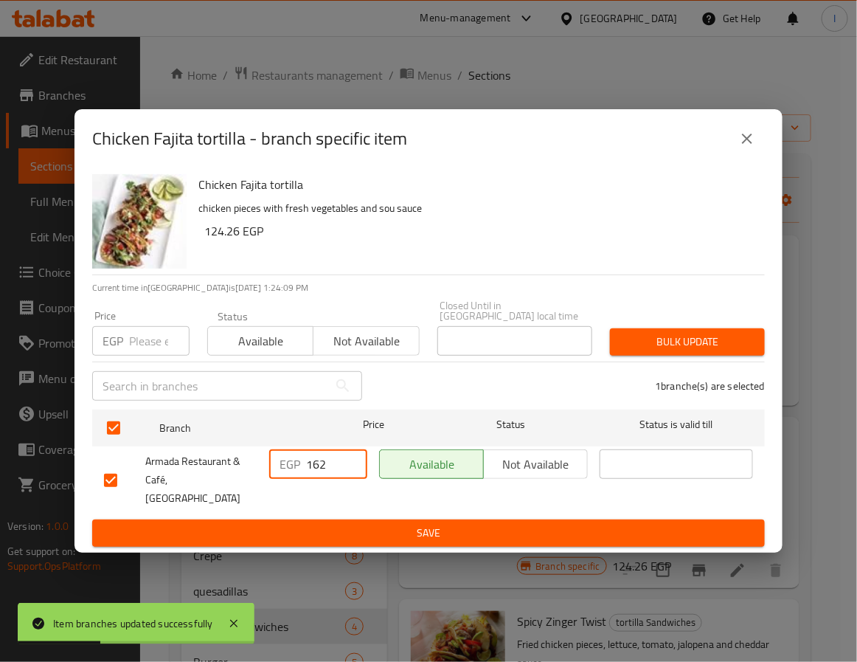
click at [325, 463] on input "162" at bounding box center [336, 464] width 61 height 30
type input "175"
click at [370, 524] on span "Save" at bounding box center [428, 533] width 649 height 18
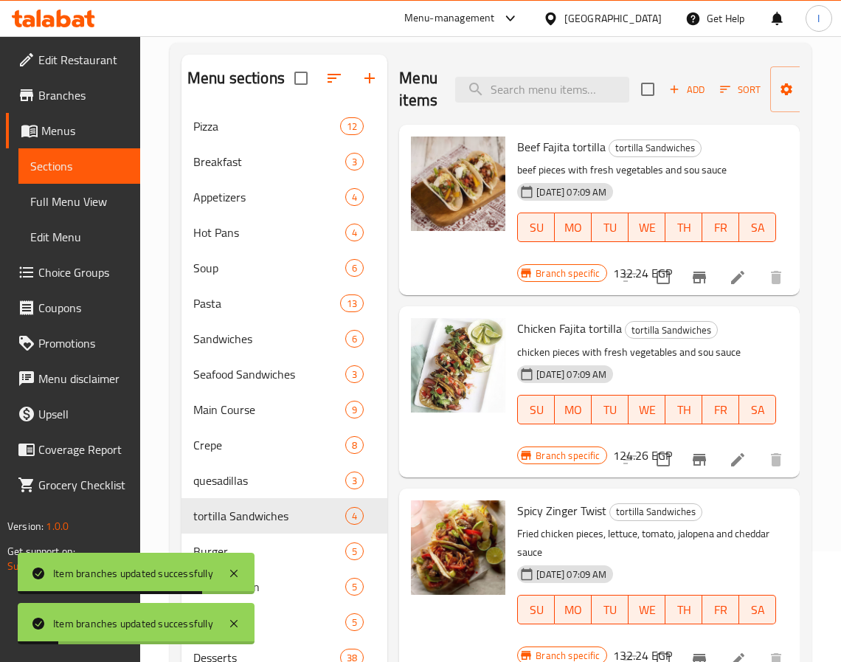
scroll to position [221, 0]
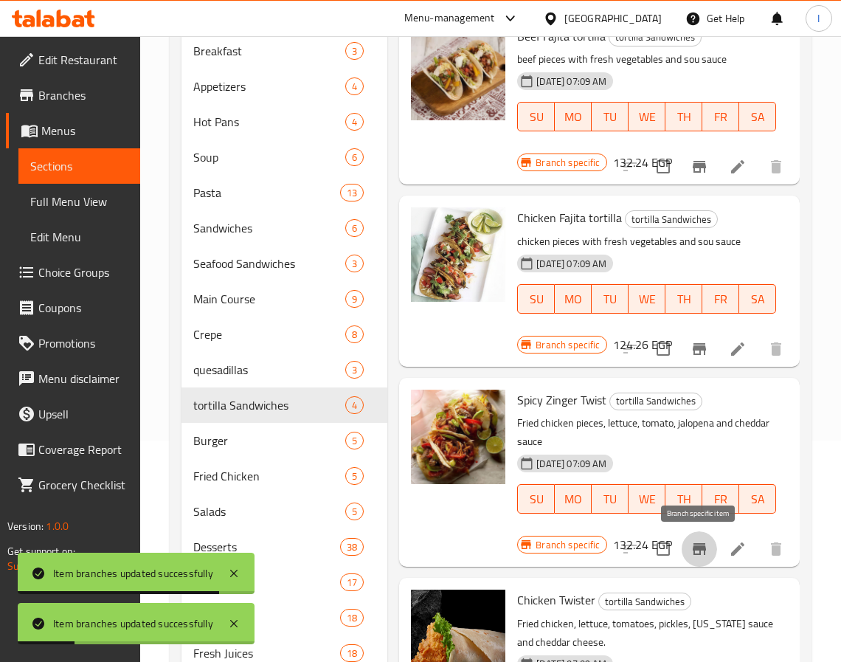
click at [689, 543] on button "Branch-specific-item" at bounding box center [699, 548] width 35 height 35
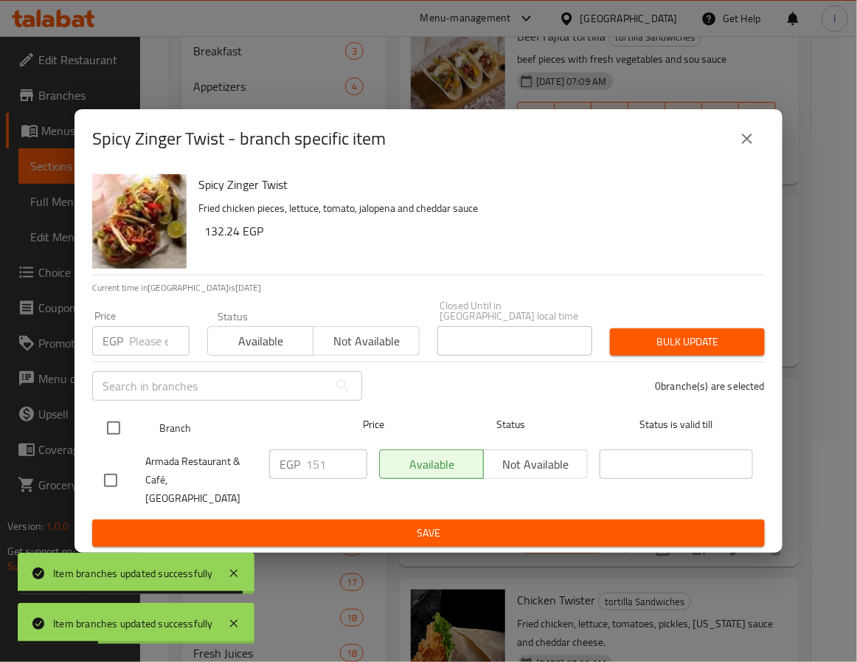
click at [116, 430] on input "checkbox" at bounding box center [113, 428] width 31 height 31
checkbox input "true"
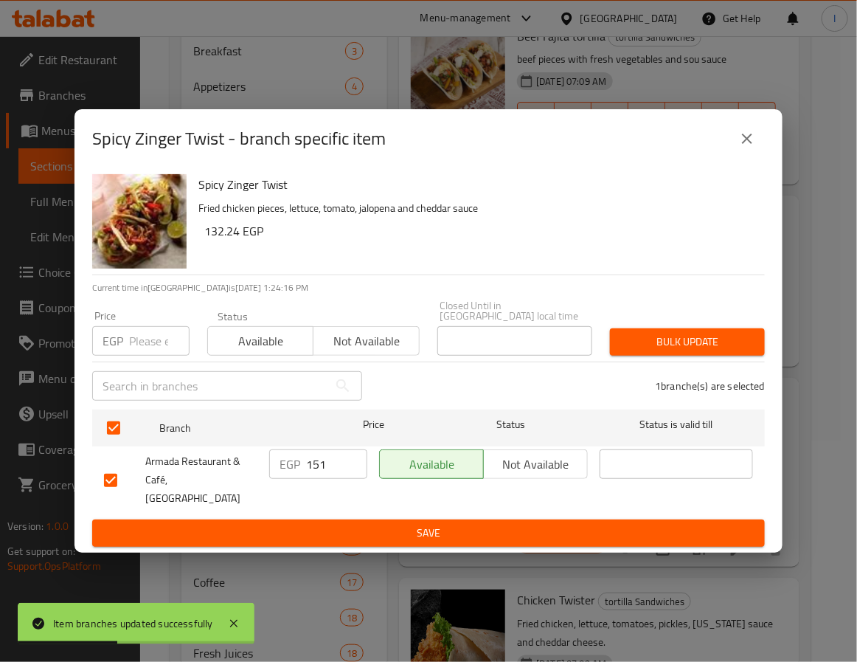
click at [314, 468] on input "151" at bounding box center [336, 464] width 61 height 30
type input "163"
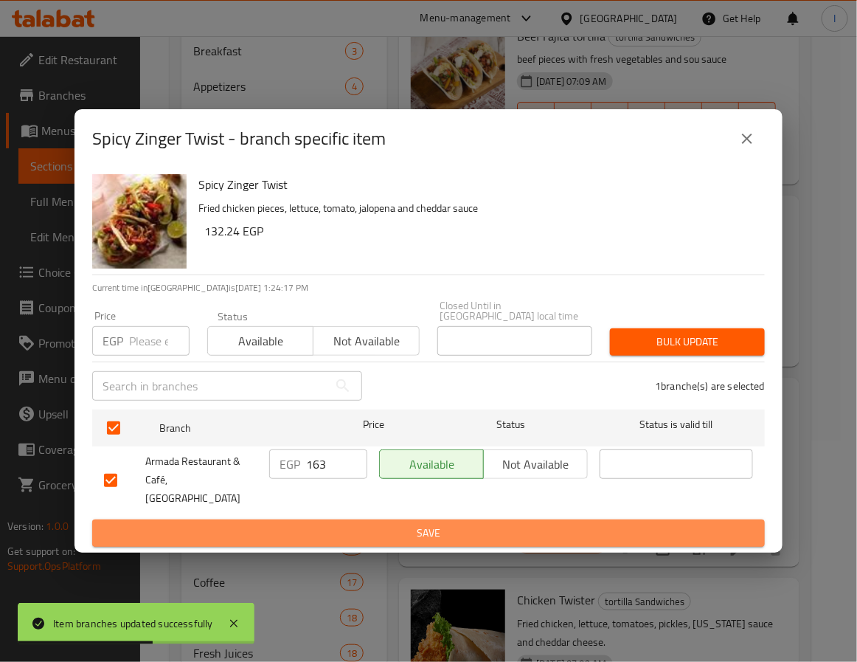
click at [334, 520] on button "Save" at bounding box center [428, 533] width 673 height 27
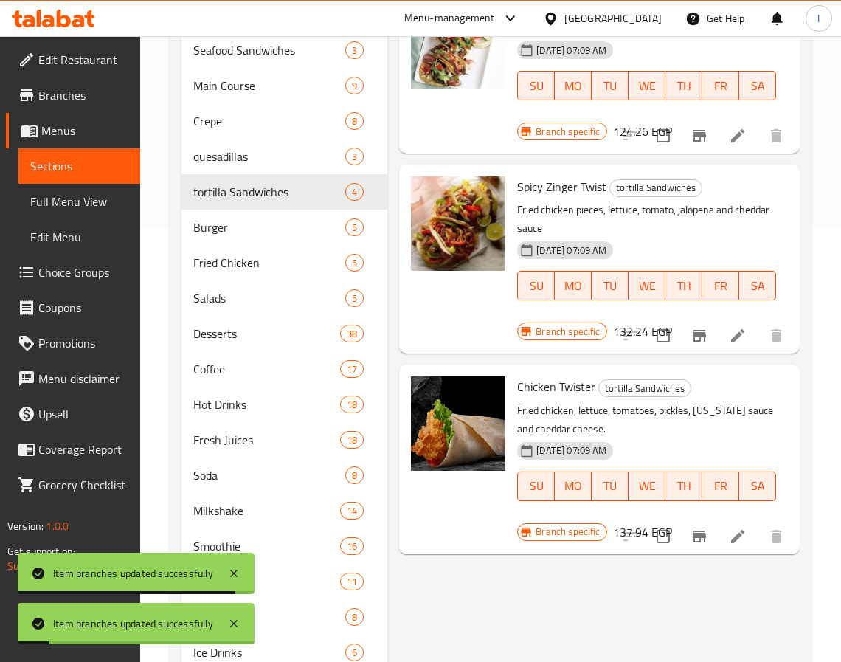
scroll to position [443, 0]
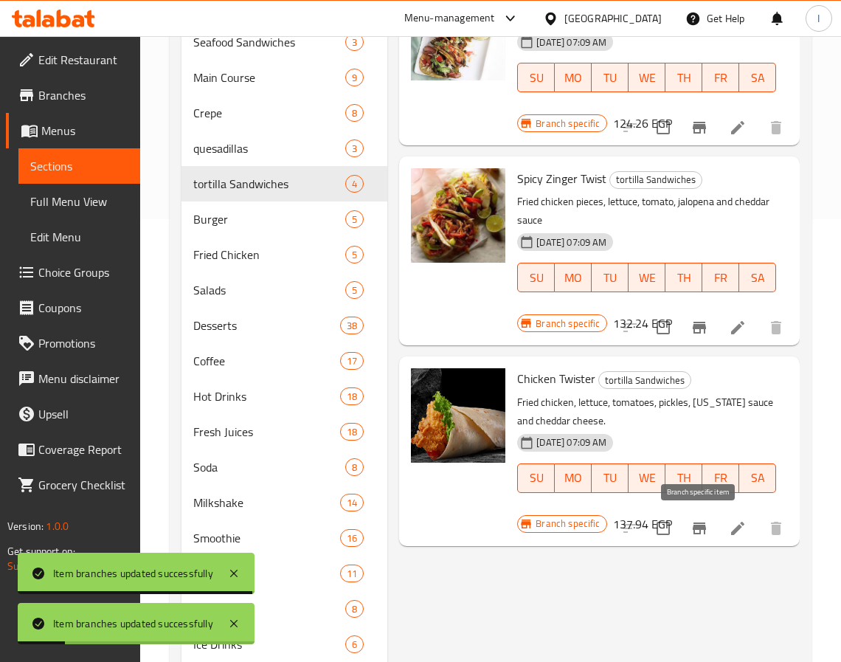
click at [700, 536] on icon "Branch-specific-item" at bounding box center [700, 529] width 18 height 18
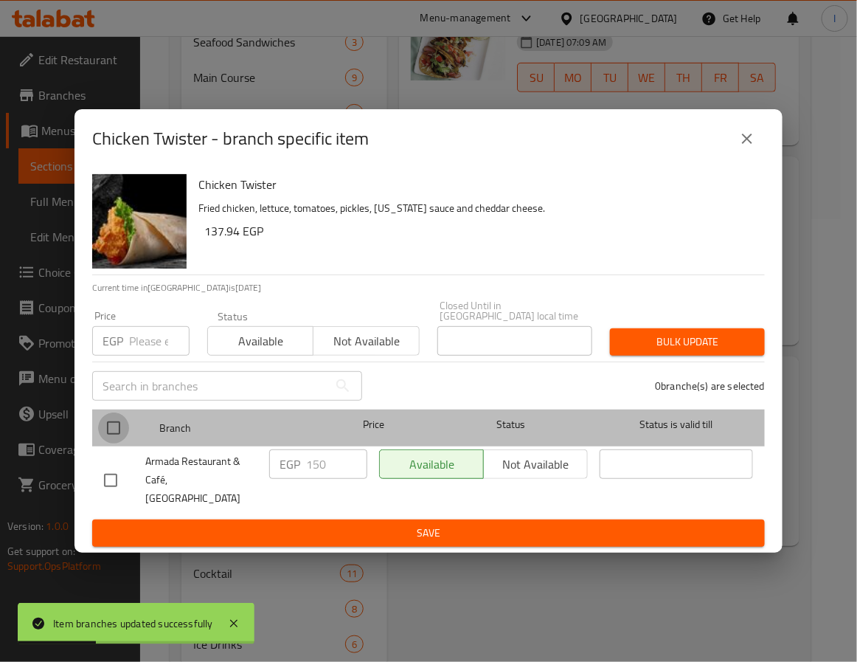
click at [111, 428] on input "checkbox" at bounding box center [113, 428] width 31 height 31
checkbox input "true"
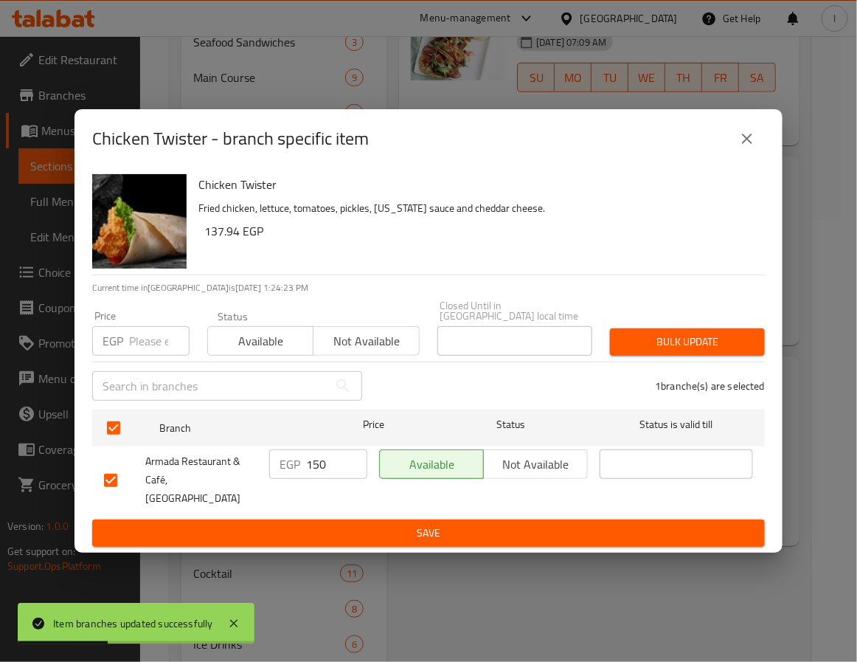
click at [323, 469] on input "150" at bounding box center [336, 464] width 61 height 30
type input "162"
click at [344, 524] on span "Save" at bounding box center [428, 533] width 649 height 18
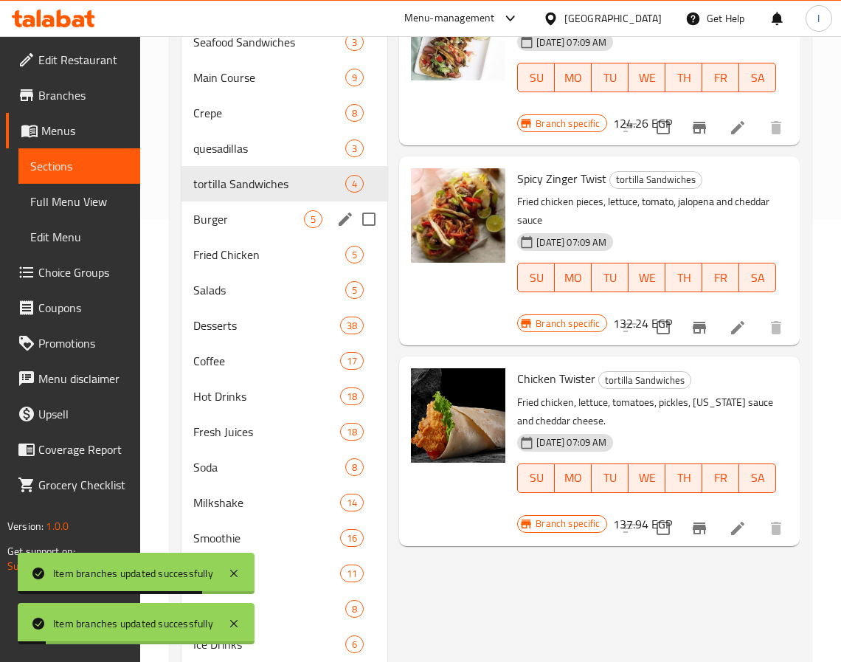
click at [222, 226] on span "Burger" at bounding box center [248, 219] width 111 height 18
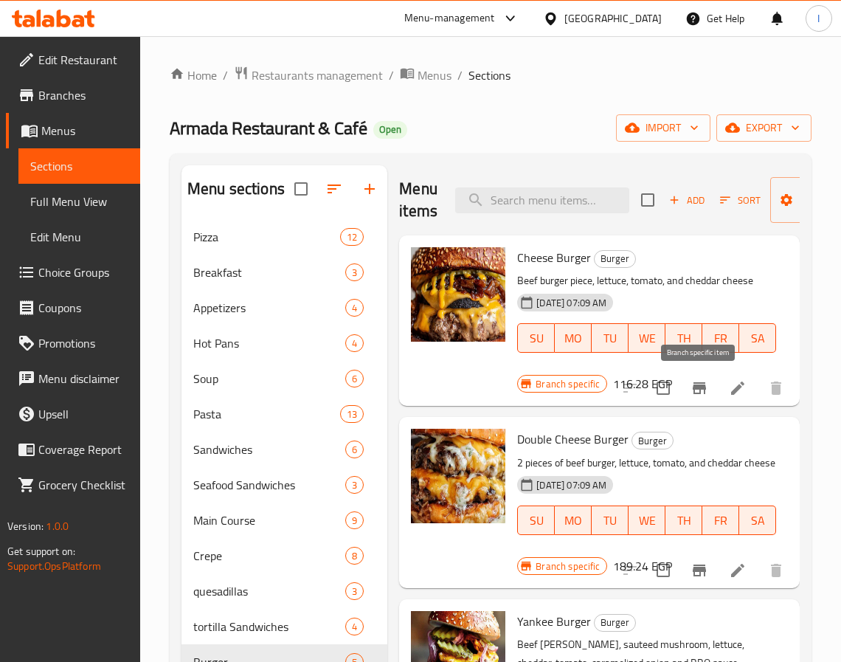
click at [693, 387] on icon "Branch-specific-item" at bounding box center [700, 388] width 18 height 18
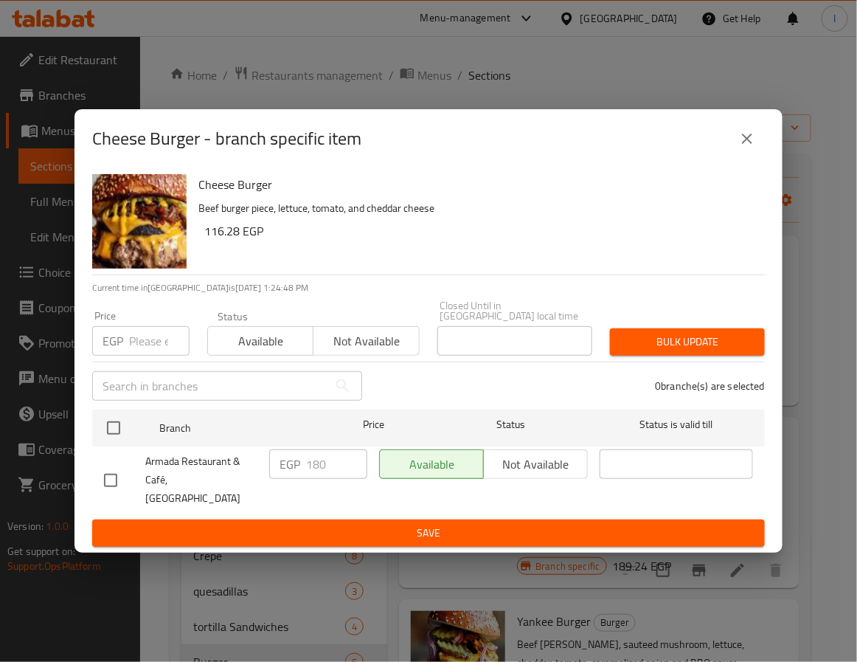
click at [117, 151] on h2 "Cheese Burger - branch specific item" at bounding box center [226, 139] width 269 height 24
drag, startPoint x: 117, startPoint y: 155, endPoint x: 167, endPoint y: 155, distance: 49.4
click at [167, 151] on h2 "Cheese Burger - branch specific item" at bounding box center [226, 139] width 269 height 24
copy h2 "Cheese Burger"
click at [753, 148] on icon "close" at bounding box center [748, 139] width 18 height 18
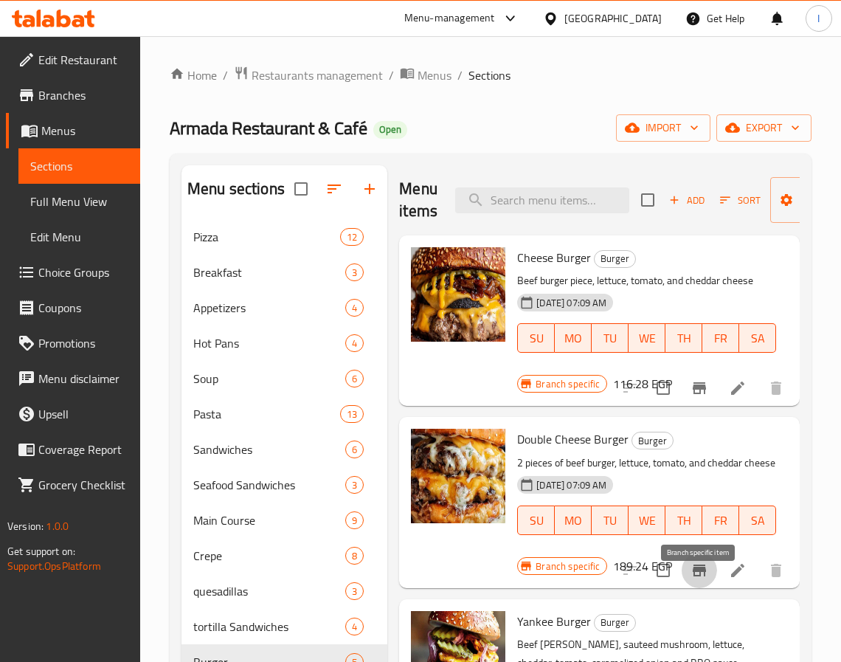
click at [705, 576] on icon "Branch-specific-item" at bounding box center [699, 571] width 13 height 12
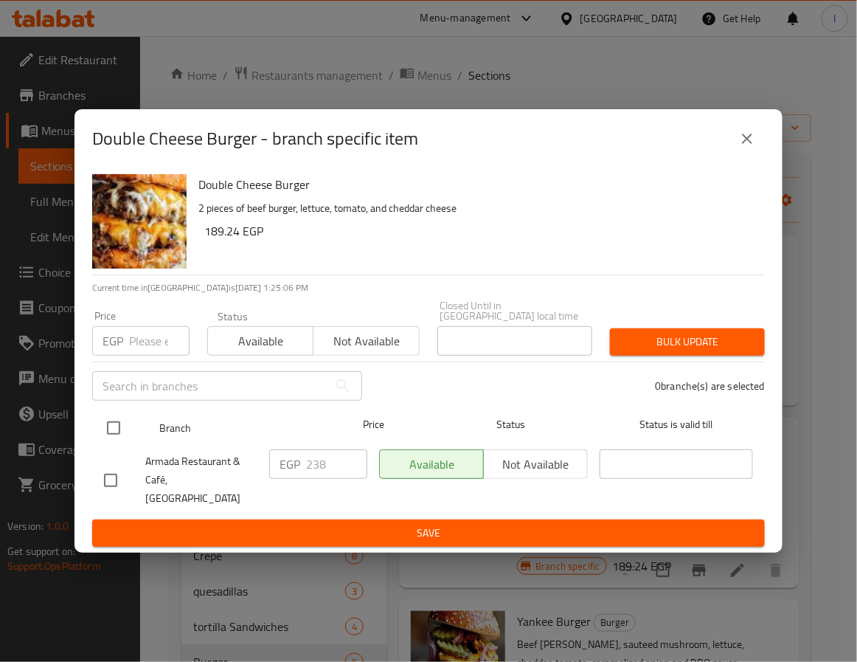
click at [107, 432] on input "checkbox" at bounding box center [113, 428] width 31 height 31
checkbox input "true"
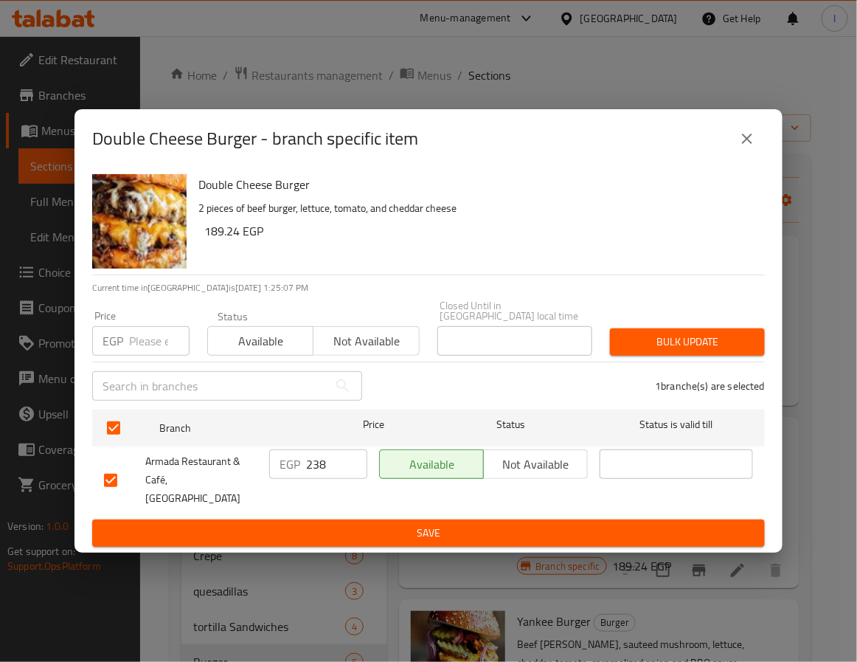
click at [308, 461] on input "238" at bounding box center [336, 464] width 61 height 30
type input "257"
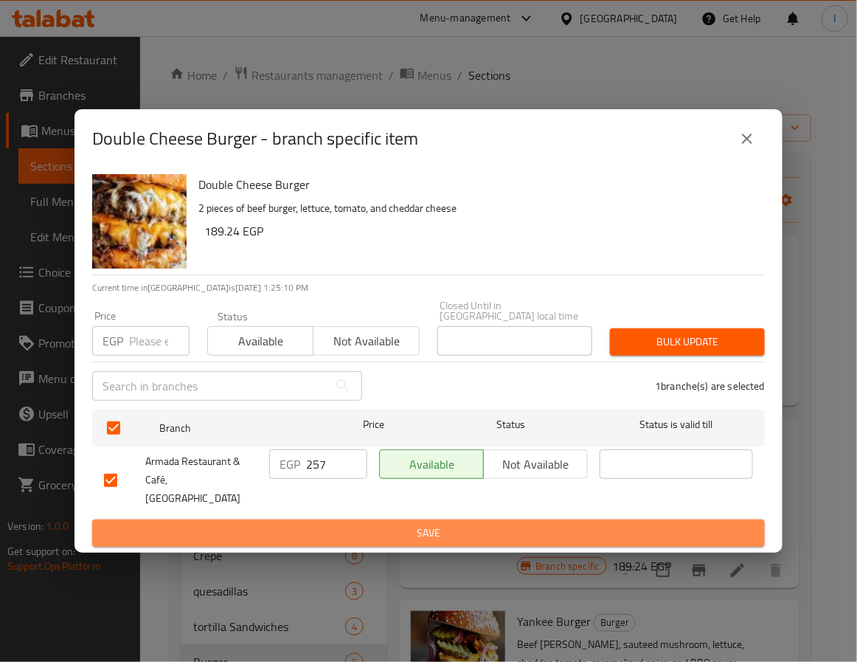
click at [415, 524] on span "Save" at bounding box center [428, 533] width 649 height 18
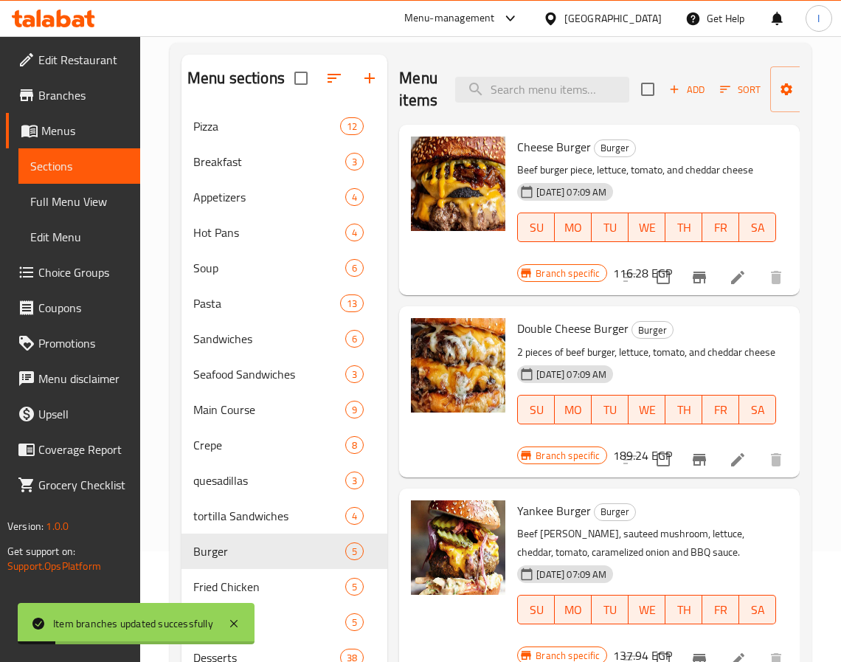
scroll to position [221, 0]
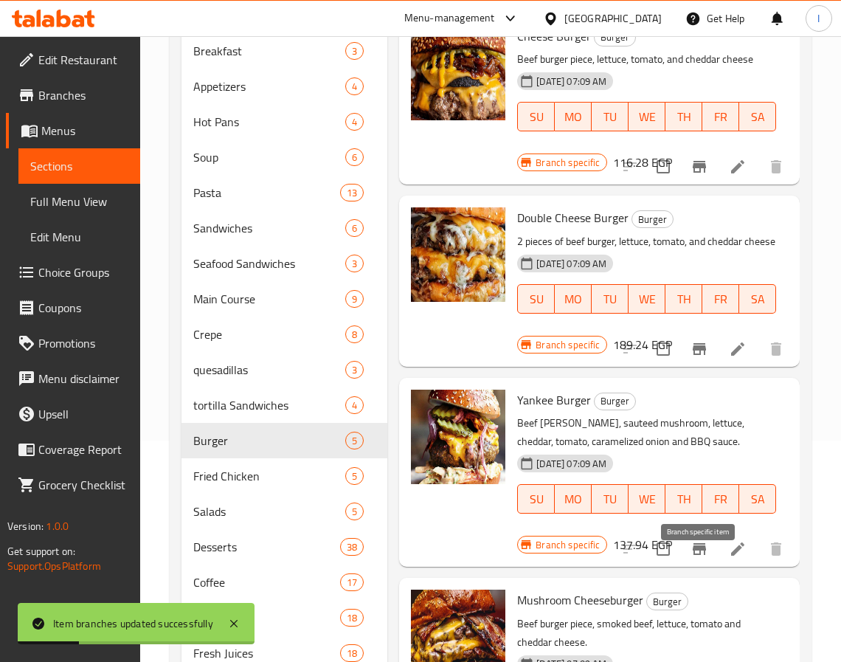
click at [702, 555] on icon "Branch-specific-item" at bounding box center [699, 549] width 13 height 12
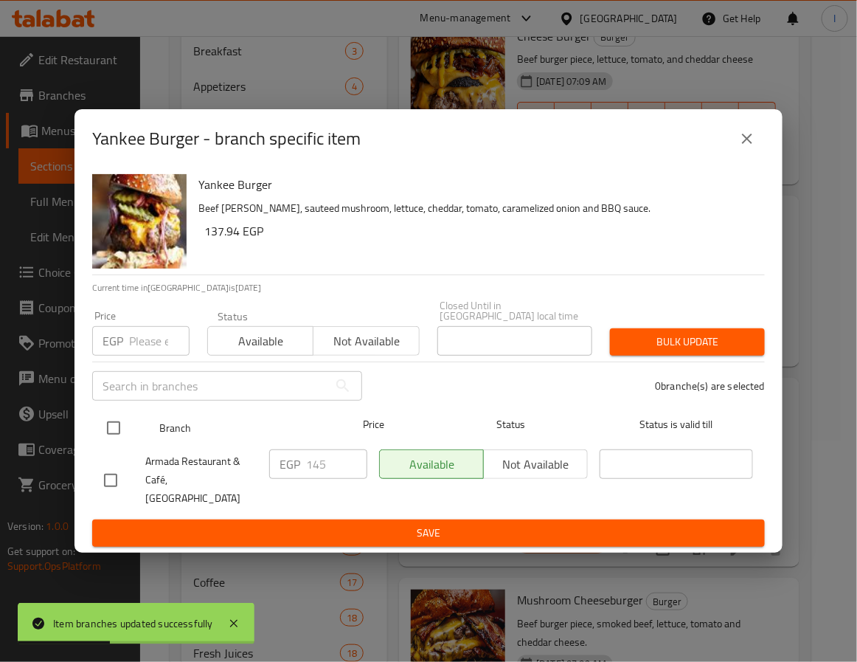
click at [116, 432] on input "checkbox" at bounding box center [113, 428] width 31 height 31
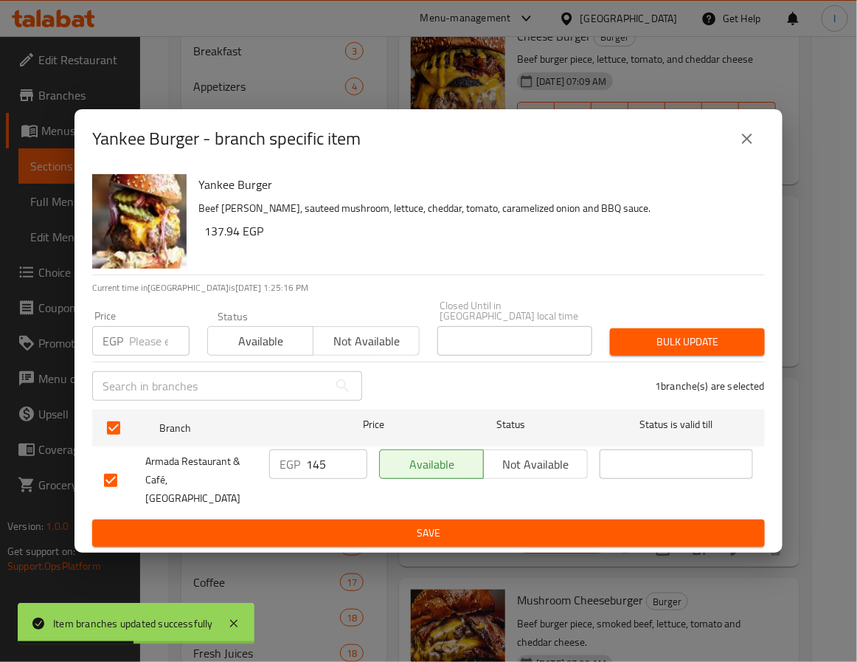
click at [335, 467] on input "145" at bounding box center [336, 464] width 61 height 30
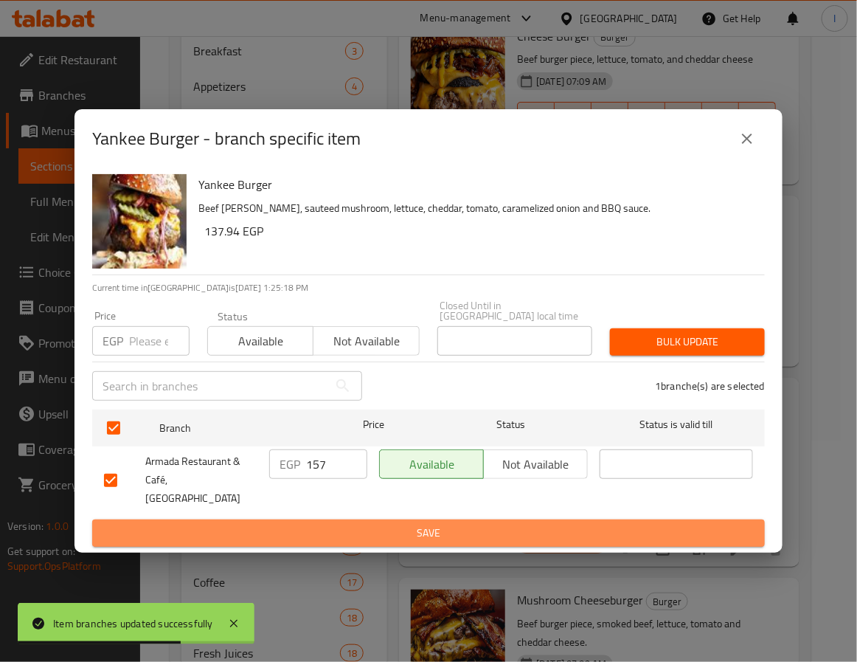
click at [408, 524] on span "Save" at bounding box center [428, 533] width 649 height 18
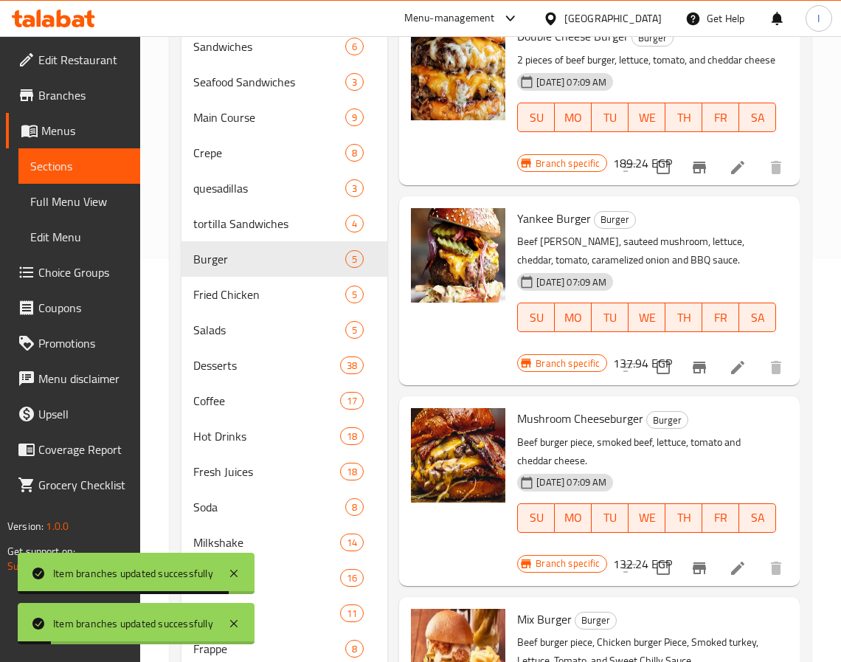
scroll to position [443, 0]
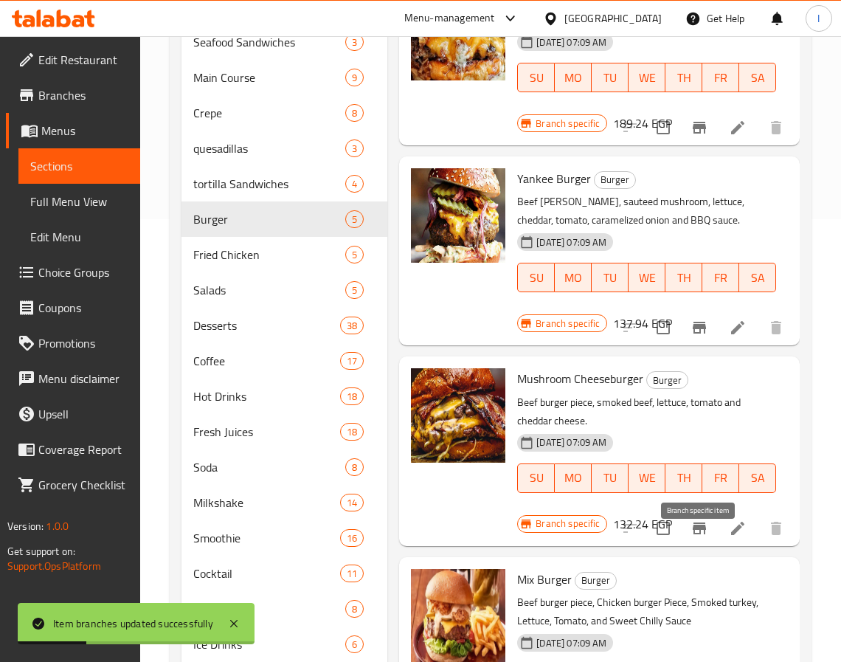
click at [700, 534] on icon "Branch-specific-item" at bounding box center [699, 528] width 13 height 12
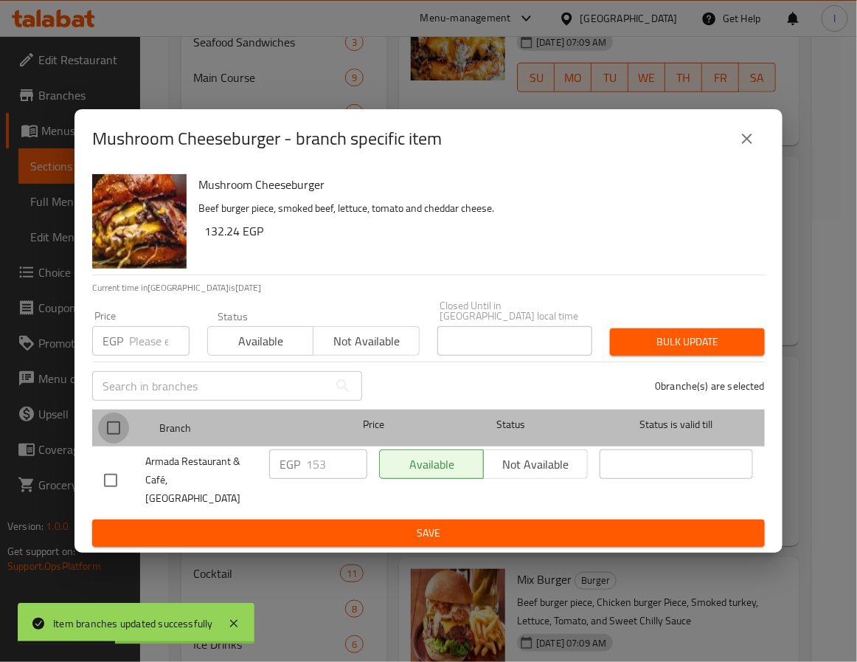
click at [106, 432] on input "checkbox" at bounding box center [113, 428] width 31 height 31
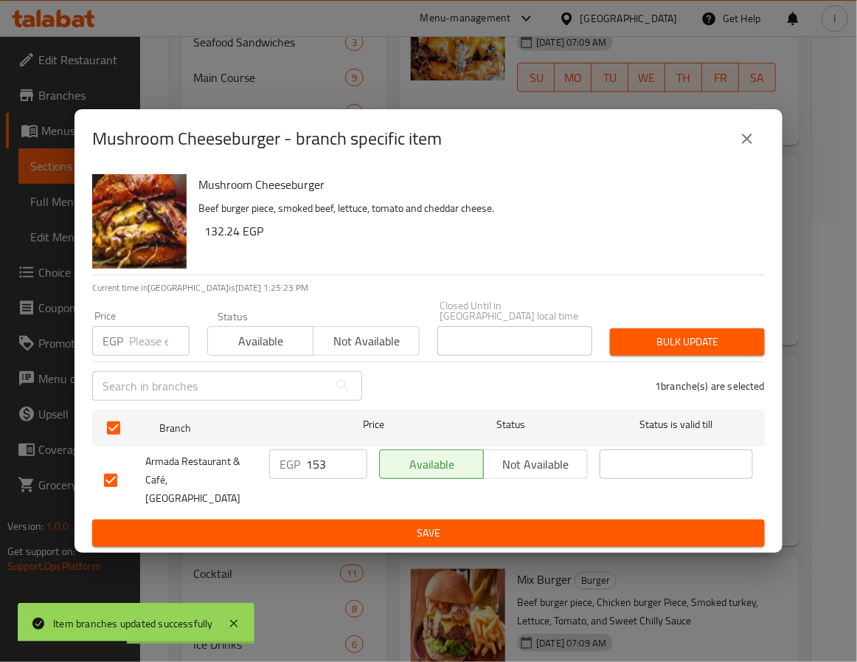
click at [333, 465] on input "153" at bounding box center [336, 464] width 61 height 30
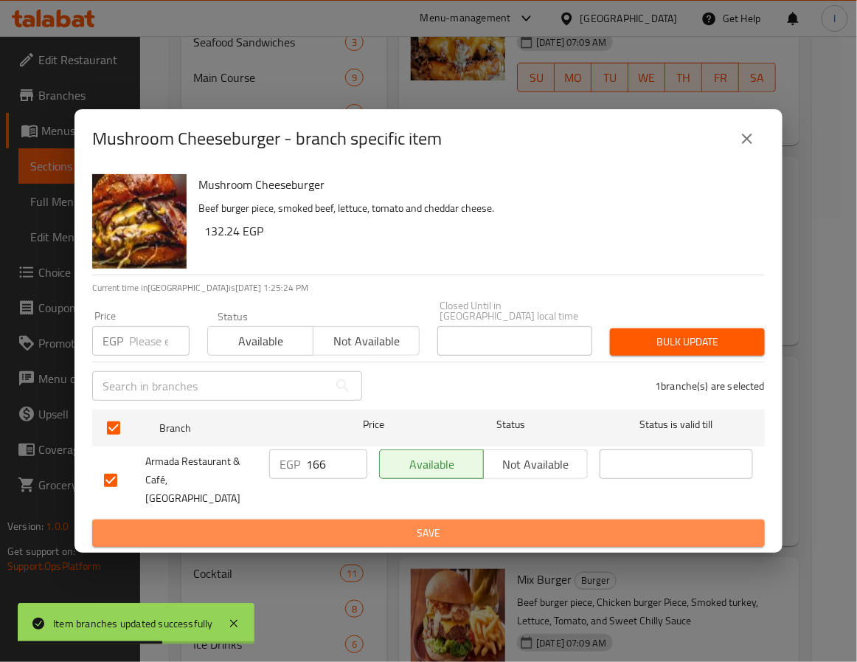
click at [342, 524] on span "Save" at bounding box center [428, 533] width 649 height 18
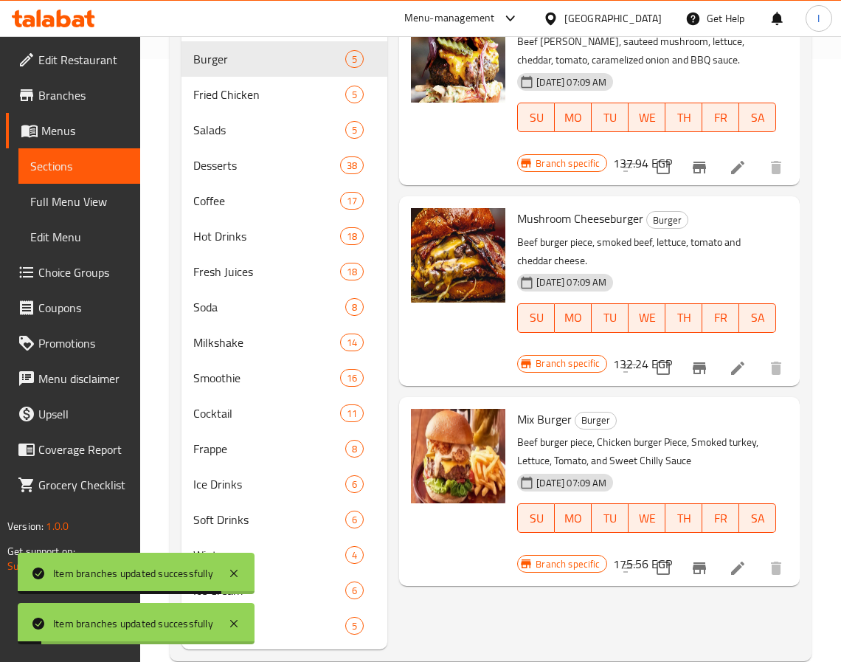
scroll to position [631, 0]
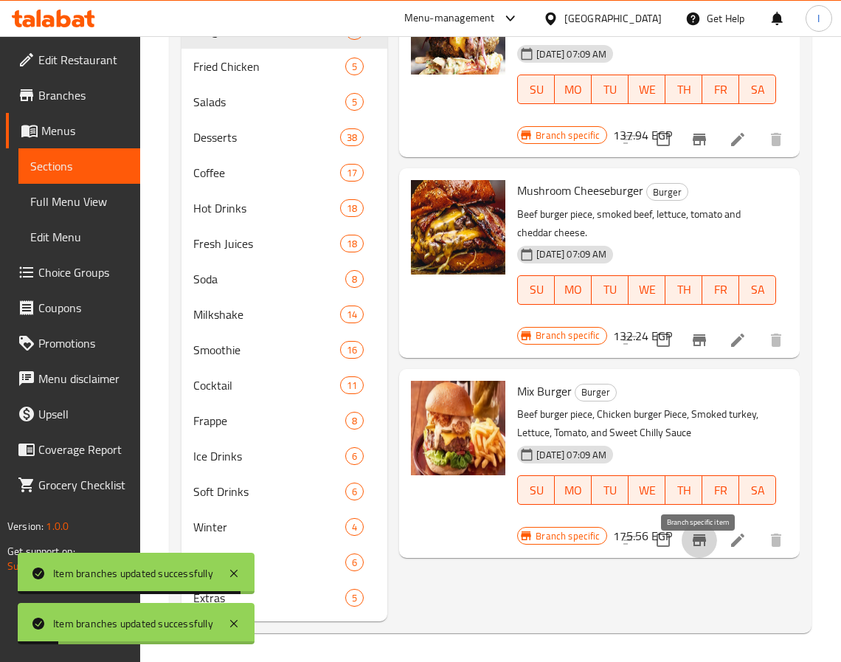
click at [693, 549] on icon "Branch-specific-item" at bounding box center [700, 540] width 18 height 18
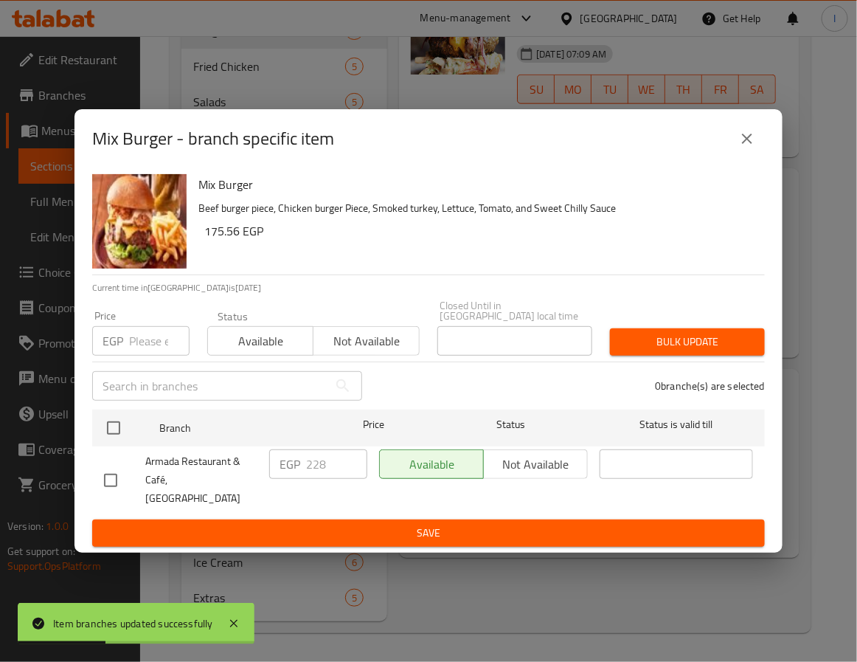
drag, startPoint x: 115, startPoint y: 430, endPoint x: 231, endPoint y: 470, distance: 122.5
click at [115, 429] on input "checkbox" at bounding box center [113, 428] width 31 height 31
click at [328, 468] on input "228" at bounding box center [336, 464] width 61 height 30
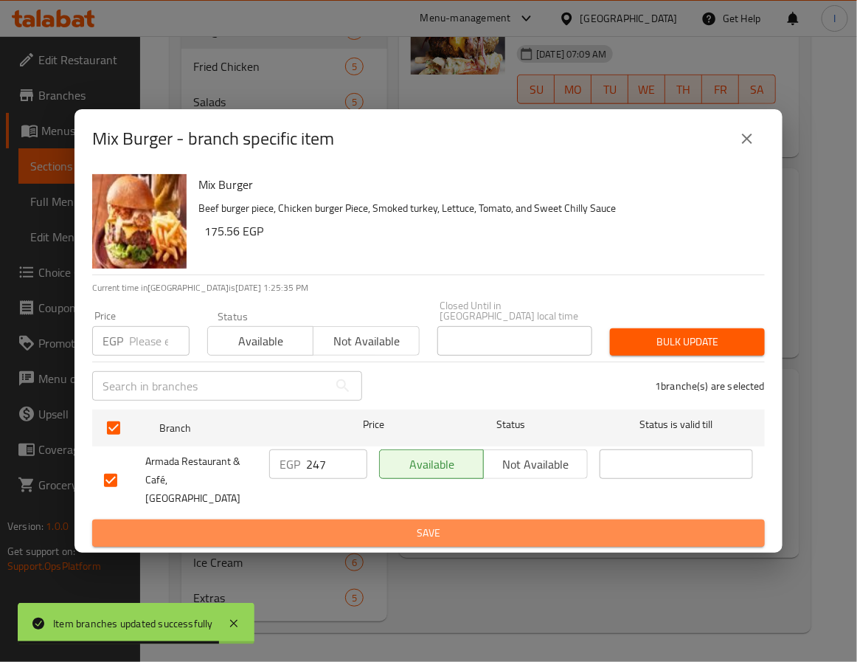
click at [370, 529] on button "Save" at bounding box center [428, 533] width 673 height 27
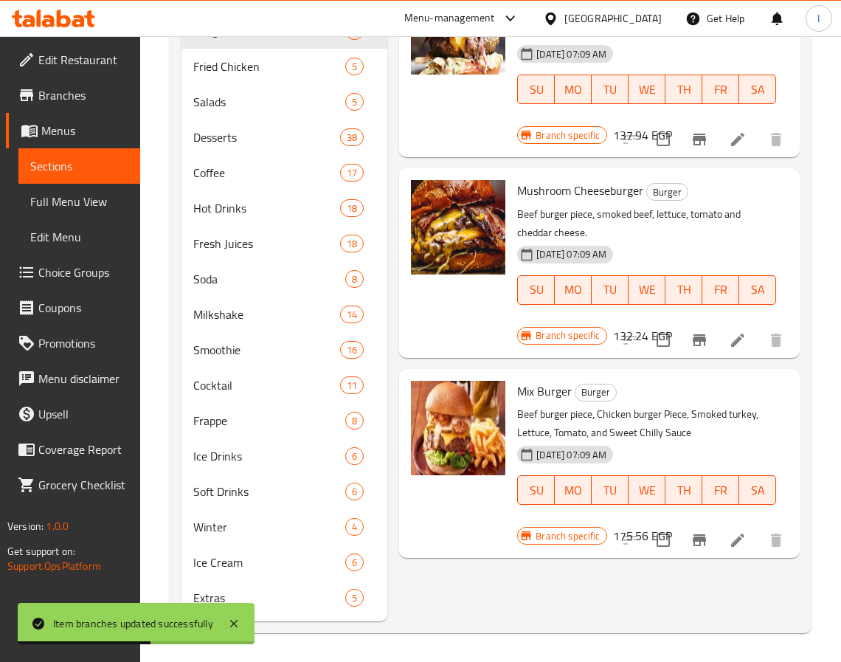
click at [623, 627] on div "Menu sections Pizza 12 Breakfast 3 Appetizers 4 Hot Pans 4 Soup 6 Pasta 13 Sand…" at bounding box center [491, 78] width 642 height 1111
click at [239, 61] on span "Fried Chicken" at bounding box center [248, 67] width 111 height 18
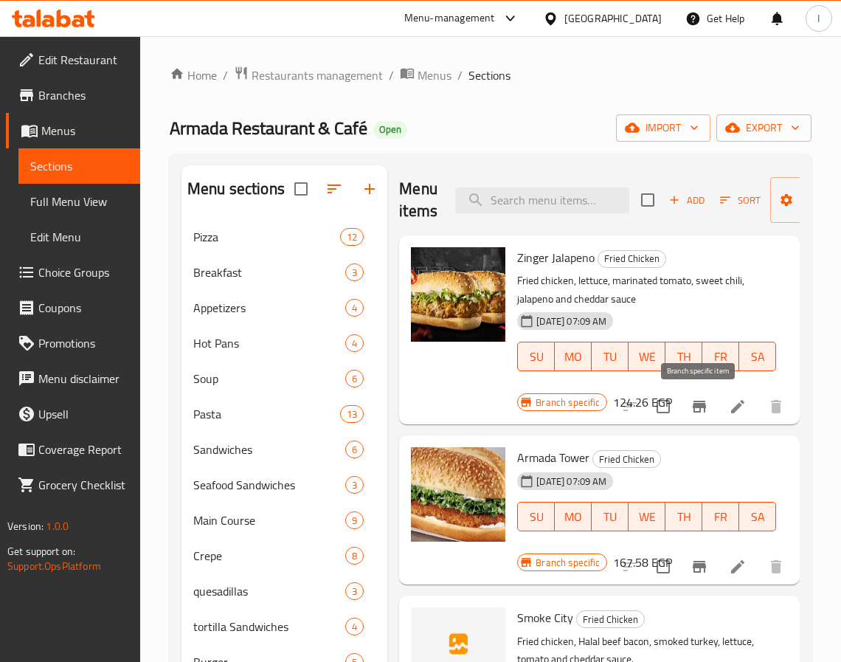
click at [694, 408] on icon "Branch-specific-item" at bounding box center [699, 407] width 13 height 12
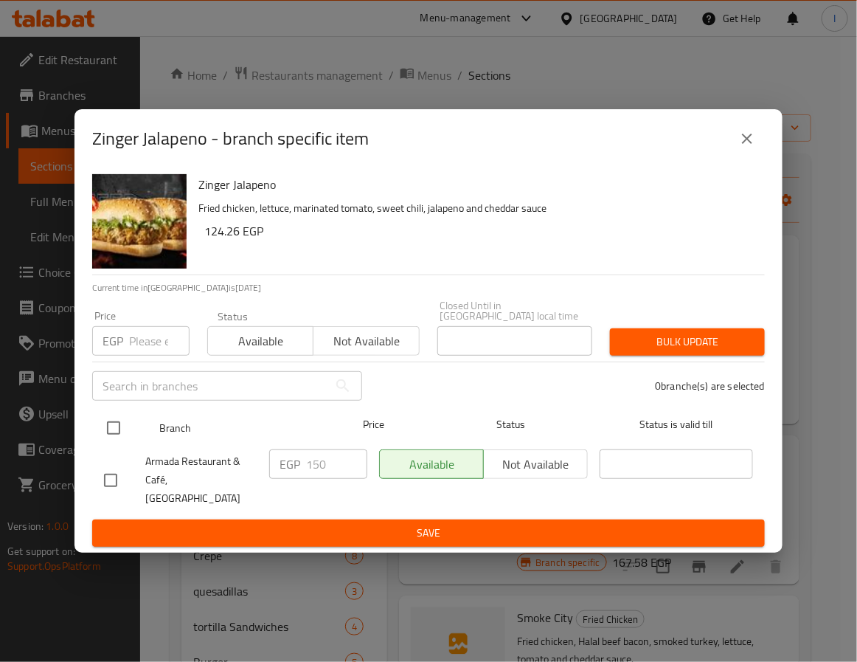
click at [115, 428] on input "checkbox" at bounding box center [113, 428] width 31 height 31
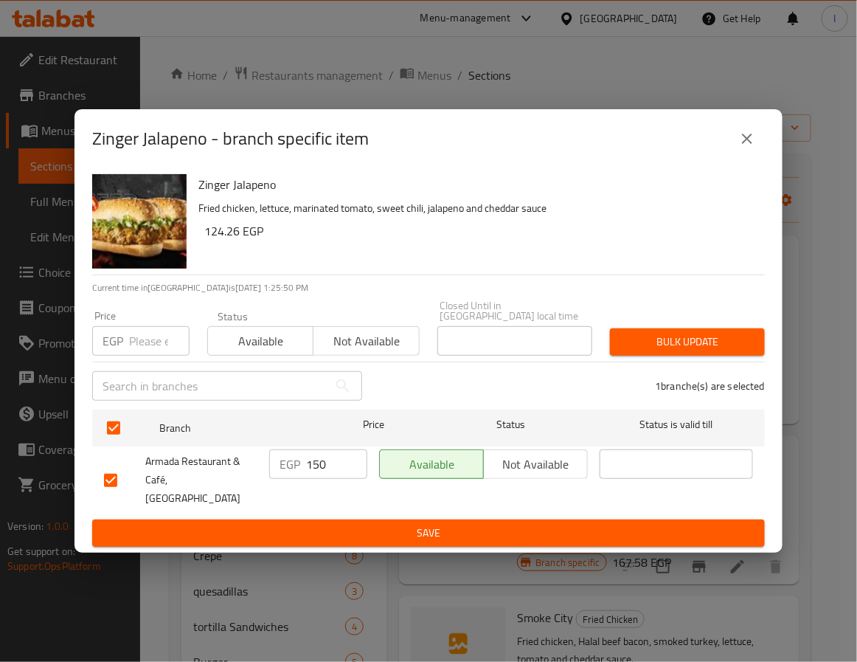
click at [317, 463] on input "150" at bounding box center [336, 464] width 61 height 30
click at [350, 530] on button "Save" at bounding box center [428, 533] width 673 height 27
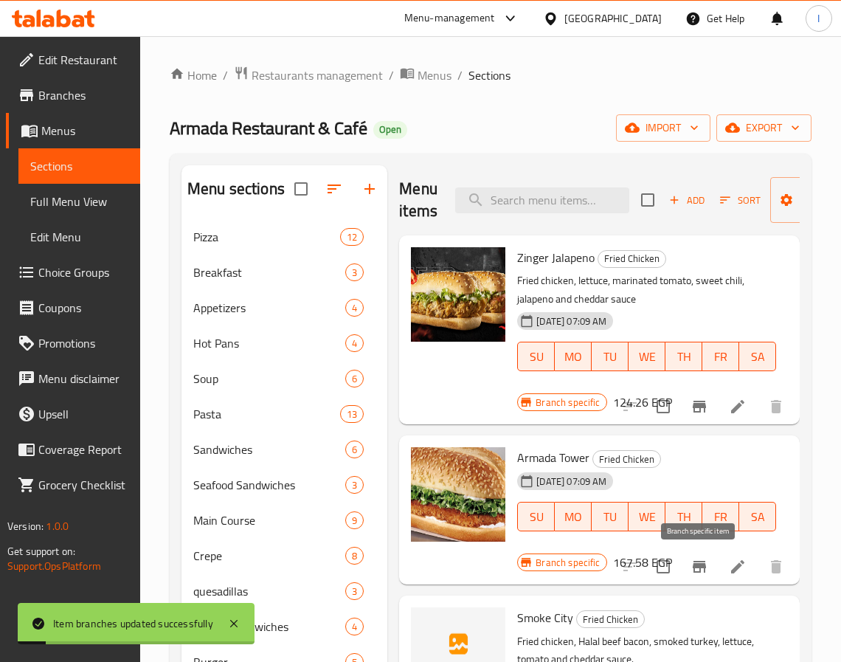
click at [691, 569] on icon "Branch-specific-item" at bounding box center [700, 567] width 18 height 18
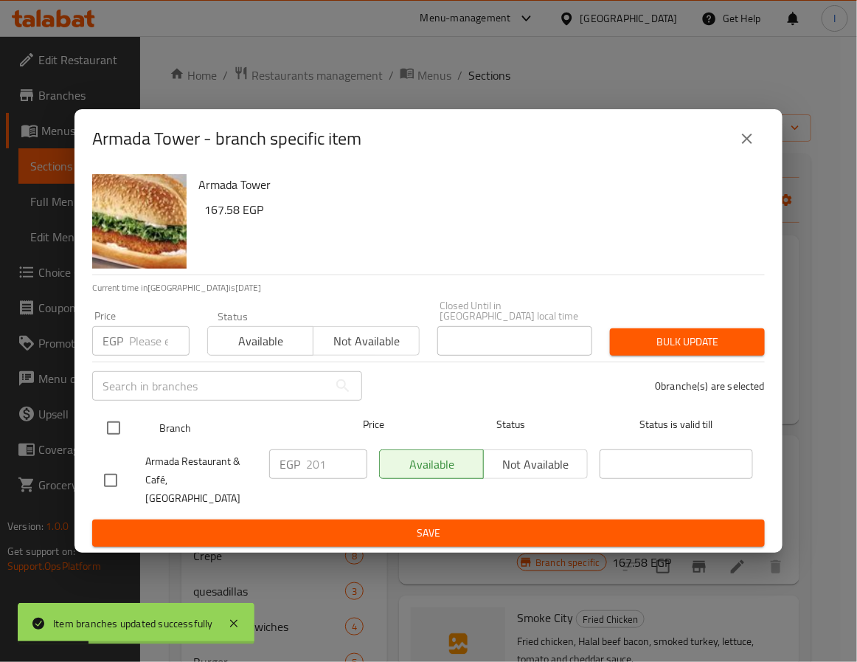
click at [111, 427] on input "checkbox" at bounding box center [113, 428] width 31 height 31
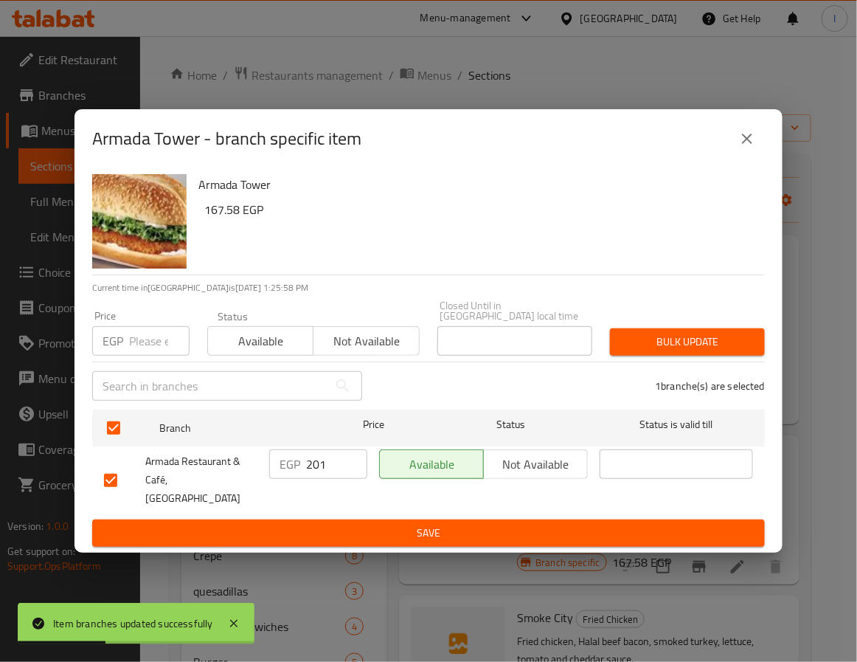
click at [317, 469] on input "201" at bounding box center [336, 464] width 61 height 30
click at [341, 520] on button "Save" at bounding box center [428, 533] width 673 height 27
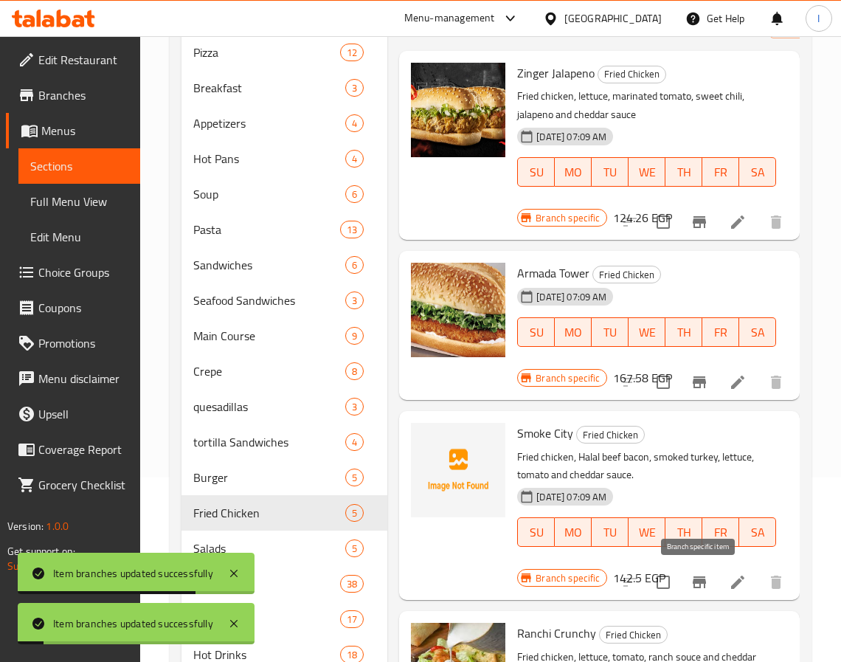
scroll to position [221, 0]
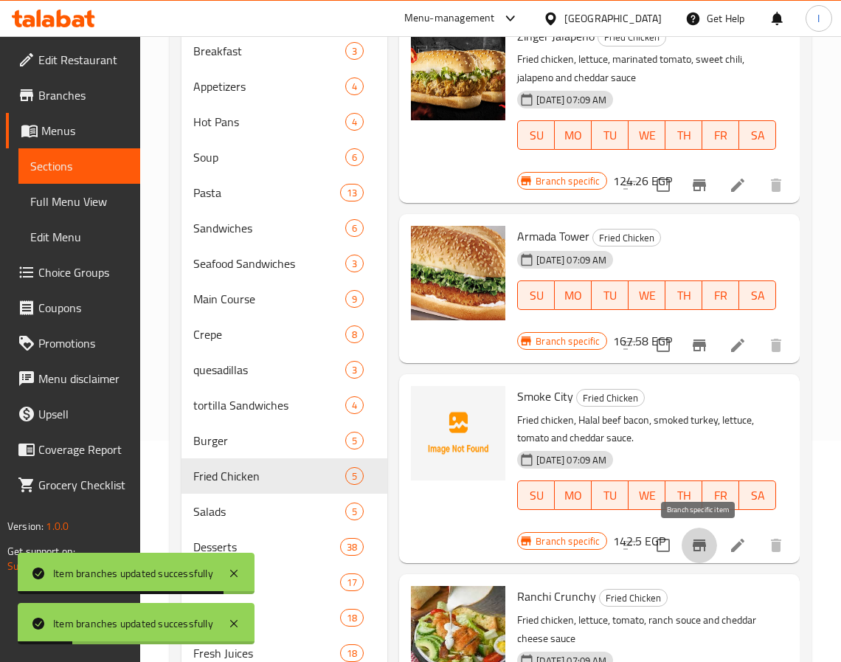
click at [698, 549] on icon "Branch-specific-item" at bounding box center [700, 545] width 18 height 18
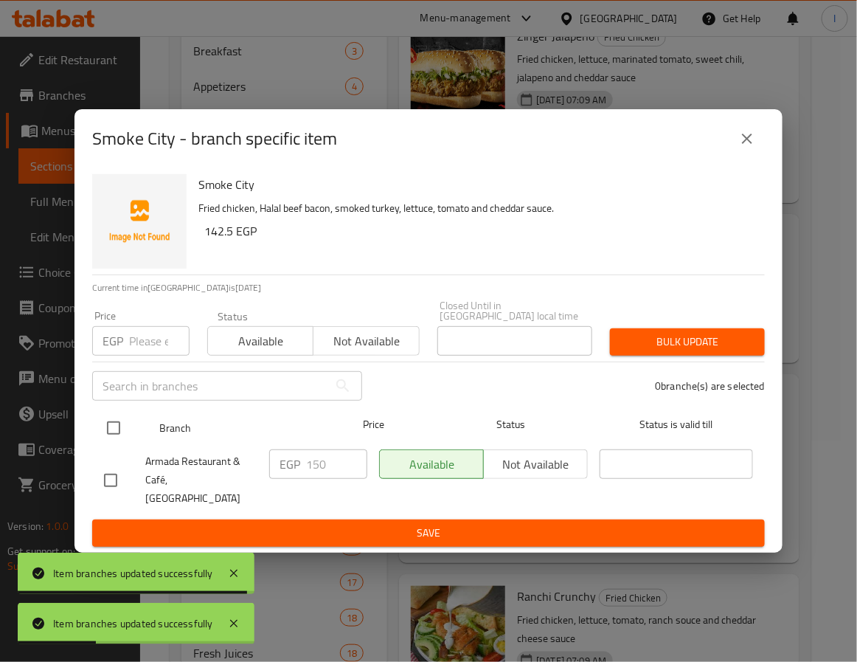
click at [111, 412] on div at bounding box center [125, 428] width 55 height 43
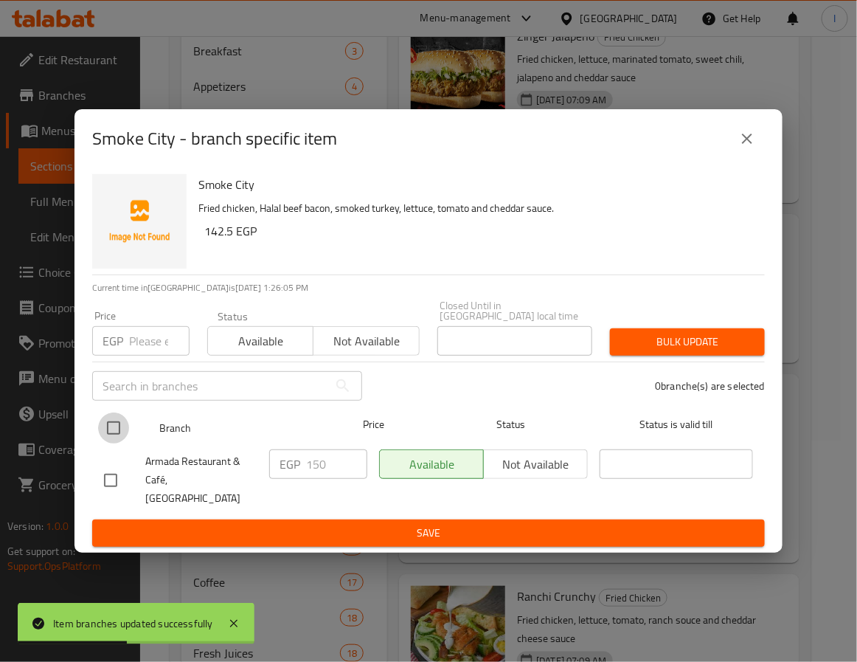
click at [111, 432] on input "checkbox" at bounding box center [113, 428] width 31 height 31
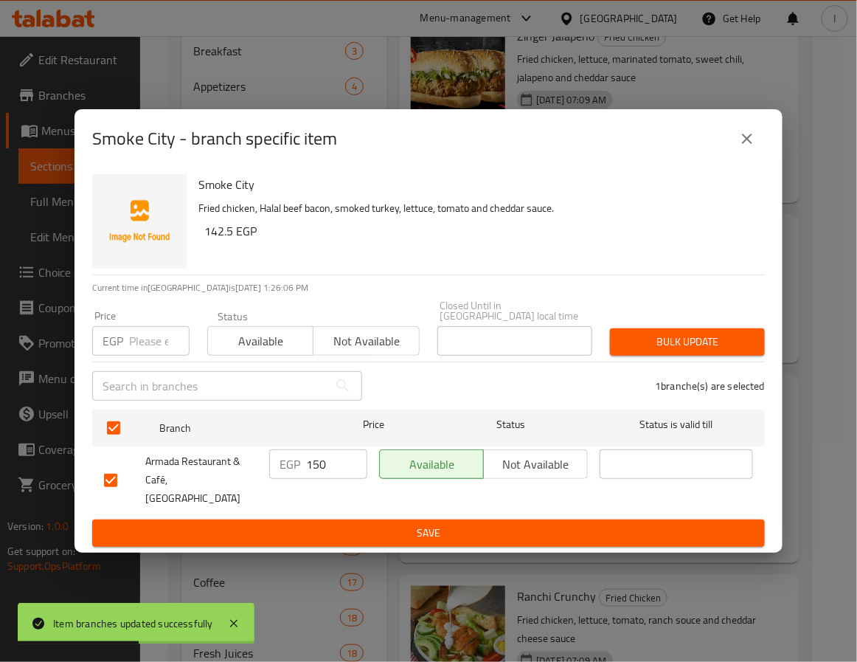
click at [324, 472] on input "150" at bounding box center [336, 464] width 61 height 30
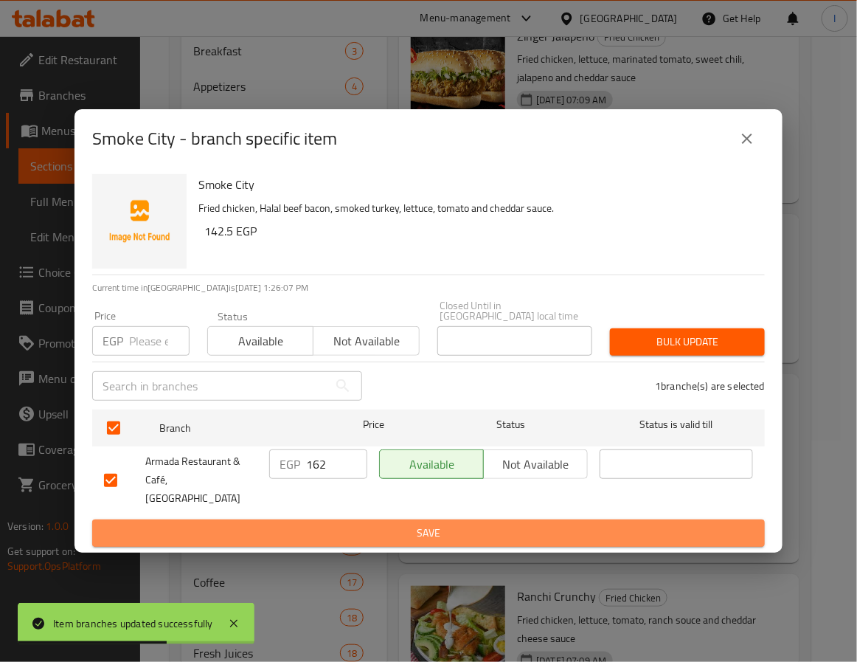
click at [337, 524] on span "Save" at bounding box center [428, 533] width 649 height 18
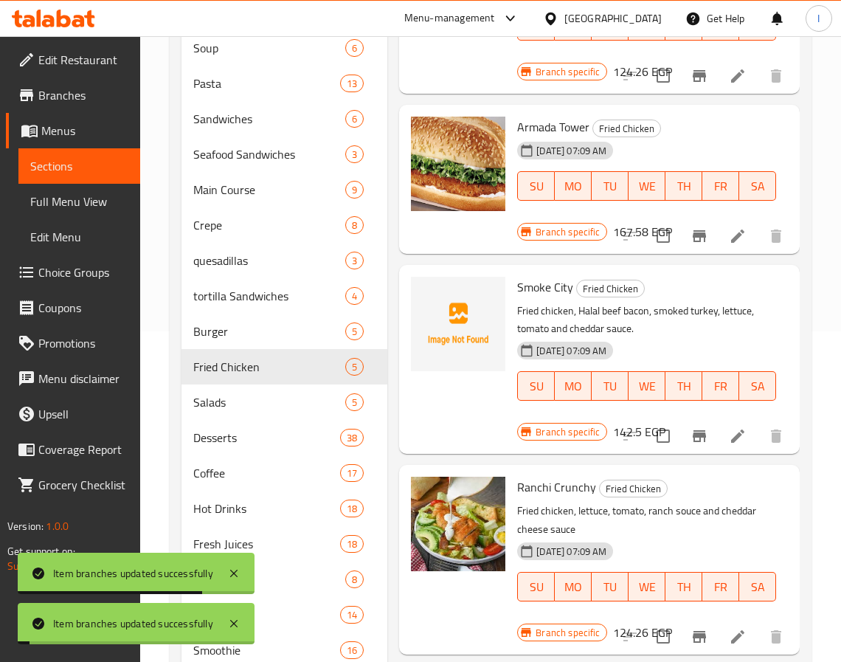
scroll to position [332, 0]
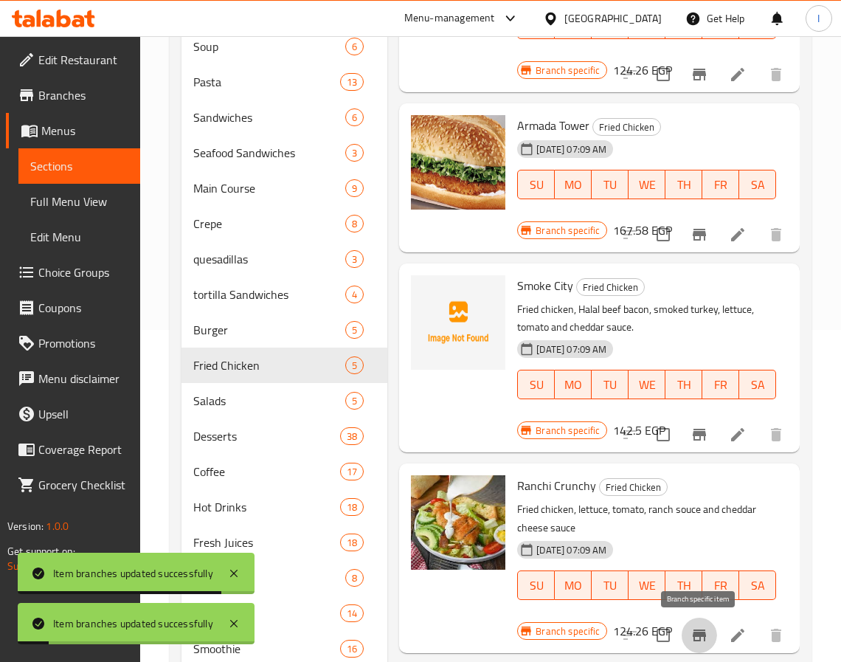
click at [696, 629] on icon "Branch-specific-item" at bounding box center [699, 635] width 13 height 12
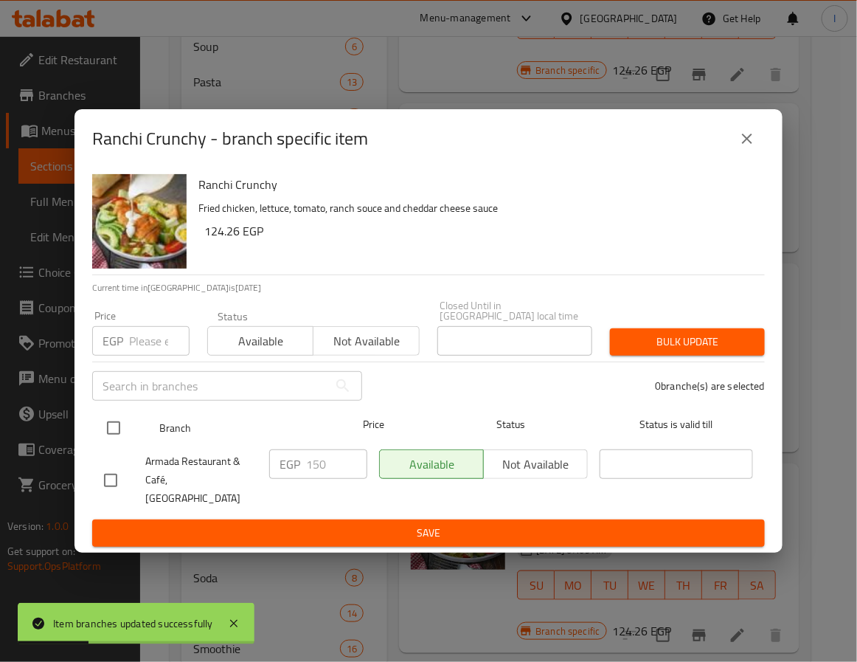
click at [105, 437] on input "checkbox" at bounding box center [113, 428] width 31 height 31
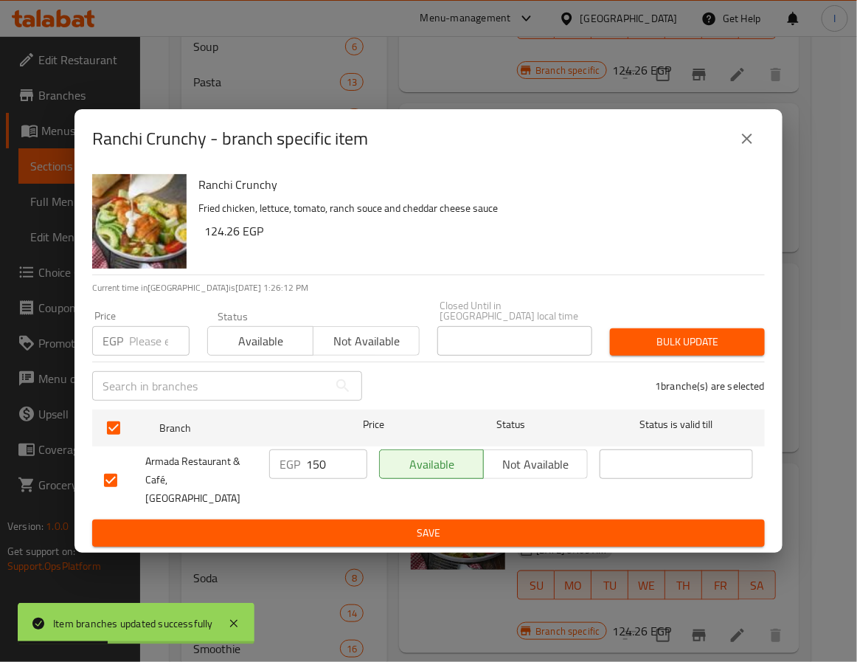
click at [326, 469] on input "150" at bounding box center [336, 464] width 61 height 30
click at [346, 524] on span "Save" at bounding box center [428, 533] width 649 height 18
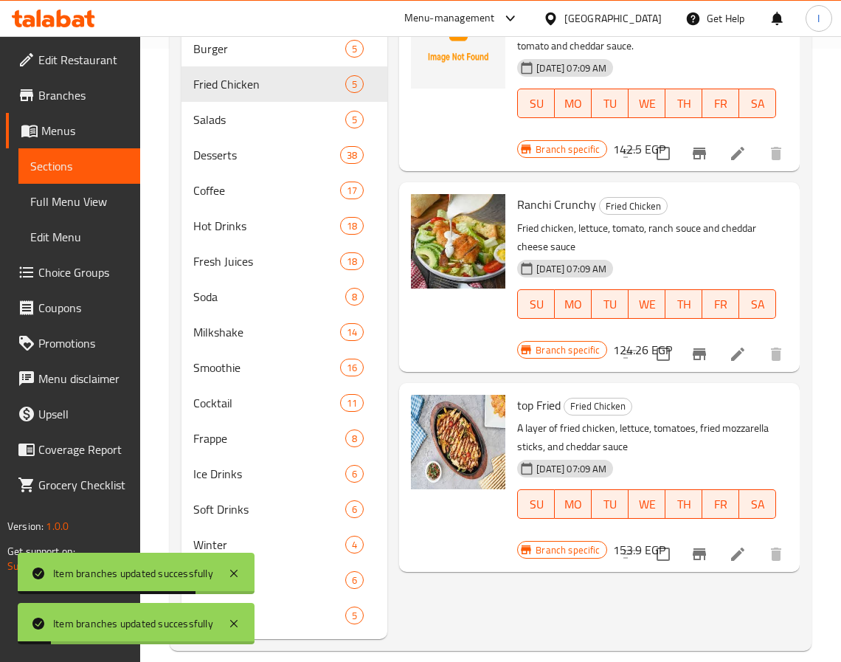
scroll to position [631, 0]
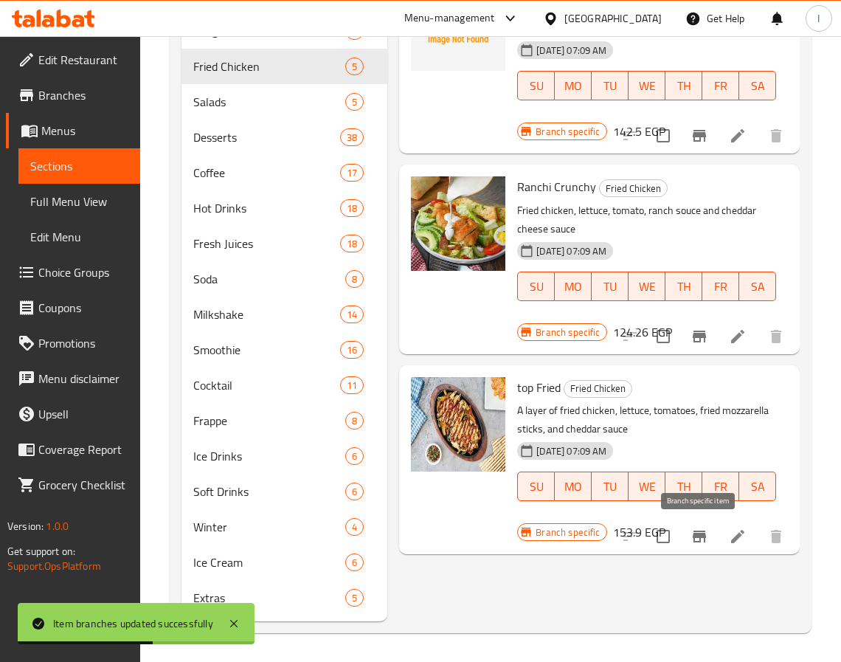
click at [697, 539] on icon "Branch-specific-item" at bounding box center [700, 537] width 18 height 18
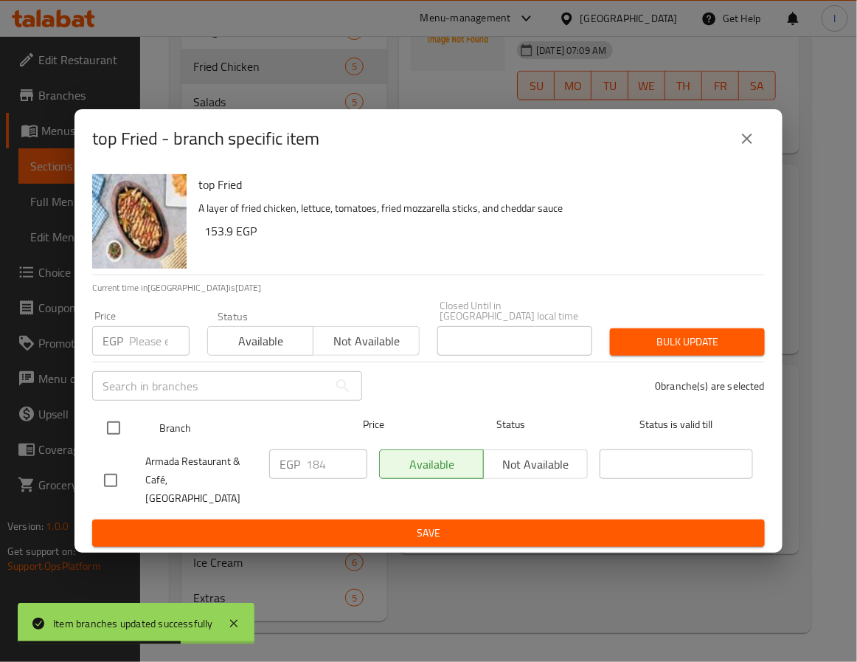
click at [120, 426] on input "checkbox" at bounding box center [113, 428] width 31 height 31
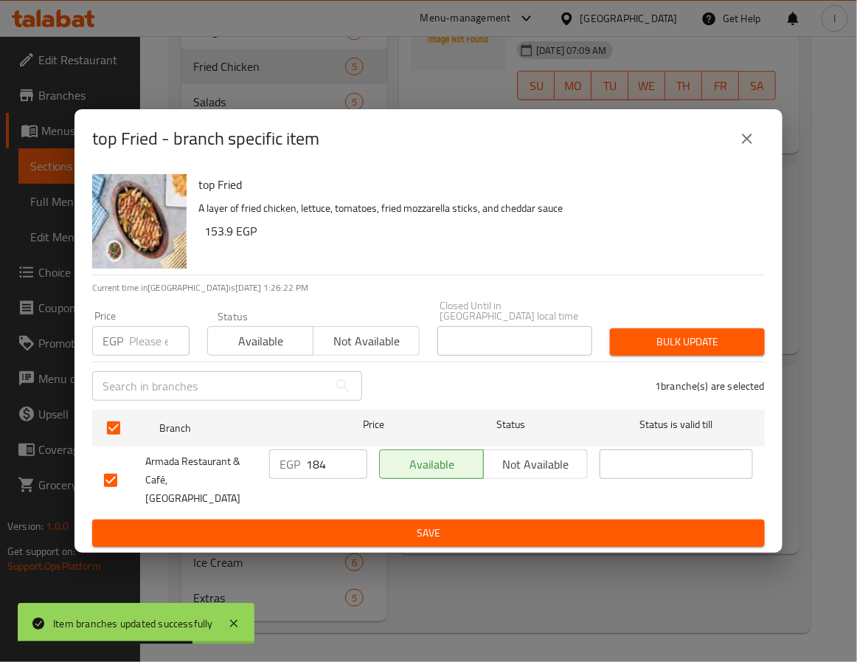
click at [325, 474] on input "184" at bounding box center [336, 464] width 61 height 30
click at [365, 524] on span "Save" at bounding box center [428, 533] width 649 height 18
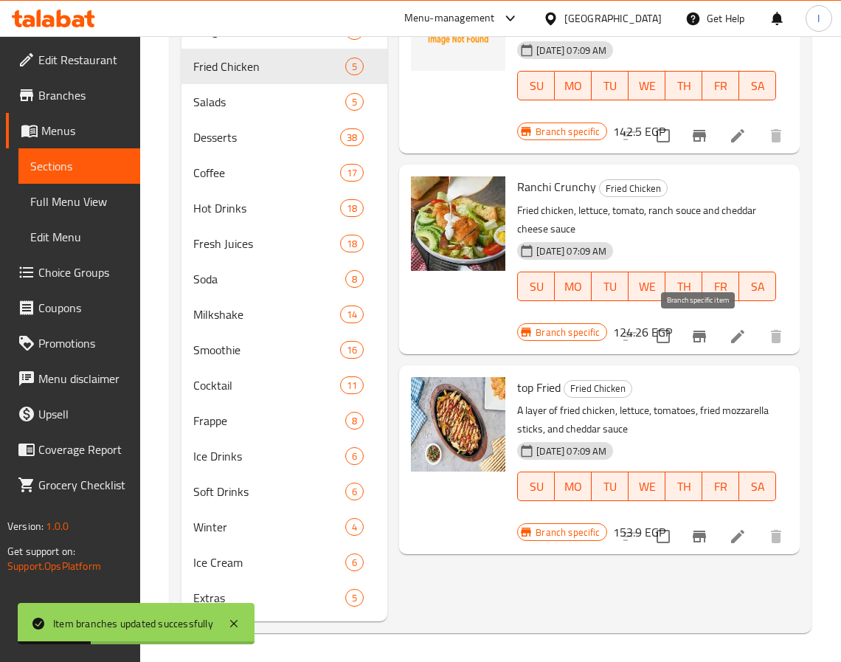
click at [695, 334] on icon "Branch-specific-item" at bounding box center [699, 337] width 13 height 12
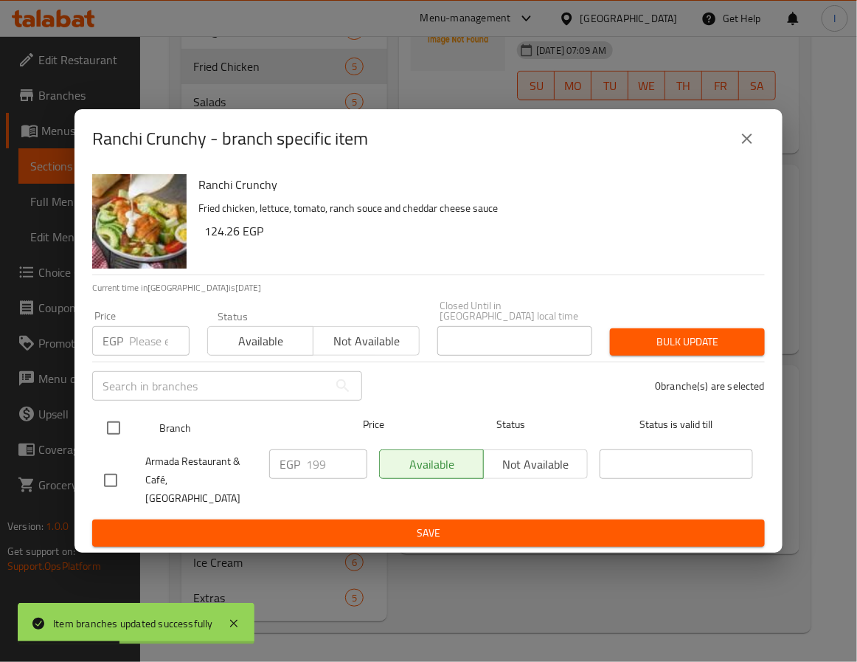
click at [109, 437] on input "checkbox" at bounding box center [113, 428] width 31 height 31
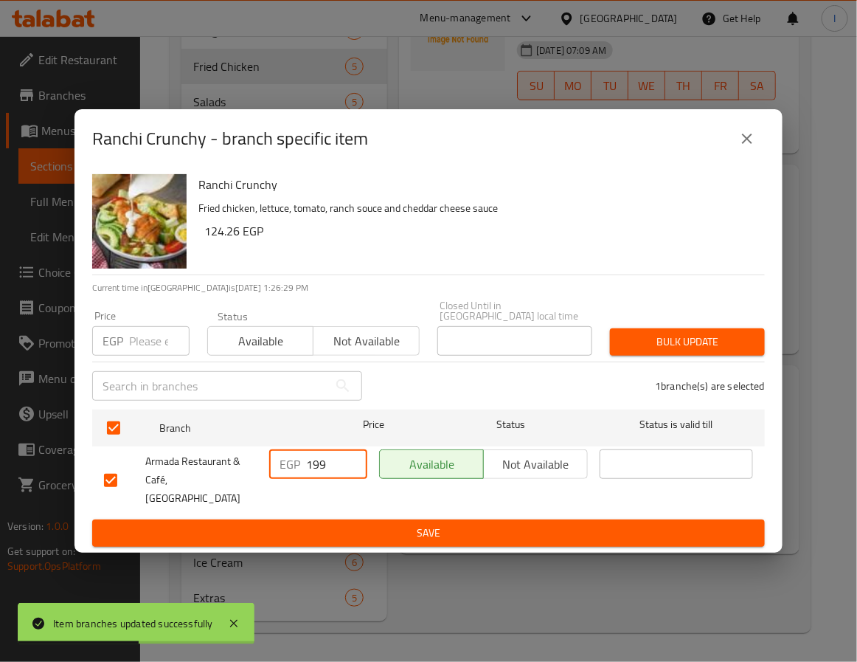
click at [325, 467] on input "199" at bounding box center [336, 464] width 61 height 30
click at [362, 524] on span "Save" at bounding box center [428, 533] width 649 height 18
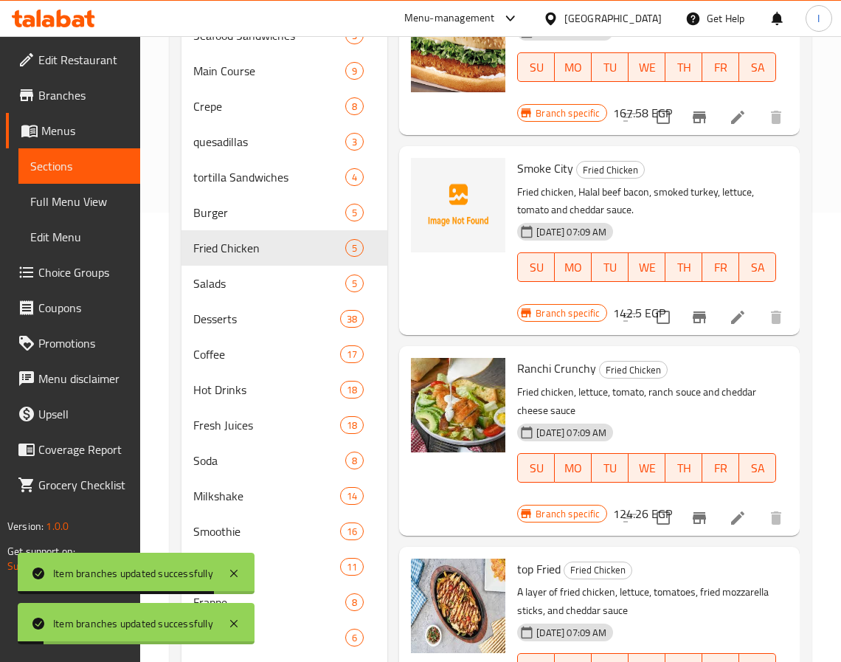
scroll to position [410, 0]
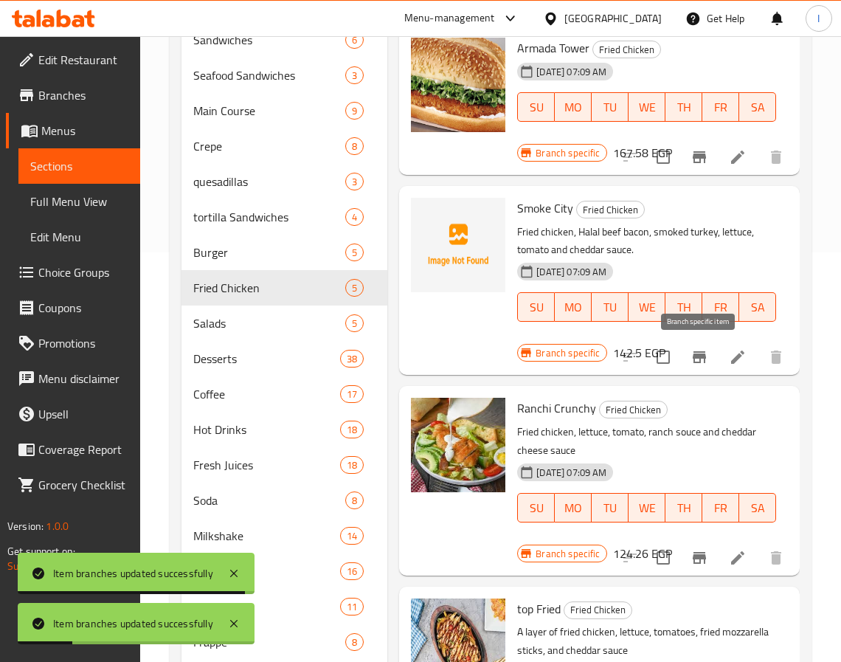
click at [694, 359] on icon "Branch-specific-item" at bounding box center [699, 357] width 13 height 12
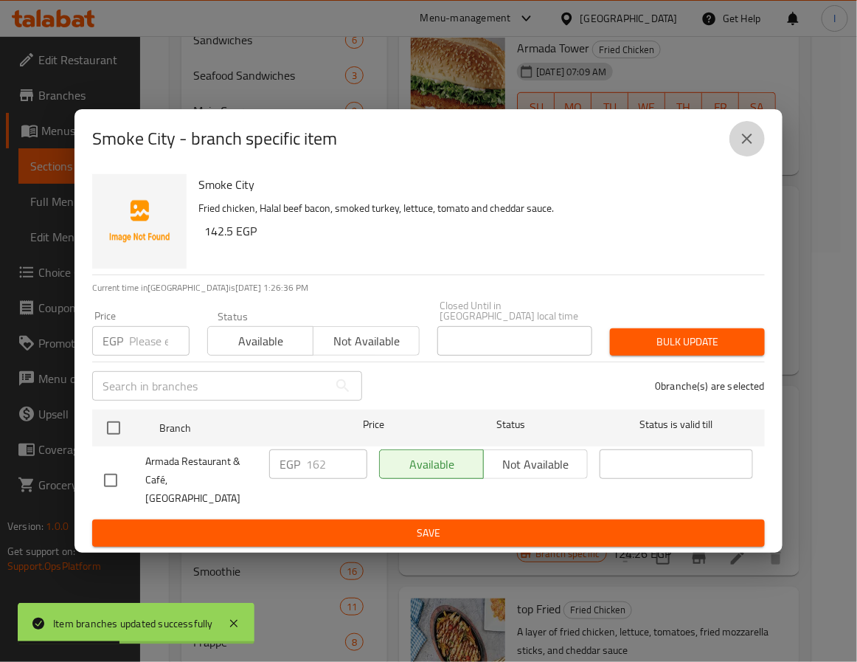
click at [745, 148] on icon "close" at bounding box center [748, 139] width 18 height 18
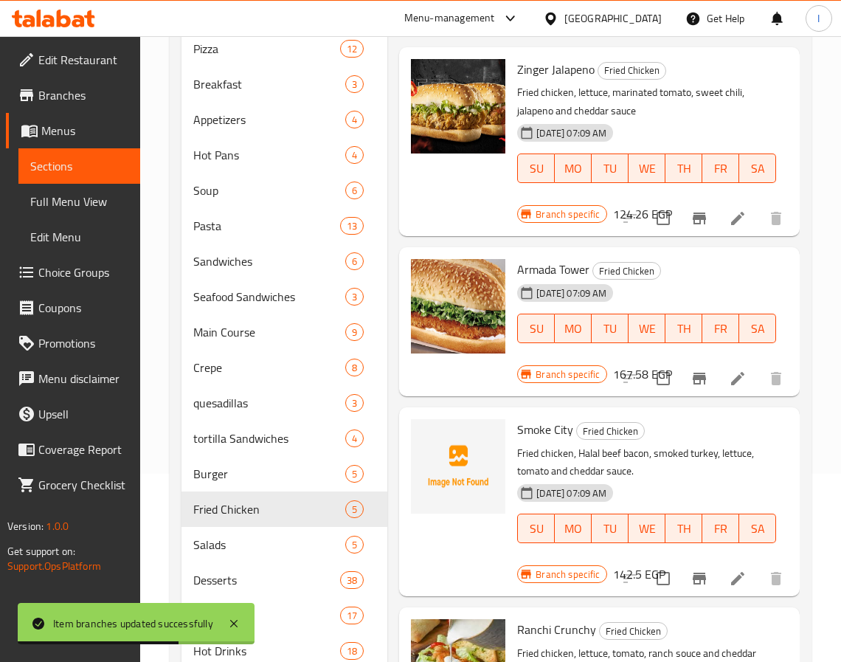
scroll to position [631, 0]
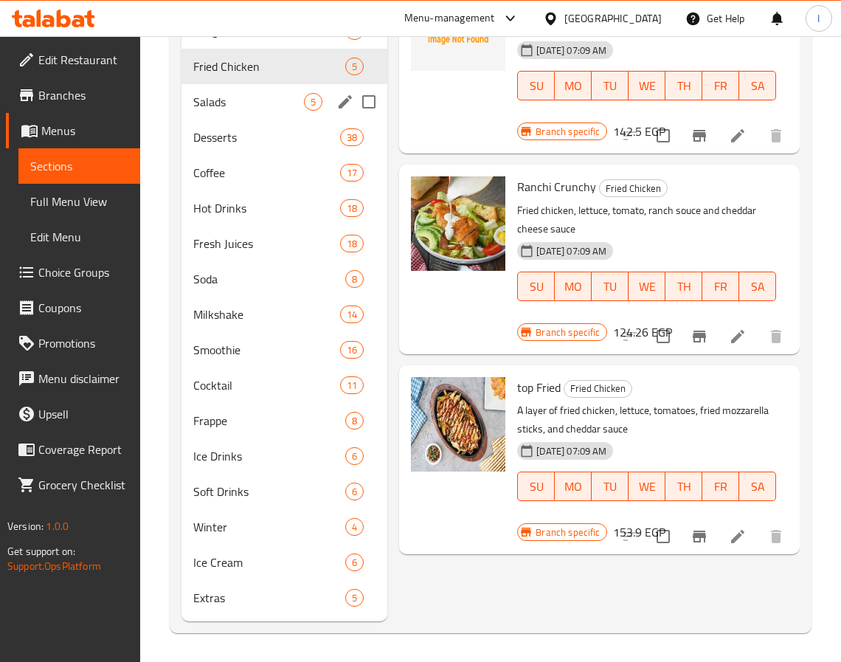
click at [233, 103] on span "Salads" at bounding box center [248, 102] width 111 height 18
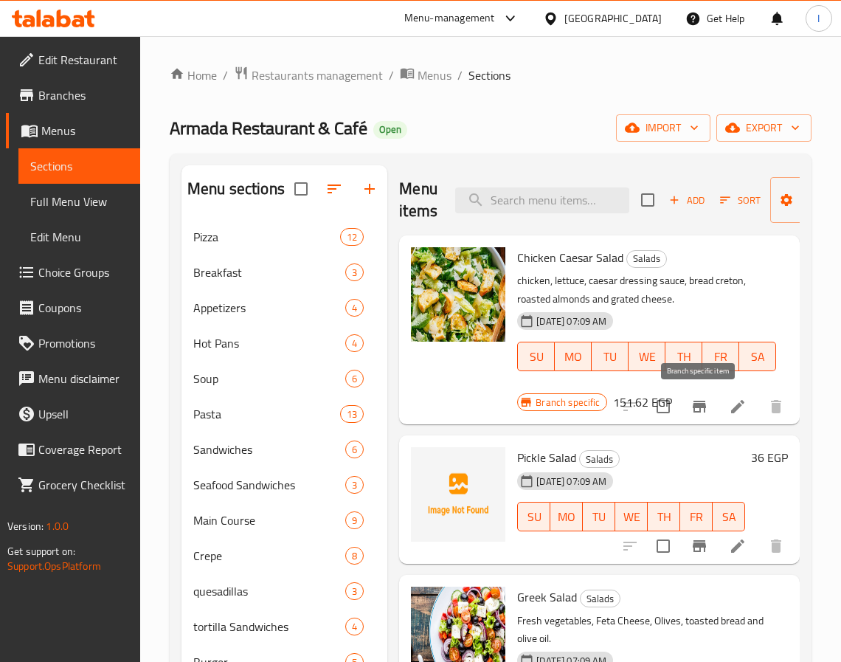
click at [693, 405] on icon "Branch-specific-item" at bounding box center [700, 407] width 18 height 18
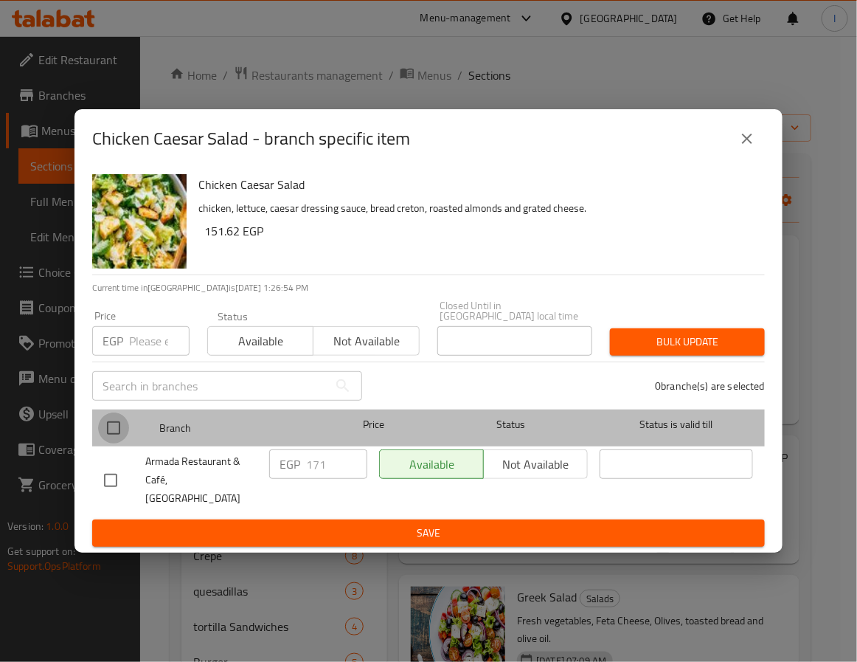
click at [117, 429] on input "checkbox" at bounding box center [113, 428] width 31 height 31
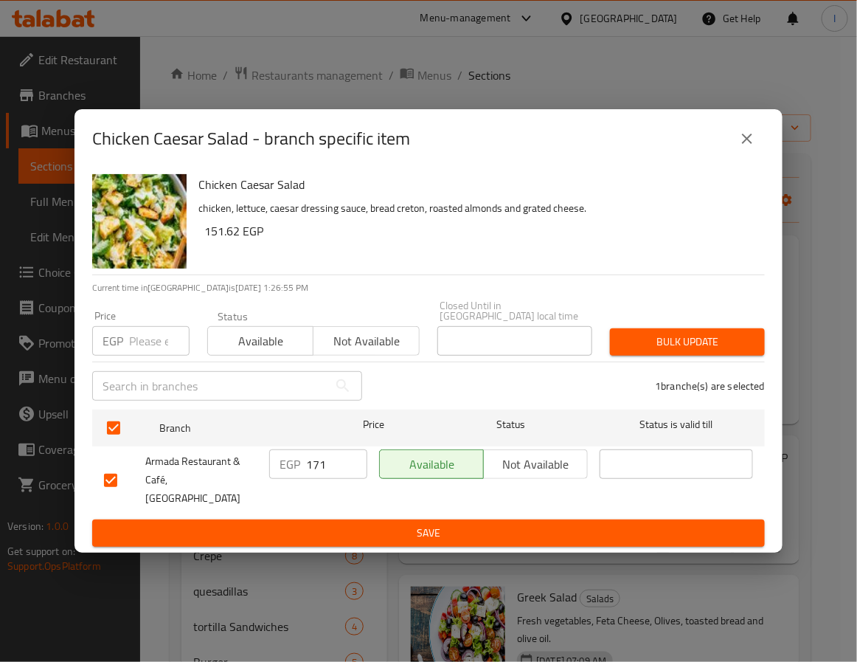
click at [314, 469] on input "171" at bounding box center [336, 464] width 61 height 30
click at [359, 524] on span "Save" at bounding box center [428, 533] width 649 height 18
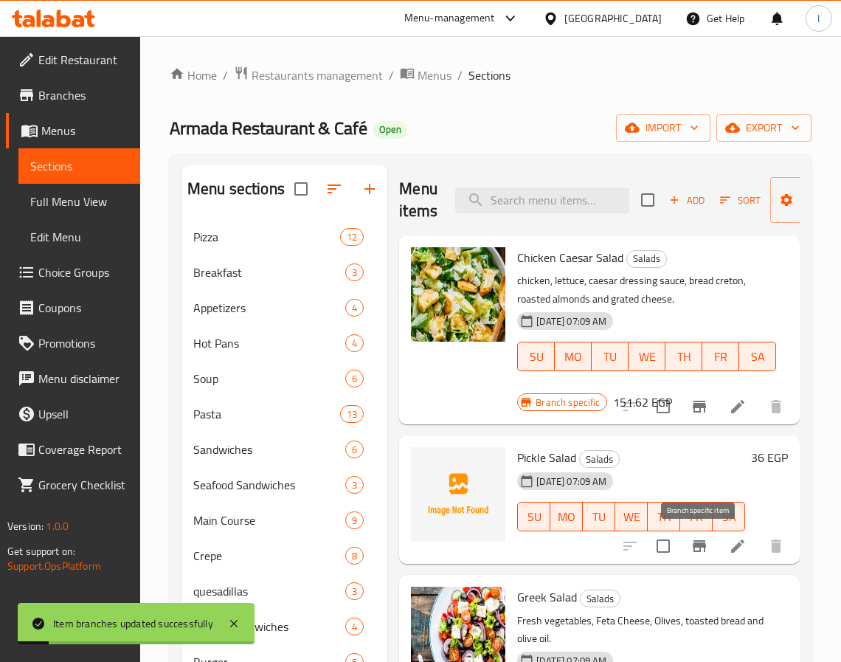
click at [704, 550] on icon "Branch-specific-item" at bounding box center [700, 546] width 18 height 18
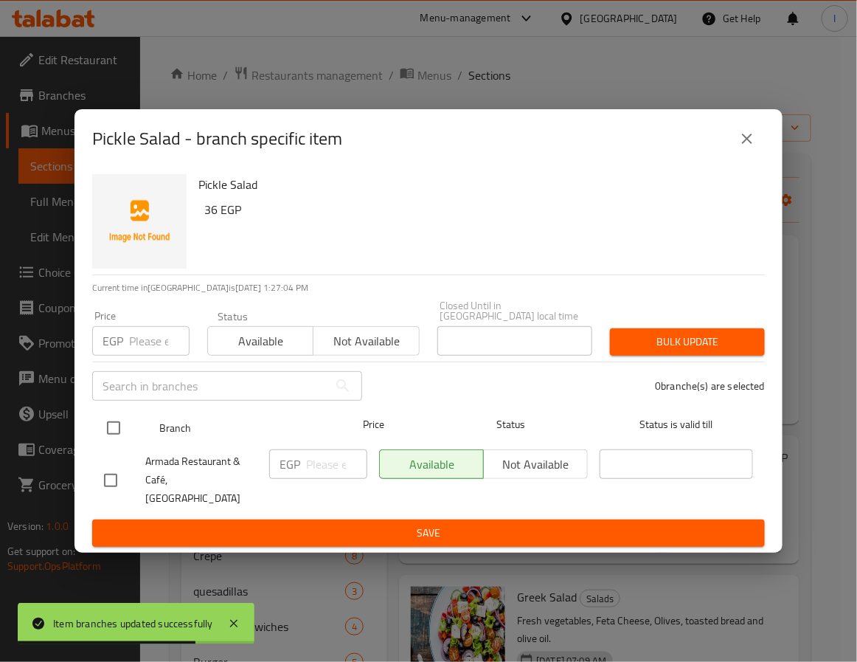
click at [113, 429] on input "checkbox" at bounding box center [113, 428] width 31 height 31
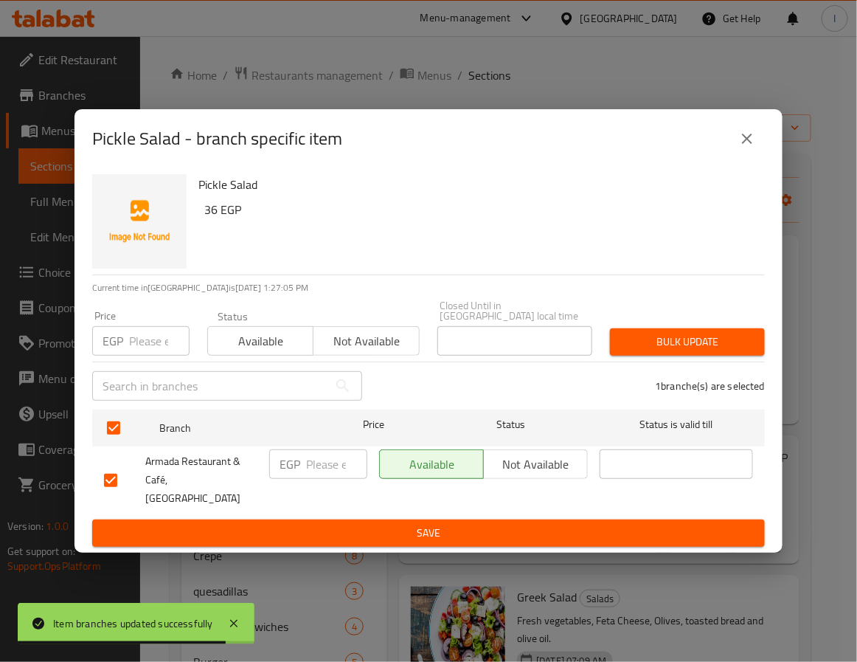
click at [750, 148] on icon "close" at bounding box center [748, 139] width 18 height 18
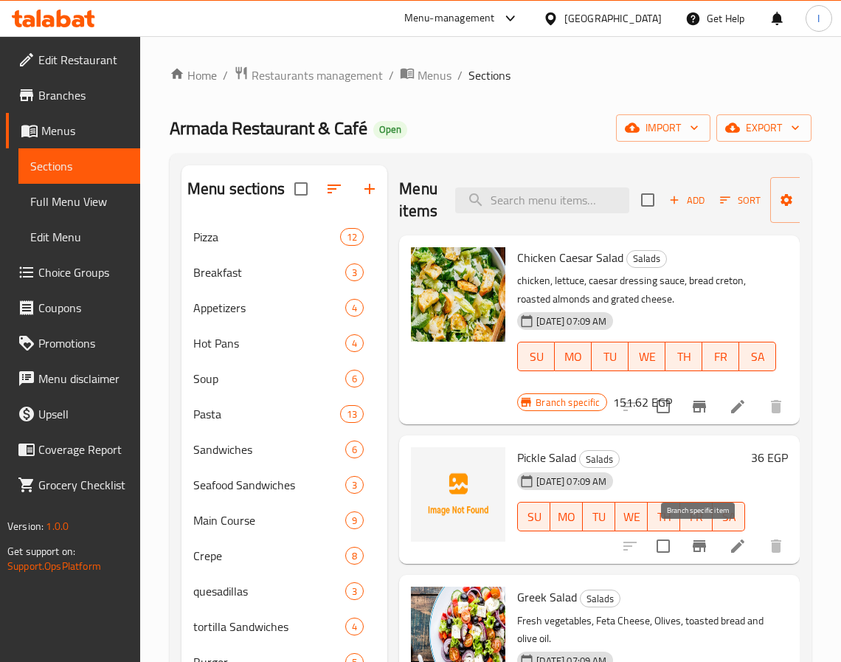
click at [707, 547] on icon "Branch-specific-item" at bounding box center [700, 546] width 18 height 18
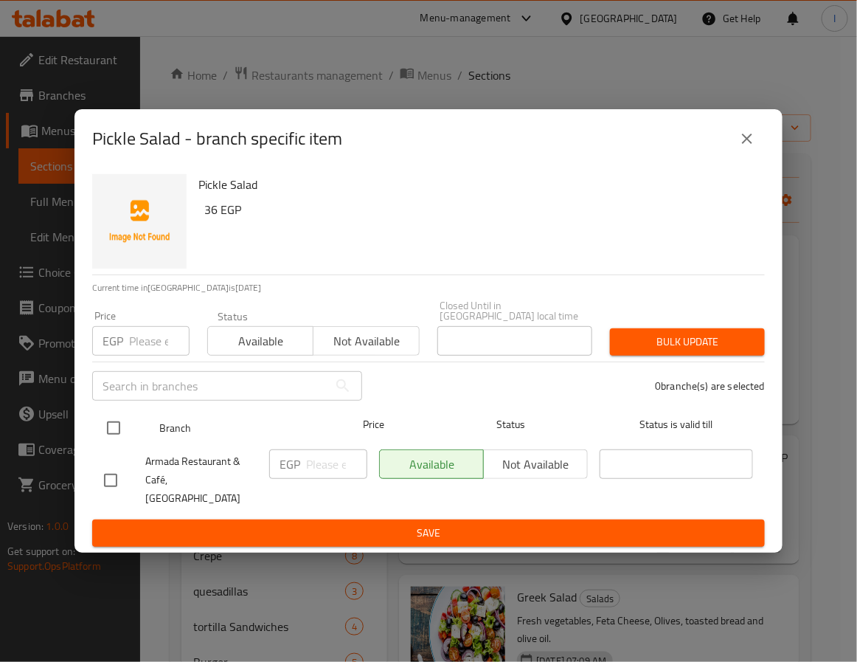
click at [114, 438] on input "checkbox" at bounding box center [113, 428] width 31 height 31
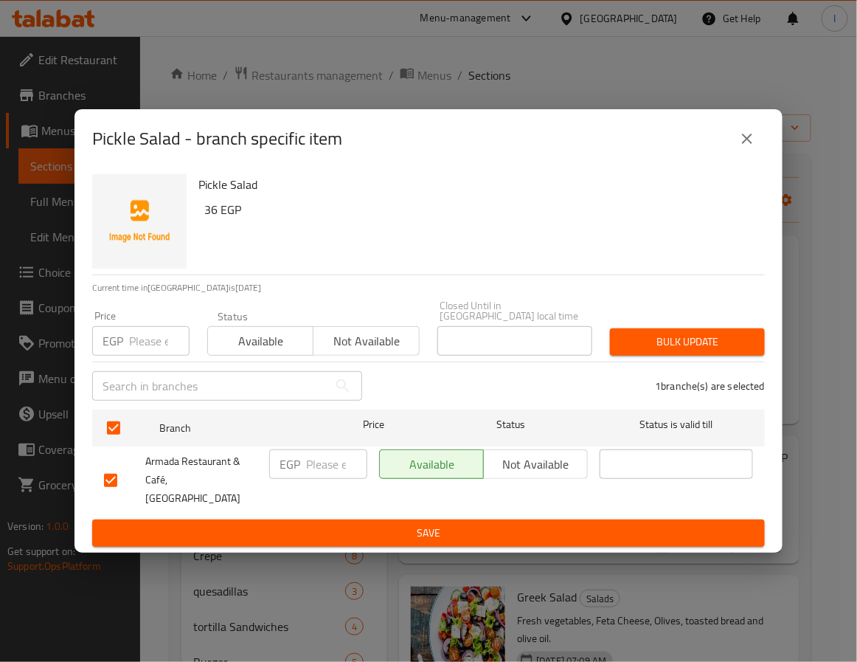
click at [334, 472] on input "number" at bounding box center [336, 464] width 61 height 30
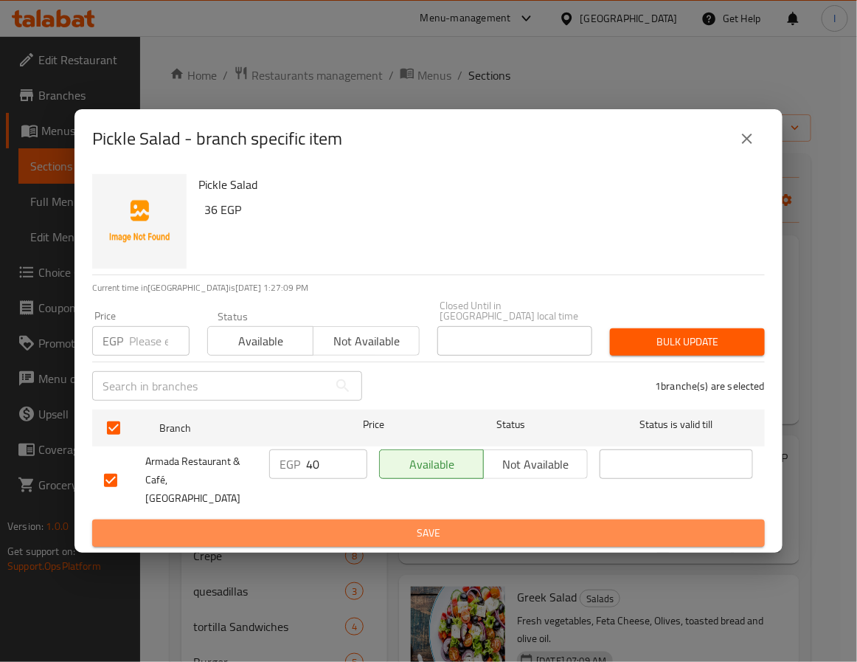
click at [355, 520] on button "Save" at bounding box center [428, 533] width 673 height 27
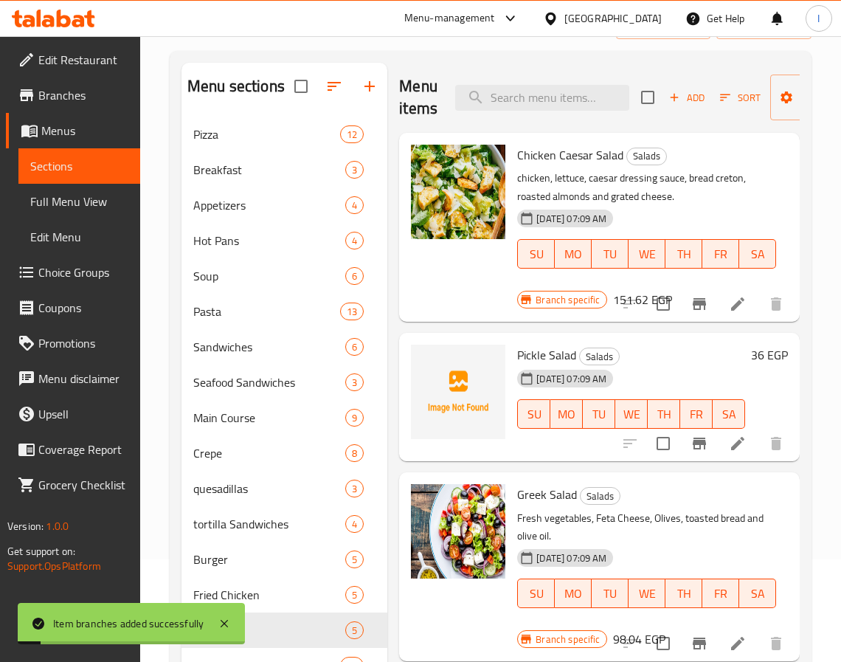
scroll to position [221, 0]
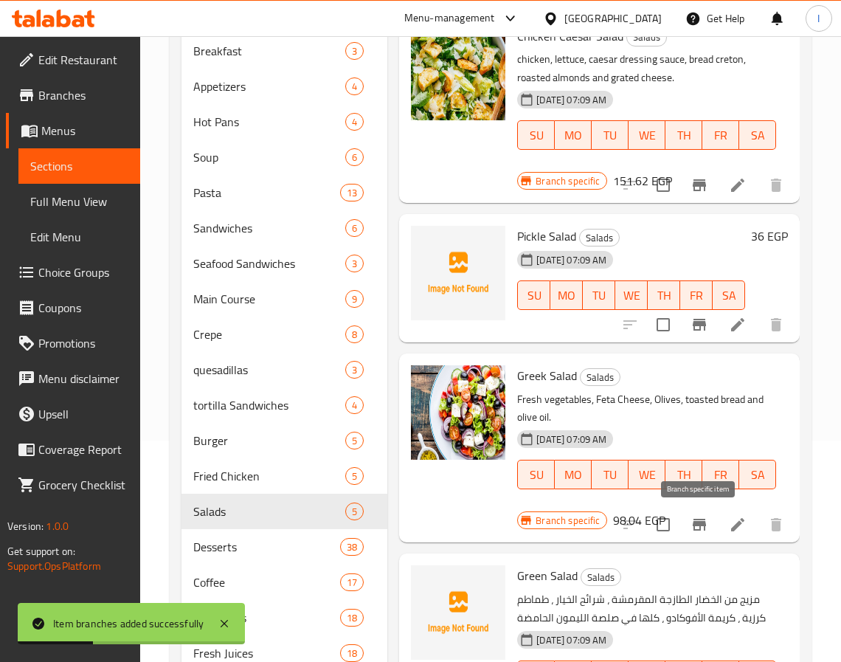
click at [698, 527] on icon "Branch-specific-item" at bounding box center [700, 525] width 18 height 18
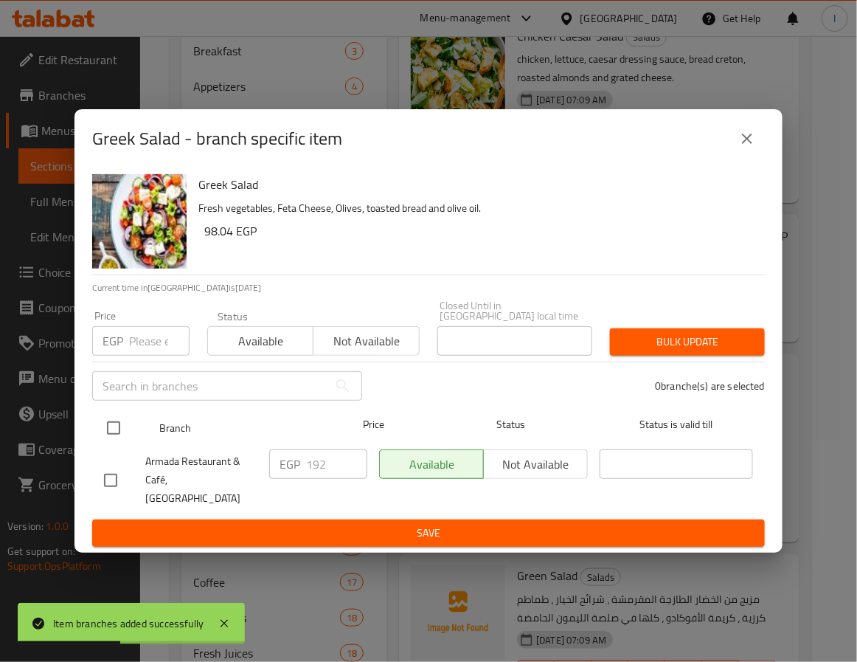
click at [113, 427] on input "checkbox" at bounding box center [113, 428] width 31 height 31
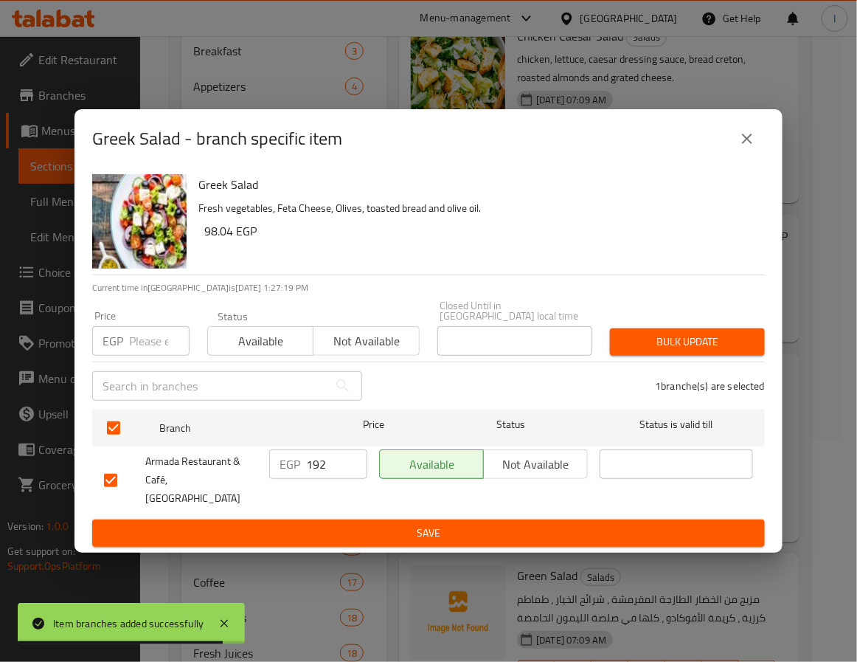
click at [303, 467] on div "EGP 192 ​" at bounding box center [318, 464] width 98 height 30
click at [323, 474] on input "192" at bounding box center [336, 464] width 61 height 30
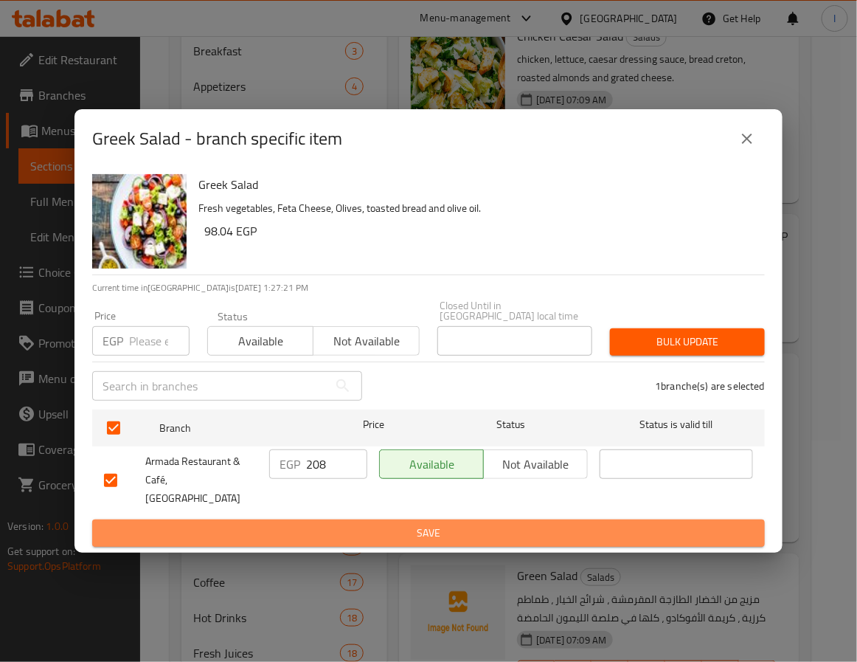
click at [384, 524] on span "Save" at bounding box center [428, 533] width 649 height 18
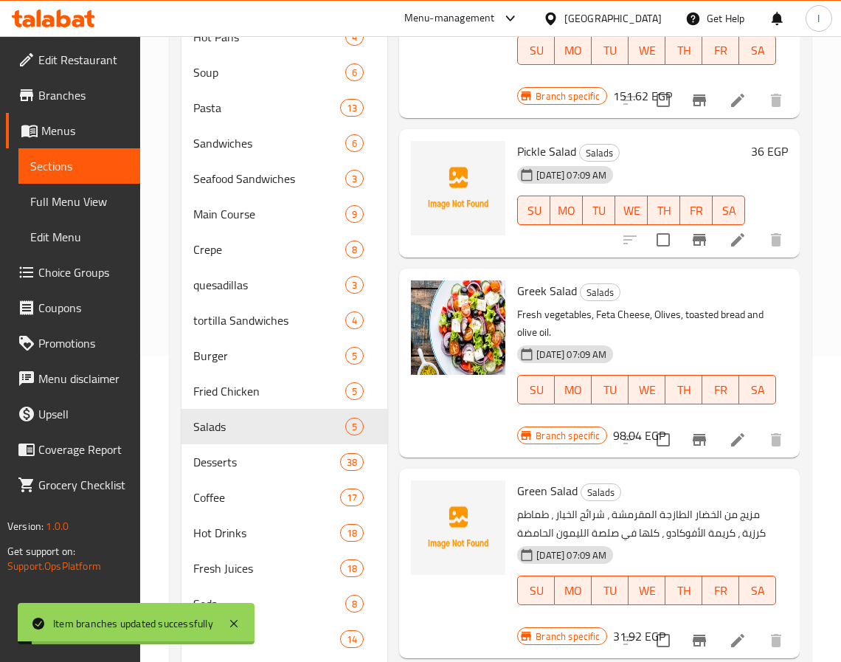
scroll to position [332, 0]
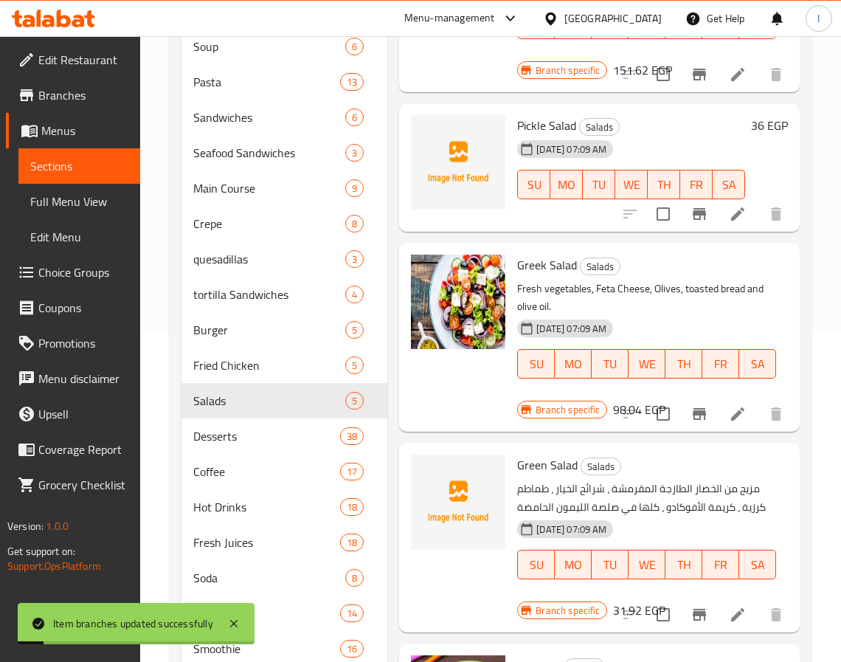
click at [702, 615] on icon "Branch-specific-item" at bounding box center [699, 615] width 13 height 12
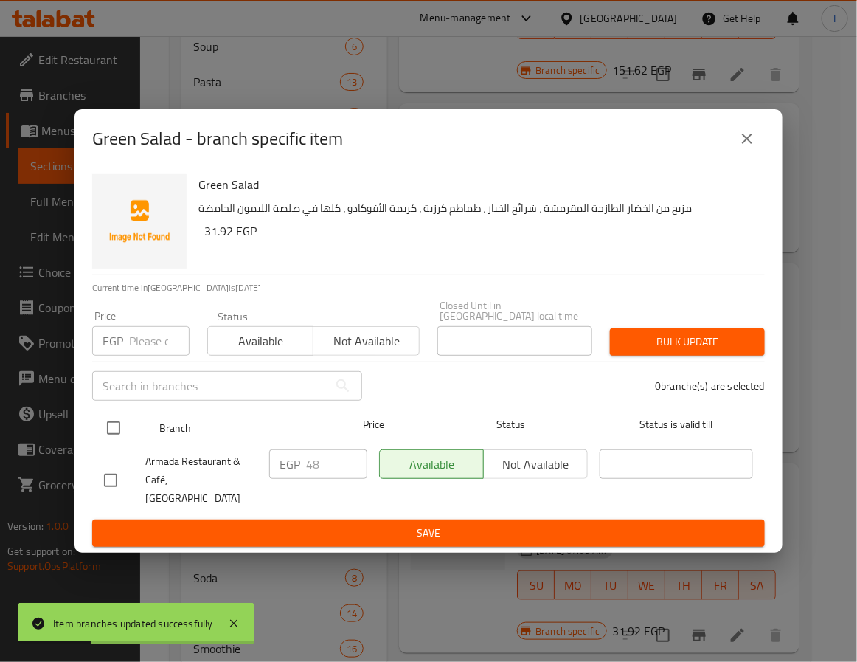
click at [111, 426] on input "checkbox" at bounding box center [113, 428] width 31 height 31
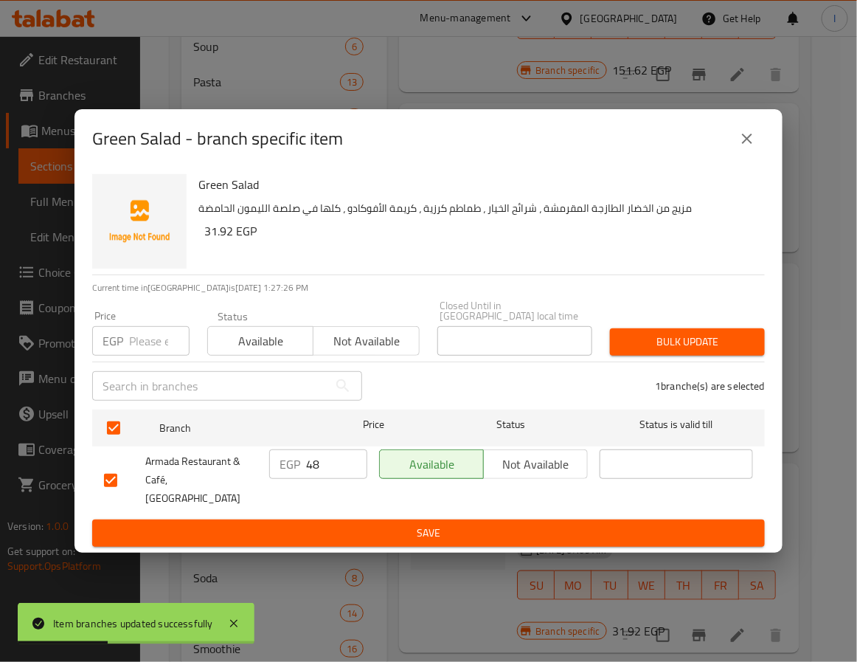
click at [315, 467] on input "48" at bounding box center [336, 464] width 61 height 30
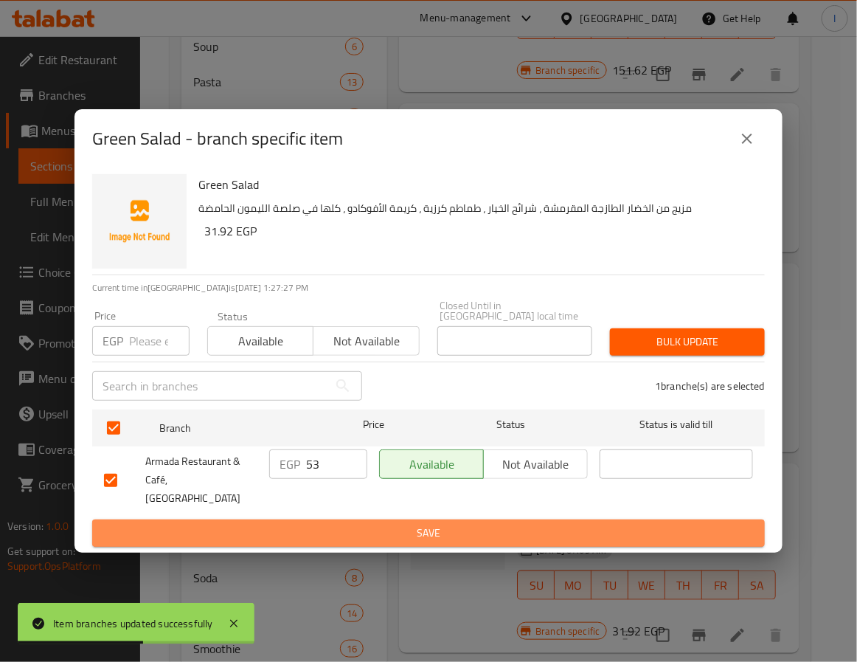
click at [365, 524] on span "Save" at bounding box center [428, 533] width 649 height 18
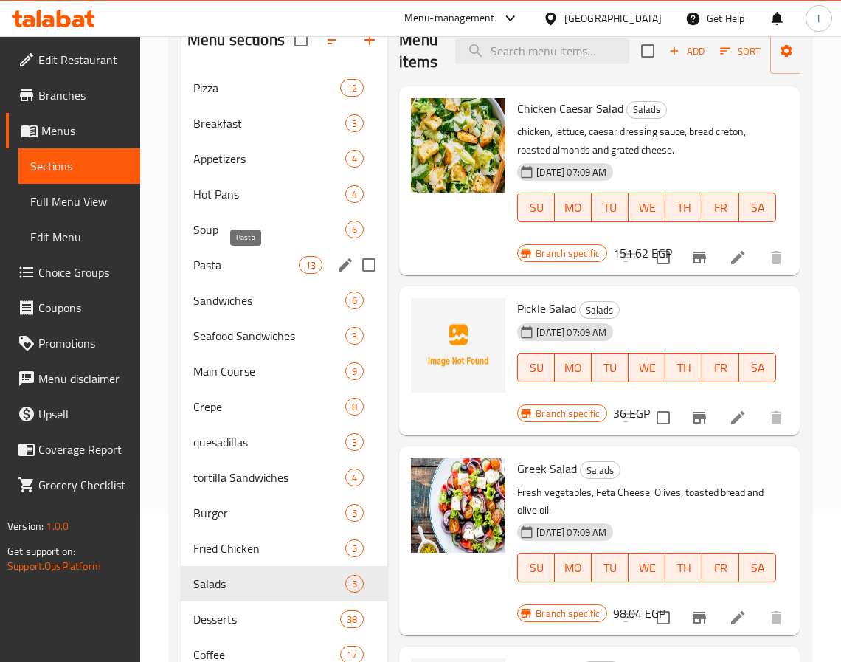
scroll to position [111, 0]
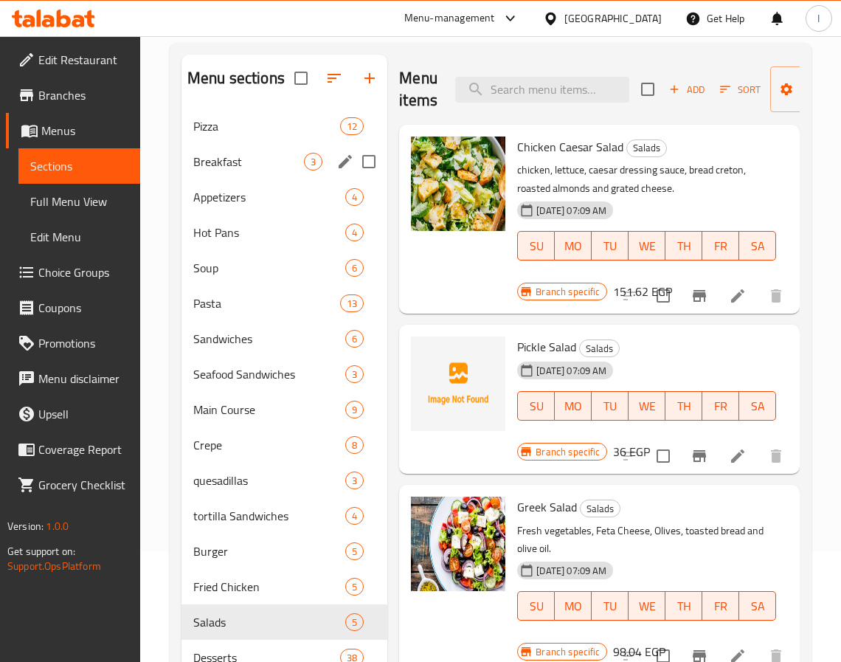
click at [240, 162] on span "Breakfast" at bounding box center [248, 162] width 111 height 18
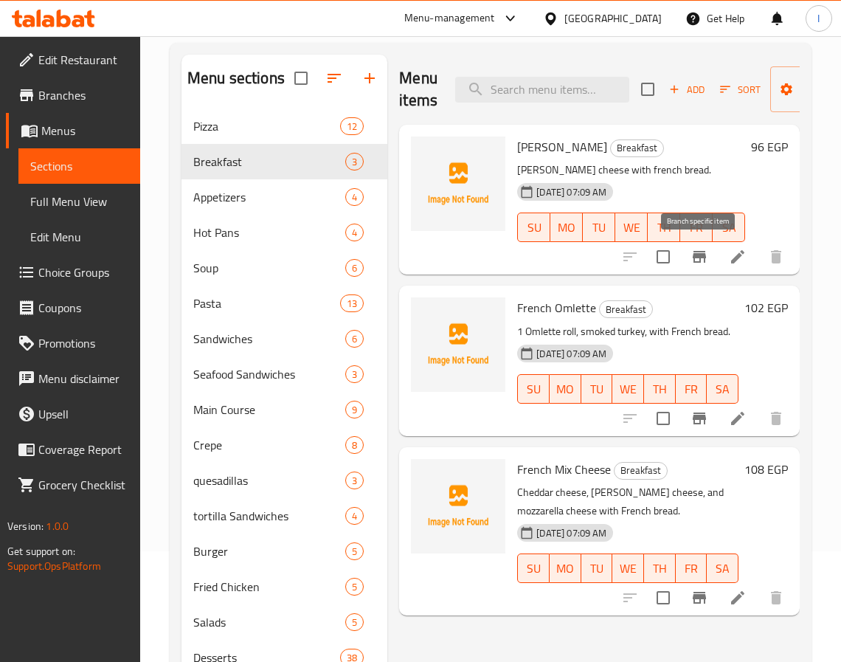
click at [697, 257] on icon "Branch-specific-item" at bounding box center [699, 257] width 13 height 12
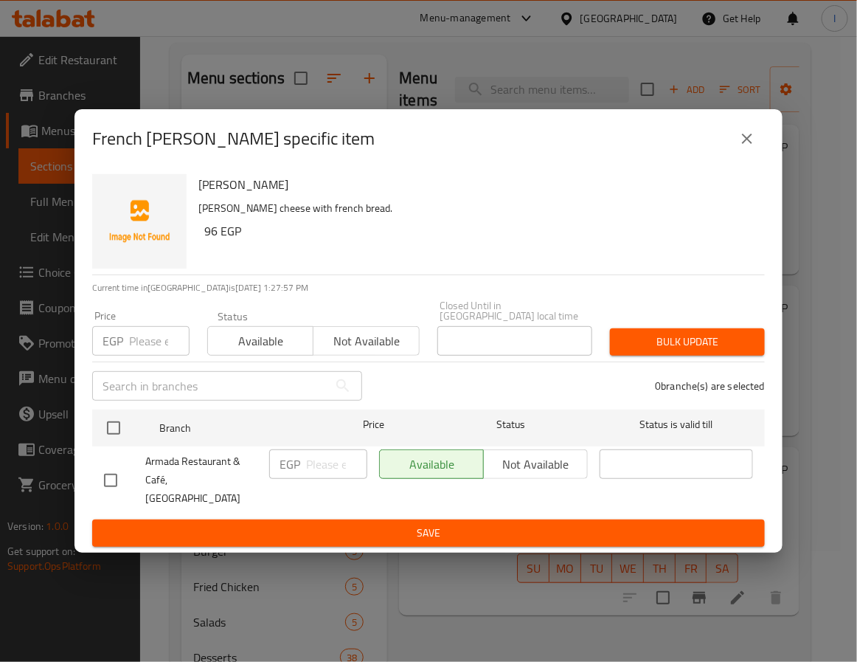
click at [755, 148] on icon "close" at bounding box center [748, 139] width 18 height 18
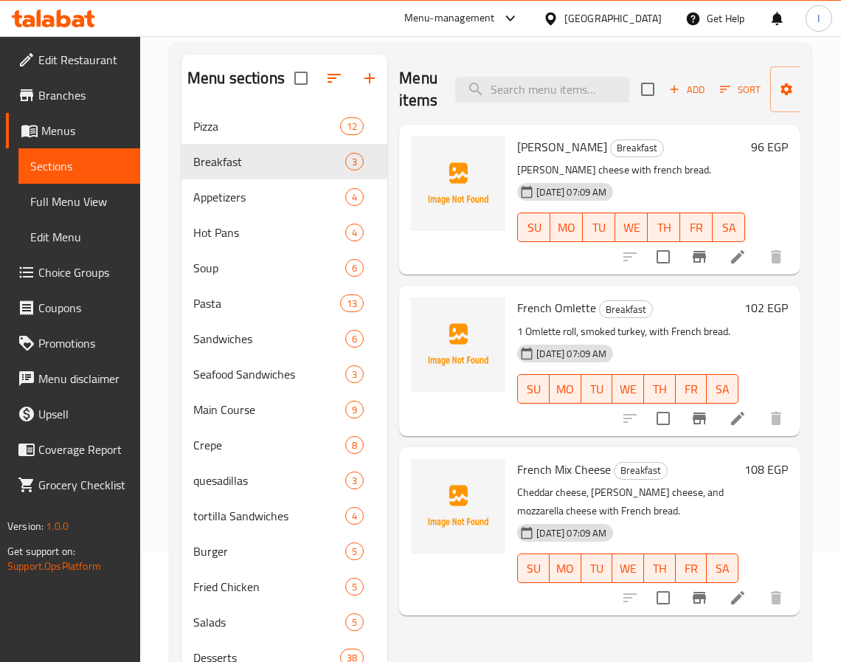
click at [697, 255] on icon "Branch-specific-item" at bounding box center [699, 257] width 13 height 12
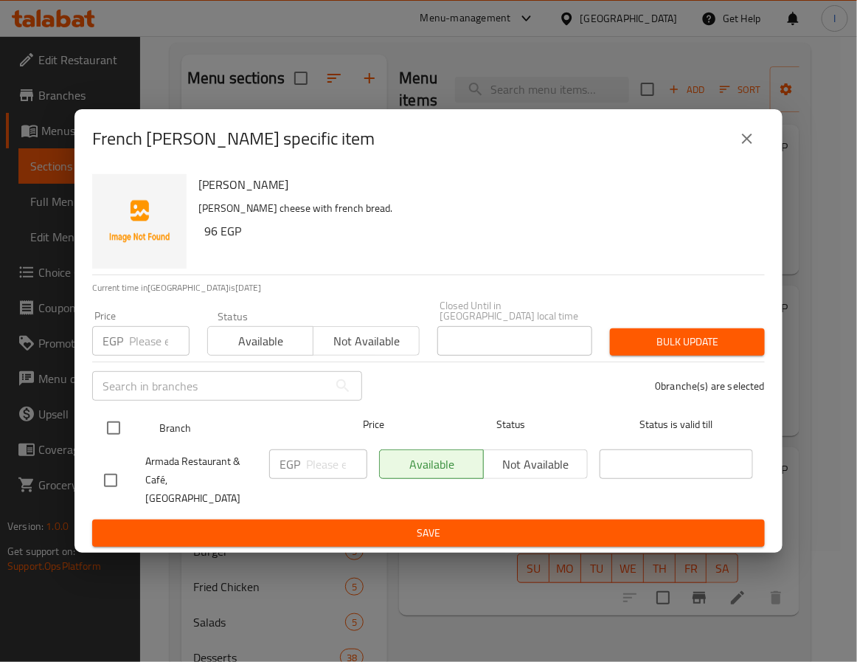
click at [113, 429] on input "checkbox" at bounding box center [113, 428] width 31 height 31
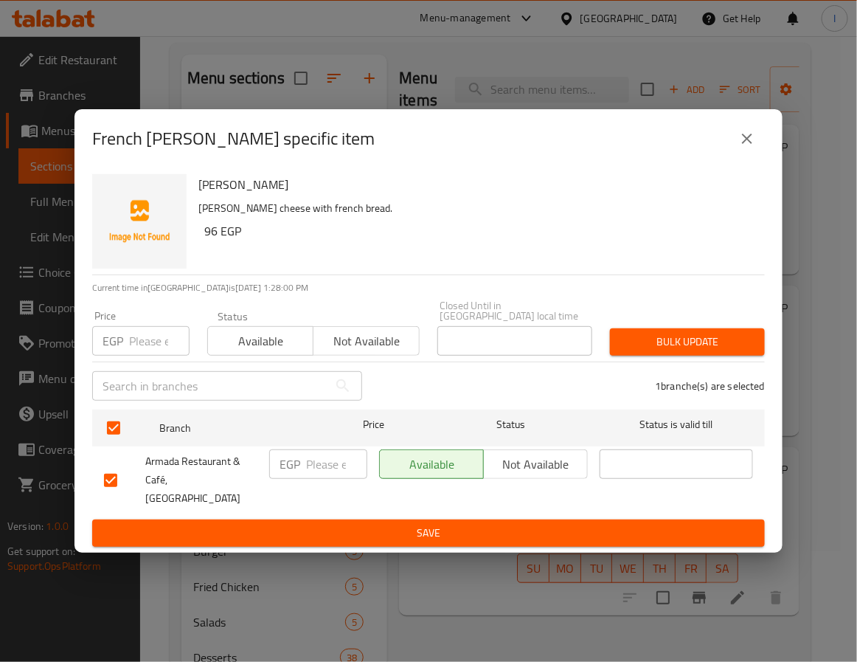
click at [304, 472] on div "EGP ​" at bounding box center [318, 464] width 98 height 30
click at [348, 524] on span "Save" at bounding box center [428, 533] width 649 height 18
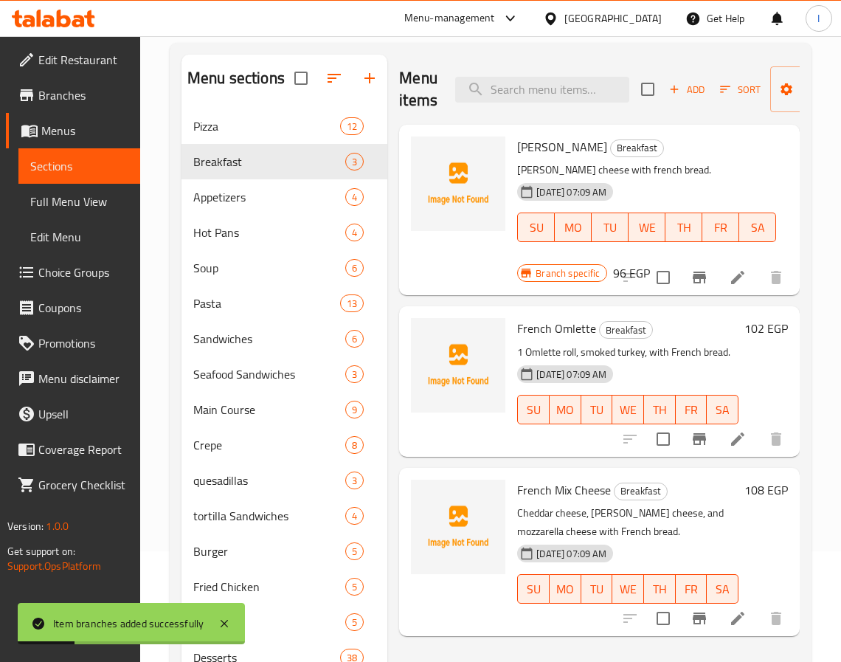
click at [704, 419] on button "FR" at bounding box center [692, 410] width 32 height 30
click at [694, 441] on icon "Branch-specific-item" at bounding box center [699, 439] width 13 height 12
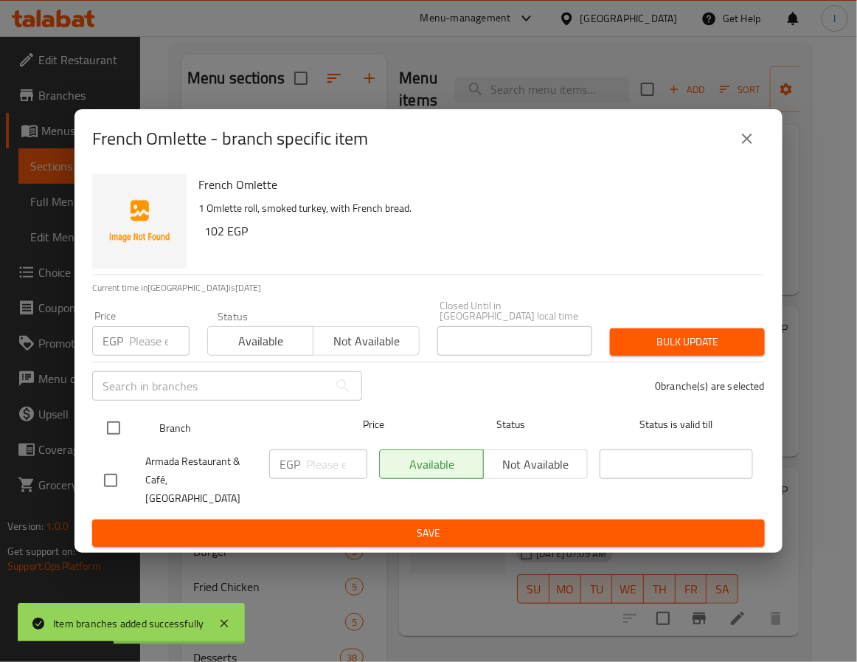
drag, startPoint x: 114, startPoint y: 428, endPoint x: 168, endPoint y: 443, distance: 56.8
click at [117, 428] on input "checkbox" at bounding box center [113, 428] width 31 height 31
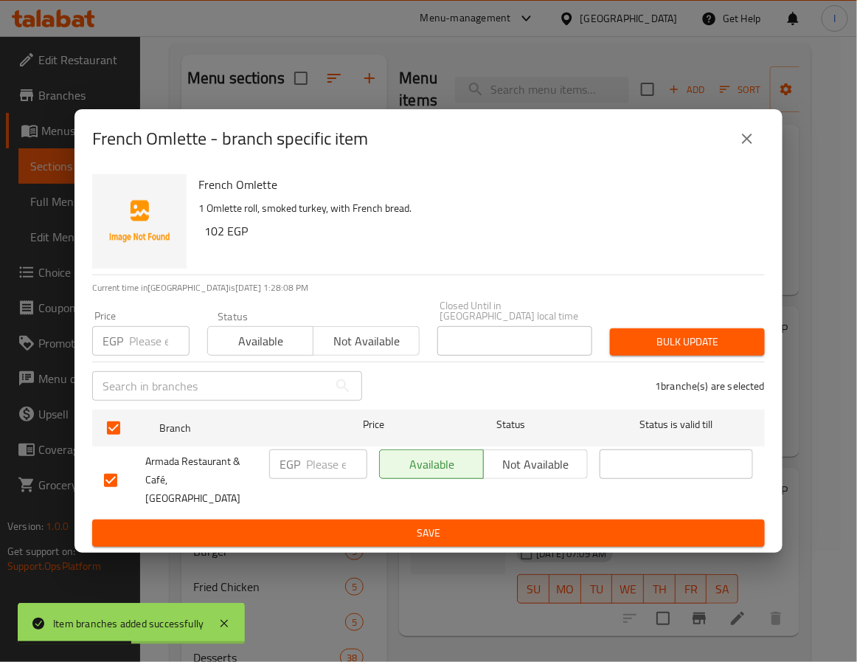
click at [303, 468] on div "EGP ​" at bounding box center [318, 464] width 98 height 30
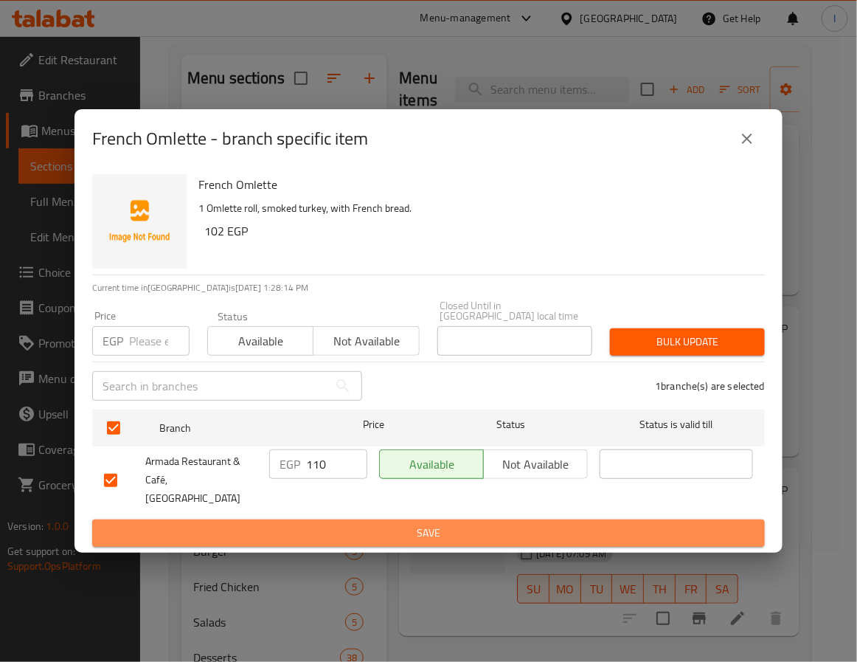
click at [374, 531] on button "Save" at bounding box center [428, 533] width 673 height 27
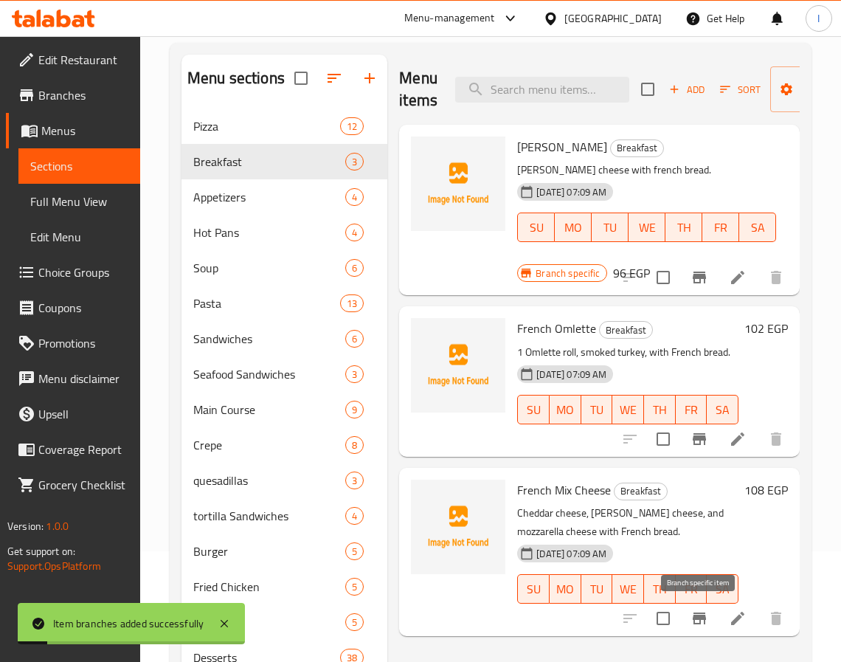
click at [702, 621] on icon "Branch-specific-item" at bounding box center [700, 619] width 18 height 18
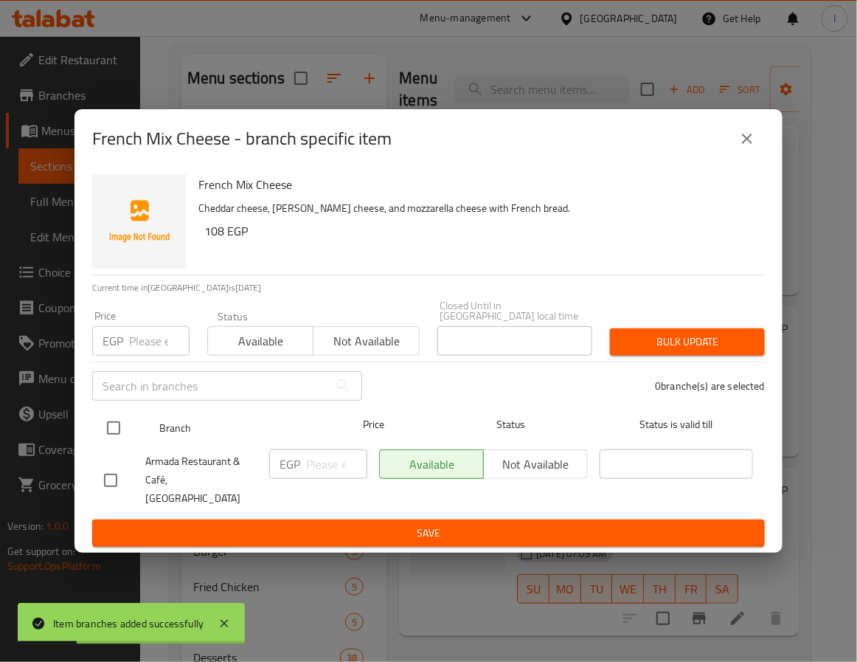
click at [117, 429] on input "checkbox" at bounding box center [113, 428] width 31 height 31
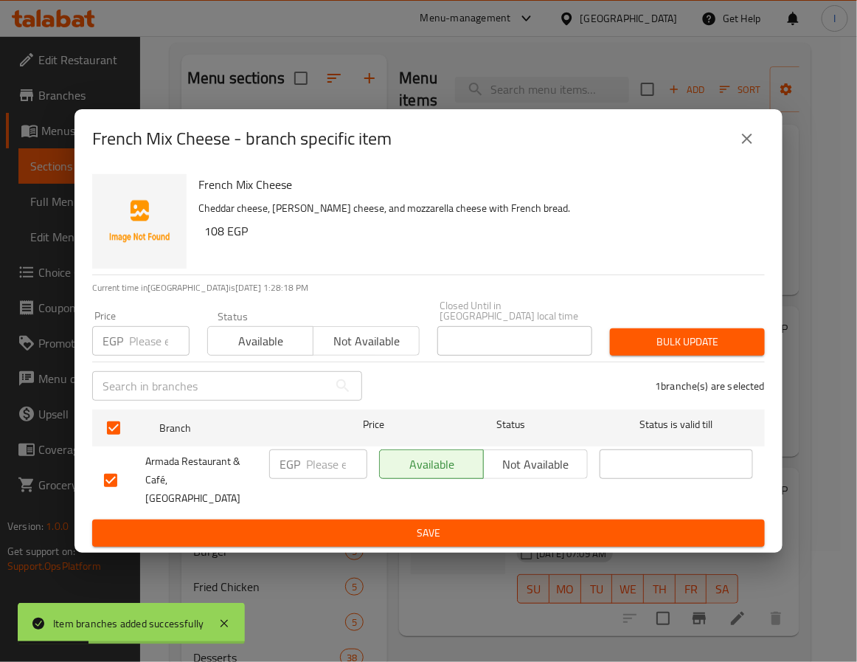
click at [321, 461] on input "number" at bounding box center [336, 464] width 61 height 30
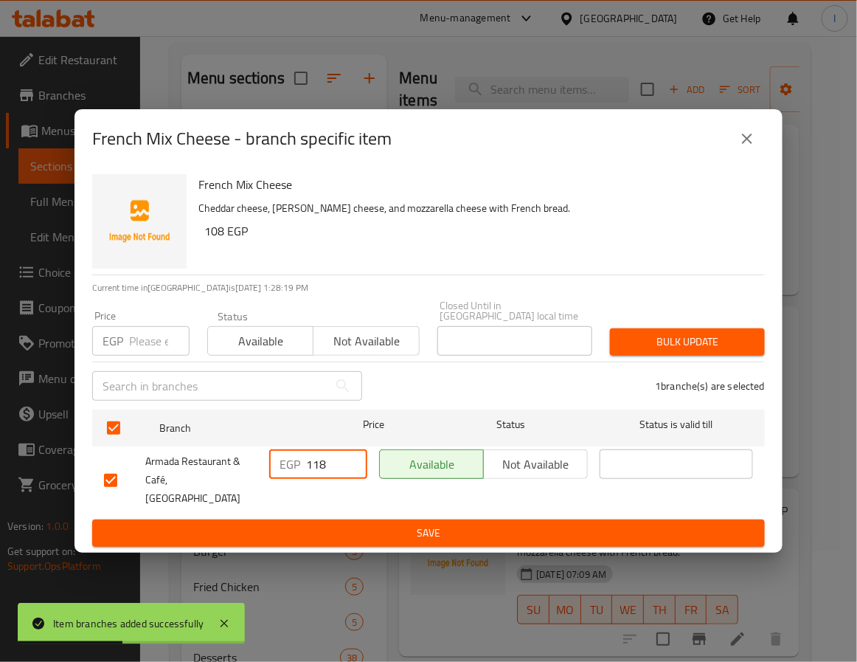
click at [362, 524] on span "Save" at bounding box center [428, 533] width 649 height 18
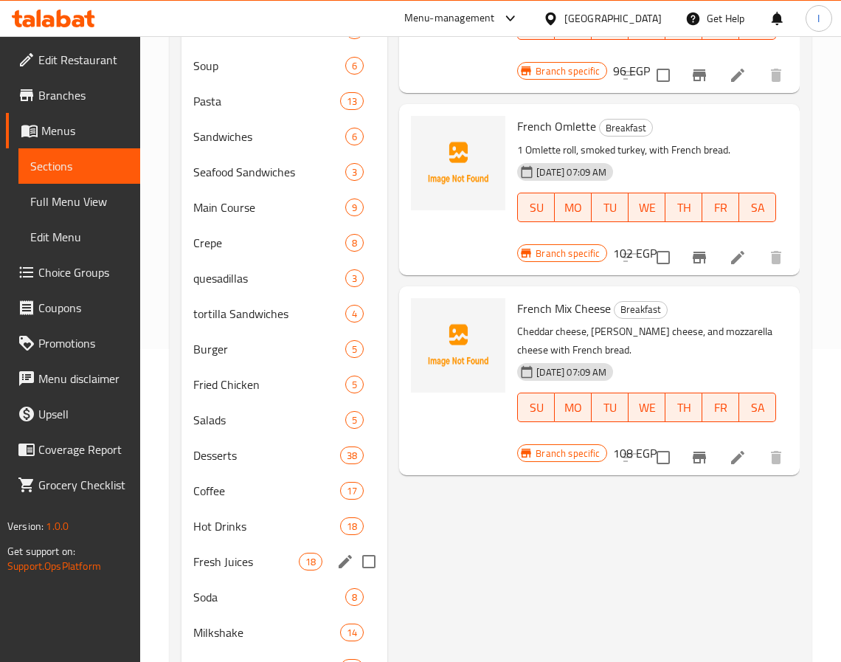
scroll to position [111, 0]
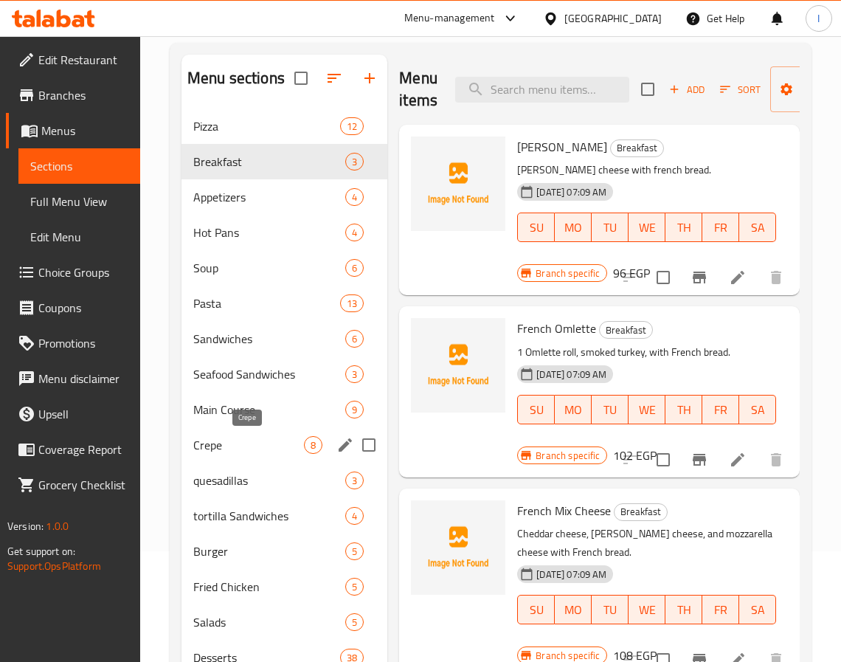
click at [246, 443] on span "Crepe" at bounding box center [248, 445] width 111 height 18
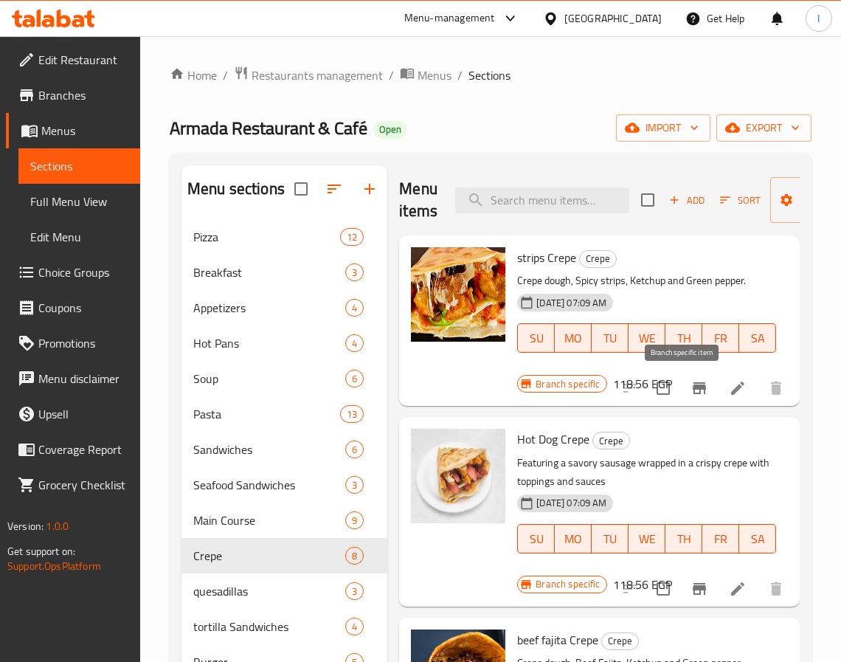
click at [693, 387] on icon "Branch-specific-item" at bounding box center [699, 388] width 13 height 12
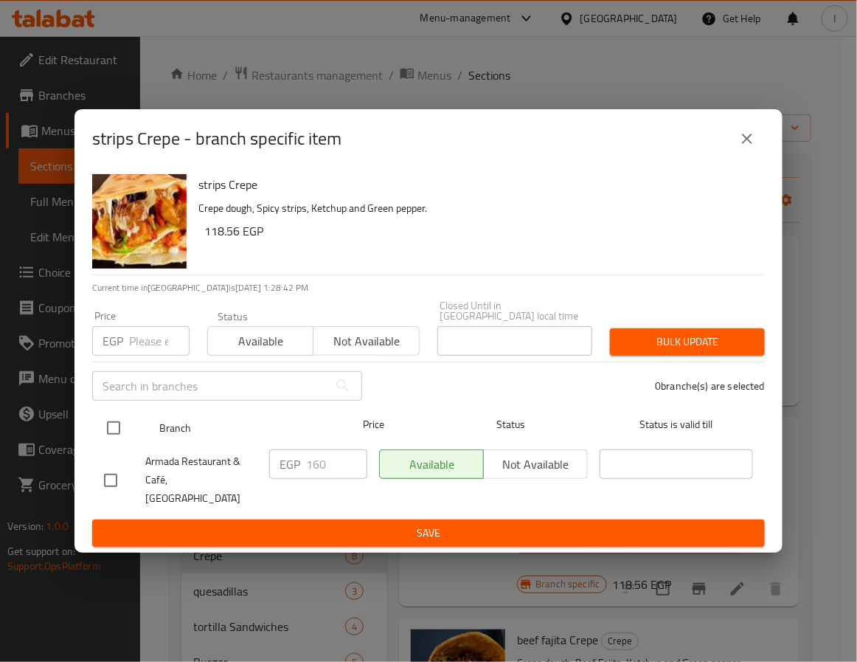
click at [122, 426] on input "checkbox" at bounding box center [113, 428] width 31 height 31
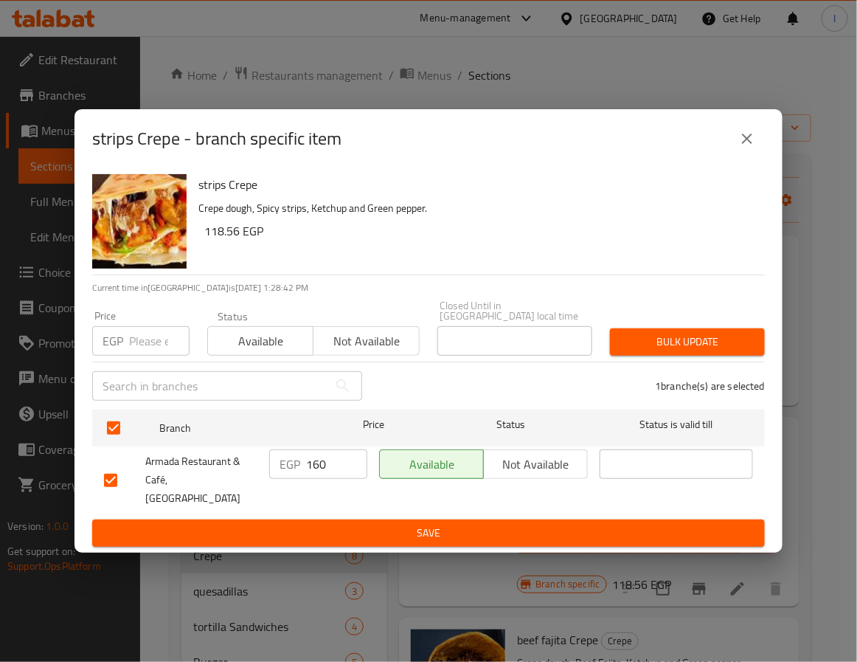
click at [319, 469] on input "160" at bounding box center [336, 464] width 61 height 30
click at [372, 527] on span "Save" at bounding box center [428, 533] width 649 height 18
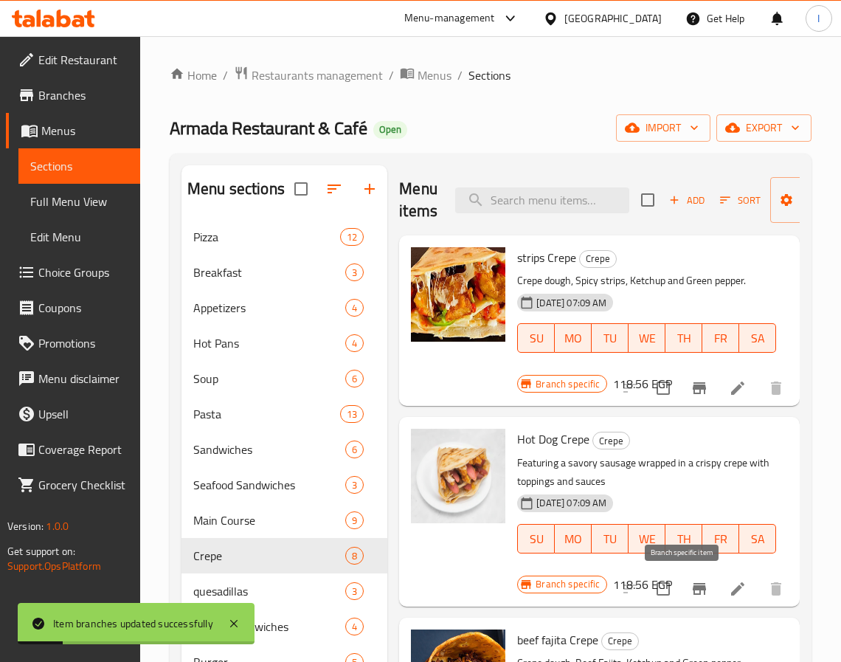
click at [693, 589] on icon "Branch-specific-item" at bounding box center [699, 589] width 13 height 12
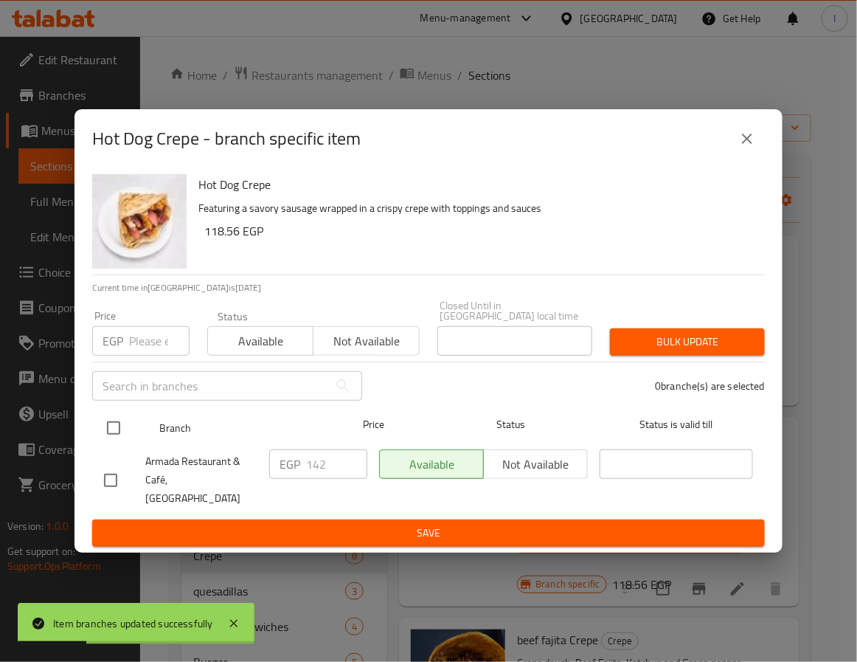
click at [111, 425] on input "checkbox" at bounding box center [113, 428] width 31 height 31
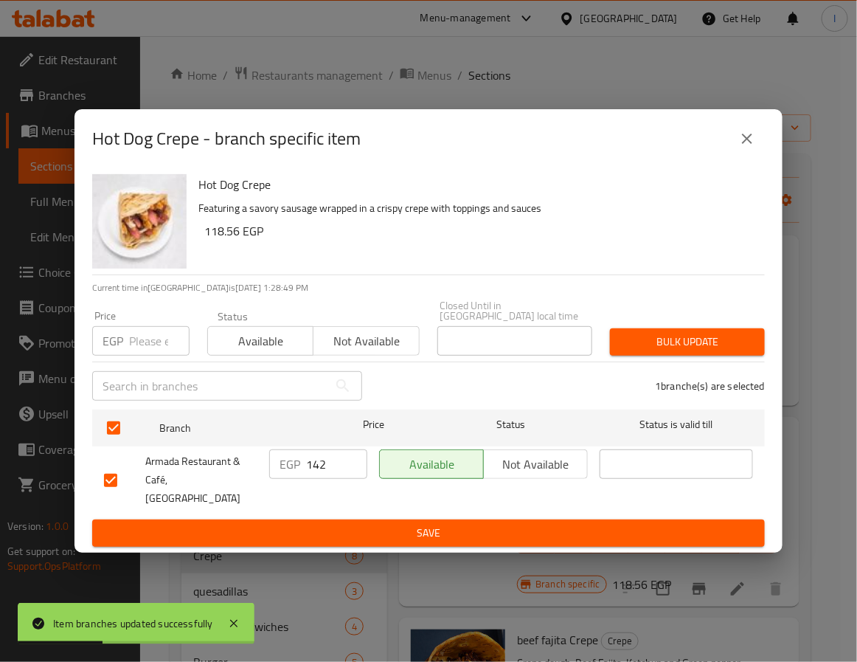
click at [322, 472] on input "142" at bounding box center [336, 464] width 61 height 30
click at [385, 524] on span "Save" at bounding box center [428, 533] width 649 height 18
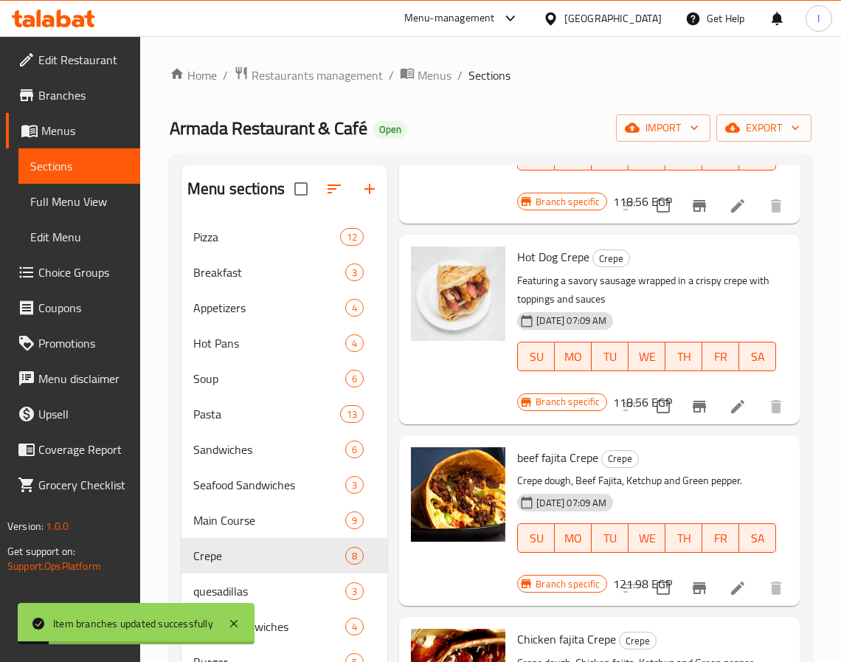
scroll to position [221, 0]
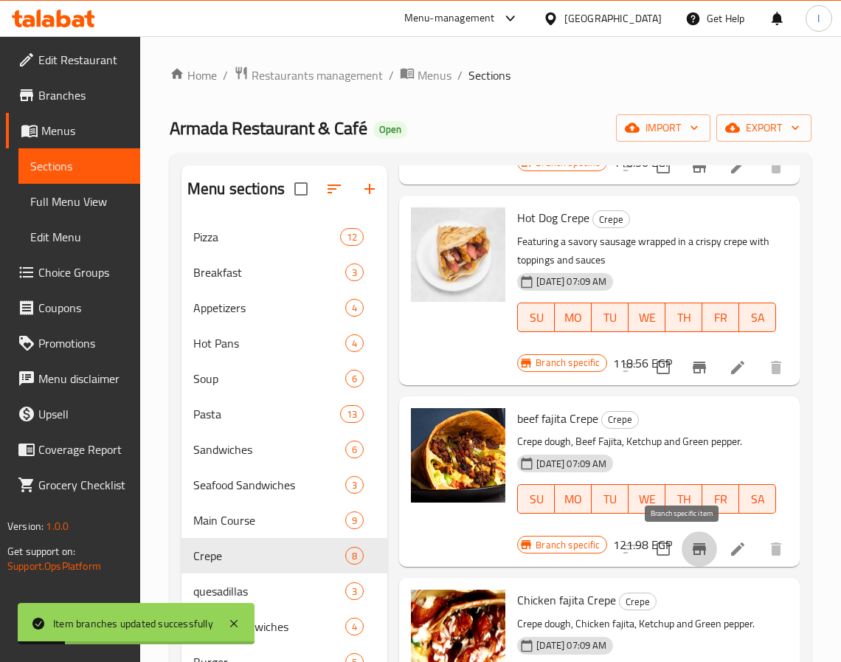
click at [682, 562] on button "Branch-specific-item" at bounding box center [699, 548] width 35 height 35
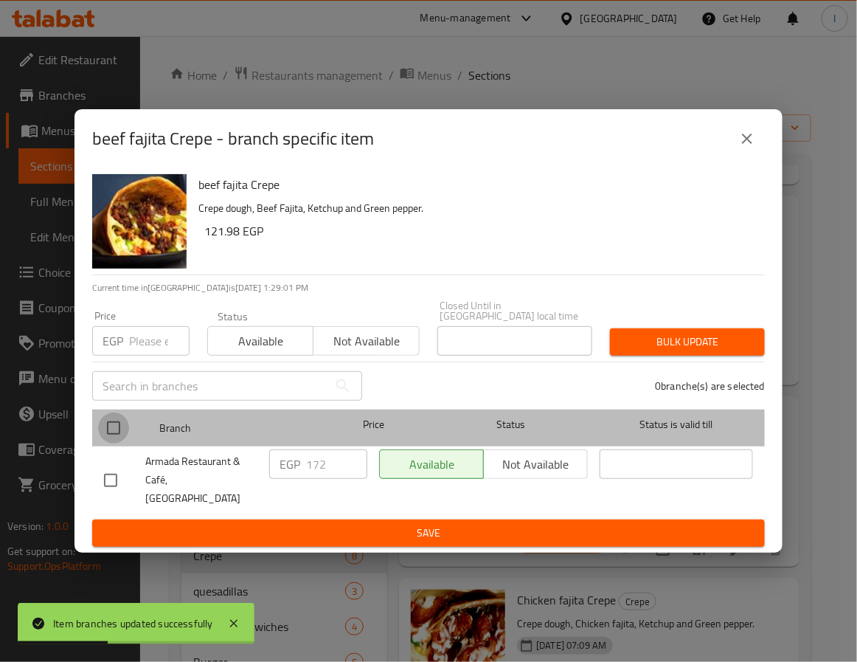
click at [125, 427] on input "checkbox" at bounding box center [113, 428] width 31 height 31
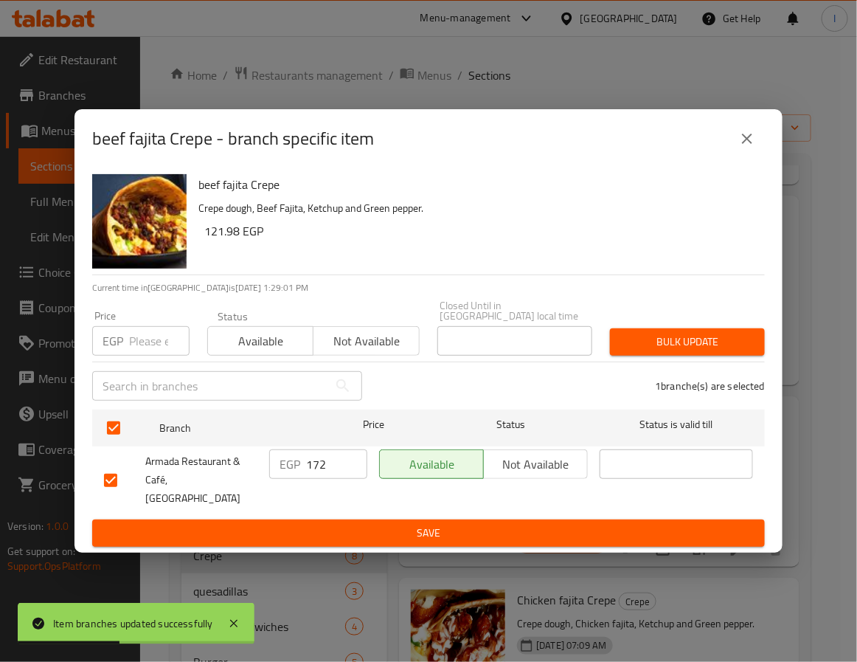
click at [322, 474] on input "172" at bounding box center [336, 464] width 61 height 30
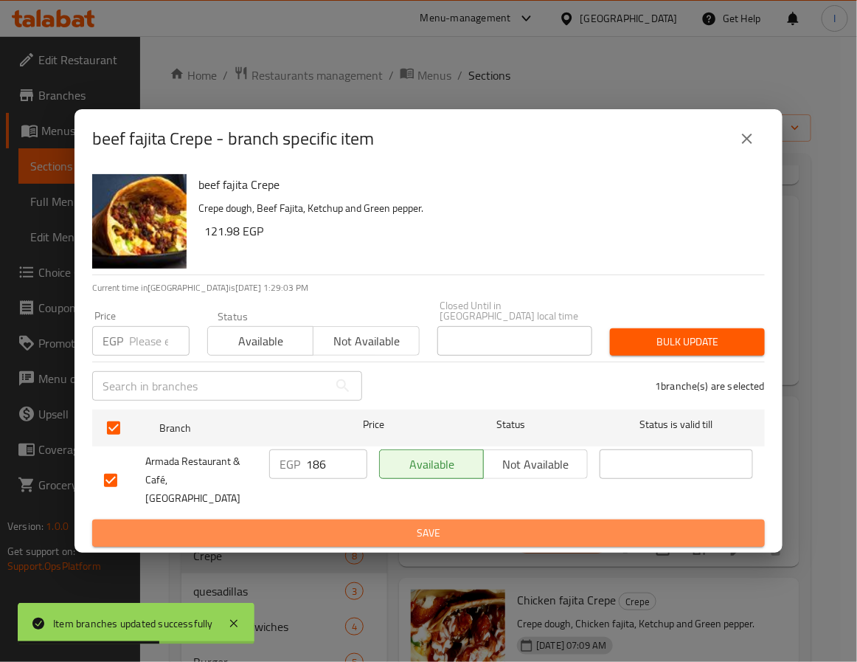
click at [356, 524] on span "Save" at bounding box center [428, 533] width 649 height 18
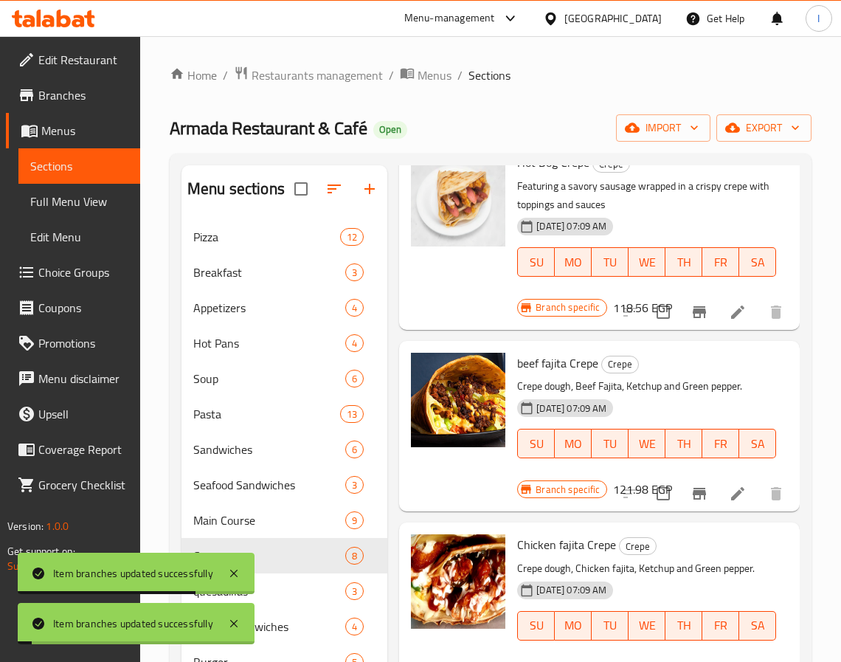
scroll to position [332, 0]
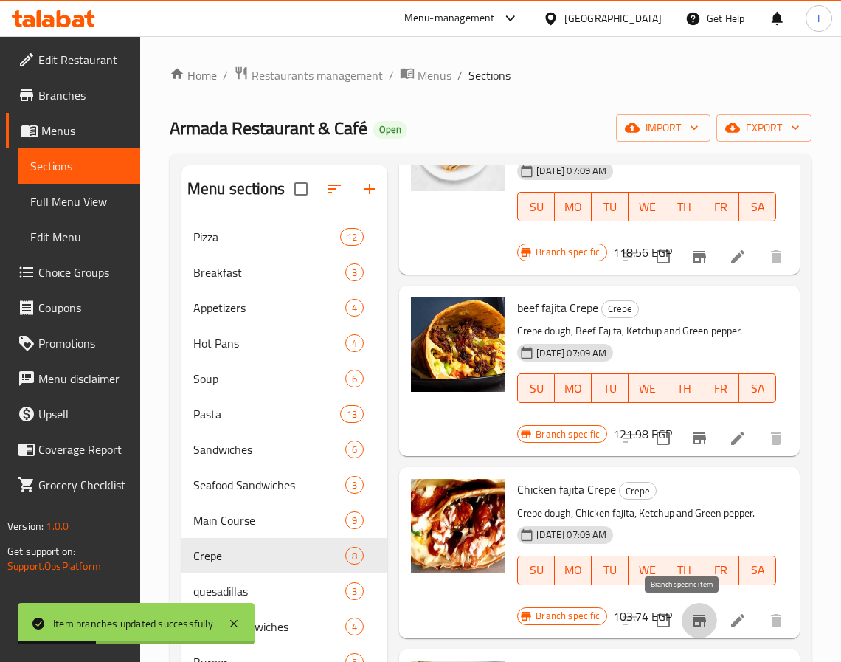
click at [691, 627] on icon "Branch-specific-item" at bounding box center [700, 621] width 18 height 18
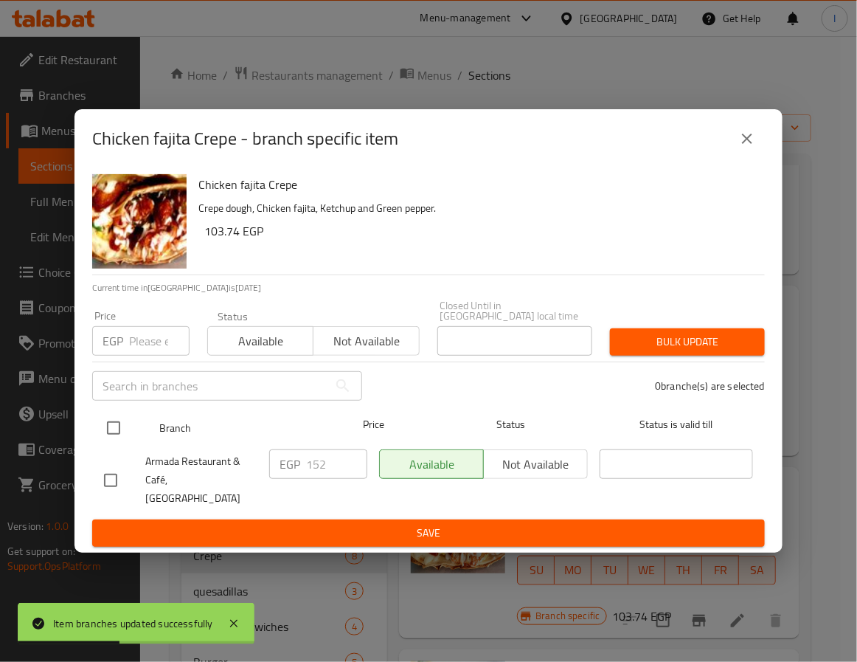
click at [116, 435] on input "checkbox" at bounding box center [113, 428] width 31 height 31
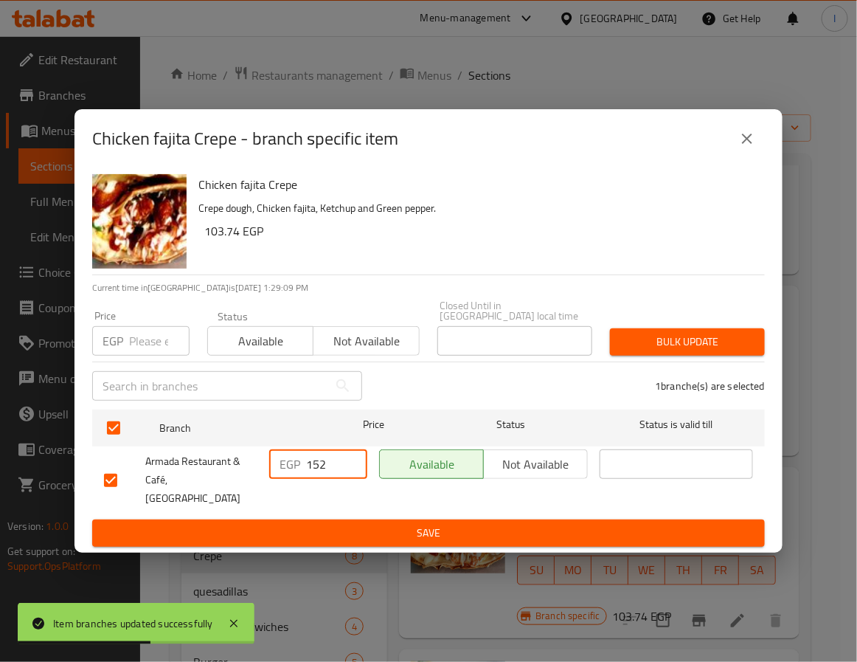
click at [325, 472] on input "152" at bounding box center [336, 464] width 61 height 30
click at [346, 520] on button "Save" at bounding box center [428, 533] width 673 height 27
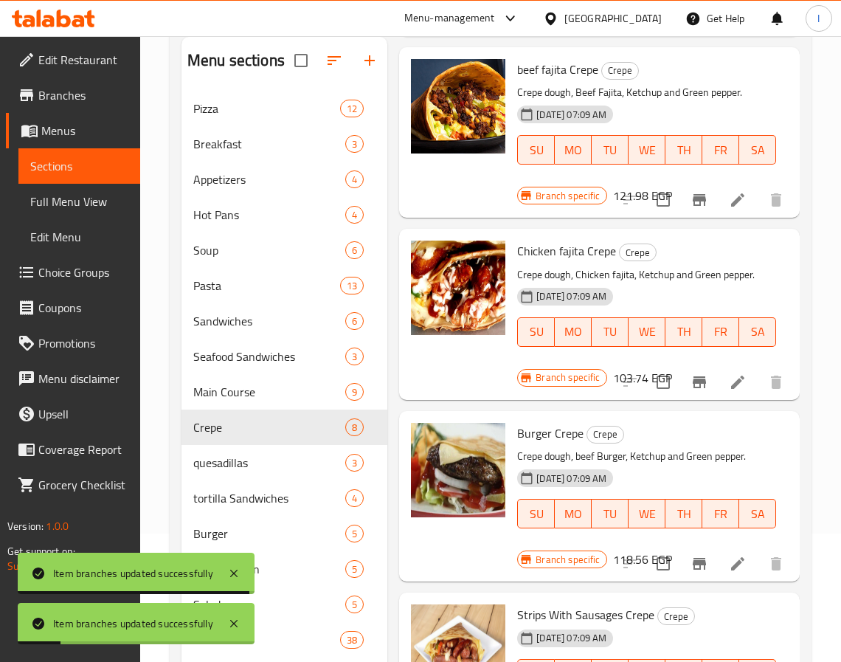
scroll to position [221, 0]
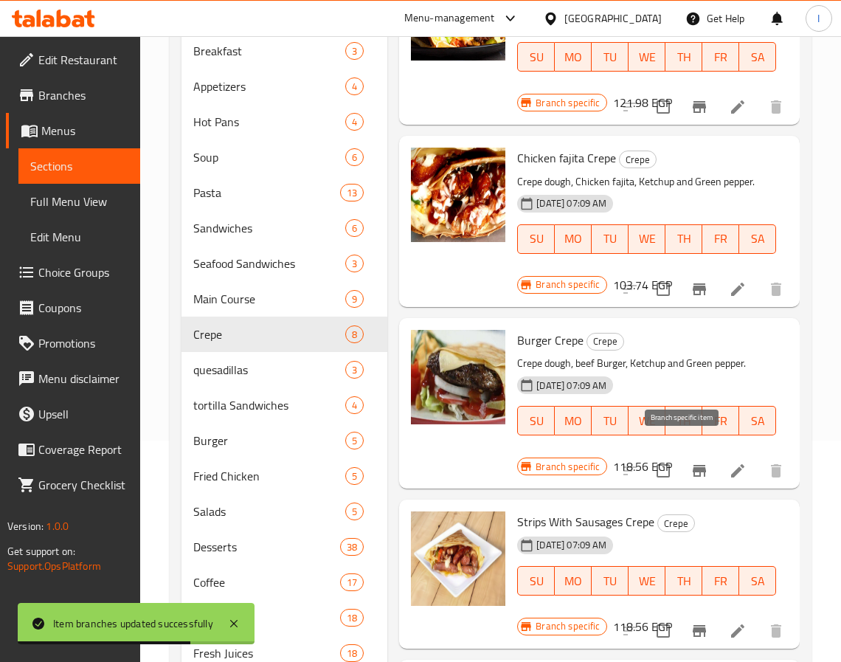
click at [693, 465] on icon "Branch-specific-item" at bounding box center [699, 471] width 13 height 12
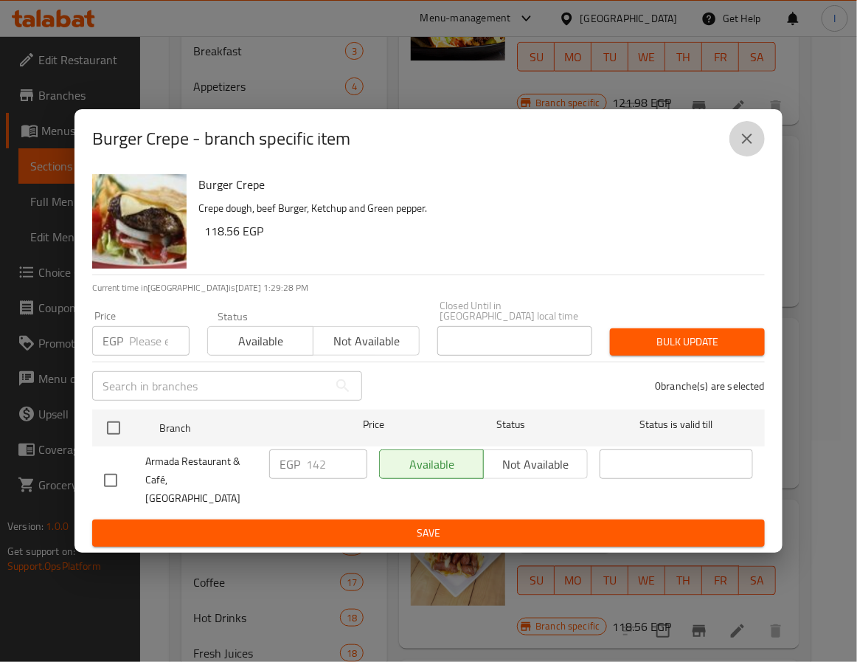
click at [750, 148] on icon "close" at bounding box center [748, 139] width 18 height 18
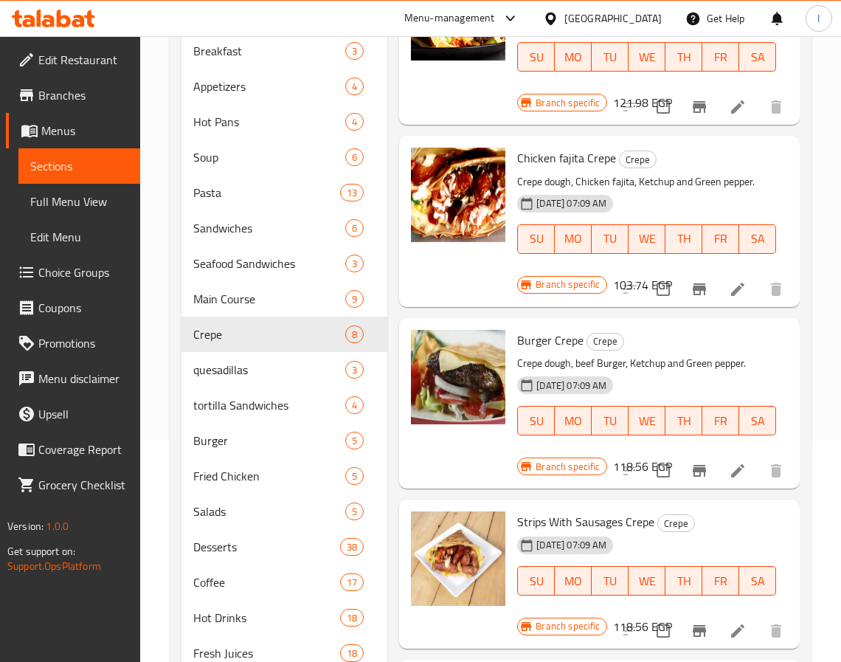
scroll to position [348, 0]
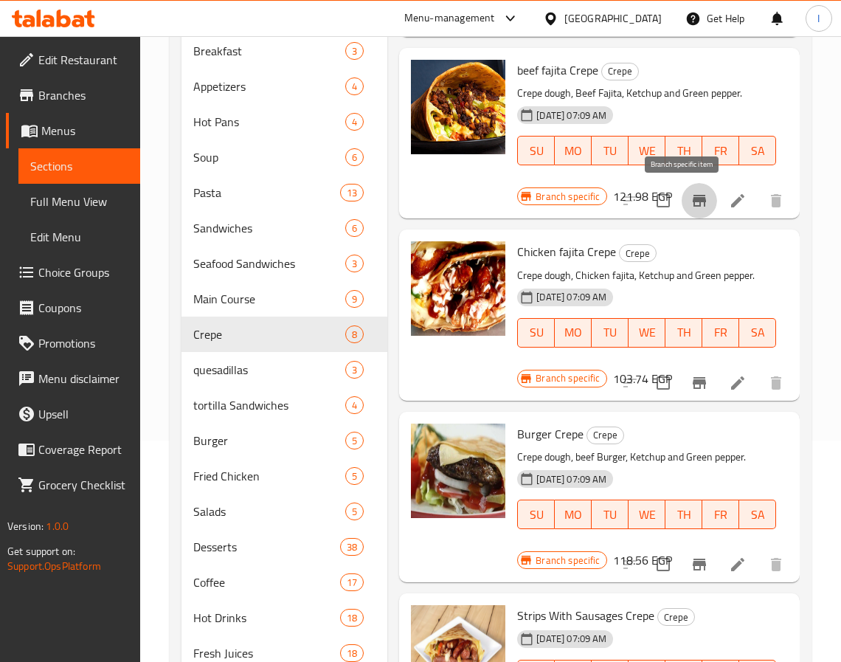
click at [693, 198] on icon "Branch-specific-item" at bounding box center [699, 201] width 13 height 12
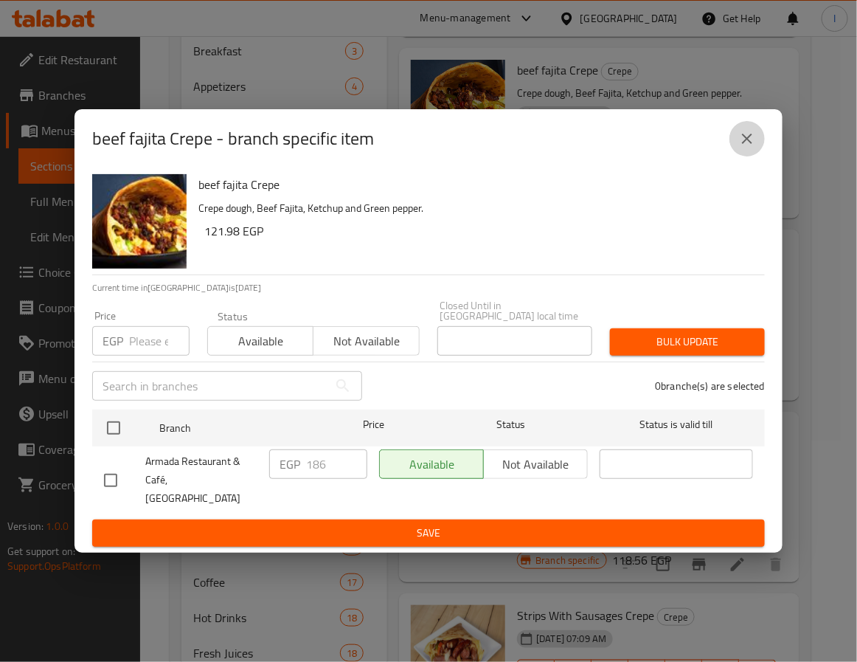
click at [749, 148] on icon "close" at bounding box center [748, 139] width 18 height 18
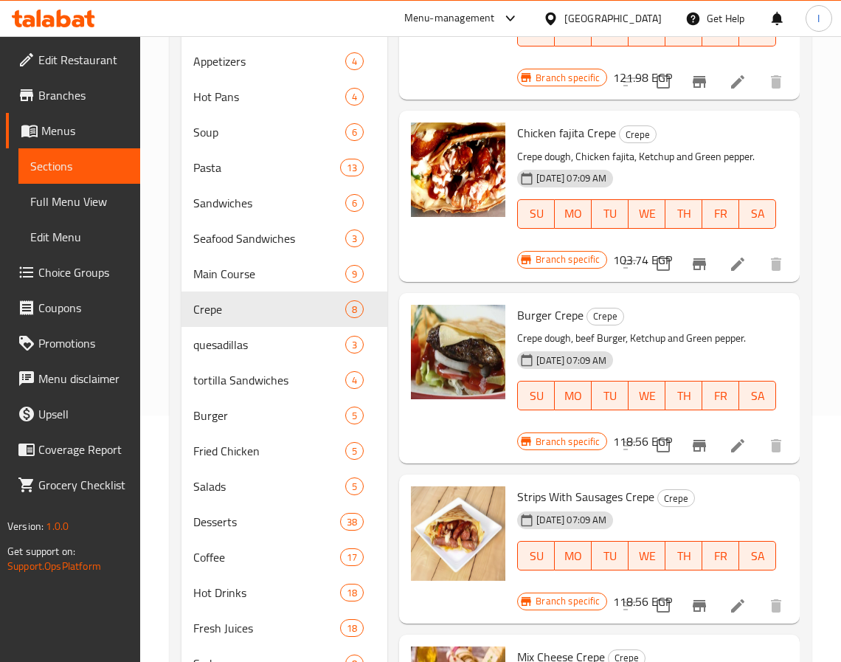
scroll to position [332, 0]
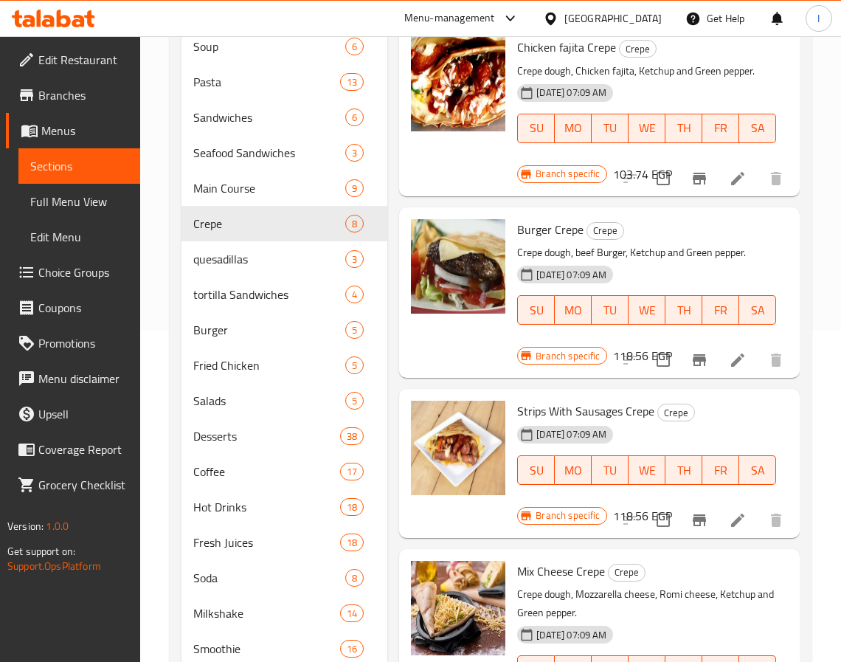
click at [693, 514] on icon "Branch-specific-item" at bounding box center [699, 520] width 13 height 12
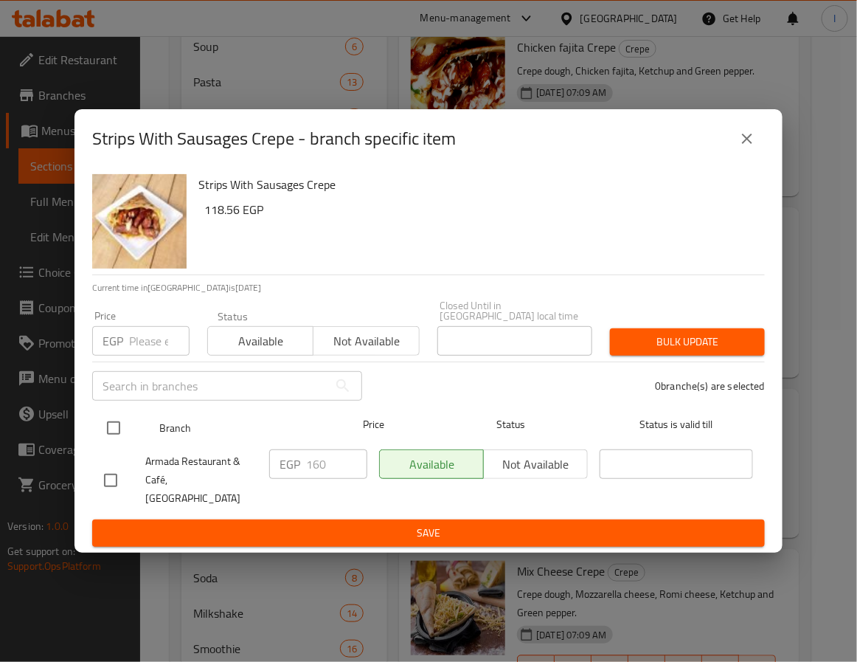
click at [109, 434] on input "checkbox" at bounding box center [113, 428] width 31 height 31
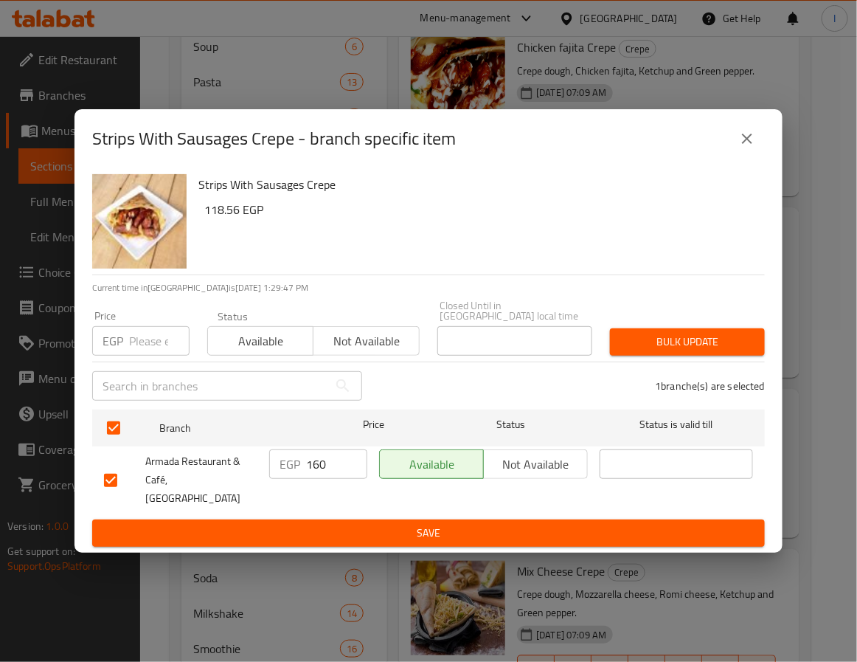
click at [325, 465] on input "160" at bounding box center [336, 464] width 61 height 30
click at [341, 524] on span "Save" at bounding box center [428, 533] width 649 height 18
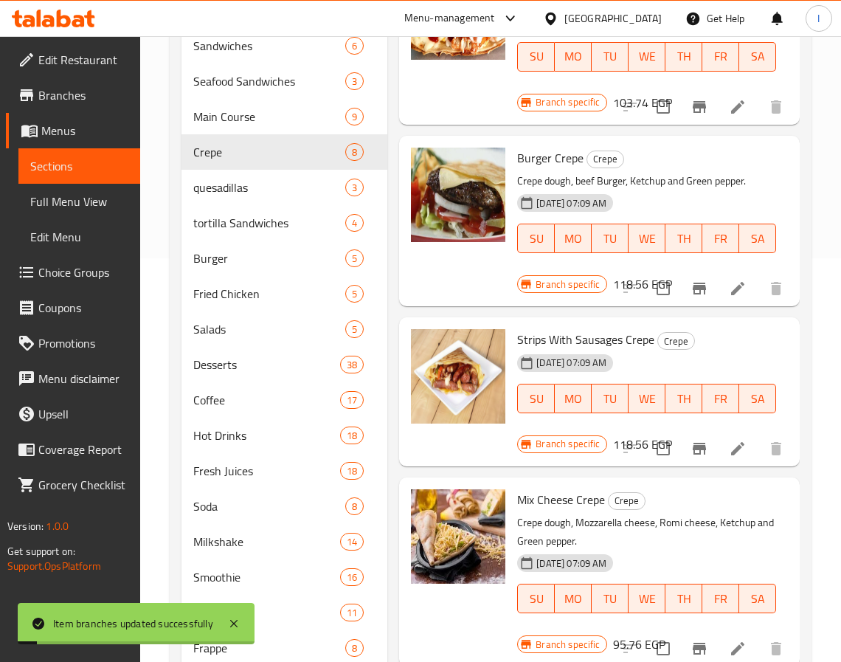
scroll to position [443, 0]
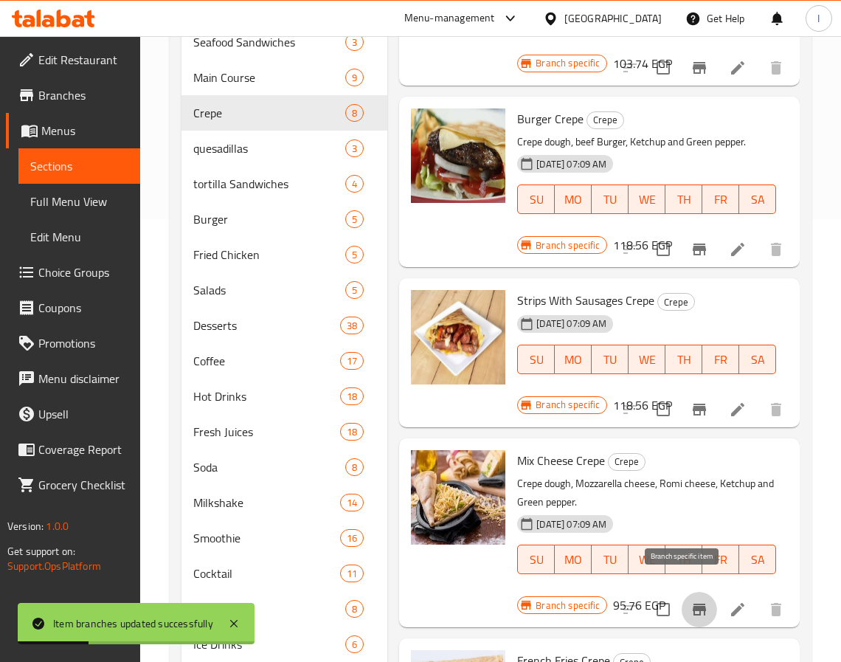
click at [693, 604] on icon "Branch-specific-item" at bounding box center [699, 610] width 13 height 12
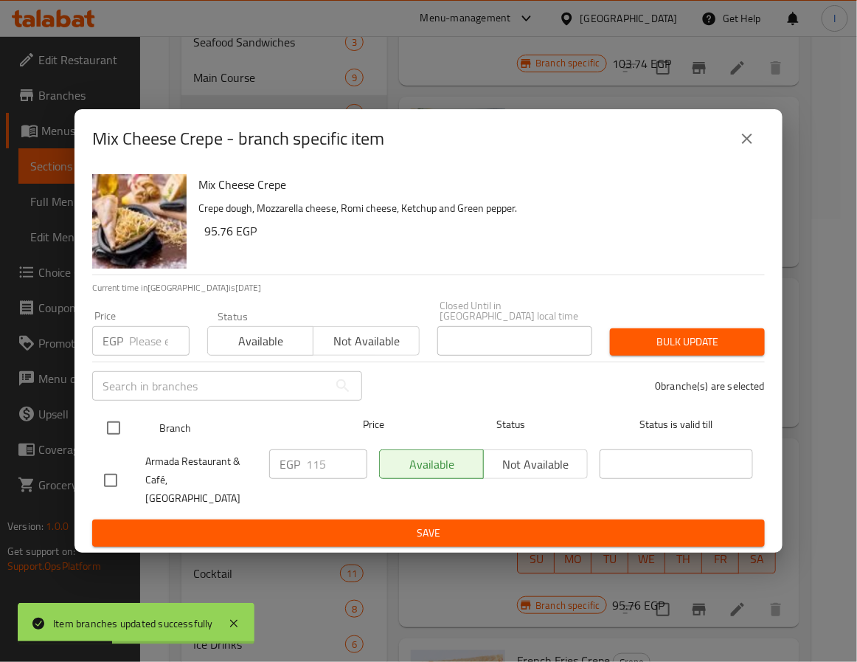
click at [98, 425] on input "checkbox" at bounding box center [113, 428] width 31 height 31
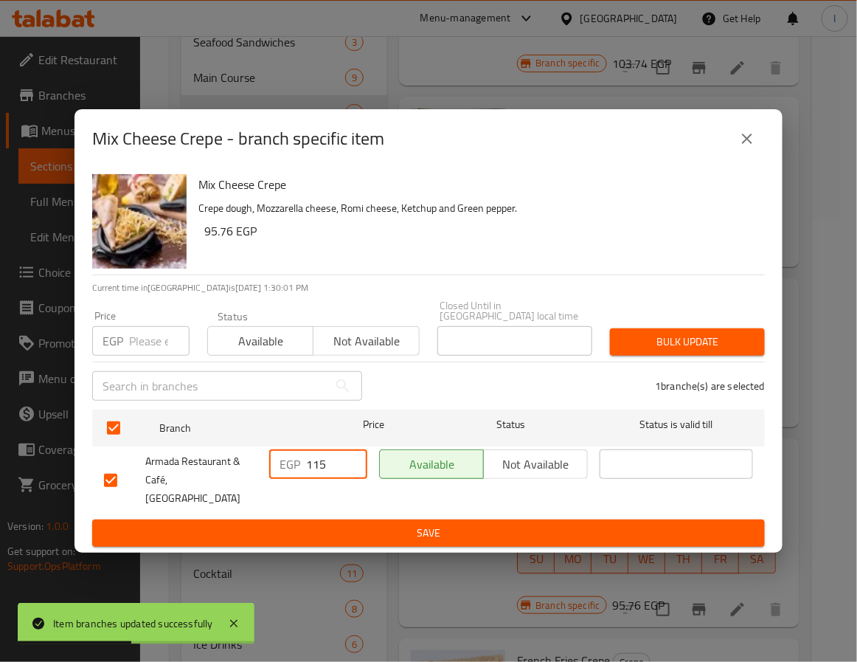
click at [323, 466] on input "115" at bounding box center [336, 464] width 61 height 30
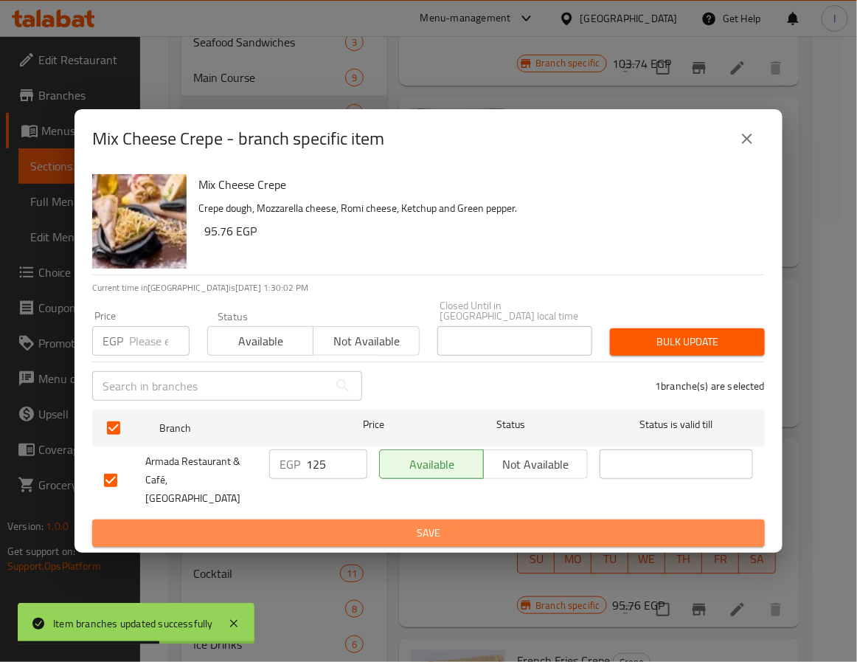
click at [342, 524] on span "Save" at bounding box center [428, 533] width 649 height 18
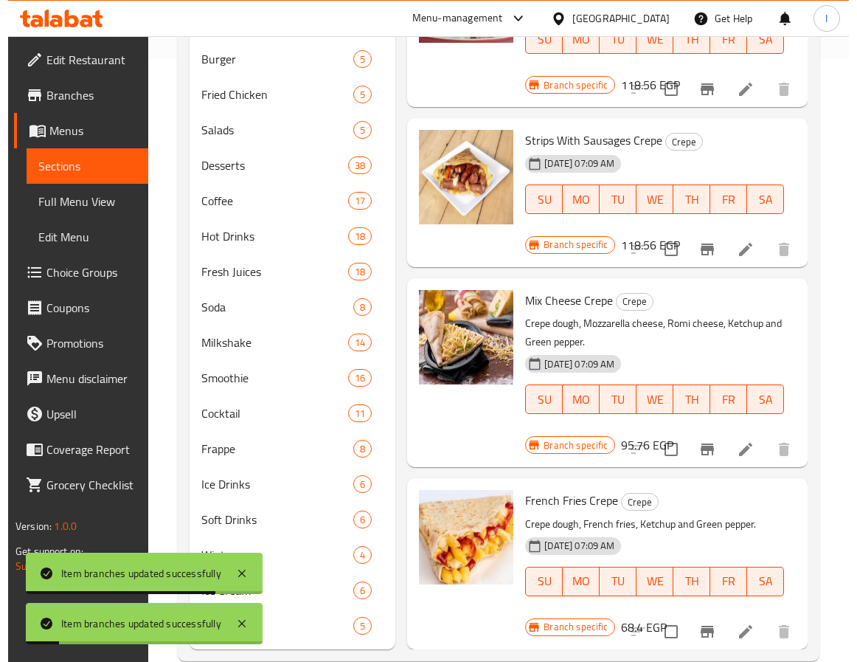
scroll to position [631, 0]
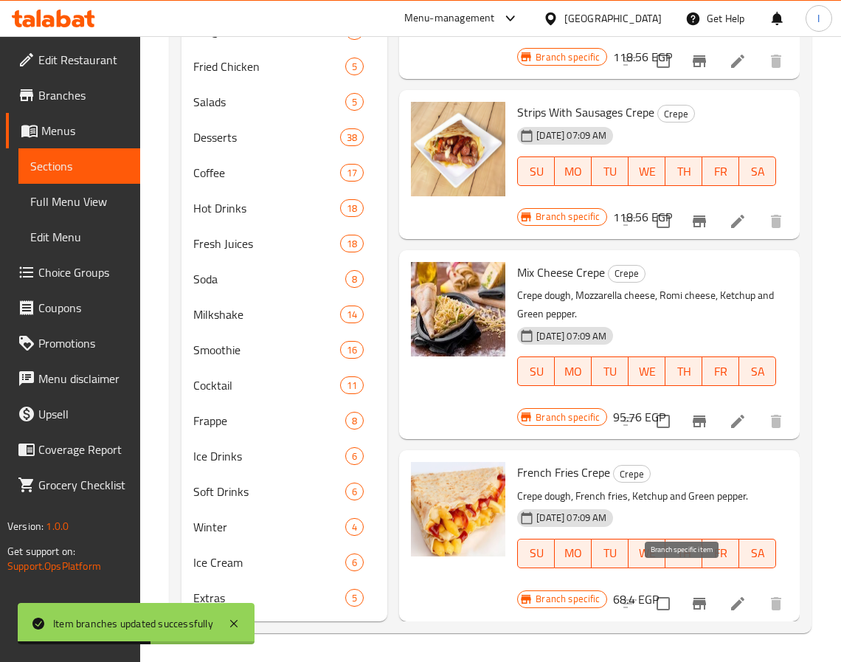
click at [693, 598] on icon "Branch-specific-item" at bounding box center [699, 604] width 13 height 12
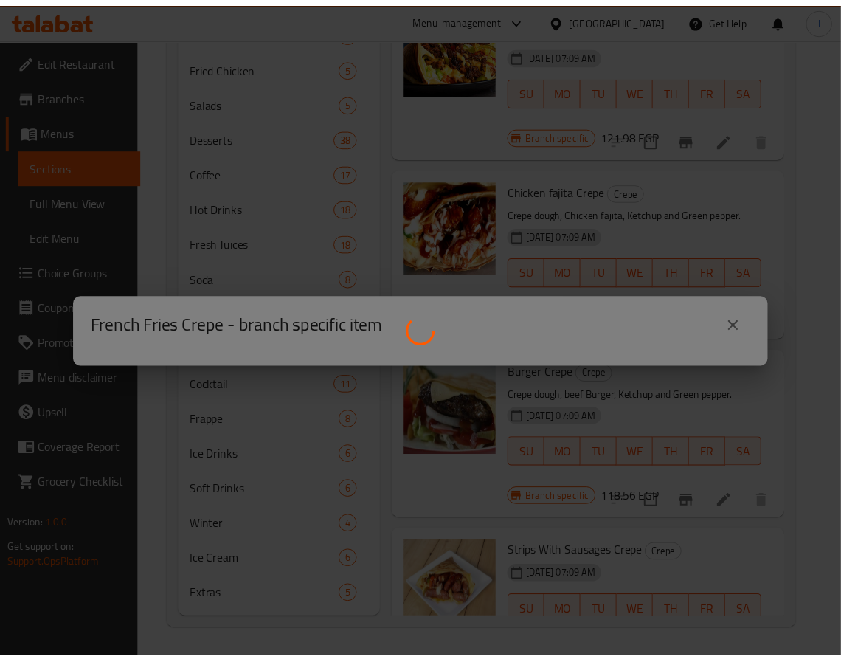
scroll to position [459, 0]
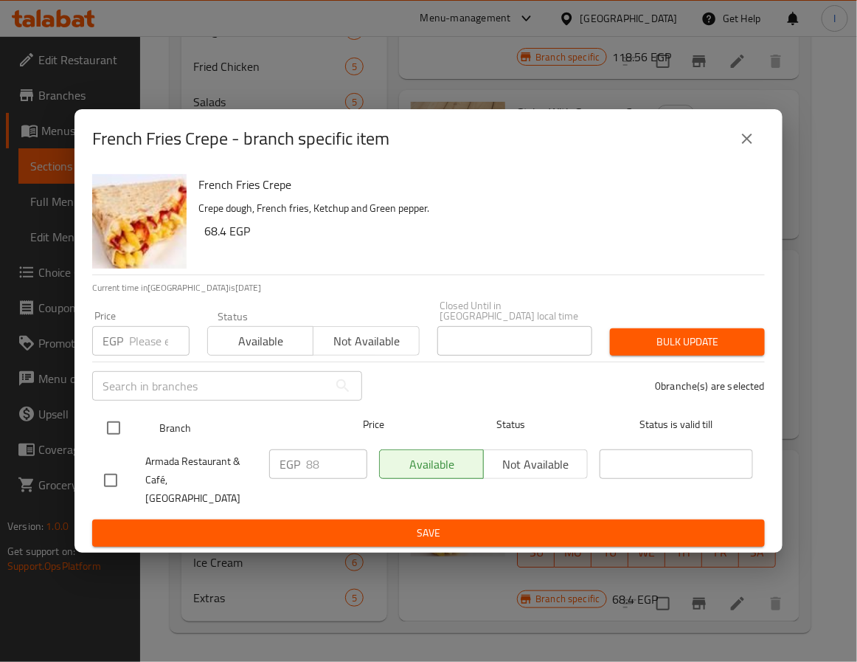
click at [122, 426] on input "checkbox" at bounding box center [113, 428] width 31 height 31
checkbox input "true"
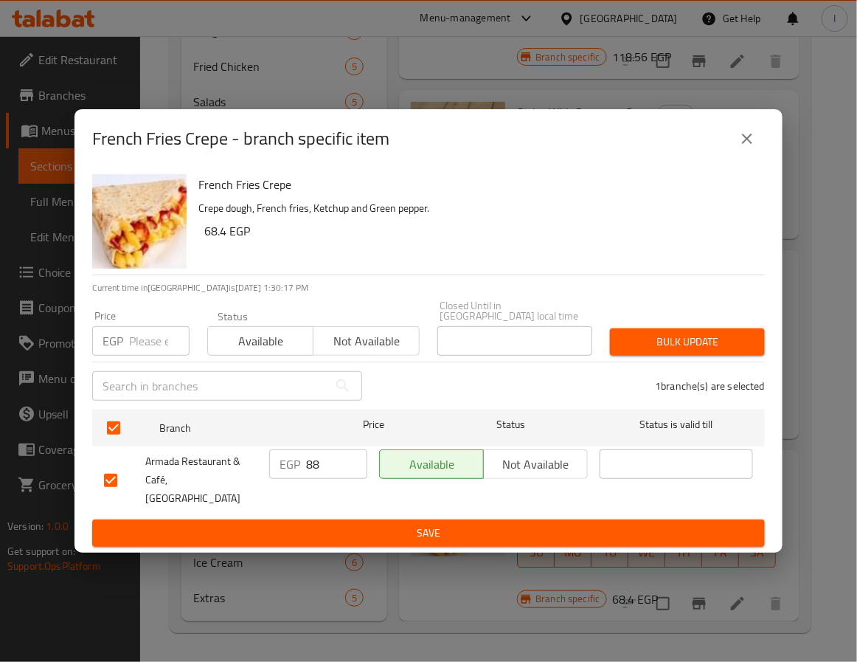
click at [315, 476] on input "88" at bounding box center [336, 464] width 61 height 30
click at [317, 476] on input "88" at bounding box center [336, 464] width 61 height 30
type input "96"
click at [351, 530] on button "Save" at bounding box center [428, 533] width 673 height 27
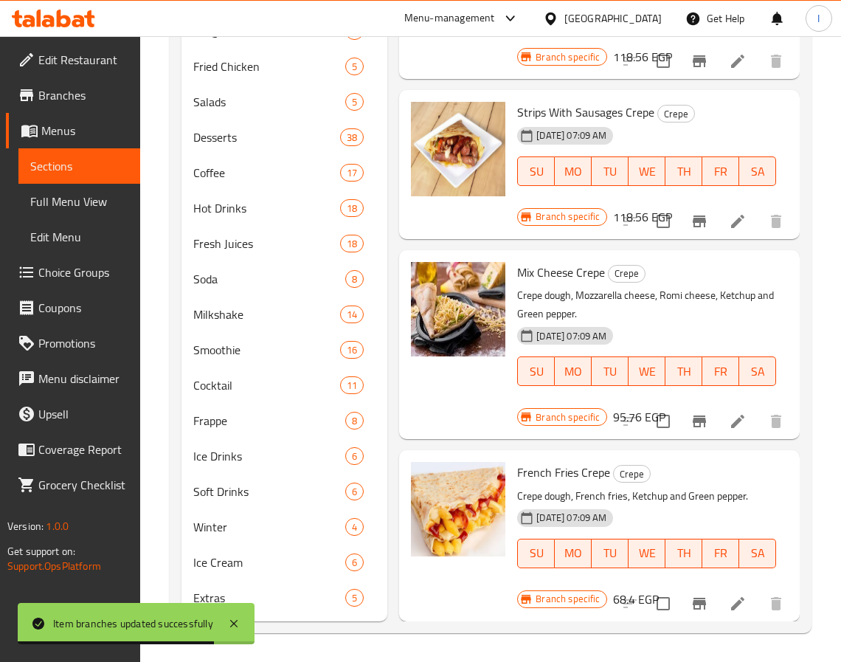
scroll to position [0, 0]
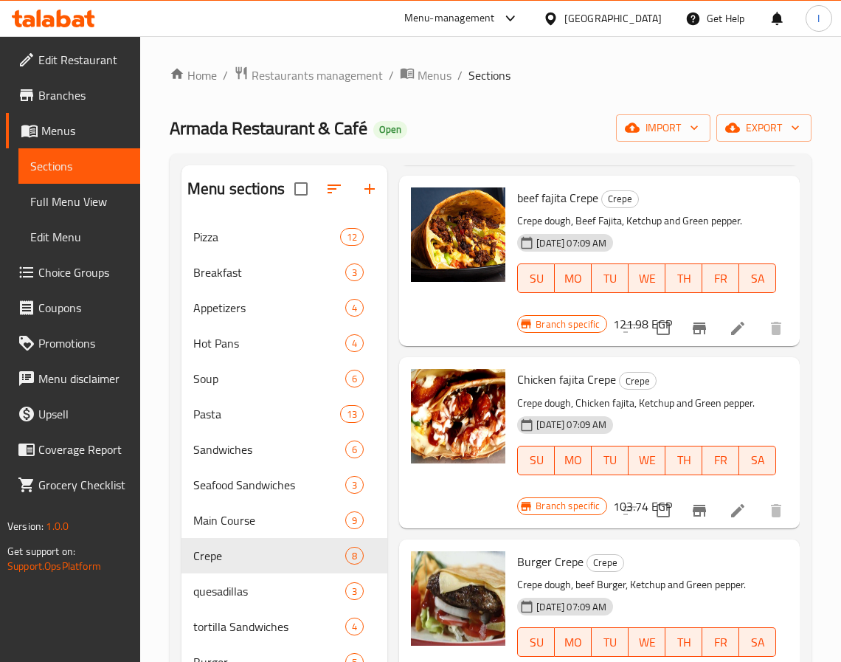
click at [671, 67] on ol "Home / Restaurants management / Menus / Sections" at bounding box center [491, 75] width 642 height 19
click at [263, 445] on span "Sandwiches" at bounding box center [269, 450] width 152 height 18
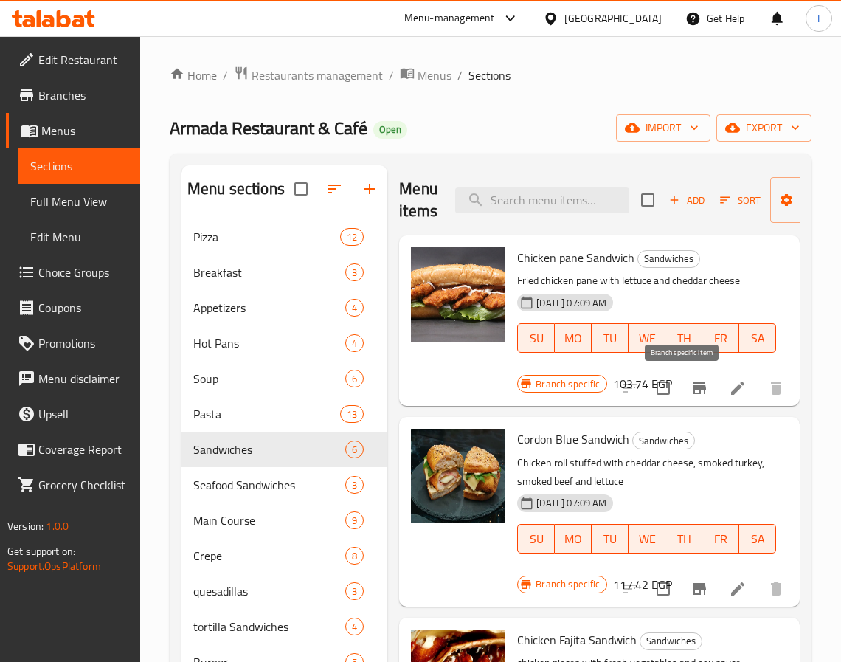
click at [691, 387] on icon "Branch-specific-item" at bounding box center [700, 388] width 18 height 18
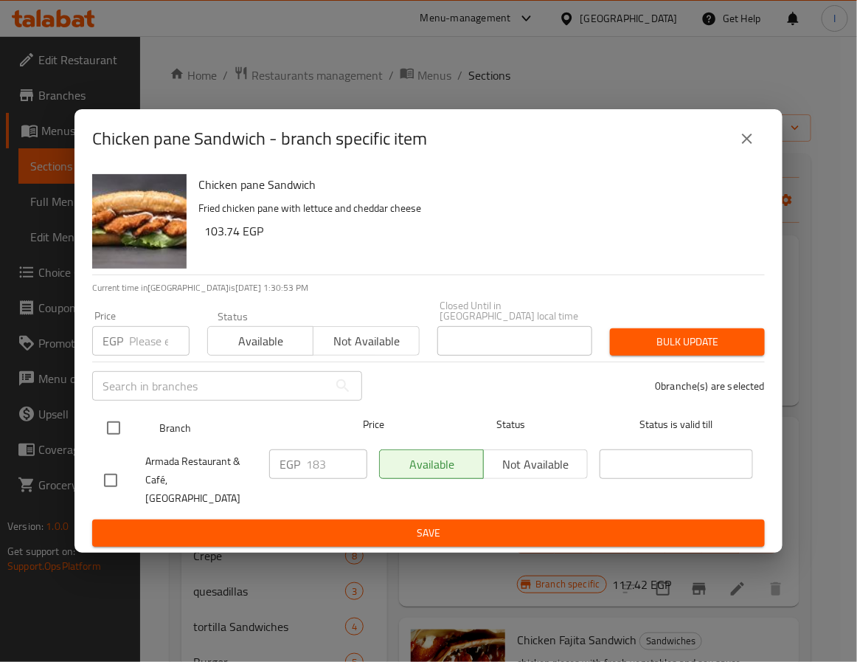
click at [108, 432] on input "checkbox" at bounding box center [113, 428] width 31 height 31
checkbox input "true"
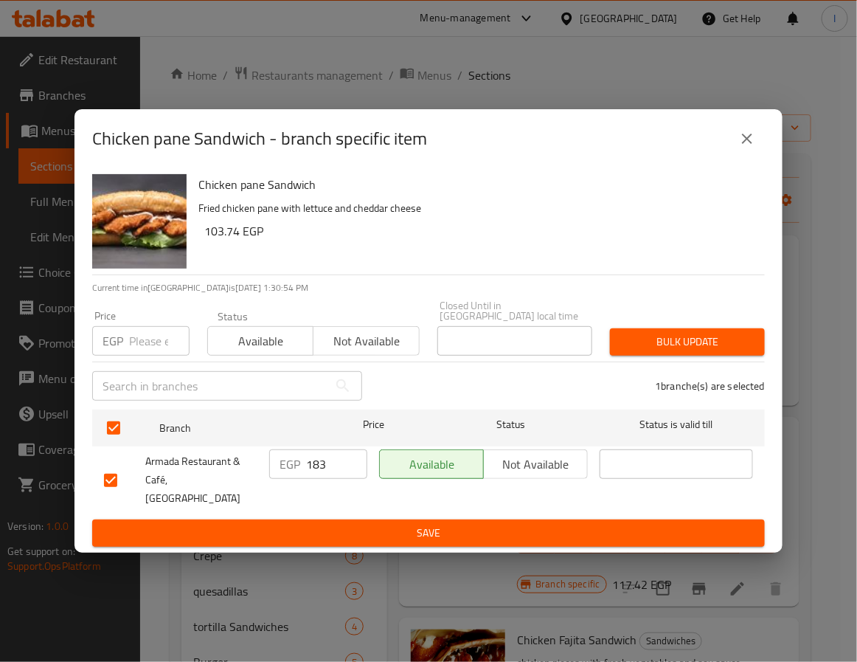
click at [322, 472] on input "183" at bounding box center [336, 464] width 61 height 30
type input "198"
click at [359, 524] on span "Save" at bounding box center [428, 533] width 649 height 18
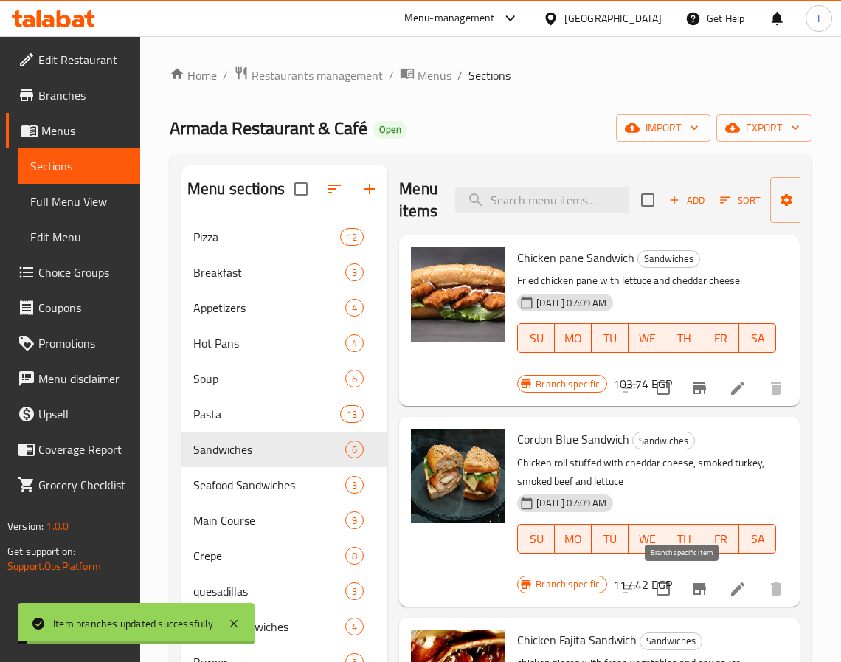
click at [693, 585] on icon "Branch-specific-item" at bounding box center [699, 589] width 13 height 12
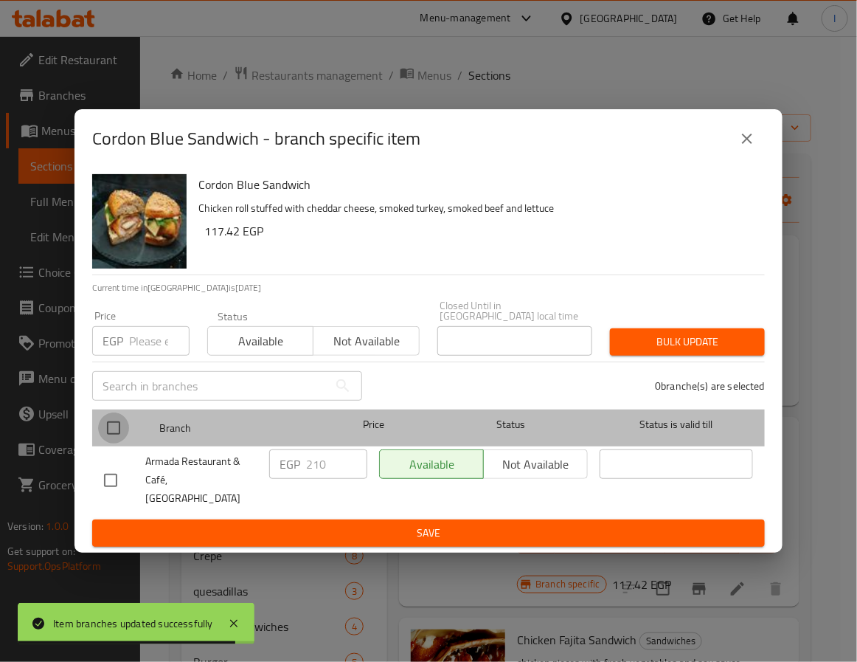
click at [125, 434] on input "checkbox" at bounding box center [113, 428] width 31 height 31
checkbox input "true"
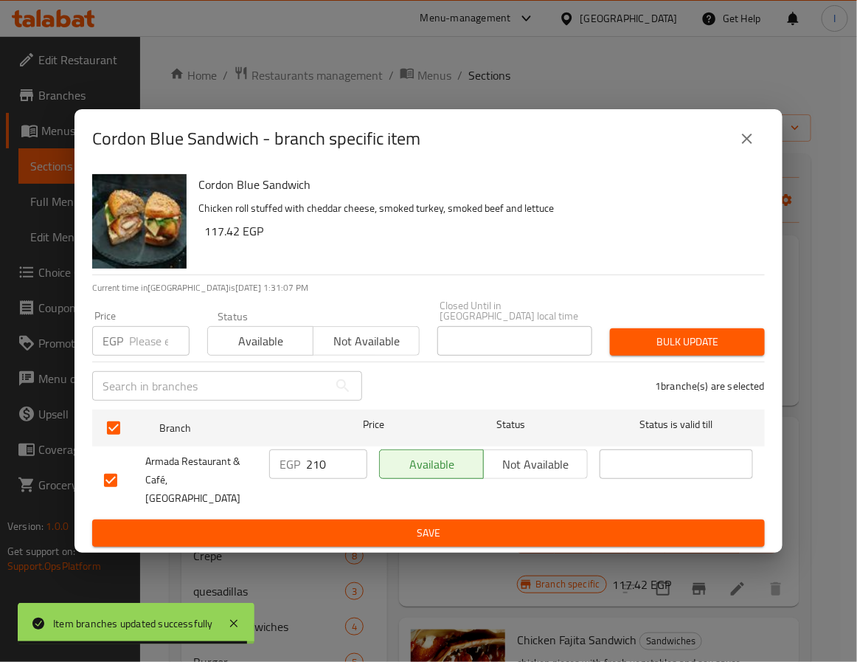
click at [311, 467] on input "210" at bounding box center [336, 464] width 61 height 30
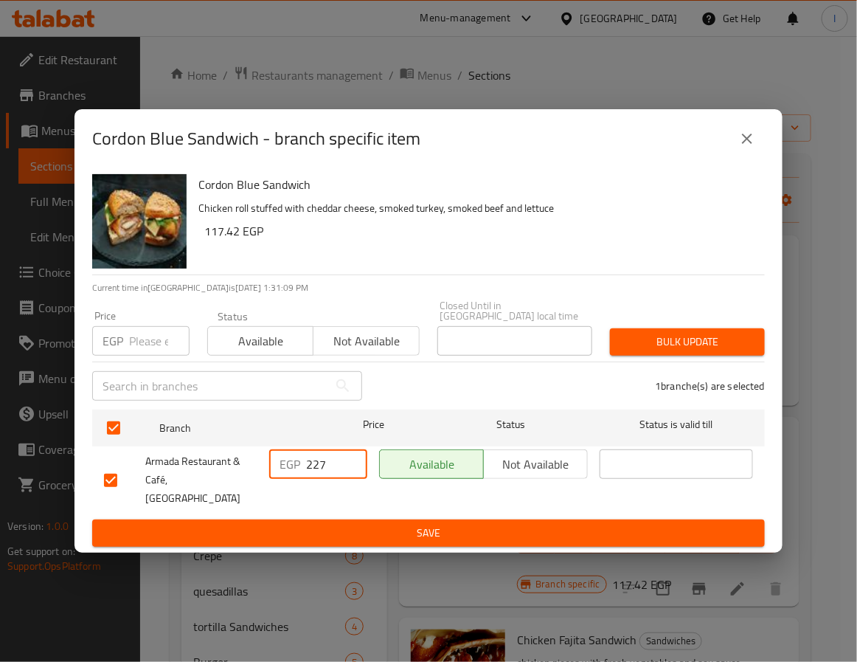
type input "227"
click at [326, 503] on ul "Branch Price Status Status is valid till Armada Restaurant & Café, Cornishe Roa…" at bounding box center [428, 462] width 673 height 116
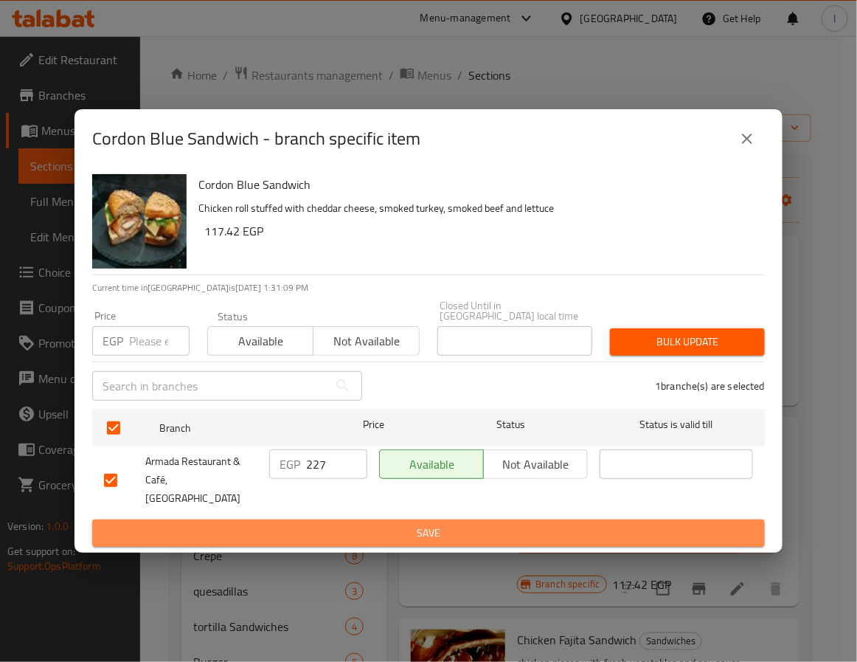
click at [328, 524] on span "Save" at bounding box center [428, 533] width 649 height 18
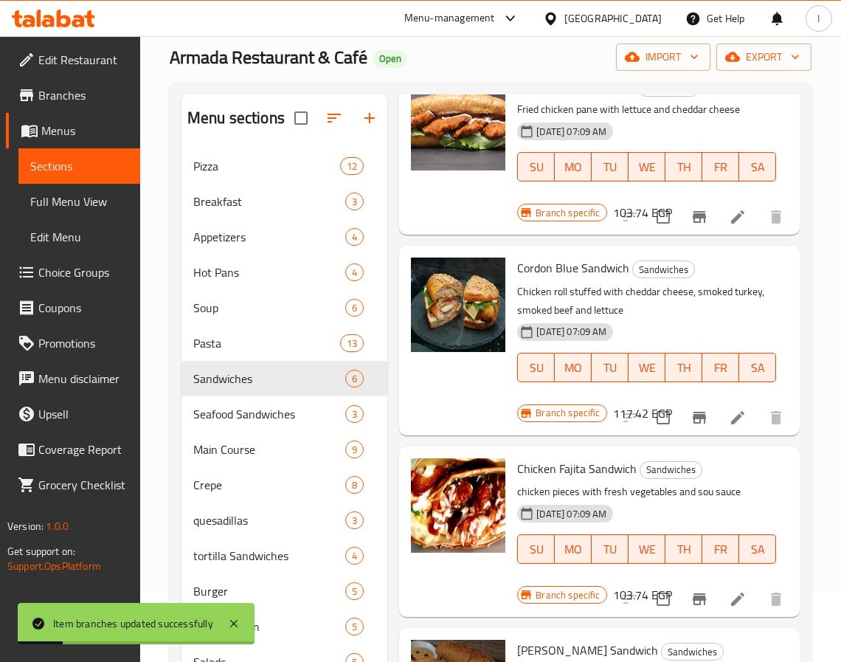
scroll to position [111, 0]
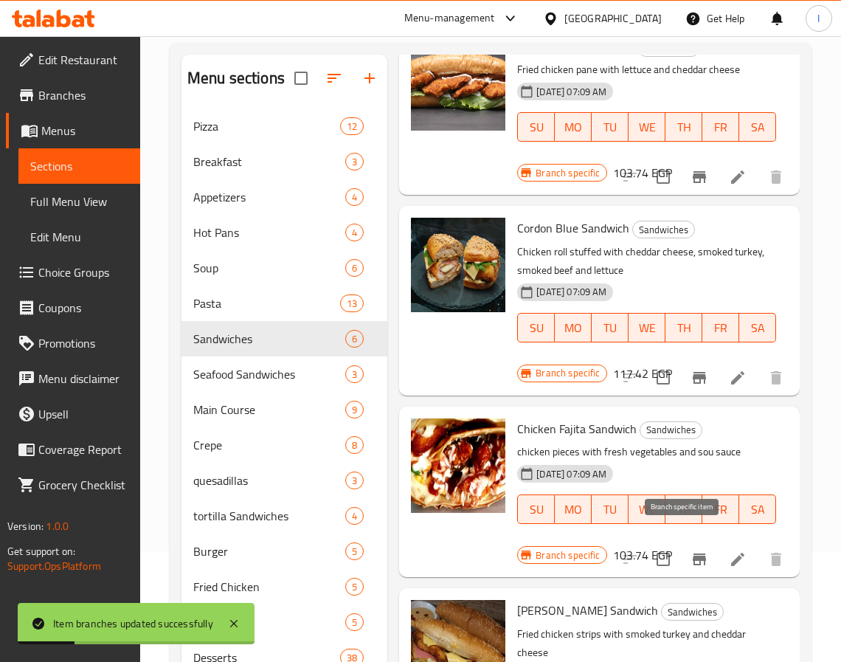
click at [691, 550] on icon "Branch-specific-item" at bounding box center [700, 559] width 18 height 18
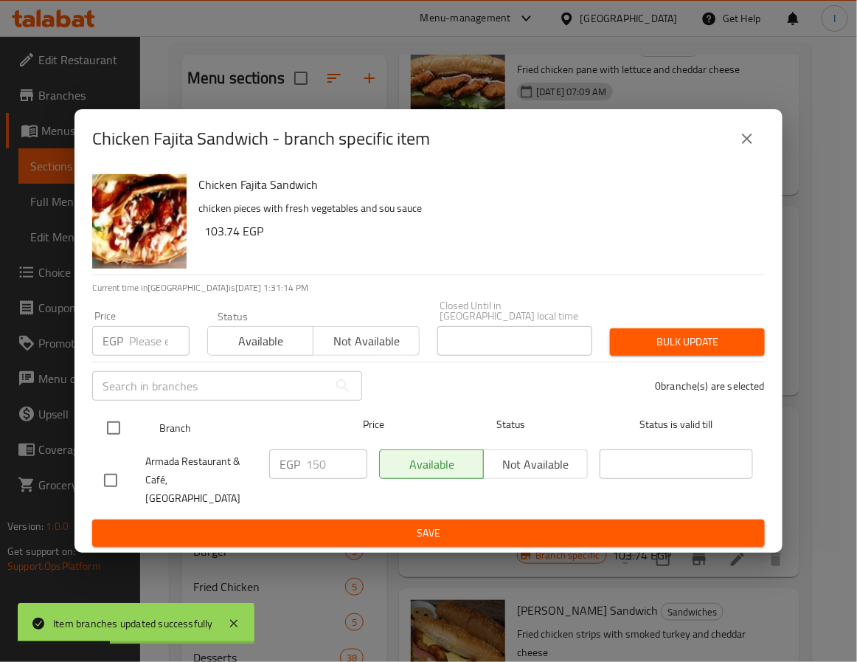
click at [124, 429] on input "checkbox" at bounding box center [113, 428] width 31 height 31
checkbox input "true"
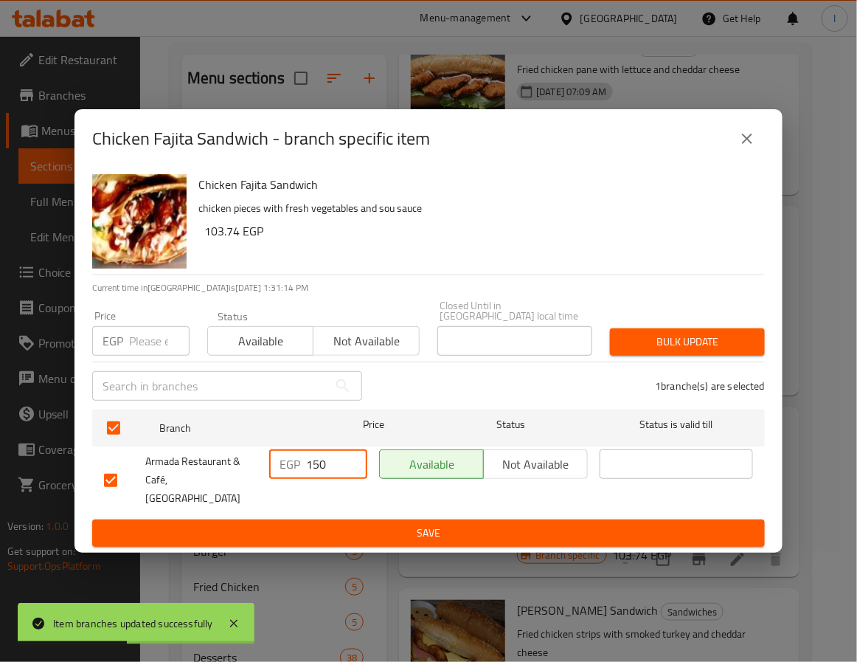
click at [322, 468] on input "150" at bounding box center [336, 464] width 61 height 30
type input "162"
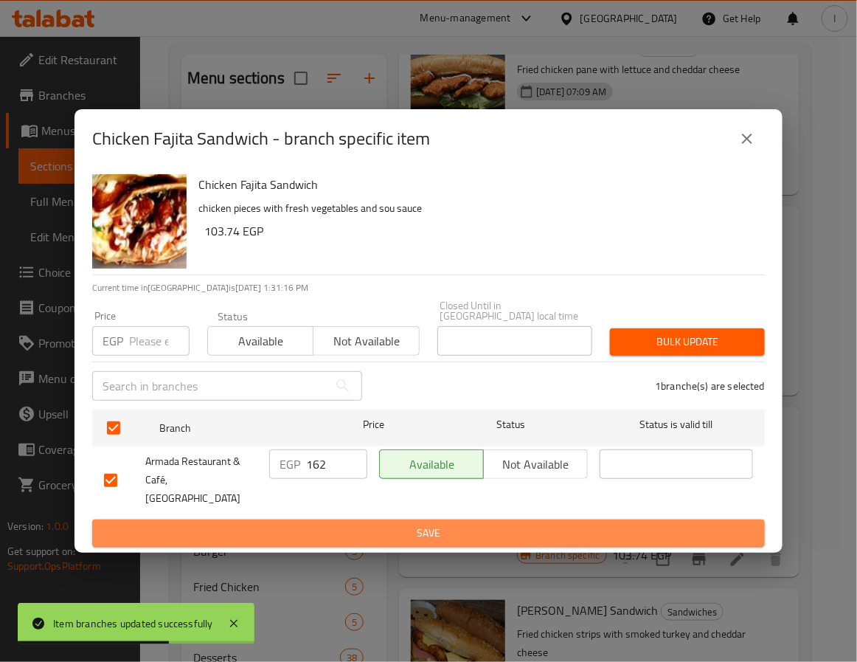
click at [325, 524] on span "Save" at bounding box center [428, 533] width 649 height 18
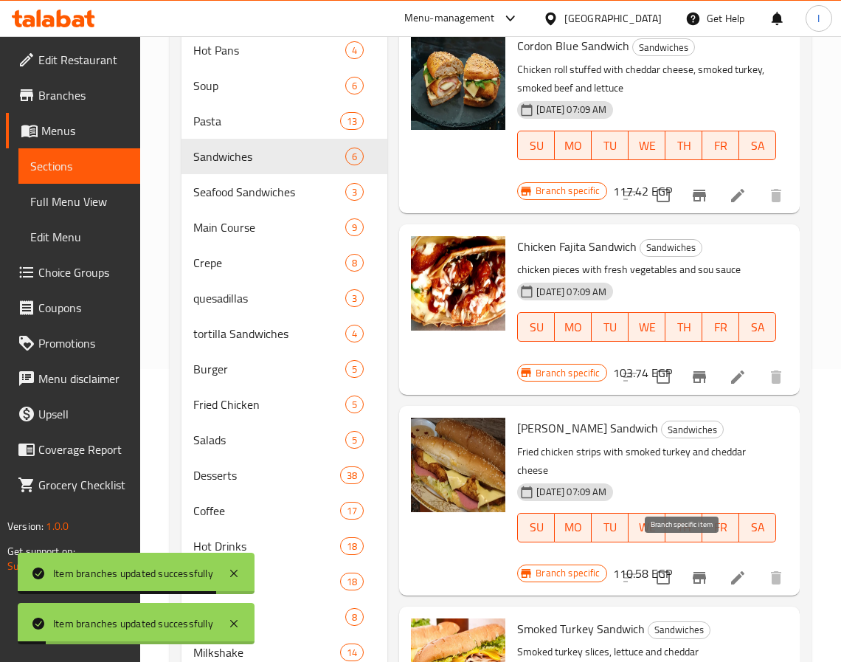
scroll to position [332, 0]
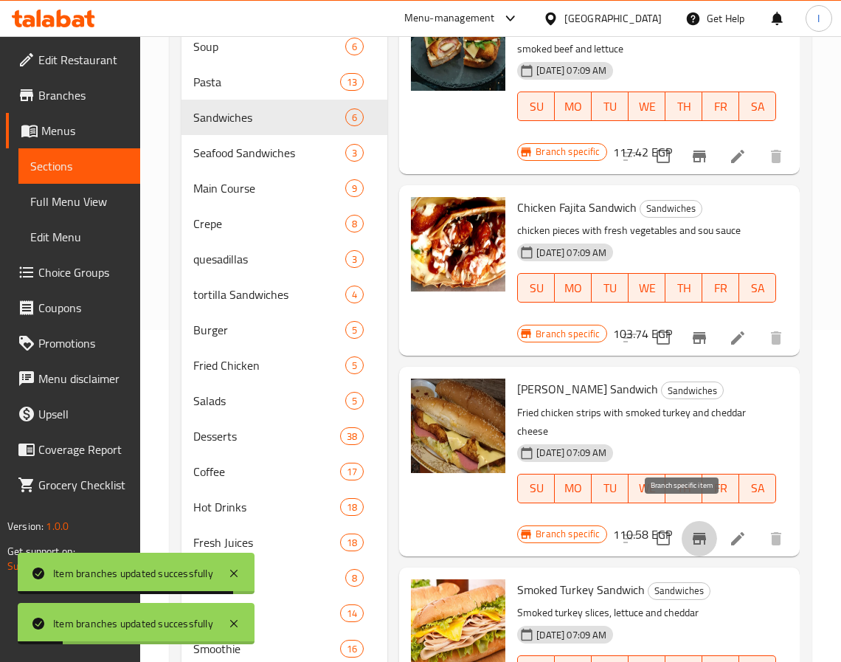
click at [691, 530] on icon "Branch-specific-item" at bounding box center [700, 539] width 18 height 18
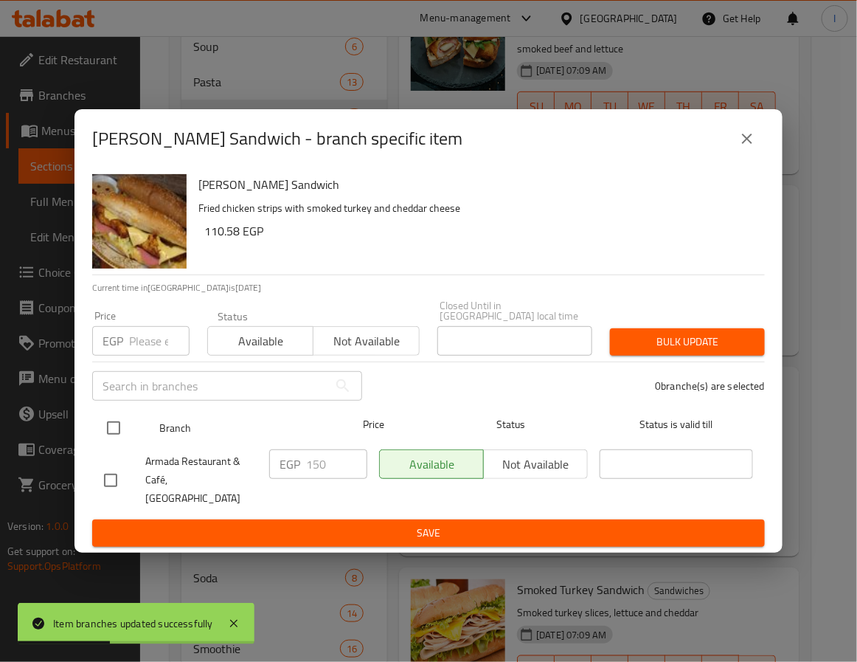
click at [117, 429] on input "checkbox" at bounding box center [113, 428] width 31 height 31
checkbox input "true"
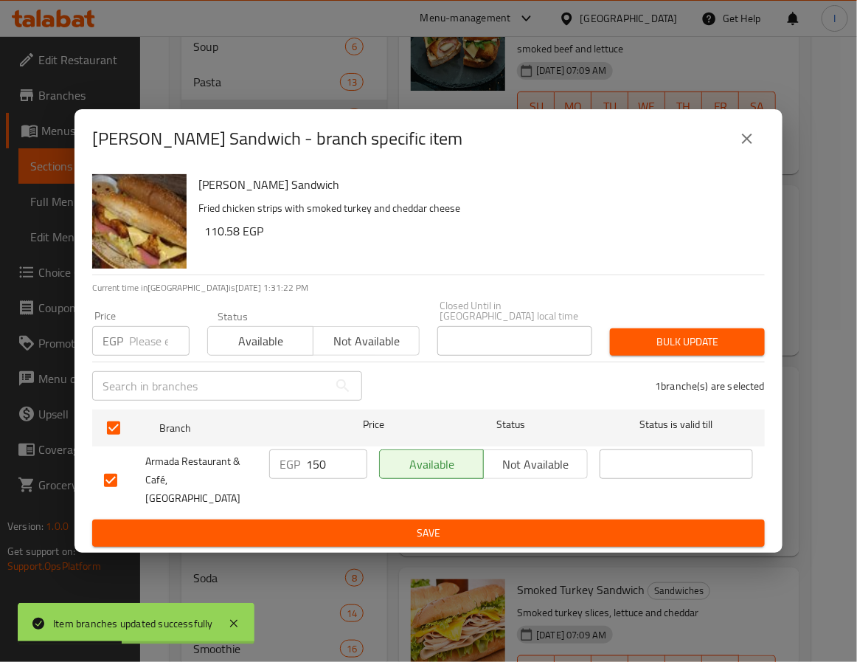
click at [322, 472] on input "150" at bounding box center [336, 464] width 61 height 30
type input "162"
click at [346, 520] on button "Save" at bounding box center [428, 533] width 673 height 27
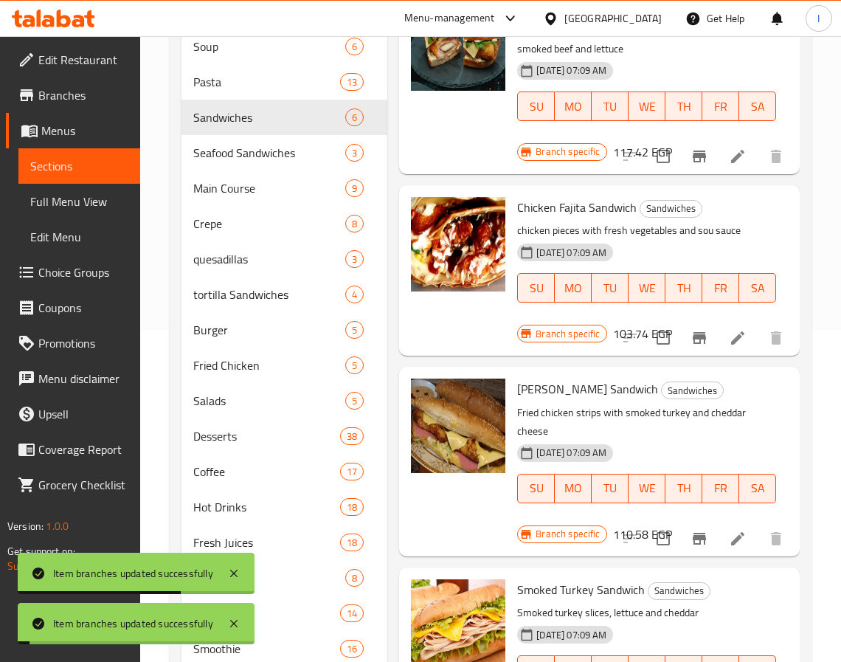
scroll to position [443, 0]
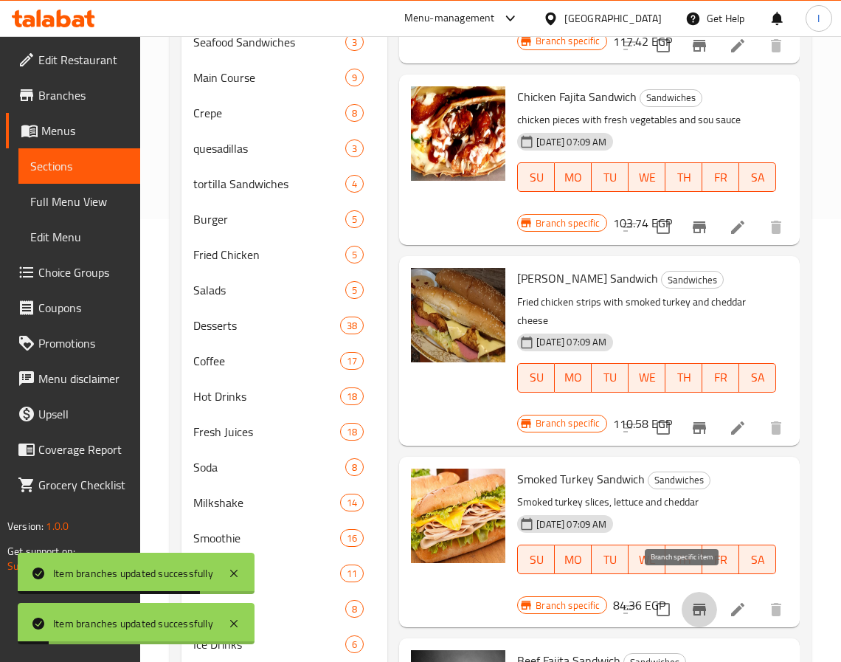
click at [693, 604] on icon "Branch-specific-item" at bounding box center [699, 610] width 13 height 12
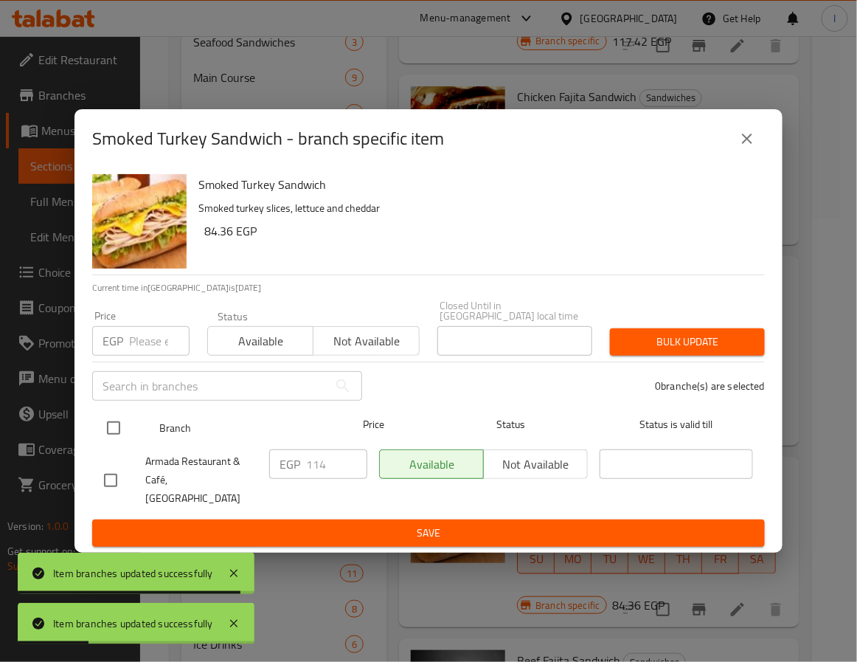
click at [117, 434] on input "checkbox" at bounding box center [113, 428] width 31 height 31
checkbox input "true"
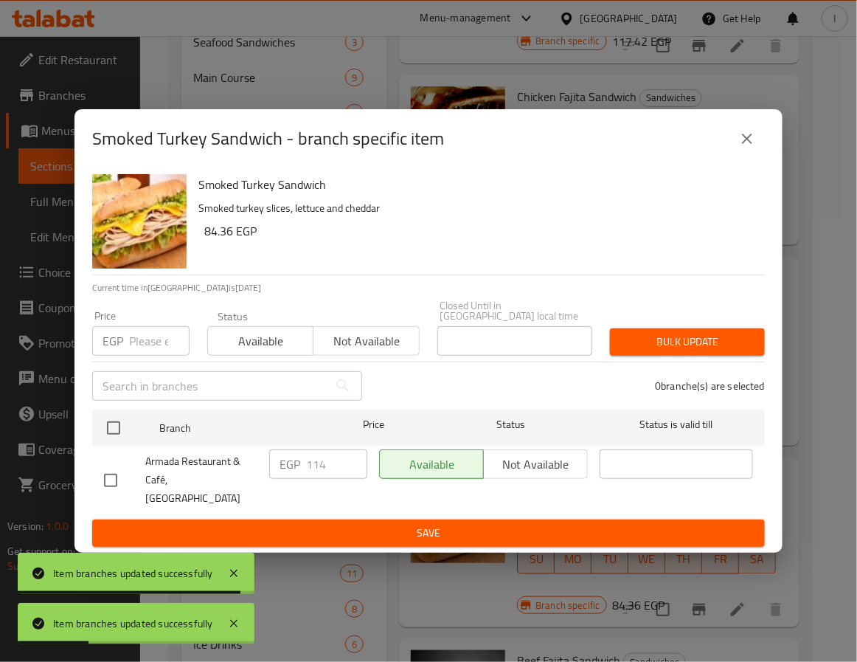
checkbox input "true"
click at [326, 461] on input "114" at bounding box center [336, 464] width 61 height 30
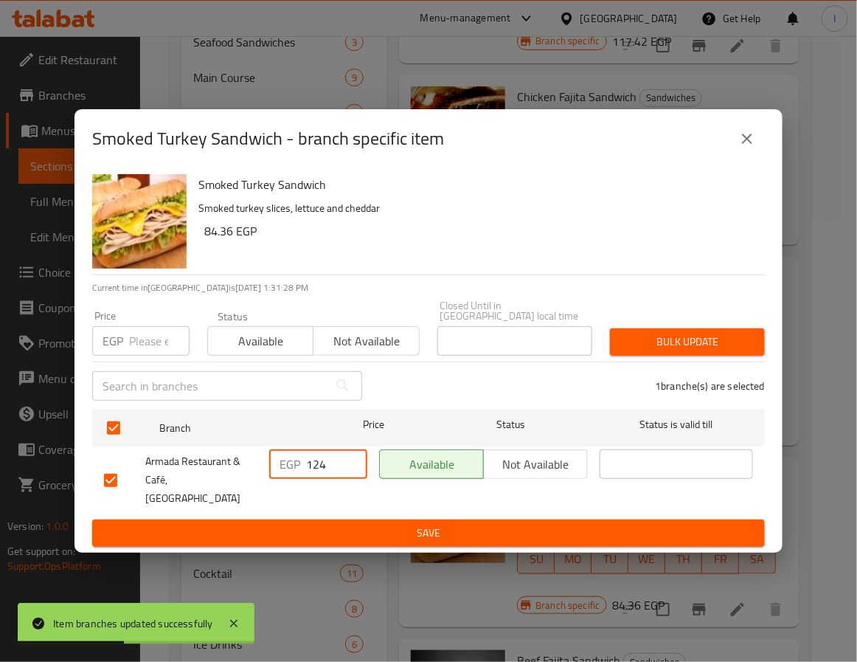
type input "124"
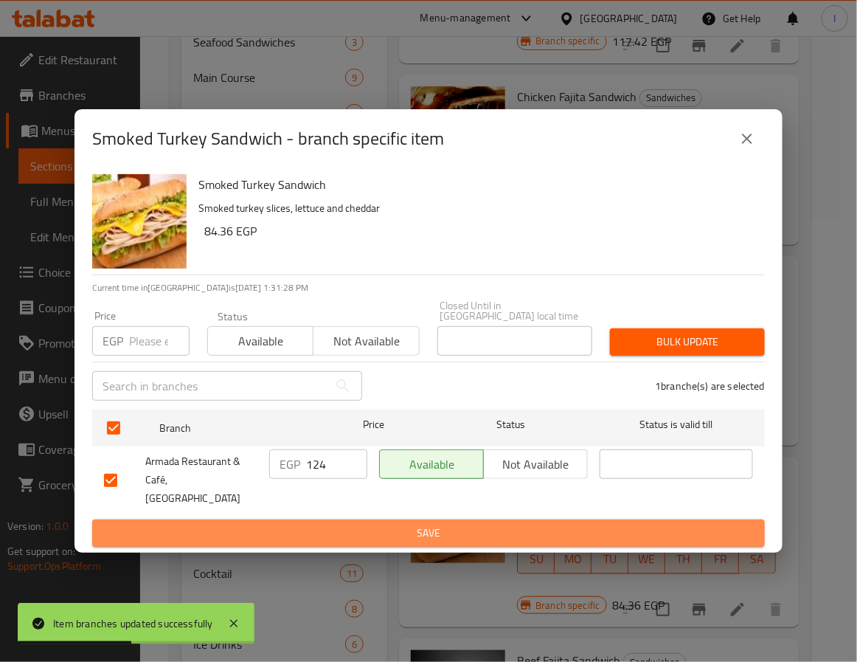
click at [356, 524] on span "Save" at bounding box center [428, 533] width 649 height 18
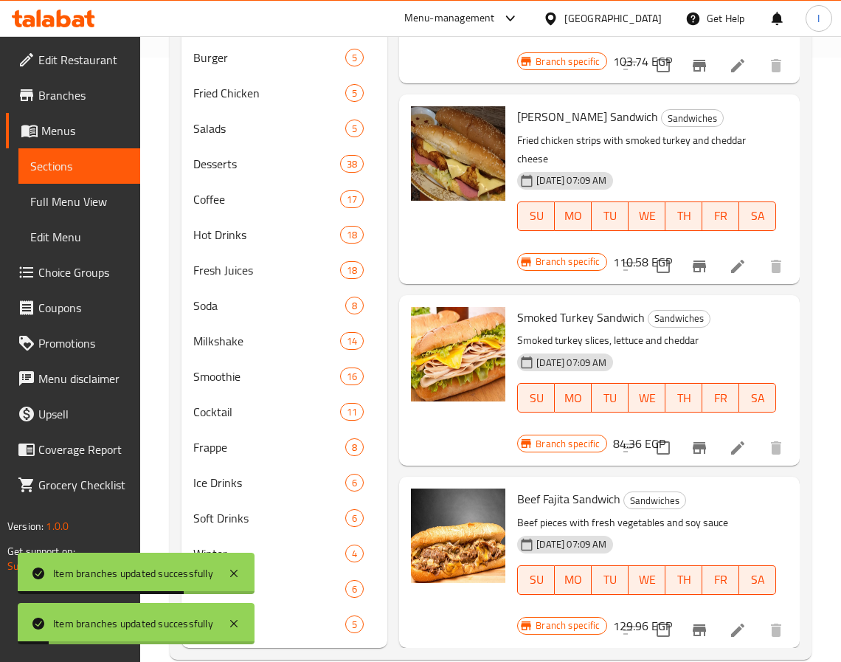
scroll to position [631, 0]
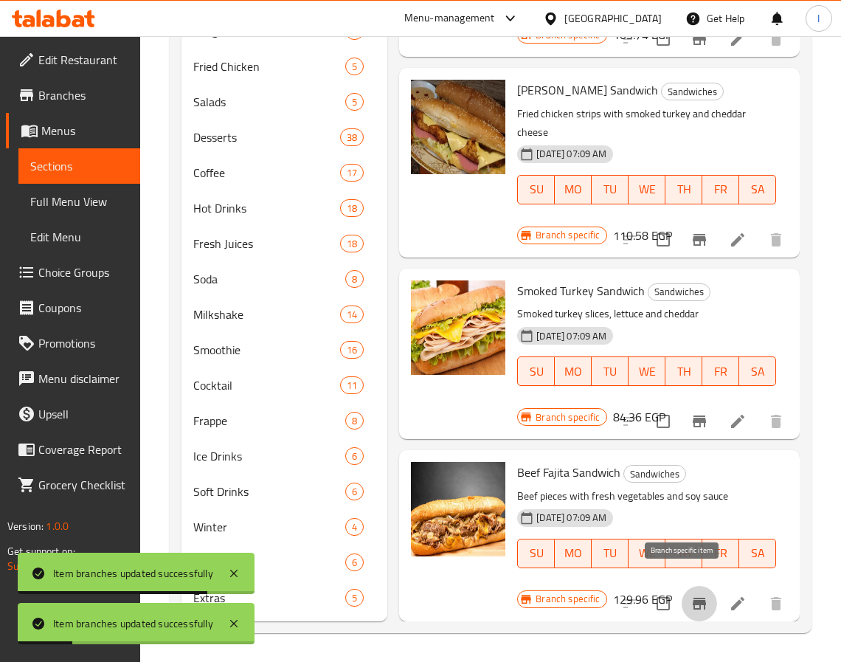
click at [693, 598] on icon "Branch-specific-item" at bounding box center [699, 604] width 13 height 12
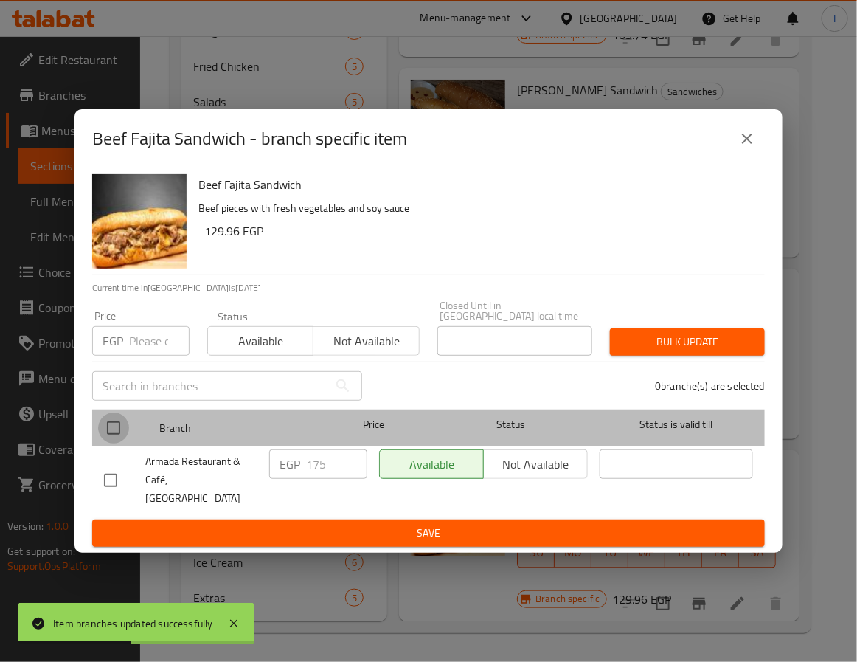
click at [114, 432] on input "checkbox" at bounding box center [113, 428] width 31 height 31
checkbox input "true"
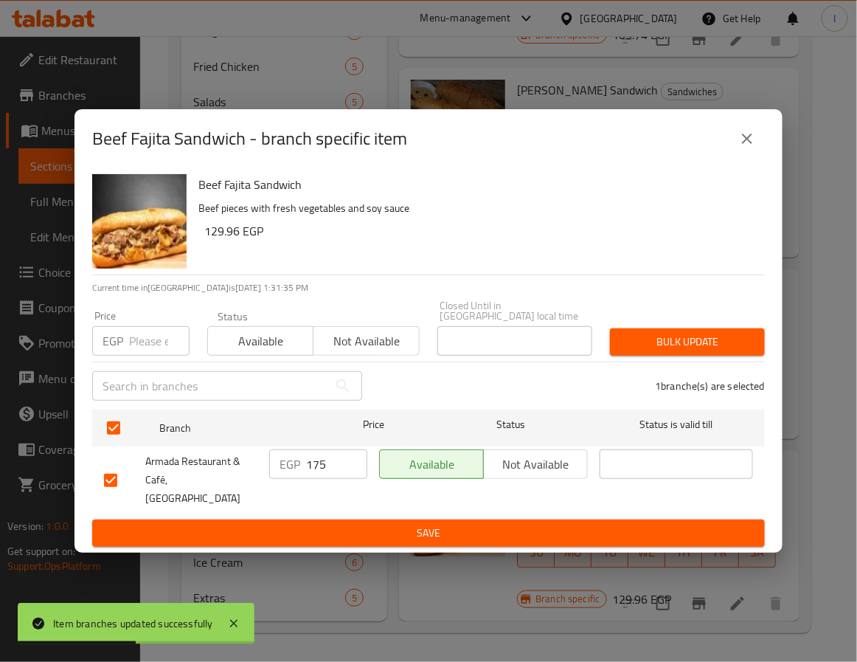
click at [332, 463] on input "175" at bounding box center [336, 464] width 61 height 30
type input "208"
click at [387, 524] on span "Save" at bounding box center [428, 533] width 649 height 18
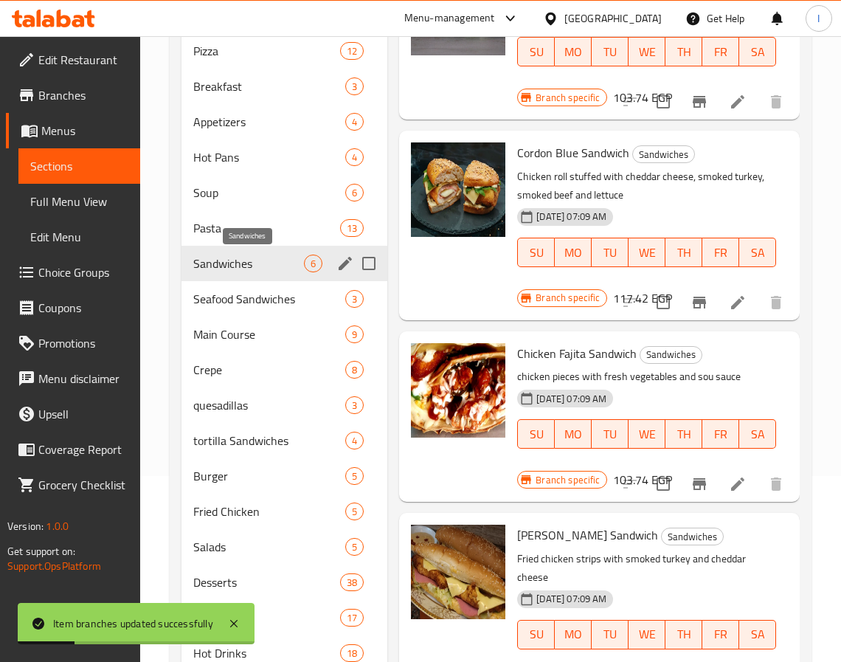
scroll to position [77, 0]
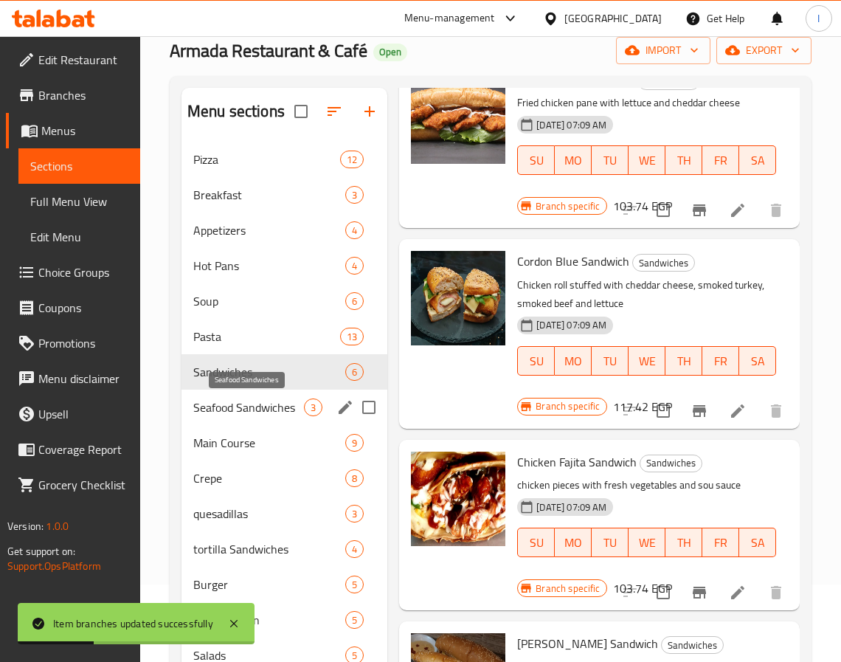
click at [257, 413] on span "Seafood Sandwiches" at bounding box center [248, 407] width 111 height 18
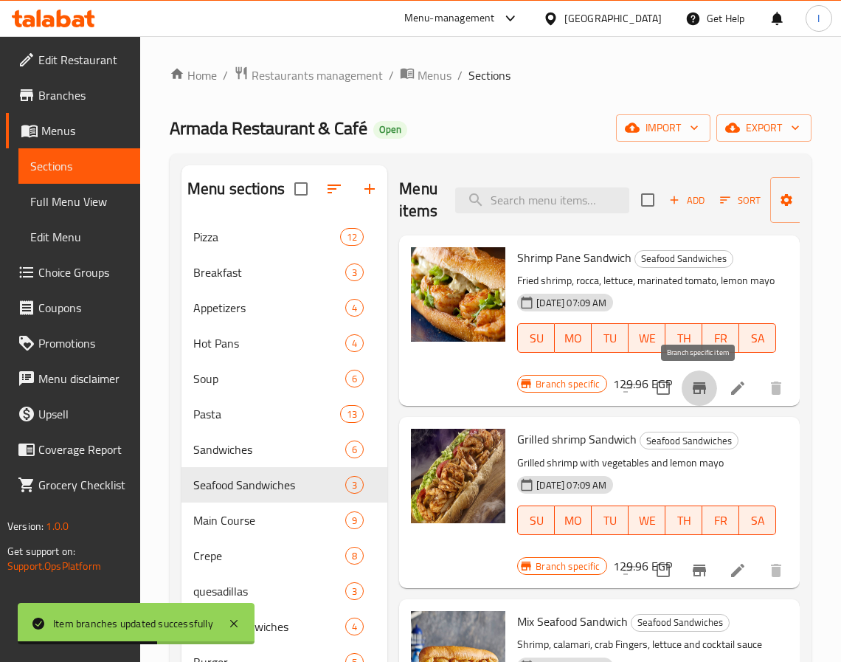
click at [696, 385] on icon "Branch-specific-item" at bounding box center [700, 388] width 18 height 18
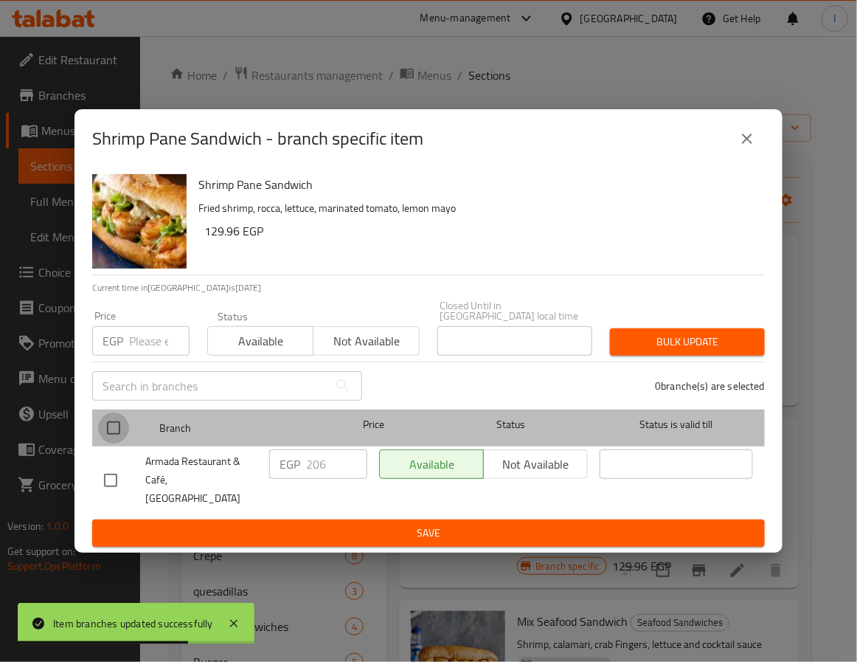
click at [114, 429] on input "checkbox" at bounding box center [113, 428] width 31 height 31
checkbox input "true"
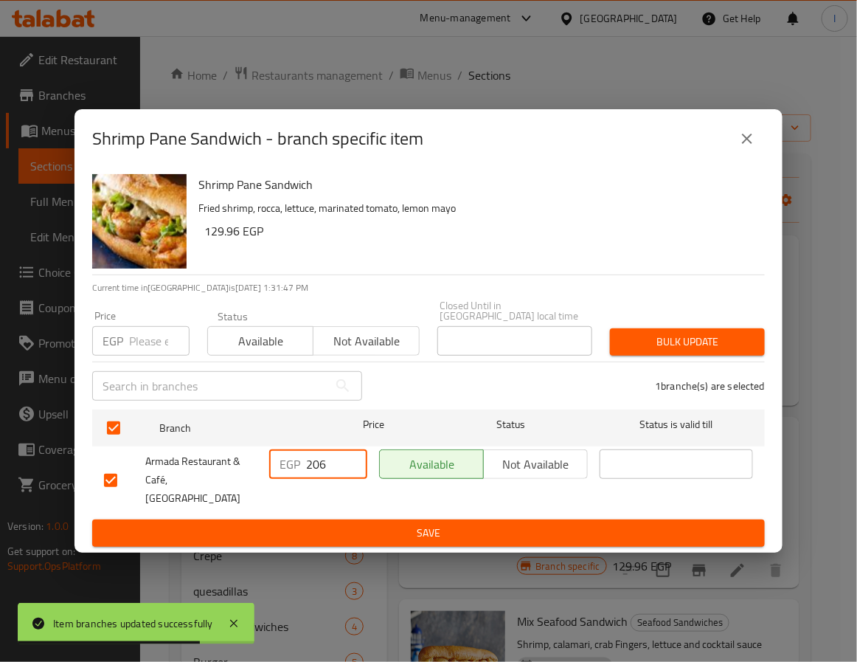
click at [323, 465] on input "206" at bounding box center [336, 464] width 61 height 30
drag, startPoint x: 323, startPoint y: 465, endPoint x: 337, endPoint y: 460, distance: 14.7
click at [326, 465] on input "206" at bounding box center [336, 464] width 61 height 30
type input "223"
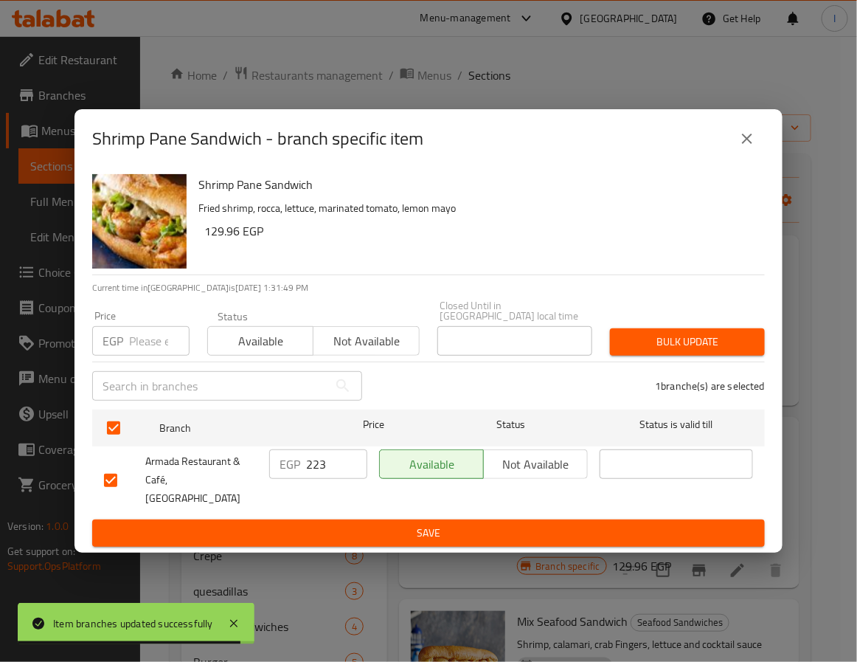
click at [357, 501] on div "EGP 223 ​" at bounding box center [318, 479] width 110 height 73
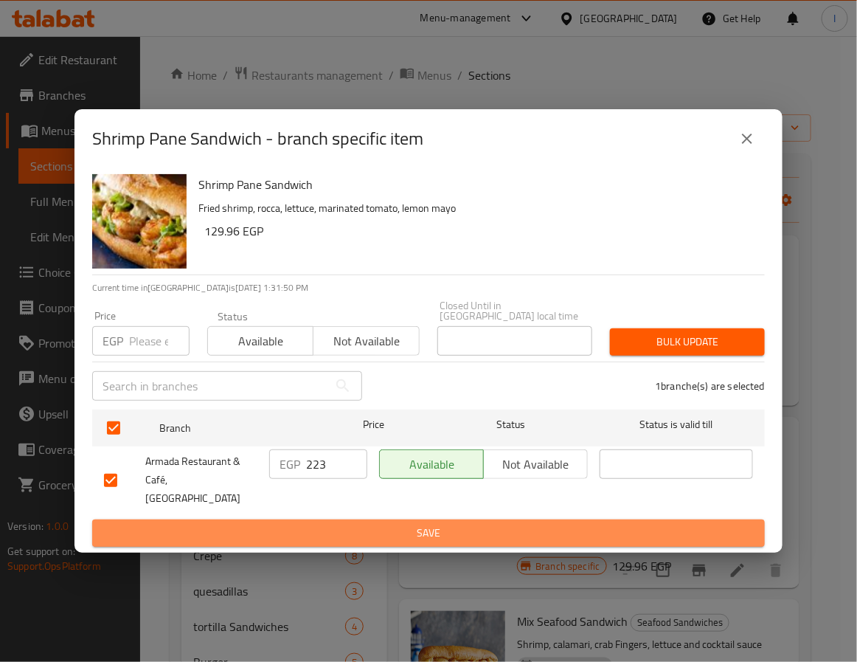
click at [487, 524] on span "Save" at bounding box center [428, 533] width 649 height 18
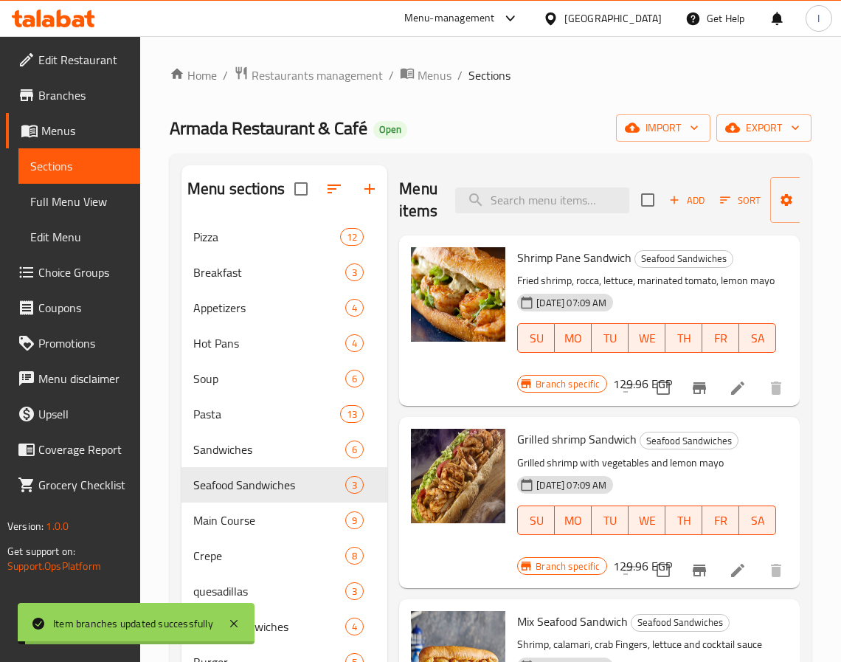
click at [698, 573] on icon "Branch-specific-item" at bounding box center [700, 571] width 18 height 18
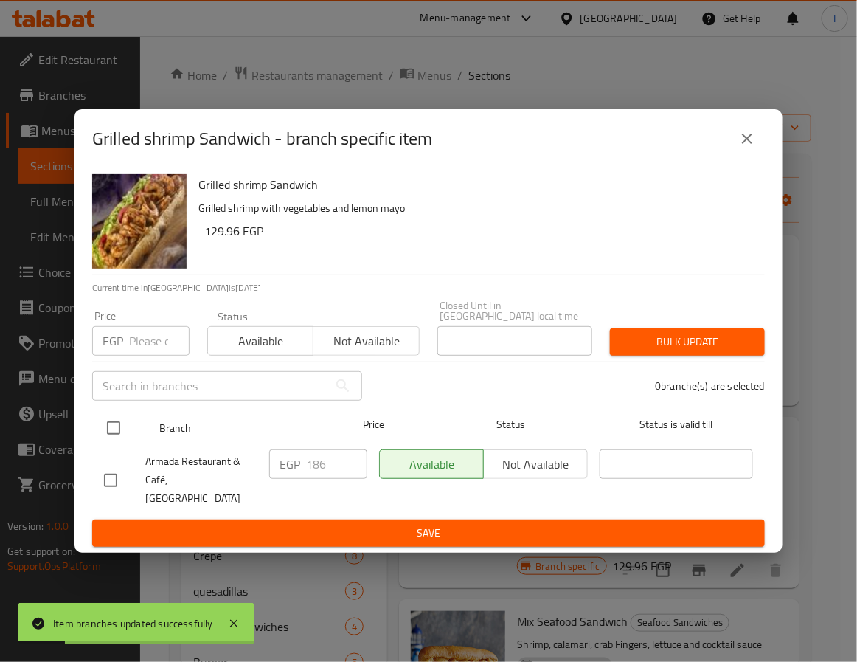
click at [113, 430] on input "checkbox" at bounding box center [113, 428] width 31 height 31
checkbox input "true"
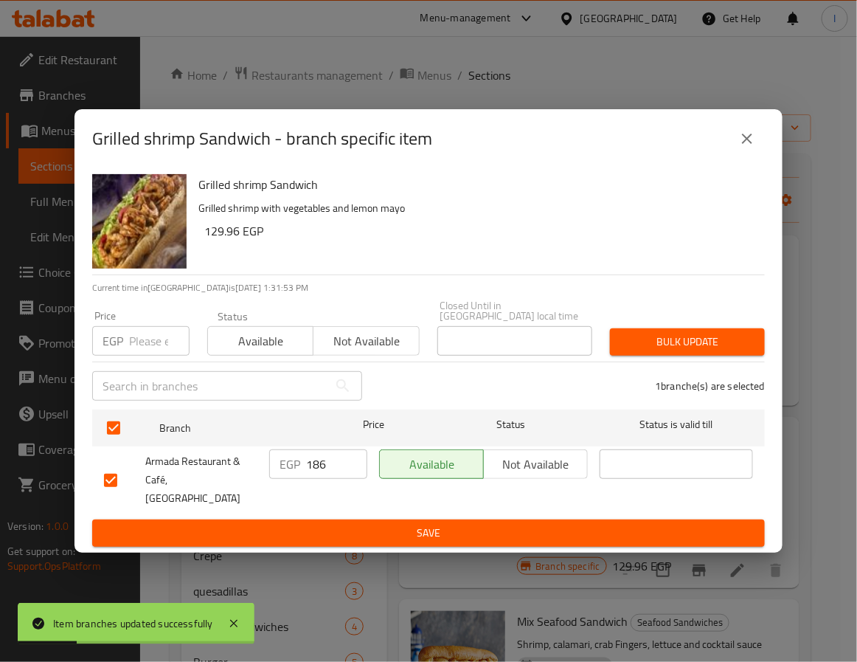
click at [322, 472] on input "186" at bounding box center [336, 464] width 61 height 30
type input "202"
click at [365, 524] on span "Save" at bounding box center [428, 533] width 649 height 18
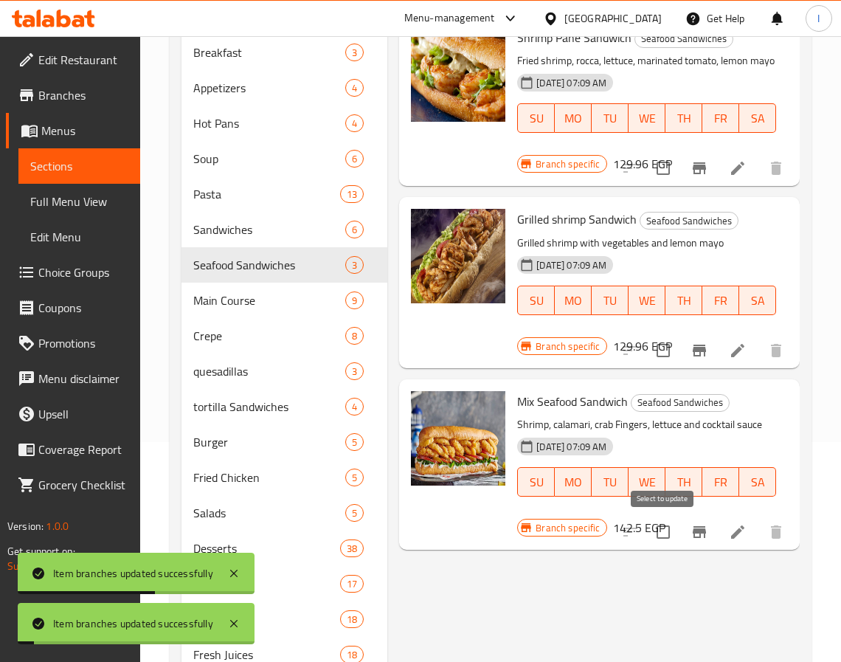
scroll to position [221, 0]
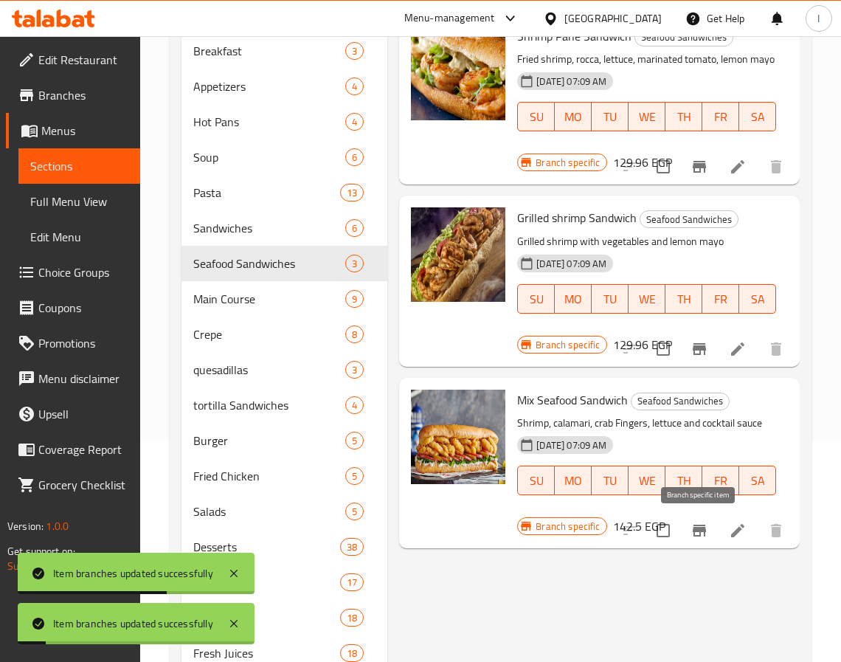
click at [695, 525] on icon "Branch-specific-item" at bounding box center [700, 531] width 18 height 18
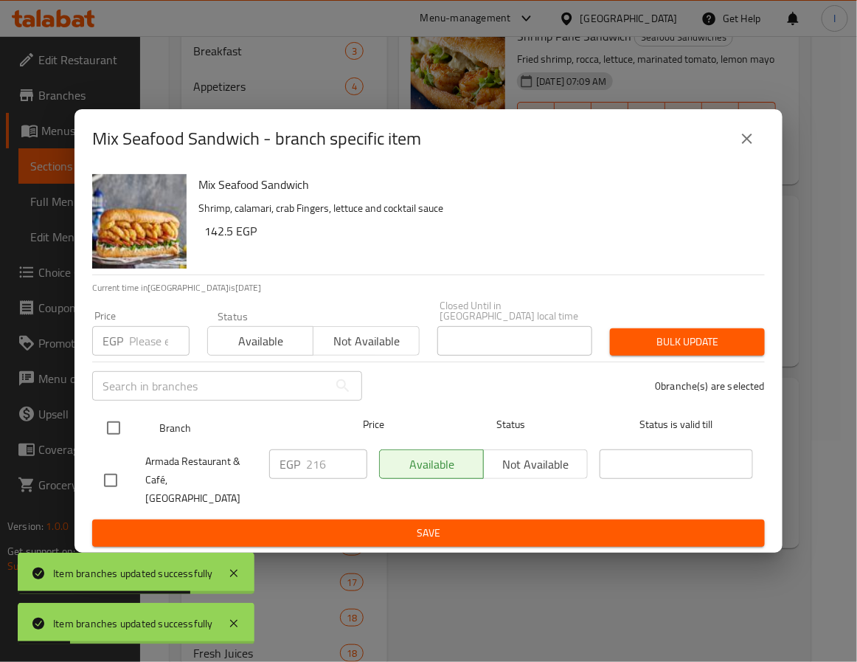
click at [114, 434] on input "checkbox" at bounding box center [113, 428] width 31 height 31
checkbox input "true"
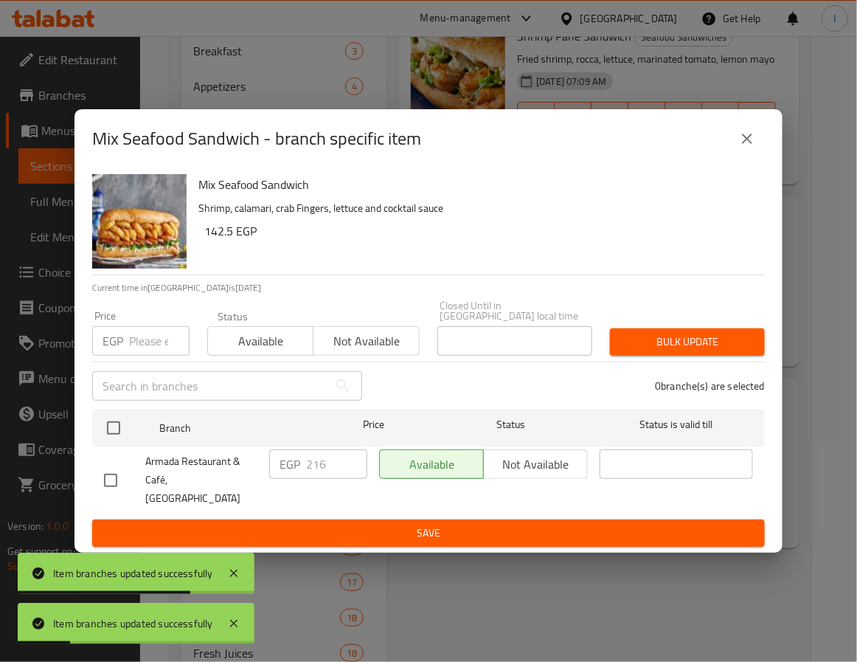
checkbox input "true"
click at [324, 468] on input "216" at bounding box center [336, 464] width 61 height 30
type input "234"
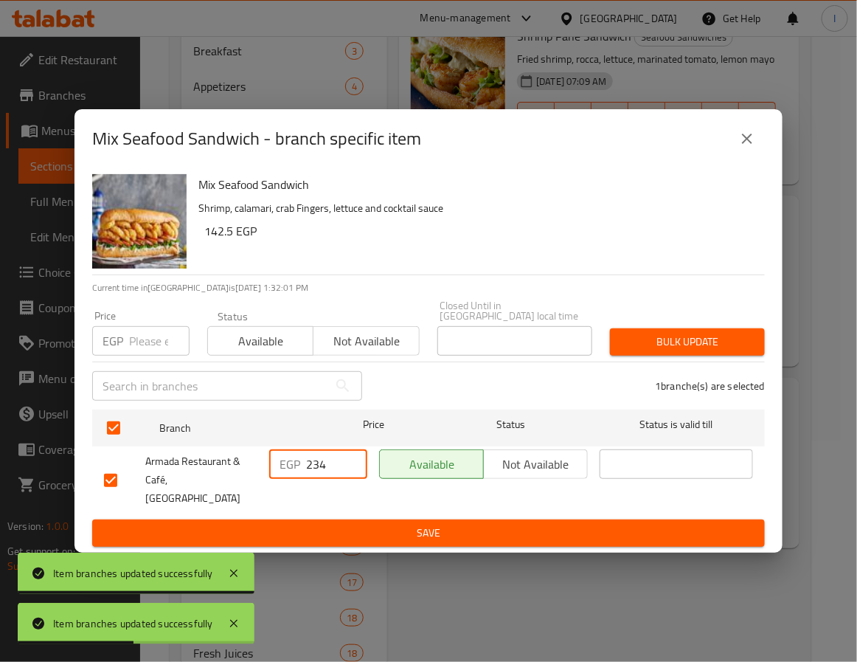
click at [354, 524] on span "Save" at bounding box center [428, 533] width 649 height 18
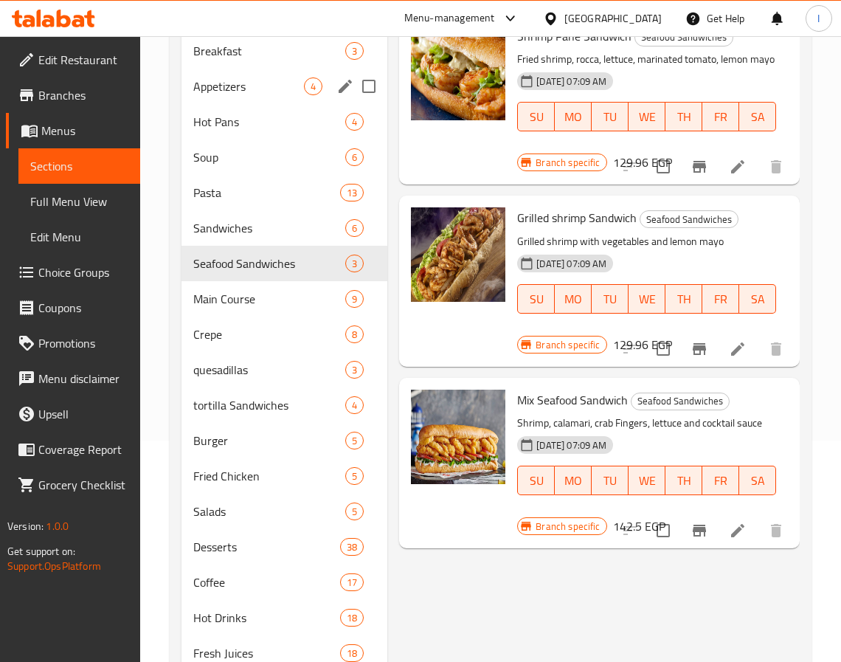
drag, startPoint x: 226, startPoint y: 84, endPoint x: 385, endPoint y: 187, distance: 189.5
click at [226, 84] on span "Appetizers" at bounding box center [248, 86] width 111 height 18
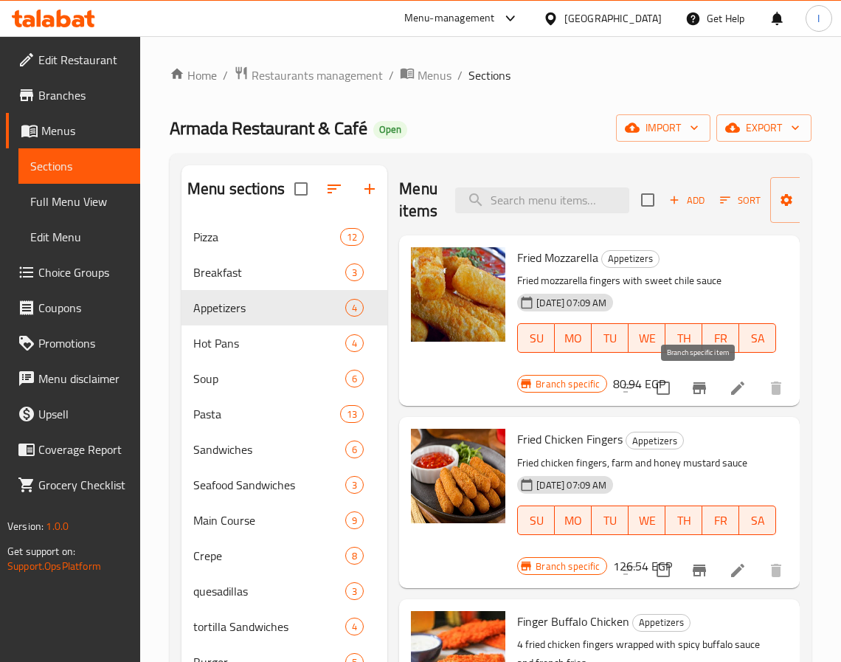
click at [697, 387] on icon "Branch-specific-item" at bounding box center [699, 388] width 13 height 12
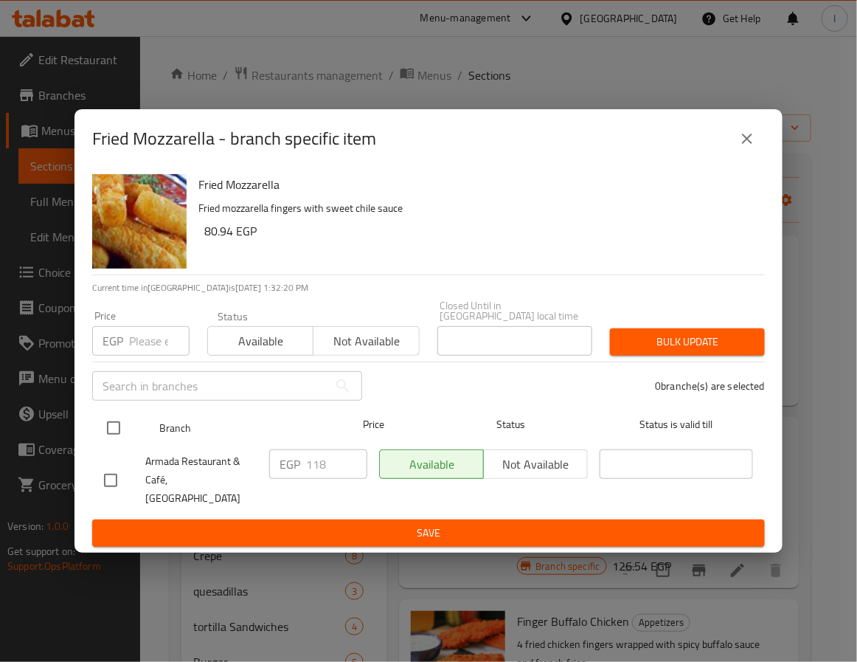
click at [118, 429] on input "checkbox" at bounding box center [113, 428] width 31 height 31
checkbox input "true"
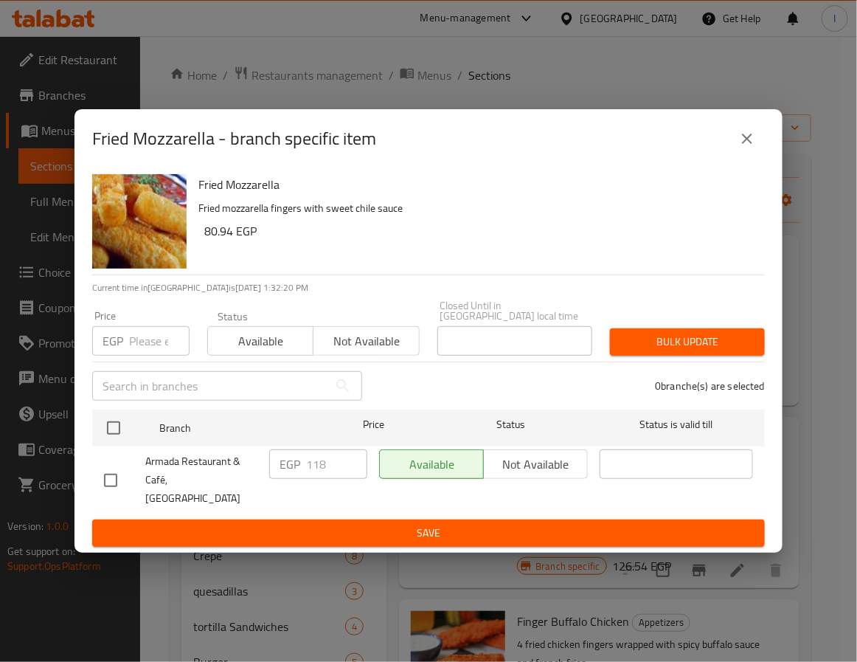
checkbox input "true"
click at [320, 463] on input "118" at bounding box center [336, 464] width 61 height 30
type input "128"
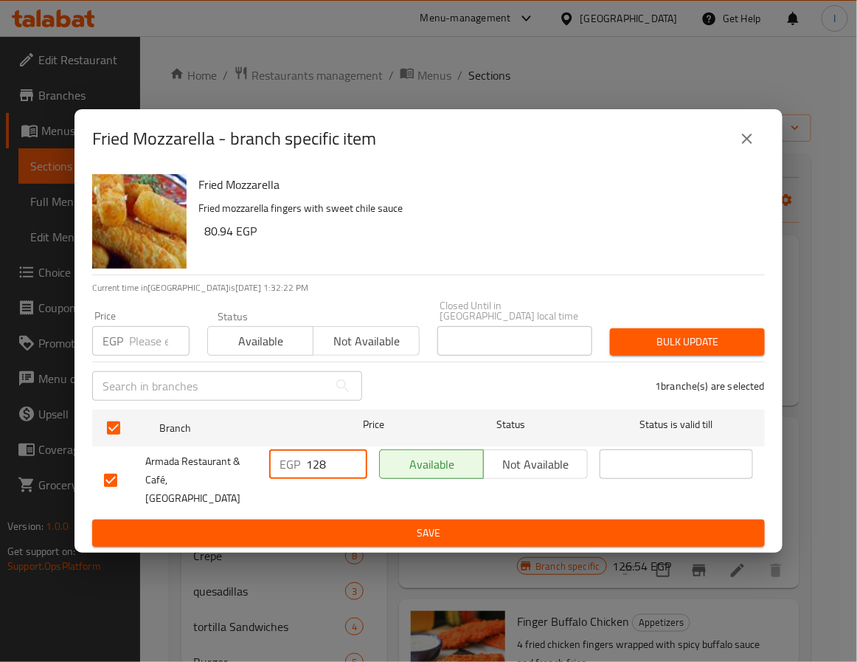
click at [355, 524] on span "Save" at bounding box center [428, 533] width 649 height 18
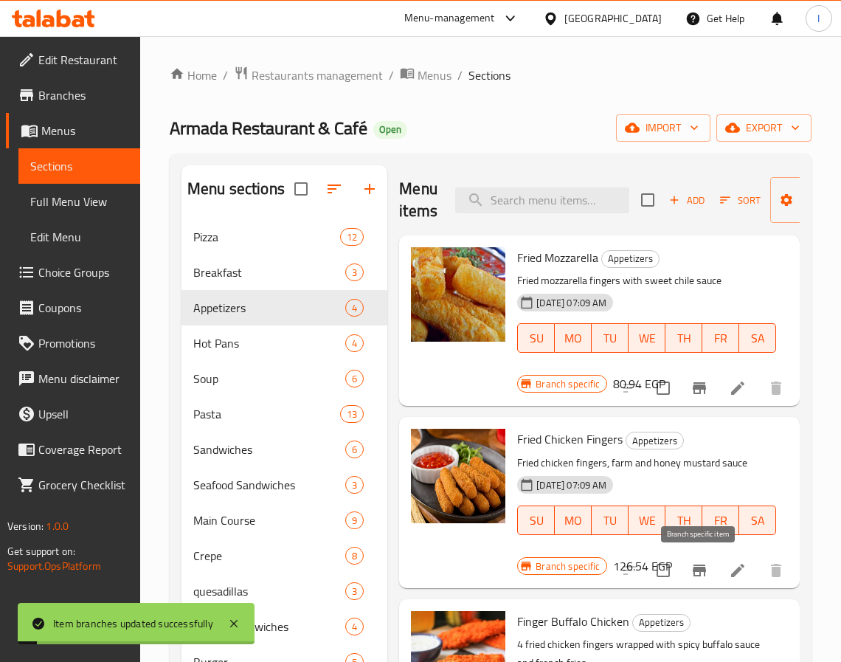
click at [691, 573] on icon "Branch-specific-item" at bounding box center [700, 571] width 18 height 18
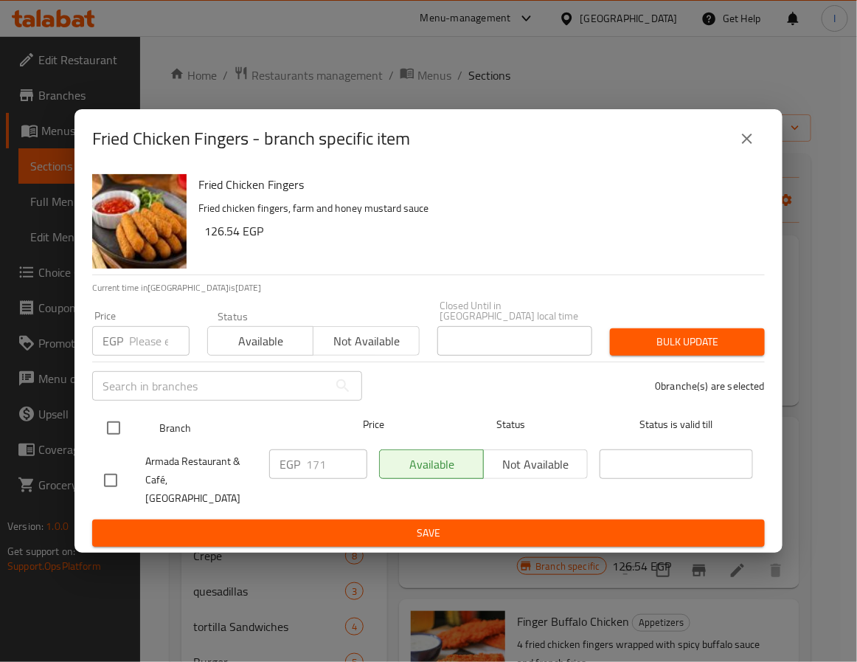
click at [117, 435] on input "checkbox" at bounding box center [113, 428] width 31 height 31
checkbox input "true"
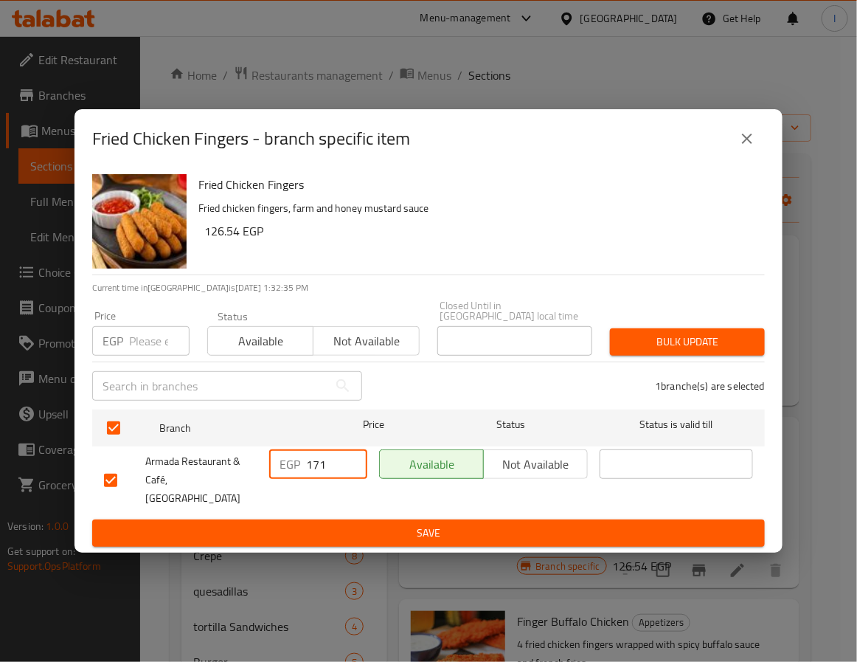
click at [332, 465] on input "171" at bounding box center [336, 464] width 61 height 30
type input "185"
click at [353, 524] on span "Save" at bounding box center [428, 533] width 649 height 18
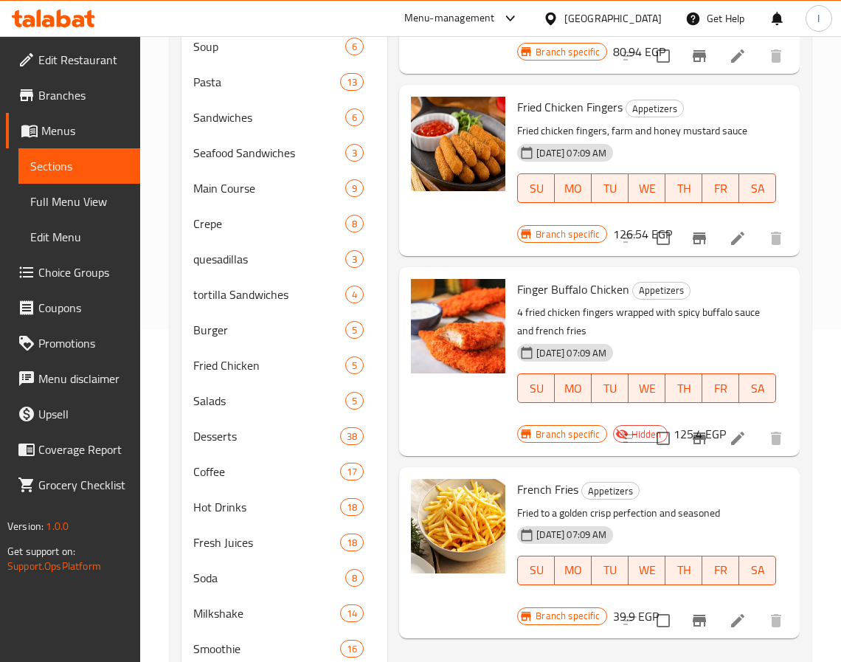
scroll to position [443, 0]
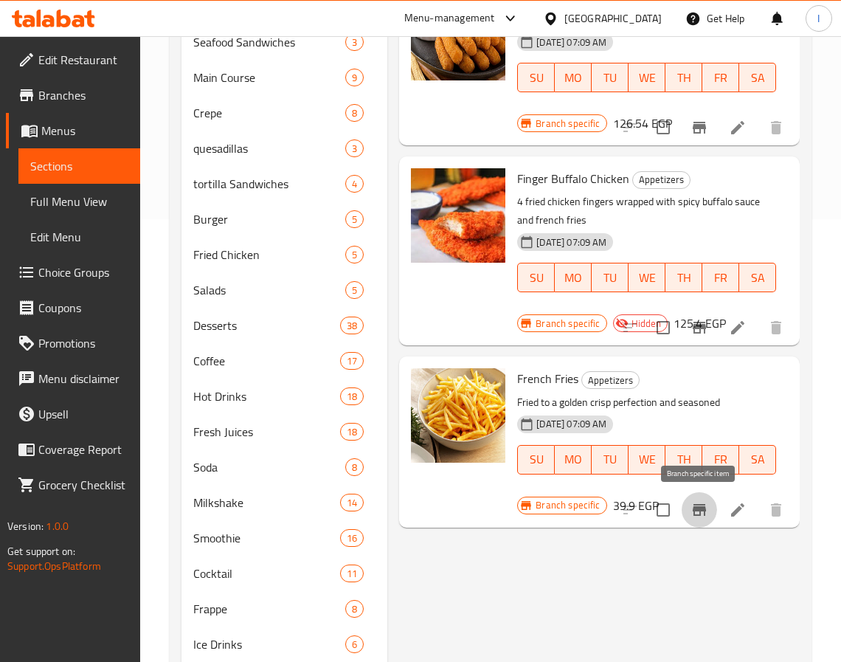
click at [700, 517] on icon "Branch-specific-item" at bounding box center [700, 510] width 18 height 18
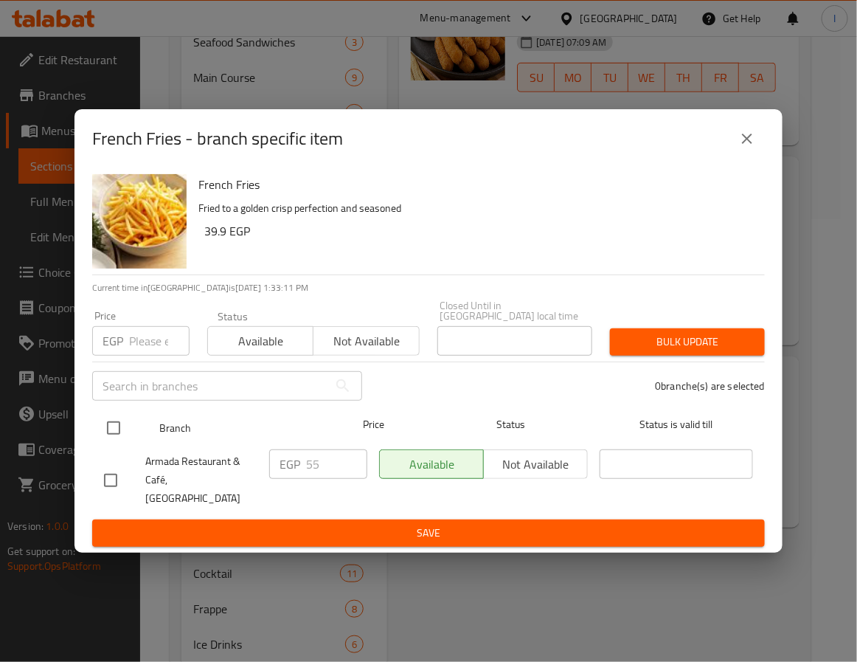
click at [120, 432] on input "checkbox" at bounding box center [113, 428] width 31 height 31
checkbox input "true"
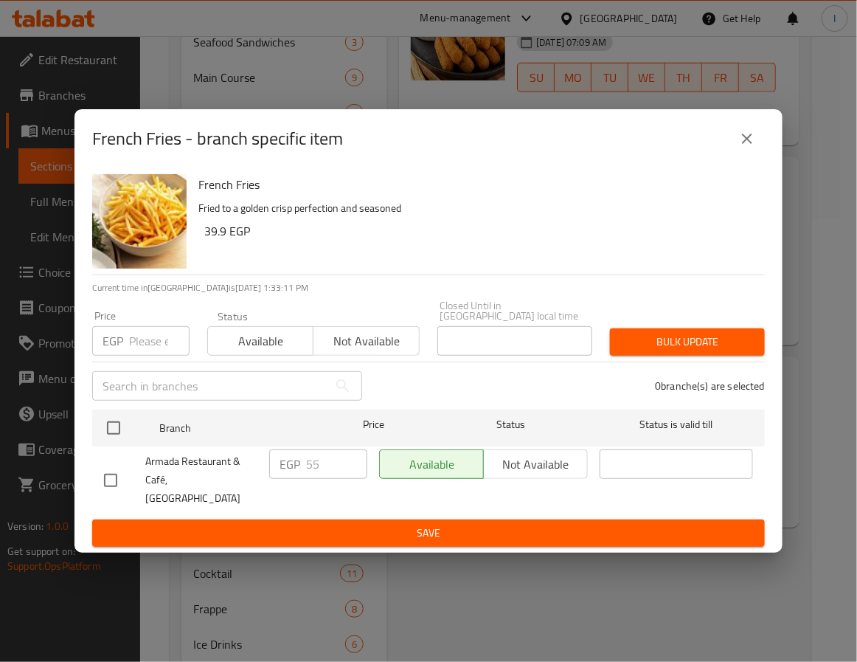
checkbox input "true"
click at [317, 465] on input "55" at bounding box center [336, 464] width 61 height 30
type input "60"
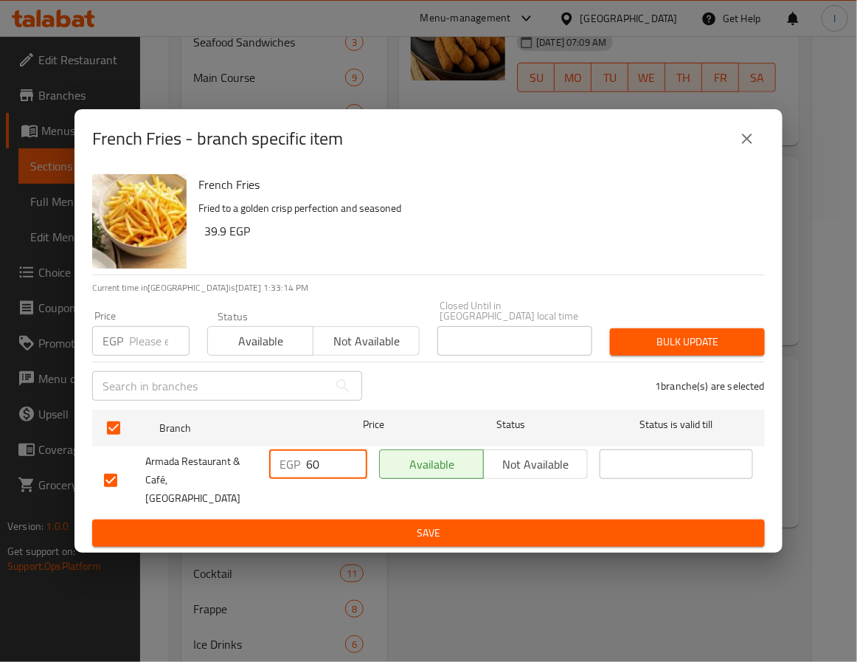
click at [332, 524] on span "Save" at bounding box center [428, 533] width 649 height 18
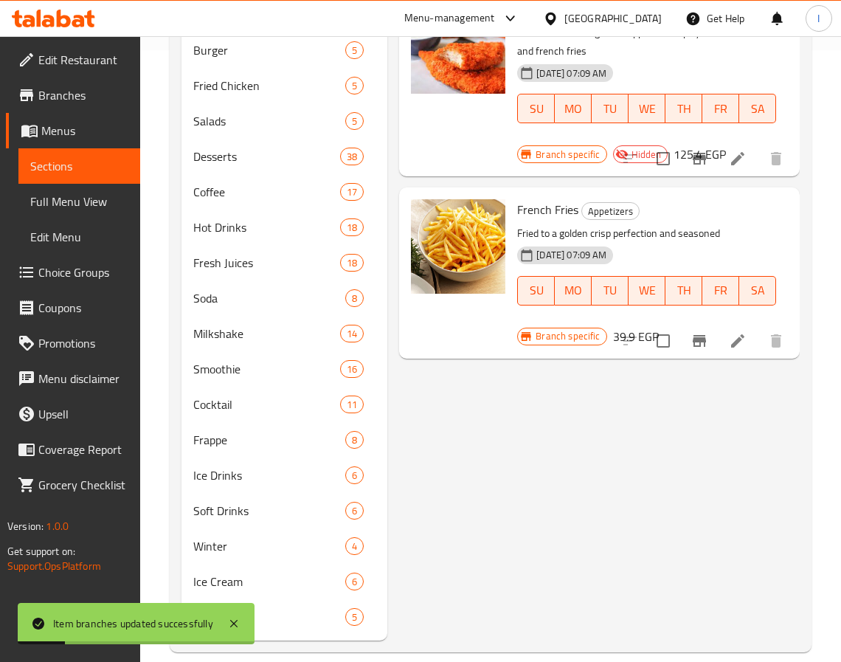
scroll to position [0, 0]
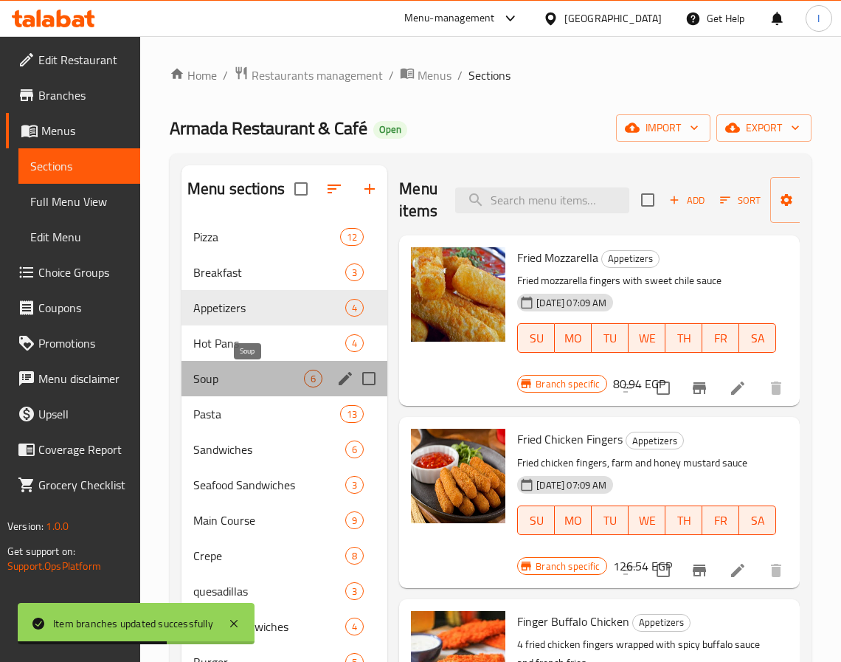
click at [244, 384] on span "Soup" at bounding box center [248, 379] width 111 height 18
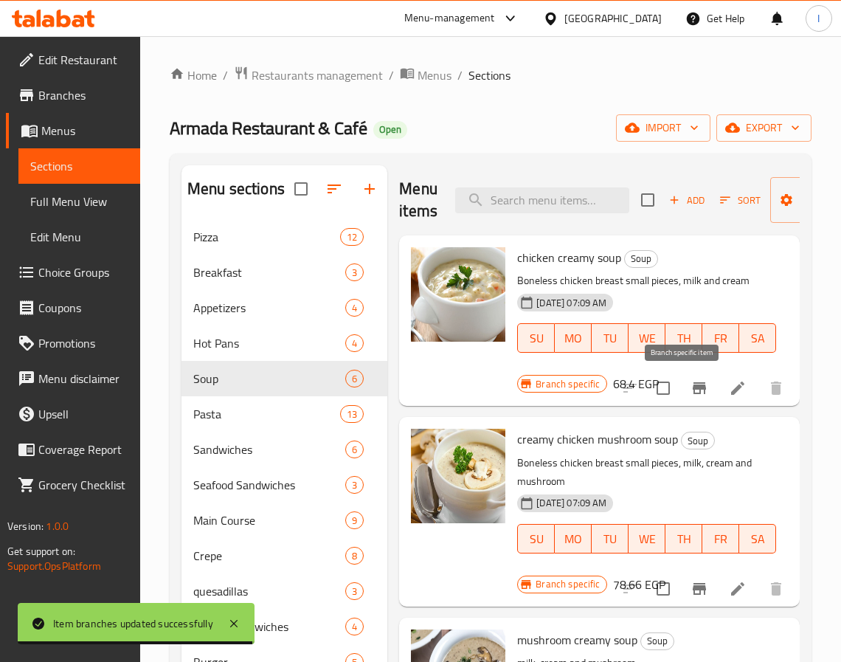
click at [693, 387] on icon "Branch-specific-item" at bounding box center [699, 388] width 13 height 12
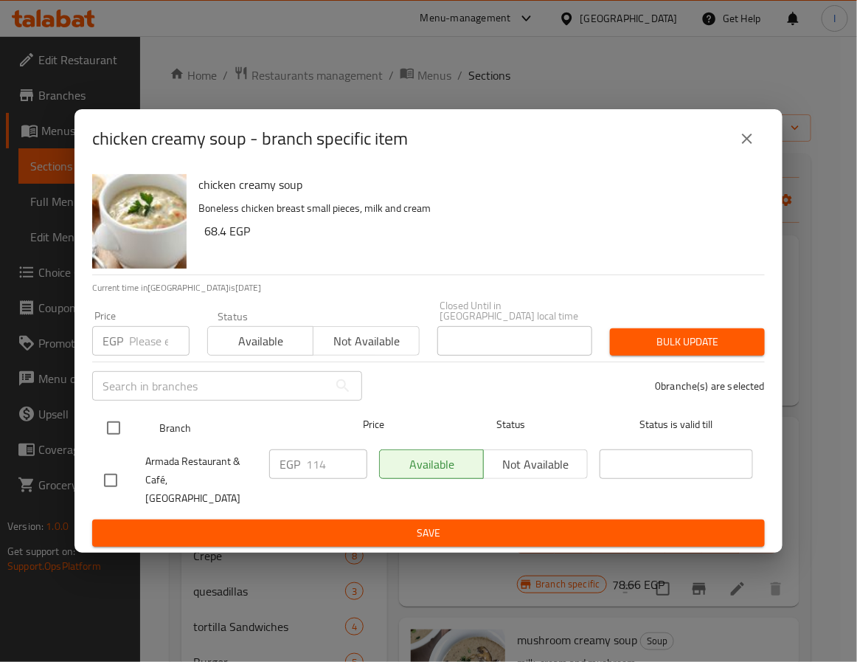
click at [122, 421] on input "checkbox" at bounding box center [113, 428] width 31 height 31
checkbox input "true"
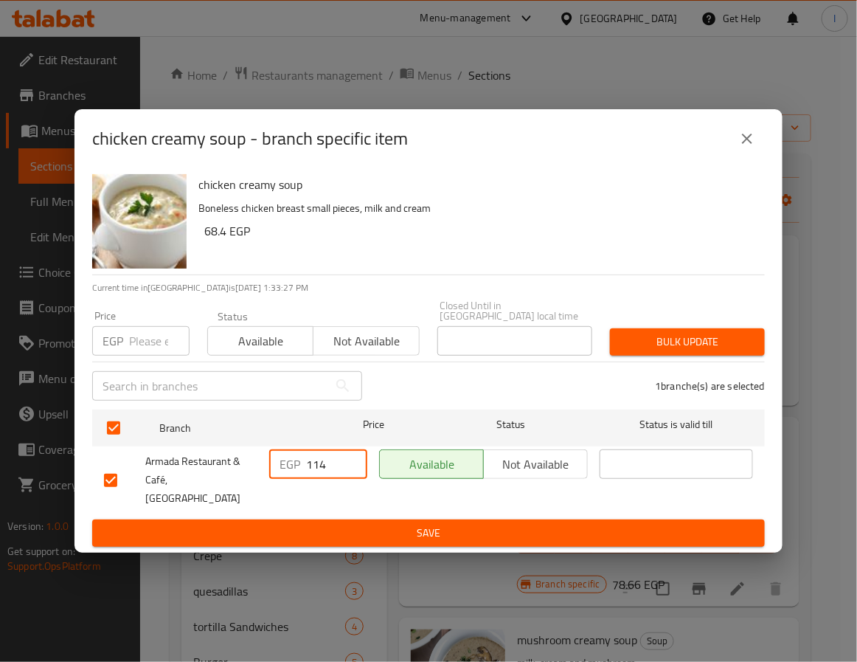
click at [322, 463] on input "114" at bounding box center [336, 464] width 61 height 30
drag, startPoint x: 322, startPoint y: 463, endPoint x: 330, endPoint y: 463, distance: 8.1
click at [323, 463] on input "114" at bounding box center [336, 464] width 61 height 30
type input "138"
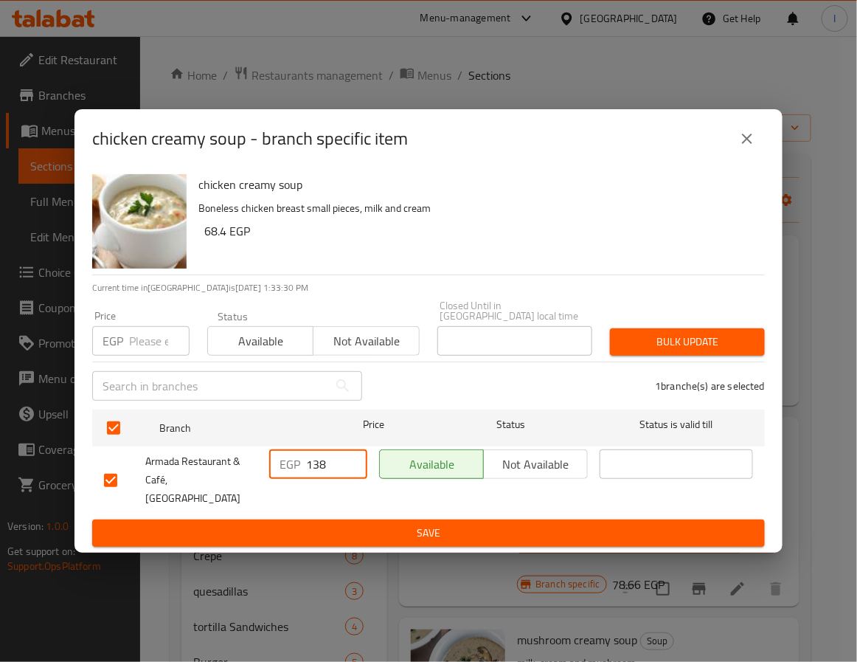
click at [381, 524] on span "Save" at bounding box center [428, 533] width 649 height 18
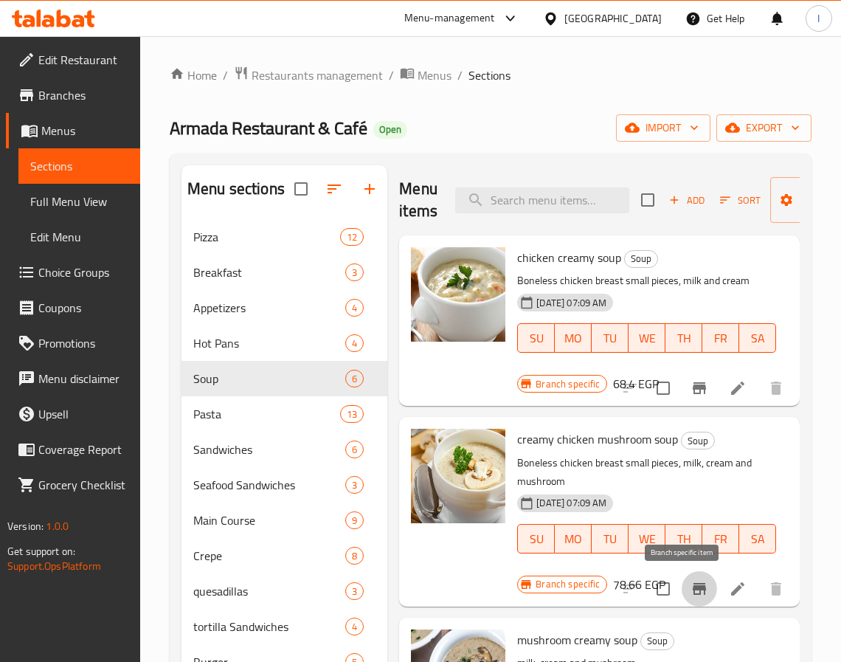
click at [691, 589] on icon "Branch-specific-item" at bounding box center [700, 589] width 18 height 18
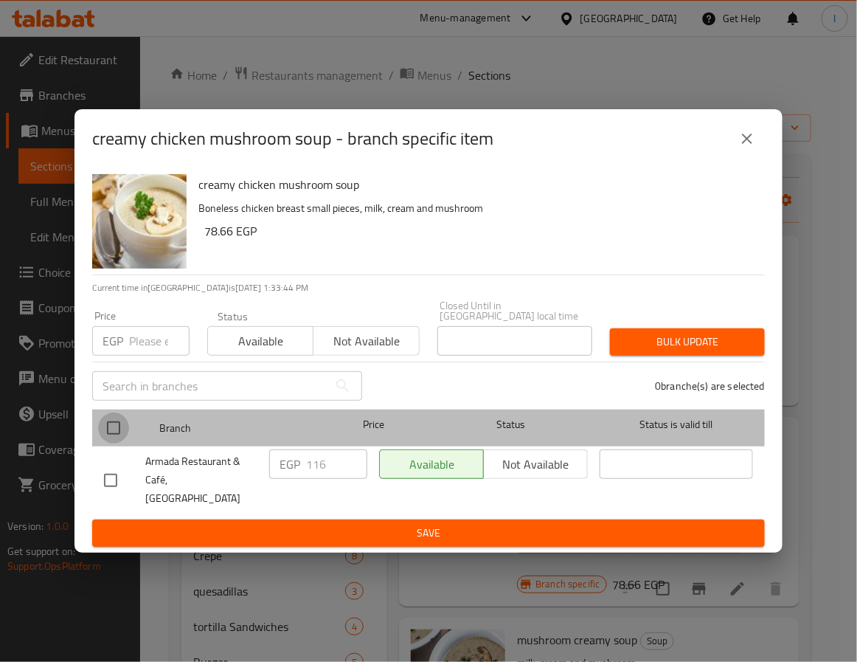
click at [113, 432] on input "checkbox" at bounding box center [113, 428] width 31 height 31
checkbox input "true"
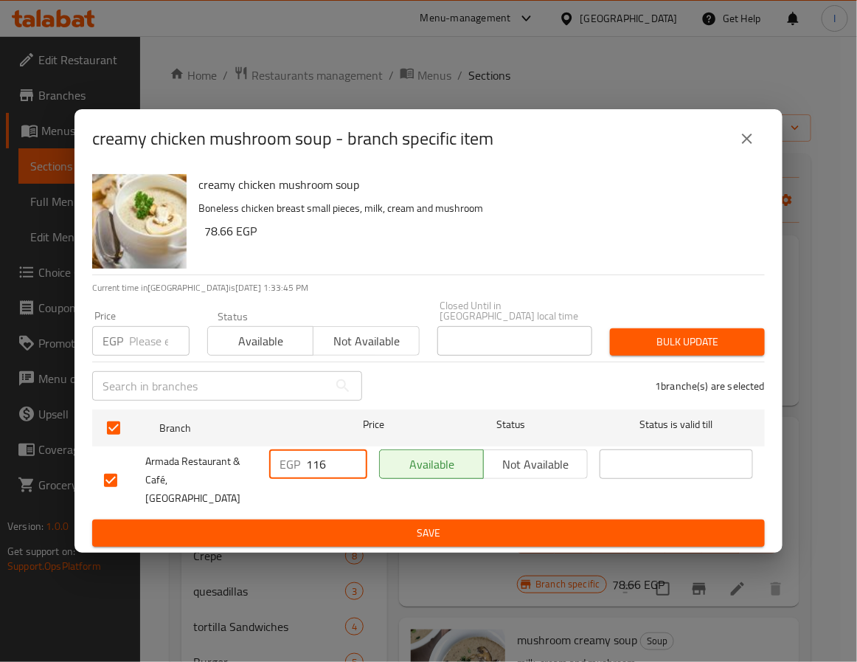
click at [324, 469] on input "116" at bounding box center [336, 464] width 61 height 30
type input "138"
click at [356, 524] on span "Save" at bounding box center [428, 533] width 649 height 18
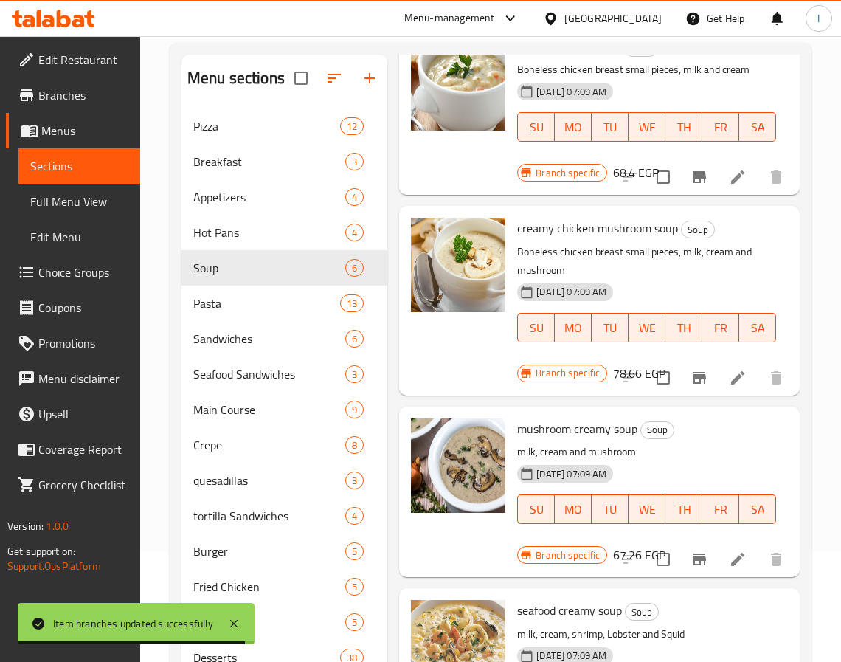
scroll to position [221, 0]
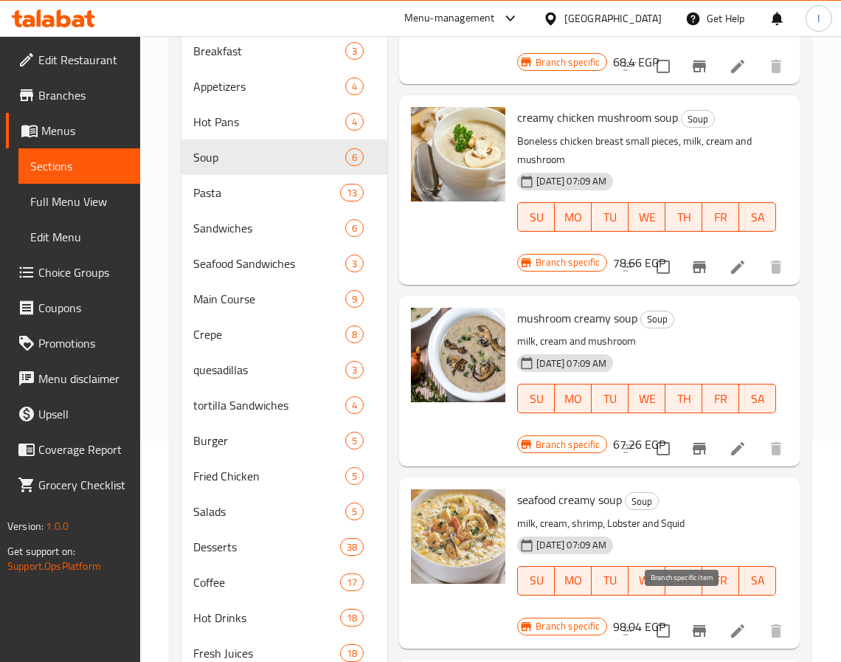
click at [693, 625] on icon "Branch-specific-item" at bounding box center [699, 631] width 13 height 12
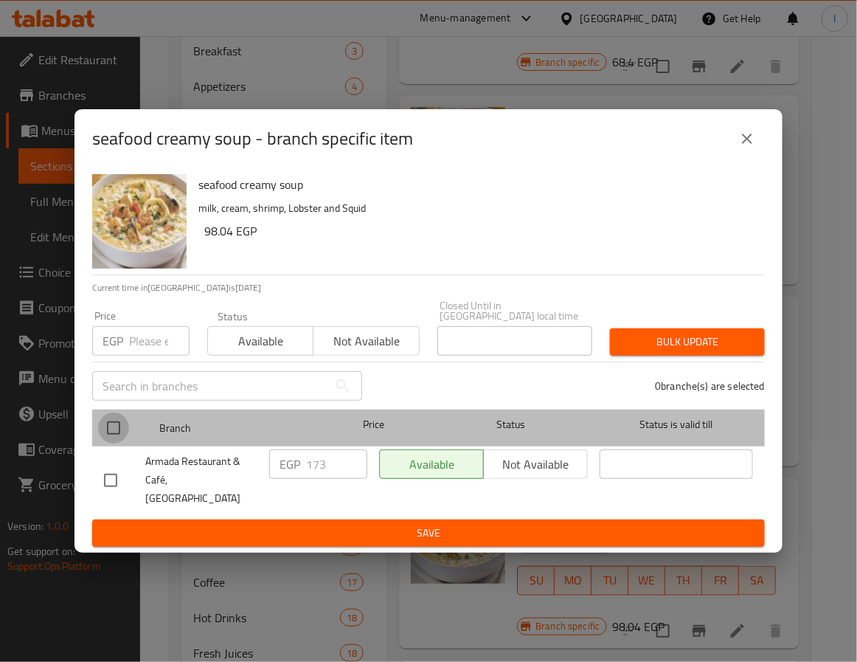
click at [113, 435] on input "checkbox" at bounding box center [113, 428] width 31 height 31
checkbox input "true"
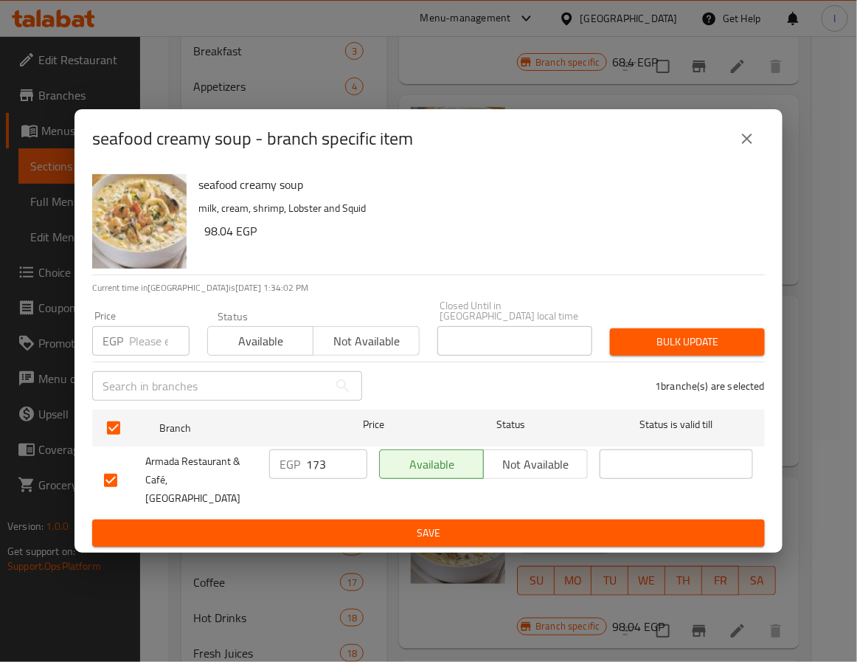
click at [314, 469] on input "173" at bounding box center [336, 464] width 61 height 30
type input "187"
click at [372, 524] on span "Save" at bounding box center [428, 533] width 649 height 18
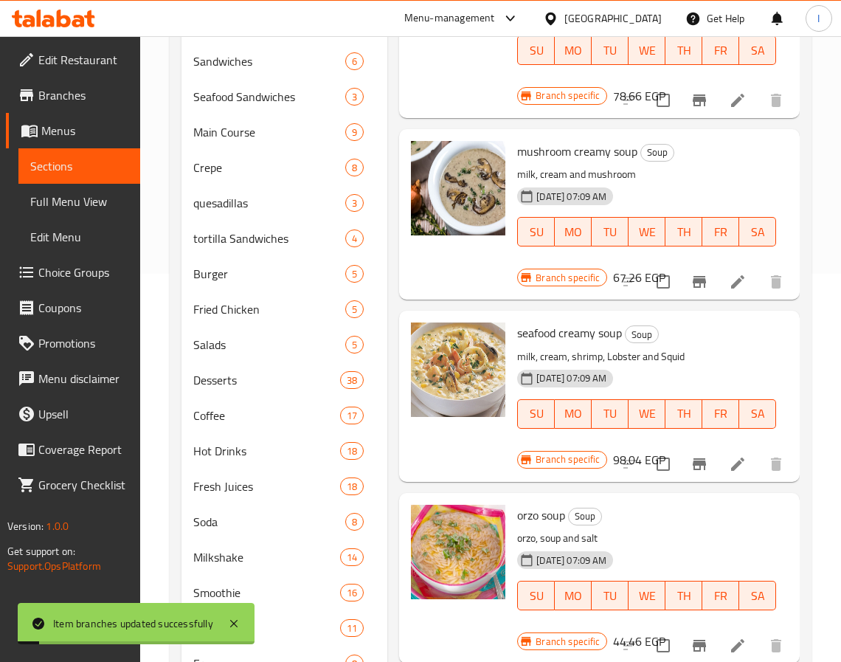
scroll to position [443, 0]
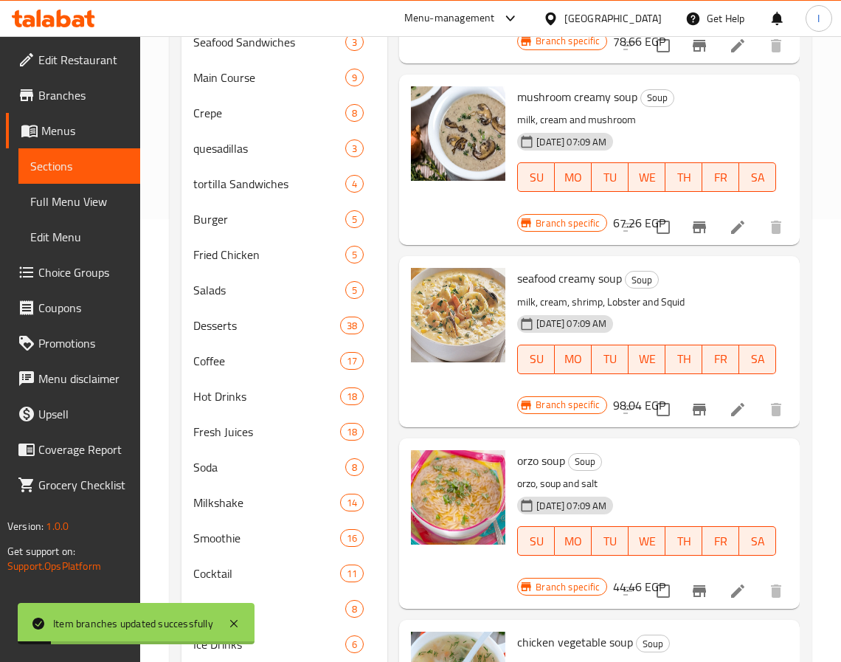
click at [693, 585] on icon "Branch-specific-item" at bounding box center [699, 591] width 13 height 12
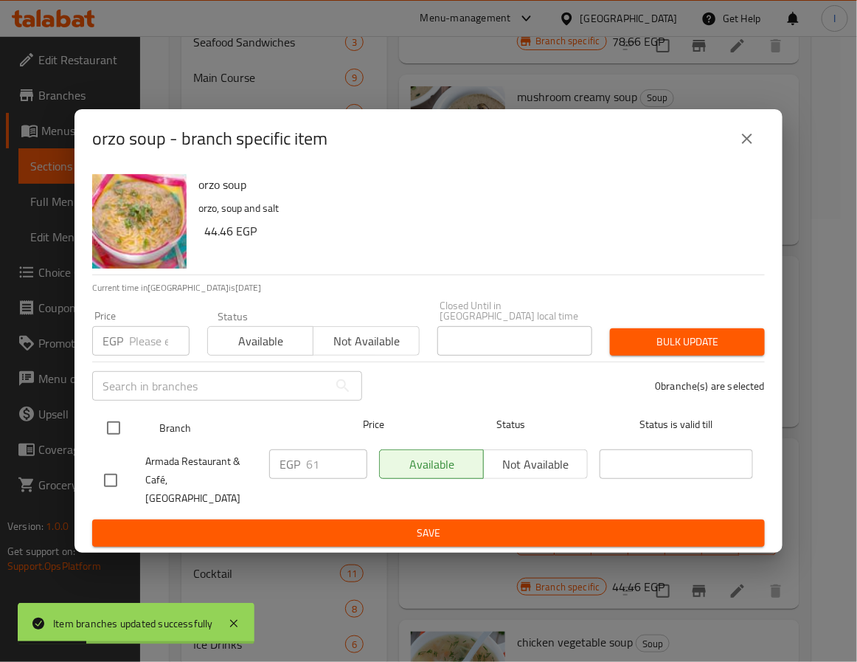
click at [122, 434] on input "checkbox" at bounding box center [113, 428] width 31 height 31
checkbox input "true"
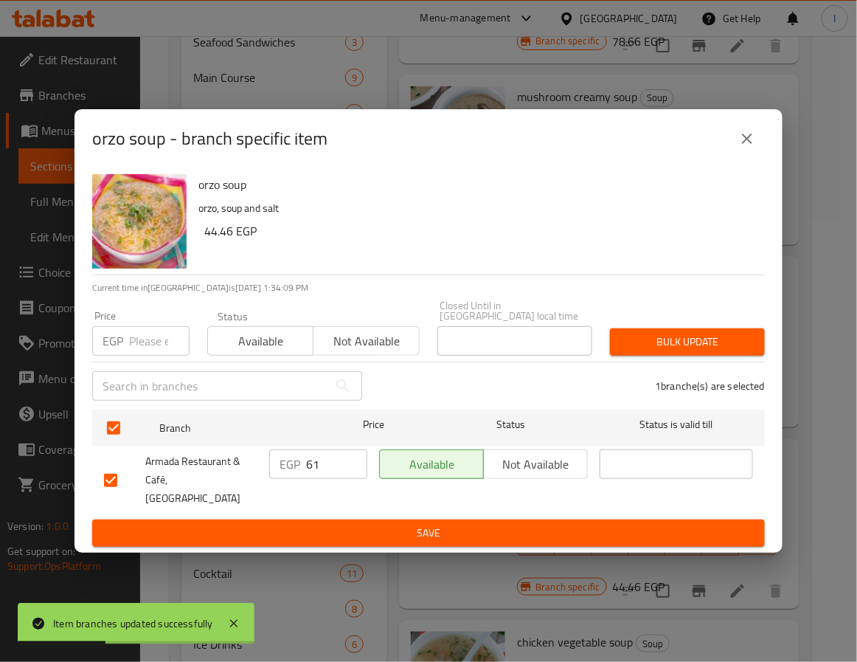
click at [312, 468] on input "61" at bounding box center [336, 464] width 61 height 30
type input "66"
click at [364, 524] on span "Save" at bounding box center [428, 533] width 649 height 18
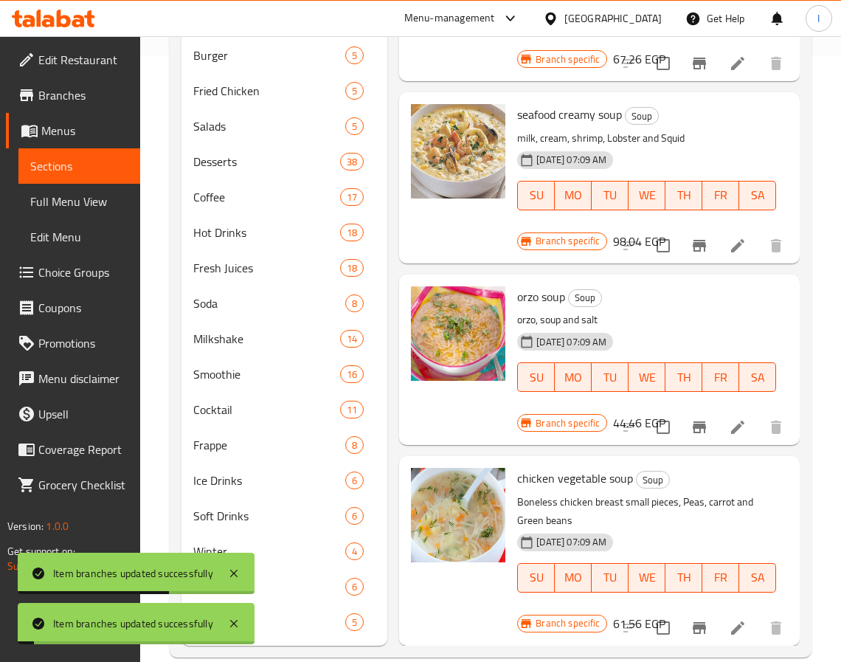
scroll to position [631, 0]
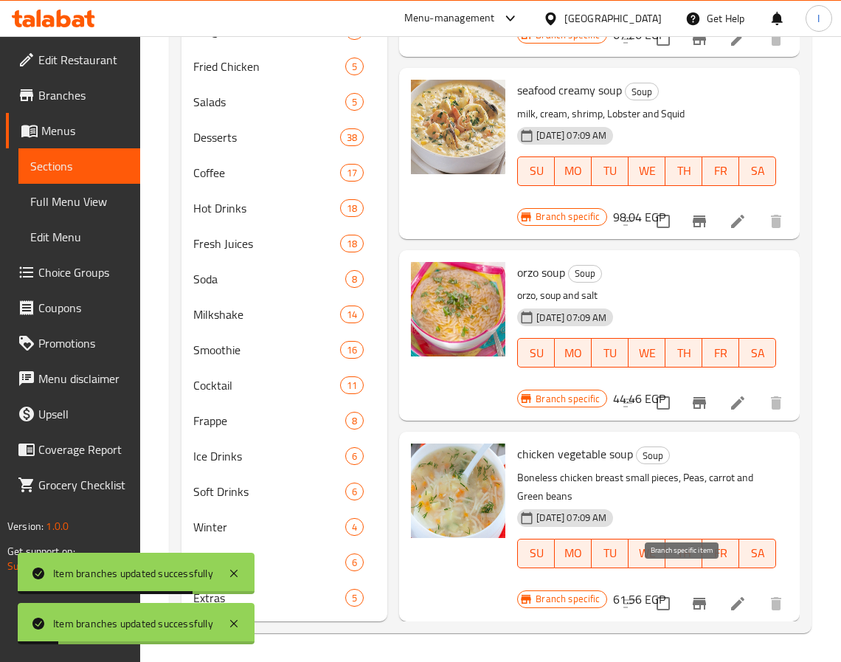
click at [693, 598] on icon "Branch-specific-item" at bounding box center [699, 604] width 13 height 12
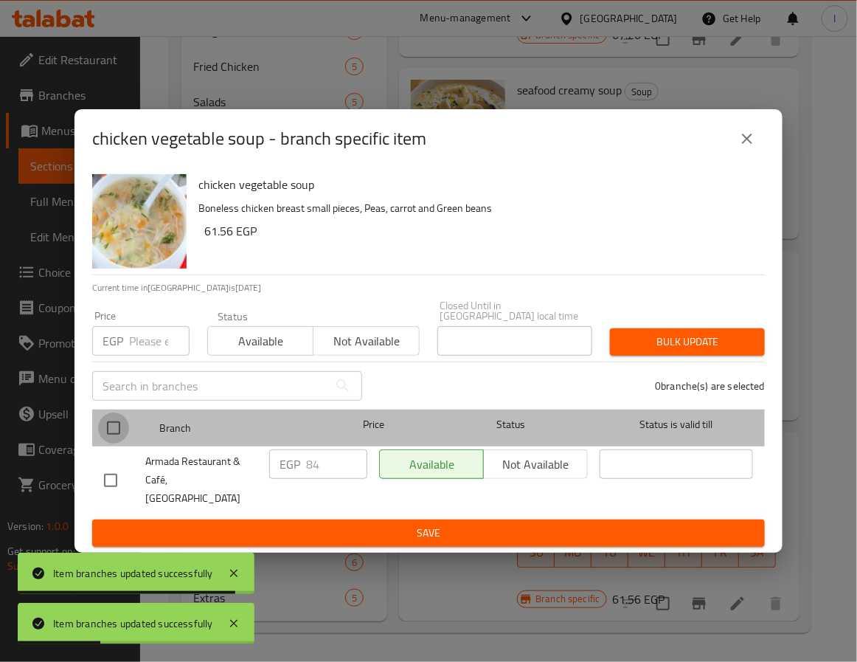
click at [117, 436] on input "checkbox" at bounding box center [113, 428] width 31 height 31
checkbox input "true"
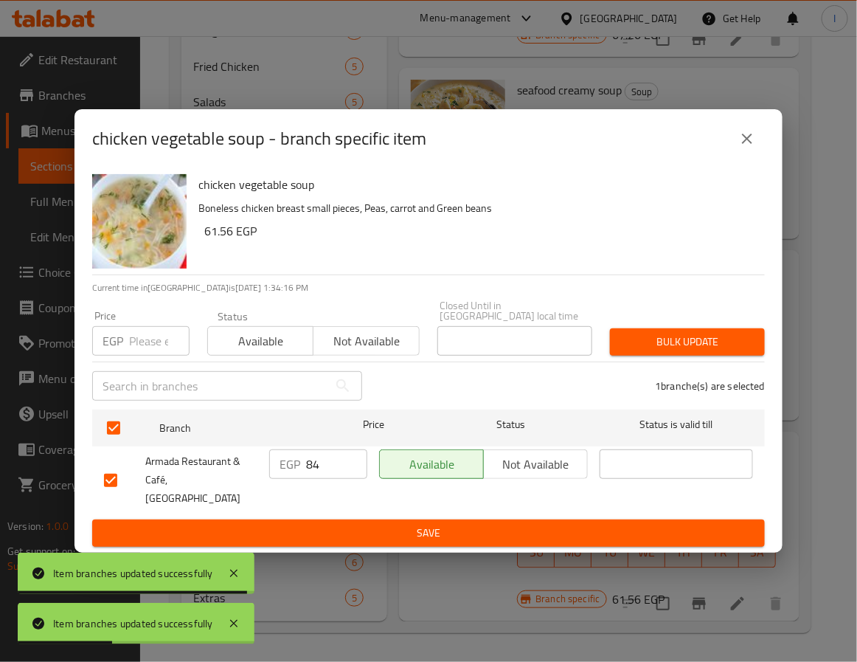
click at [314, 474] on input "84" at bounding box center [336, 464] width 61 height 30
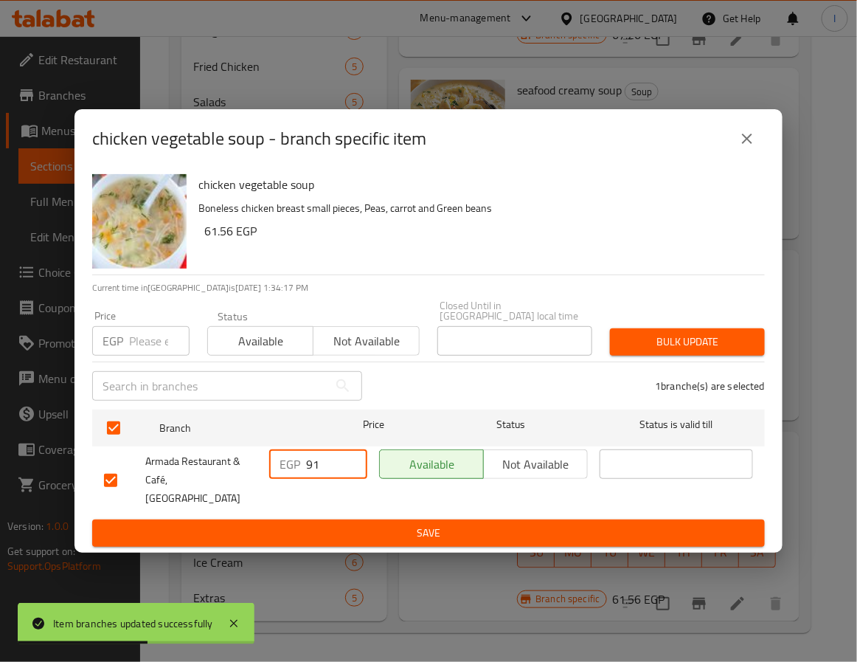
type input "91"
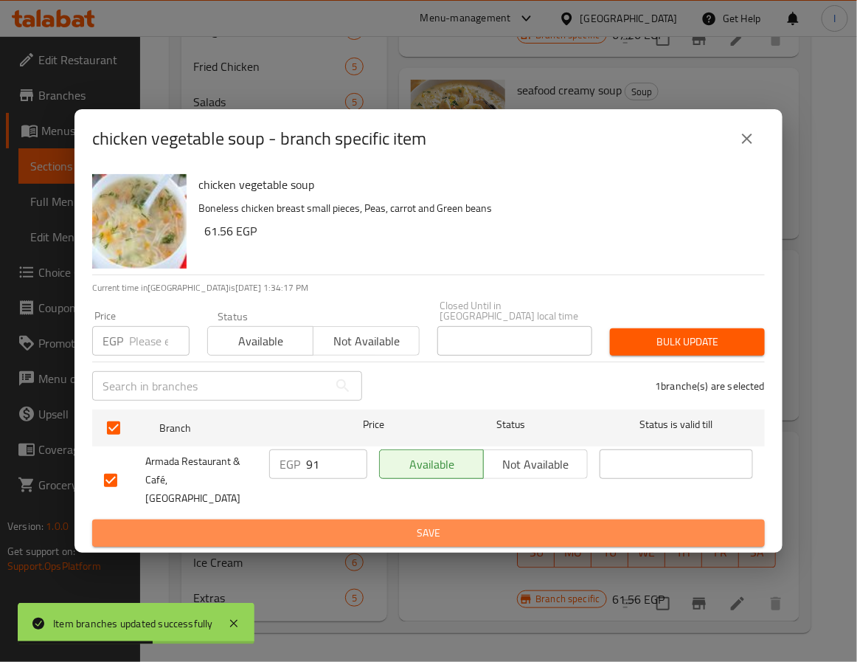
click at [344, 524] on span "Save" at bounding box center [428, 533] width 649 height 18
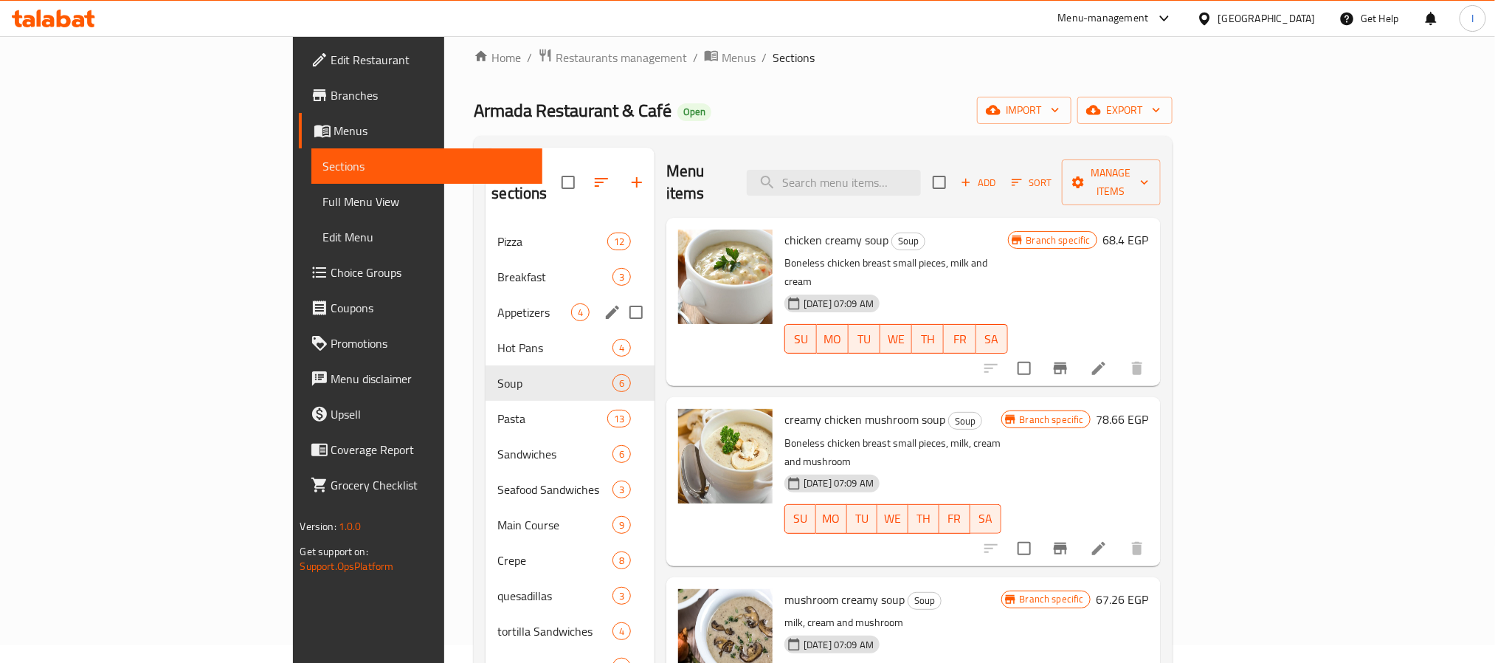
scroll to position [0, 0]
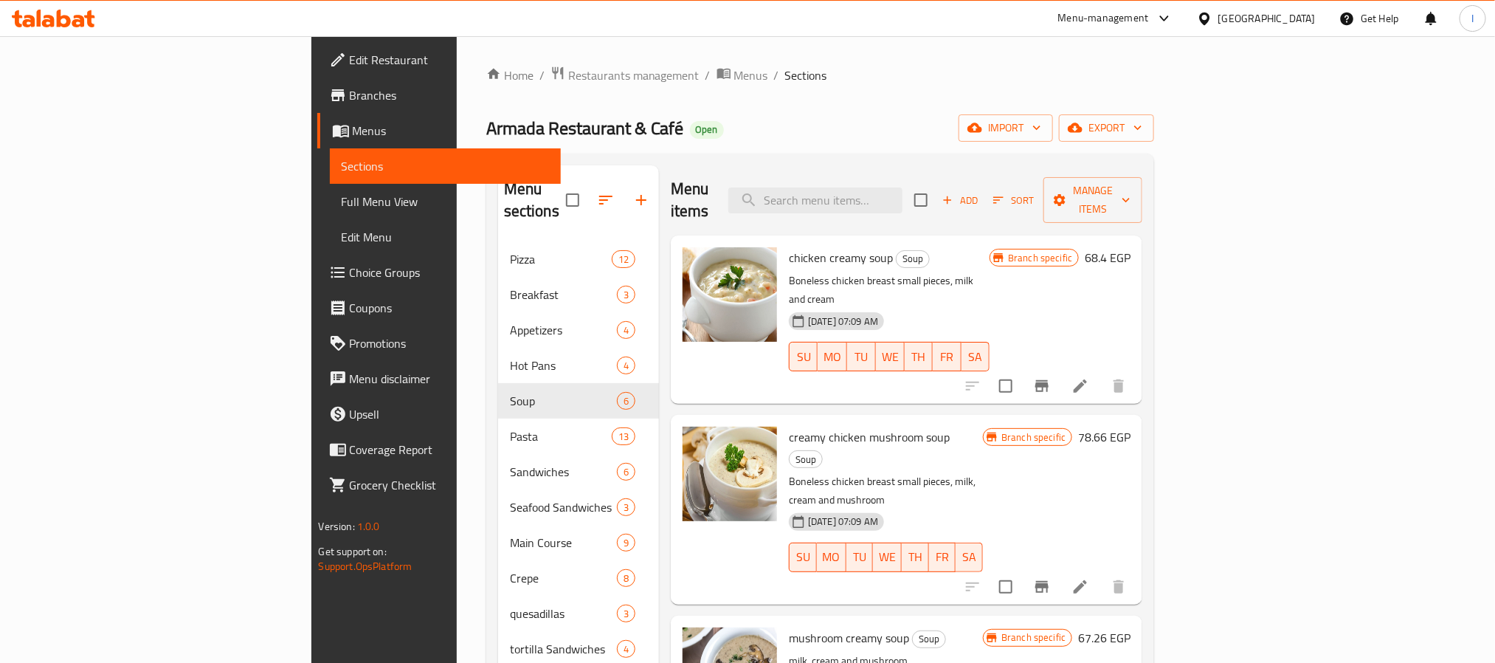
click at [486, 87] on div "Home / Restaurants management / Menus / Sections Armada Restaurant & Café Open …" at bounding box center [820, 676] width 669 height 1221
click at [568, 80] on span "Restaurants management" at bounding box center [633, 75] width 131 height 18
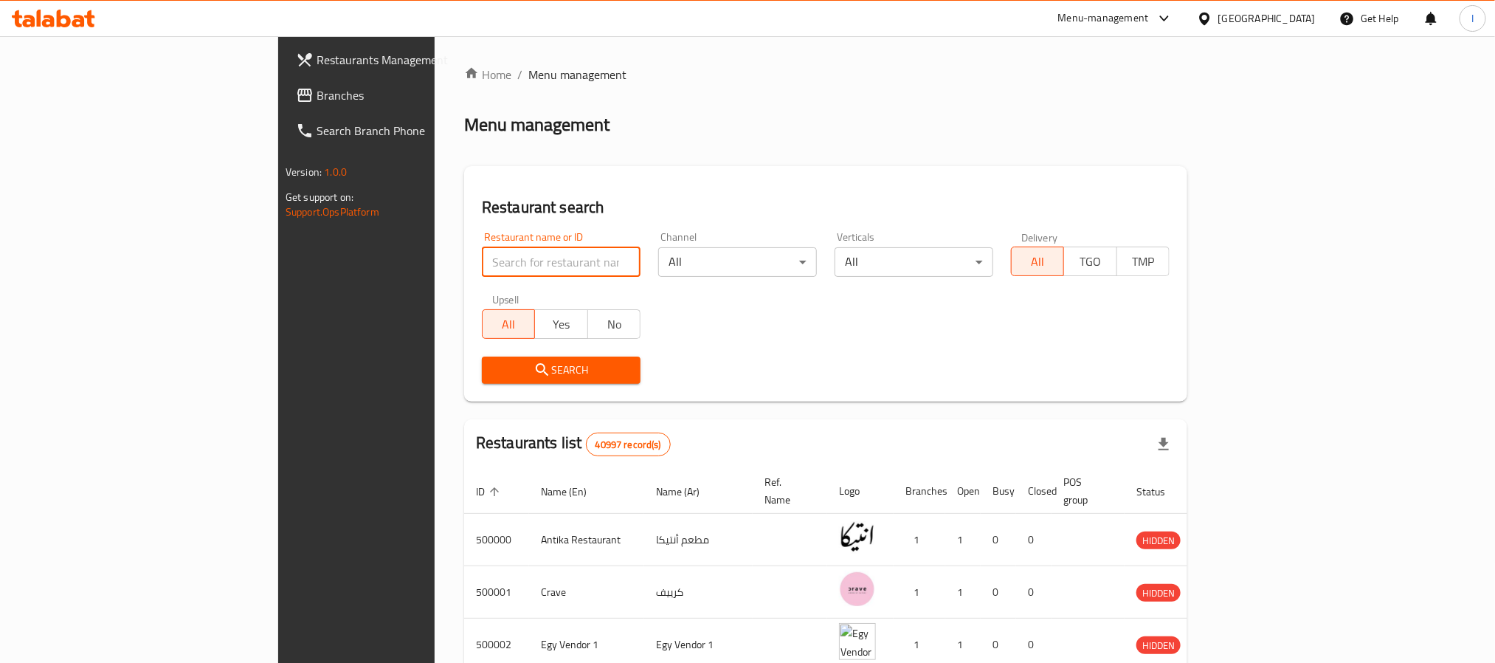
click at [482, 258] on input "search" at bounding box center [561, 262] width 159 height 30
type input "Asian House"
click button "Search" at bounding box center [561, 369] width 159 height 27
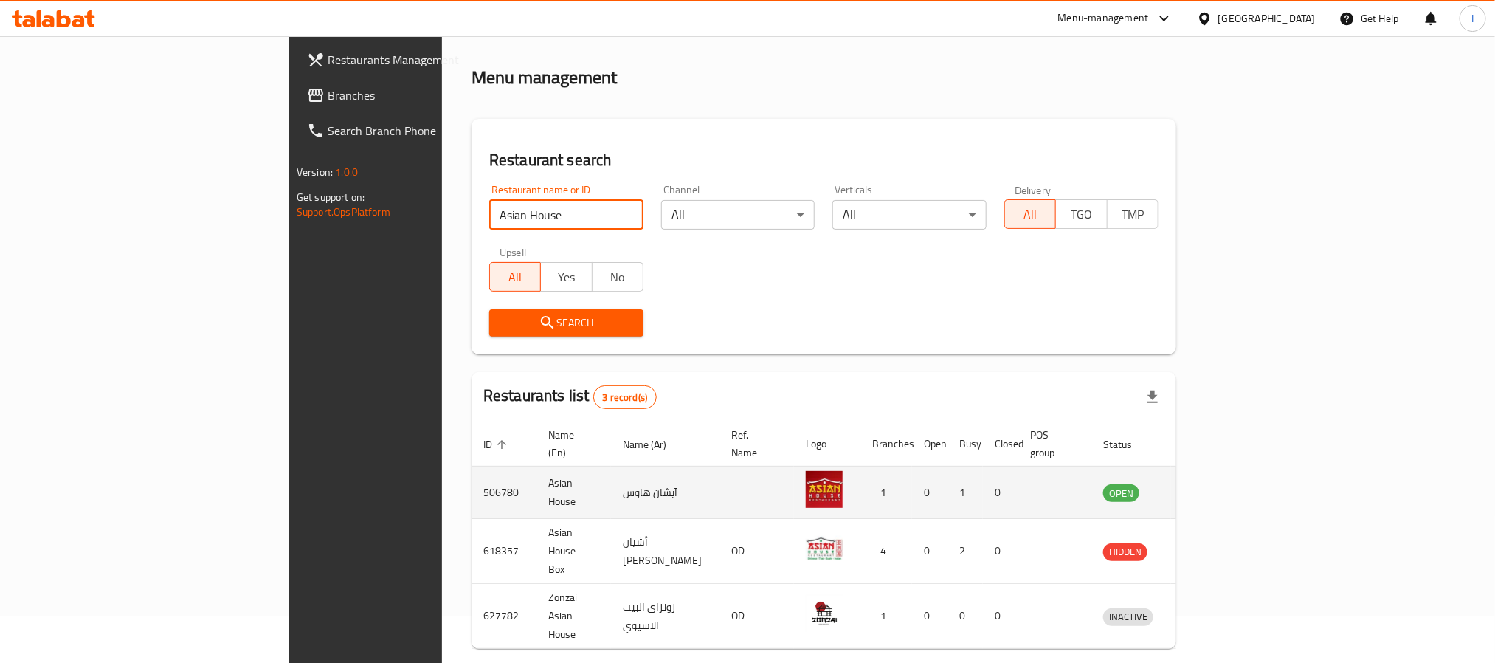
scroll to position [73, 0]
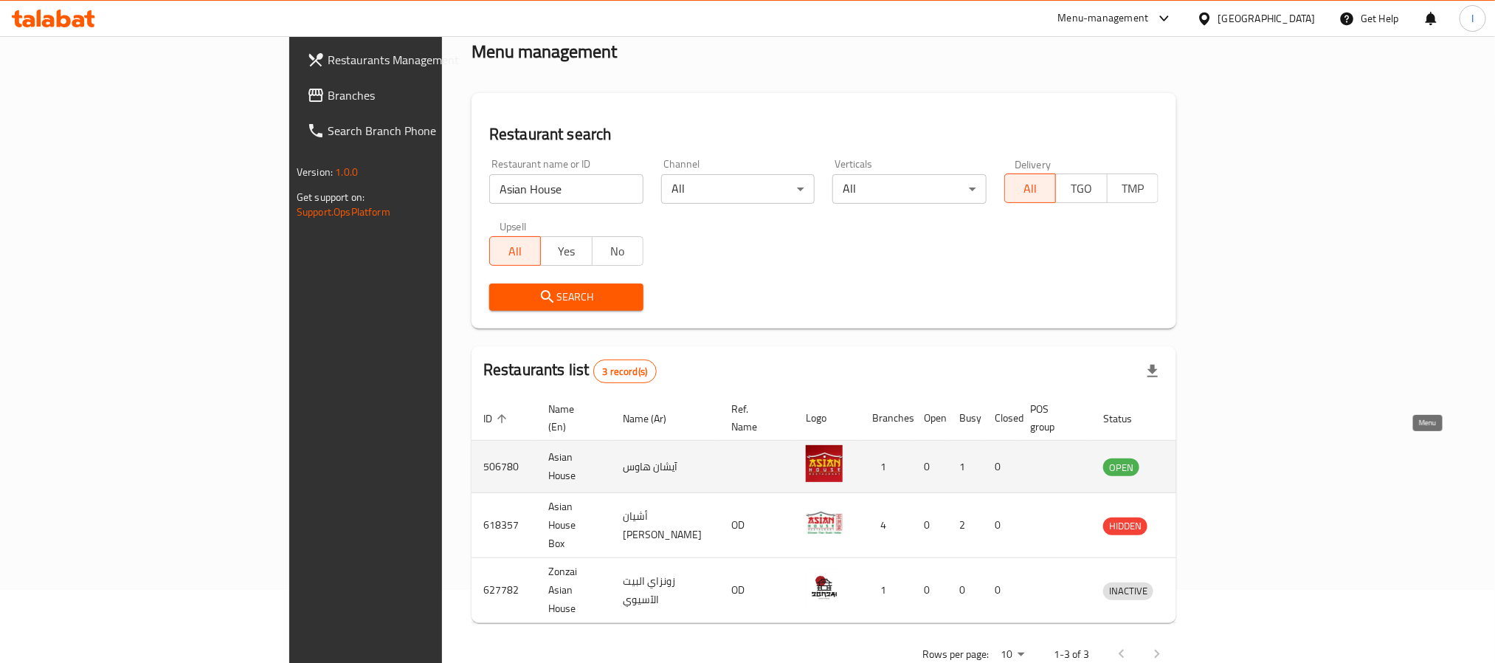
click at [857, 458] on icon "enhanced table" at bounding box center [1192, 467] width 18 height 18
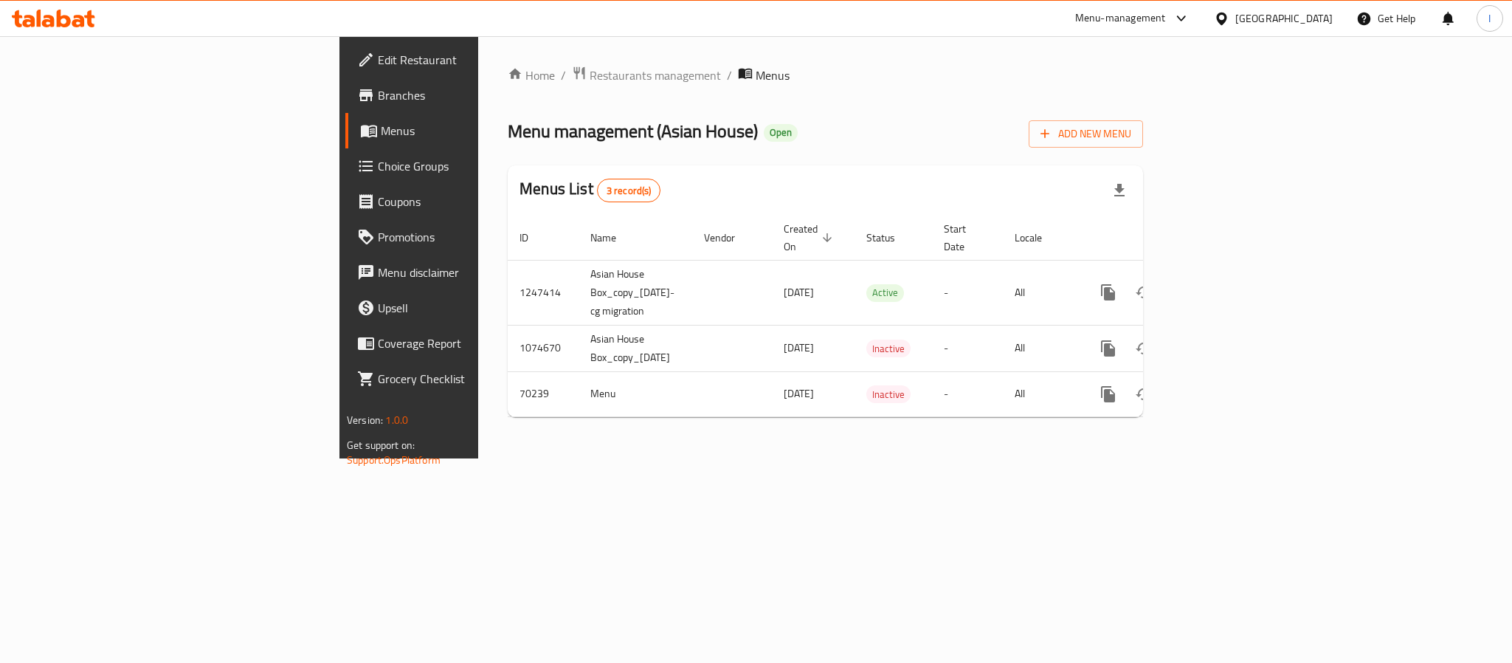
click at [345, 83] on link "Branches" at bounding box center [468, 94] width 246 height 35
